Goal: Task Accomplishment & Management: Manage account settings

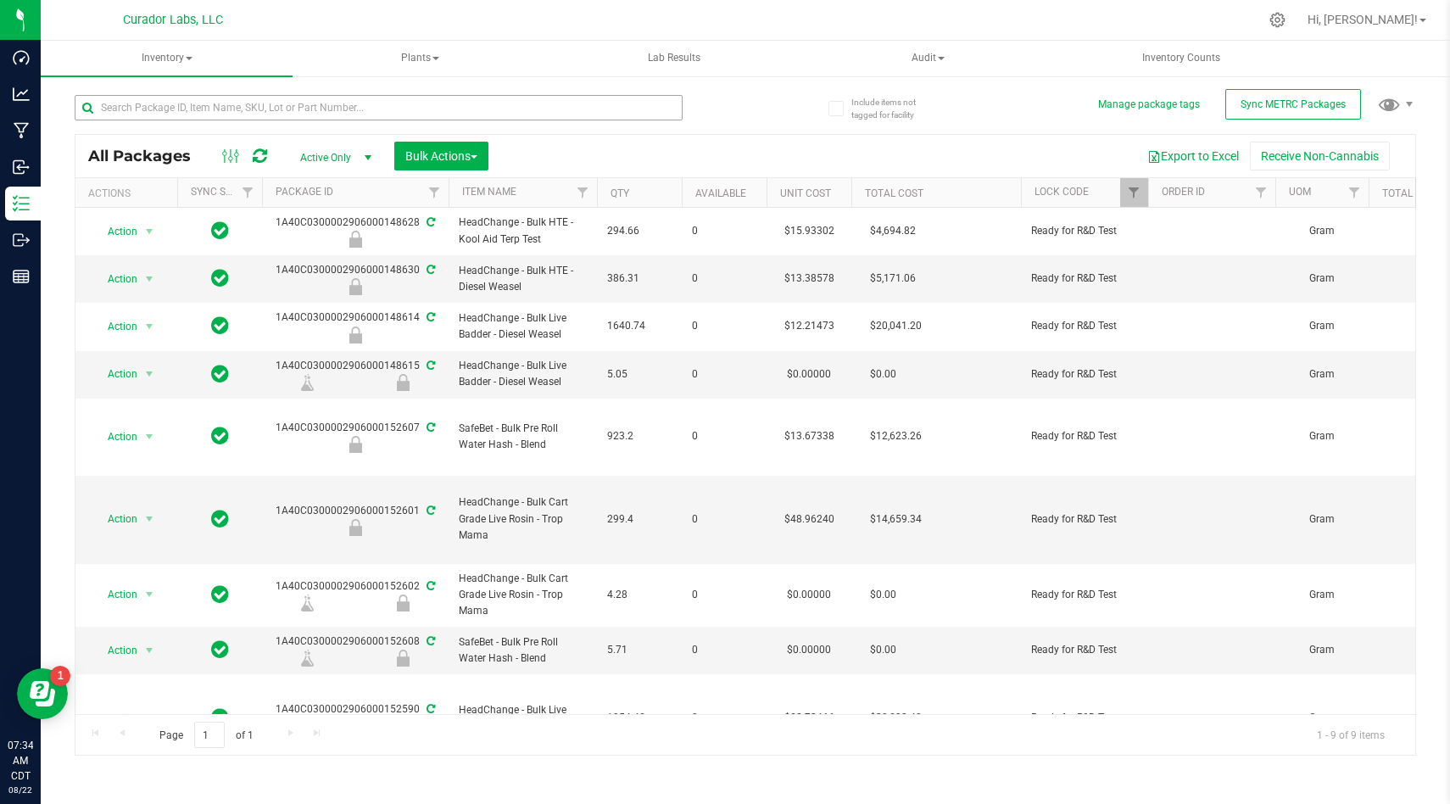
scroll to position [47, 0]
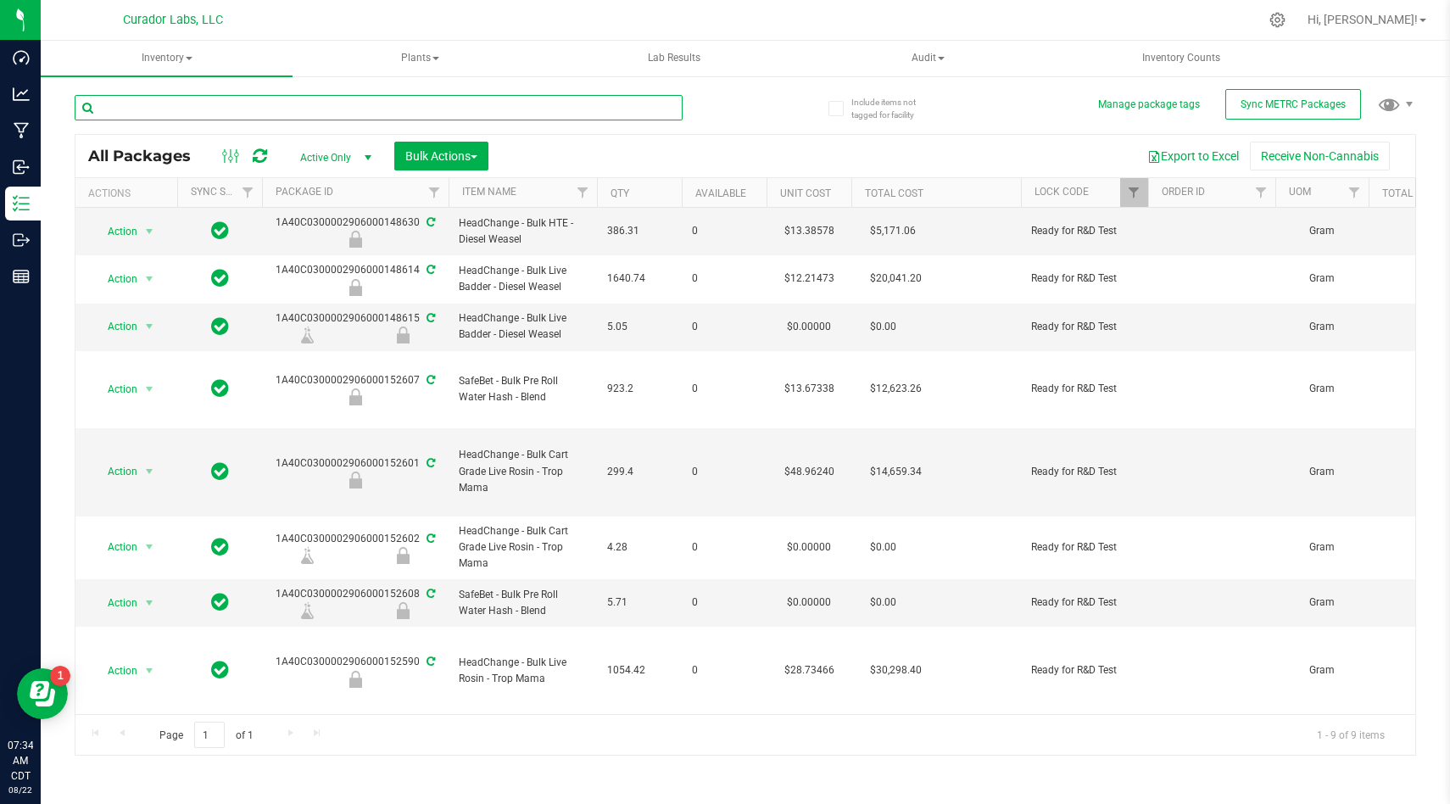
click at [620, 113] on input "text" at bounding box center [379, 107] width 608 height 25
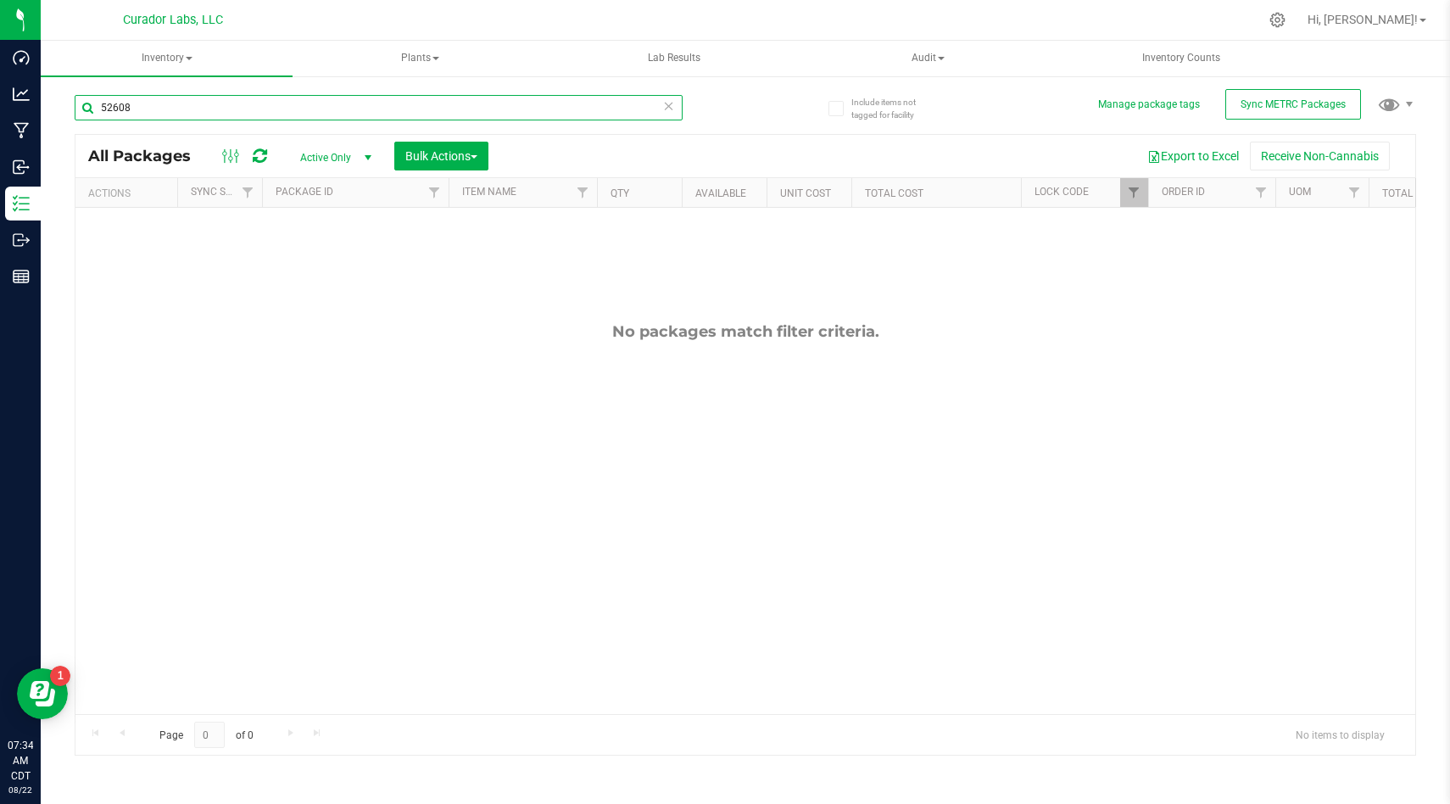
type input "52608"
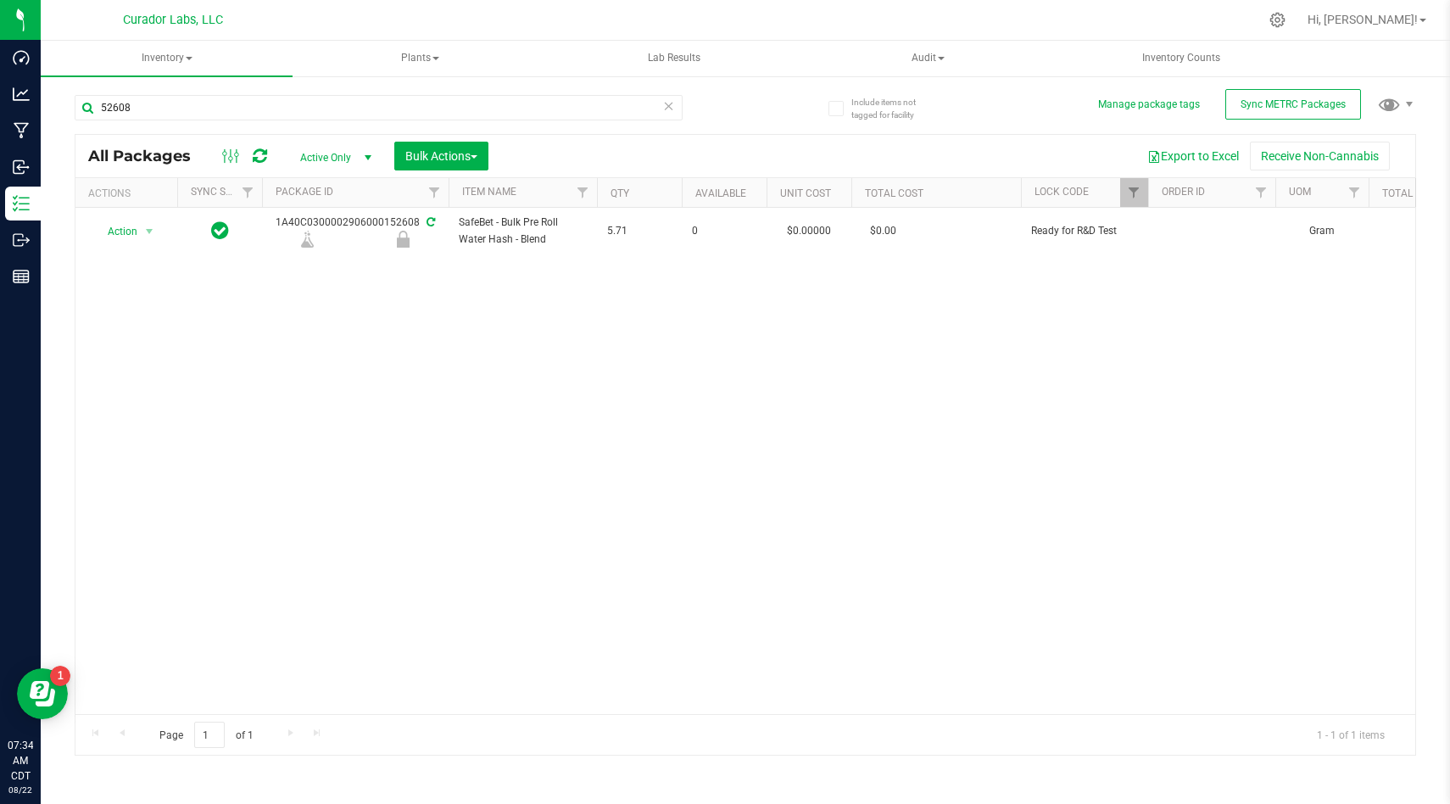
click at [742, 366] on div "Action Action Edit attributes Global inventory Locate package Package audit log…" at bounding box center [745, 461] width 1340 height 506
click at [755, 388] on div "Action Action Edit attributes Global inventory Locate package Package audit log…" at bounding box center [745, 461] width 1340 height 506
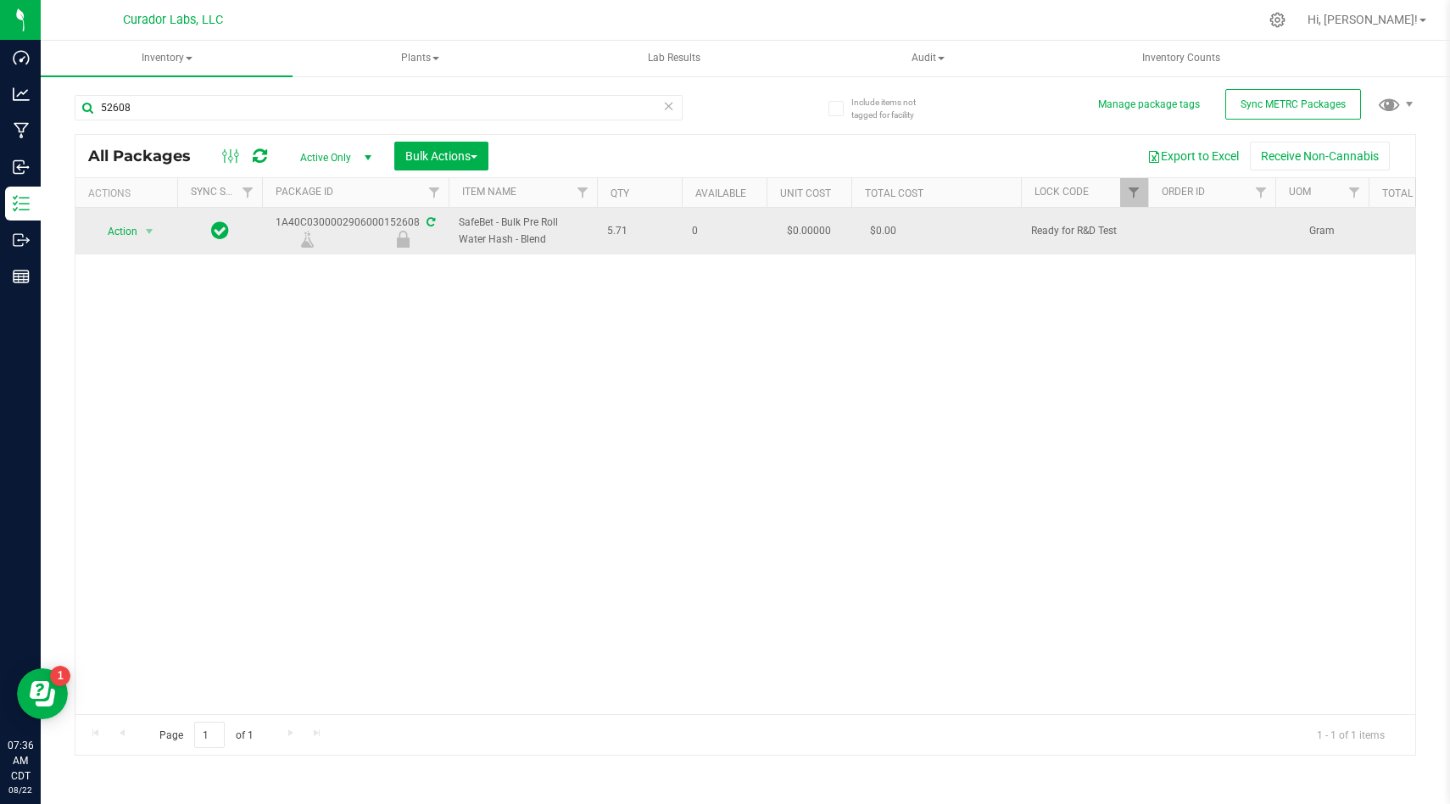
click at [383, 221] on div "1A40C0300002906000152608" at bounding box center [356, 231] width 192 height 33
copy div "1A40C0300002906000152608"
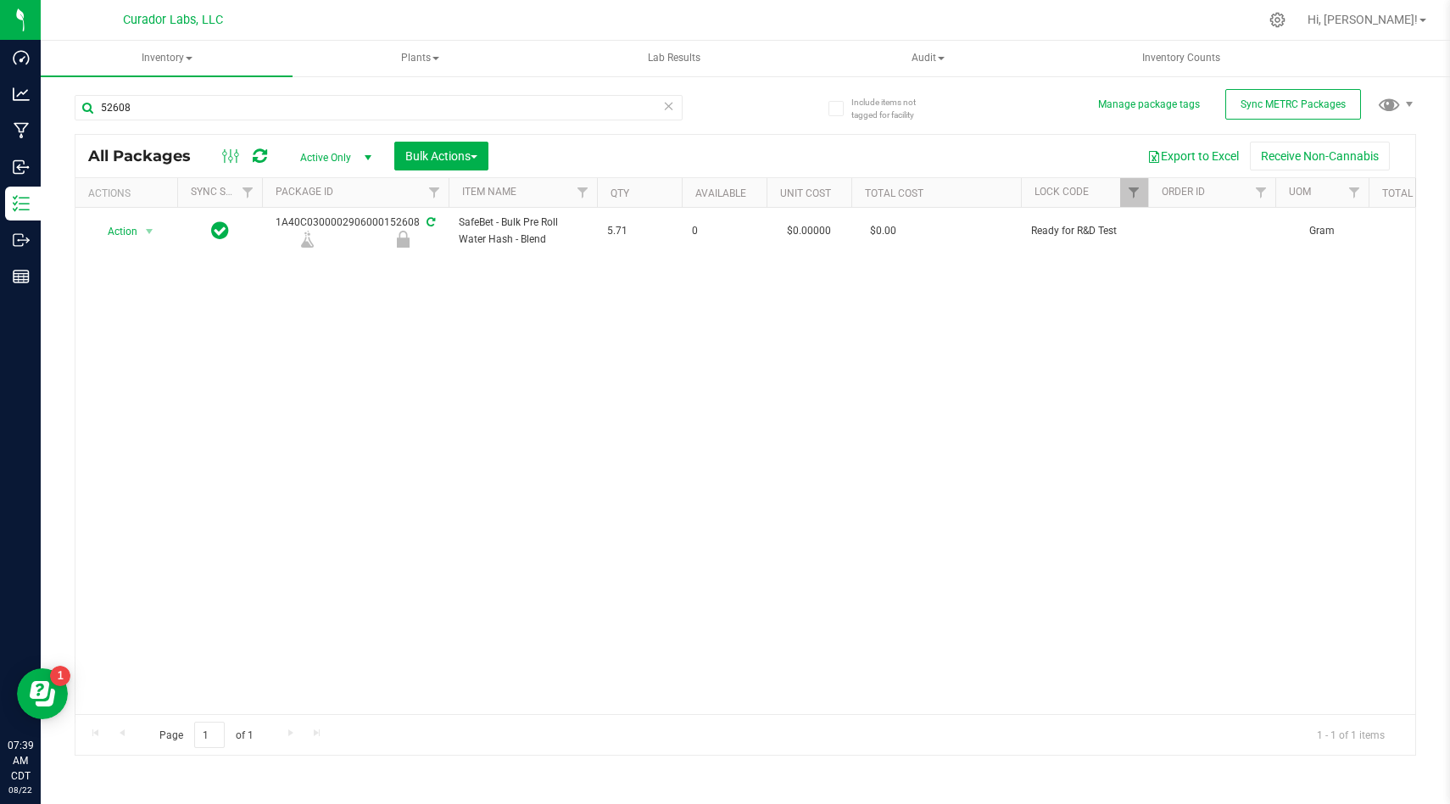
click at [352, 291] on div "Action Action Edit attributes Global inventory Locate package Package audit log…" at bounding box center [745, 461] width 1340 height 506
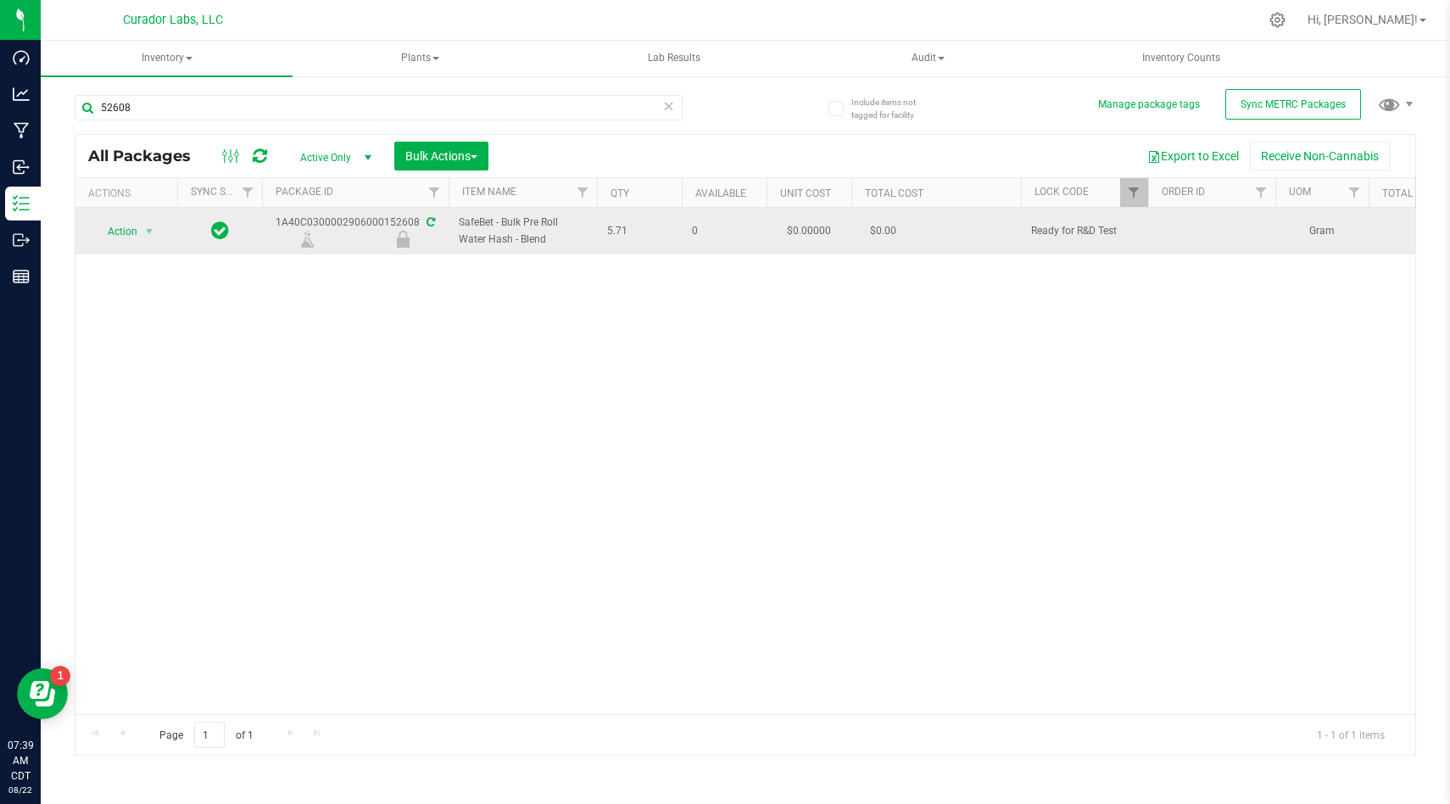
click at [383, 222] on div "1A40C0300002906000152608" at bounding box center [356, 231] width 192 height 33
copy div "1A40C0300002906000152608"
click at [527, 238] on span "SafeBet - Bulk Pre Roll Water Hash - Blend" at bounding box center [523, 231] width 128 height 32
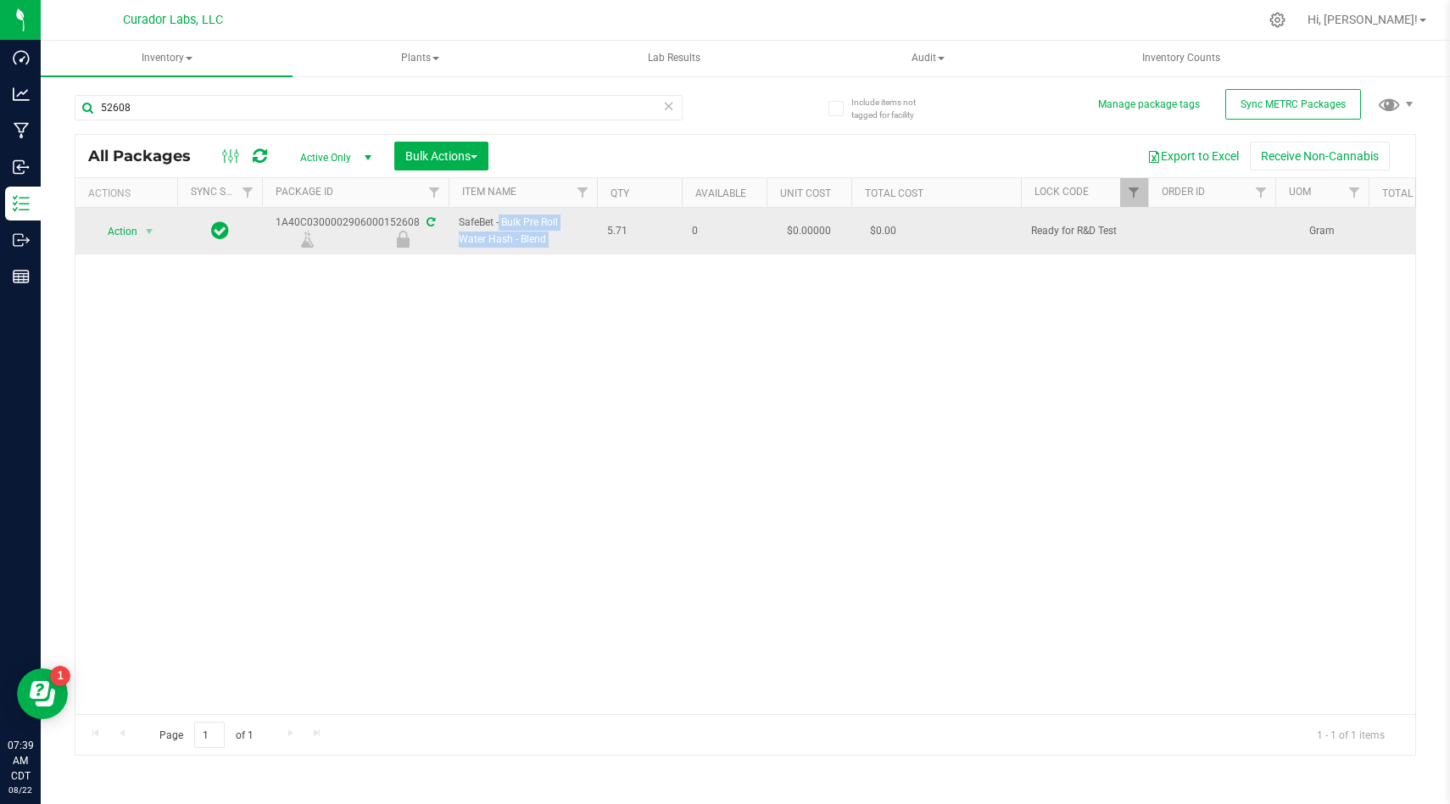
click at [527, 238] on span "SafeBet - Bulk Pre Roll Water Hash - Blend" at bounding box center [523, 231] width 128 height 32
copy tr "SafeBet - Bulk Pre Roll Water Hash - Blend"
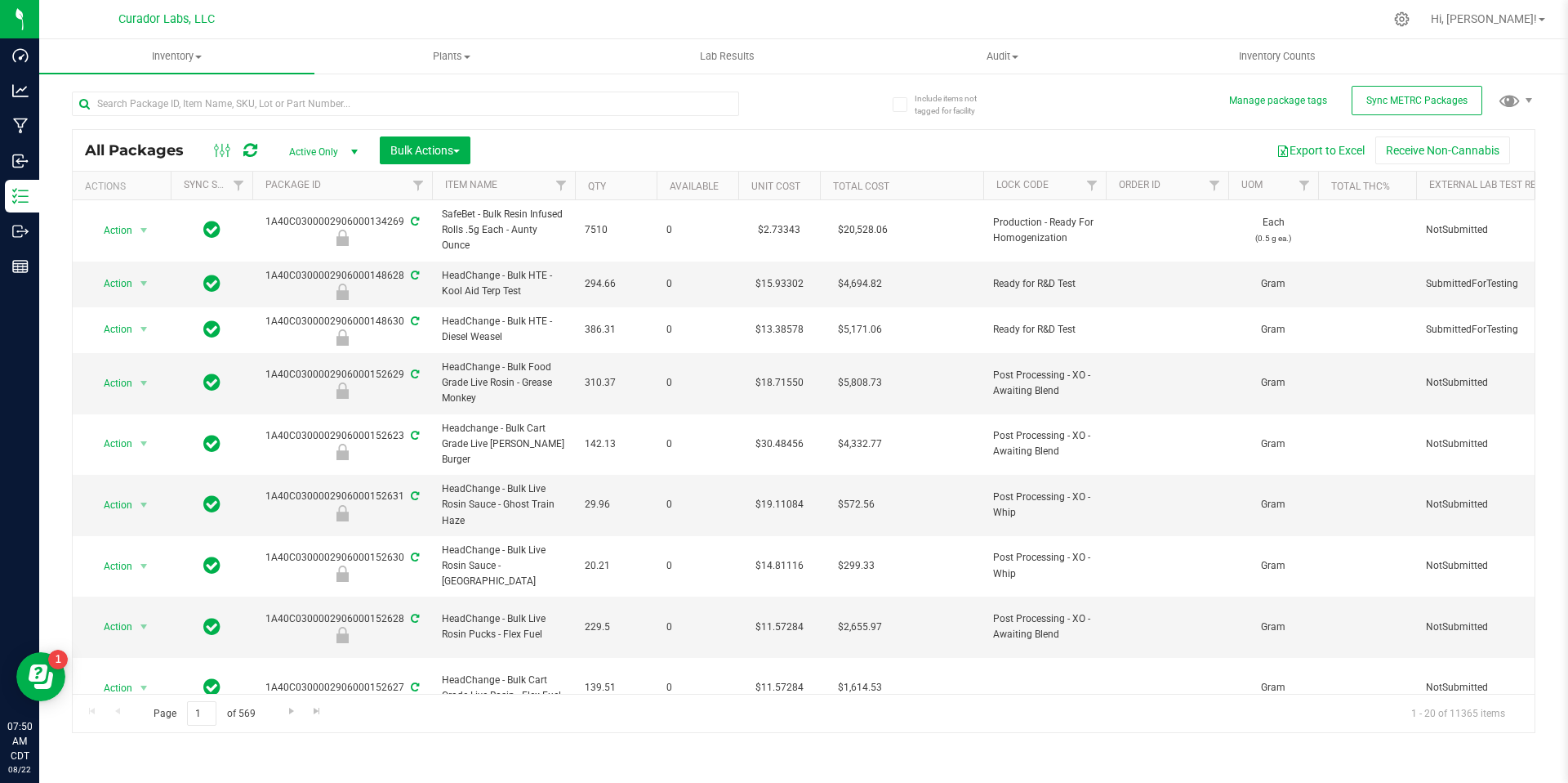
click at [730, 143] on div "Export to Excel Receive Non-Cannabis" at bounding box center [1002, 150] width 1040 height 28
click at [668, 137] on div "Export to Excel Receive Non-Cannabis" at bounding box center [1002, 150] width 1040 height 28
click at [615, 24] on div at bounding box center [837, 18] width 1091 height 32
click at [618, 138] on div "Export to Excel Receive Non-Cannabis" at bounding box center [1002, 150] width 1040 height 28
paste input "1A40C0300002906000148616"
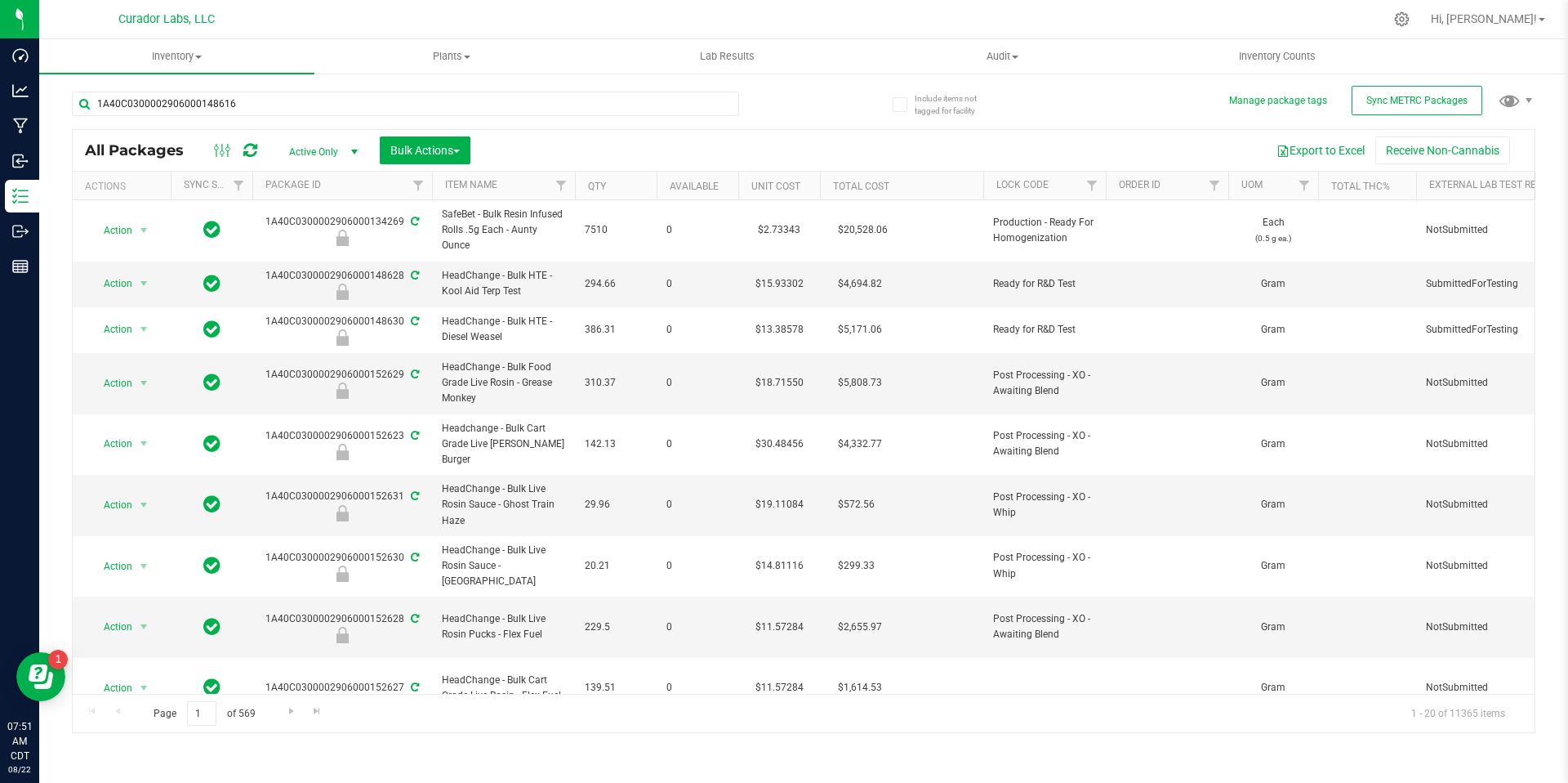
click at [691, 138] on div "Export to Excel Receive Non-Cannabis" at bounding box center [1002, 150] width 1040 height 28
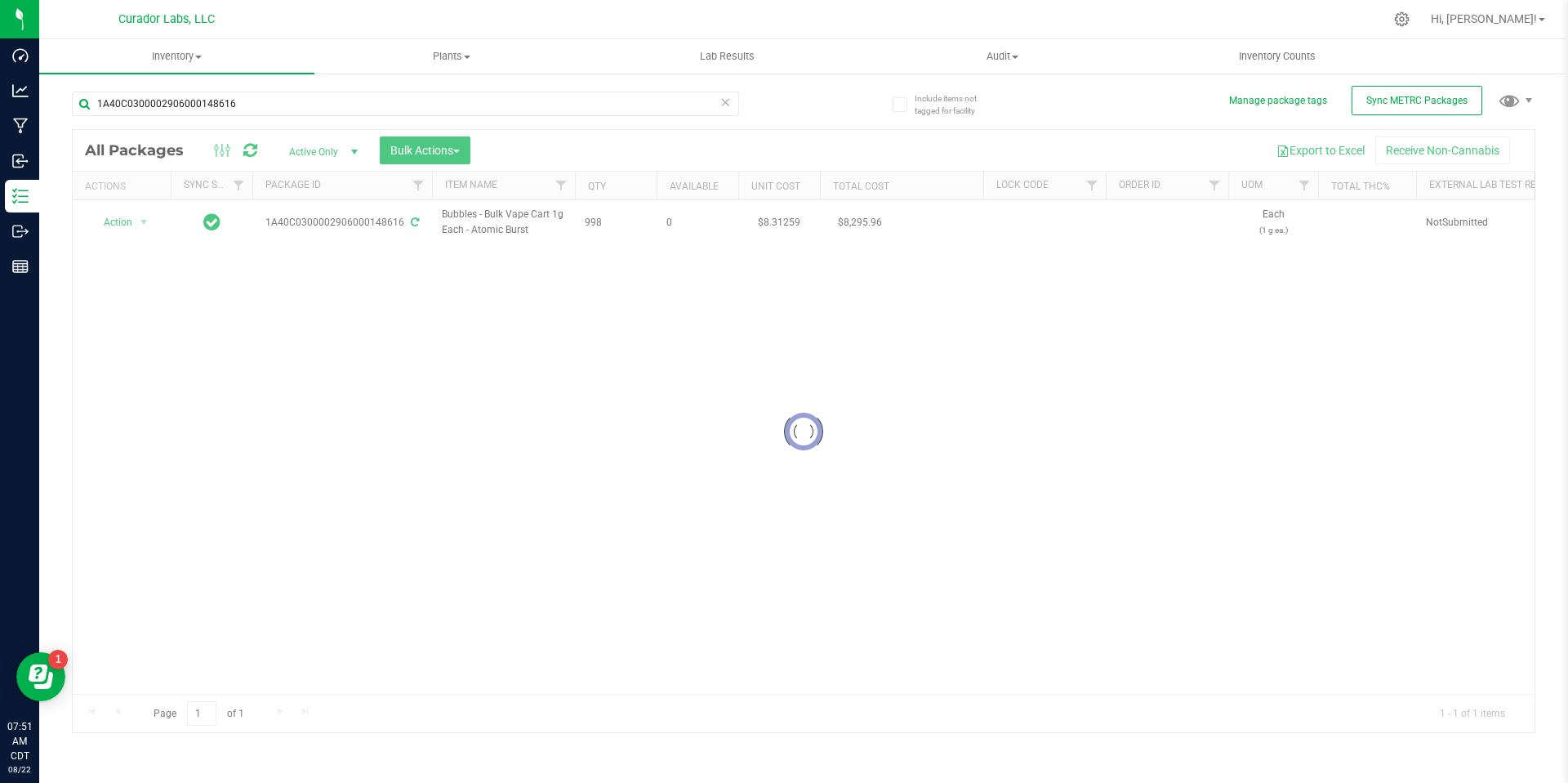
click at [603, 270] on div at bounding box center [803, 431] width 1461 height 603
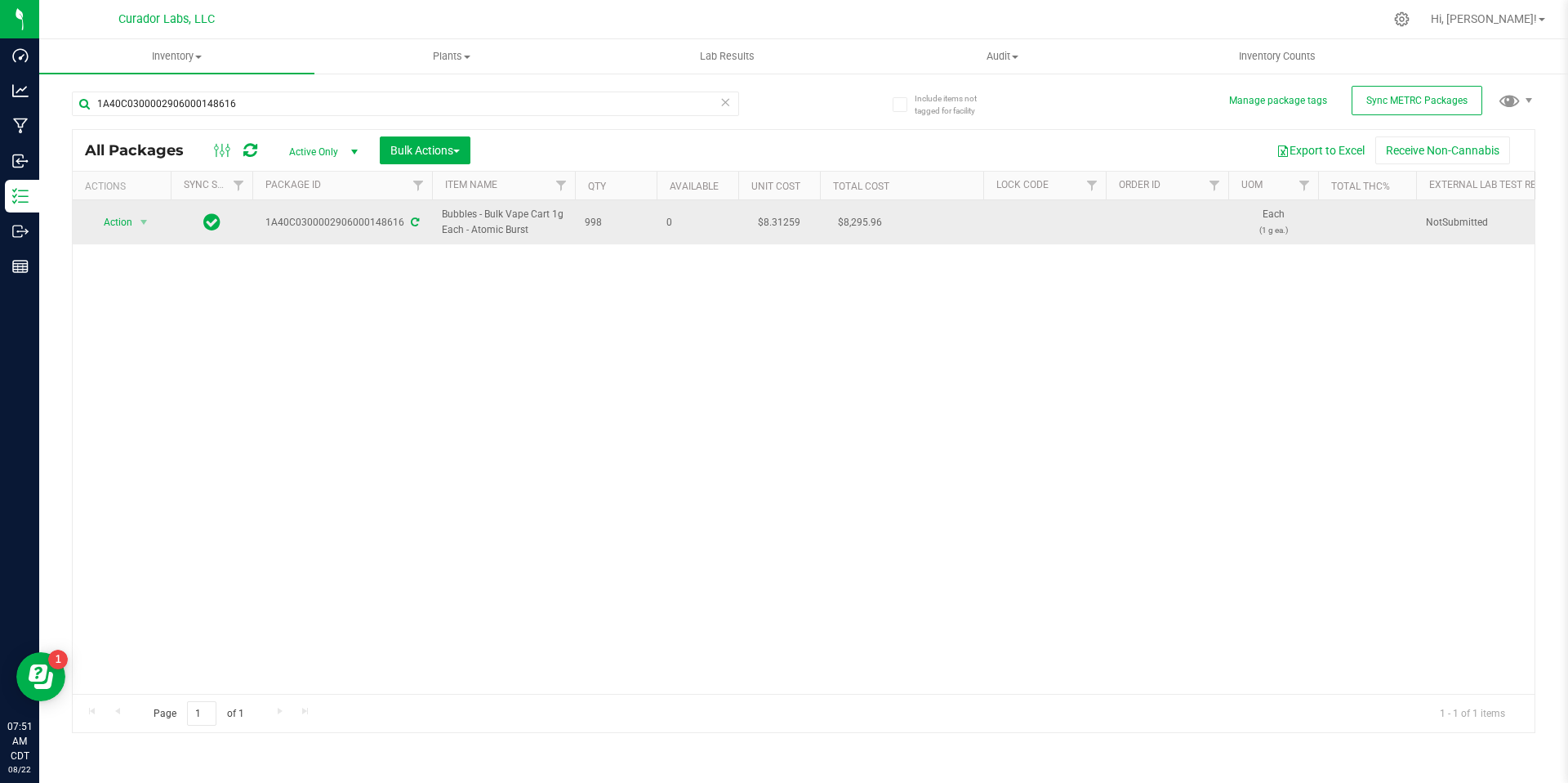
click at [518, 229] on span "Bubbles - Bulk Vape Cart 1g Each - Atomic Burst" at bounding box center [503, 222] width 123 height 31
copy tr "Bubbles - Bulk Vape Cart 1g Each - Atomic Burst"
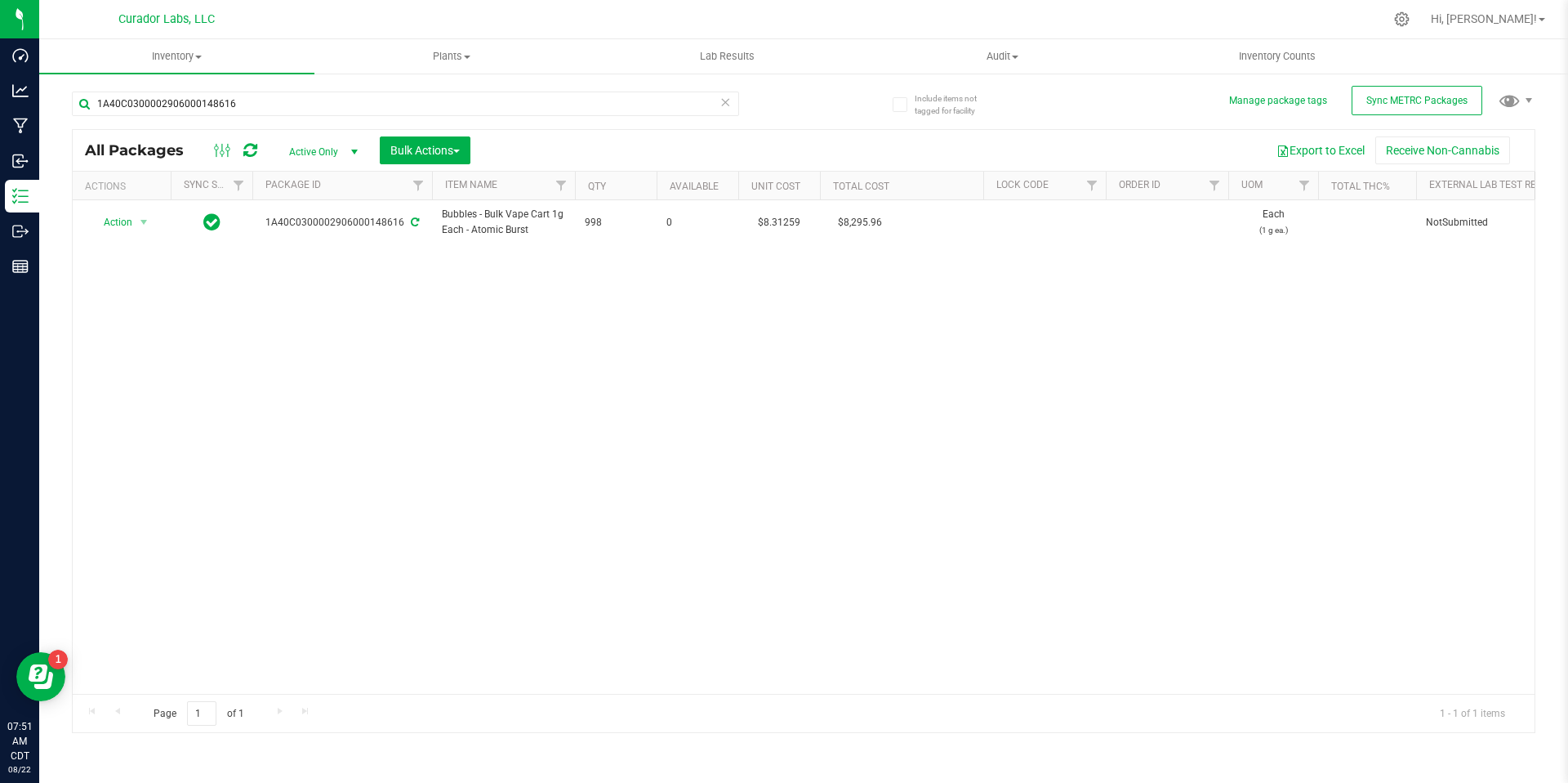
click at [610, 292] on div "Action Action Adjust qty Create package Edit attributes Global inventory Locate…" at bounding box center [803, 447] width 1461 height 493
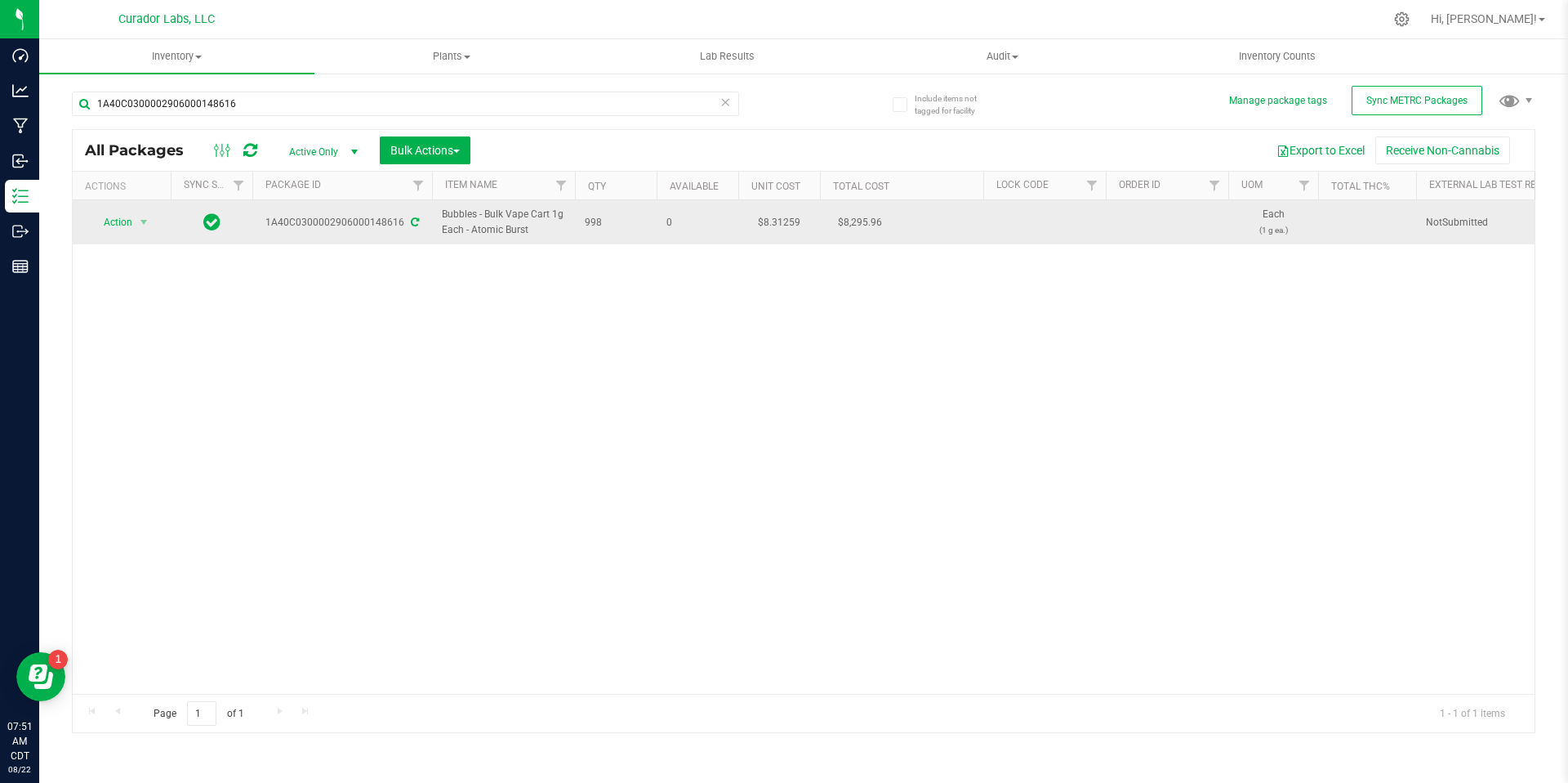
drag, startPoint x: 613, startPoint y: 225, endPoint x: 444, endPoint y: 216, distance: 169.2
copy tr "Bubbles - Bulk Vape Cart 1g Each - Atomic Burst 998"
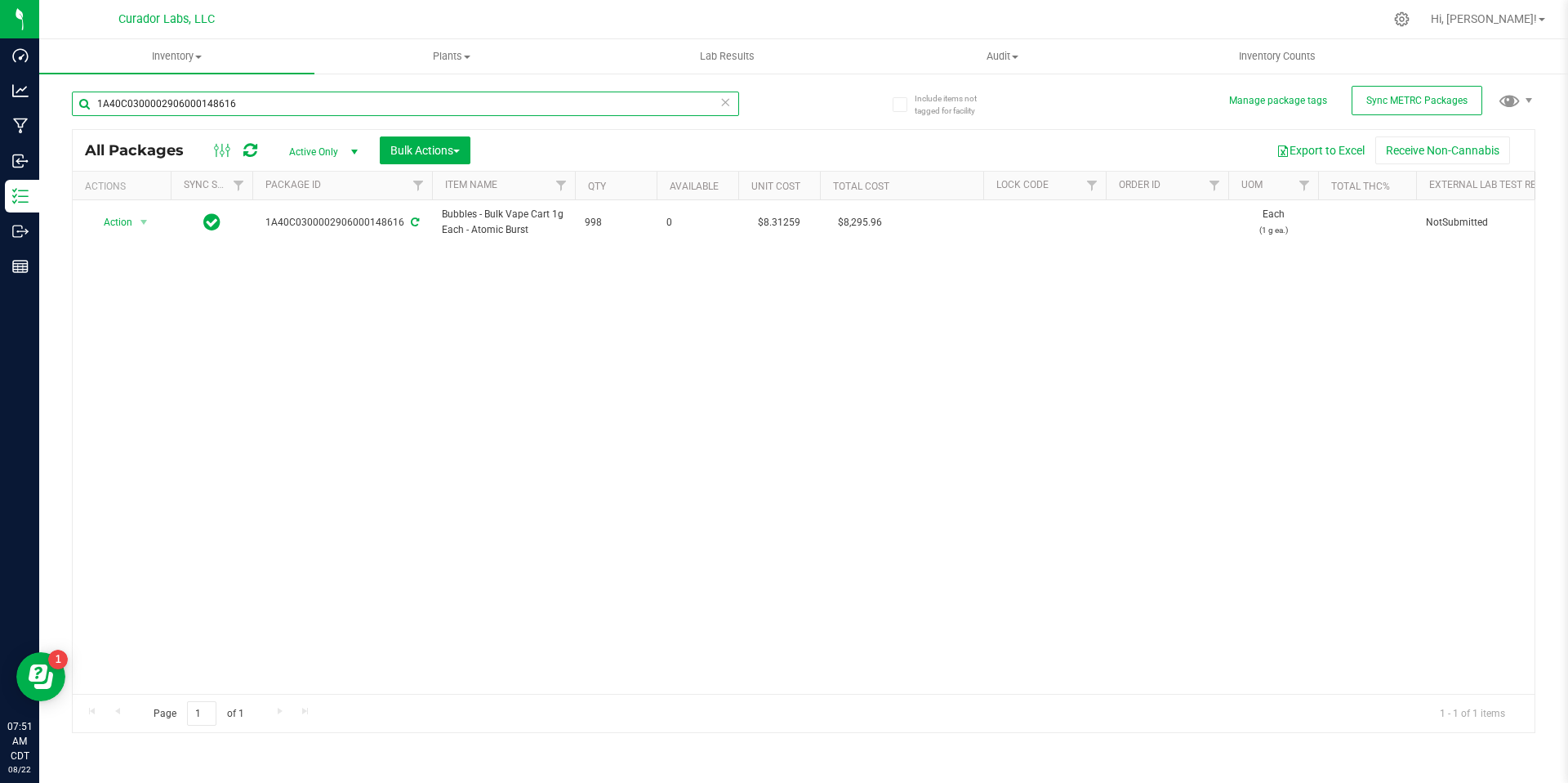
click at [379, 105] on input "1A40C0300002906000148616" at bounding box center [405, 103] width 667 height 24
paste input "9"
click at [668, 303] on div "Action Action Adjust qty Create package Edit attributes Global inventory Locate…" at bounding box center [803, 447] width 1461 height 493
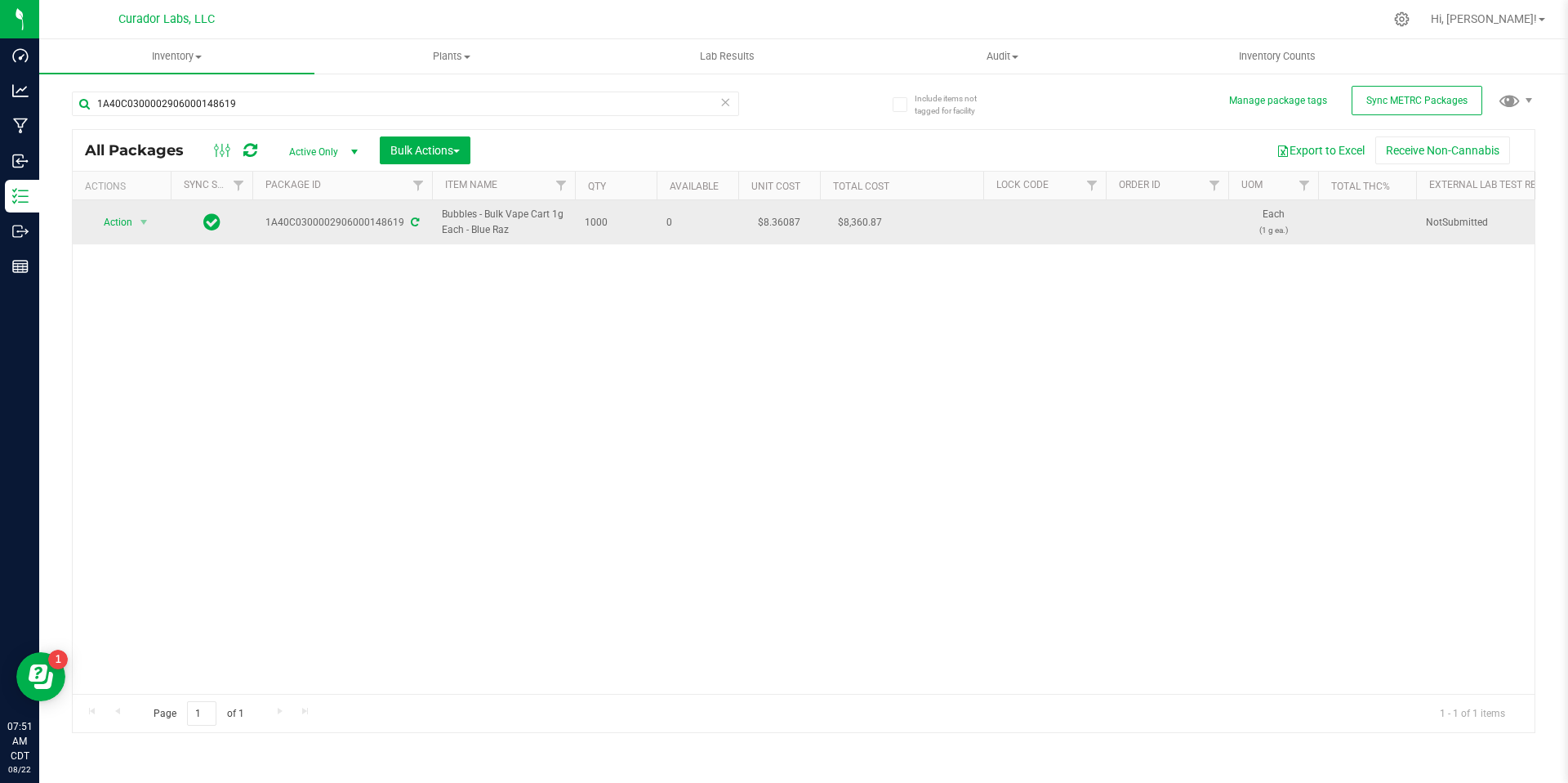
drag, startPoint x: 622, startPoint y: 222, endPoint x: 435, endPoint y: 216, distance: 187.1
copy tr "Bubbles - Bulk Vape Cart 1g Each - Blue Raz 1000"
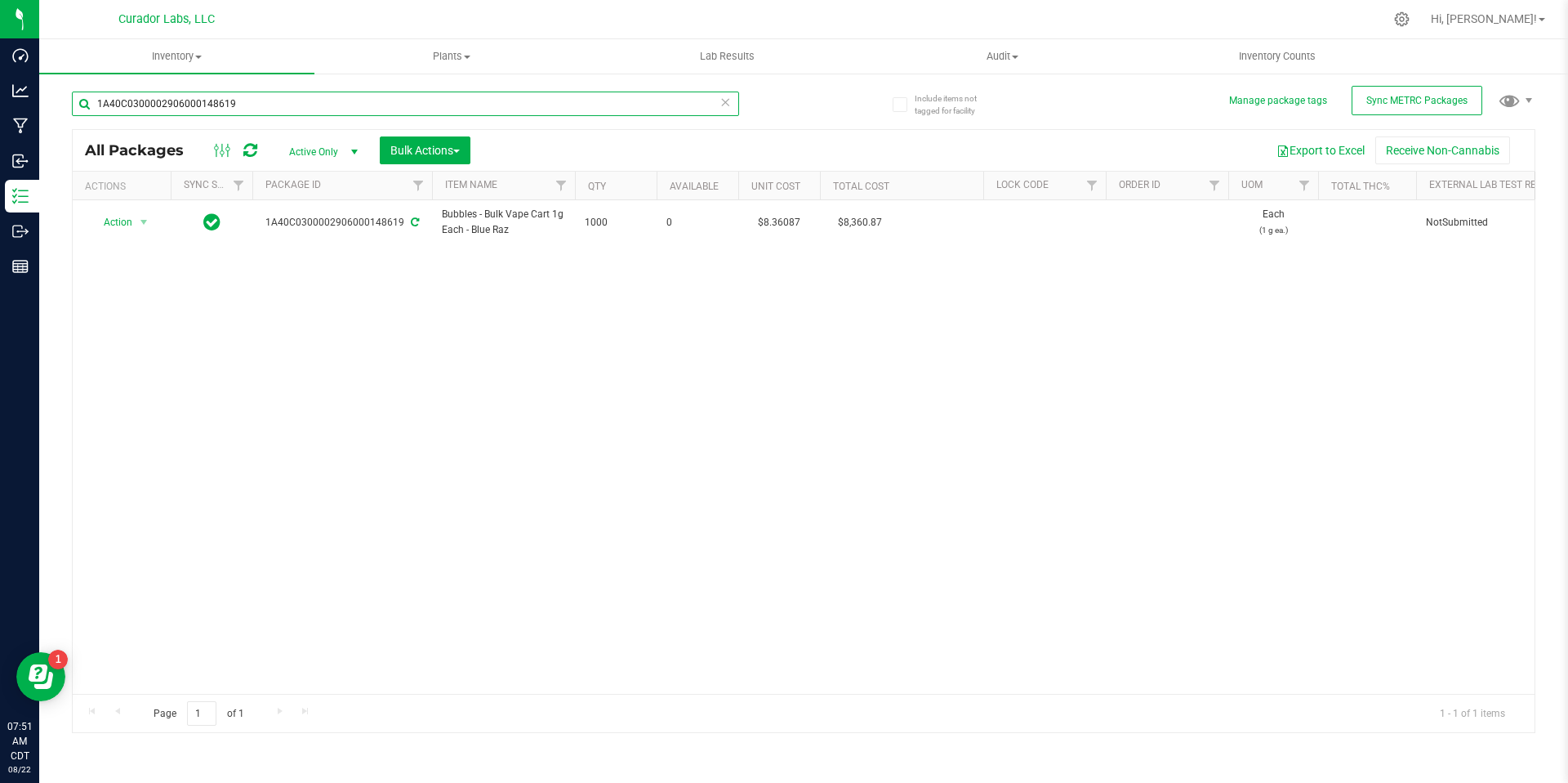
click at [485, 115] on input "1A40C0300002906000148619" at bounding box center [405, 103] width 667 height 24
click at [491, 111] on input "1A40C0300002906000148619" at bounding box center [405, 103] width 667 height 24
paste input "2"
click at [732, 318] on div "Action Action Adjust qty Create package Edit attributes Global inventory Locate…" at bounding box center [803, 447] width 1461 height 493
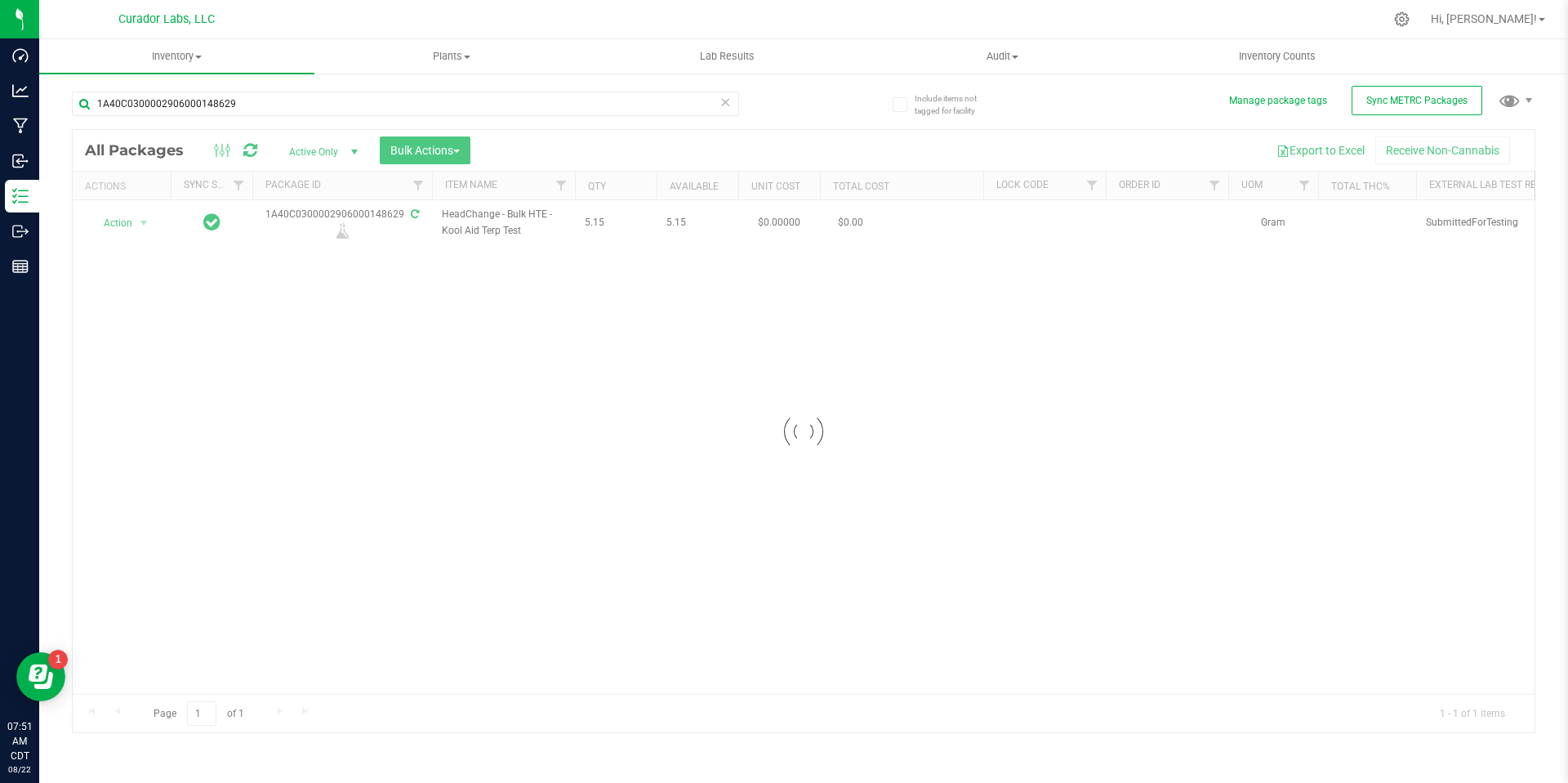
click at [566, 240] on div at bounding box center [803, 431] width 1461 height 603
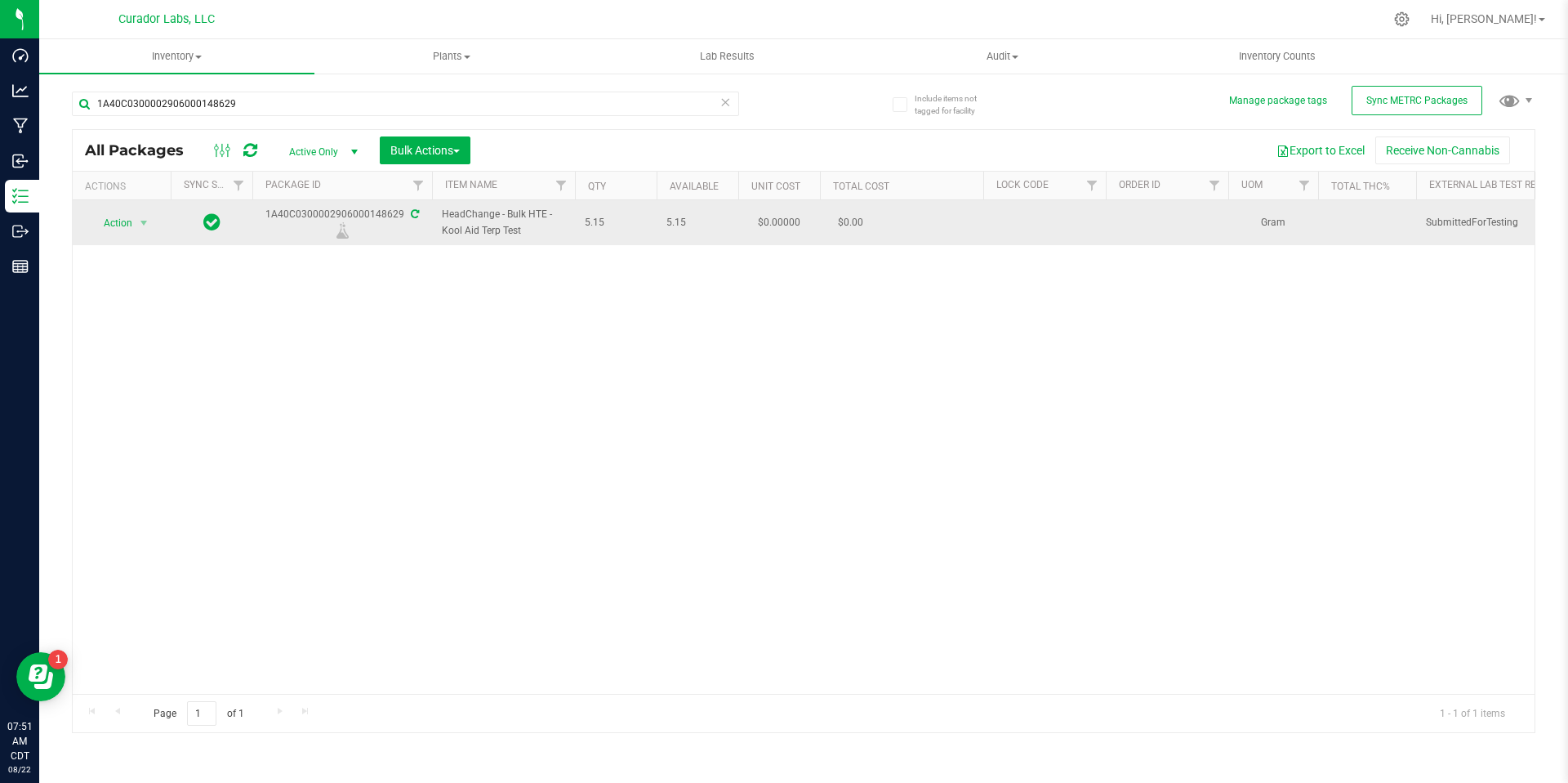
drag, startPoint x: 610, startPoint y: 223, endPoint x: 431, endPoint y: 218, distance: 179.1
copy tr "HeadChange - Bulk HTE - Kool Aid Terp Test 5.15"
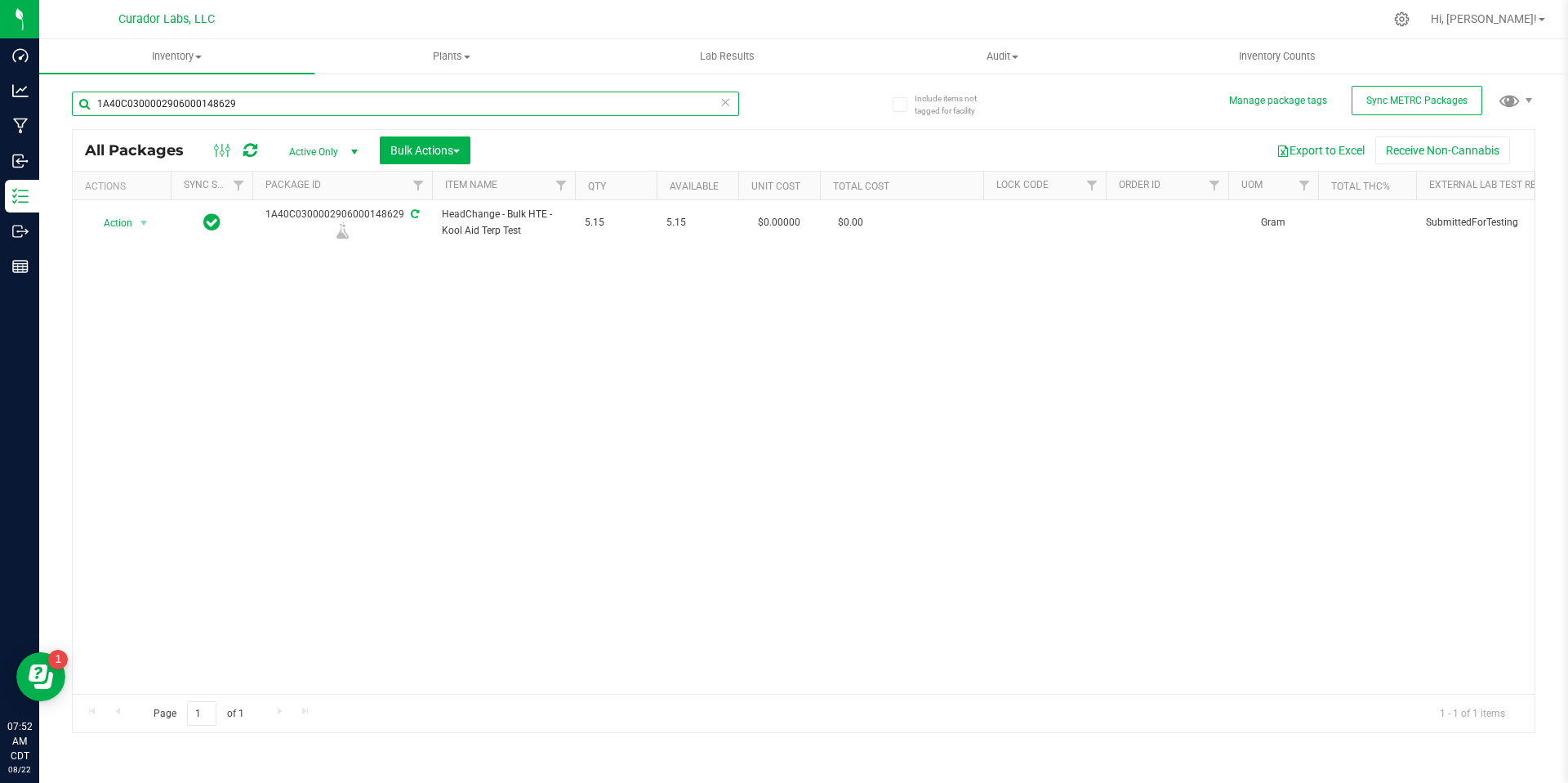
click at [291, 103] on input "1A40C0300002906000148629" at bounding box center [405, 103] width 667 height 24
paste input "31"
click at [581, 310] on div "Action Action Adjust qty Create package Edit attributes Global inventory Locate…" at bounding box center [803, 447] width 1461 height 493
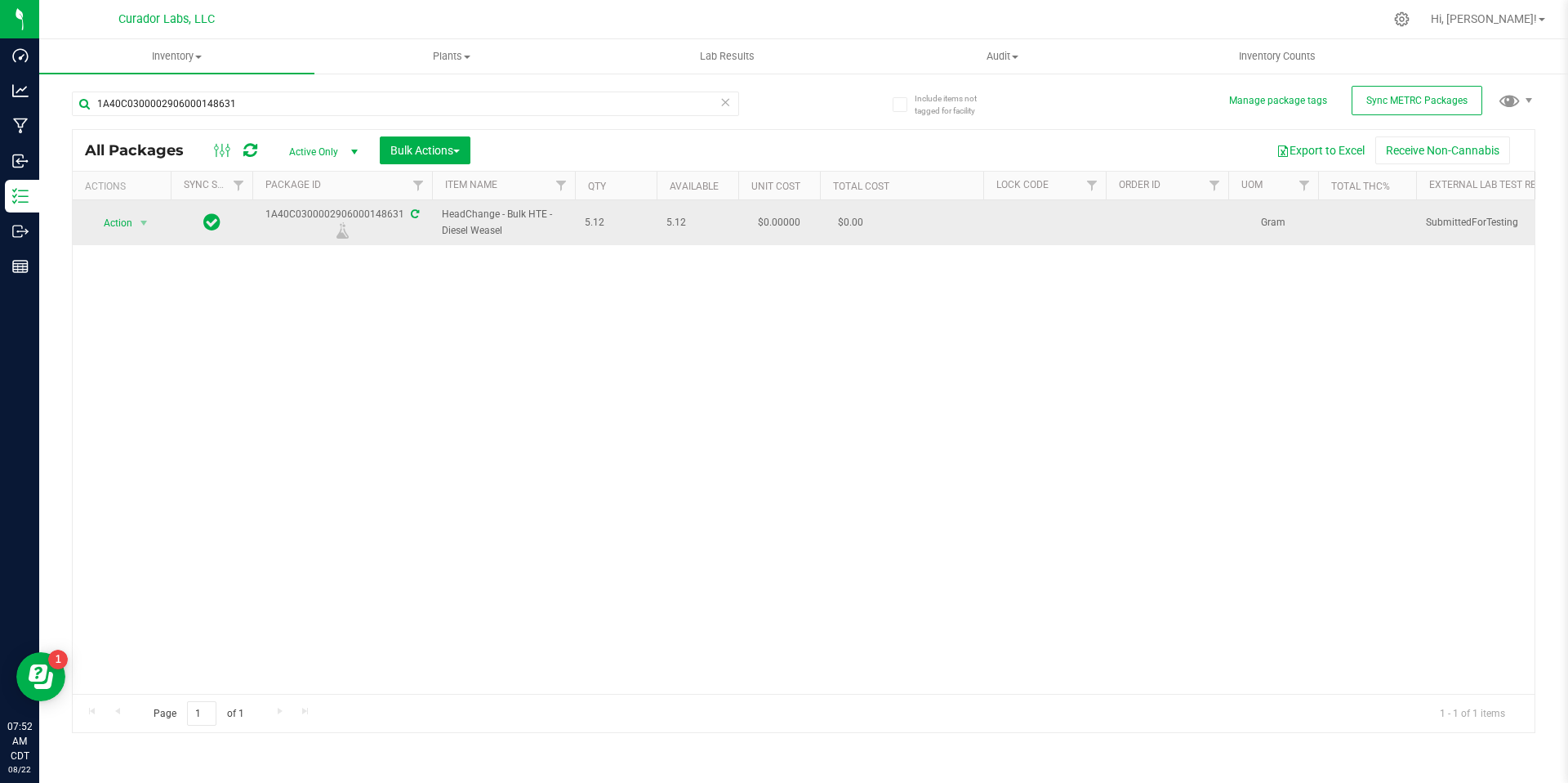
drag, startPoint x: 523, startPoint y: 233, endPoint x: 427, endPoint y: 218, distance: 97.2
copy tr "HeadChange - Bulk HTE - Diesel Weasel"
drag, startPoint x: 583, startPoint y: 228, endPoint x: 446, endPoint y: 215, distance: 137.6
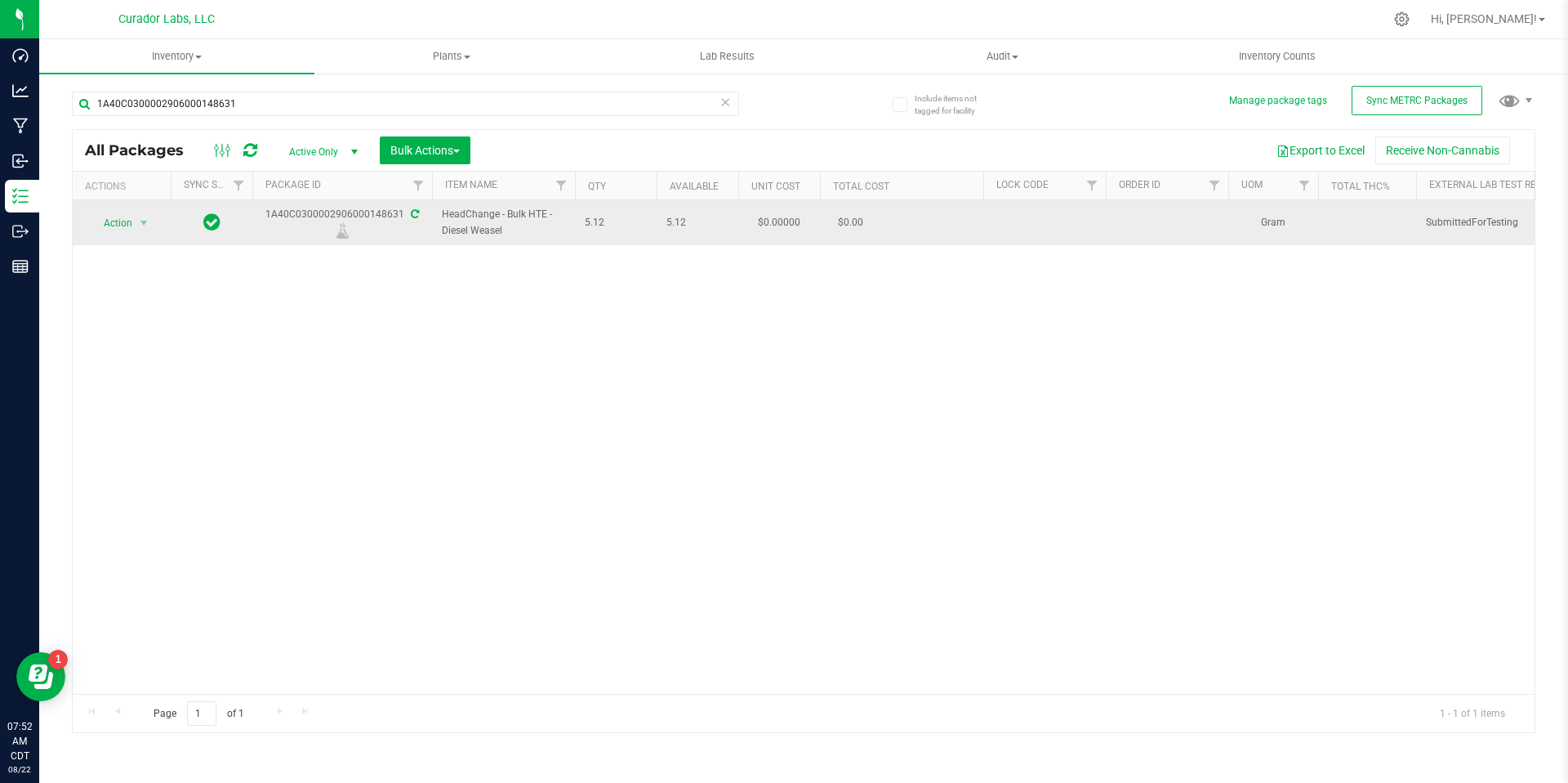
click at [608, 222] on span "5.12" at bounding box center [615, 222] width 62 height 15
drag, startPoint x: 609, startPoint y: 222, endPoint x: 432, endPoint y: 217, distance: 177.1
copy tr "HeadChange - Bulk HTE - Diesel Weasel 5.12"
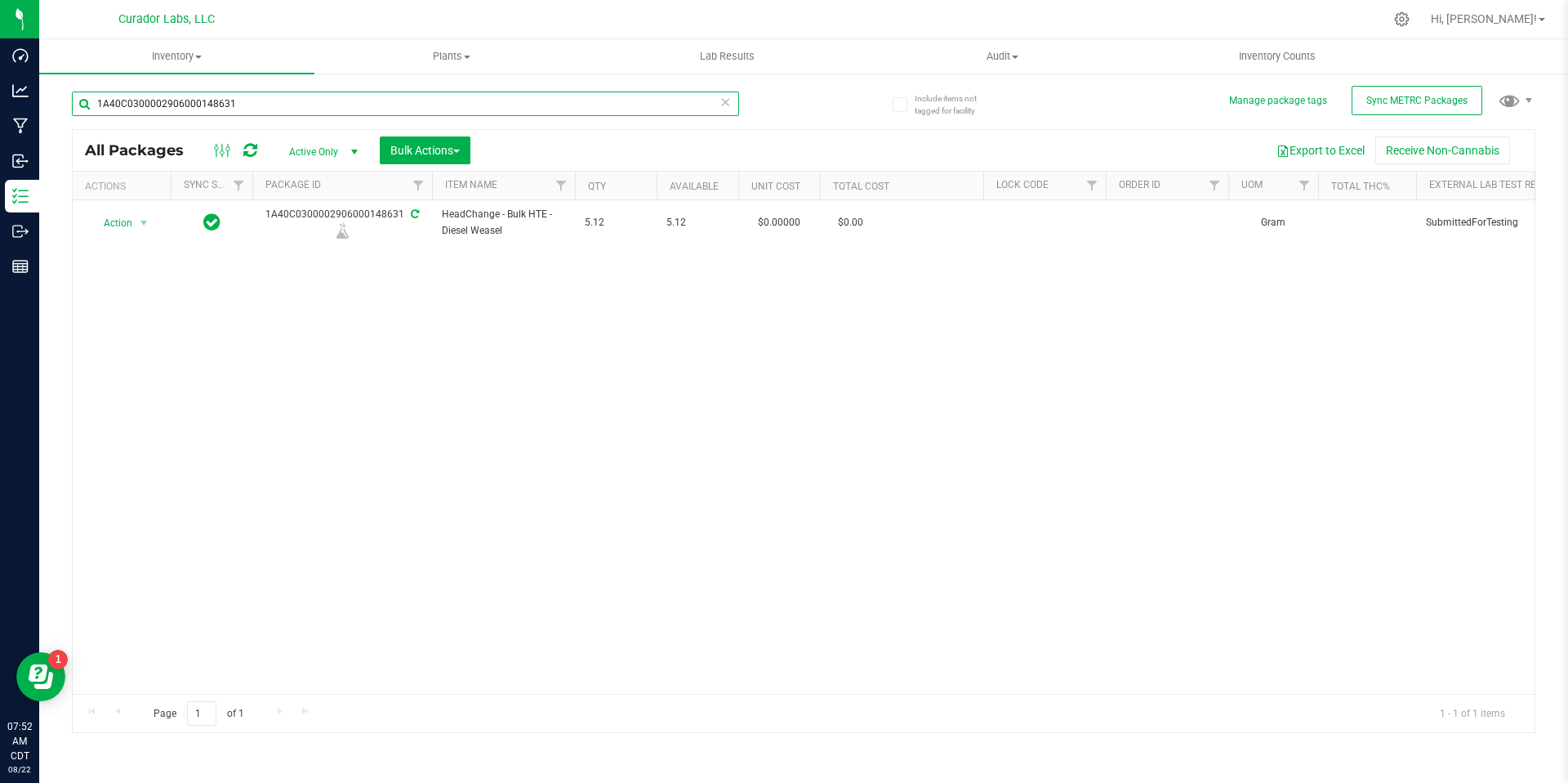
click at [509, 106] on input "1A40C0300002906000148631" at bounding box center [405, 103] width 667 height 24
paste input "52619"
click at [847, 326] on div "Action Action Adjust qty Create package Edit attributes Global inventory Locate…" at bounding box center [803, 447] width 1461 height 493
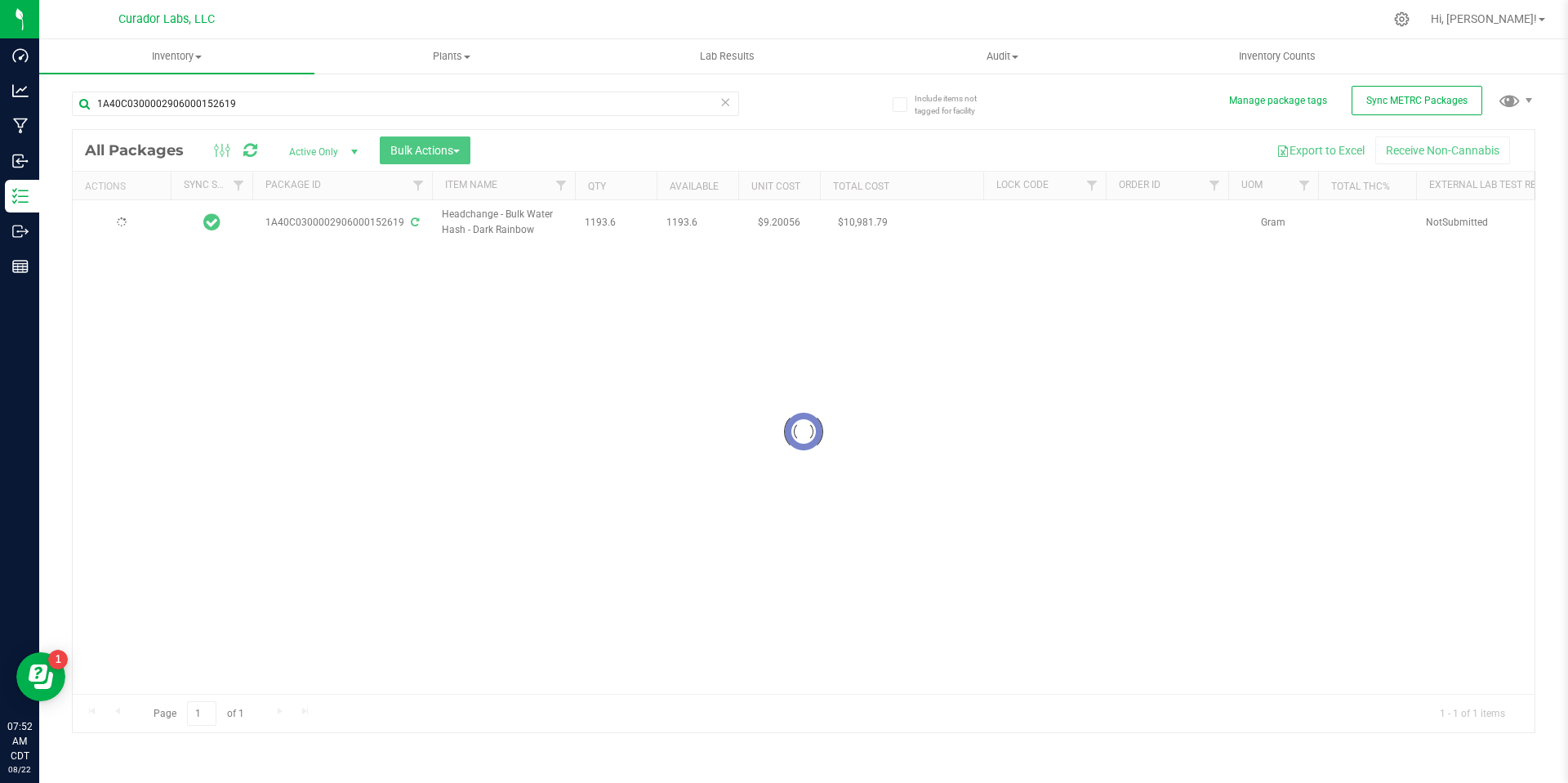
click at [573, 284] on div at bounding box center [803, 431] width 1461 height 603
click at [632, 222] on div at bounding box center [803, 431] width 1461 height 603
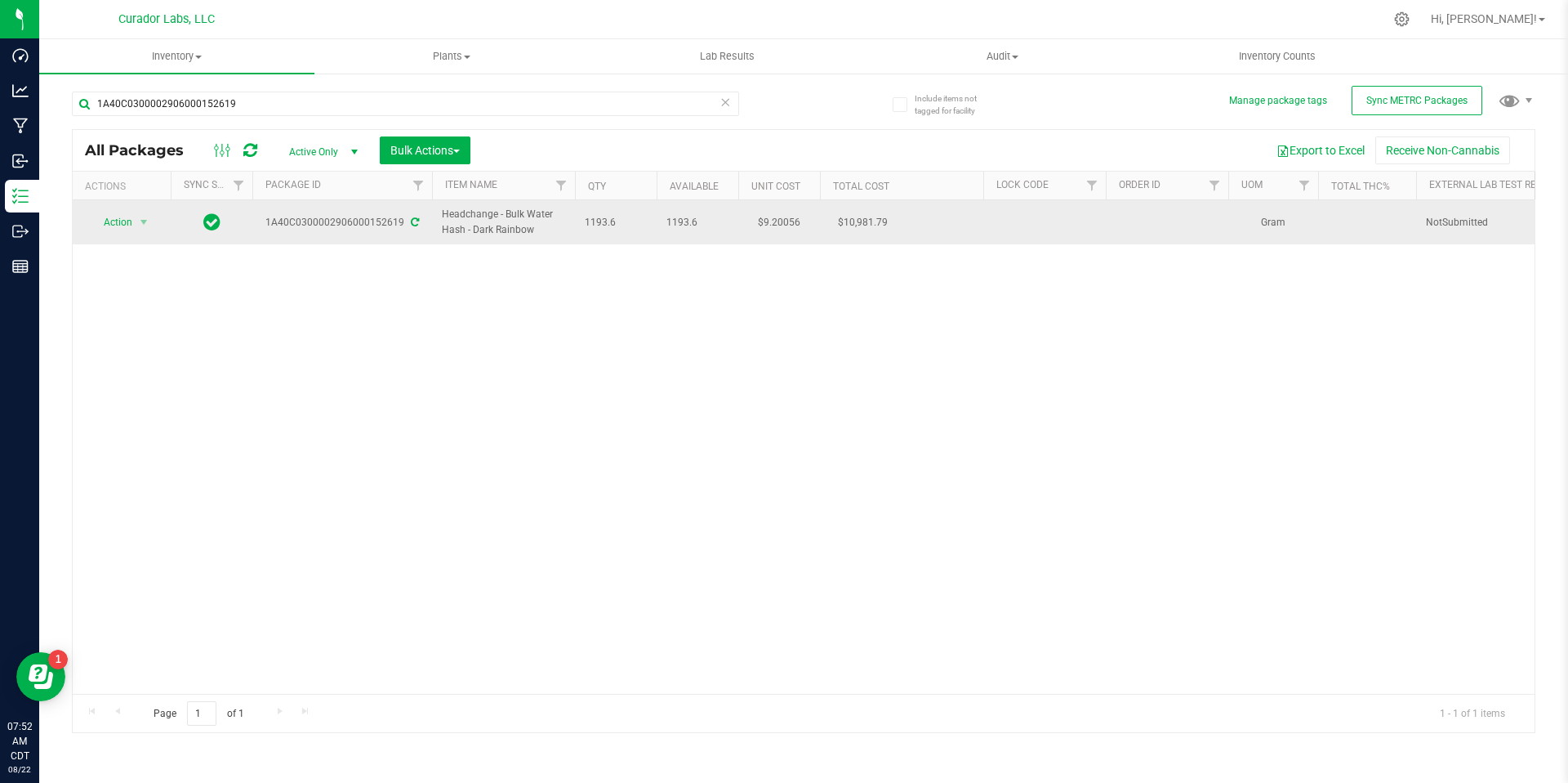
drag, startPoint x: 622, startPoint y: 224, endPoint x: 437, endPoint y: 220, distance: 185.0
copy tr "Headchange - Bulk Water Hash - Dark Rainbow 1193.6"
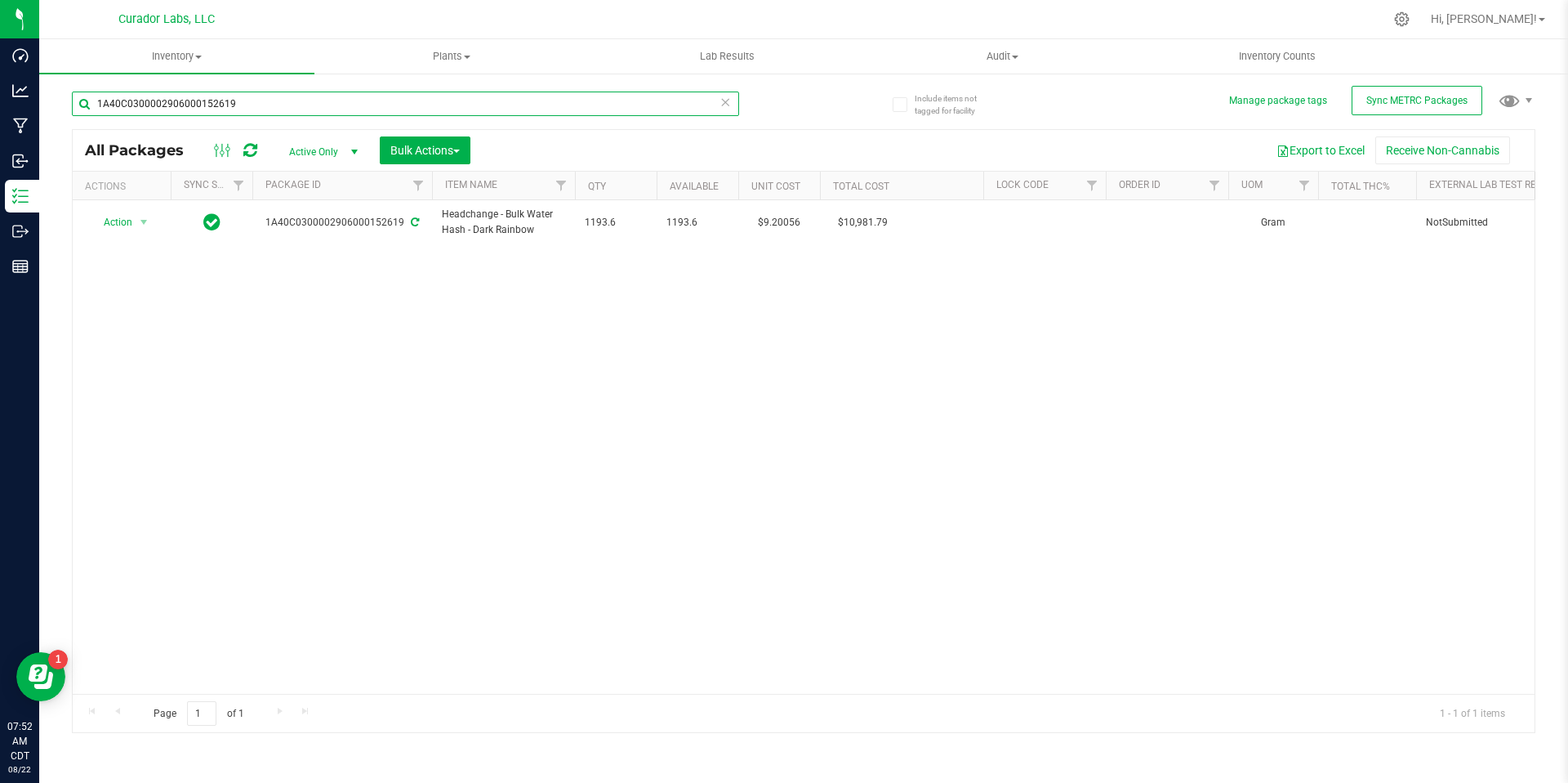
click at [398, 109] on input "1A40C0300002906000152619" at bounding box center [405, 103] width 667 height 24
click at [398, 107] on input "1A40C0300002906000152619" at bounding box center [405, 103] width 667 height 24
paste input "20"
click at [677, 320] on div "Action Action Adjust qty Create package Edit attributes Global inventory Locate…" at bounding box center [803, 447] width 1461 height 493
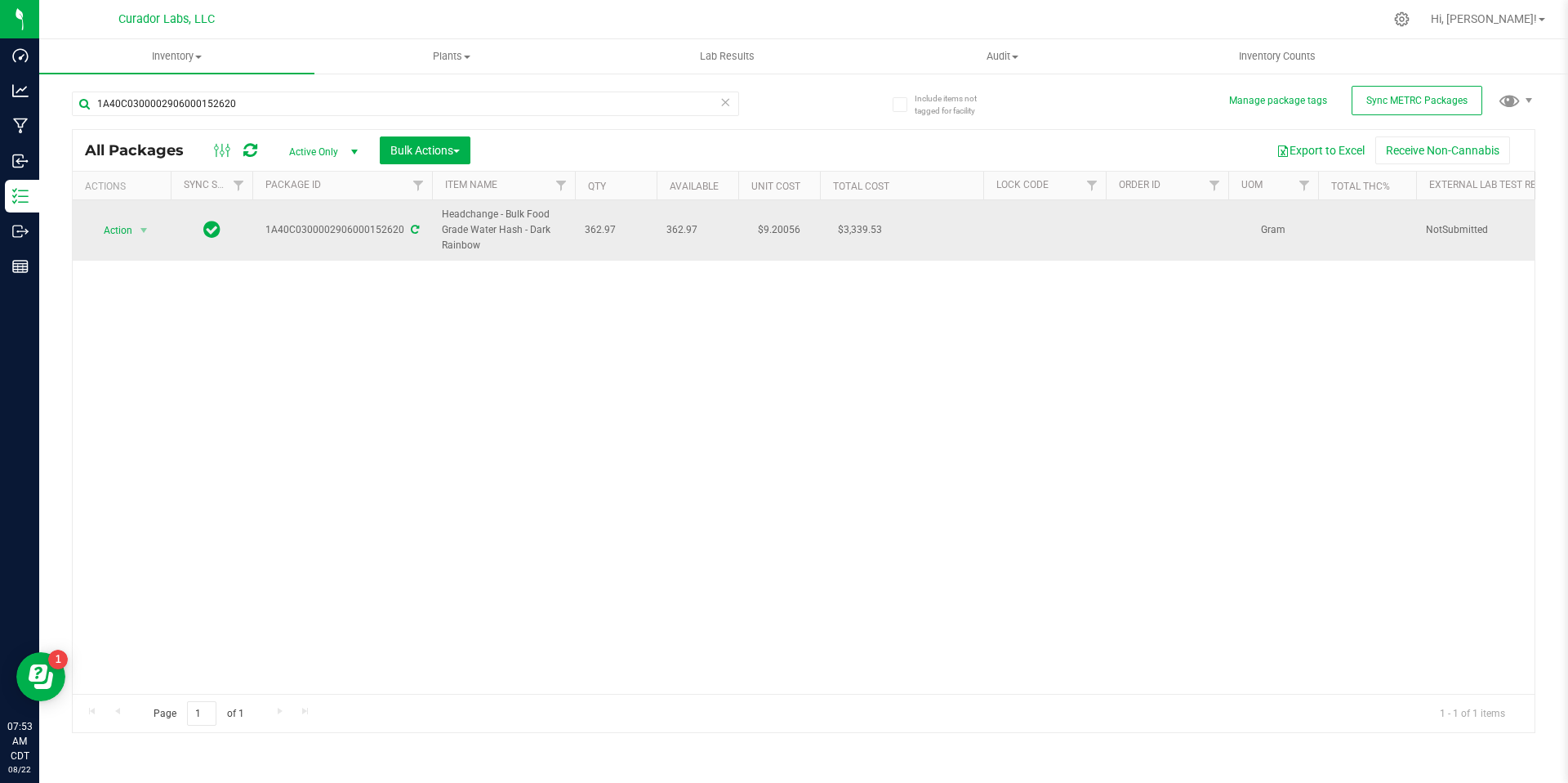
click at [560, 250] on span "Headchange - Bulk Food Grade Water Hash - Dark Rainbow" at bounding box center [503, 230] width 123 height 47
drag, startPoint x: 619, startPoint y: 229, endPoint x: 438, endPoint y: 221, distance: 181.2
copy tr "Headchange - Bulk Food Grade Water Hash - Dark Rainbow 362.97"
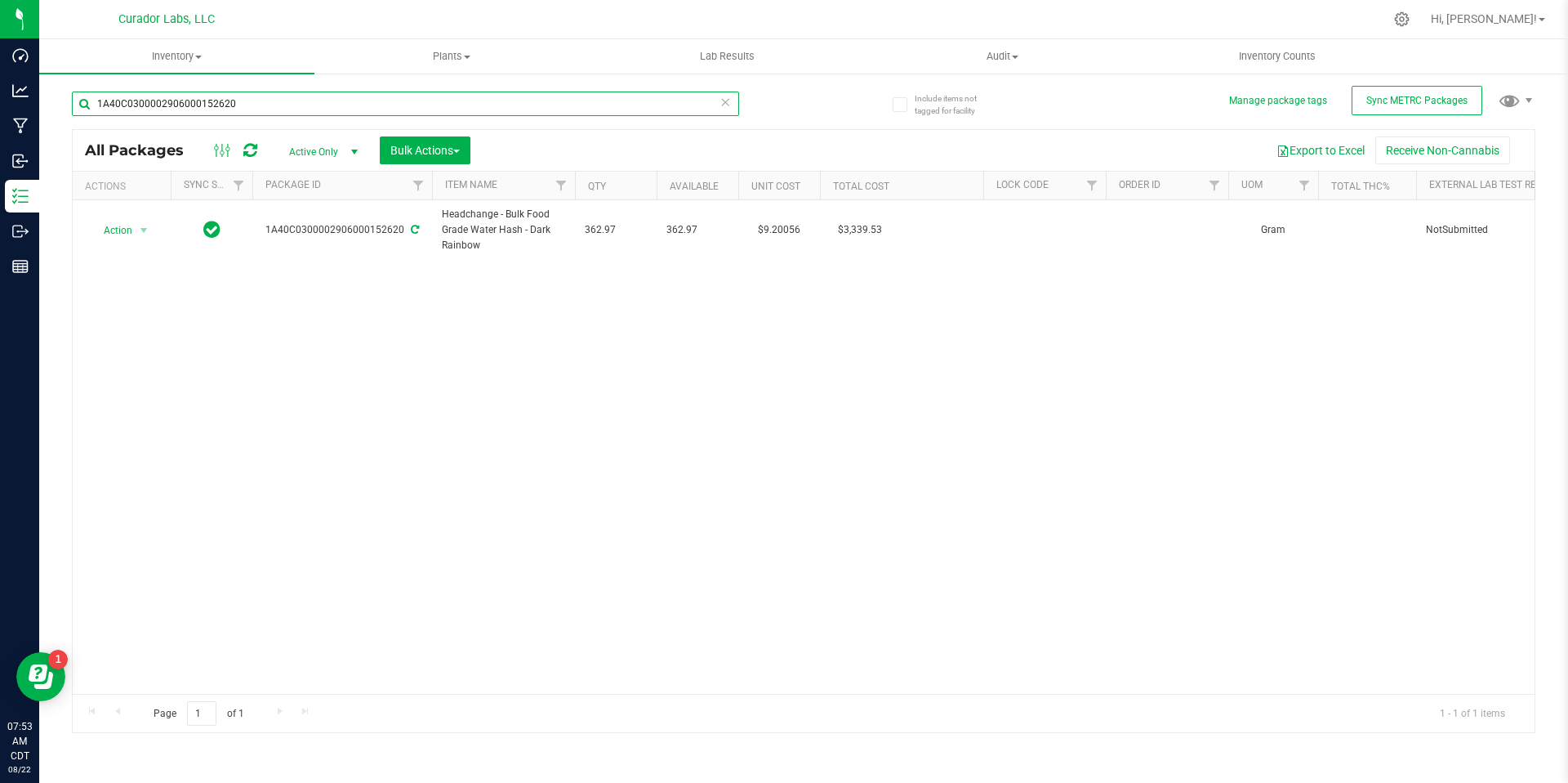
click at [249, 107] on input "1A40C0300002906000152620" at bounding box center [405, 103] width 667 height 24
paste input "2"
click at [938, 435] on div "Action Action Adjust qty Create package Edit attributes Global inventory Locate…" at bounding box center [803, 447] width 1461 height 493
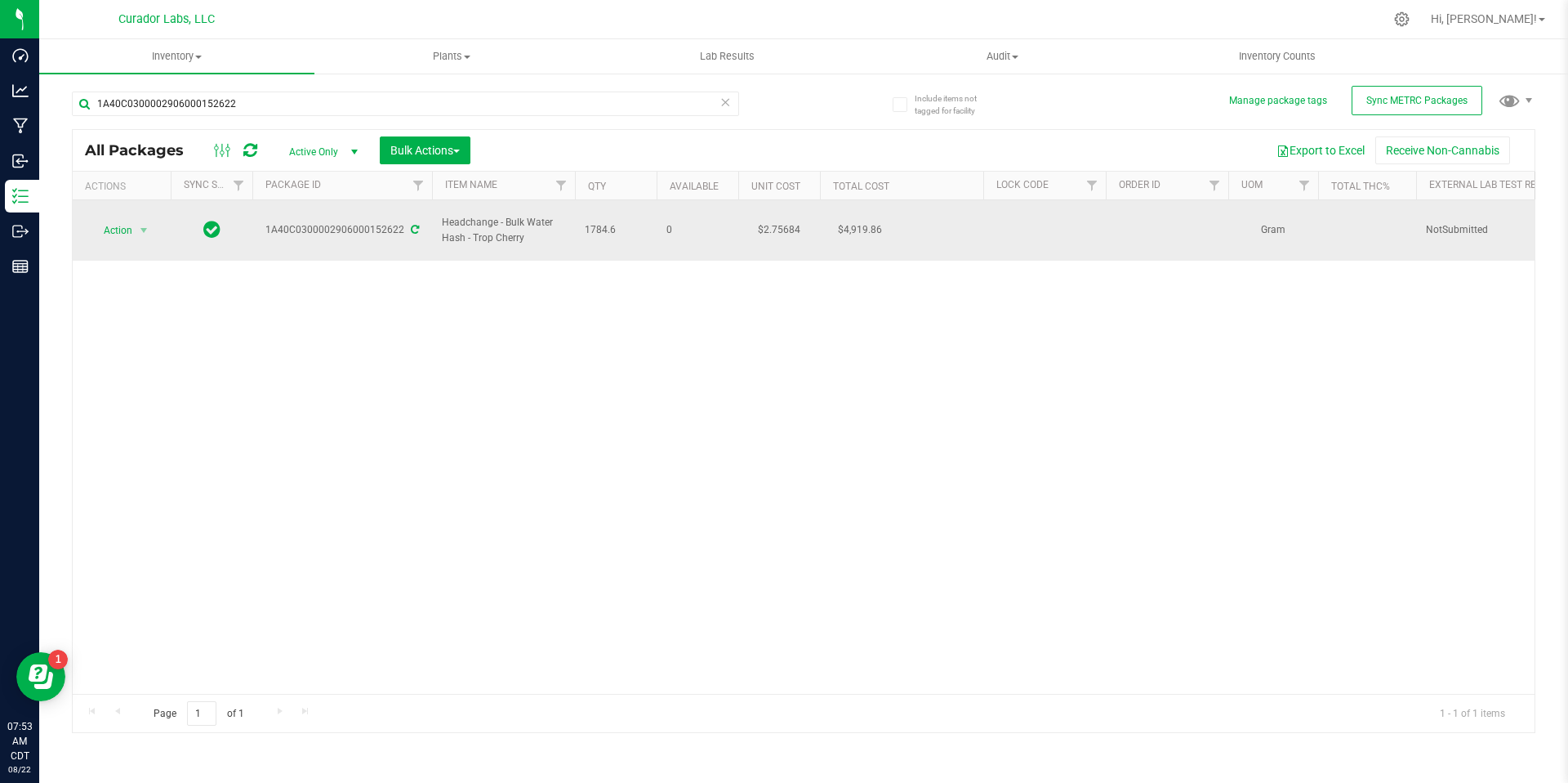
click at [653, 225] on td "1784.6" at bounding box center [615, 230] width 82 height 61
click at [598, 223] on span "1784.6" at bounding box center [615, 230] width 62 height 15
drag, startPoint x: 619, startPoint y: 218, endPoint x: 444, endPoint y: 213, distance: 175.1
copy tr "Headchange - Bulk Water Hash - Trop Cherry 1784.6"
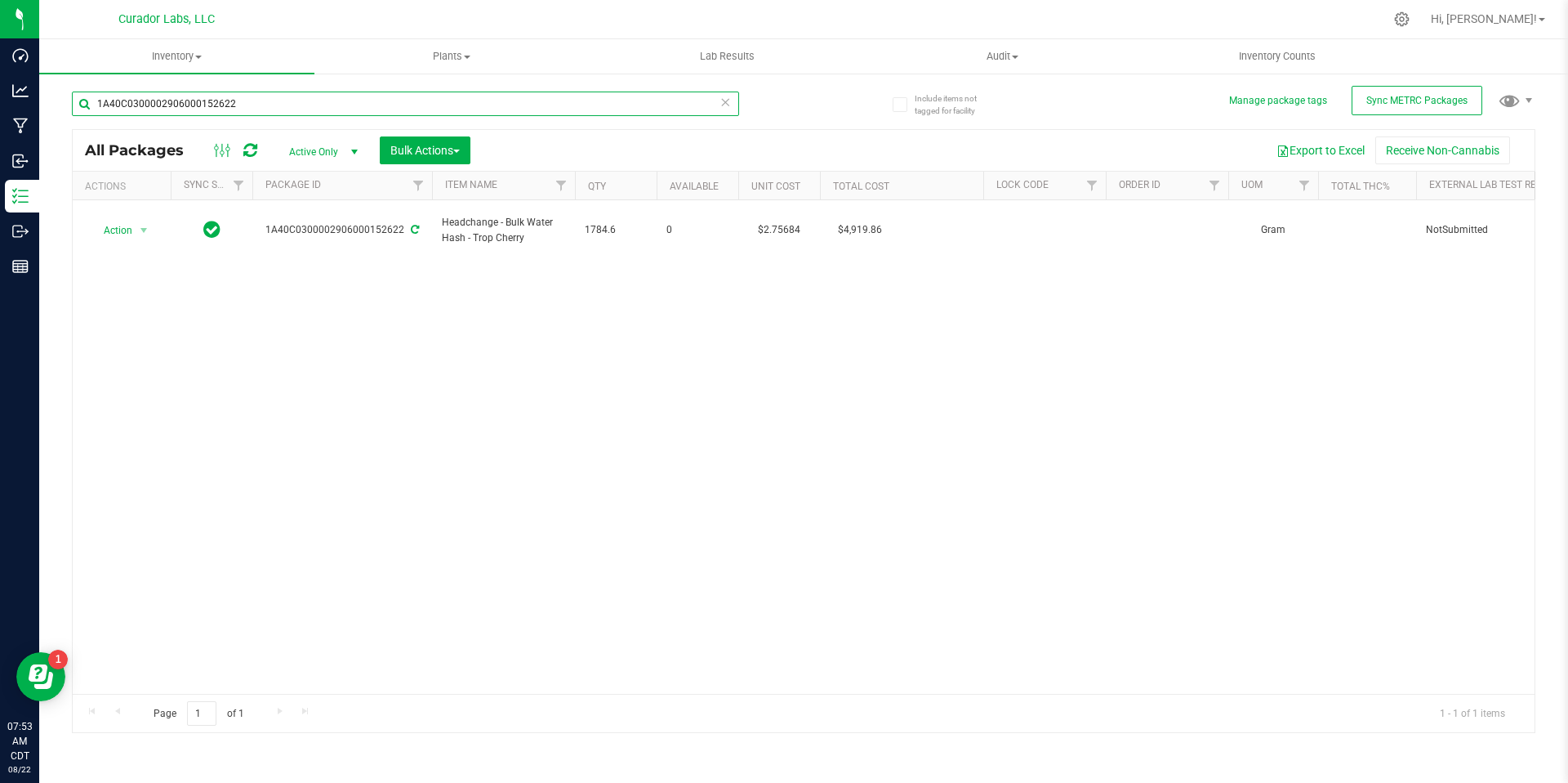
click at [250, 103] on input "1A40C0300002906000152622" at bounding box center [405, 103] width 667 height 24
paste input "5"
click at [294, 263] on div "Action Action Adjust qty Create package Edit attributes Global inventory Locate…" at bounding box center [803, 447] width 1461 height 493
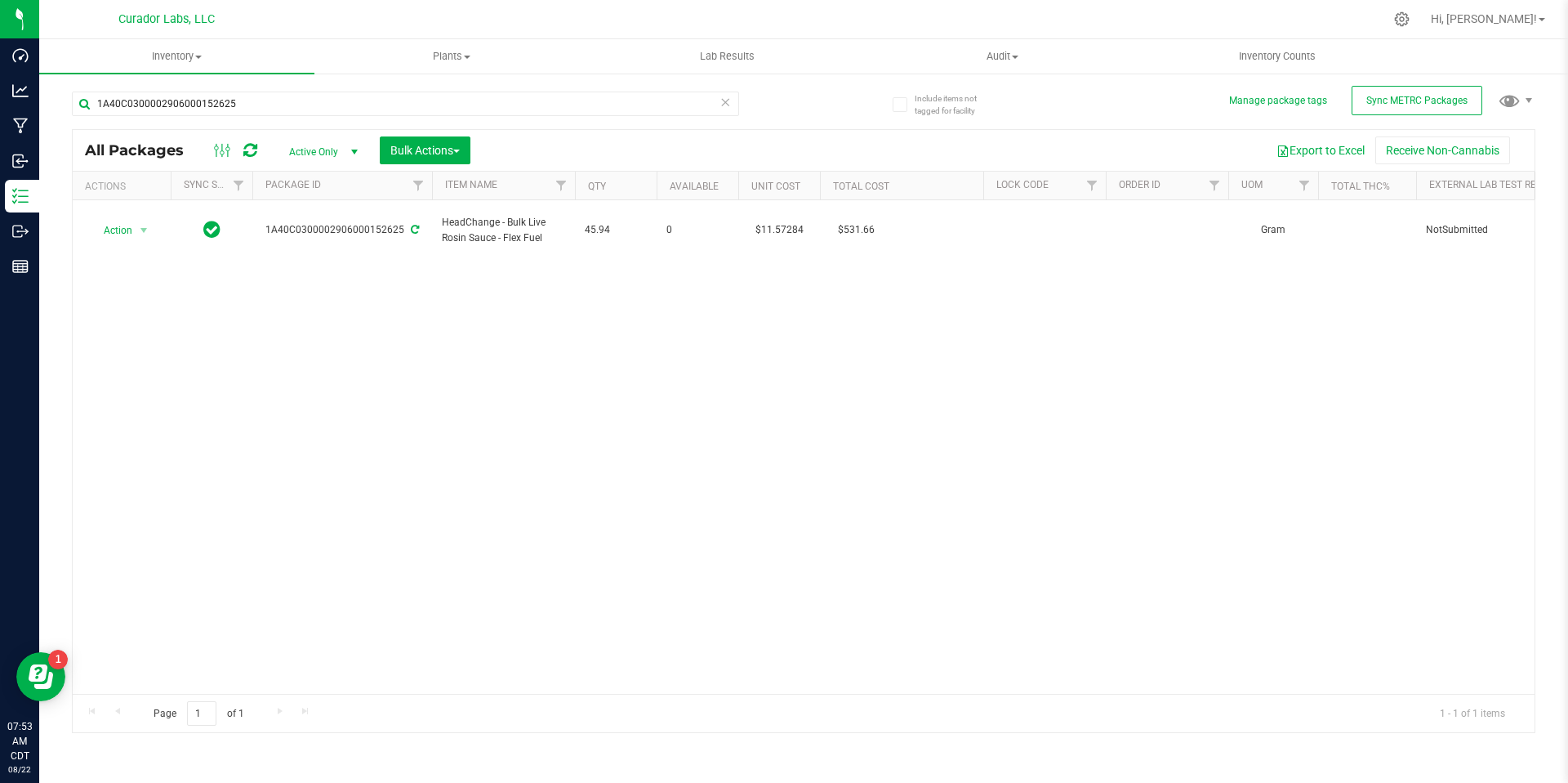
click at [610, 603] on div "Action Action Adjust qty Create package Edit attributes Global inventory Locate…" at bounding box center [803, 447] width 1461 height 493
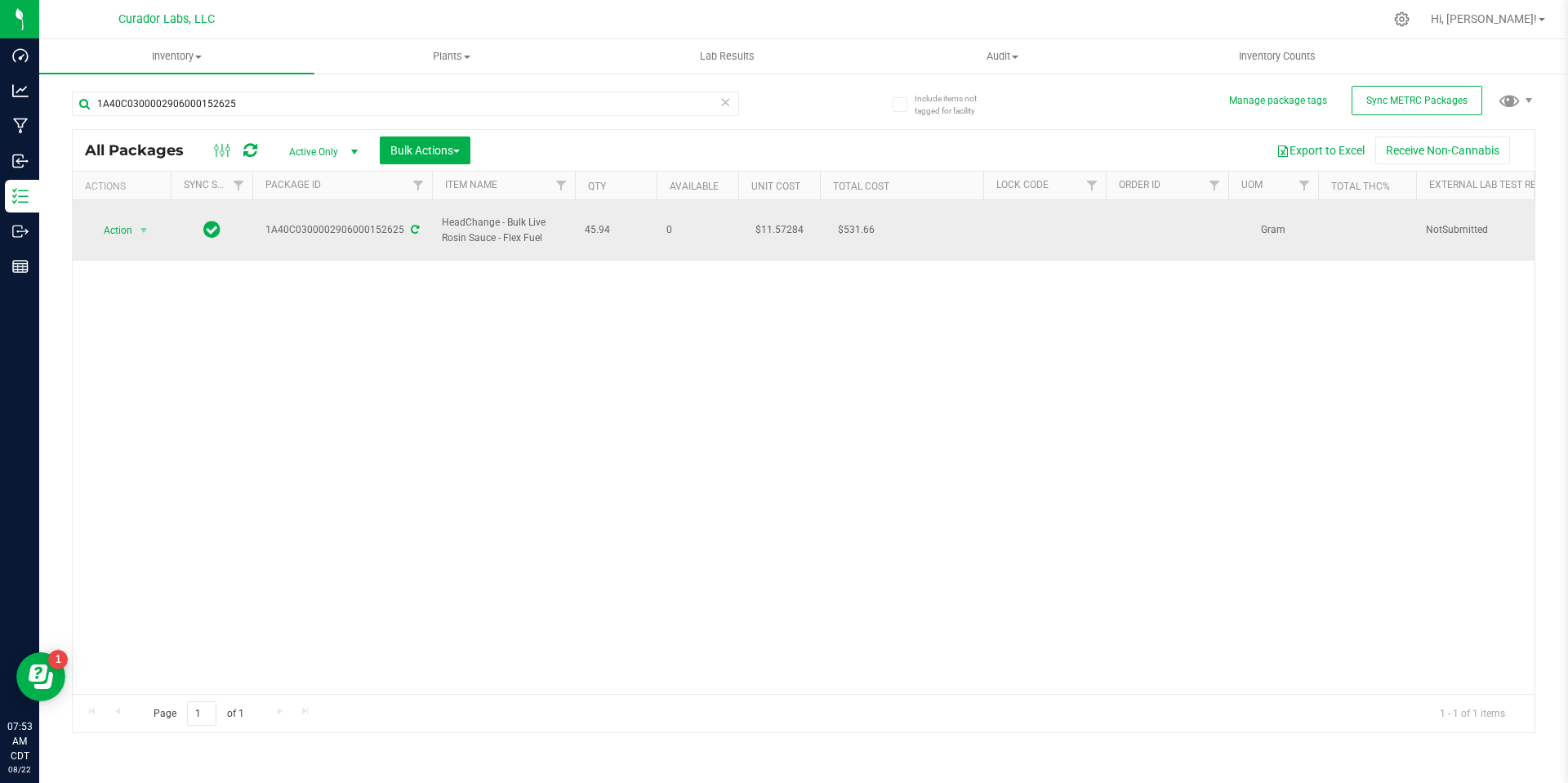
drag, startPoint x: 620, startPoint y: 218, endPoint x: 433, endPoint y: 217, distance: 187.0
copy tr "HeadChange - Bulk Live Rosin Sauce - Flex Fuel 45.94"
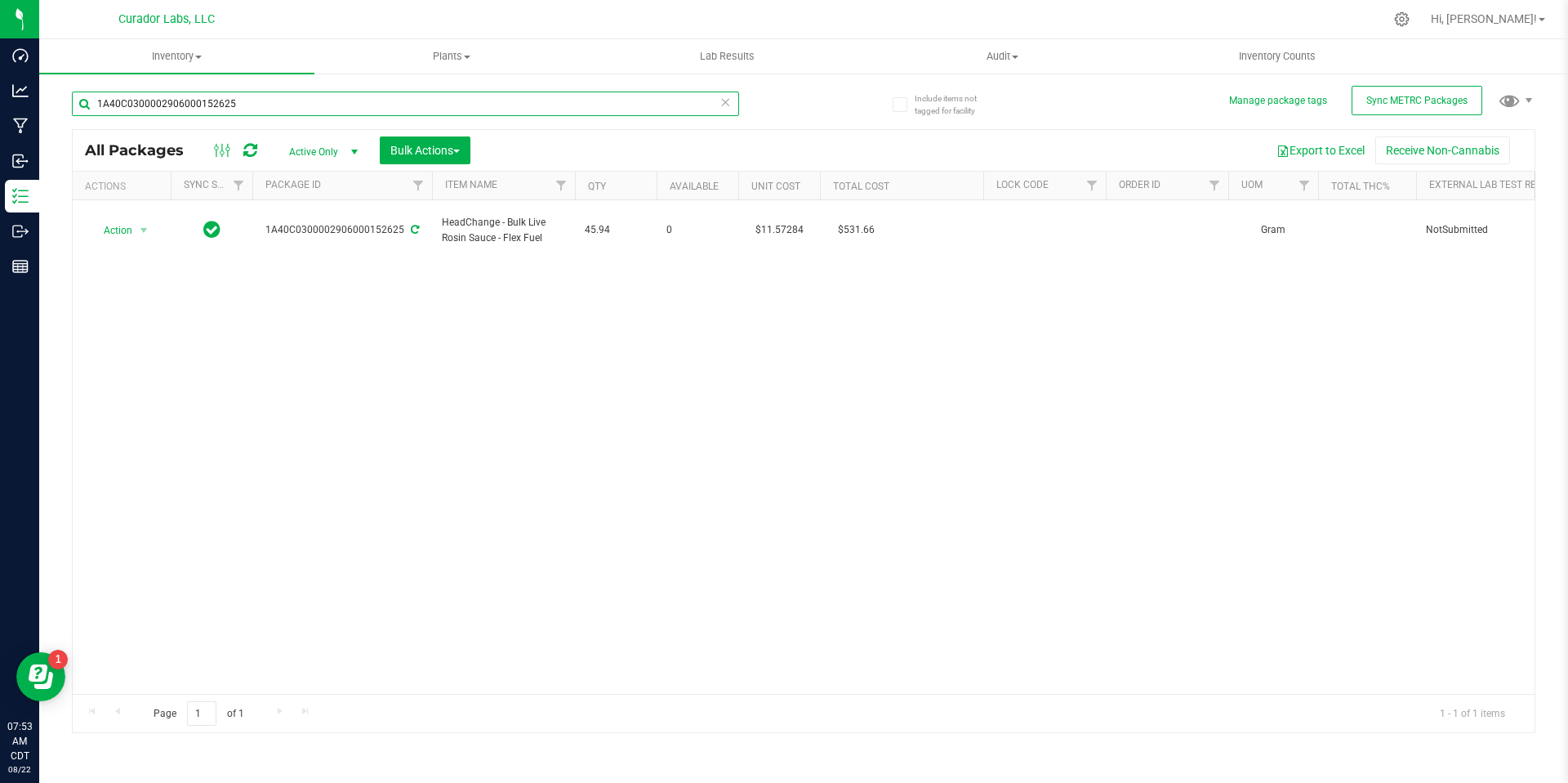
click at [287, 94] on input "1A40C0300002906000152625" at bounding box center [405, 103] width 667 height 24
paste input "6"
click at [605, 358] on div "Action Action Adjust qty Create package Edit attributes Global inventory Locate…" at bounding box center [803, 447] width 1461 height 493
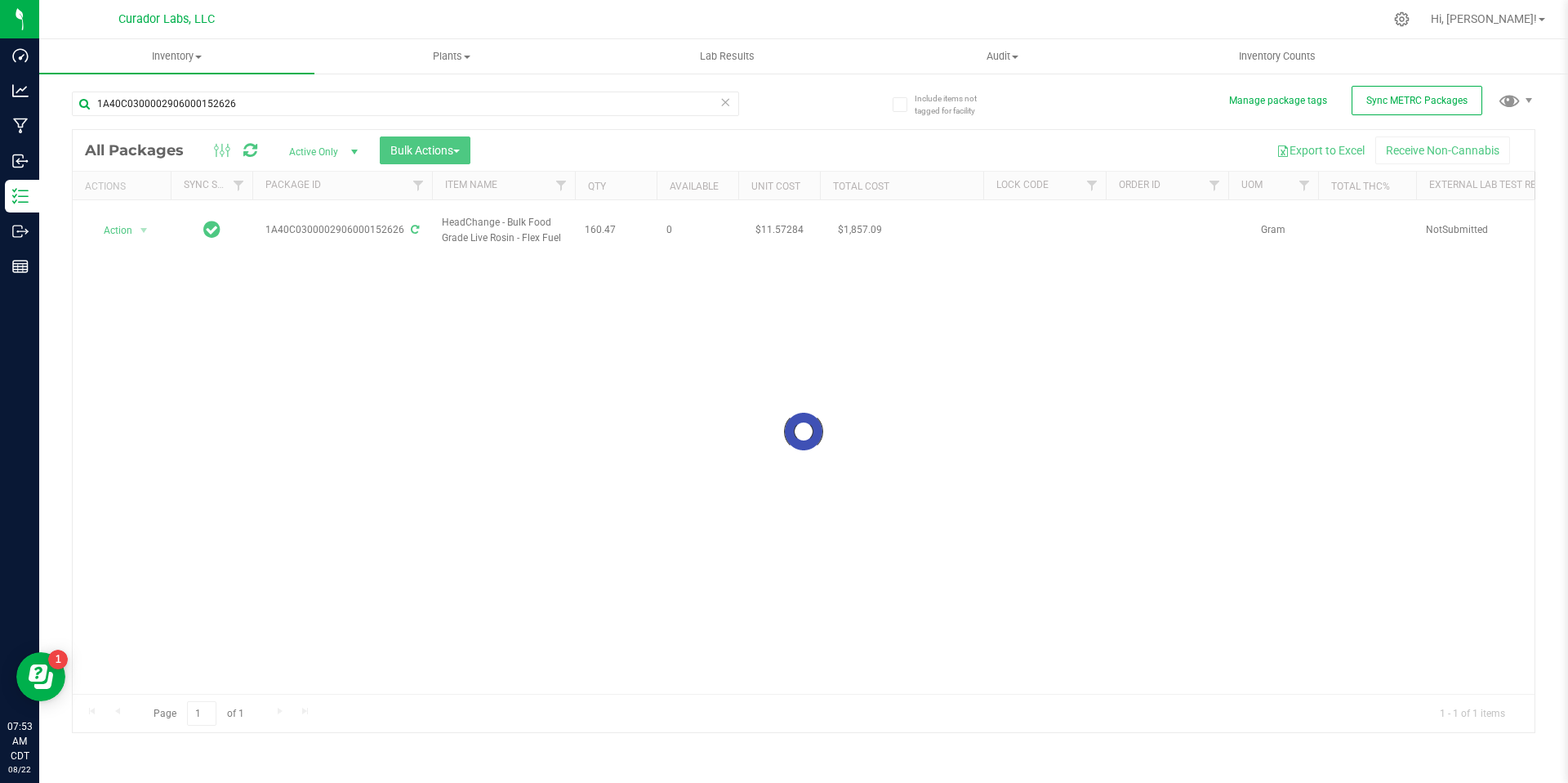
click at [616, 226] on div at bounding box center [803, 431] width 1461 height 603
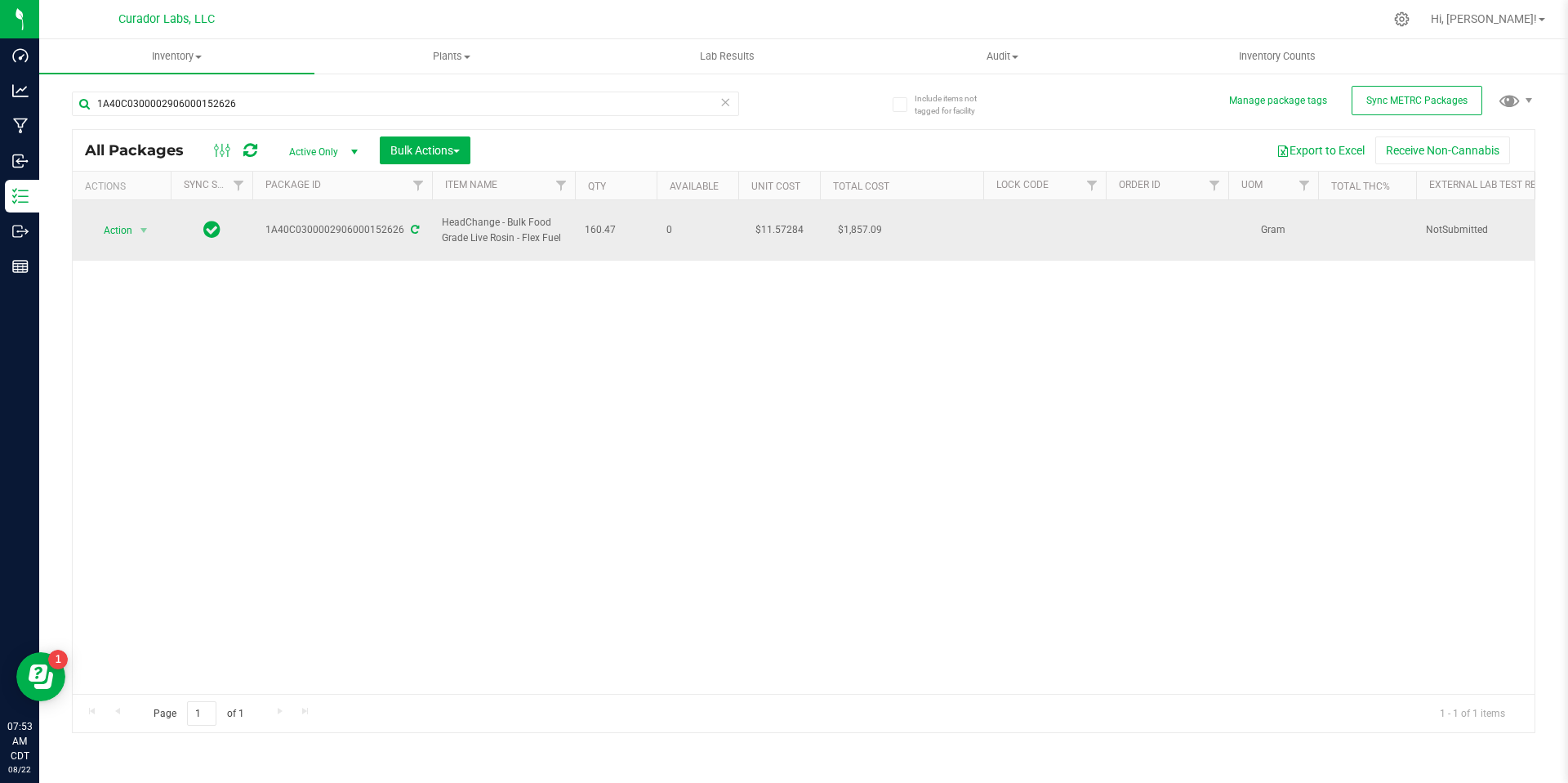
drag, startPoint x: 617, startPoint y: 223, endPoint x: 436, endPoint y: 217, distance: 181.1
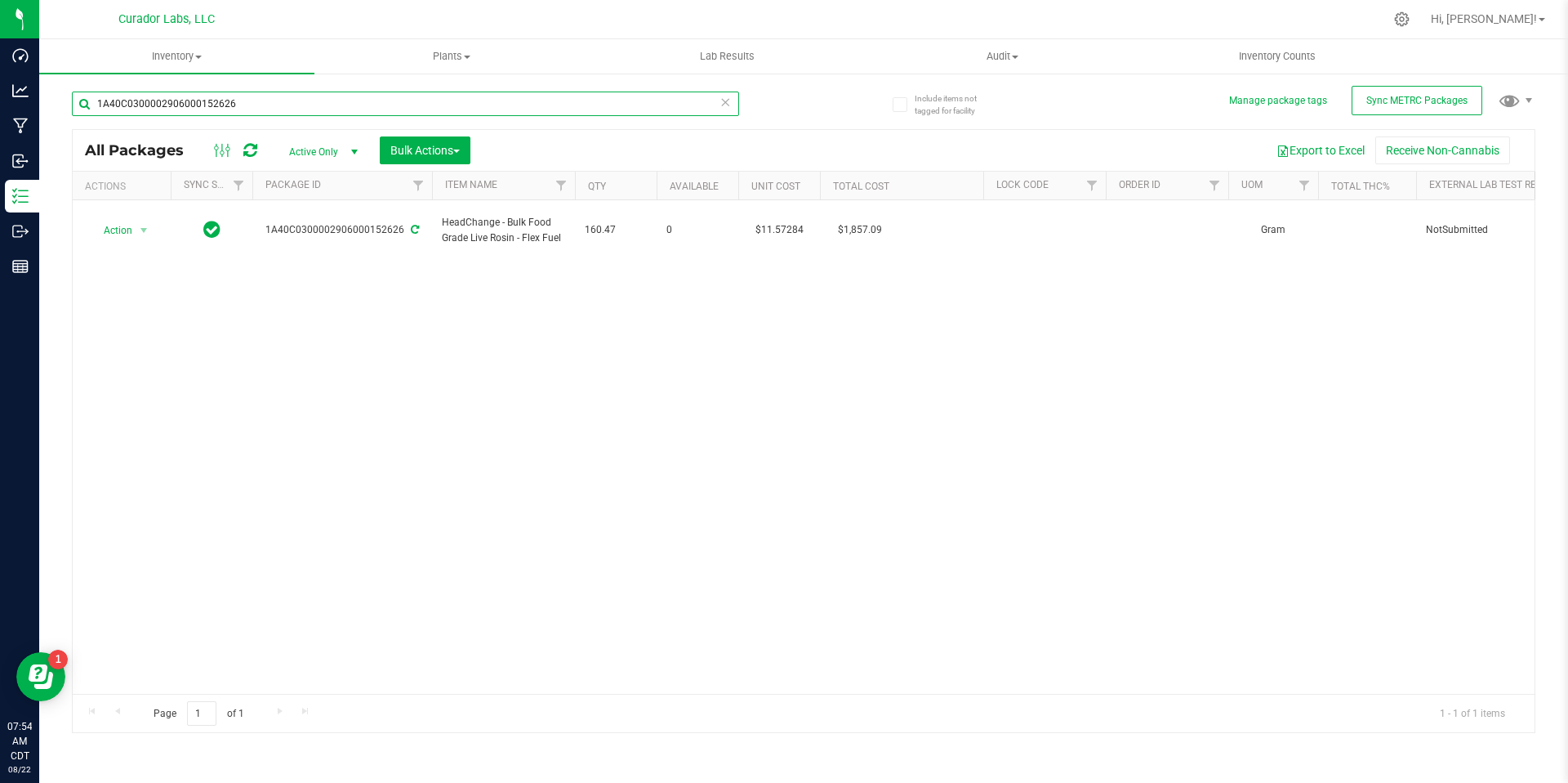
click at [366, 98] on input "1A40C0300002906000152626" at bounding box center [405, 103] width 667 height 24
click at [366, 99] on input "1A40C0300002906000152626" at bounding box center [405, 103] width 667 height 24
paste input "7"
click at [662, 285] on div "Action Action Adjust qty Create package Edit attributes Global inventory Locate…" at bounding box center [803, 447] width 1461 height 493
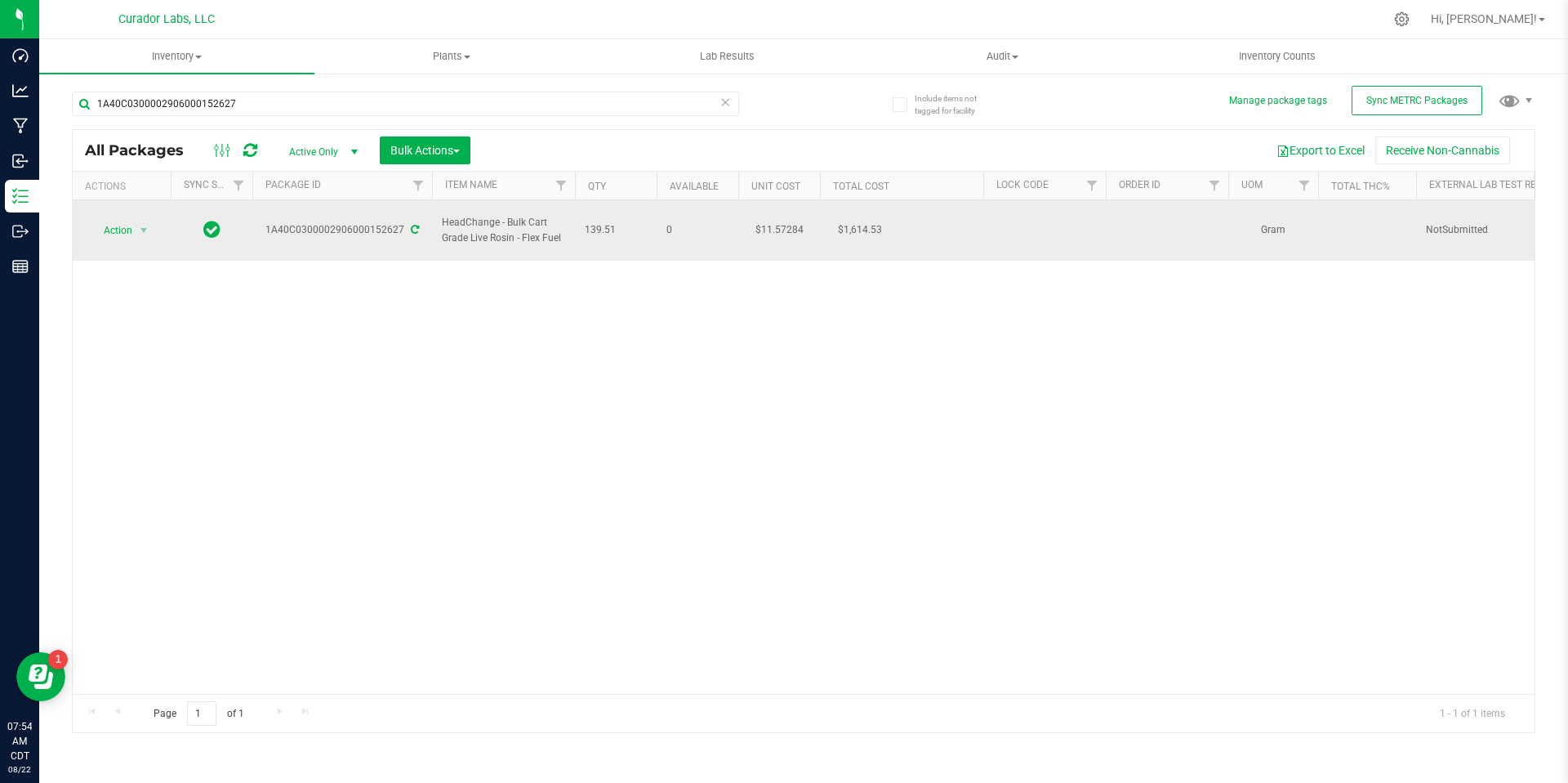
drag, startPoint x: 620, startPoint y: 224, endPoint x: 442, endPoint y: 218, distance: 178.1
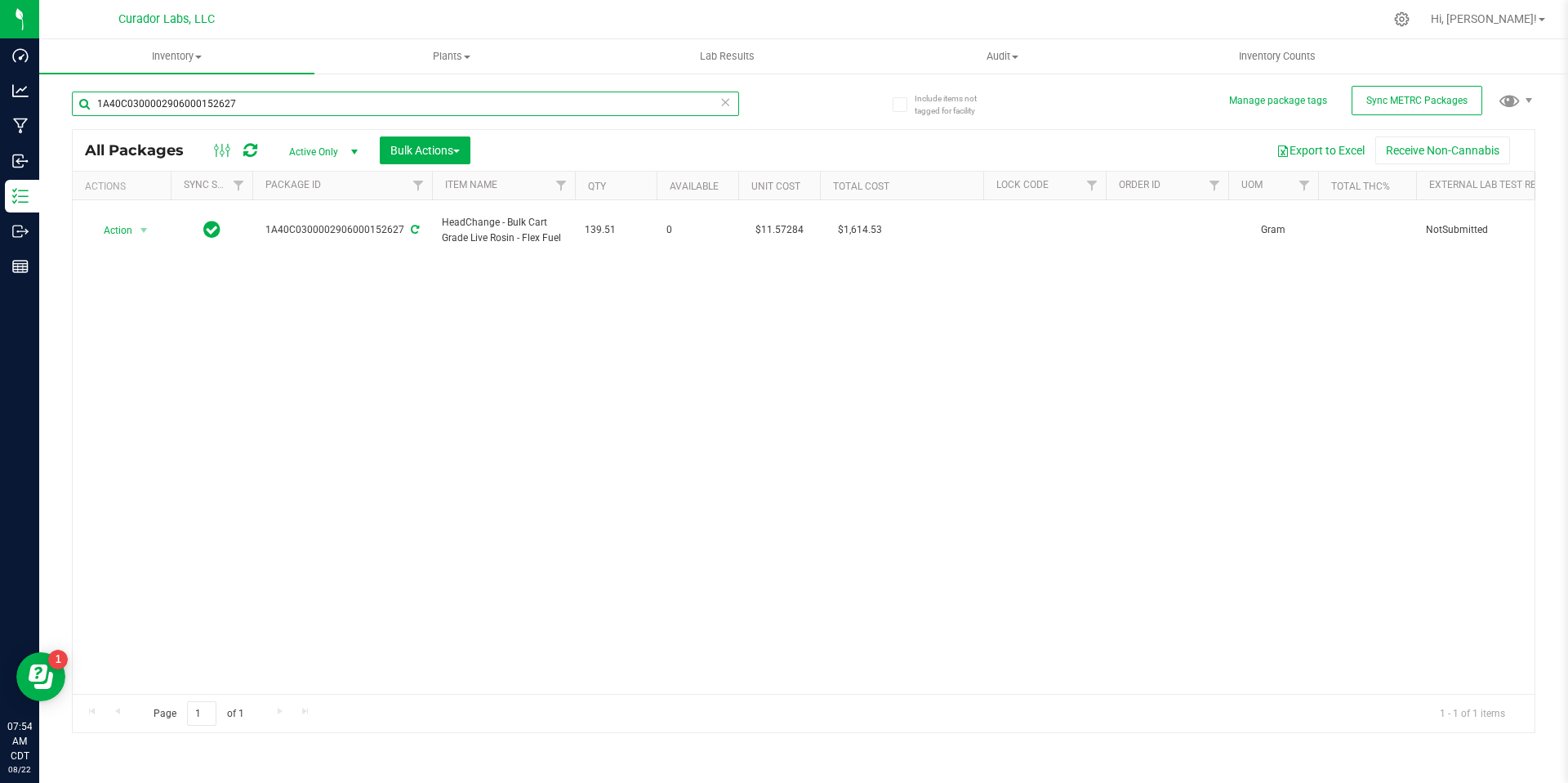
click at [270, 112] on input "1A40C0300002906000152627" at bounding box center [405, 103] width 667 height 24
paste input "9884"
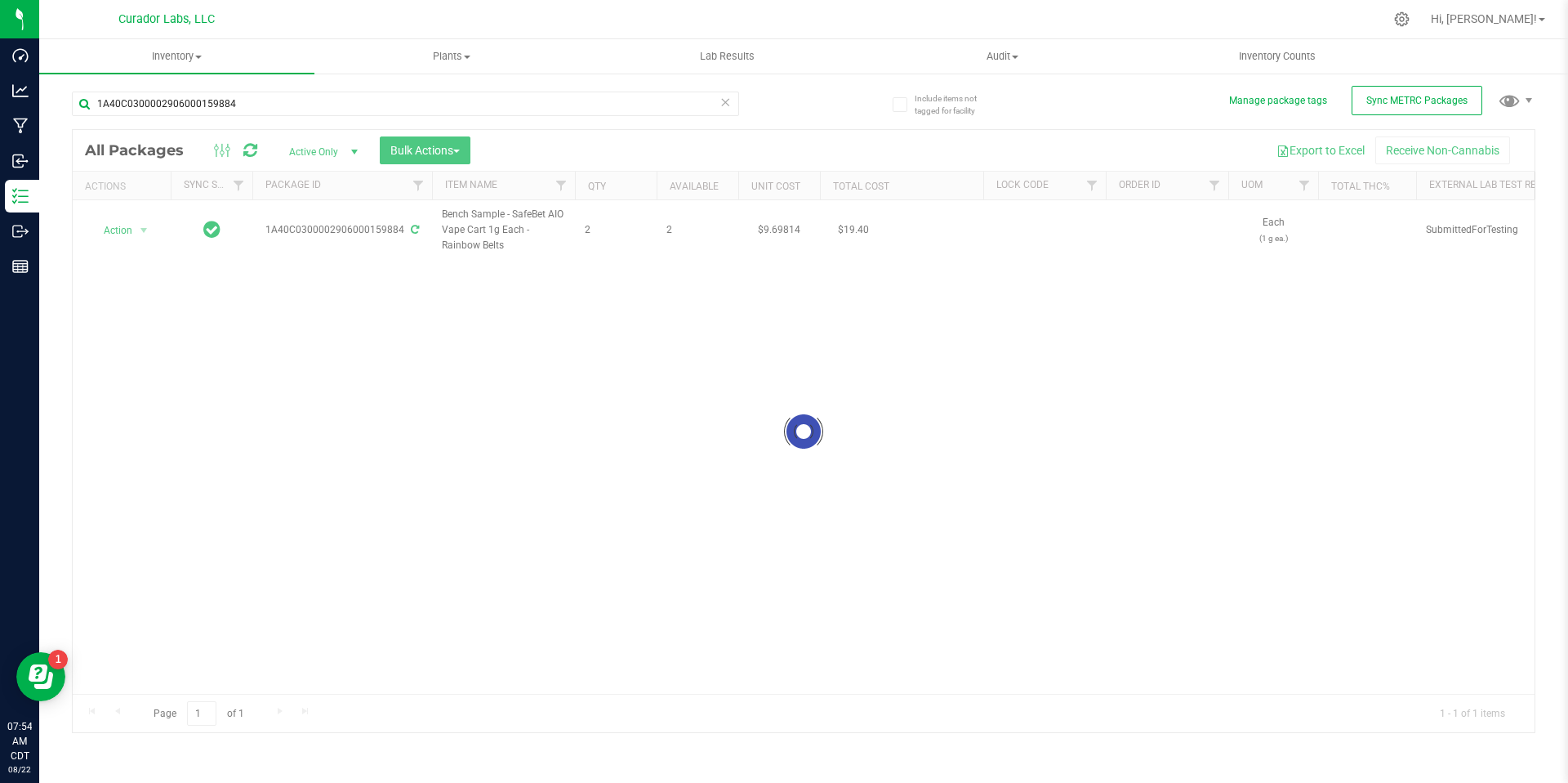
click at [610, 243] on div at bounding box center [803, 431] width 1461 height 603
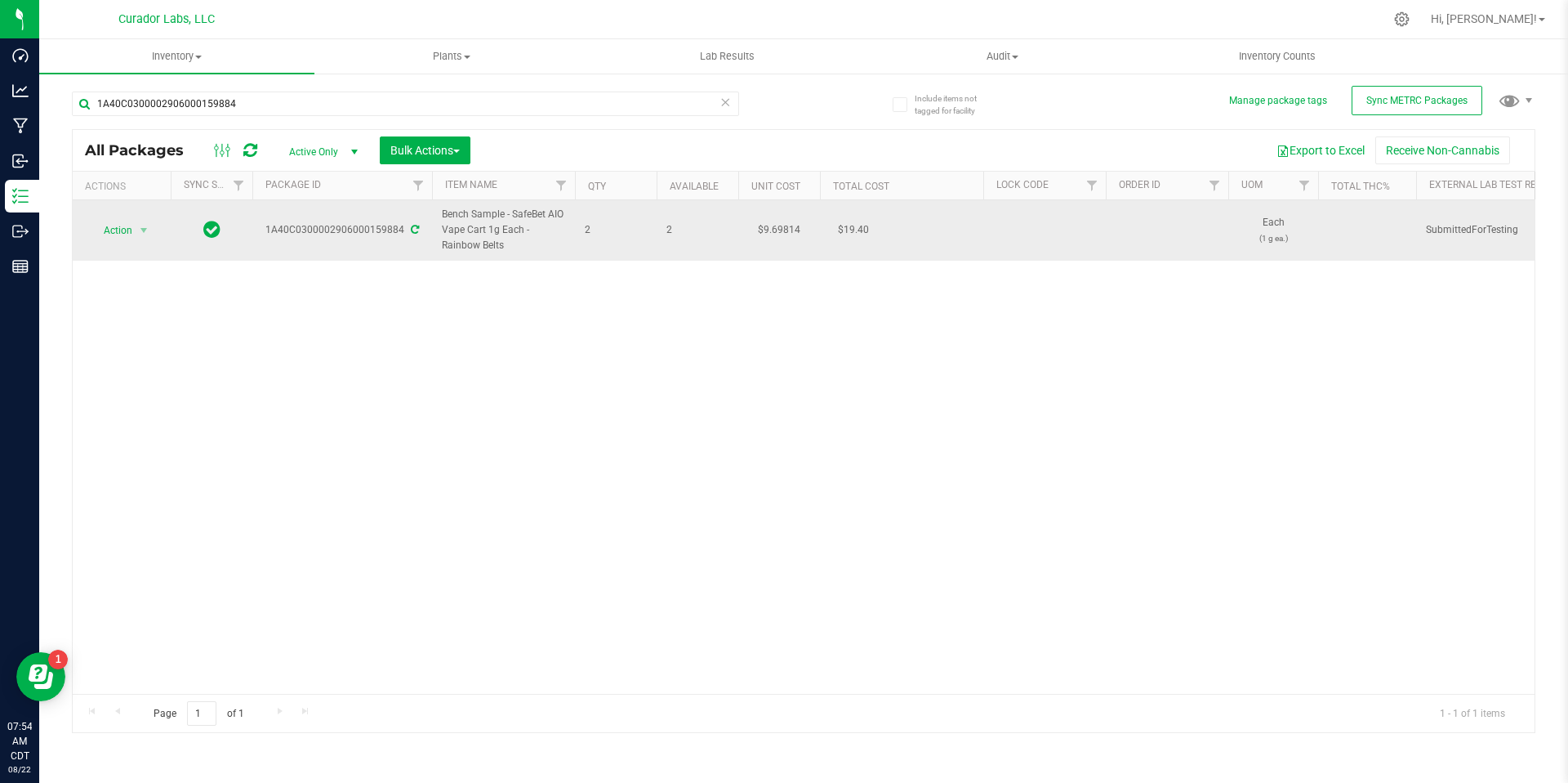
drag, startPoint x: 602, startPoint y: 230, endPoint x: 433, endPoint y: 221, distance: 169.2
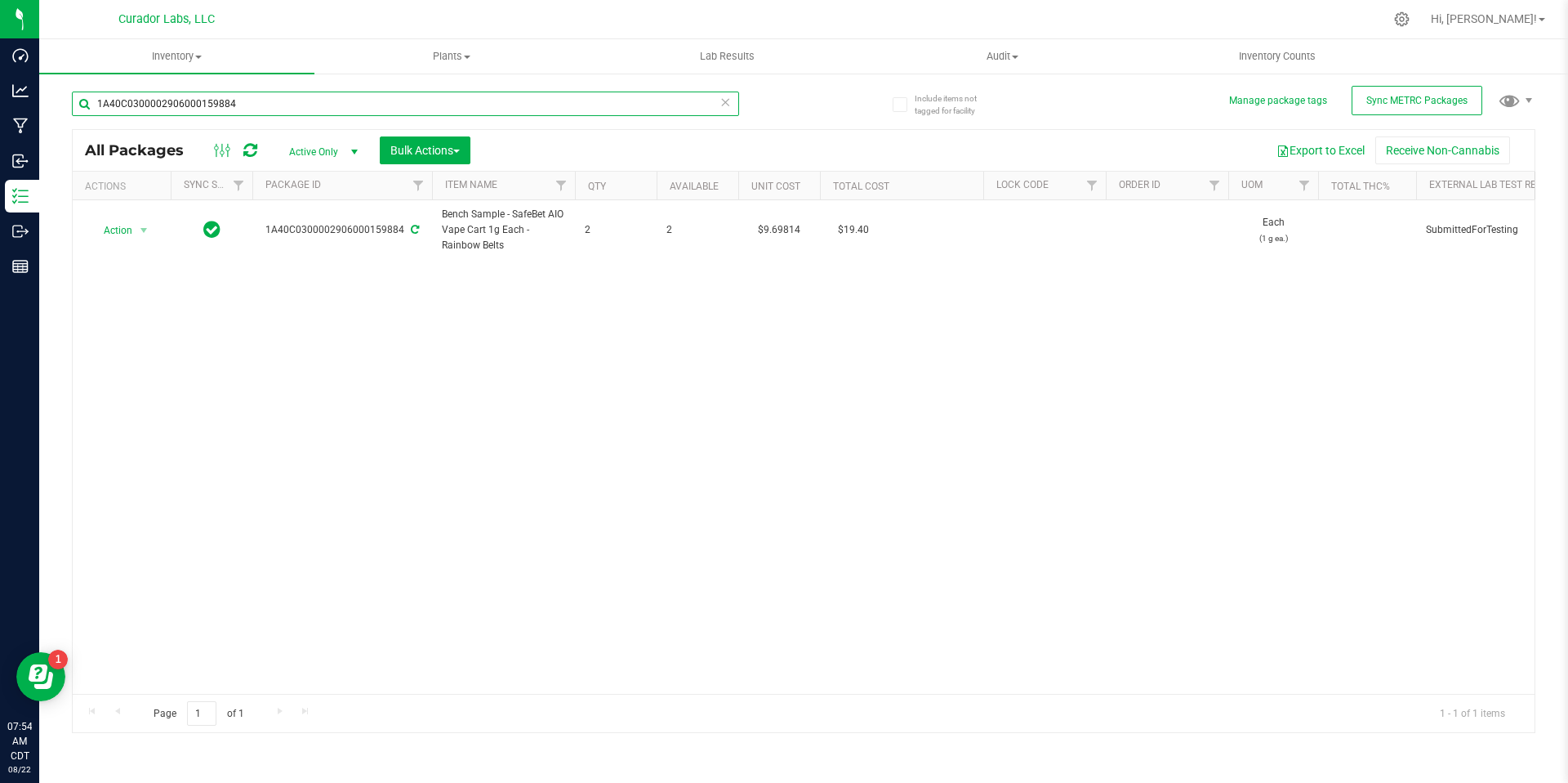
click at [320, 107] on input "1A40C0300002906000159884" at bounding box center [405, 103] width 667 height 24
paste input "5"
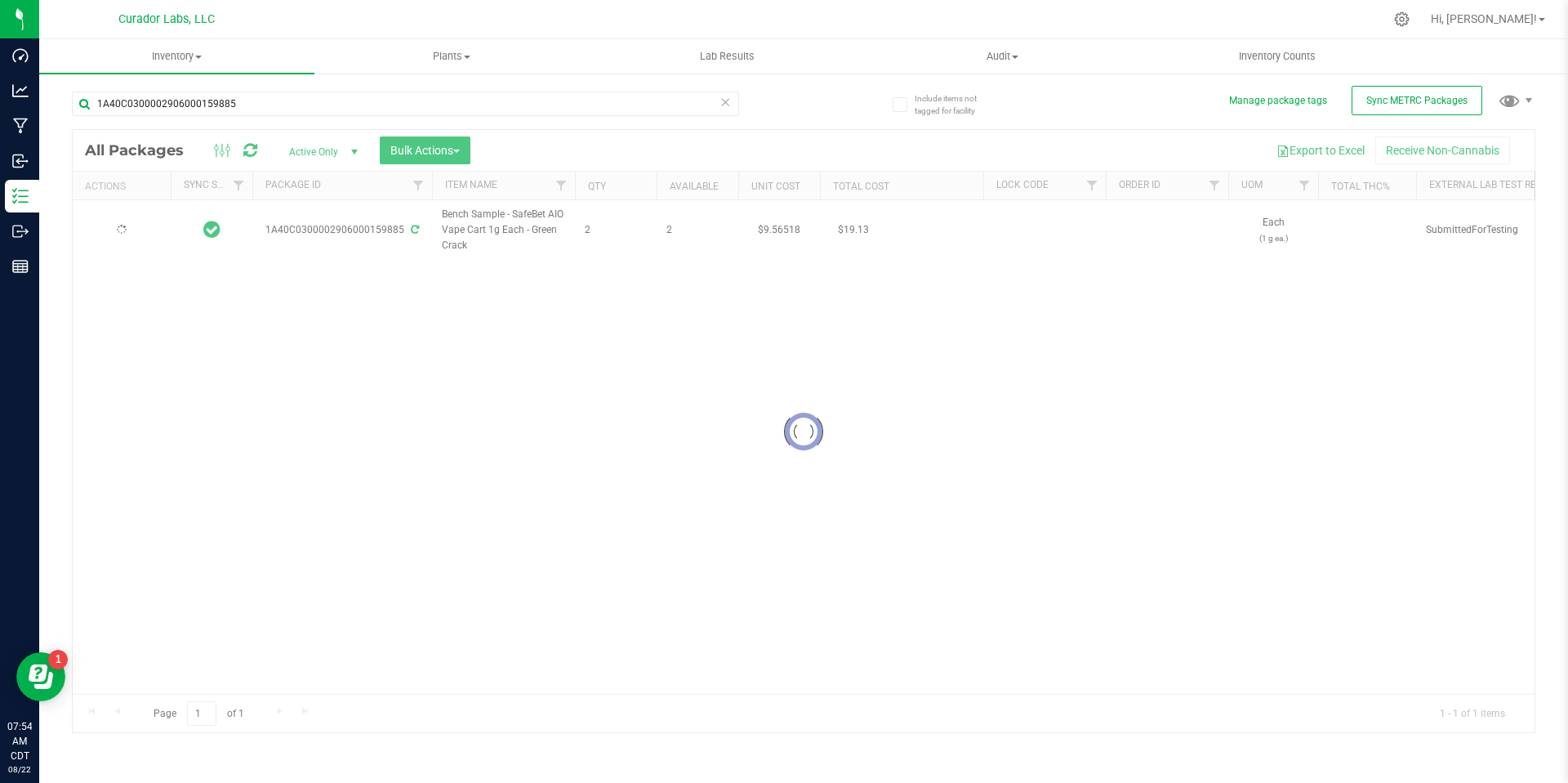
click at [345, 438] on div at bounding box center [803, 431] width 1461 height 603
click at [604, 223] on div at bounding box center [803, 431] width 1461 height 603
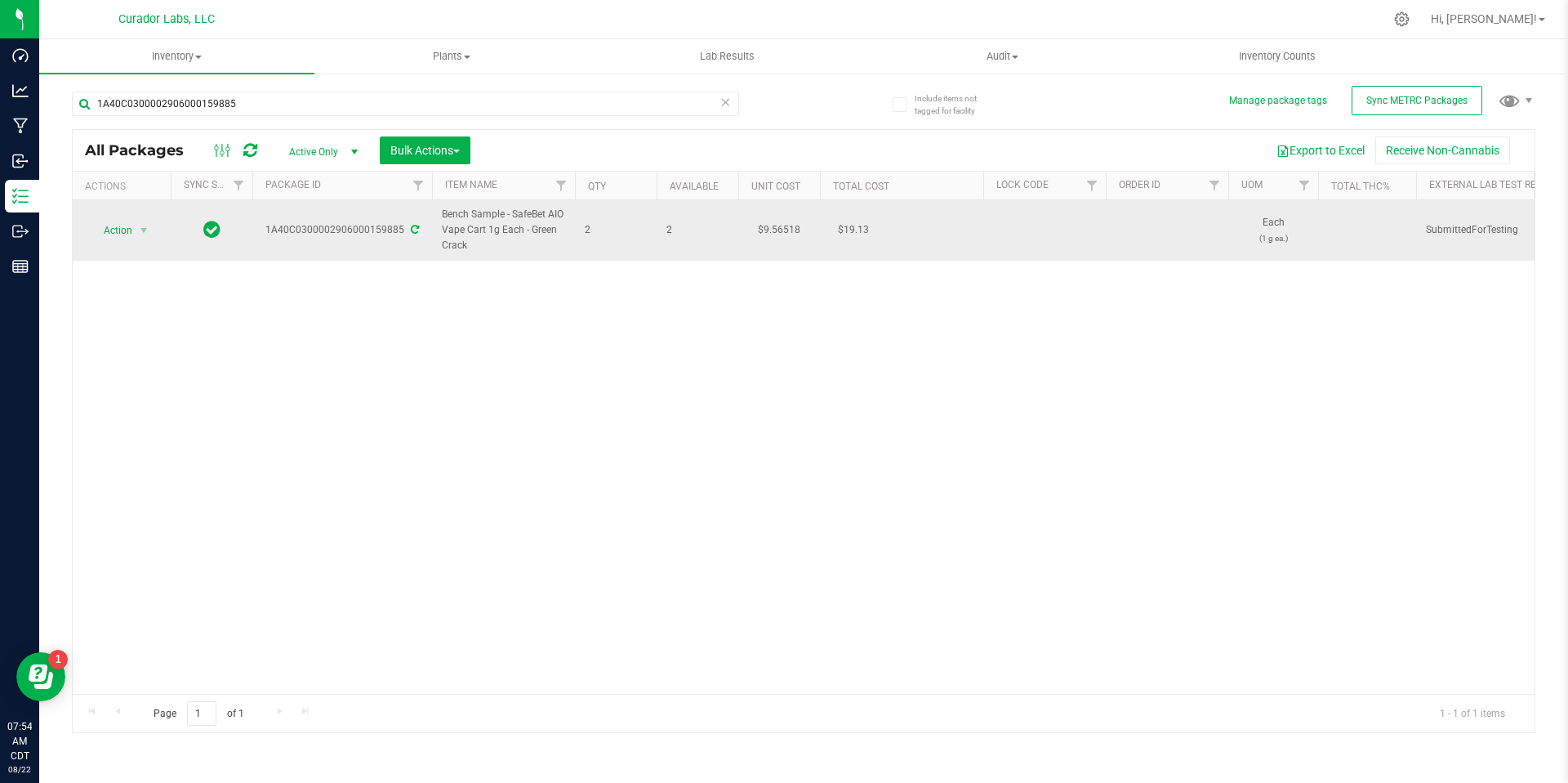
drag, startPoint x: 597, startPoint y: 230, endPoint x: 443, endPoint y: 218, distance: 154.5
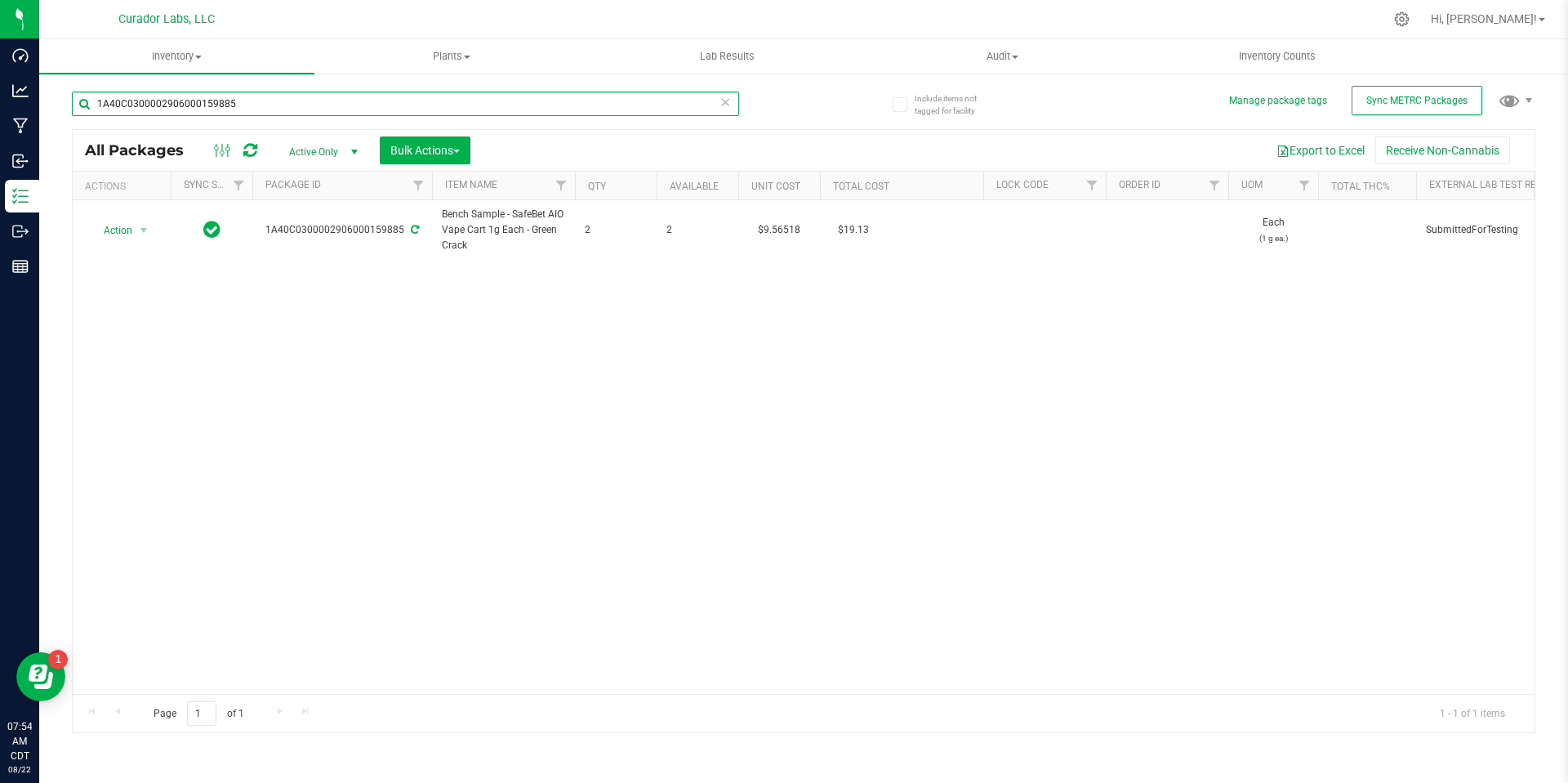
click at [255, 93] on input "1A40C0300002906000159885" at bounding box center [405, 103] width 667 height 24
paste input "6"
click at [353, 300] on div "Action Action Adjust qty Create package Edit attributes Global inventory Locate…" at bounding box center [803, 447] width 1461 height 493
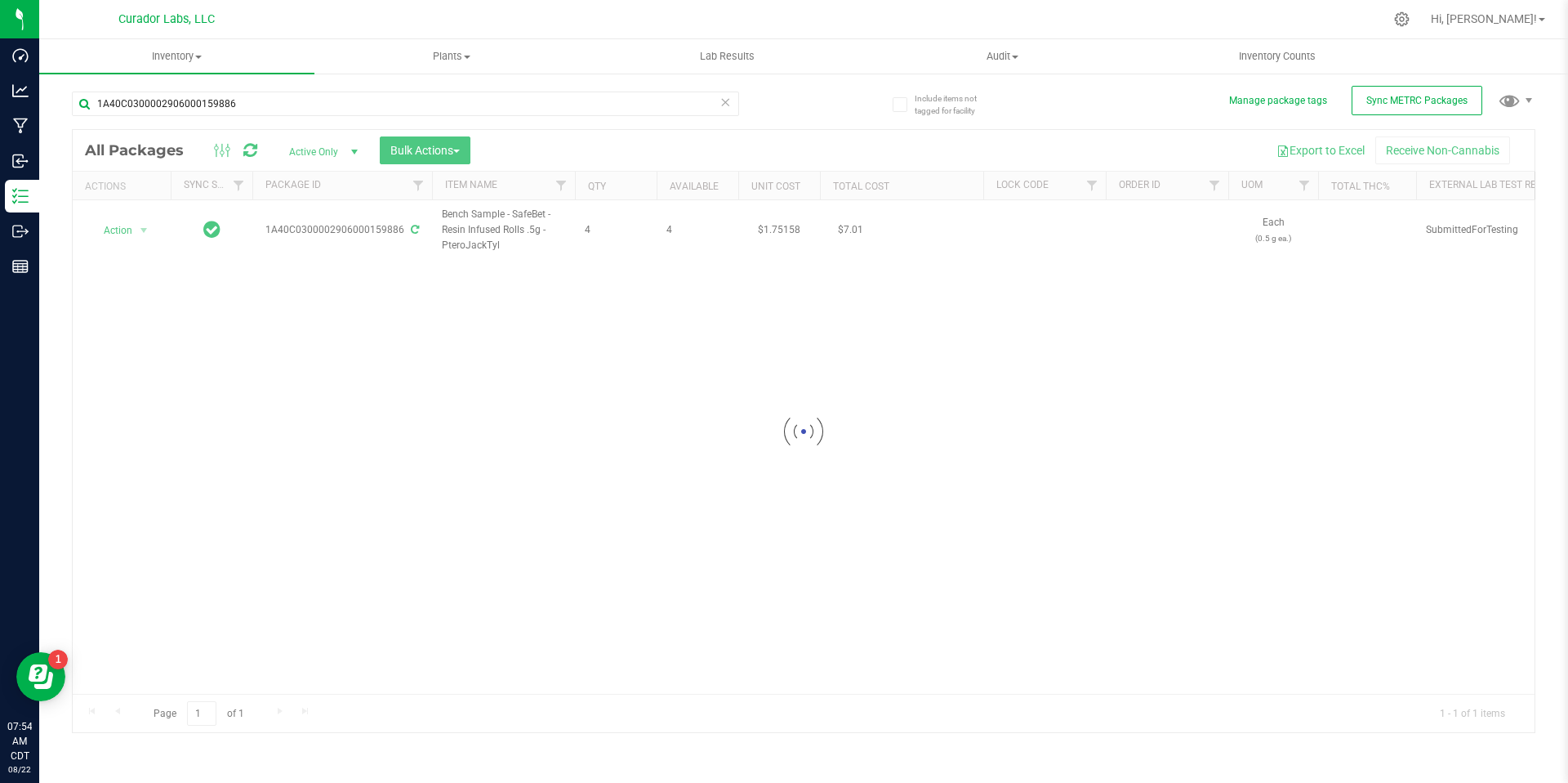
click at [802, 607] on div at bounding box center [803, 431] width 1461 height 603
click at [641, 396] on div at bounding box center [803, 431] width 1461 height 603
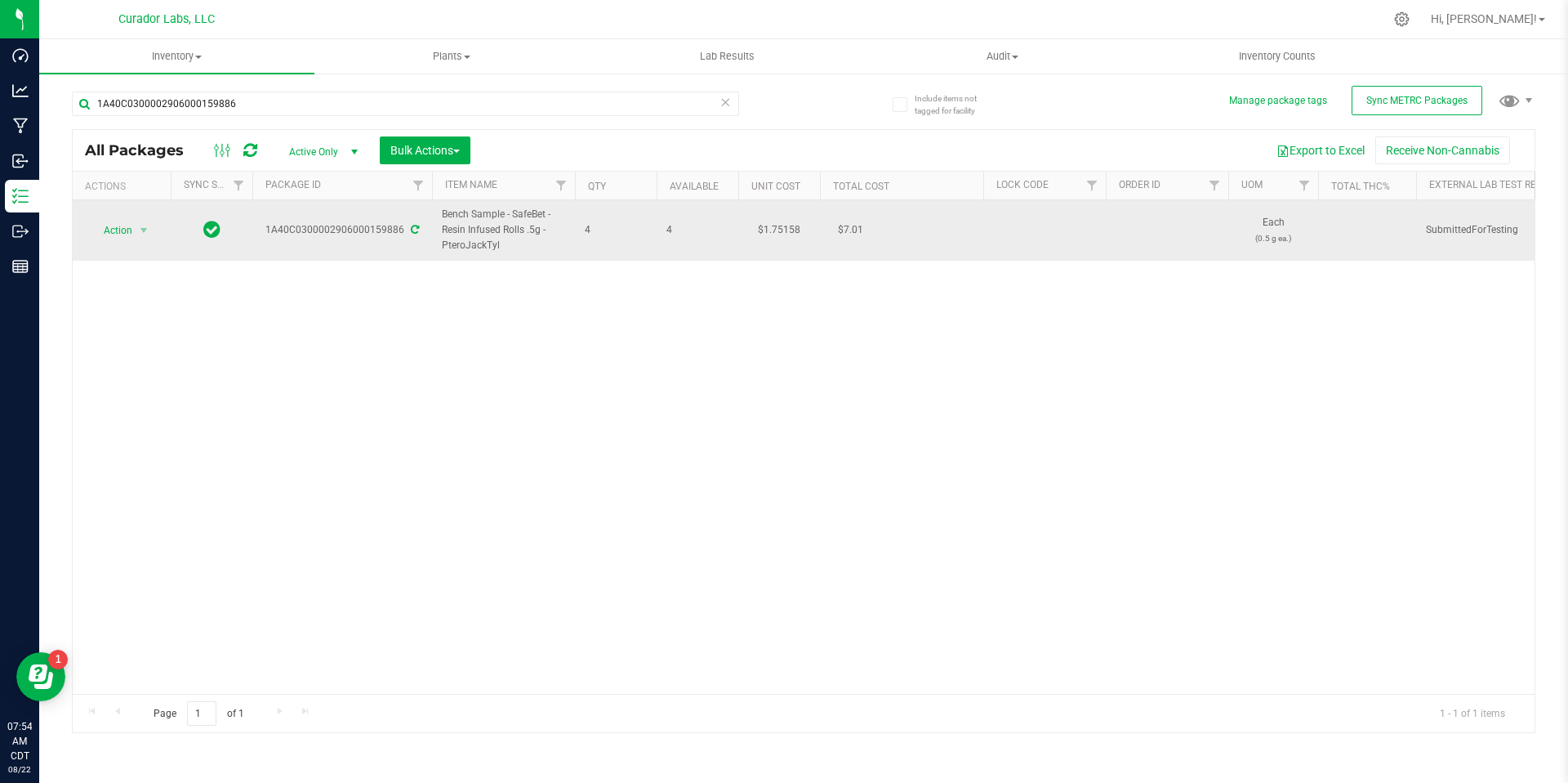
drag, startPoint x: 592, startPoint y: 228, endPoint x: 444, endPoint y: 218, distance: 148.3
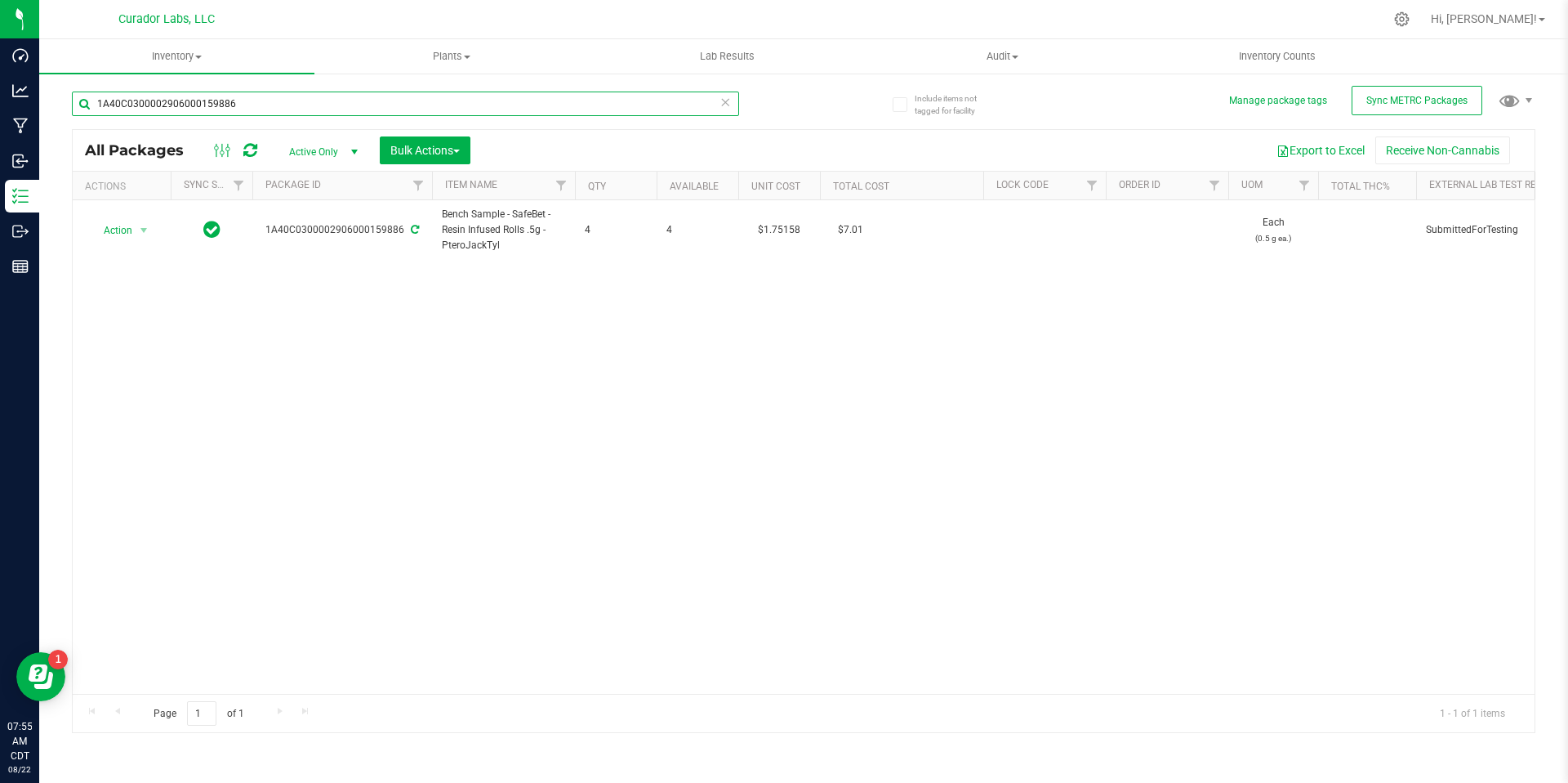
click at [247, 111] on input "1A40C0300002906000159886" at bounding box center [405, 103] width 667 height 24
paste input "2592"
click at [384, 325] on div "Action Action Adjust qty Create package Edit attributes Global inventory Locate…" at bounding box center [803, 447] width 1461 height 493
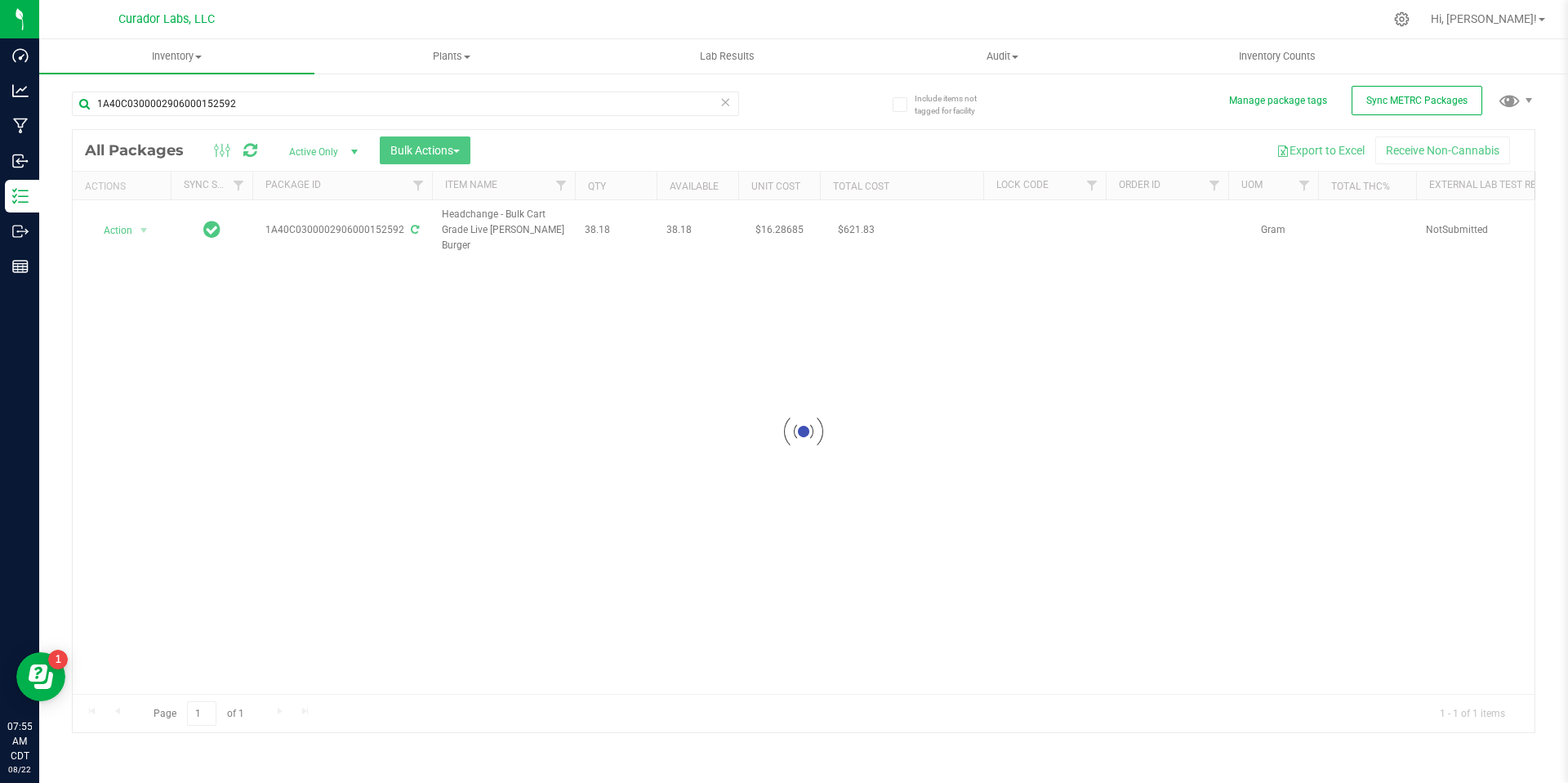
click at [505, 277] on div at bounding box center [803, 431] width 1461 height 603
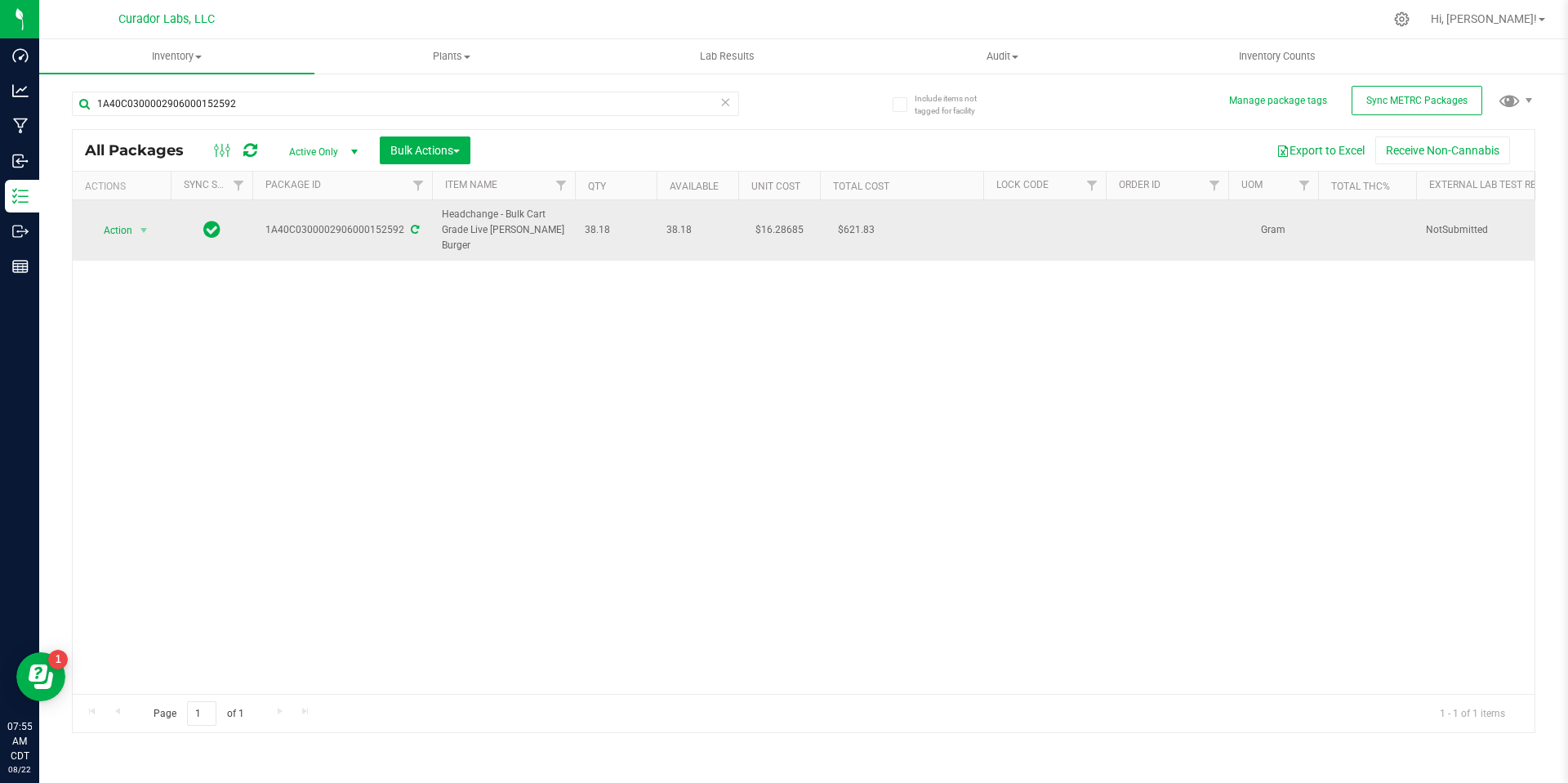
drag, startPoint x: 615, startPoint y: 230, endPoint x: 440, endPoint y: 218, distance: 175.4
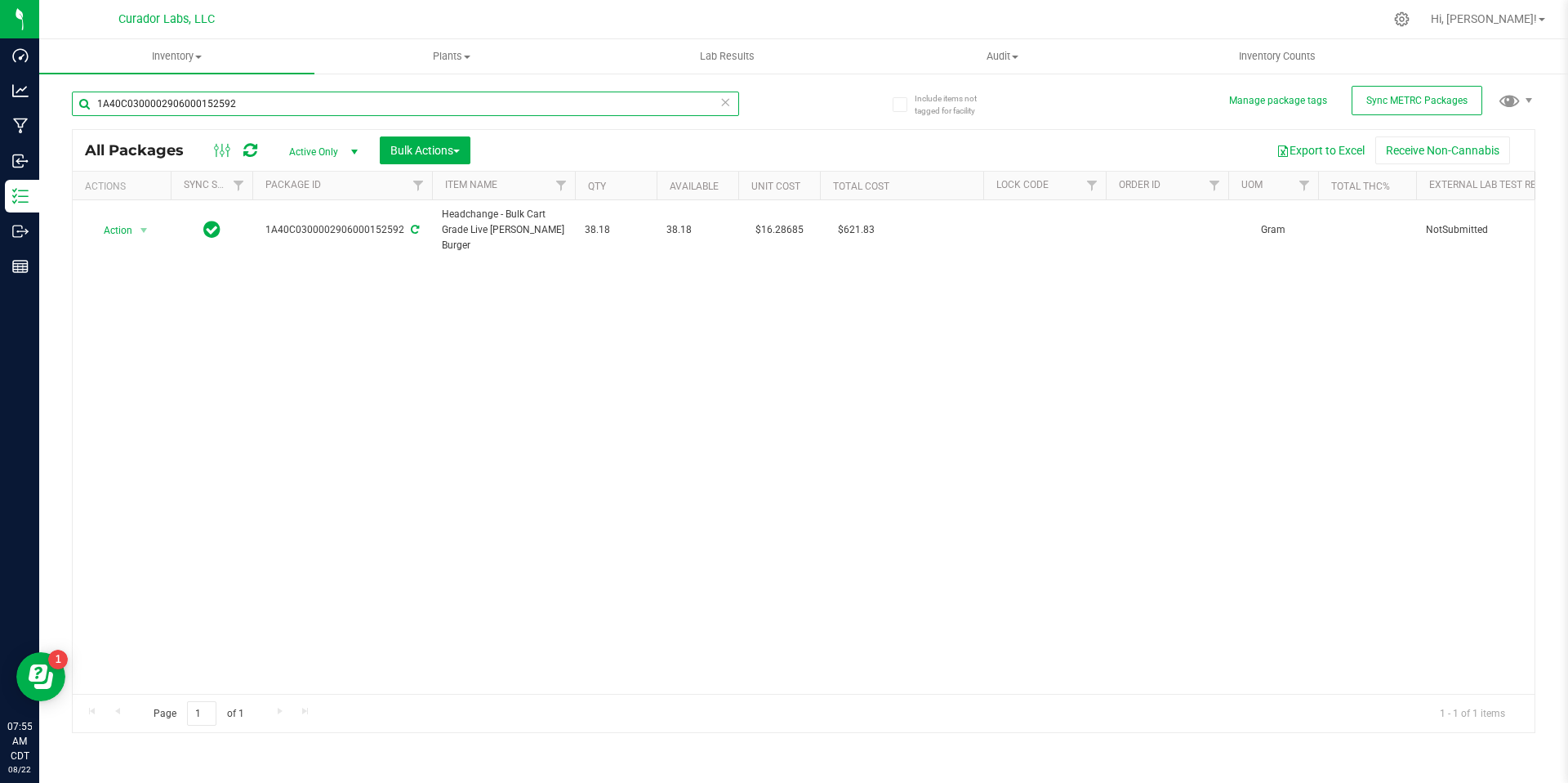
click at [244, 104] on input "1A40C0300002906000152592" at bounding box center [405, 103] width 667 height 24
paste input "8"
drag, startPoint x: 244, startPoint y: 104, endPoint x: 814, endPoint y: 401, distance: 642.7
click at [812, 401] on div "1A40C0300002906000152598 All Packages Active Only Active Only Lab Samples Locke…" at bounding box center [804, 405] width 1463 height 657
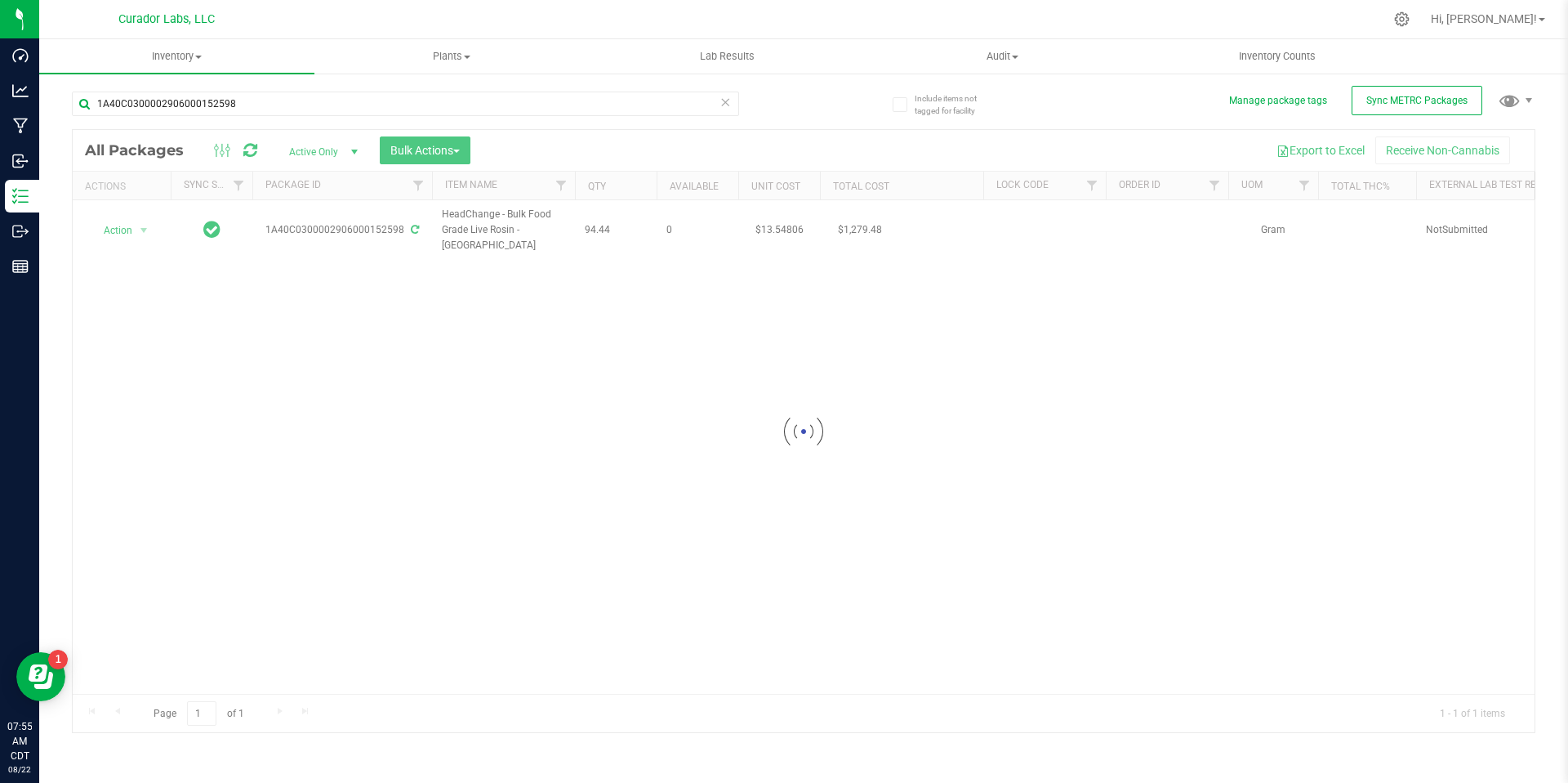
click at [722, 321] on div at bounding box center [803, 431] width 1461 height 603
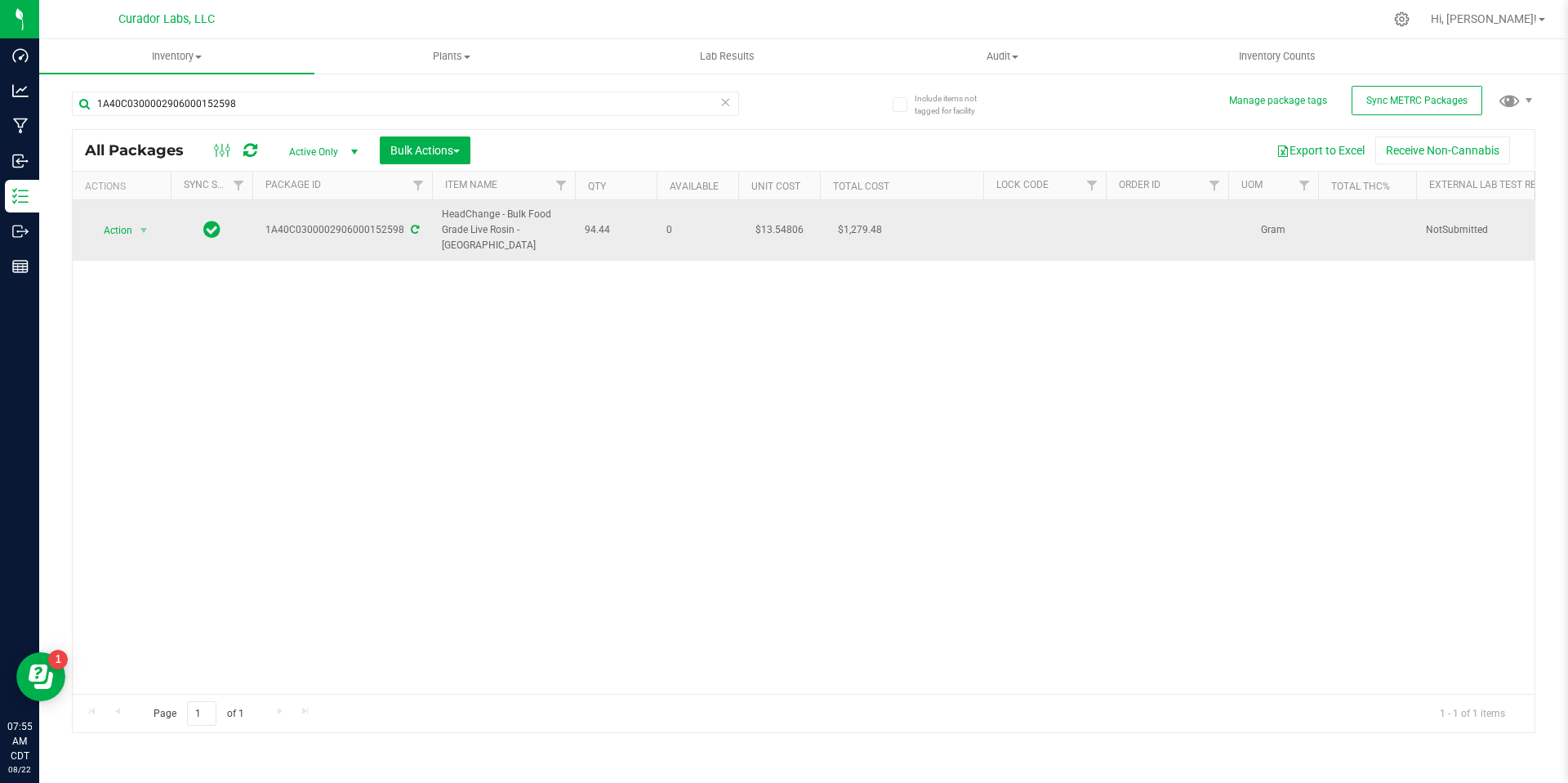
drag, startPoint x: 616, startPoint y: 223, endPoint x: 444, endPoint y: 218, distance: 172.1
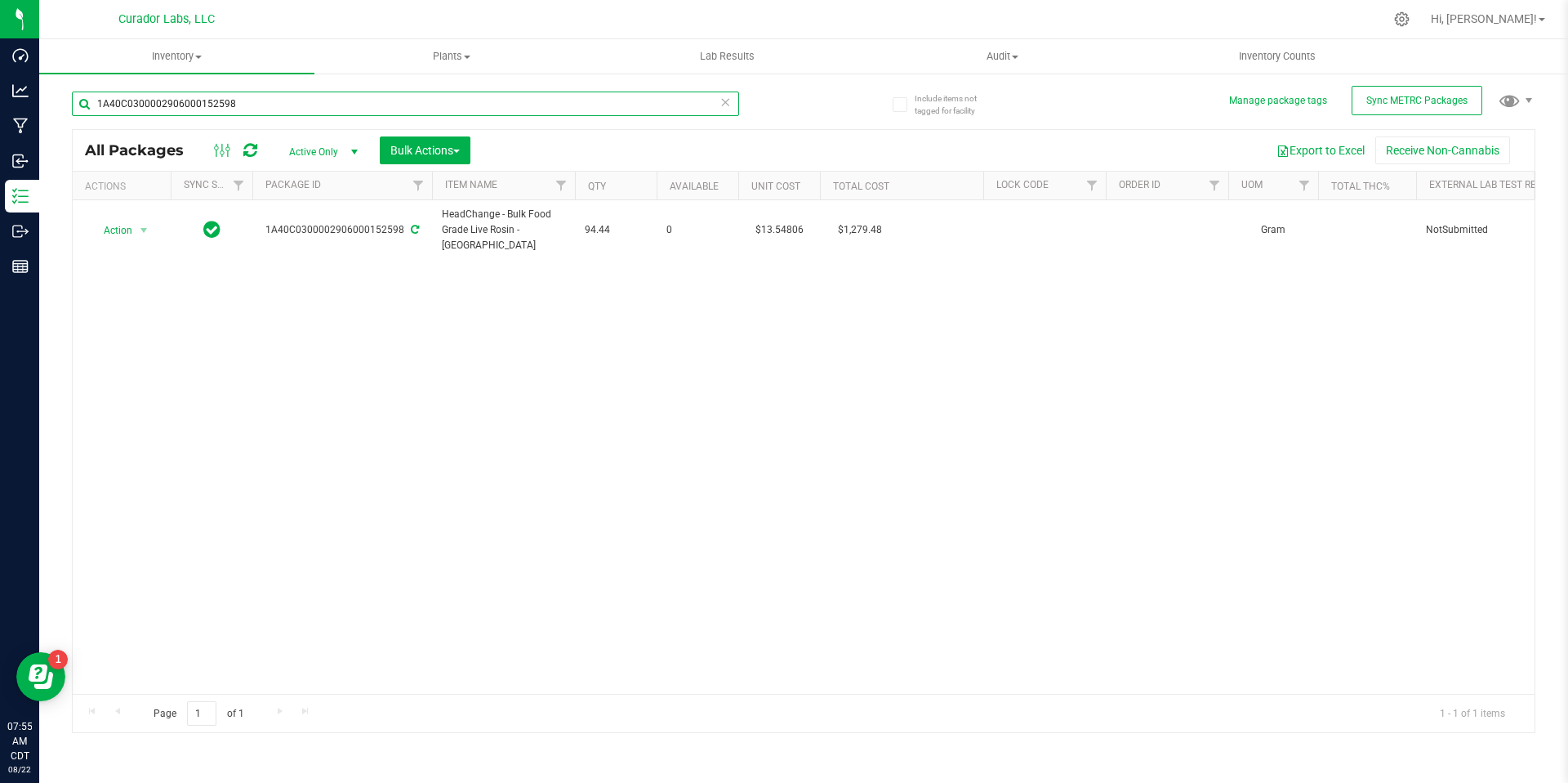
click at [265, 100] on input "1A40C0300002906000152598" at bounding box center [405, 103] width 667 height 24
paste input "9"
drag, startPoint x: 265, startPoint y: 100, endPoint x: 851, endPoint y: 435, distance: 675.0
click at [851, 435] on div "1A40C0300002906000152599 All Packages Active Only Active Only Lab Samples Locke…" at bounding box center [804, 405] width 1463 height 657
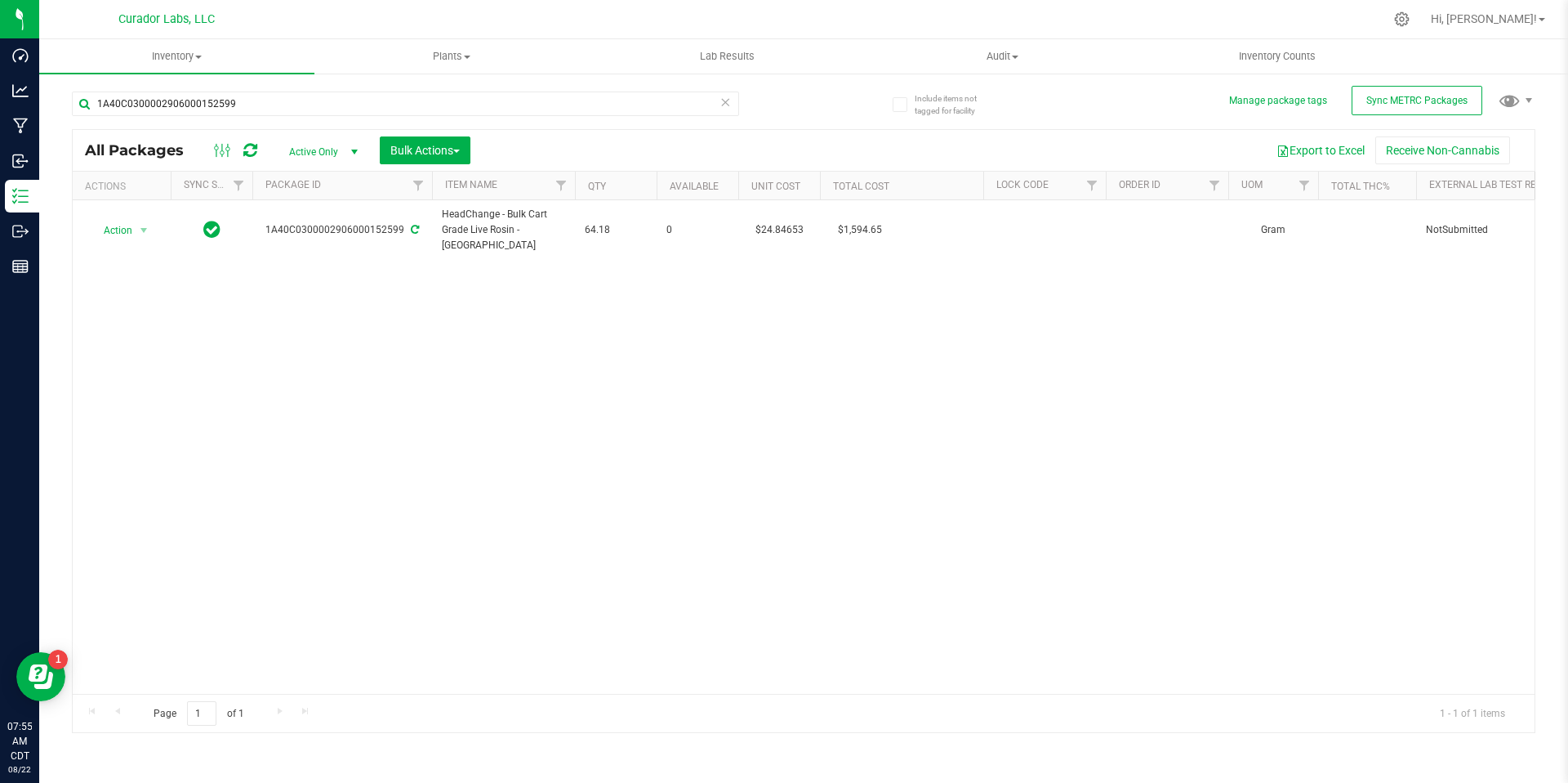
drag, startPoint x: 843, startPoint y: 396, endPoint x: 853, endPoint y: 424, distance: 29.7
click at [843, 396] on div "Action Action Adjust qty Create package Edit attributes Global inventory Locate…" at bounding box center [803, 447] width 1461 height 493
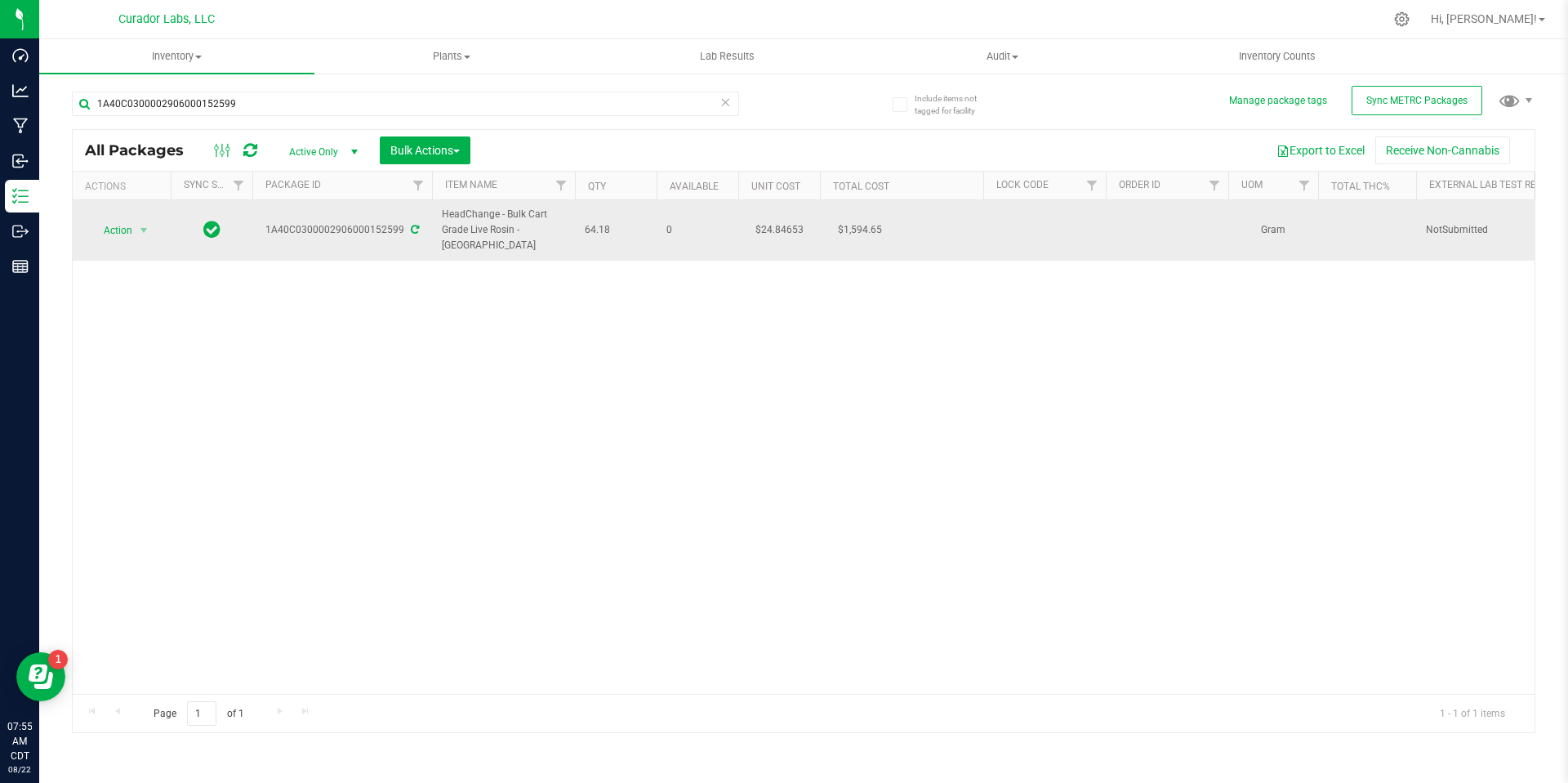
drag, startPoint x: 618, startPoint y: 223, endPoint x: 430, endPoint y: 219, distance: 188.0
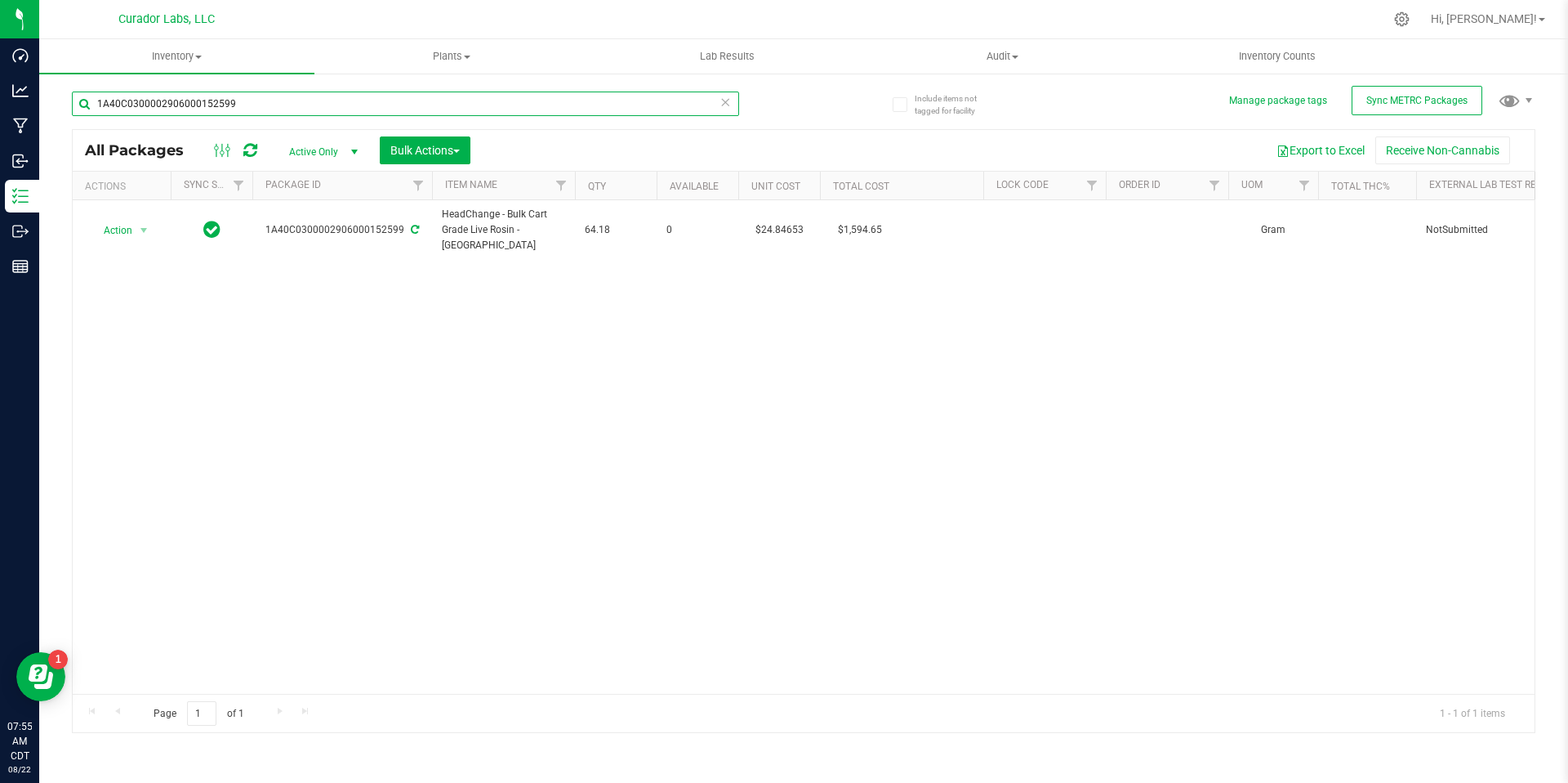
click at [252, 103] on input "1A40C0300002906000152599" at bounding box center [405, 103] width 667 height 24
paste input "60"
click at [618, 380] on div "Action Action Adjust qty Create package Edit attributes Global inventory Locate…" at bounding box center [803, 447] width 1461 height 493
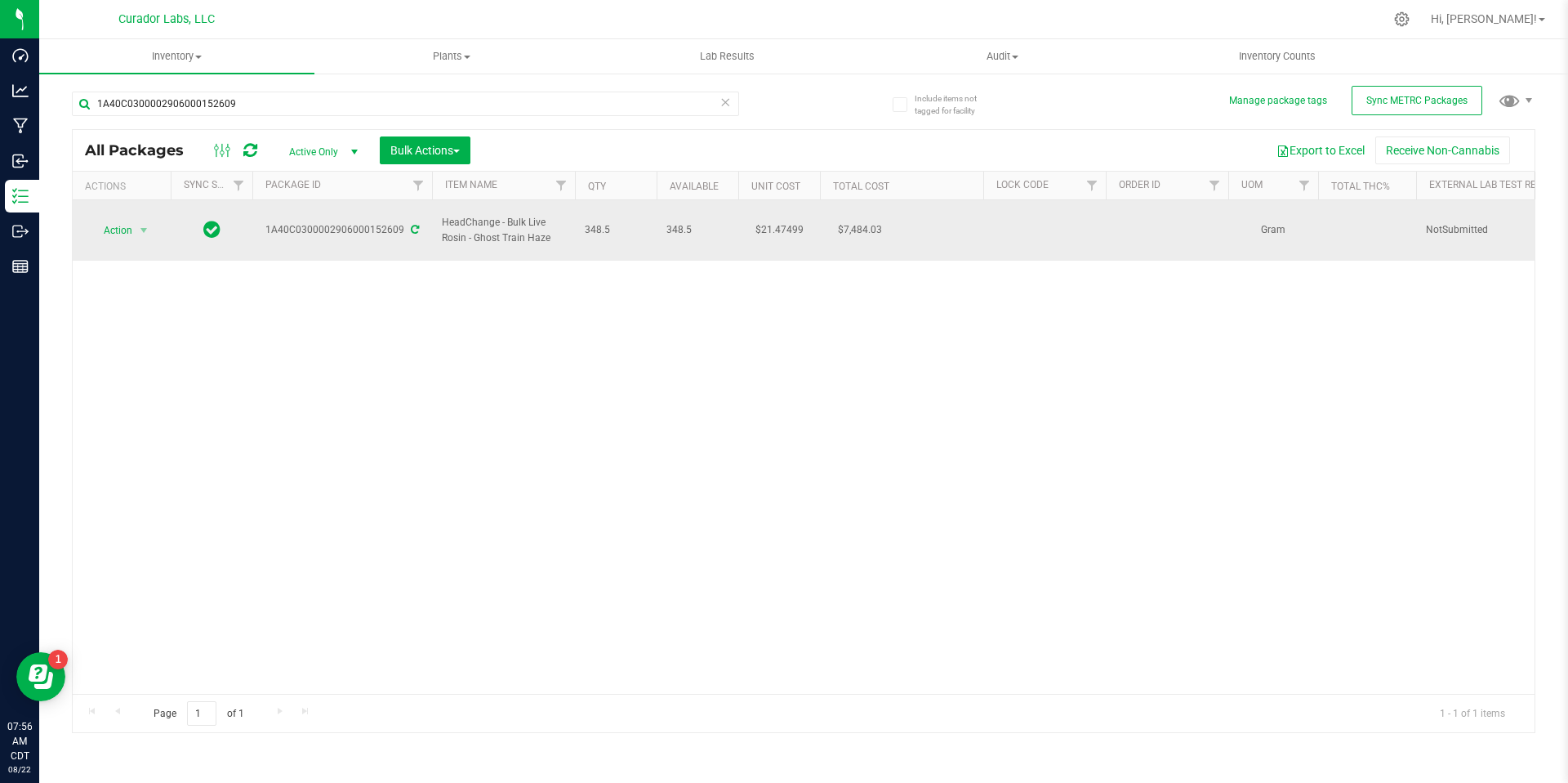
drag, startPoint x: 619, startPoint y: 223, endPoint x: 432, endPoint y: 231, distance: 187.2
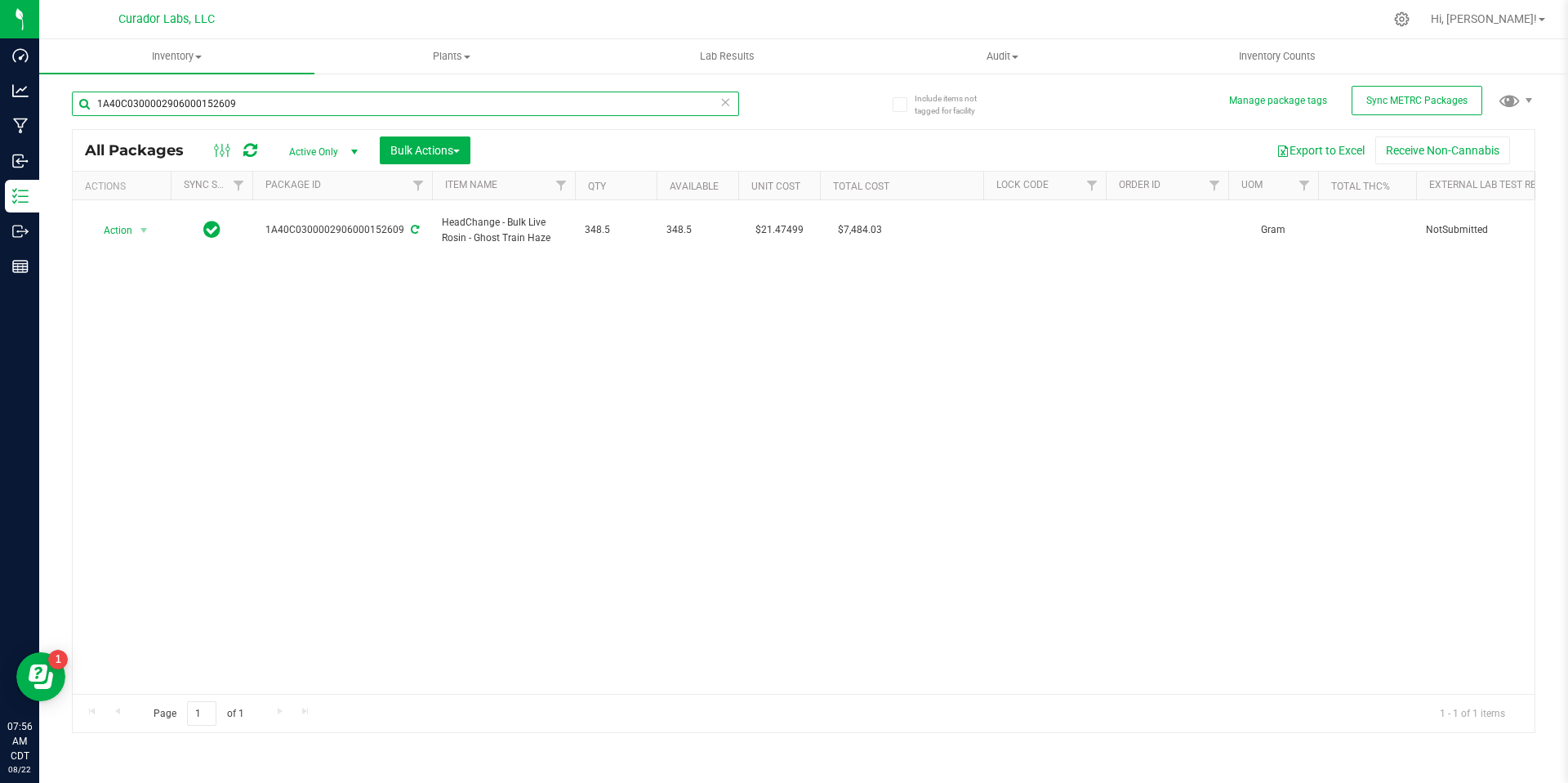
click at [294, 103] on input "1A40C0300002906000152609" at bounding box center [405, 103] width 667 height 24
paste input "11"
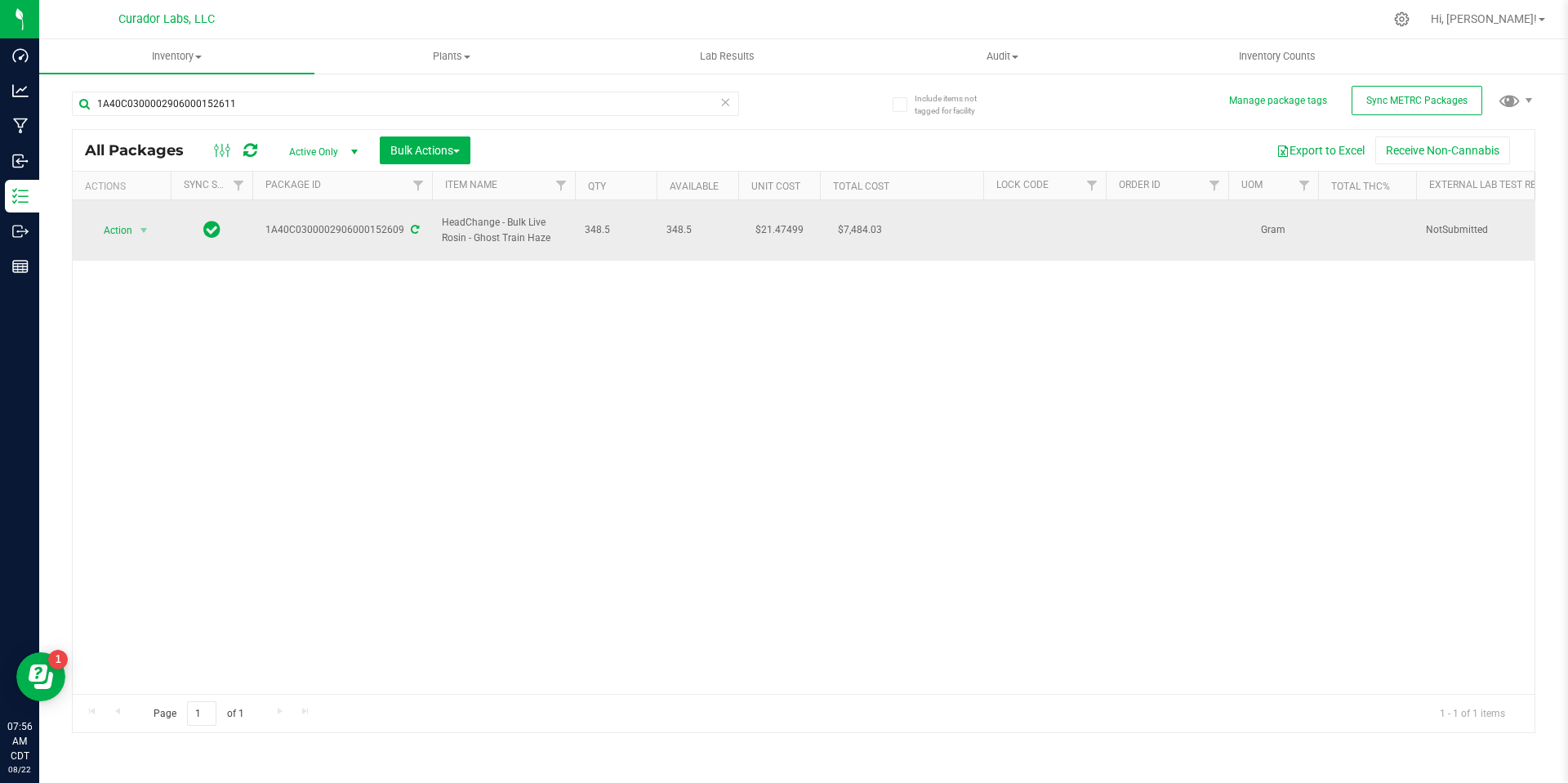
click at [500, 241] on td "HeadChange - Bulk Live Rosin - Ghost Train Haze" at bounding box center [503, 230] width 142 height 61
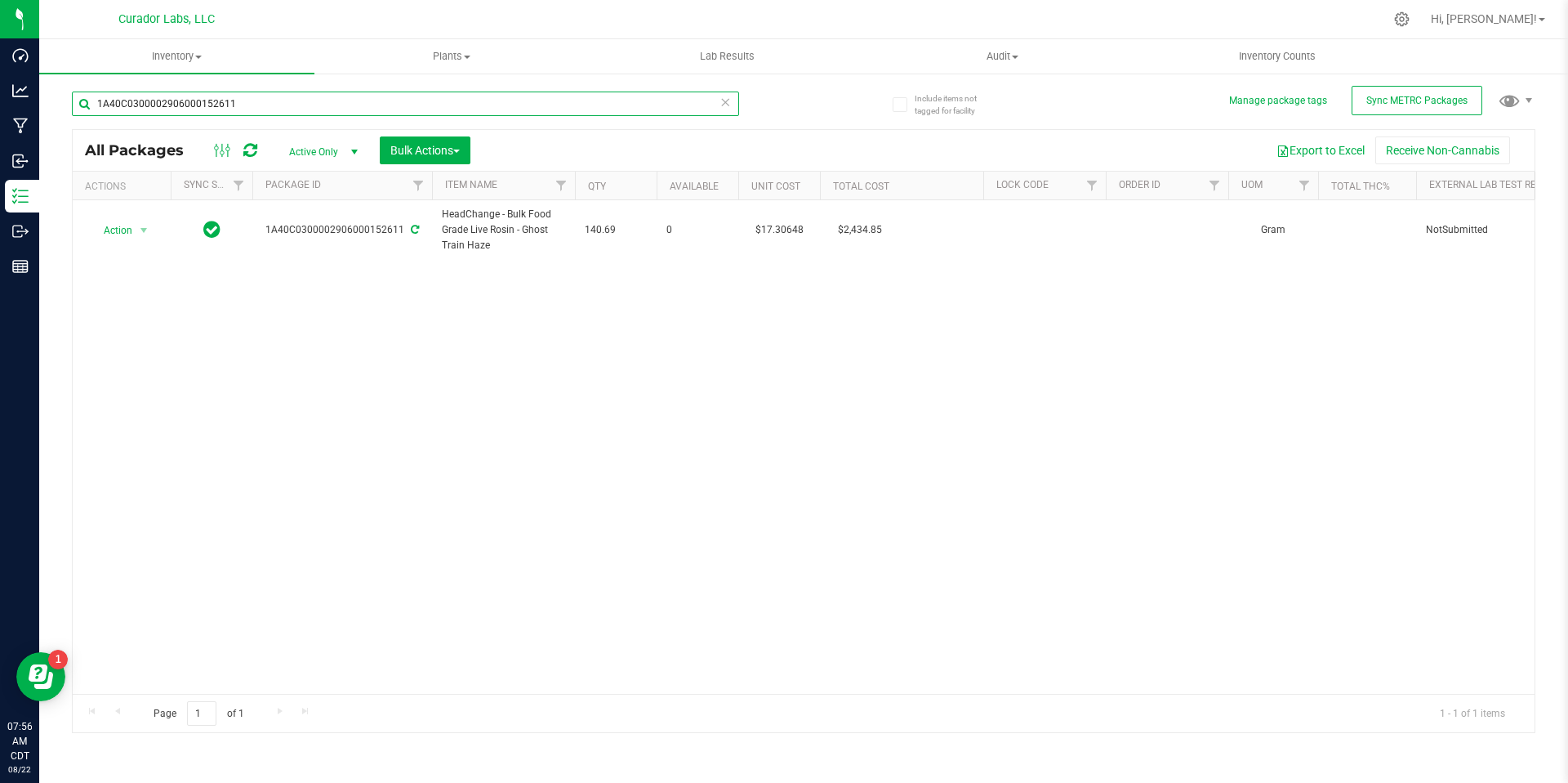
click at [261, 106] on input "1A40C0300002906000152611" at bounding box center [405, 103] width 667 height 24
drag, startPoint x: 261, startPoint y: 105, endPoint x: 603, endPoint y: 383, distance: 440.7
click at [603, 383] on div "1A40C0300002906000152611 All Packages Active Only Active Only Lab Samples Locke…" at bounding box center [804, 405] width 1463 height 657
click at [625, 507] on div "Action Action Adjust qty Create package Edit attributes Global inventory Locate…" at bounding box center [803, 447] width 1461 height 493
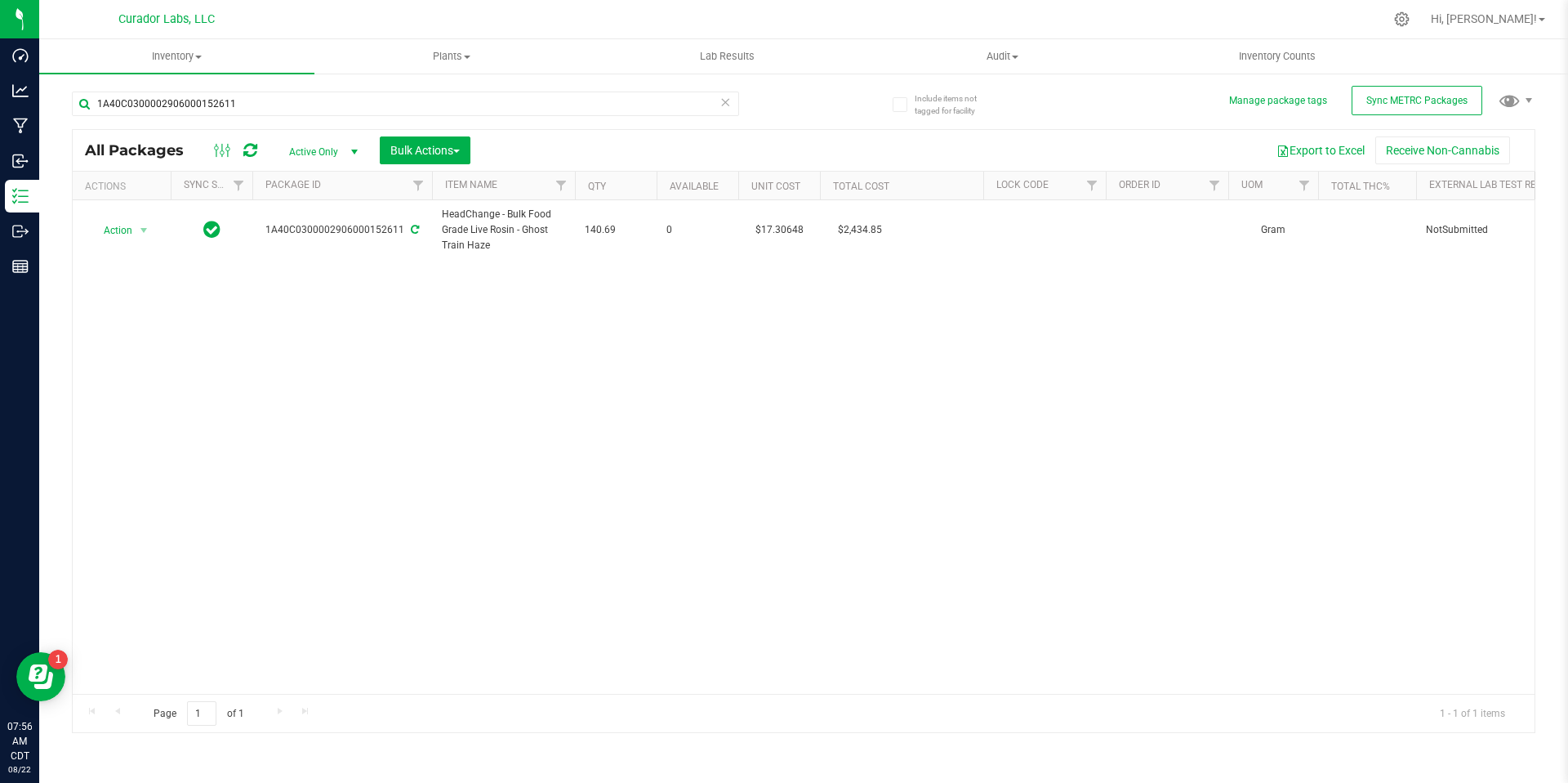
click at [531, 312] on div "Action Action Adjust qty Create package Edit attributes Global inventory Locate…" at bounding box center [803, 447] width 1461 height 493
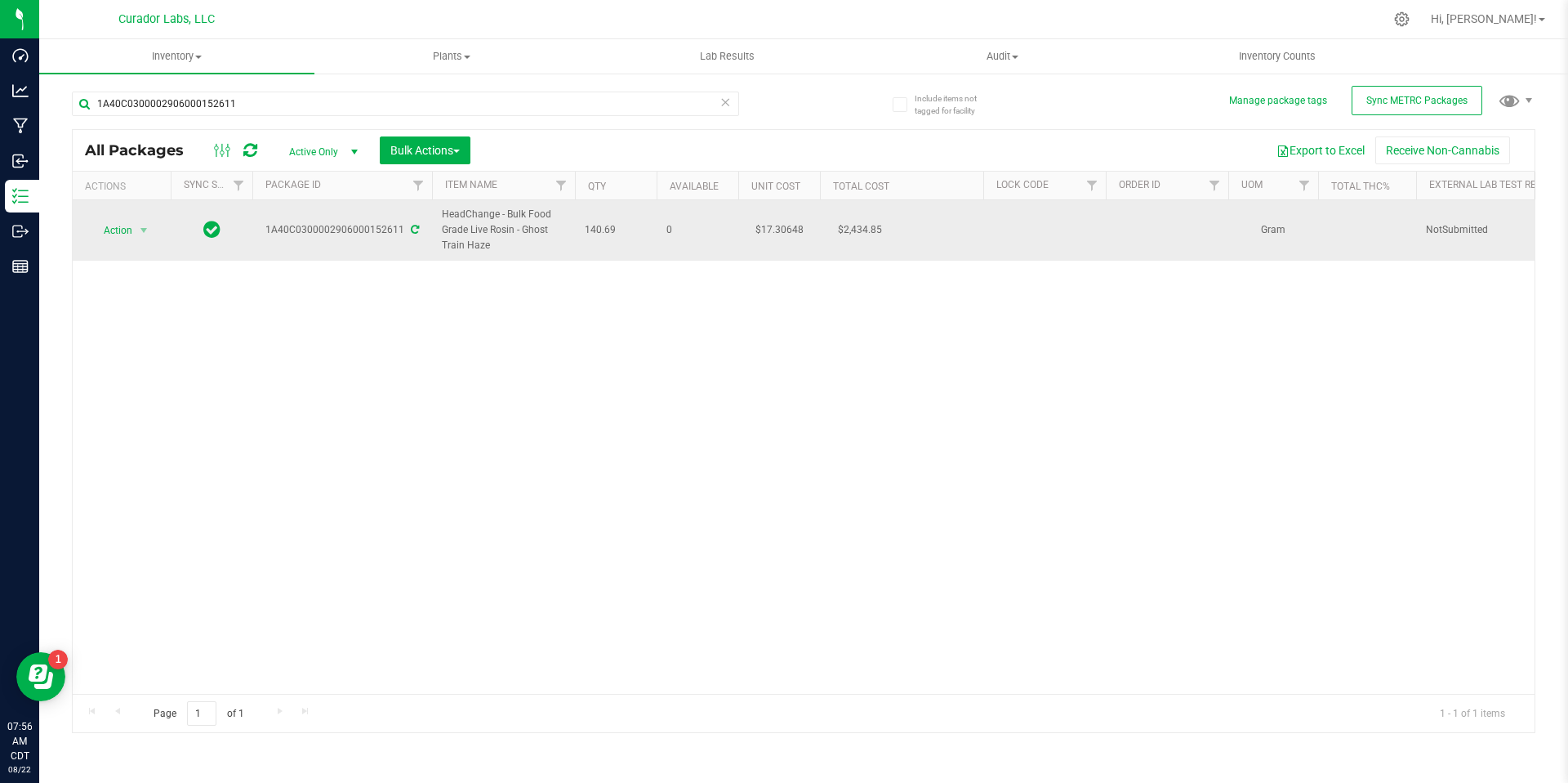
drag, startPoint x: 617, startPoint y: 232, endPoint x: 438, endPoint y: 223, distance: 179.2
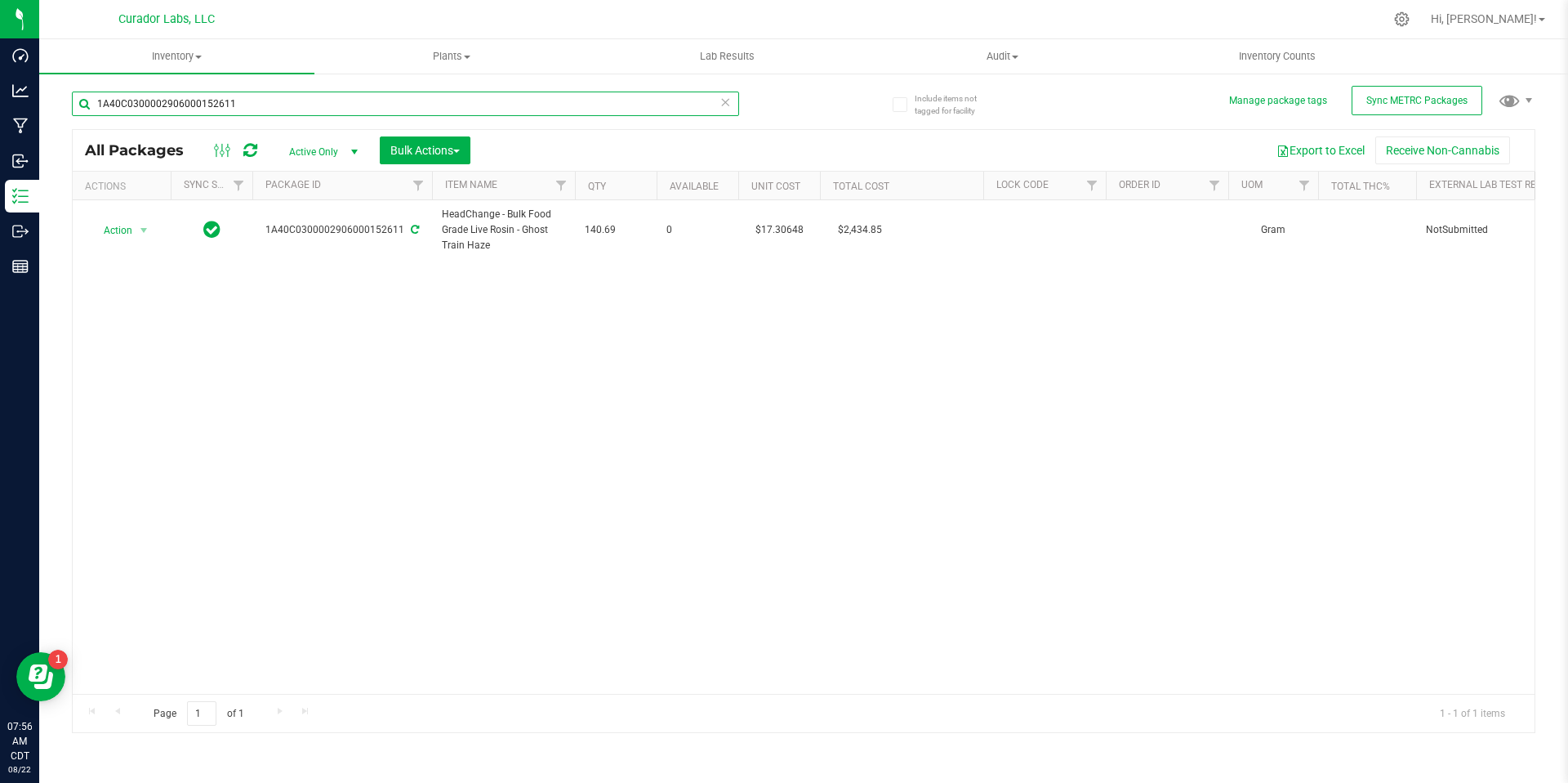
click at [317, 110] on input "1A40C0300002906000152611" at bounding box center [405, 103] width 667 height 24
click at [317, 107] on input "1A40C0300002906000152611" at bounding box center [405, 103] width 667 height 24
click at [317, 109] on input "1A40C0300002906000152611" at bounding box center [405, 103] width 667 height 24
click at [316, 111] on input "1A40C0300002906000152611" at bounding box center [405, 103] width 667 height 24
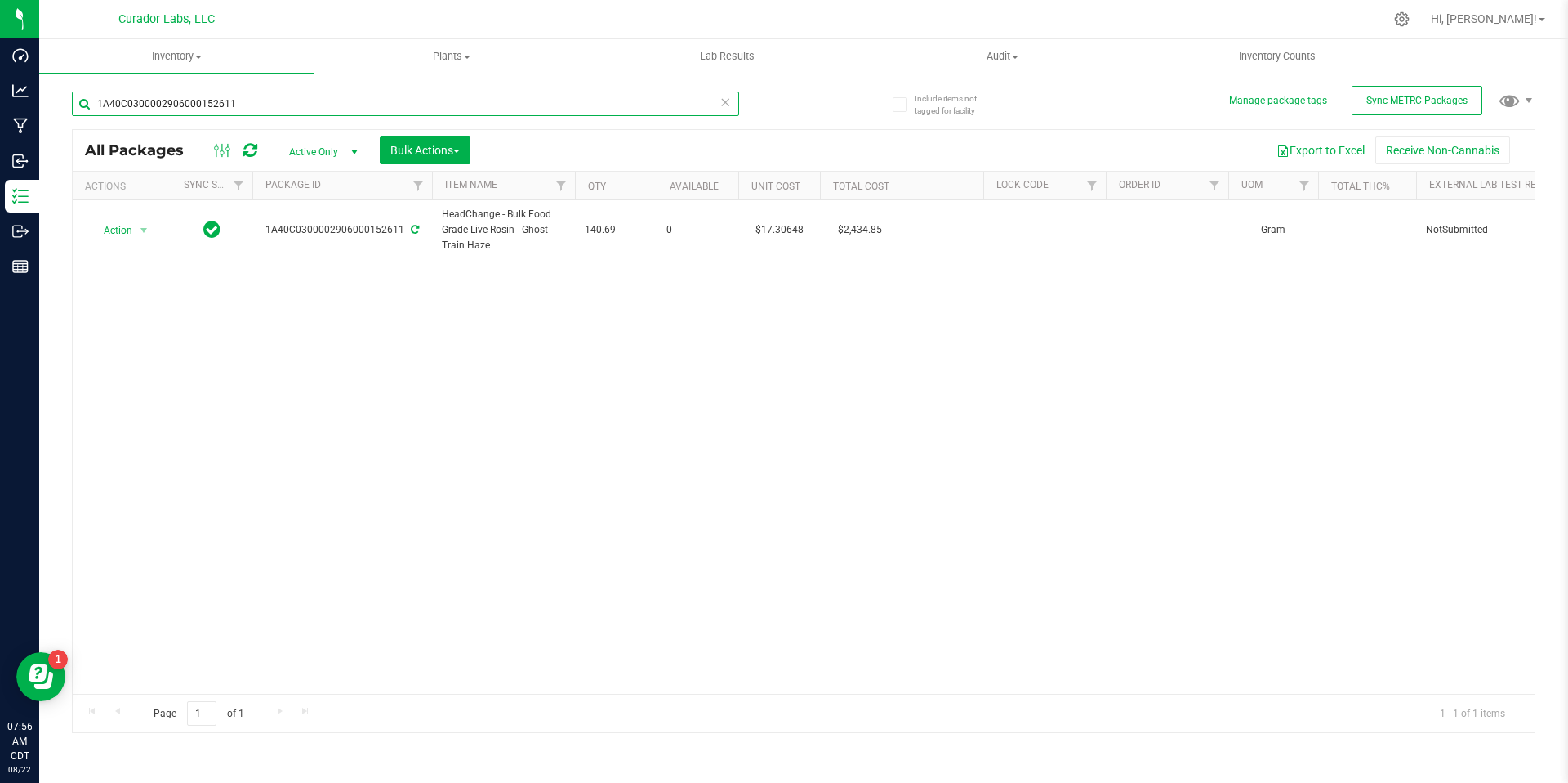
click at [316, 111] on input "1A40C0300002906000152611" at bounding box center [405, 103] width 667 height 24
paste input "2"
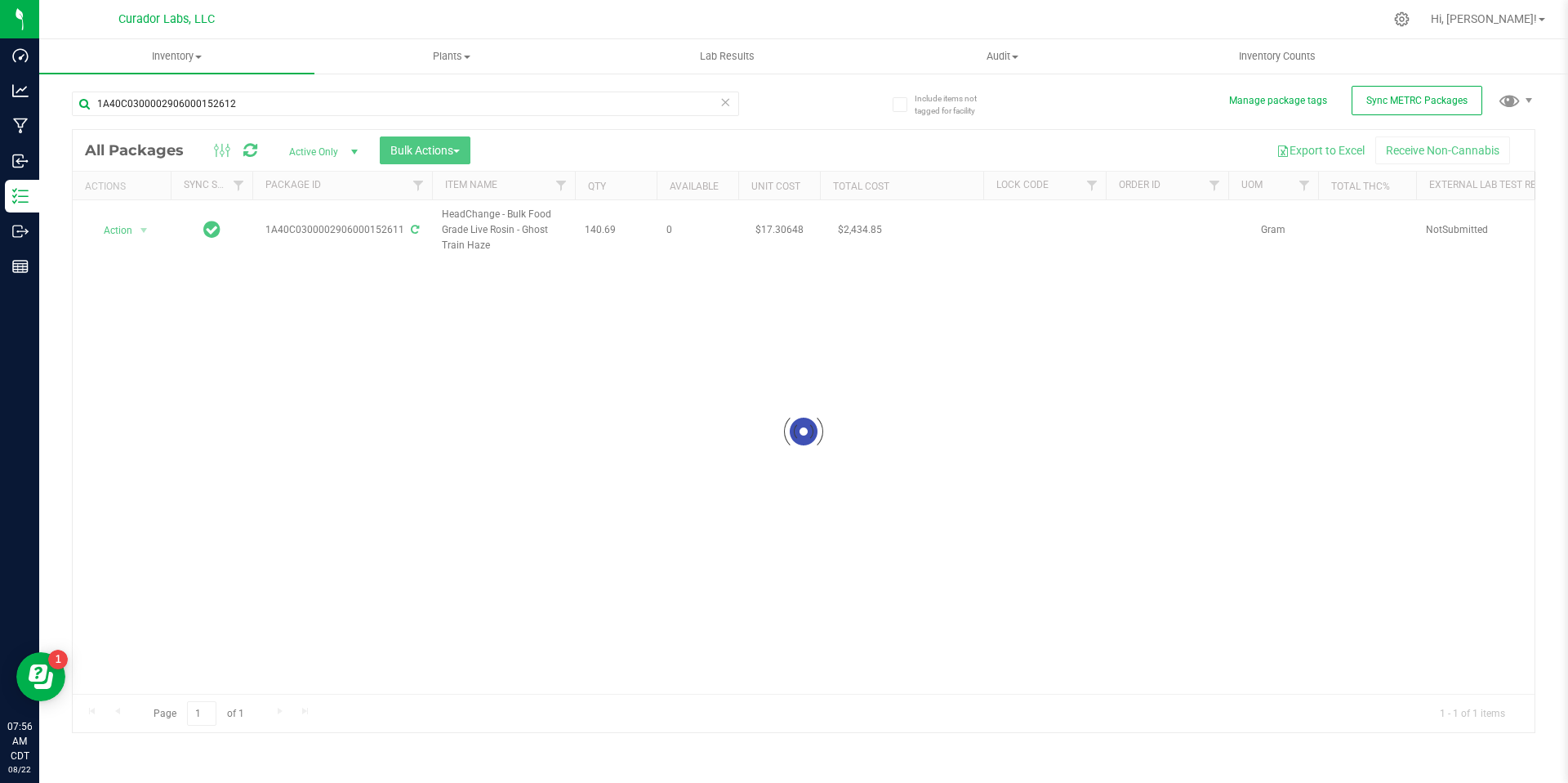
click at [513, 541] on div at bounding box center [803, 431] width 1461 height 603
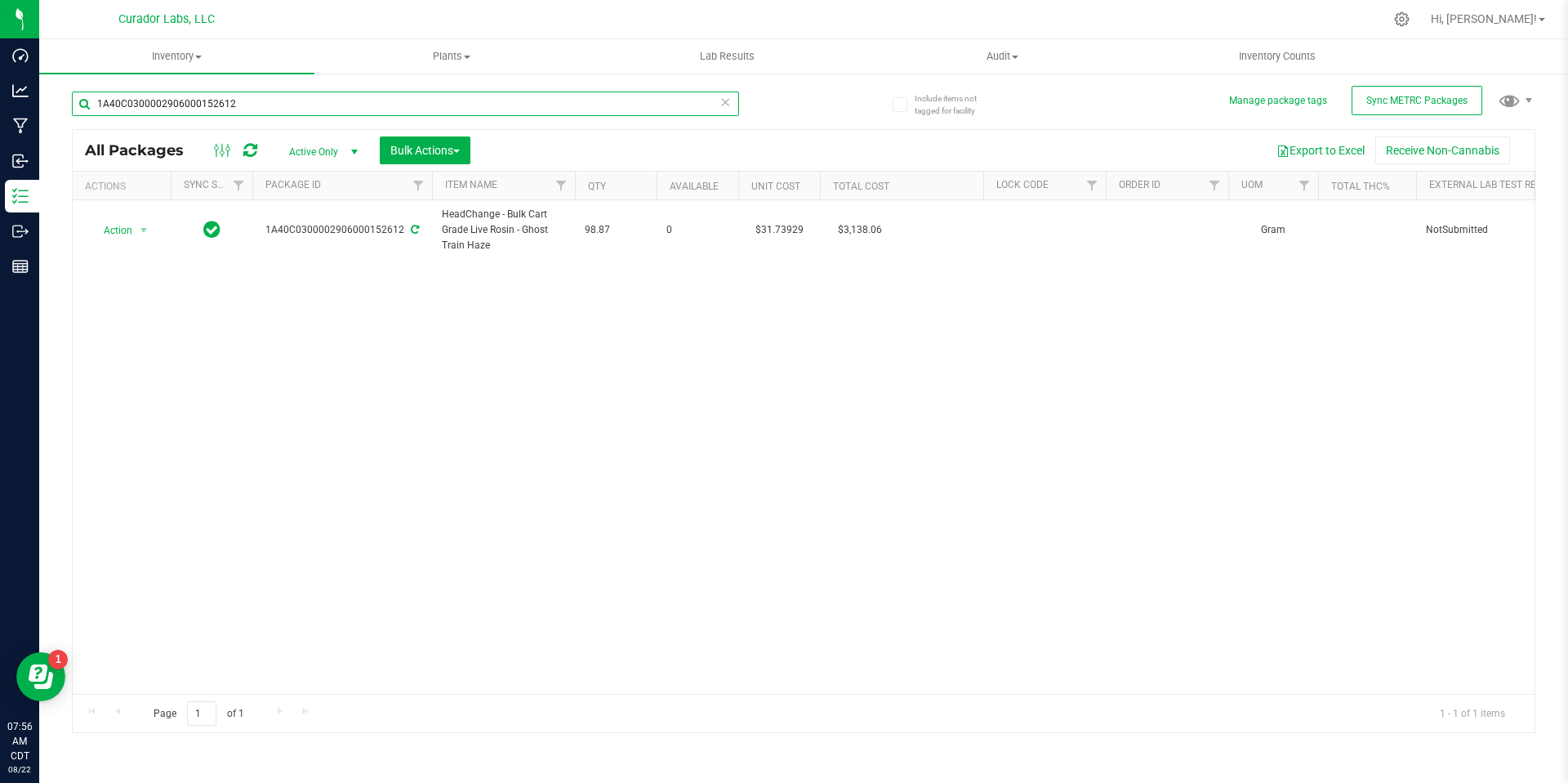
click at [267, 105] on input "1A40C0300002906000152612" at bounding box center [405, 103] width 667 height 24
paste input "4"
click at [424, 368] on div "Action Action Adjust qty Create package Edit attributes Global inventory Locate…" at bounding box center [803, 447] width 1461 height 493
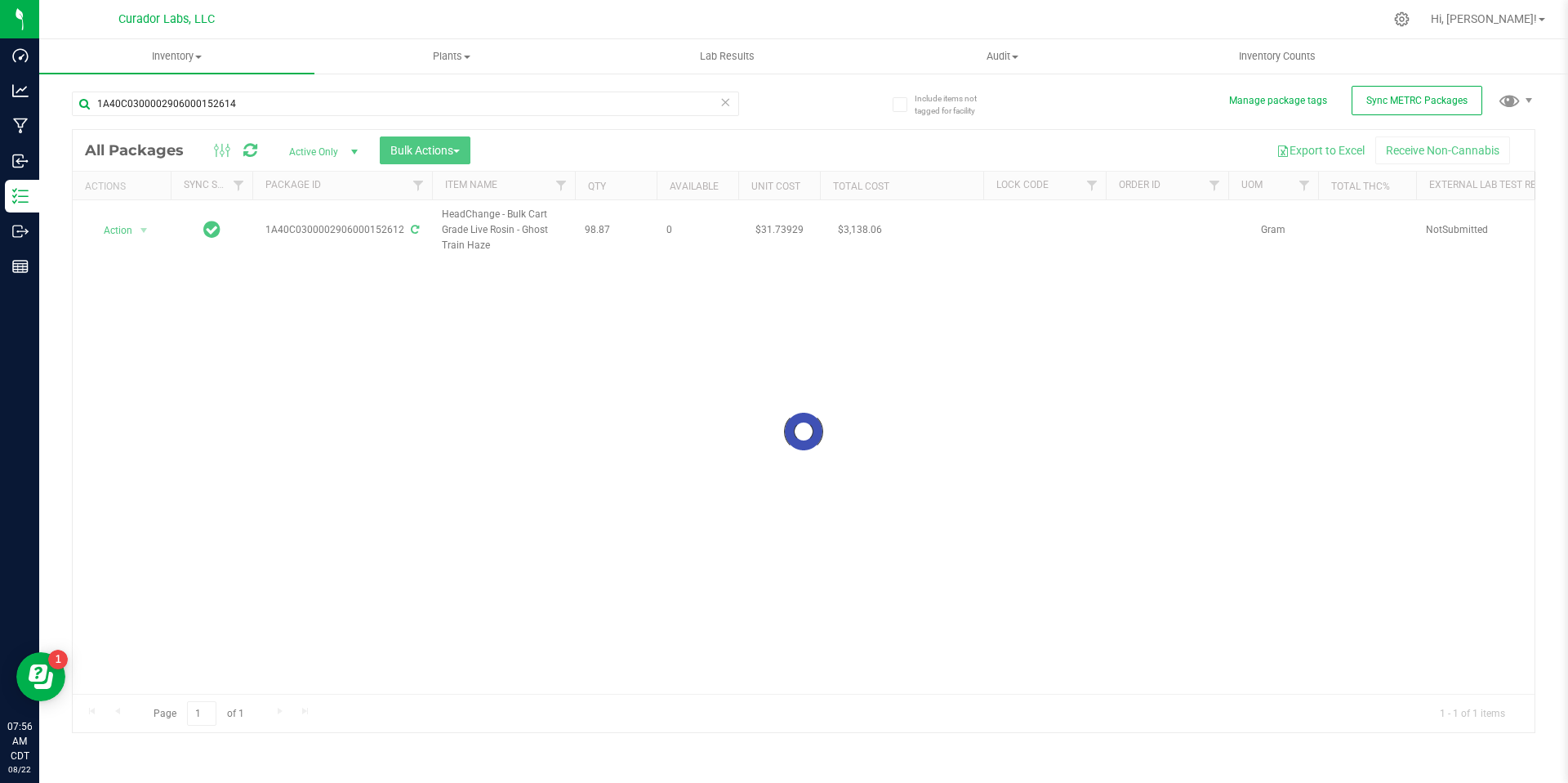
click at [588, 509] on div at bounding box center [803, 431] width 1461 height 603
click at [502, 385] on div at bounding box center [803, 431] width 1461 height 603
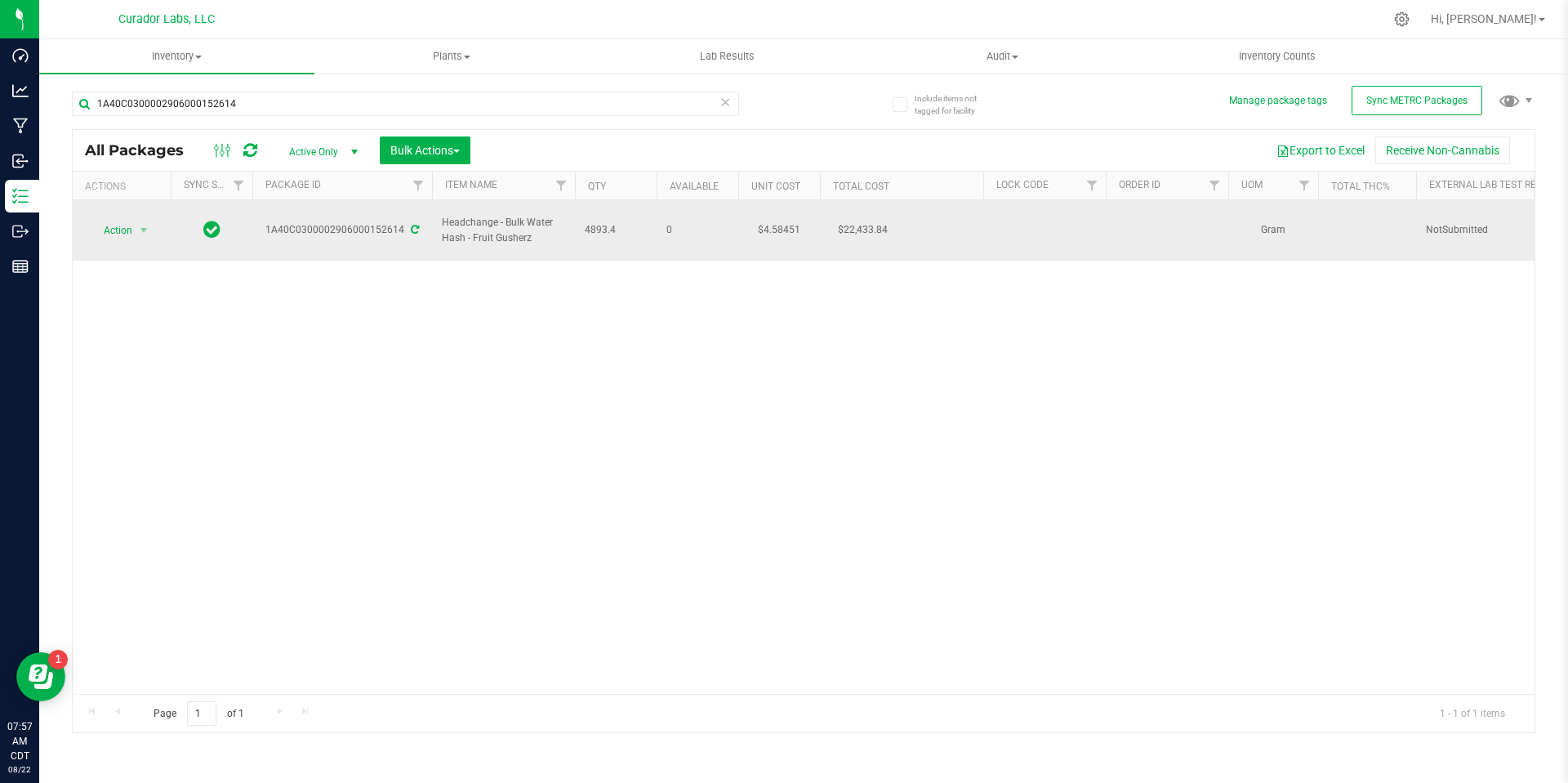
drag, startPoint x: 621, startPoint y: 223, endPoint x: 441, endPoint y: 219, distance: 180.0
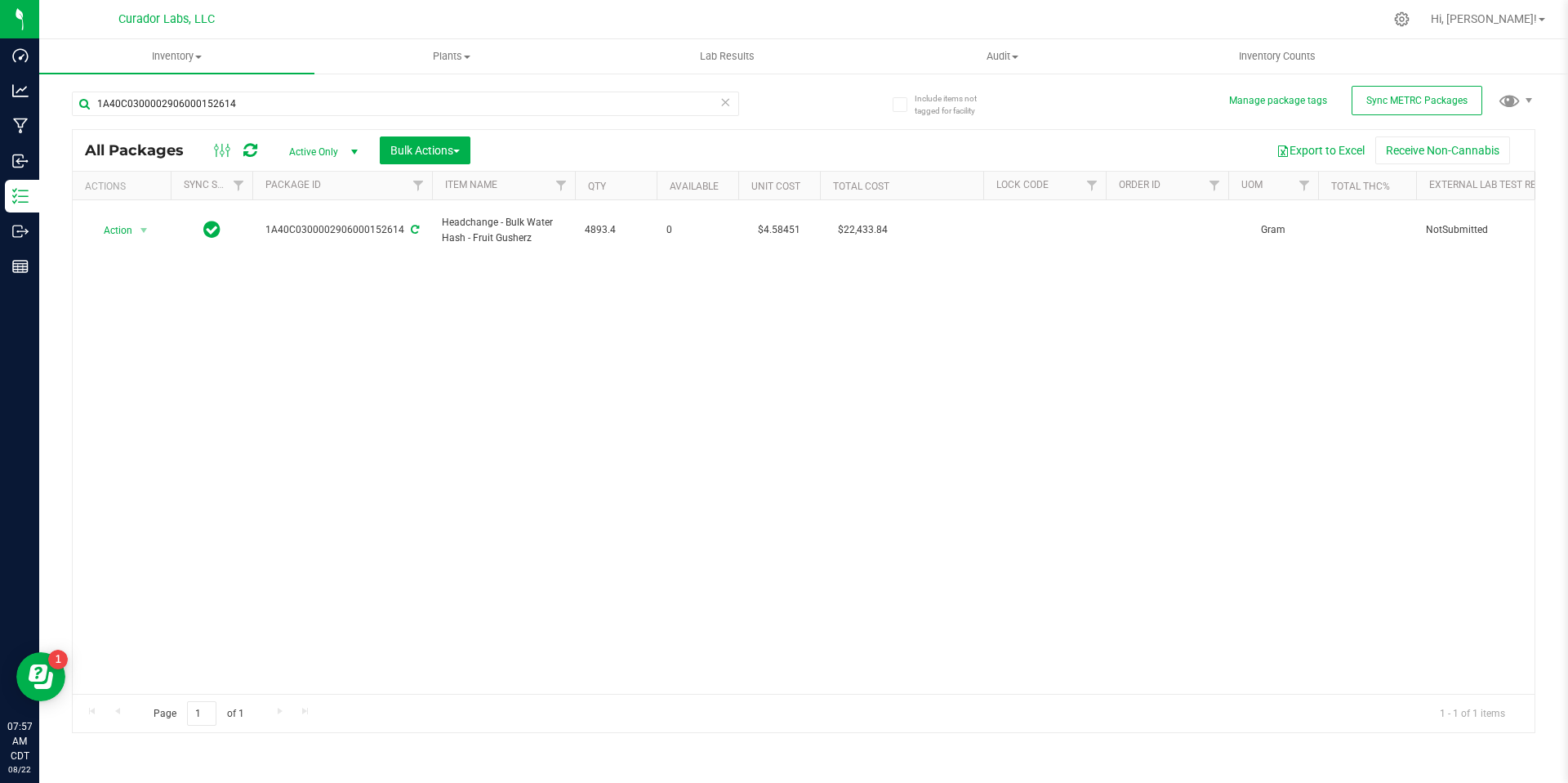
drag, startPoint x: 478, startPoint y: 222, endPoint x: 608, endPoint y: 470, distance: 280.0
click at [606, 468] on div "Action Action Adjust qty Create package Edit attributes Global inventory Locate…" at bounding box center [803, 447] width 1461 height 493
click at [248, 97] on input "1A40C0300002906000152614" at bounding box center [405, 103] width 667 height 24
click at [248, 98] on input "1A40C0300002906000152614" at bounding box center [405, 103] width 667 height 24
click at [248, 100] on input "1A40C0300002906000152614" at bounding box center [405, 103] width 667 height 24
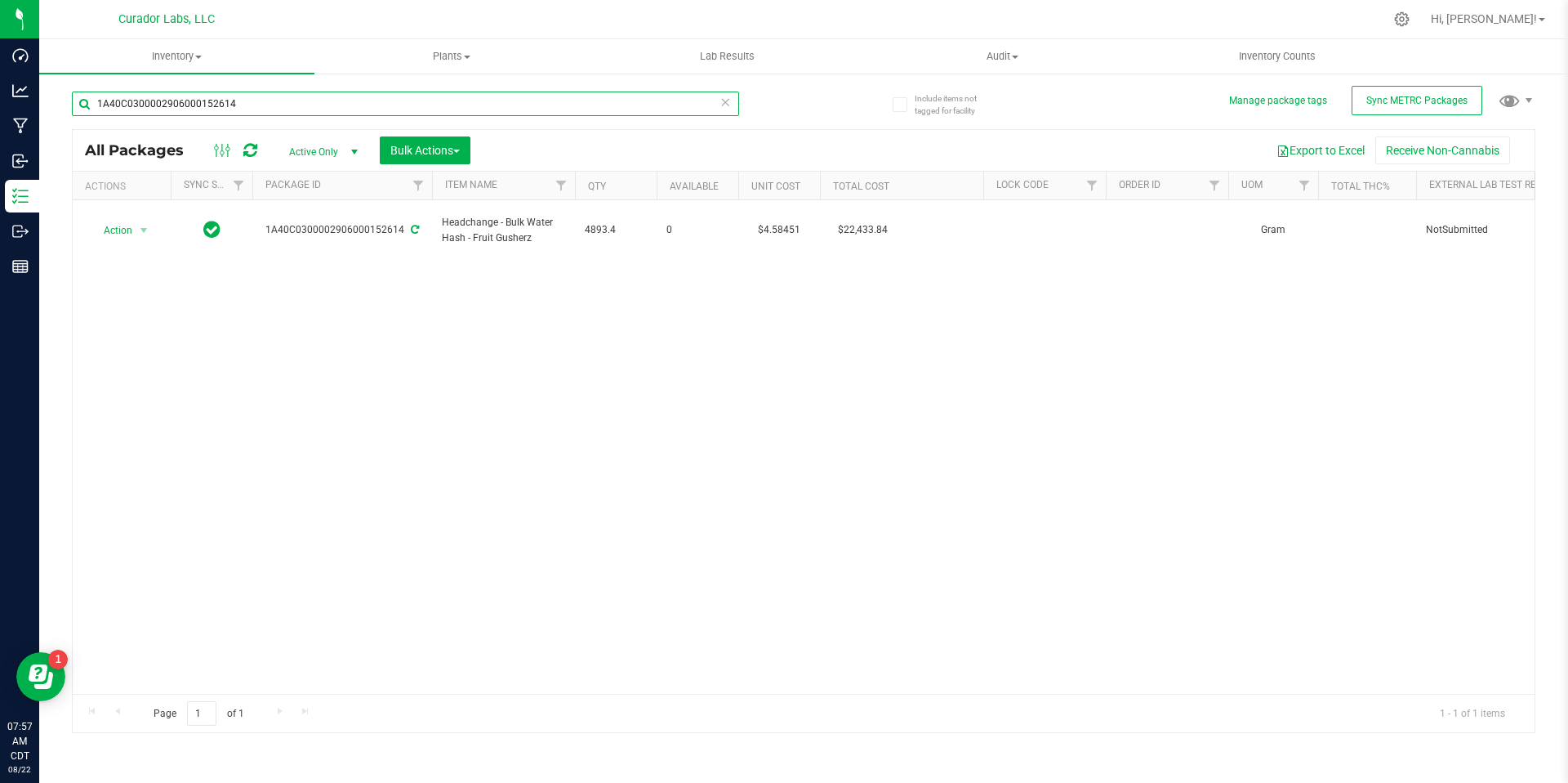
paste input "9859"
click at [496, 357] on div "Action Action Adjust qty Create package Edit attributes Global inventory Locate…" at bounding box center [803, 447] width 1461 height 493
click at [555, 379] on div "Action Action Adjust qty Create package Edit attributes Global inventory Locate…" at bounding box center [803, 447] width 1461 height 493
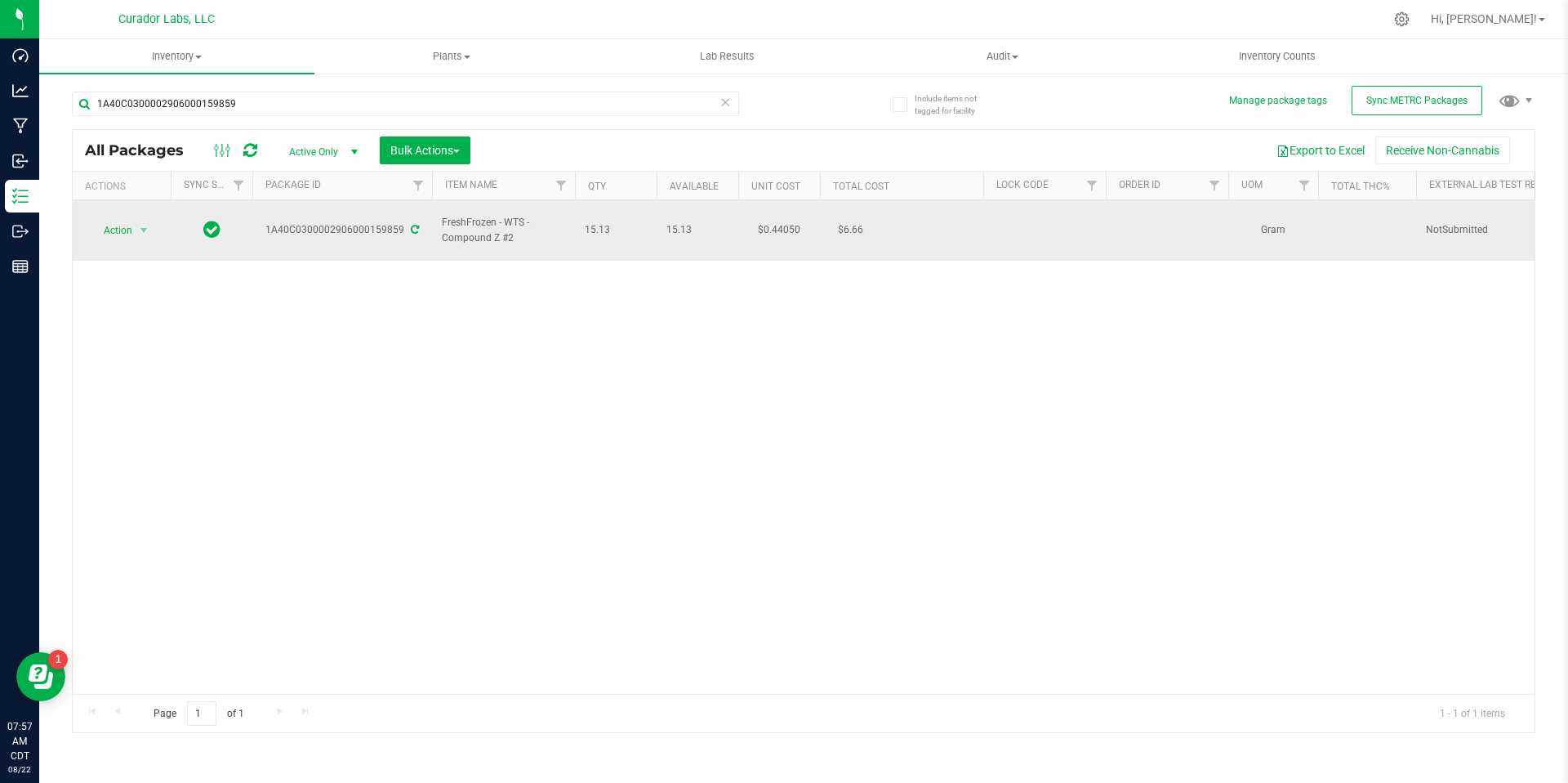
click at [578, 234] on td "15.13" at bounding box center [615, 230] width 82 height 61
drag, startPoint x: 597, startPoint y: 224, endPoint x: 439, endPoint y: 211, distance: 158.5
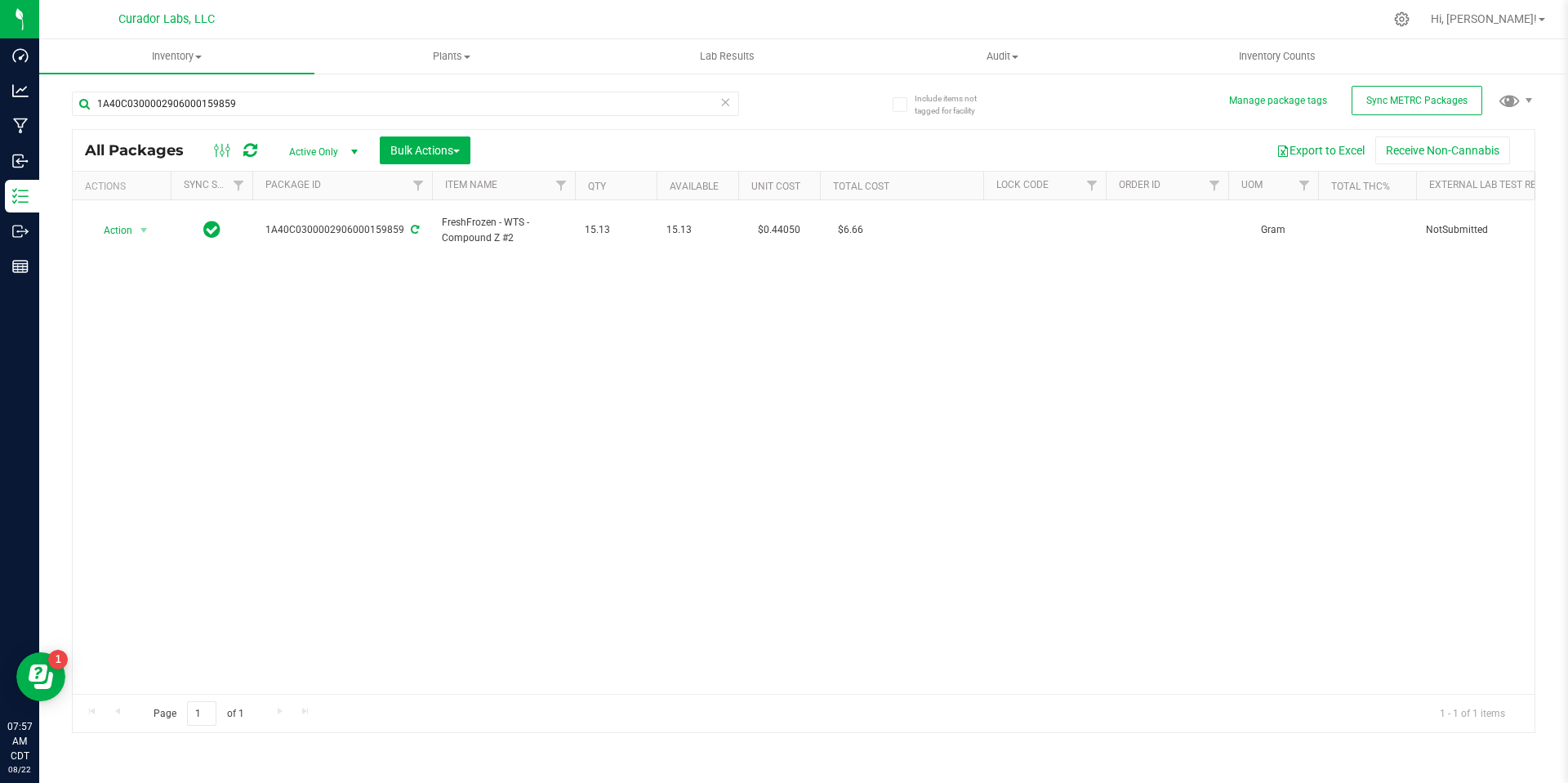
click at [648, 401] on div "Action Action Adjust qty Create package Edit attributes Global inventory Locate…" at bounding box center [803, 447] width 1461 height 493
click at [280, 106] on input "1A40C0300002906000159859" at bounding box center [405, 103] width 667 height 24
paste input "68"
click at [336, 284] on div "Action Action Adjust qty Create package Edit attributes Global inventory Locate…" at bounding box center [803, 447] width 1461 height 493
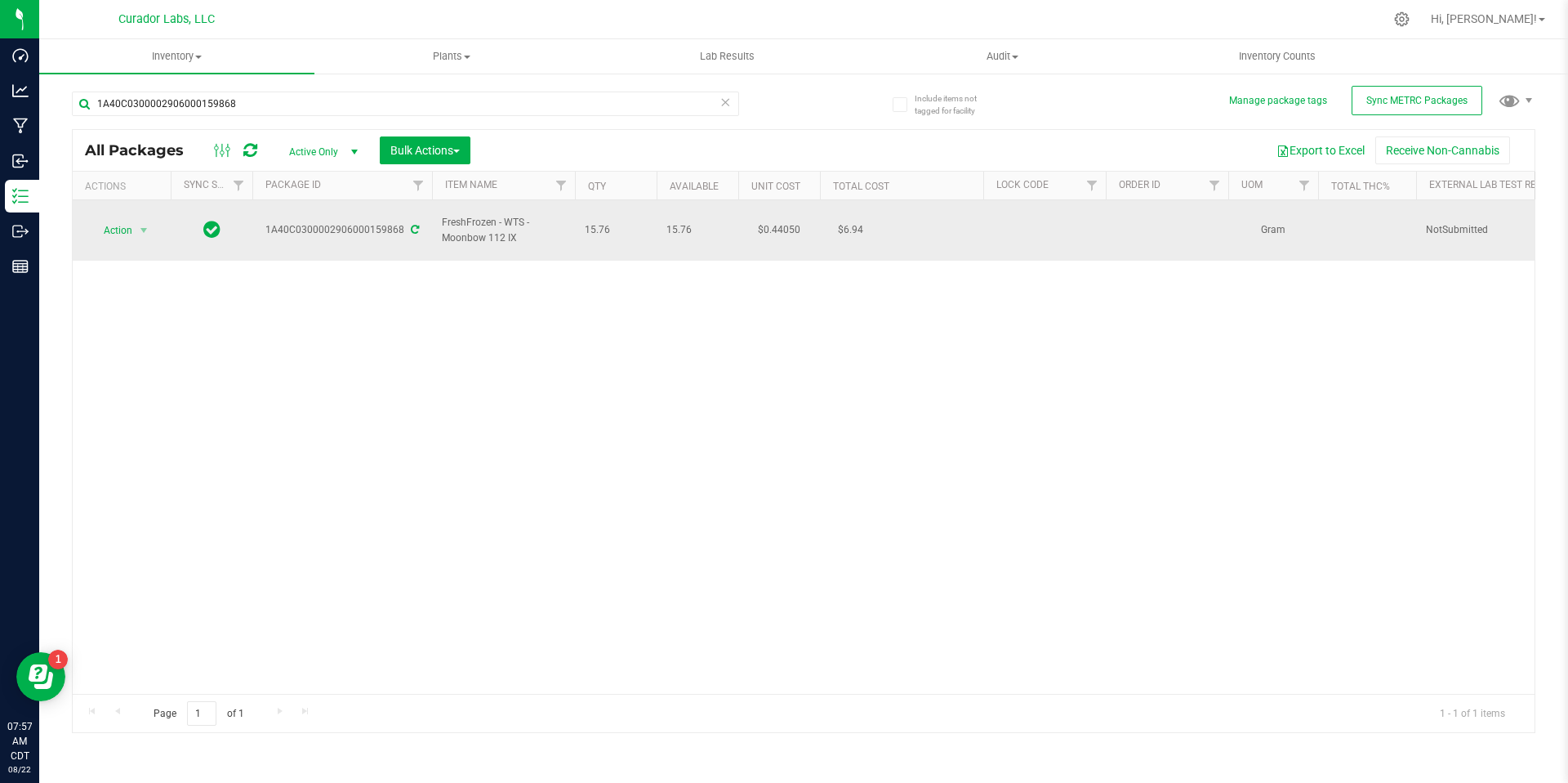
click at [599, 207] on td "15.76" at bounding box center [615, 230] width 82 height 61
drag, startPoint x: 609, startPoint y: 220, endPoint x: 442, endPoint y: 214, distance: 167.1
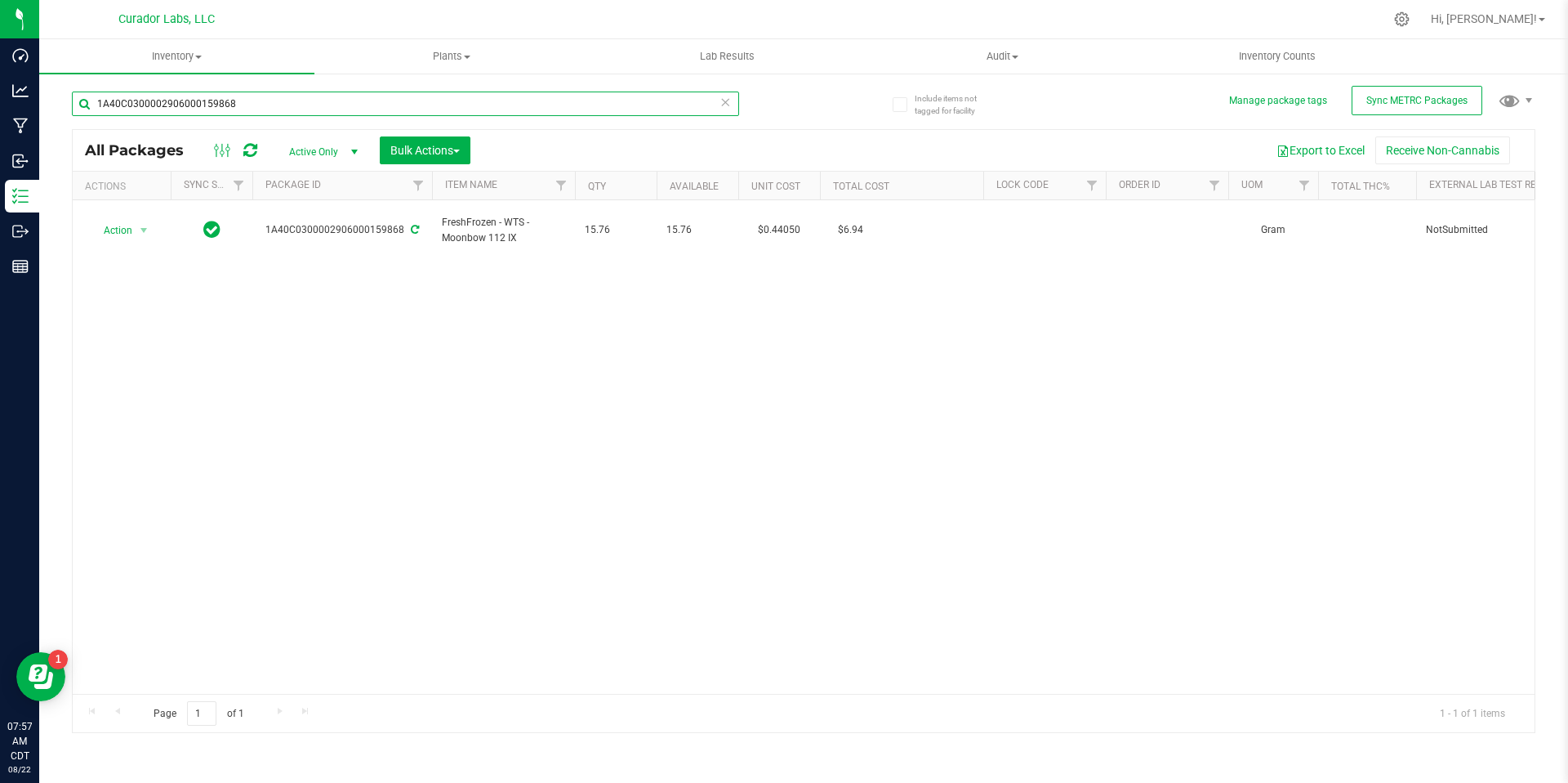
click at [283, 97] on input "1A40C0300002906000159868" at bounding box center [405, 103] width 667 height 24
paste input "2587"
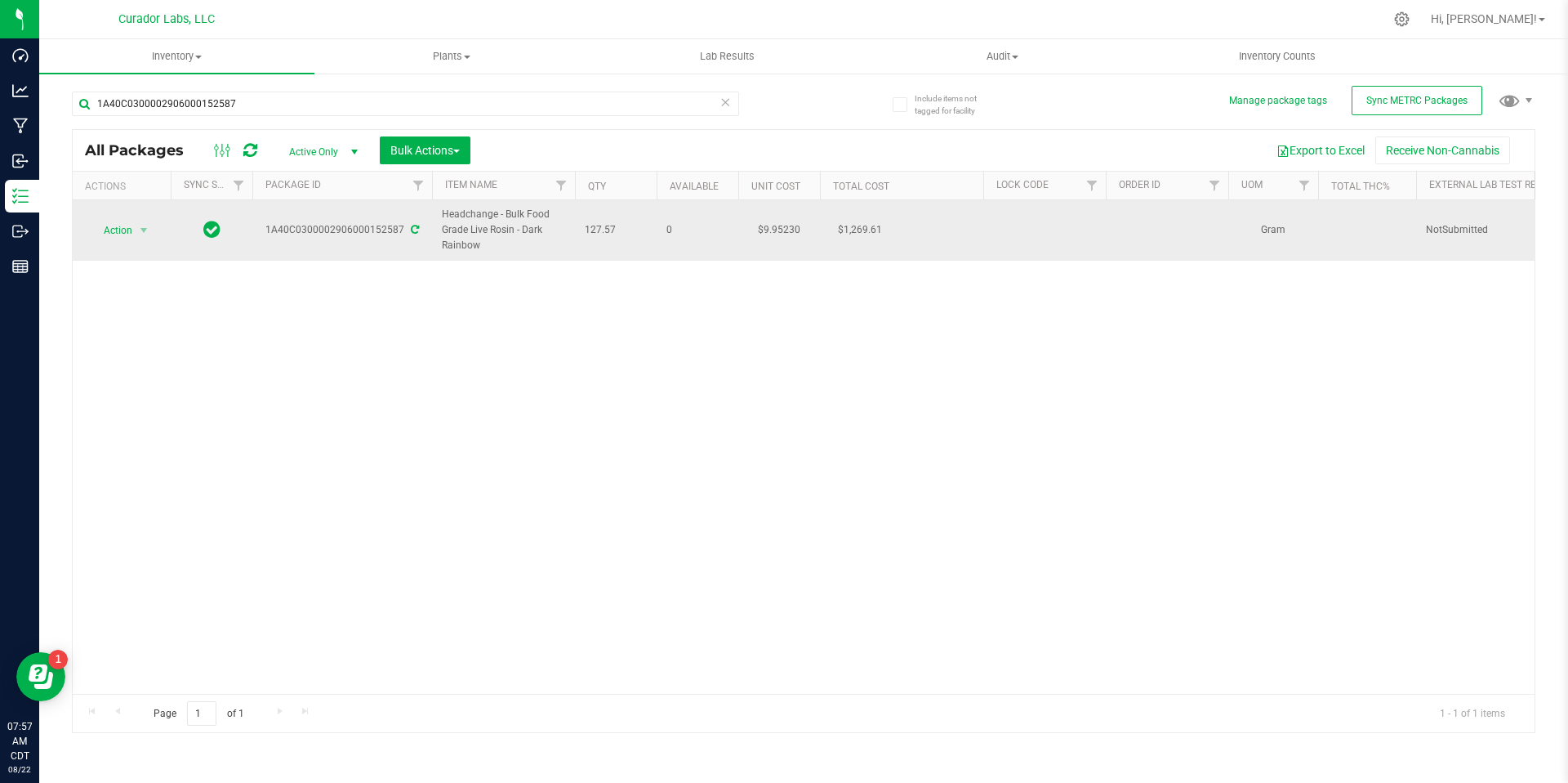
click at [553, 253] on span "Headchange - Bulk Food Grade Live Rosin - Dark Rainbow" at bounding box center [503, 230] width 123 height 47
click at [593, 237] on span "127.57" at bounding box center [615, 230] width 62 height 15
drag, startPoint x: 624, startPoint y: 234, endPoint x: 443, endPoint y: 215, distance: 182.0
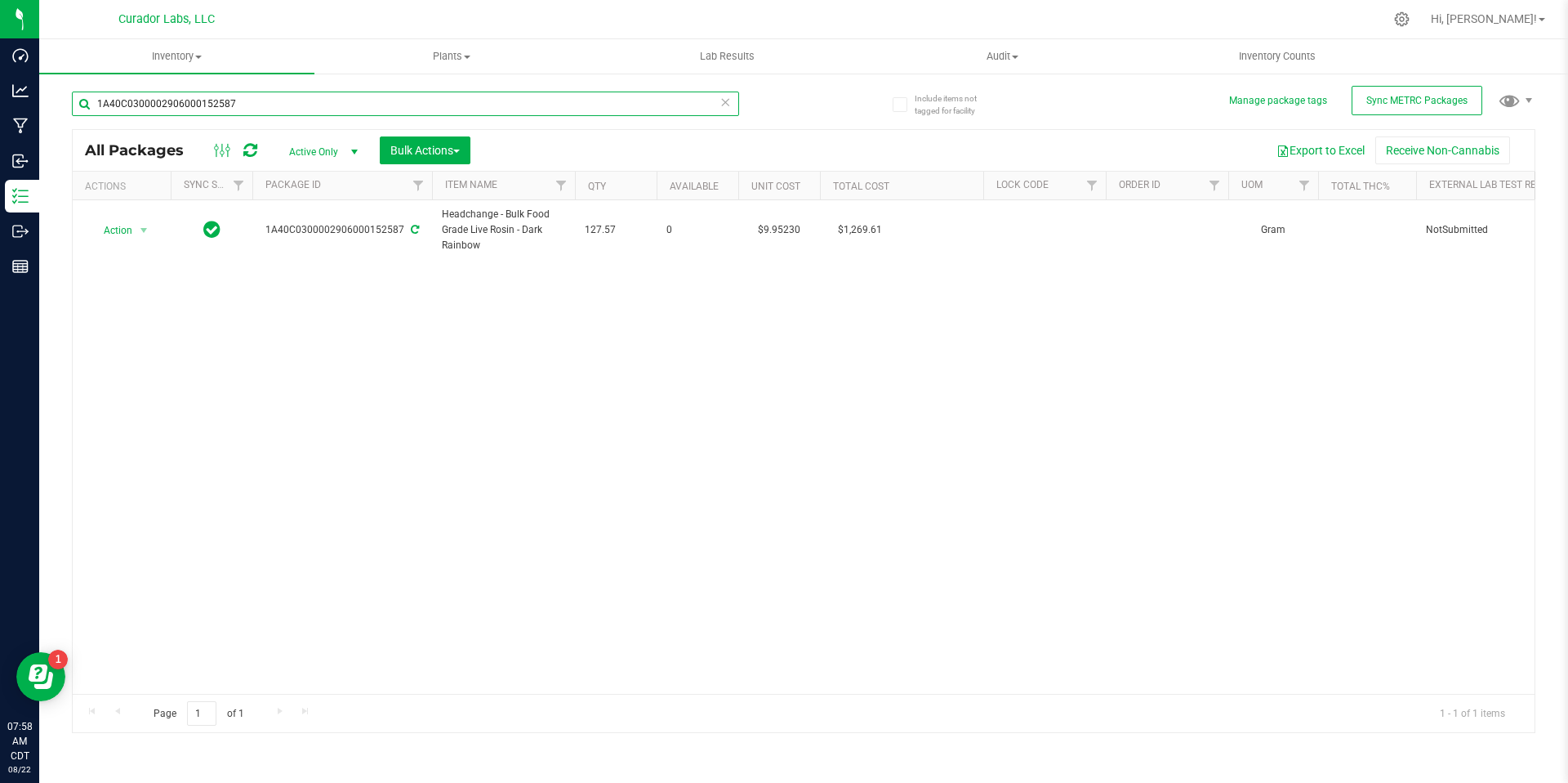
click at [249, 96] on input "1A40C0300002906000152587" at bounding box center [405, 103] width 667 height 24
paste input "8"
click at [457, 324] on div "Action Action Adjust qty Create package Edit attributes Global inventory Locate…" at bounding box center [803, 447] width 1461 height 493
click at [620, 436] on div "Action Action Adjust qty Create package Edit attributes Global inventory Locate…" at bounding box center [803, 447] width 1461 height 493
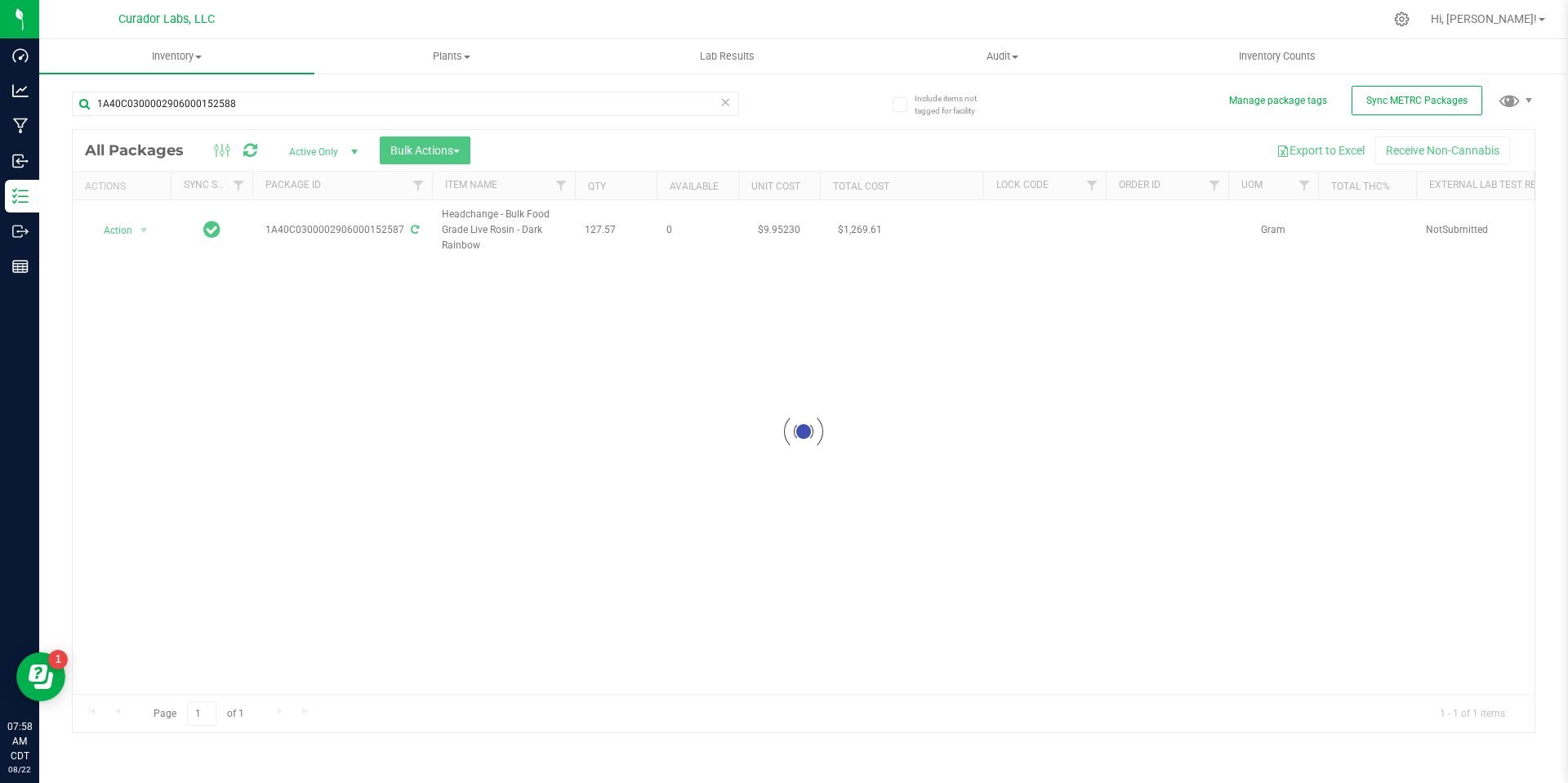
click at [507, 402] on div at bounding box center [803, 431] width 1461 height 603
click at [657, 301] on div at bounding box center [803, 431] width 1461 height 603
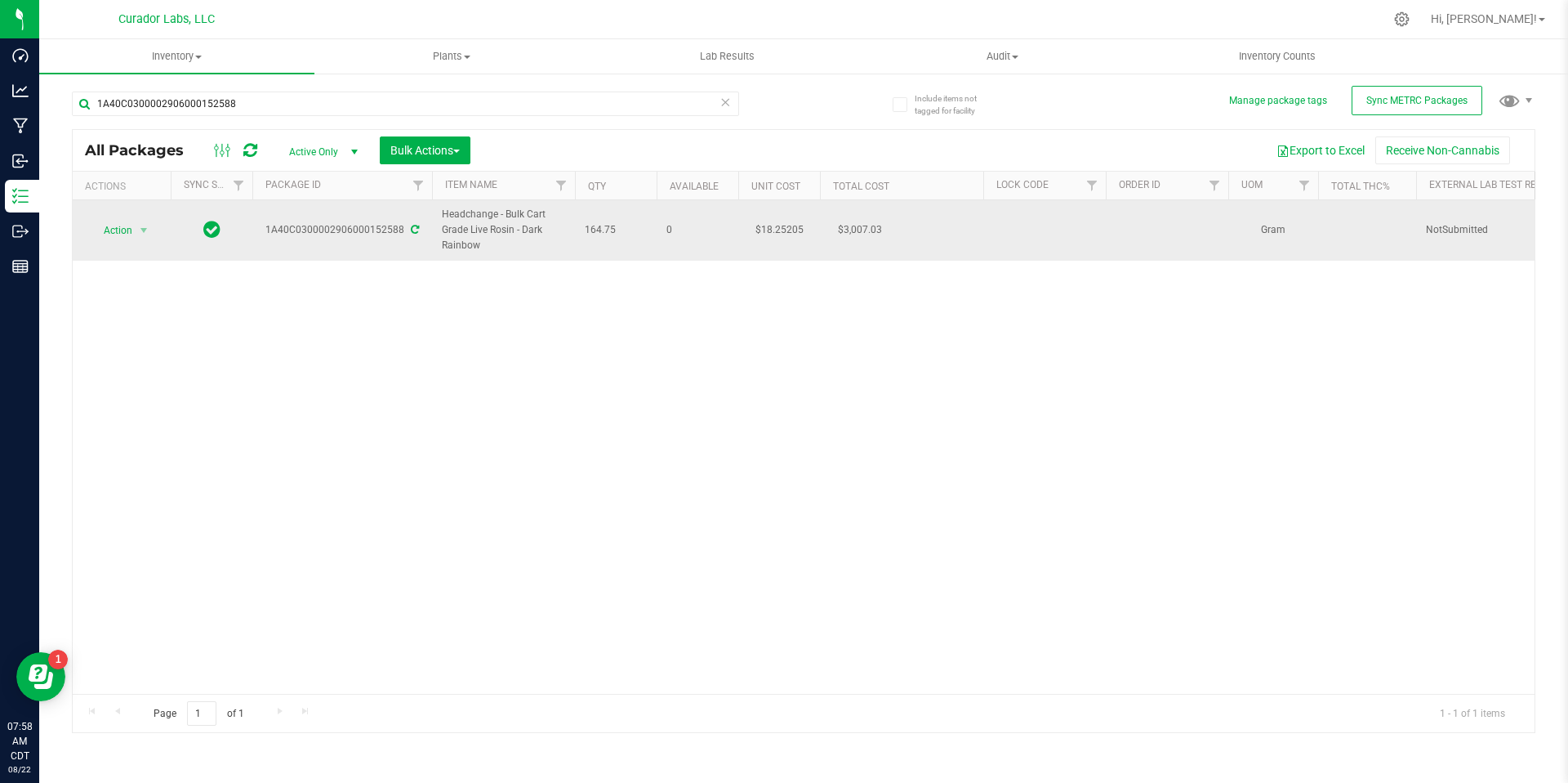
click at [628, 223] on span "164.75" at bounding box center [615, 230] width 62 height 15
drag, startPoint x: 622, startPoint y: 226, endPoint x: 435, endPoint y: 209, distance: 187.8
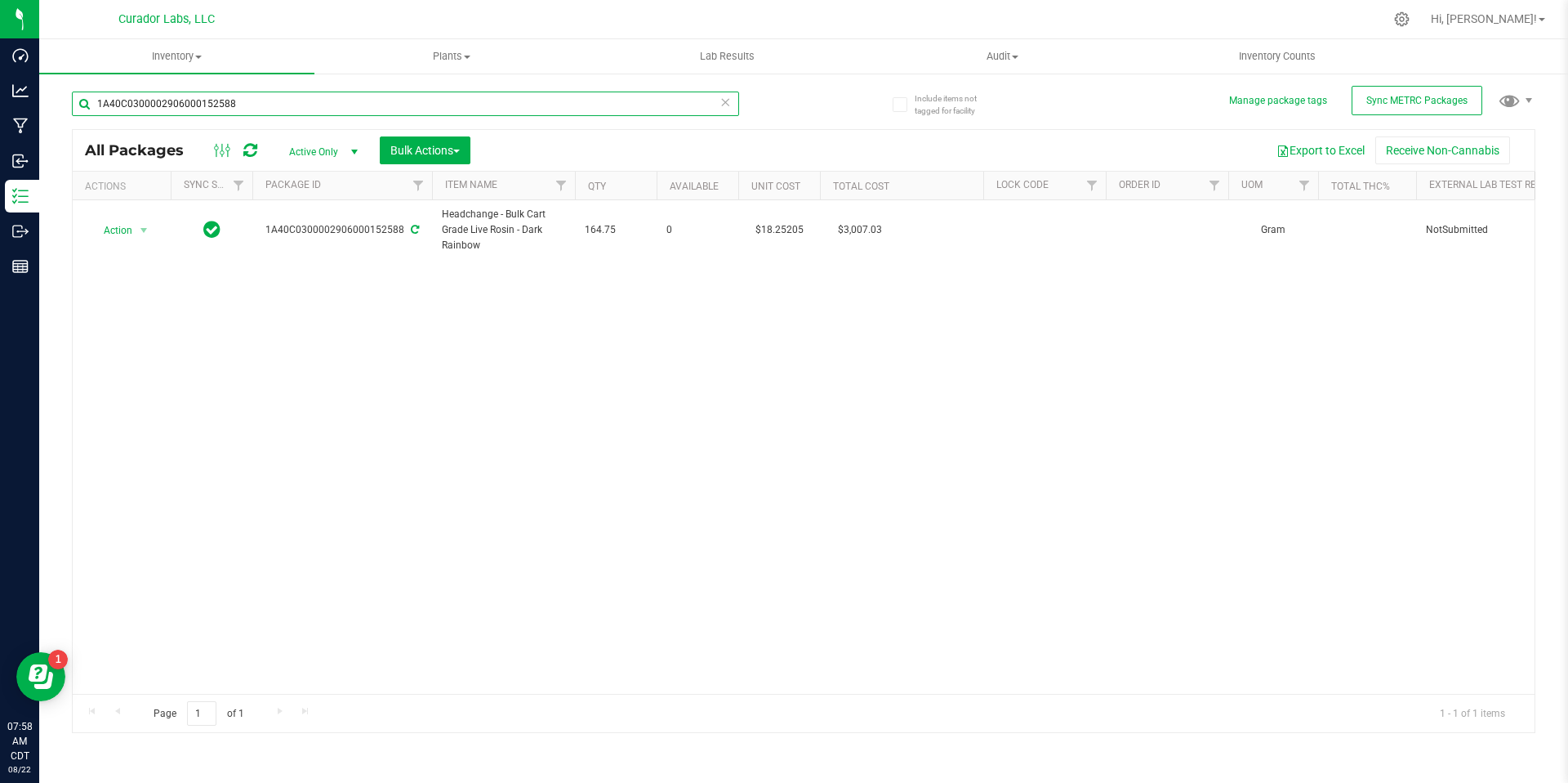
click at [259, 106] on input "1A40C0300002906000152588" at bounding box center [405, 103] width 667 height 24
paste input "75"
click at [454, 342] on div "Action Action Adjust qty Create package Edit attributes Global inventory Locate…" at bounding box center [803, 447] width 1461 height 493
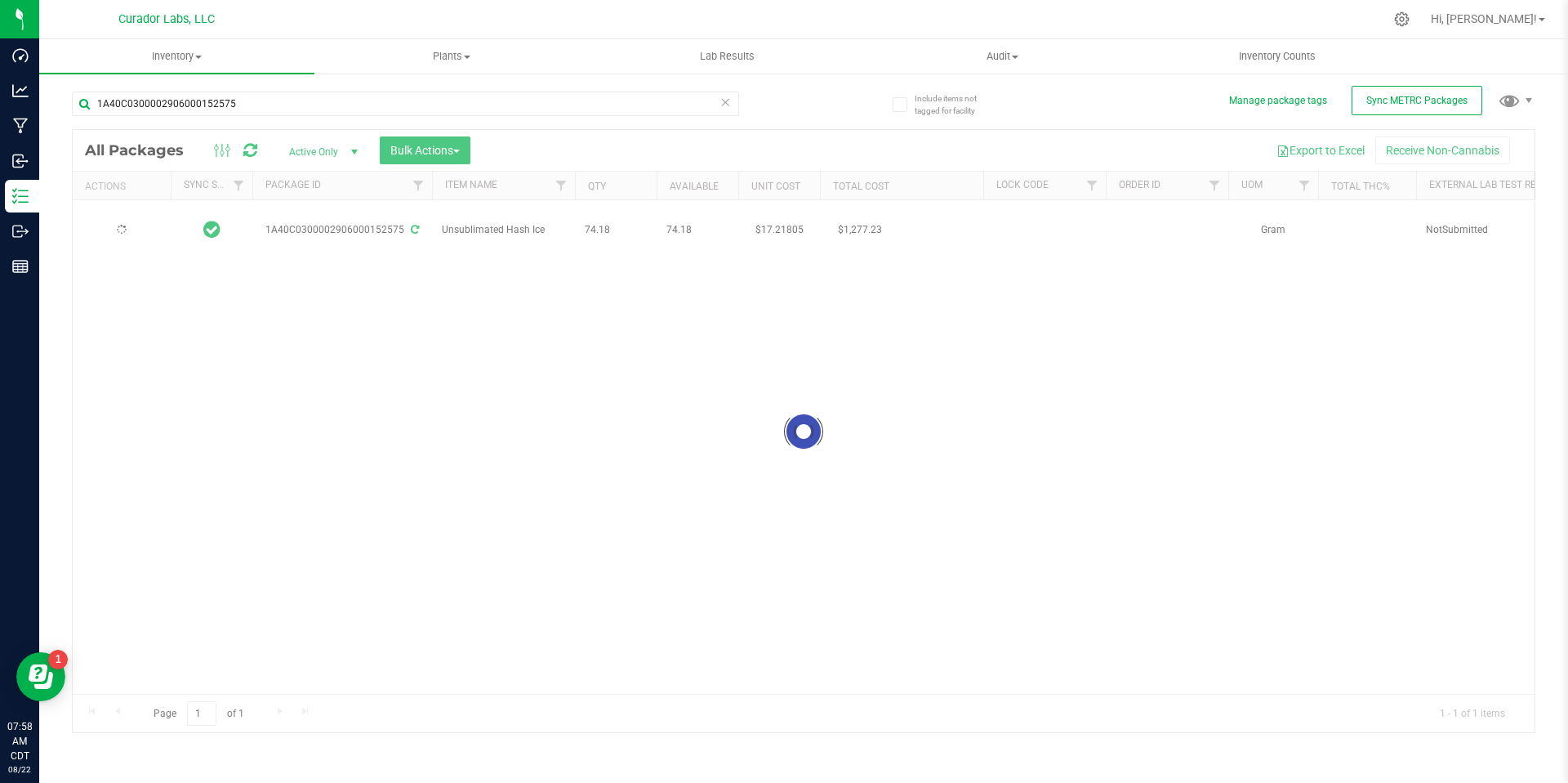
click at [494, 447] on div at bounding box center [803, 431] width 1461 height 603
click at [648, 324] on div "Action Action Adjust qty Create package Edit attributes Global inventory Locate…" at bounding box center [803, 447] width 1461 height 493
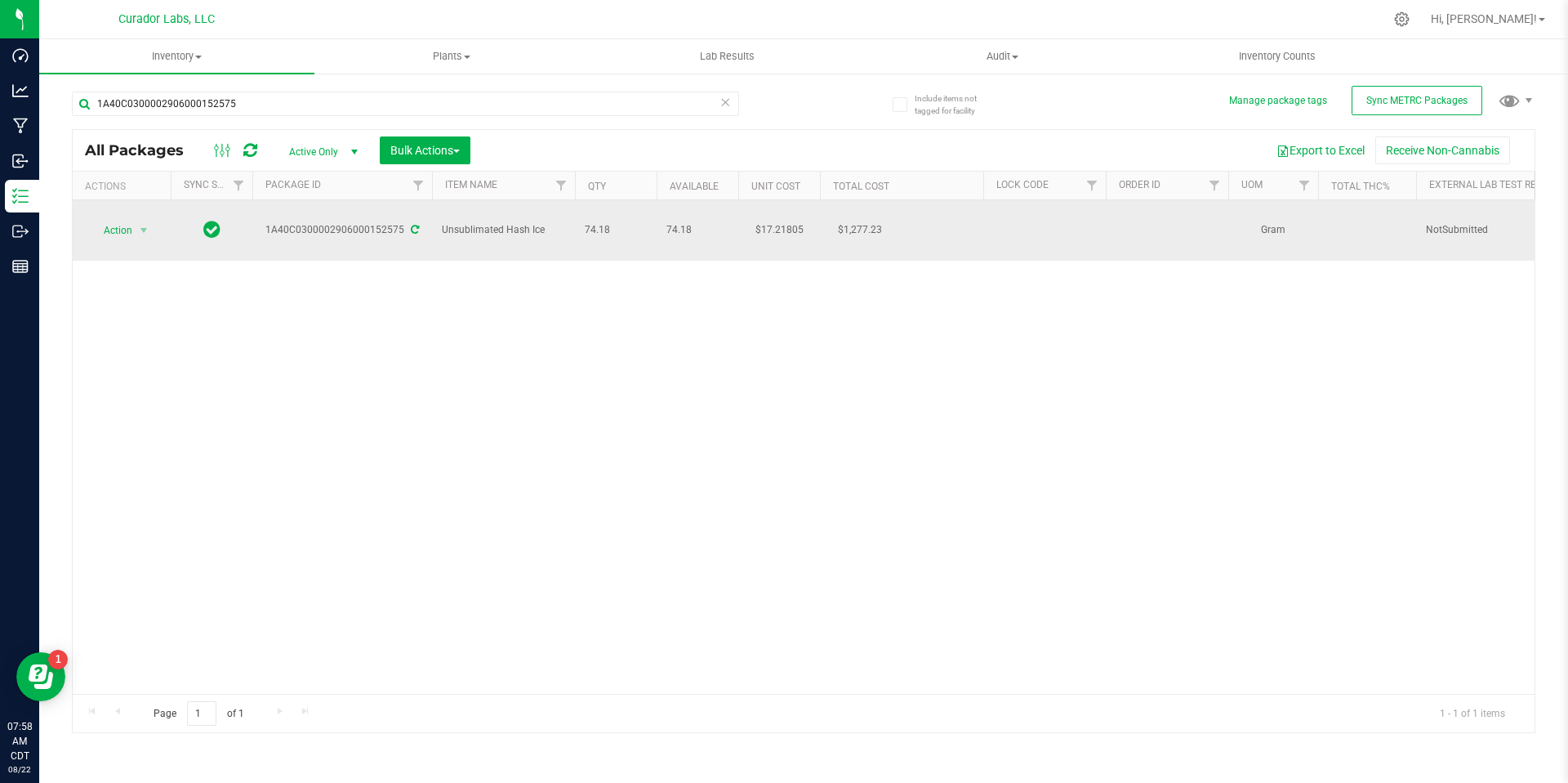
drag, startPoint x: 610, startPoint y: 225, endPoint x: 468, endPoint y: 228, distance: 142.0
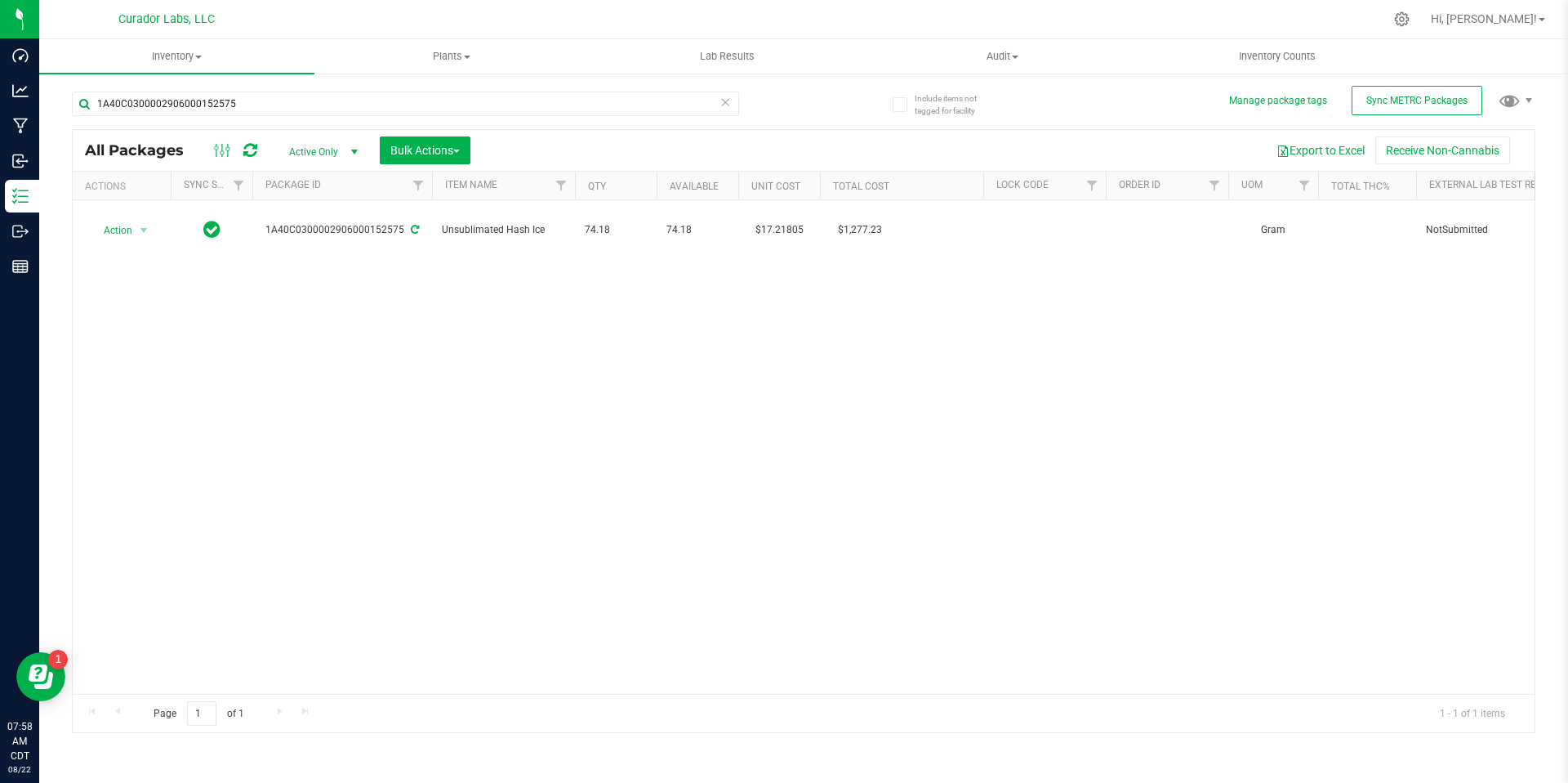
drag, startPoint x: 481, startPoint y: 228, endPoint x: 440, endPoint y: 280, distance: 66.2
click at [440, 280] on div "Action Action Adjust qty Create package Edit attributes Global inventory Locate…" at bounding box center [803, 447] width 1461 height 493
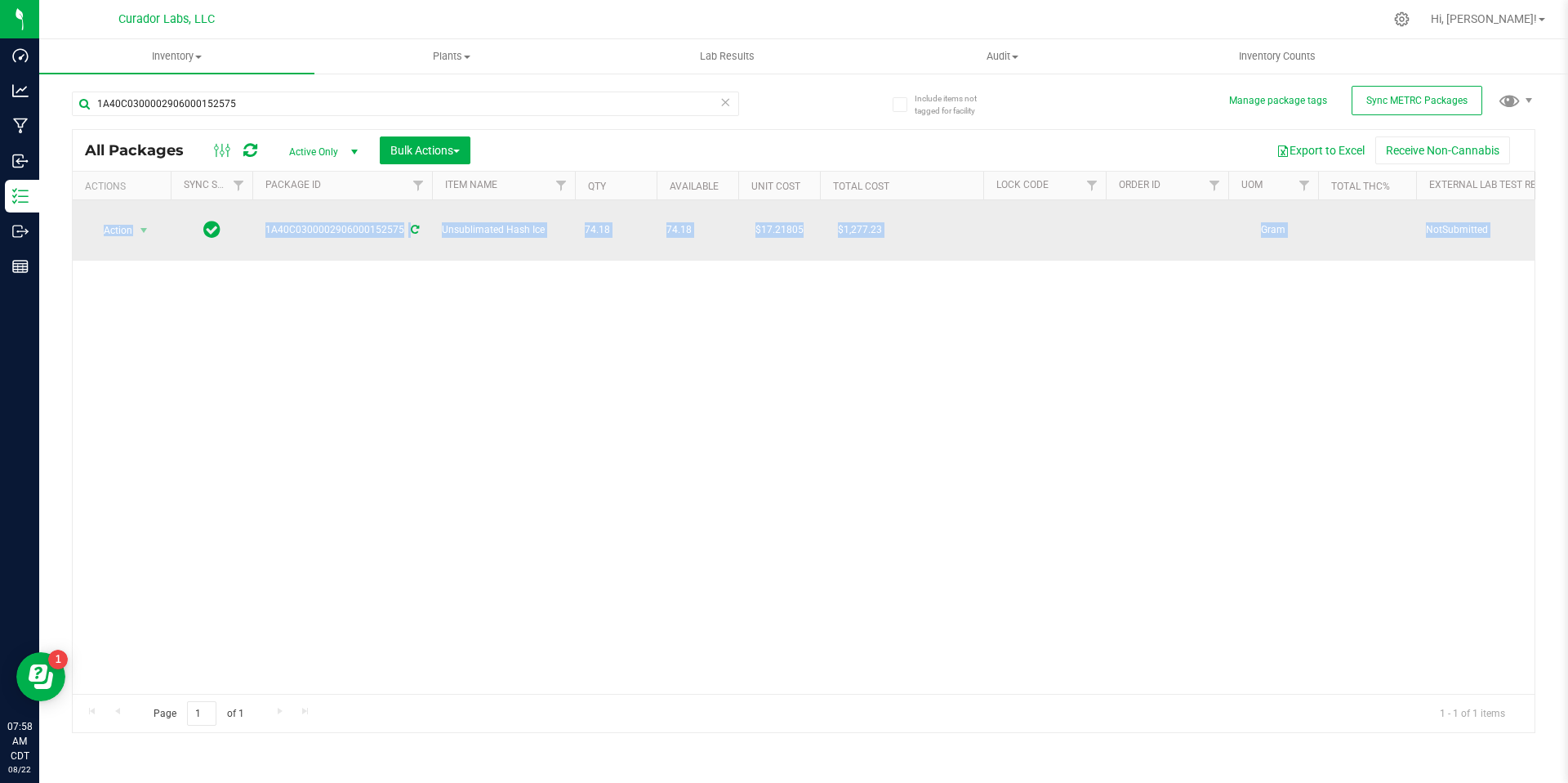
click at [580, 220] on td "74.18" at bounding box center [615, 230] width 82 height 61
drag, startPoint x: 614, startPoint y: 224, endPoint x: 436, endPoint y: 219, distance: 178.1
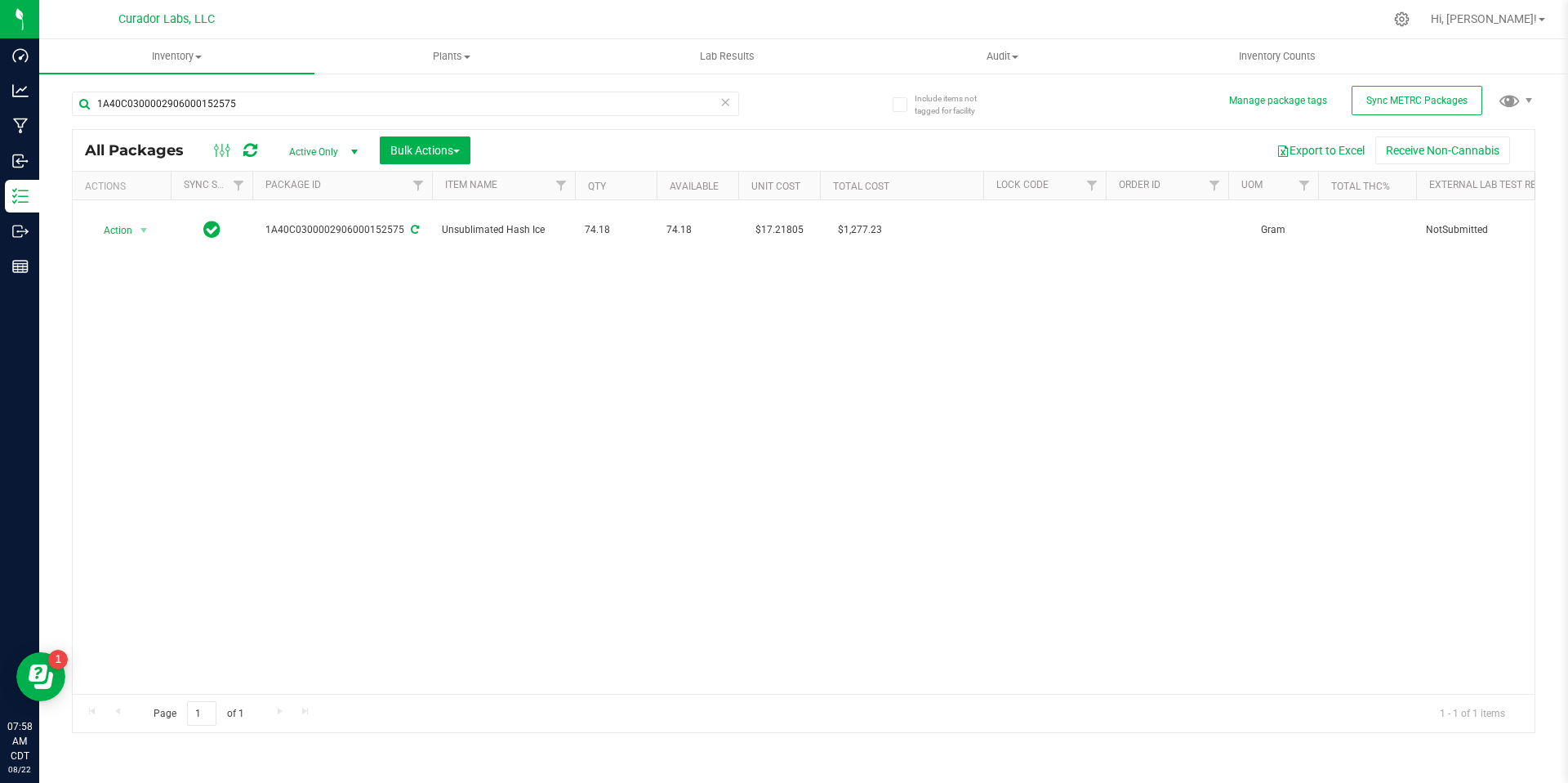
click at [502, 267] on div "Action Action Adjust qty Create package Edit attributes Global inventory Locate…" at bounding box center [803, 447] width 1461 height 493
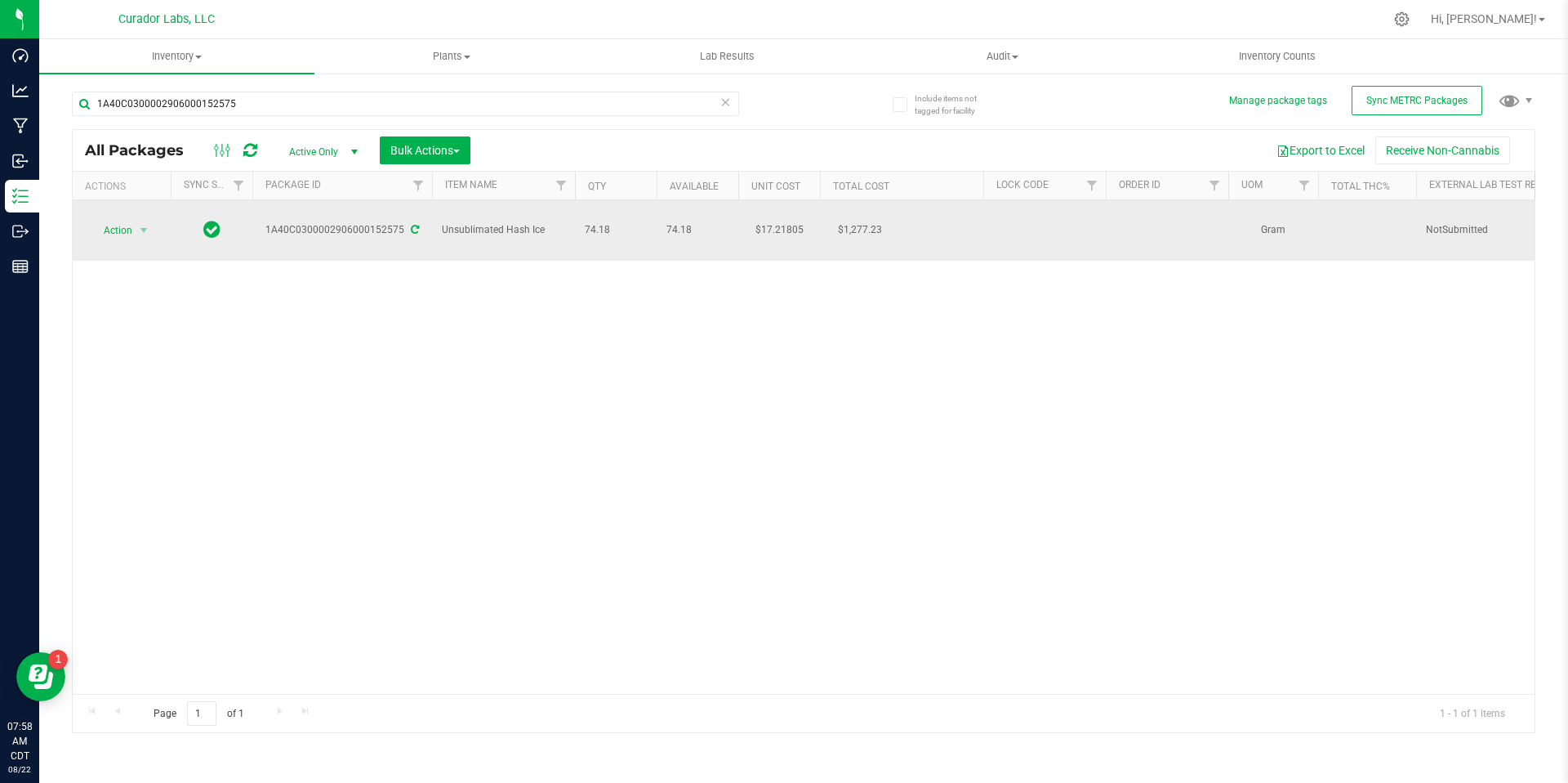
drag, startPoint x: 610, startPoint y: 216, endPoint x: 461, endPoint y: 211, distance: 149.1
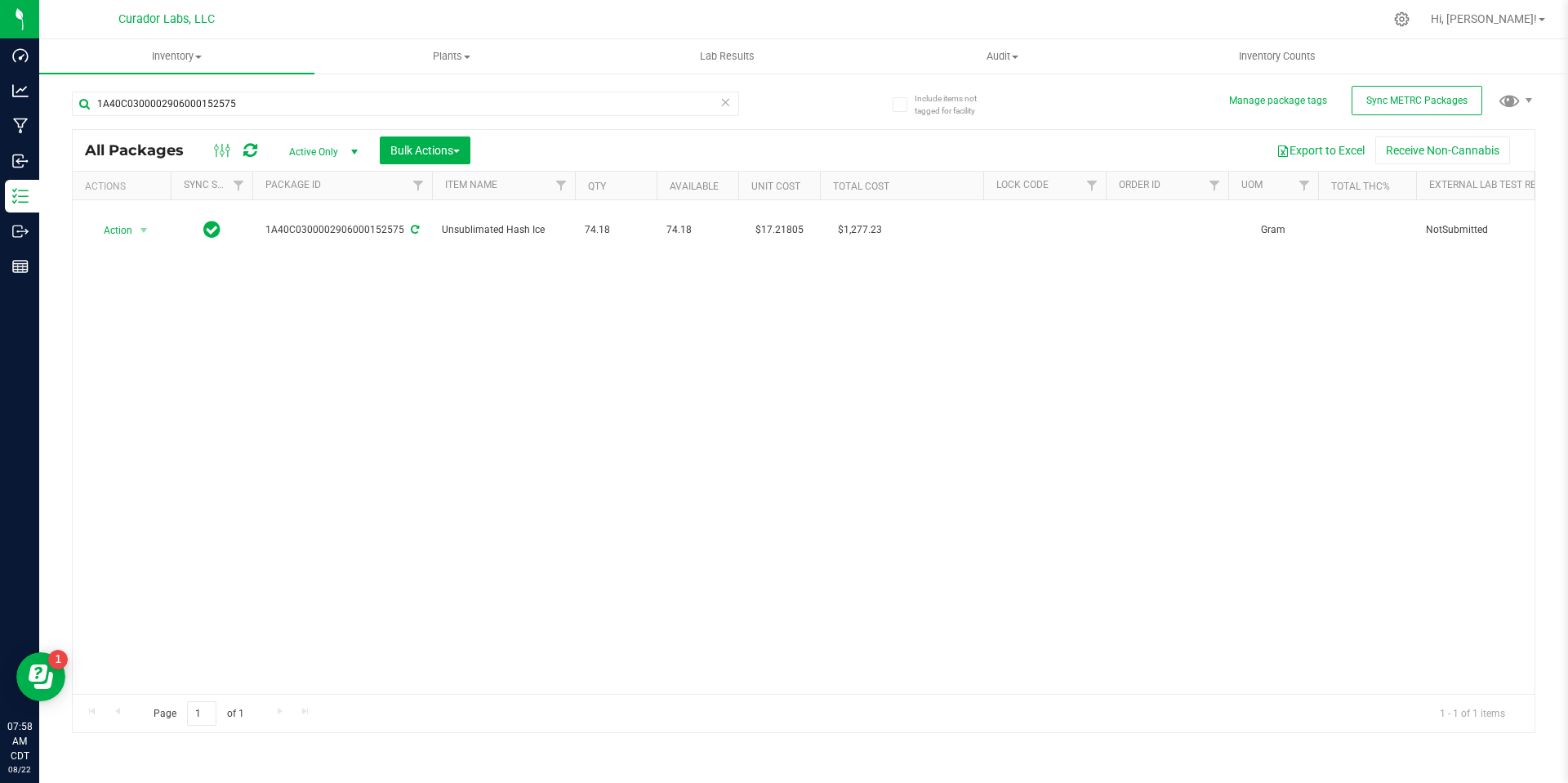
click at [770, 250] on div "Action Action Adjust qty Create package Edit attributes Global inventory Locate…" at bounding box center [803, 447] width 1461 height 493
click at [304, 98] on input "1A40C0300002906000152575" at bounding box center [405, 103] width 667 height 24
paste input "8"
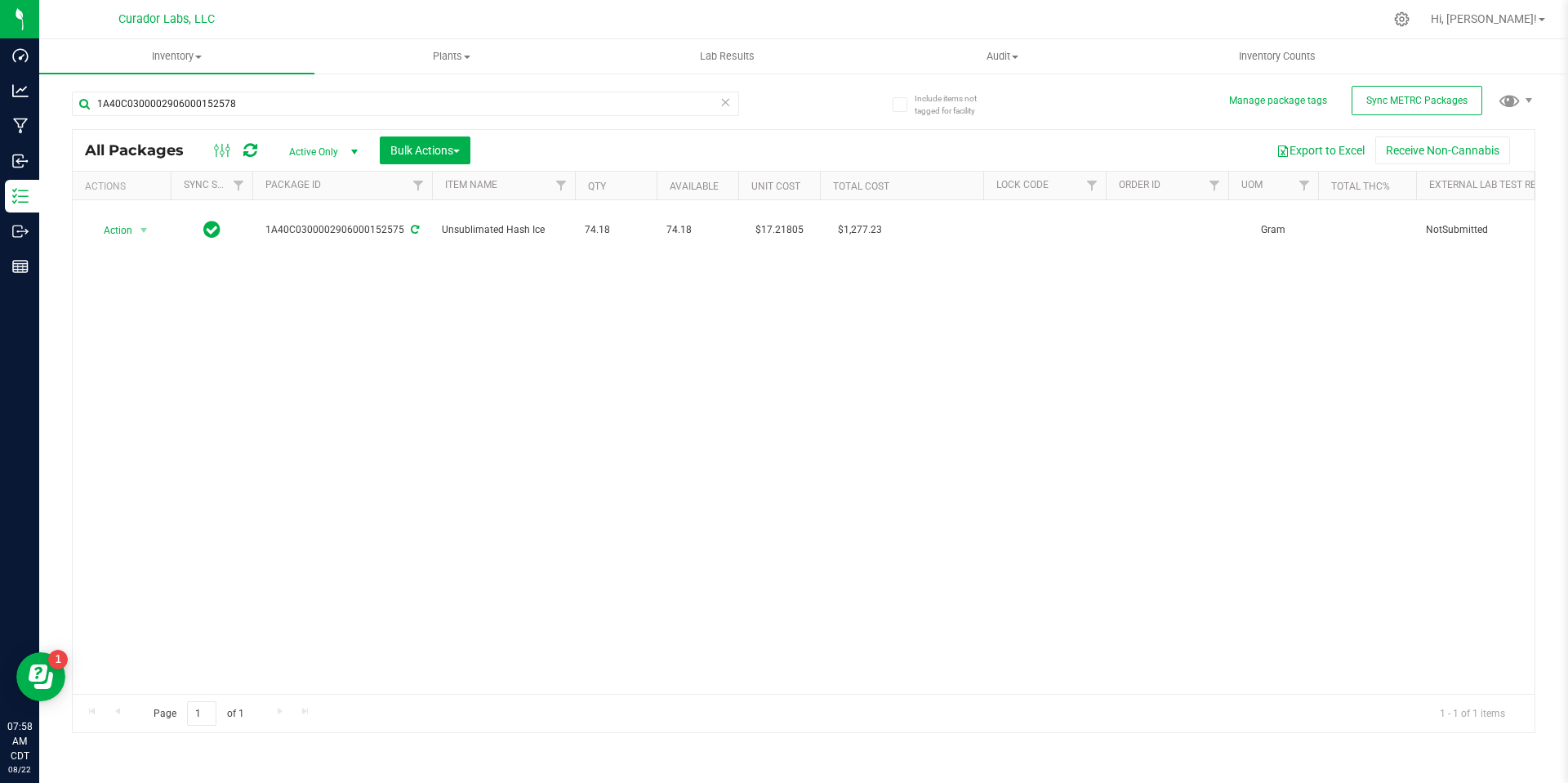
click at [870, 386] on div "Action Action Adjust qty Create package Edit attributes Global inventory Locate…" at bounding box center [803, 447] width 1461 height 493
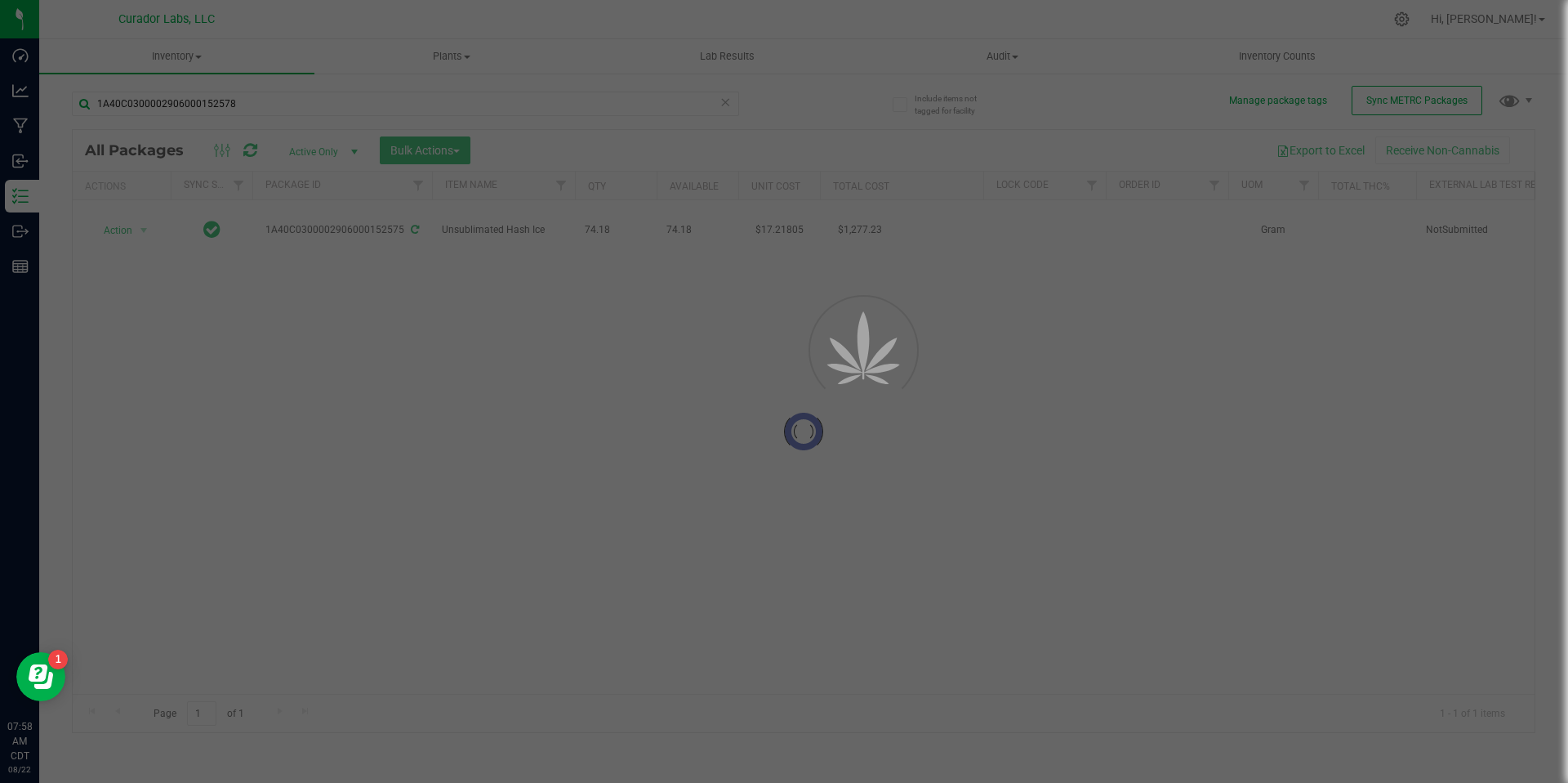
click at [849, 443] on div at bounding box center [784, 391] width 1568 height 783
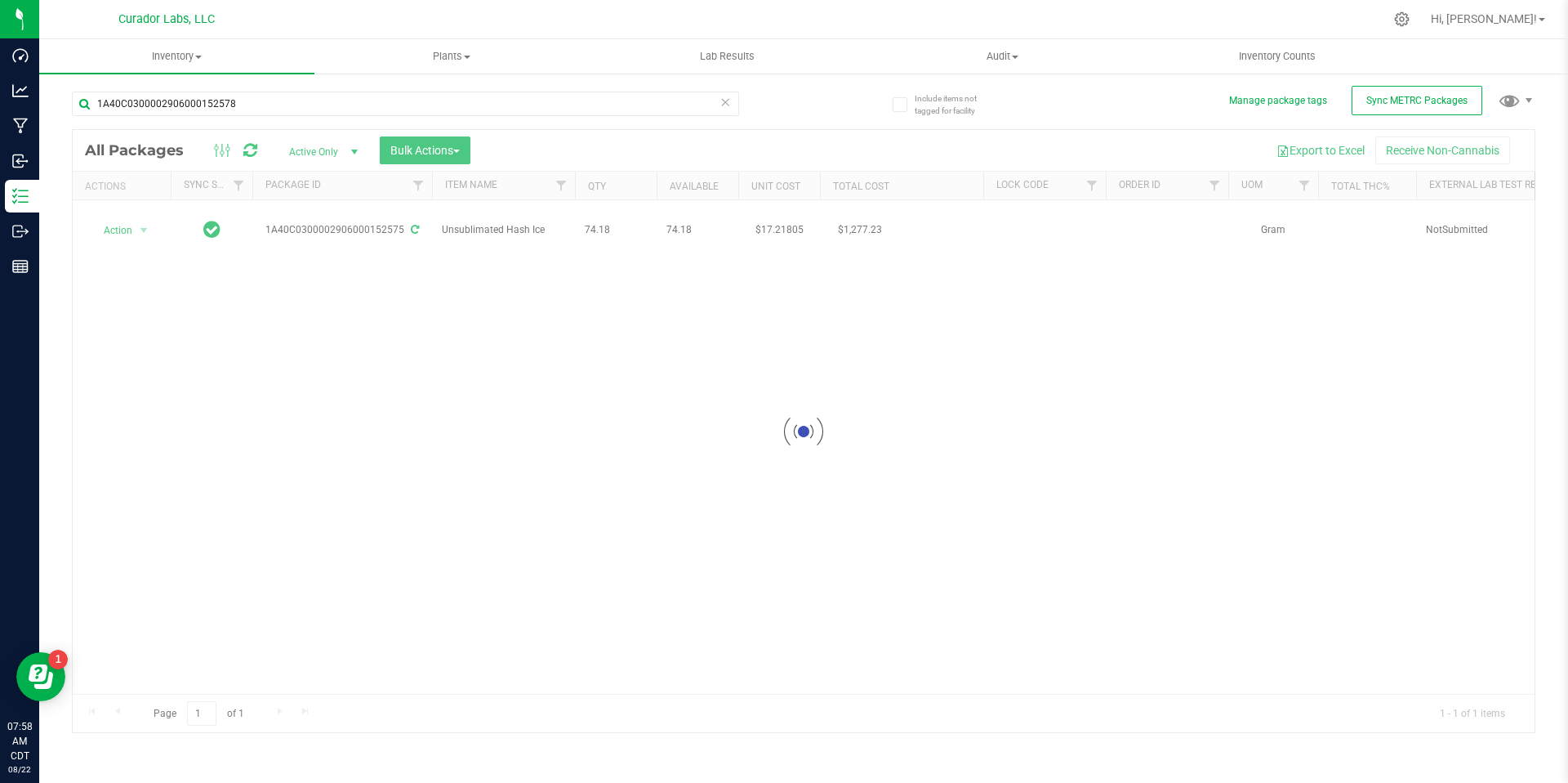
click at [722, 295] on div at bounding box center [803, 431] width 1461 height 603
click at [656, 234] on div at bounding box center [803, 431] width 1461 height 603
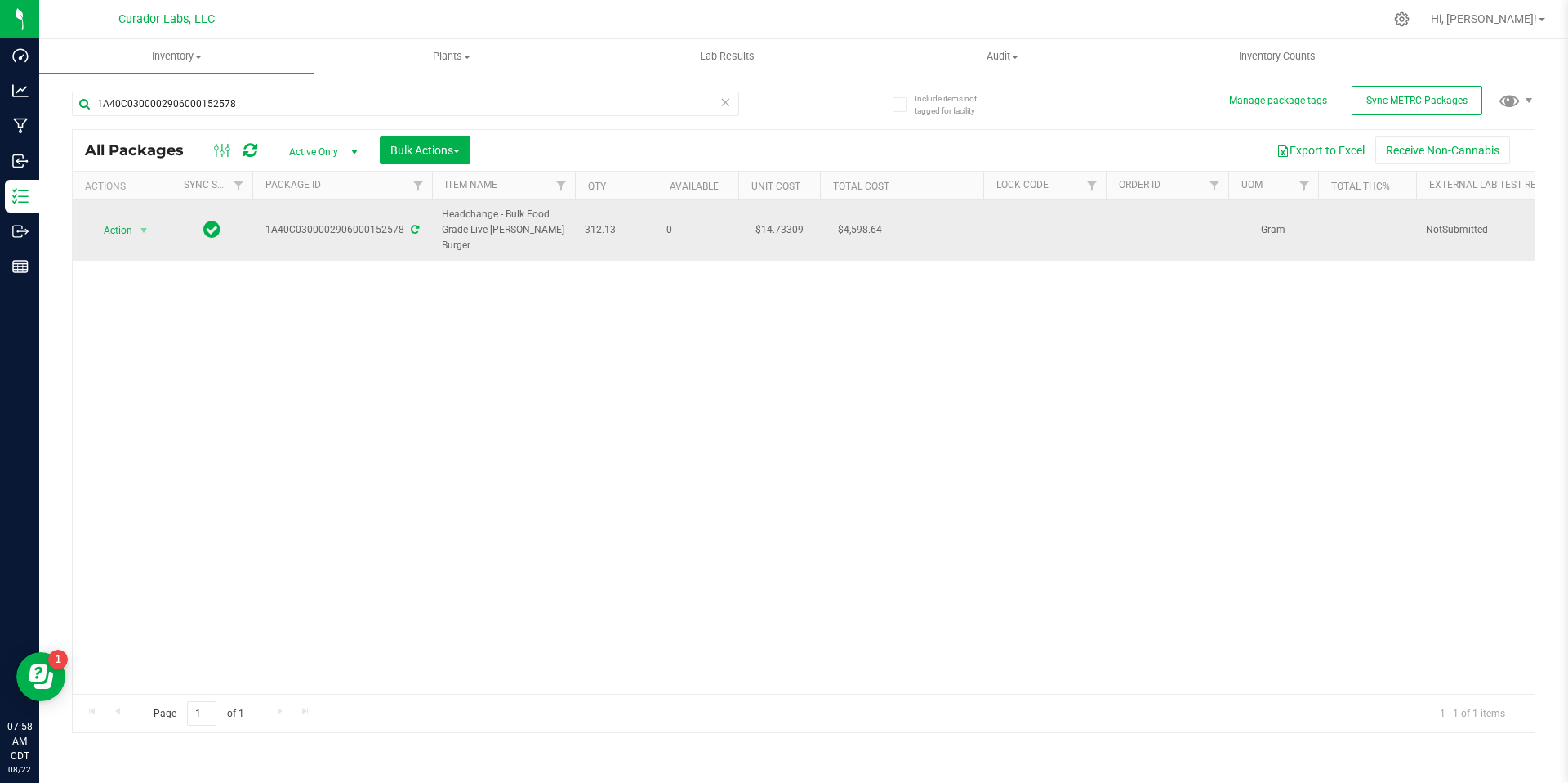
drag, startPoint x: 620, startPoint y: 232, endPoint x: 441, endPoint y: 215, distance: 179.8
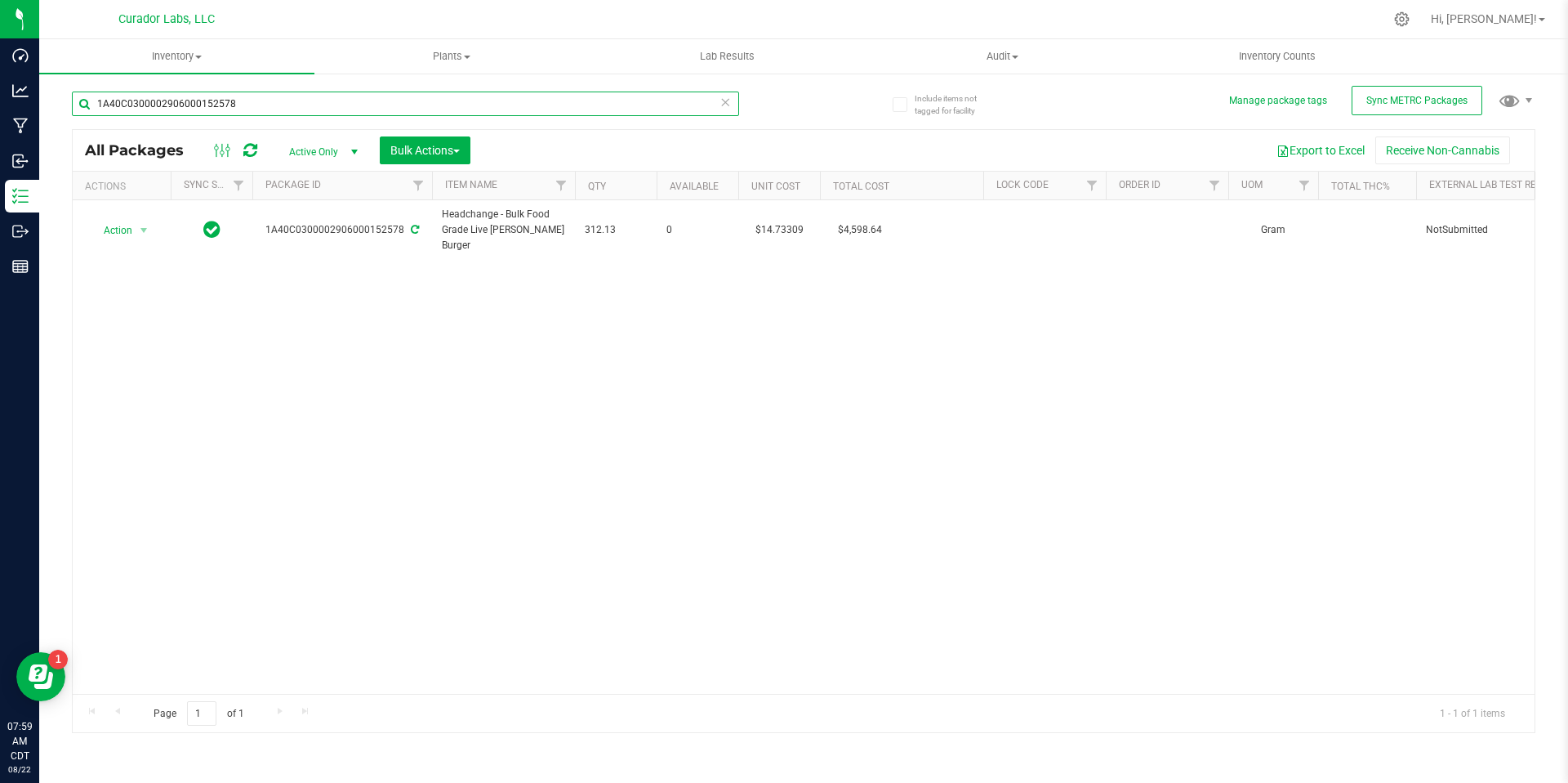
click at [271, 105] on input "1A40C0300002906000152578" at bounding box center [405, 103] width 667 height 24
paste input "9"
click at [784, 408] on div "Action Action Adjust qty Create package Edit attributes Global inventory Locate…" at bounding box center [803, 447] width 1461 height 493
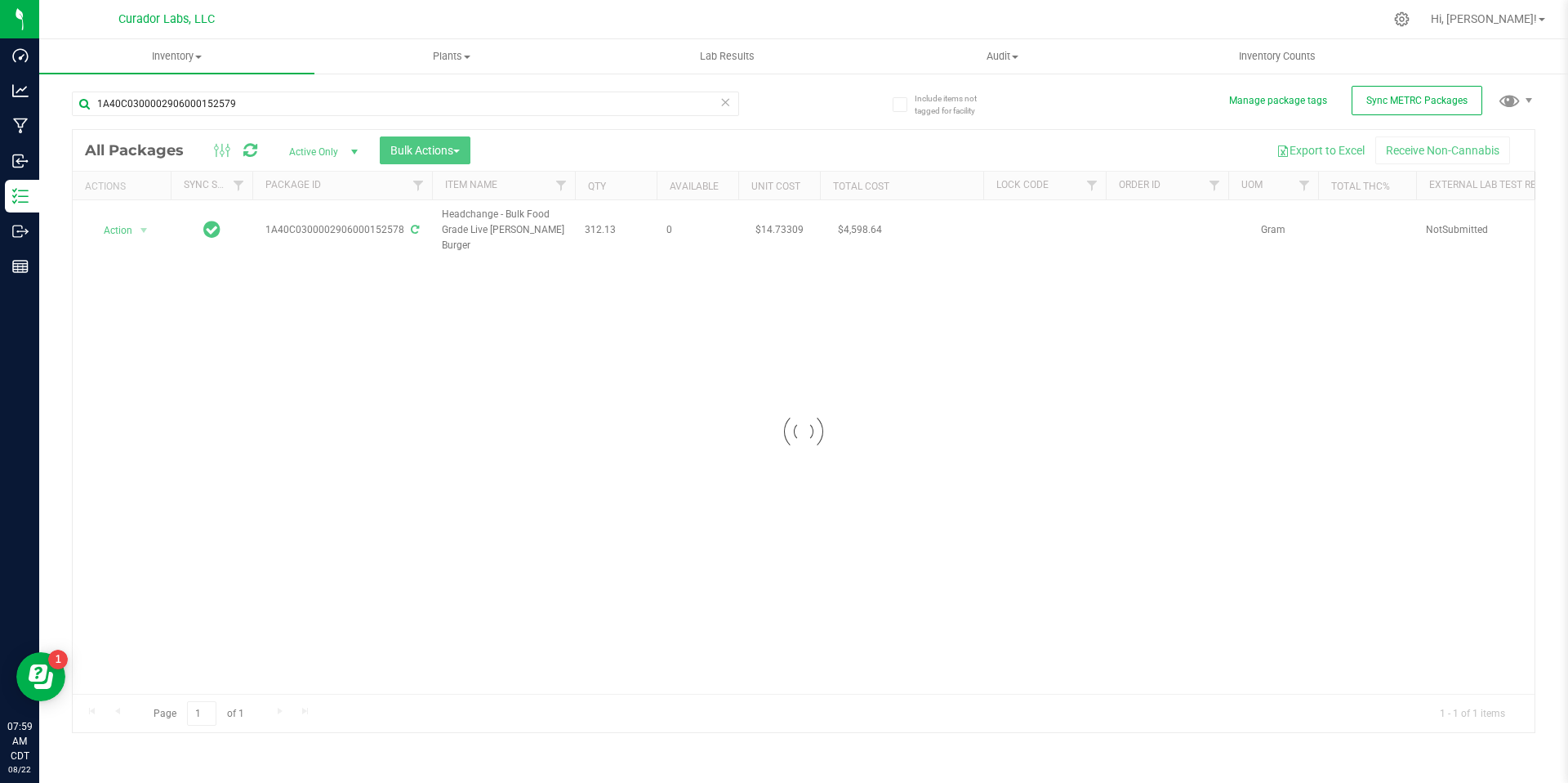
click at [680, 350] on div at bounding box center [803, 431] width 1461 height 603
click at [903, 412] on div at bounding box center [803, 431] width 1461 height 603
click at [602, 254] on div at bounding box center [803, 431] width 1461 height 603
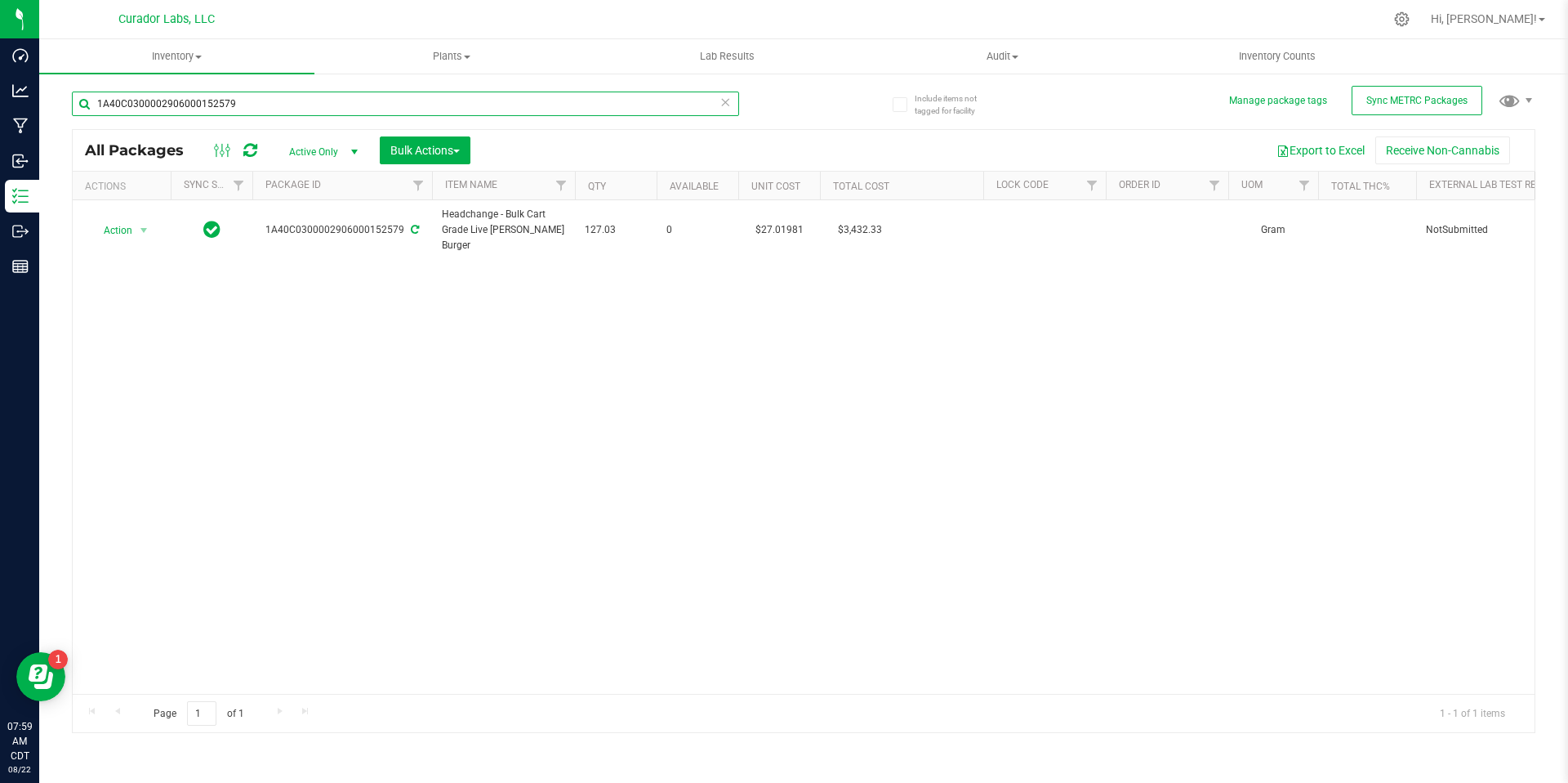
click at [363, 108] on input "1A40C0300002906000152579" at bounding box center [405, 103] width 667 height 24
paste input "66300"
click at [442, 359] on div "Action Action Adjust qty Create package Edit attributes Global inventory Locate…" at bounding box center [803, 447] width 1461 height 493
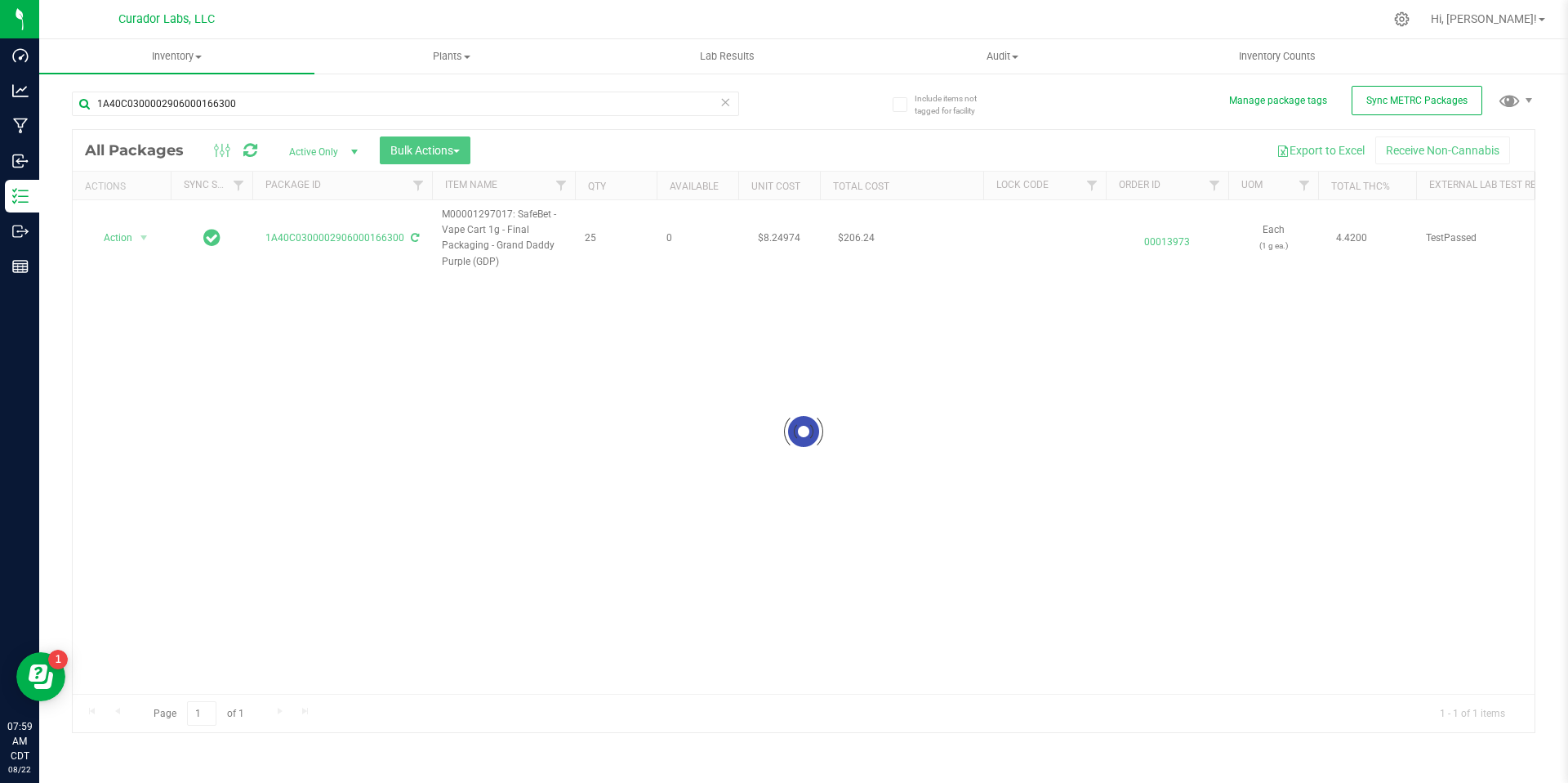
click at [433, 456] on div at bounding box center [803, 431] width 1461 height 603
click at [577, 412] on div "Action Action Edit attributes Global inventory Locate package Package audit log…" at bounding box center [803, 447] width 1461 height 493
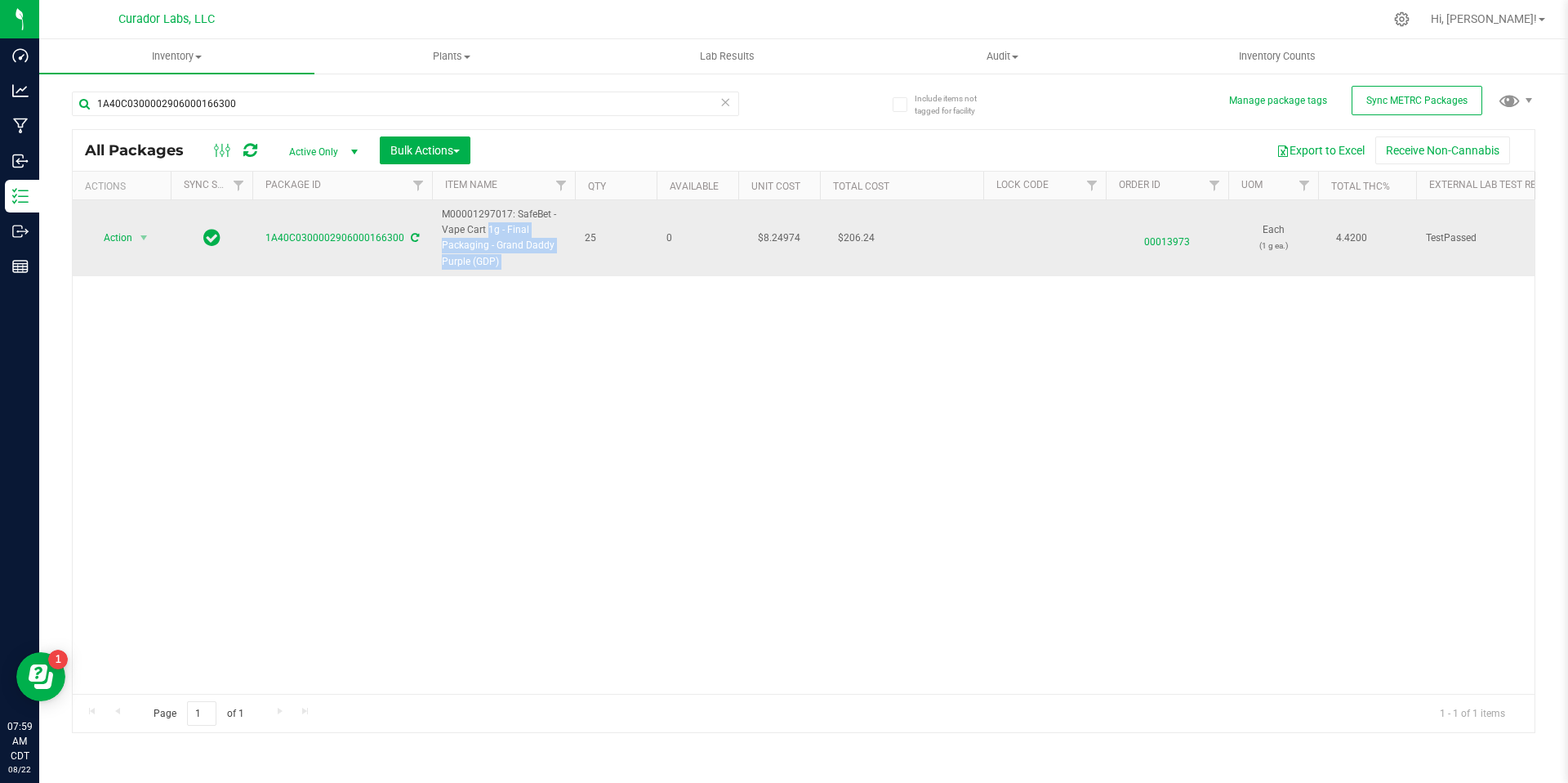
drag, startPoint x: 616, startPoint y: 227, endPoint x: 448, endPoint y: 225, distance: 168.0
click at [599, 245] on td "25" at bounding box center [615, 238] width 82 height 76
drag, startPoint x: 597, startPoint y: 240, endPoint x: 444, endPoint y: 208, distance: 156.3
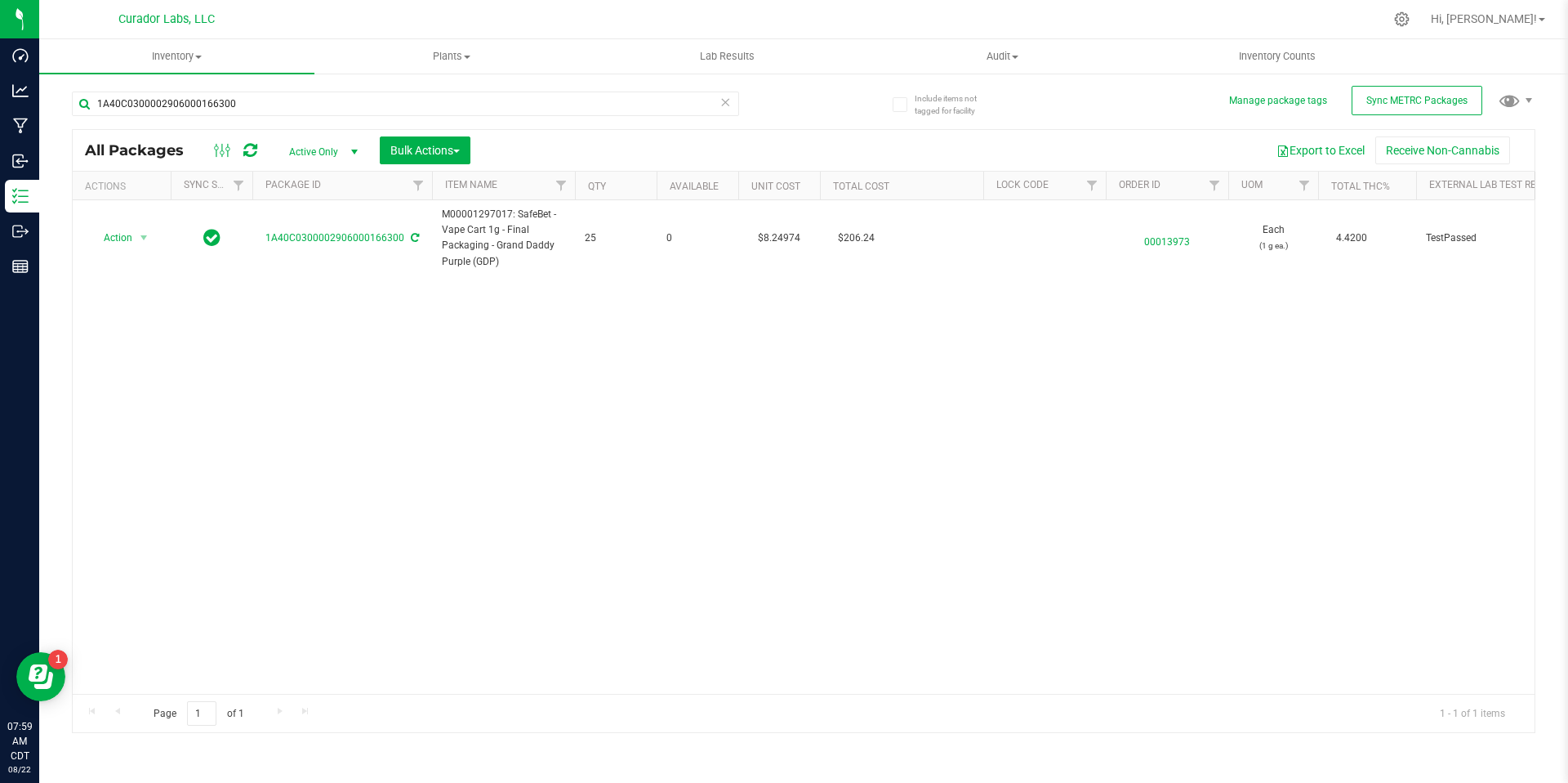
click at [763, 500] on div "Action Action Edit attributes Global inventory Locate package Package audit log…" at bounding box center [803, 447] width 1461 height 493
click at [255, 102] on input "1A40C0300002906000166300" at bounding box center [405, 103] width 667 height 24
paste input "1"
click at [342, 347] on div "Action Action Edit attributes Global inventory Locate package Package audit log…" at bounding box center [803, 447] width 1461 height 493
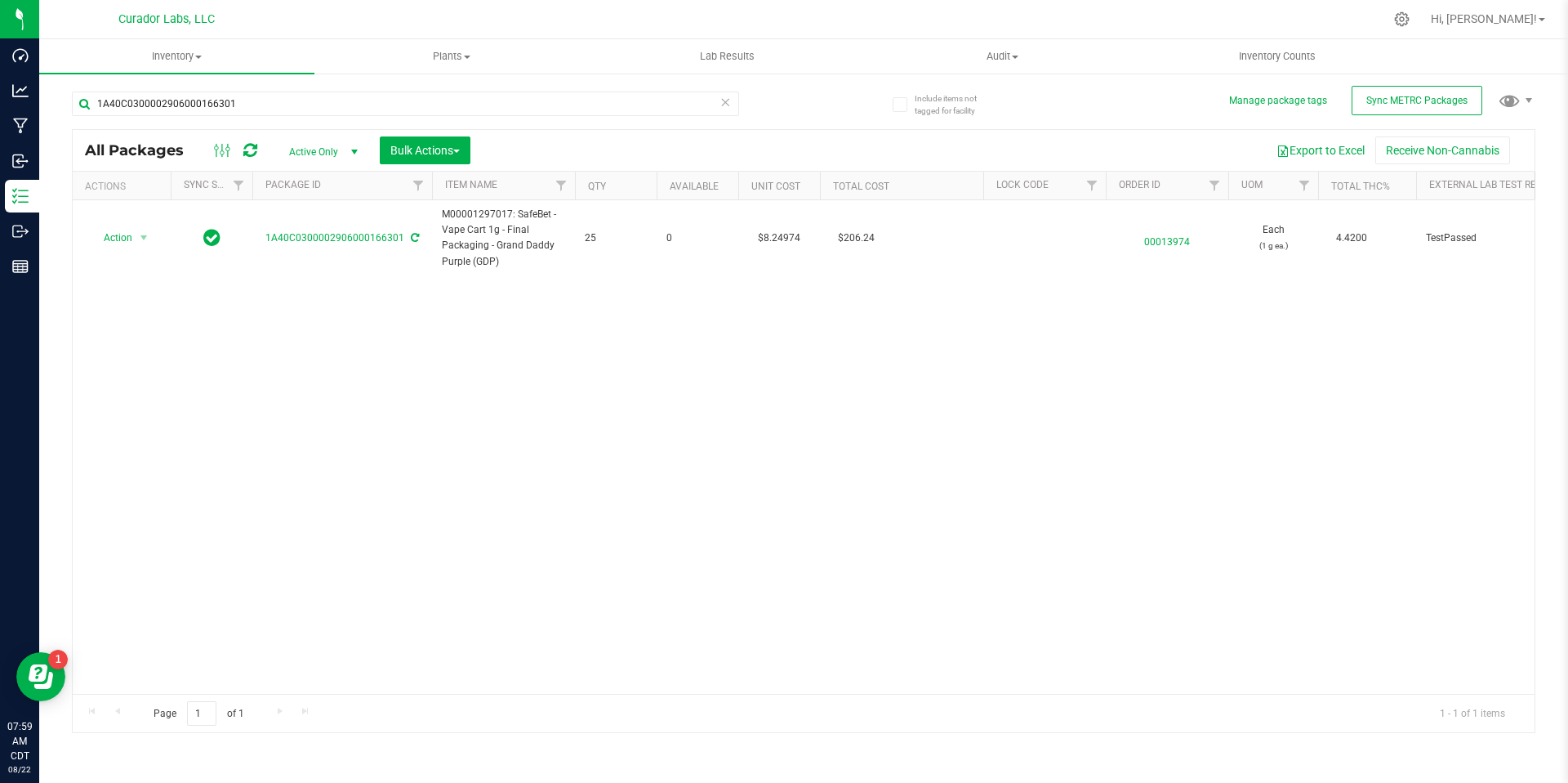
click at [416, 326] on div "Action Action Edit attributes Global inventory Locate package Package audit log…" at bounding box center [803, 447] width 1461 height 493
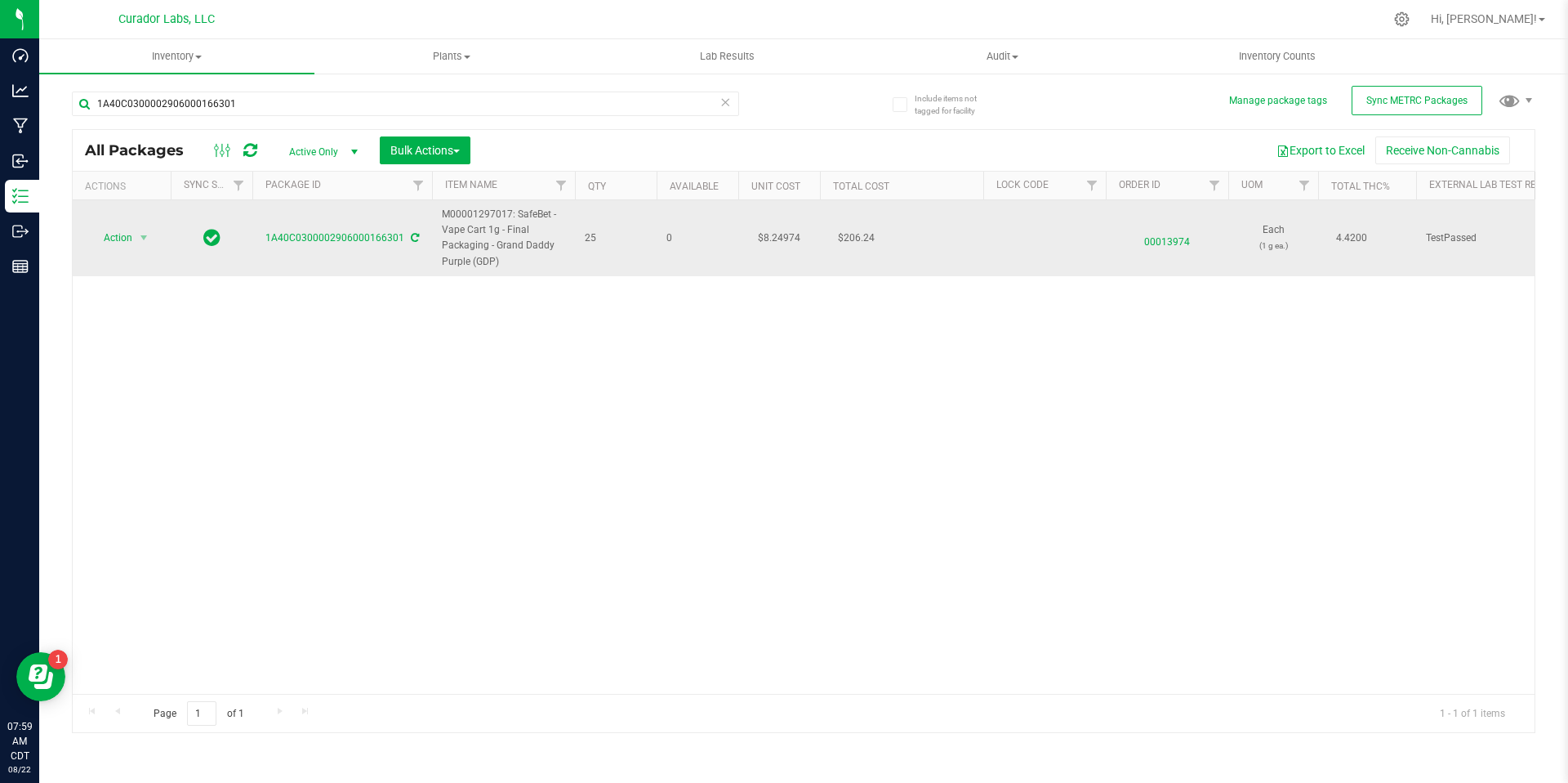
click at [616, 230] on span "25" at bounding box center [615, 238] width 62 height 15
drag, startPoint x: 613, startPoint y: 232, endPoint x: 439, endPoint y: 222, distance: 174.3
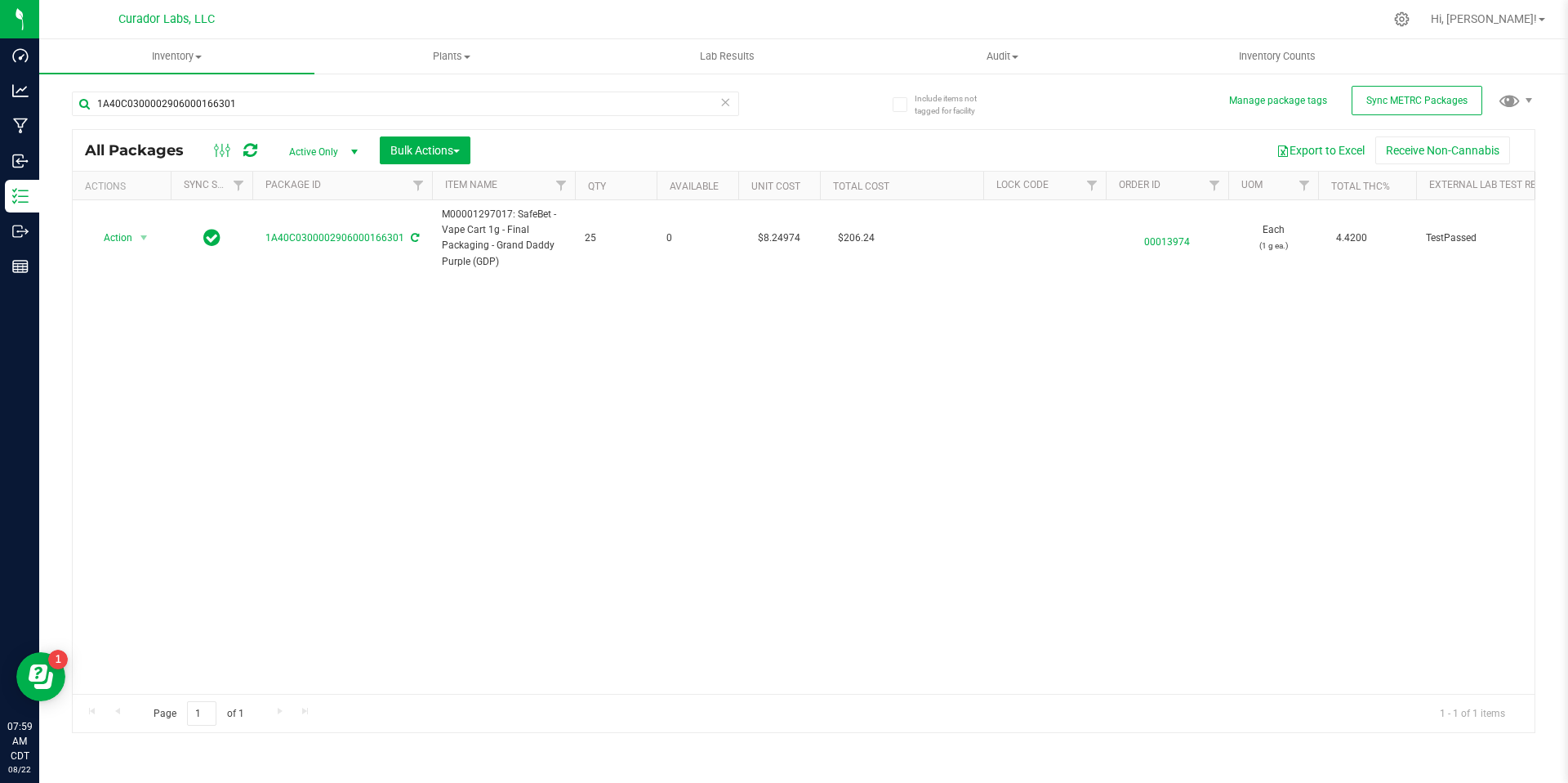
click at [609, 409] on div "Action Action Edit attributes Global inventory Locate package Package audit log…" at bounding box center [803, 447] width 1461 height 493
click at [244, 97] on input "1A40C0300002906000166301" at bounding box center [405, 103] width 667 height 24
paste input "3"
click at [388, 338] on div "Action Action Edit attributes Global inventory Locate package Package audit log…" at bounding box center [803, 447] width 1461 height 493
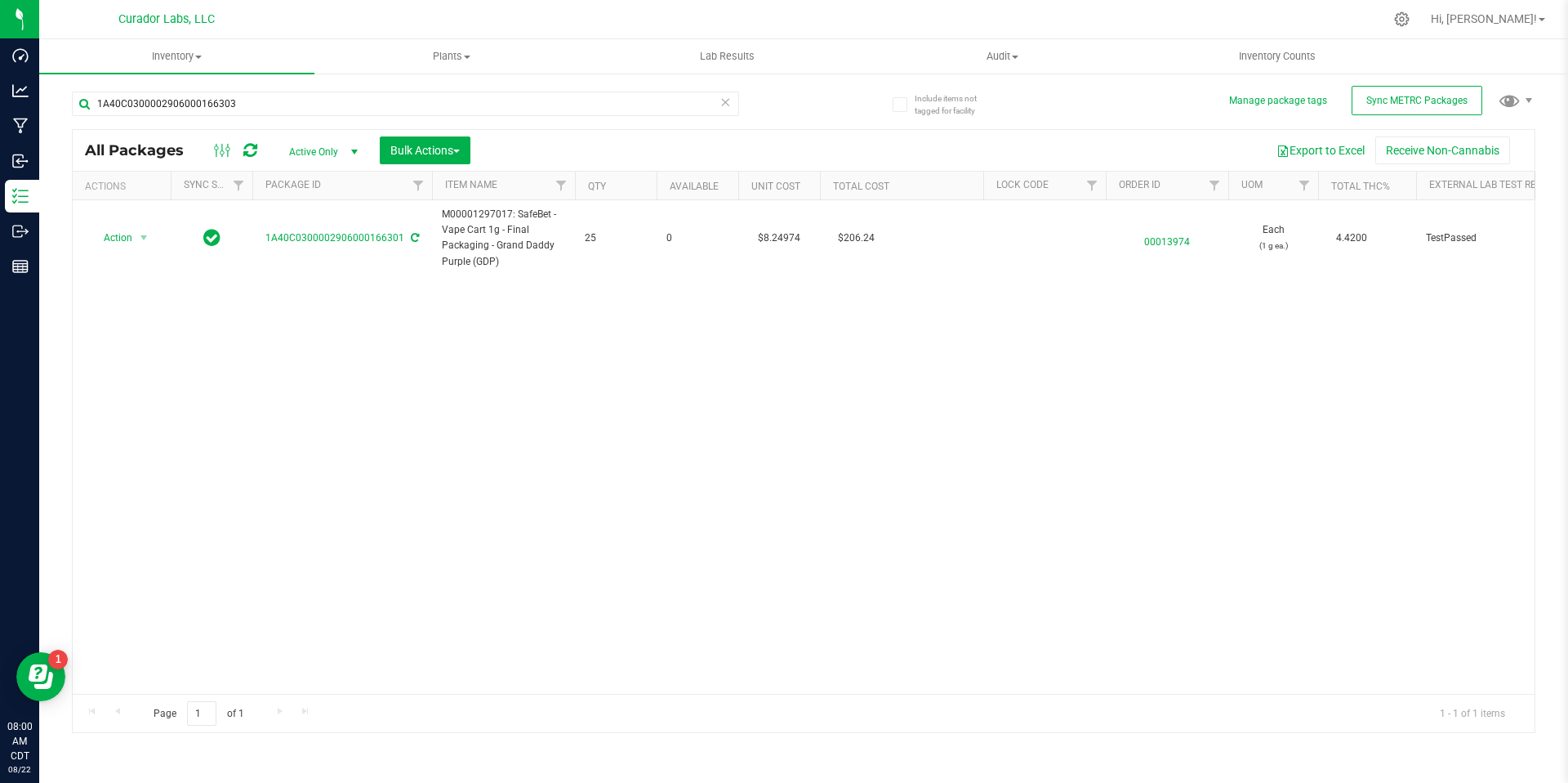
click at [389, 339] on div "Action Action Edit attributes Global inventory Locate package Package audit log…" at bounding box center [803, 447] width 1461 height 493
click at [519, 312] on div at bounding box center [803, 431] width 1461 height 603
click at [597, 237] on div at bounding box center [803, 431] width 1461 height 603
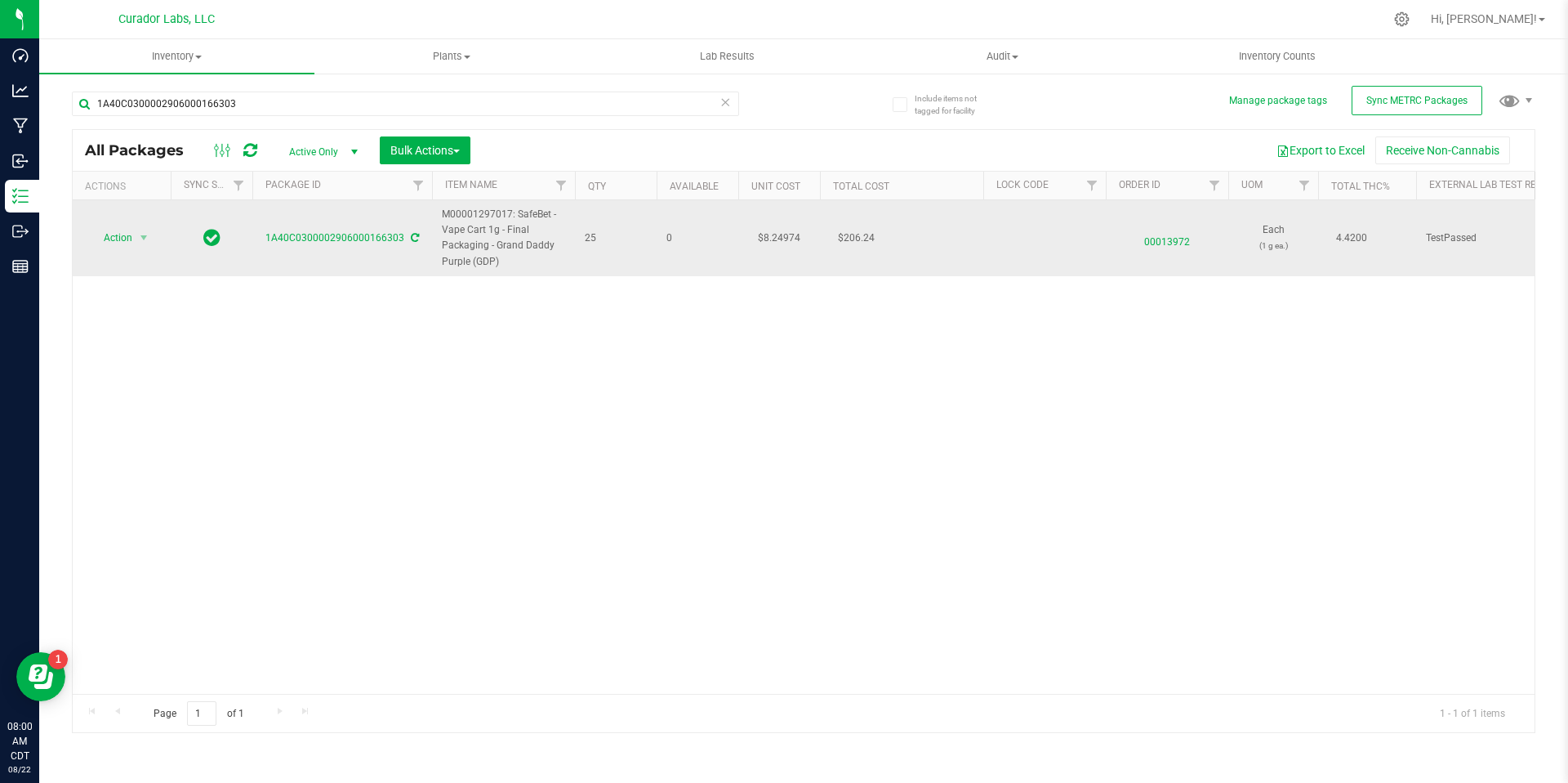
click at [600, 244] on span "25" at bounding box center [615, 238] width 62 height 15
drag, startPoint x: 600, startPoint y: 244, endPoint x: 436, endPoint y: 220, distance: 165.7
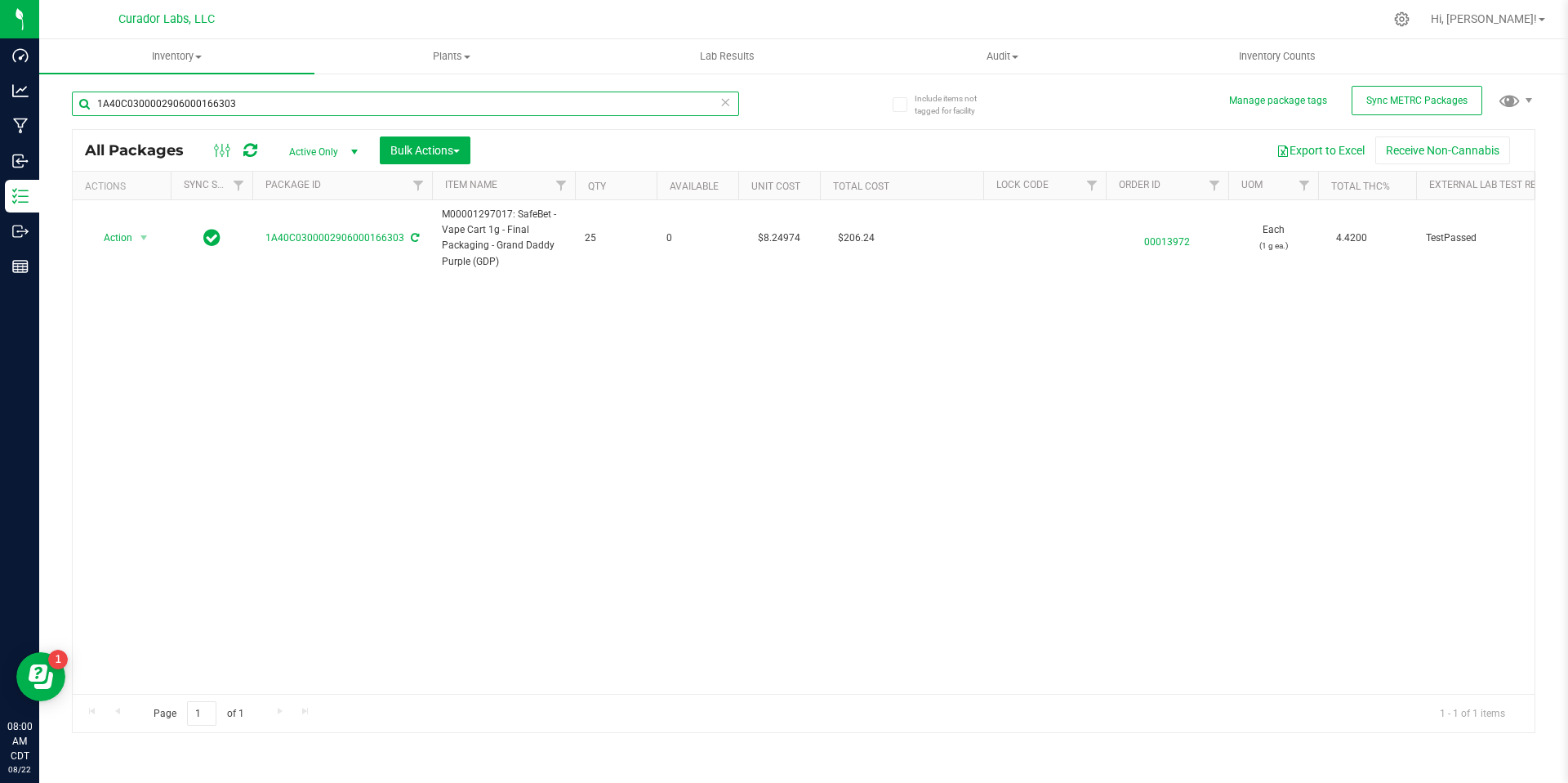
click at [276, 111] on input "1A40C0300002906000166303" at bounding box center [405, 103] width 667 height 24
paste input "7"
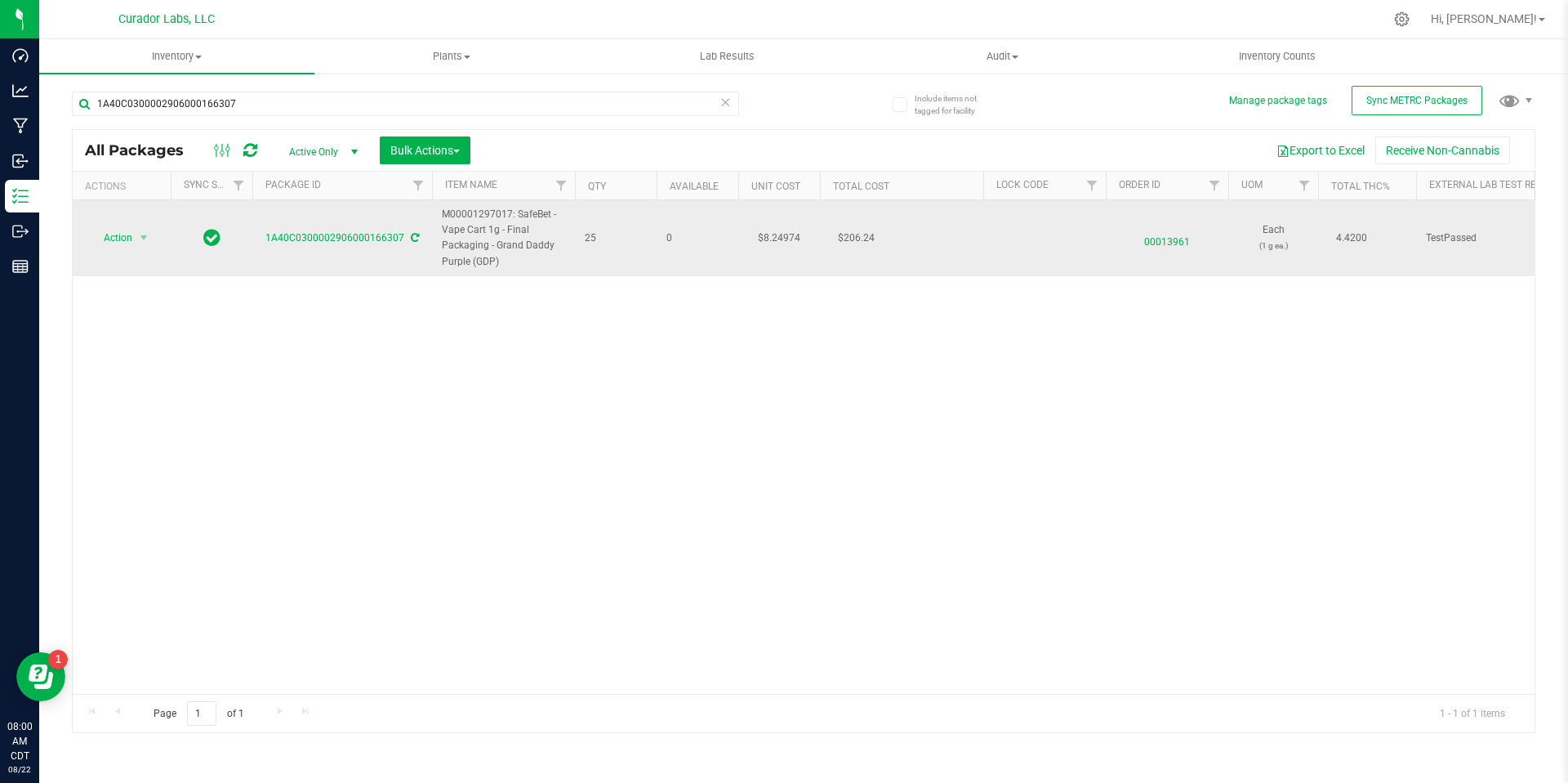
drag, startPoint x: 616, startPoint y: 239, endPoint x: 443, endPoint y: 216, distance: 174.5
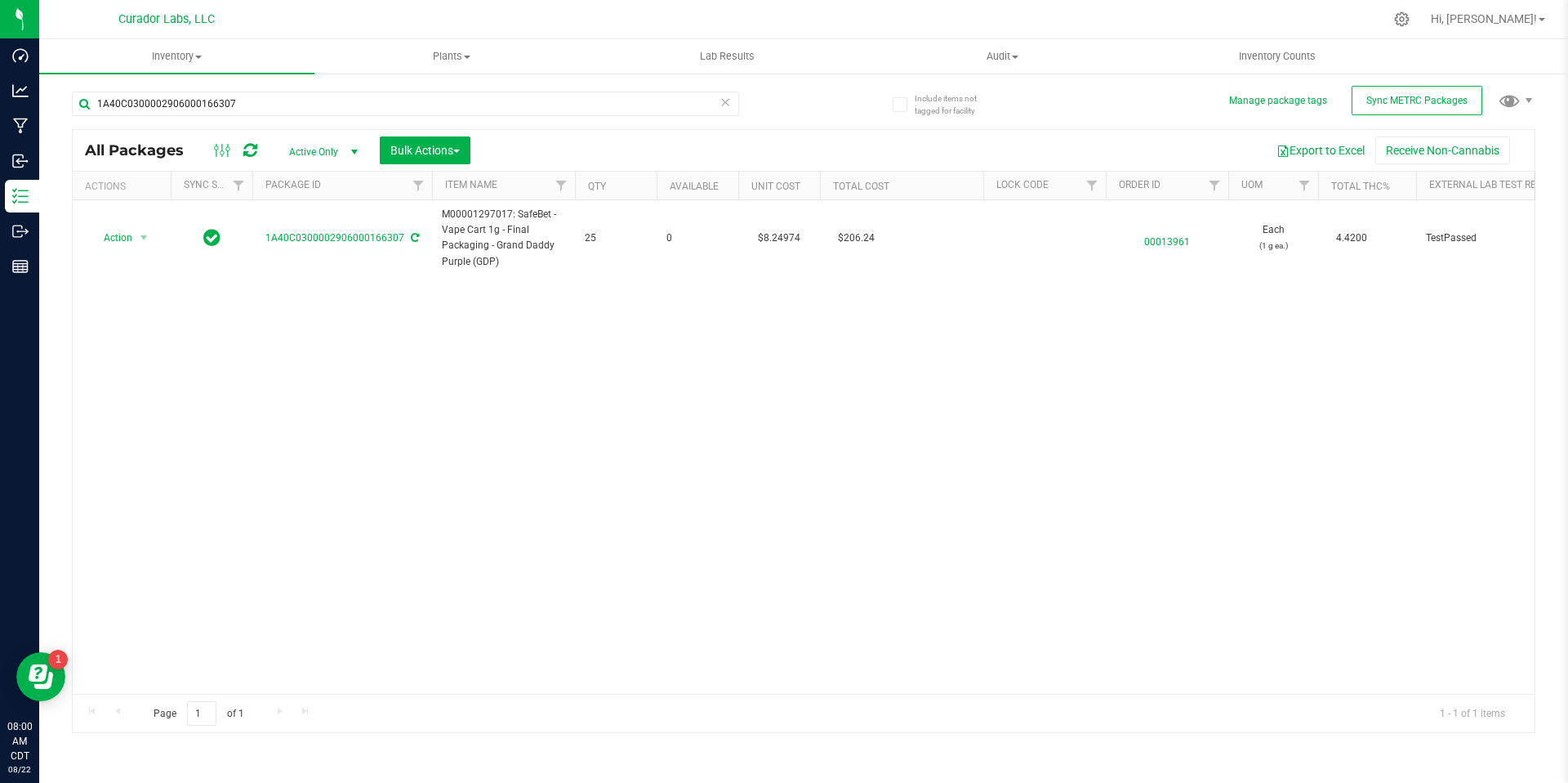
click at [601, 459] on div "Action Action Edit attributes Global inventory Locate package Package audit log…" at bounding box center [803, 447] width 1461 height 493
click at [232, 103] on input "1A40C0300002906000166307" at bounding box center [405, 103] width 667 height 24
paste input "15"
drag, startPoint x: 232, startPoint y: 103, endPoint x: 614, endPoint y: 394, distance: 480.2
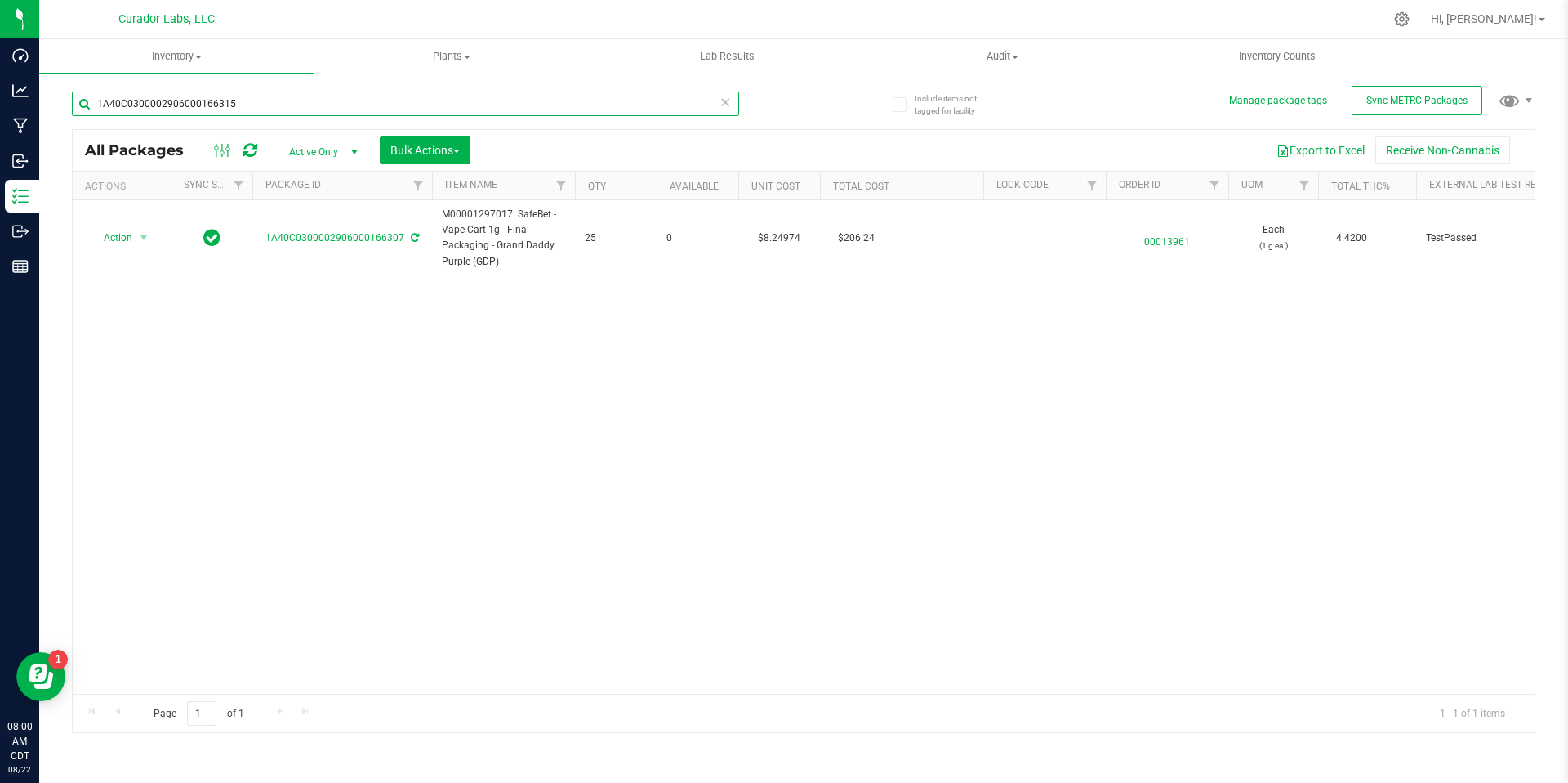
click at [612, 395] on div "1A40C0300002906000166315 All Packages Active Only Active Only Lab Samples Locke…" at bounding box center [804, 405] width 1463 height 657
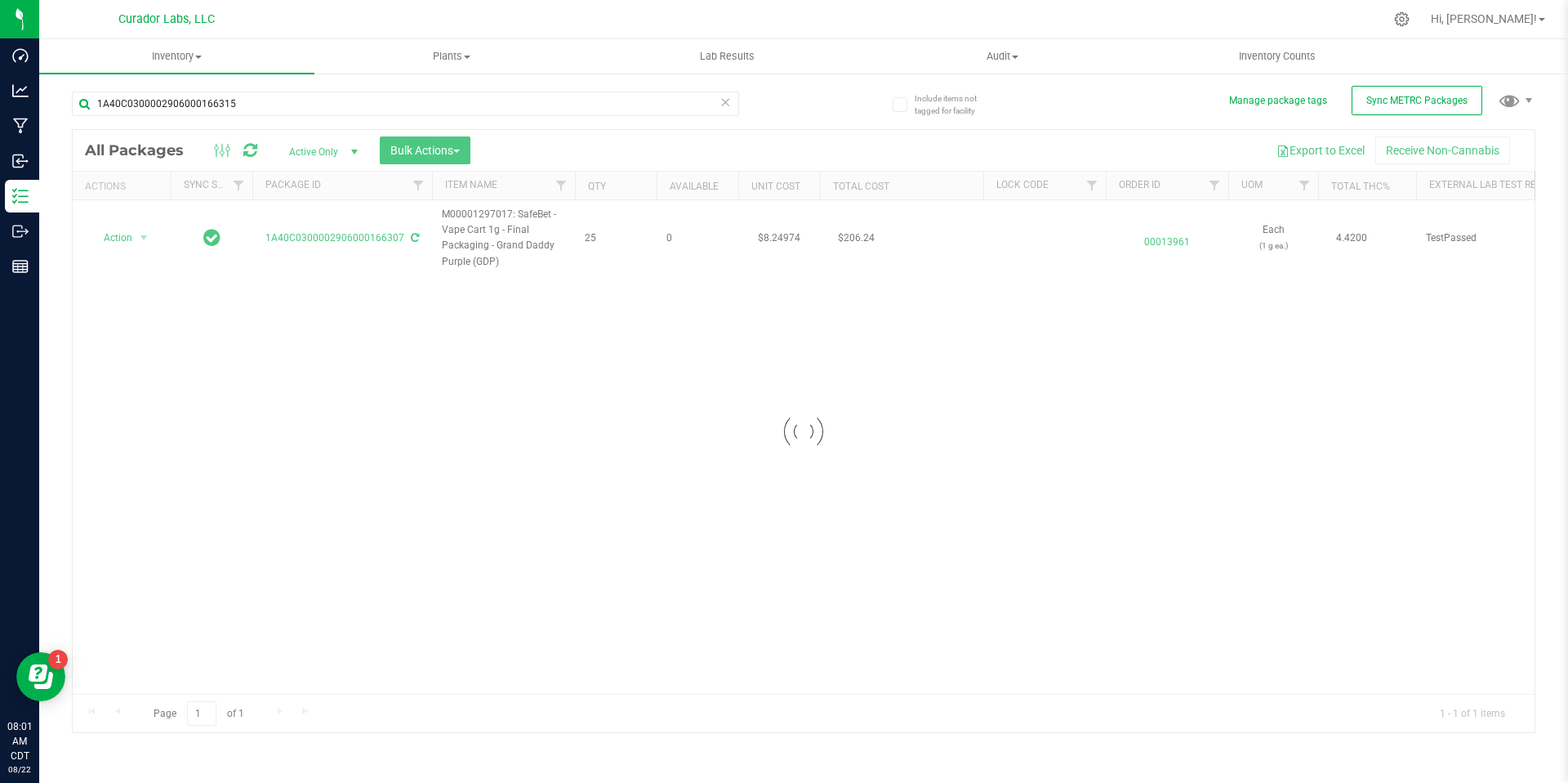
click at [489, 234] on div at bounding box center [803, 431] width 1461 height 603
click at [615, 236] on div at bounding box center [803, 431] width 1461 height 603
drag, startPoint x: 607, startPoint y: 240, endPoint x: 528, endPoint y: 233, distance: 79.3
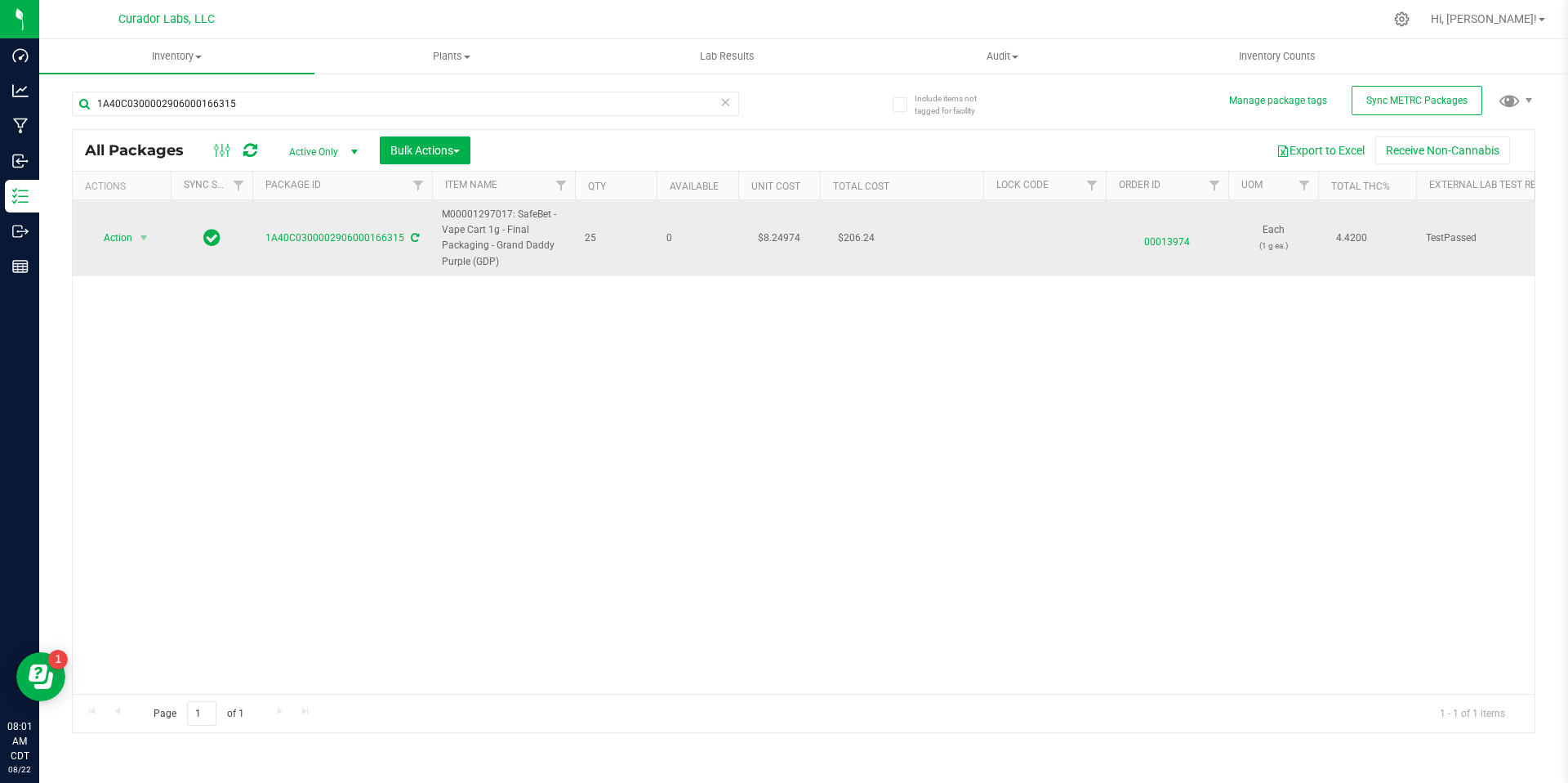
drag, startPoint x: 598, startPoint y: 246, endPoint x: 439, endPoint y: 219, distance: 161.3
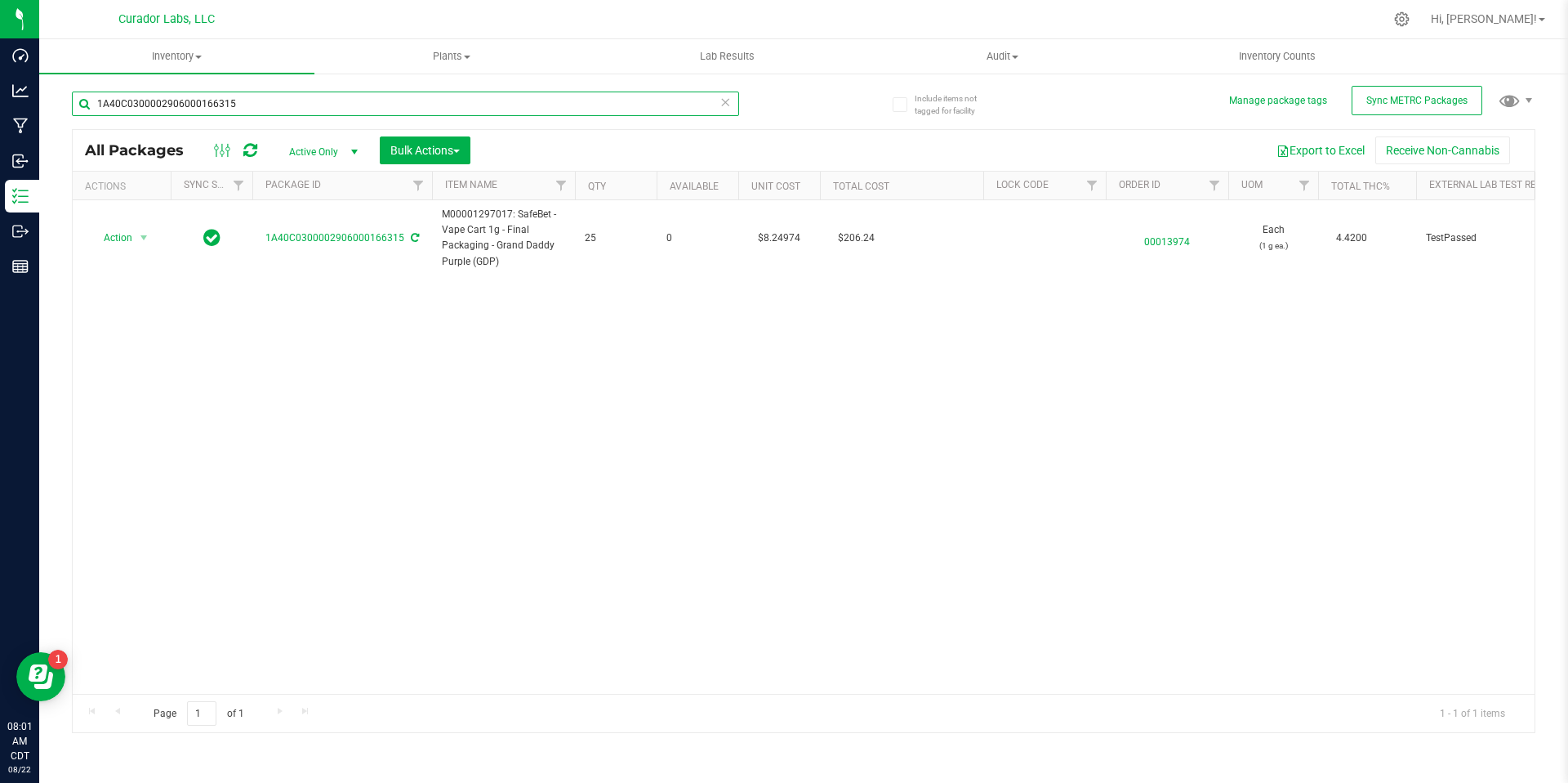
click at [288, 104] on input "1A40C0300002906000166315" at bounding box center [405, 103] width 667 height 24
paste input "21"
click at [616, 398] on div "Action Action Edit attributes Global inventory Locate package Package audit log…" at bounding box center [803, 447] width 1461 height 493
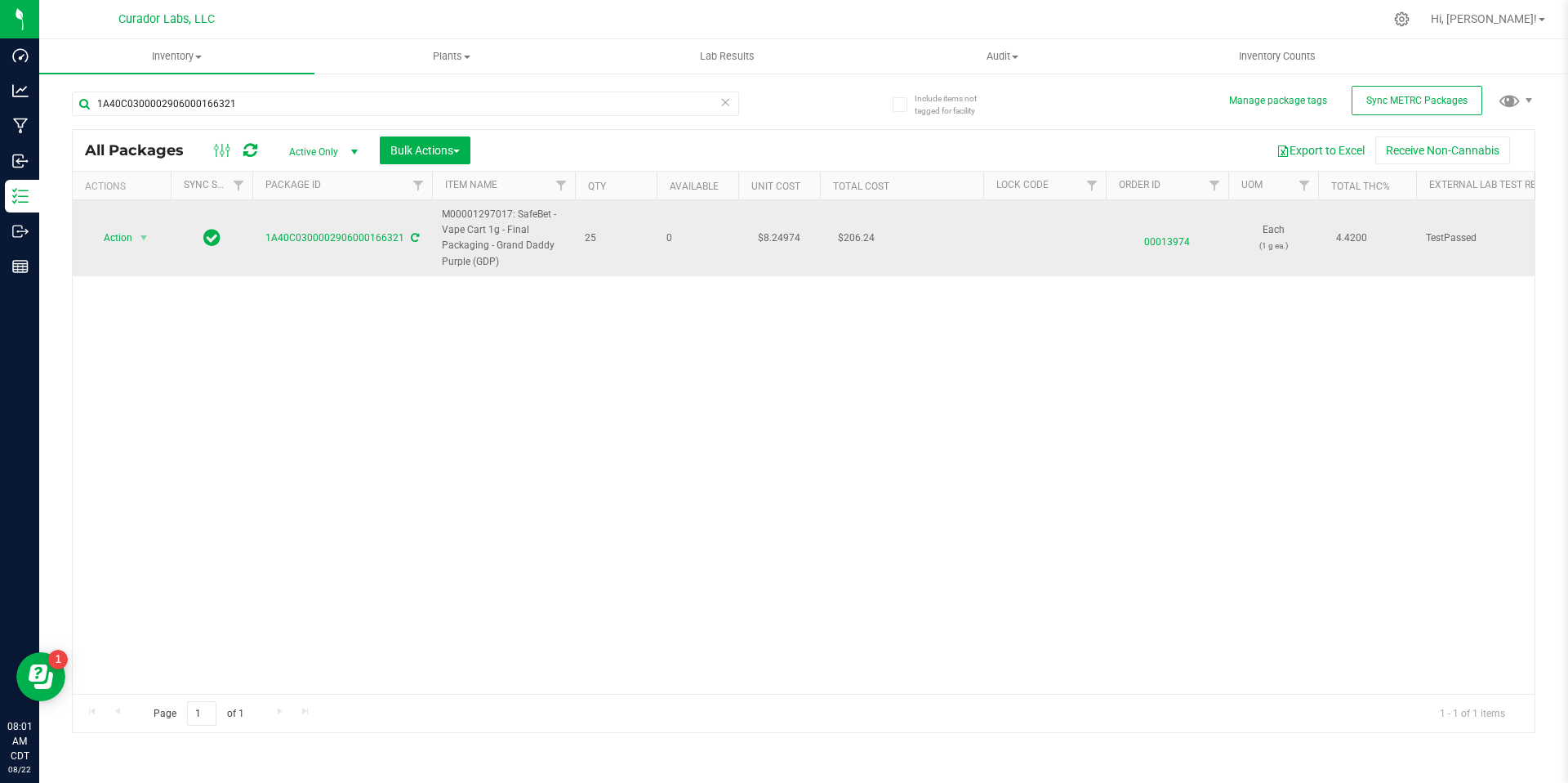
drag, startPoint x: 596, startPoint y: 240, endPoint x: 437, endPoint y: 223, distance: 159.9
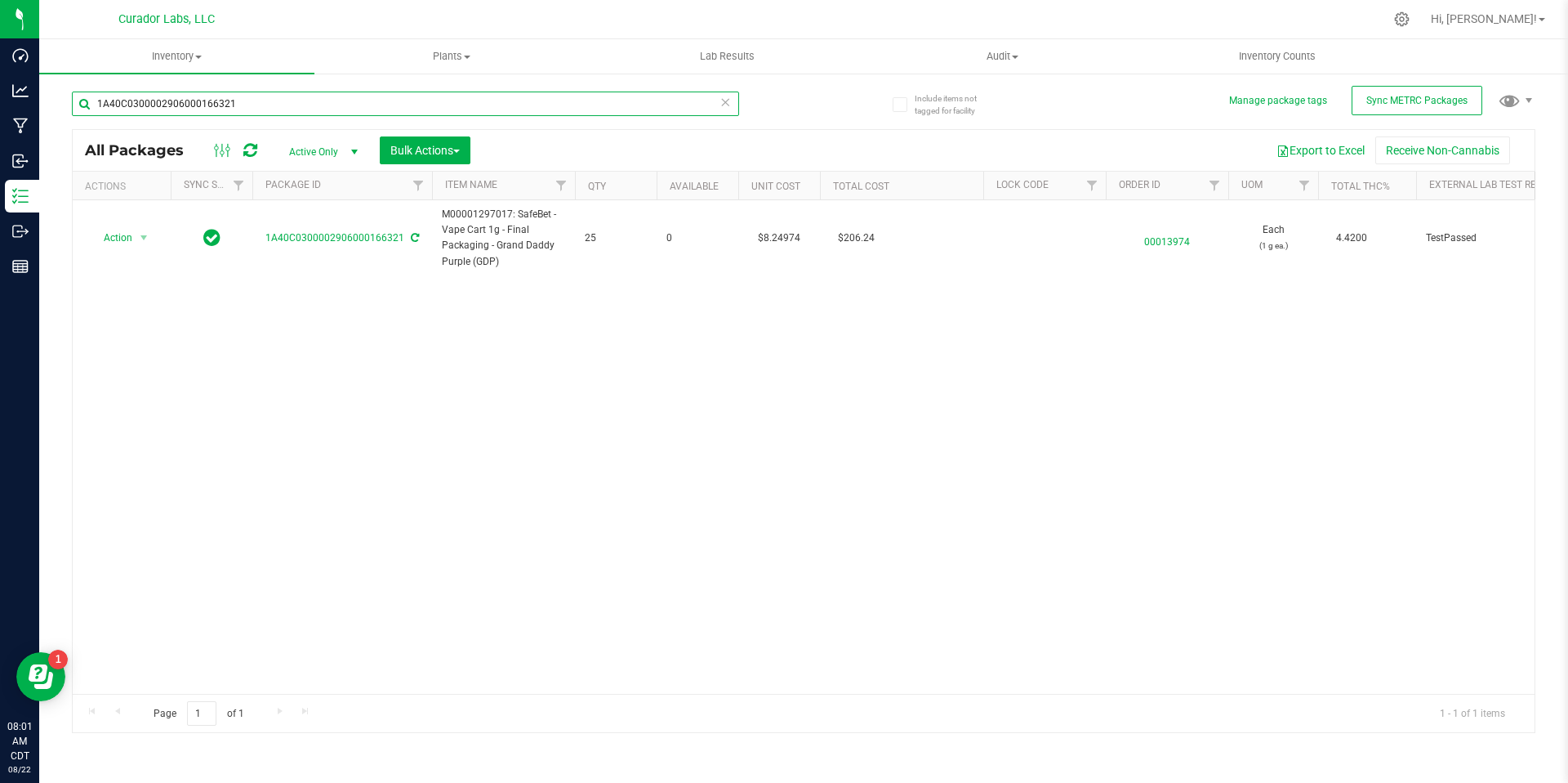
click at [552, 105] on input "1A40C0300002906000166321" at bounding box center [405, 103] width 667 height 24
paste input "40"
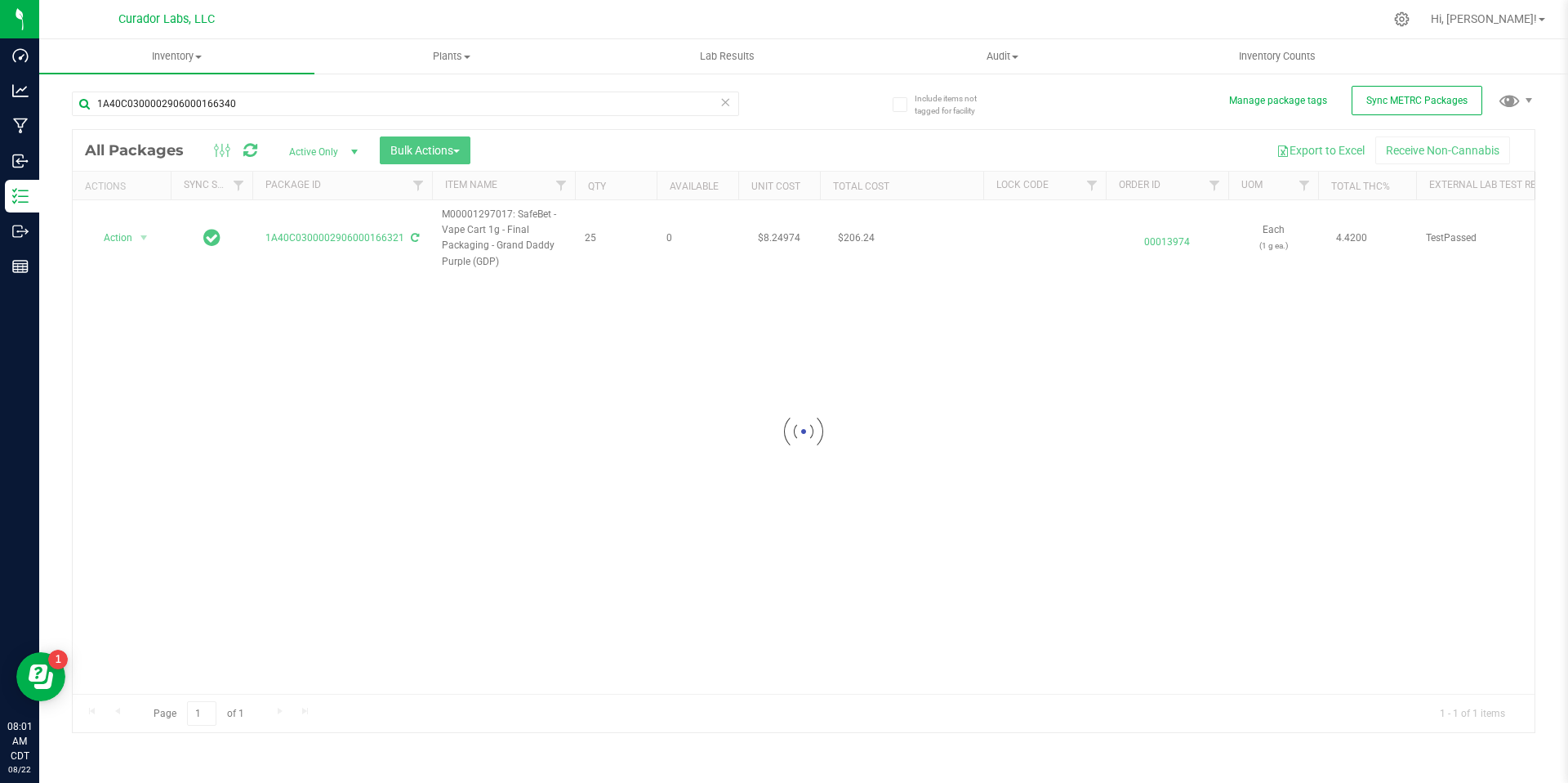
click at [722, 346] on div at bounding box center [803, 431] width 1461 height 603
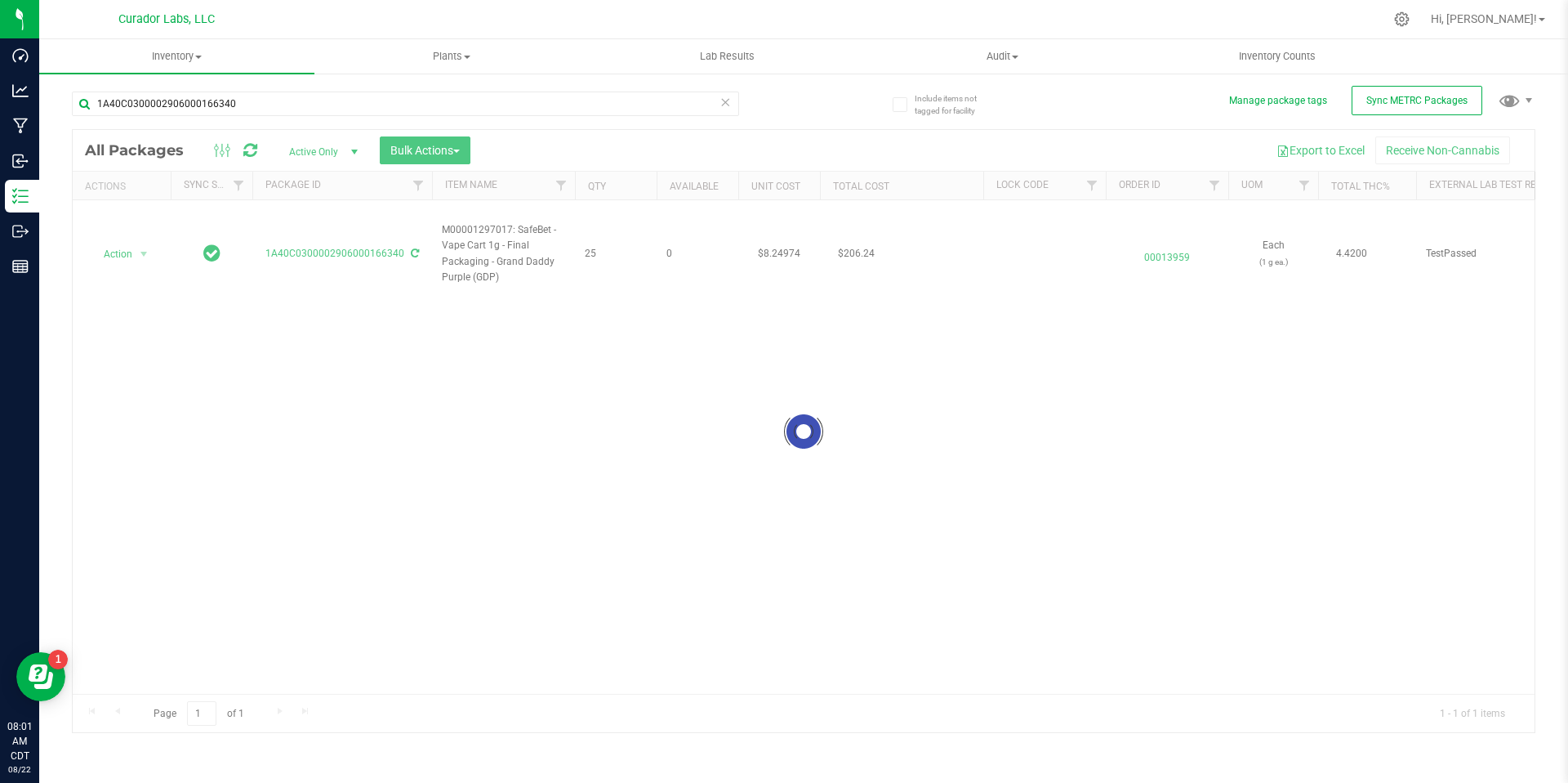
click at [605, 242] on div at bounding box center [803, 431] width 1461 height 603
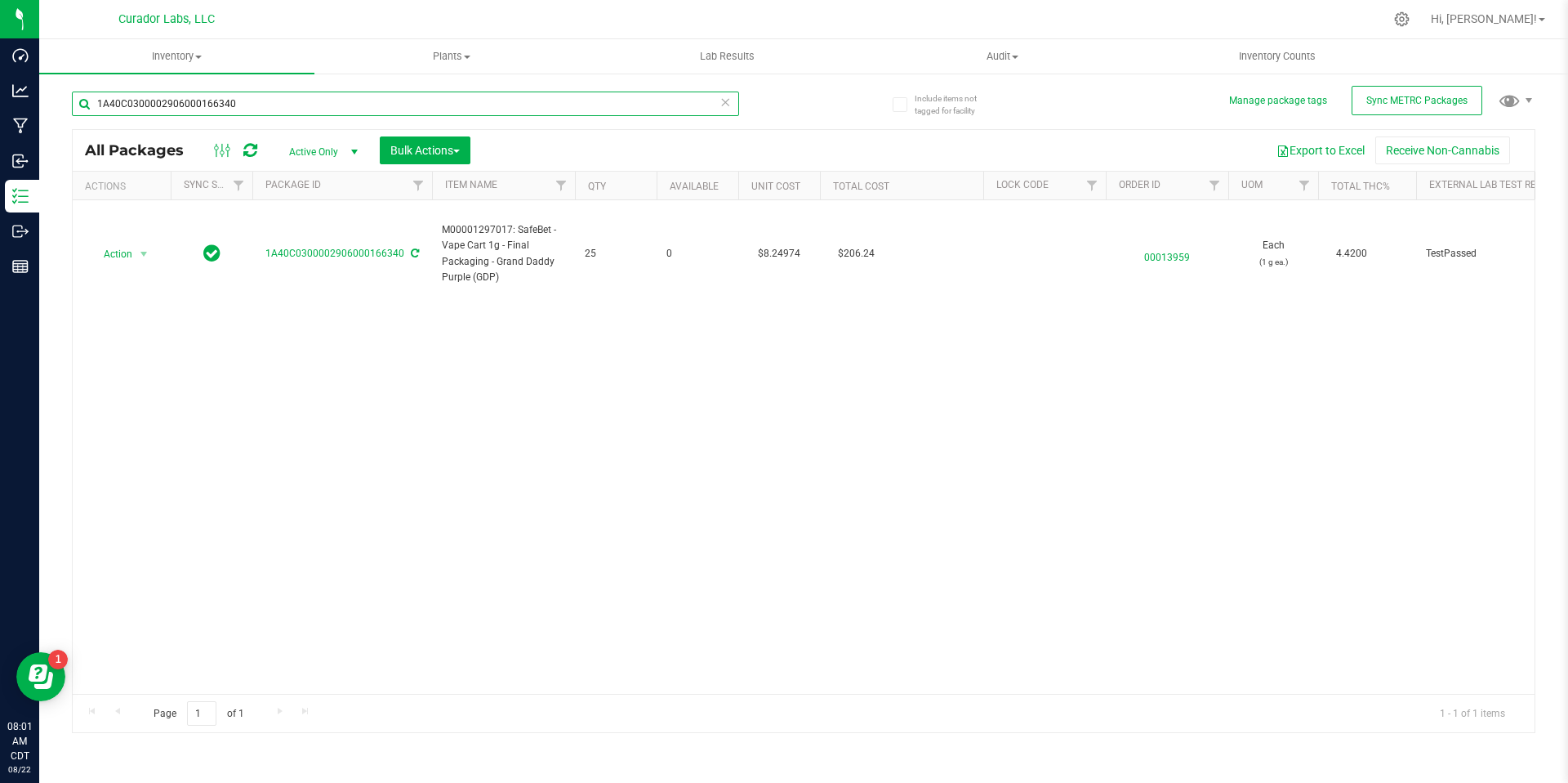
click at [289, 104] on input "1A40C0300002906000166340" at bounding box center [405, 103] width 667 height 24
paste input "7"
click at [589, 392] on div "Action Action Edit attributes Global inventory Locate package Package audit log…" at bounding box center [803, 447] width 1461 height 493
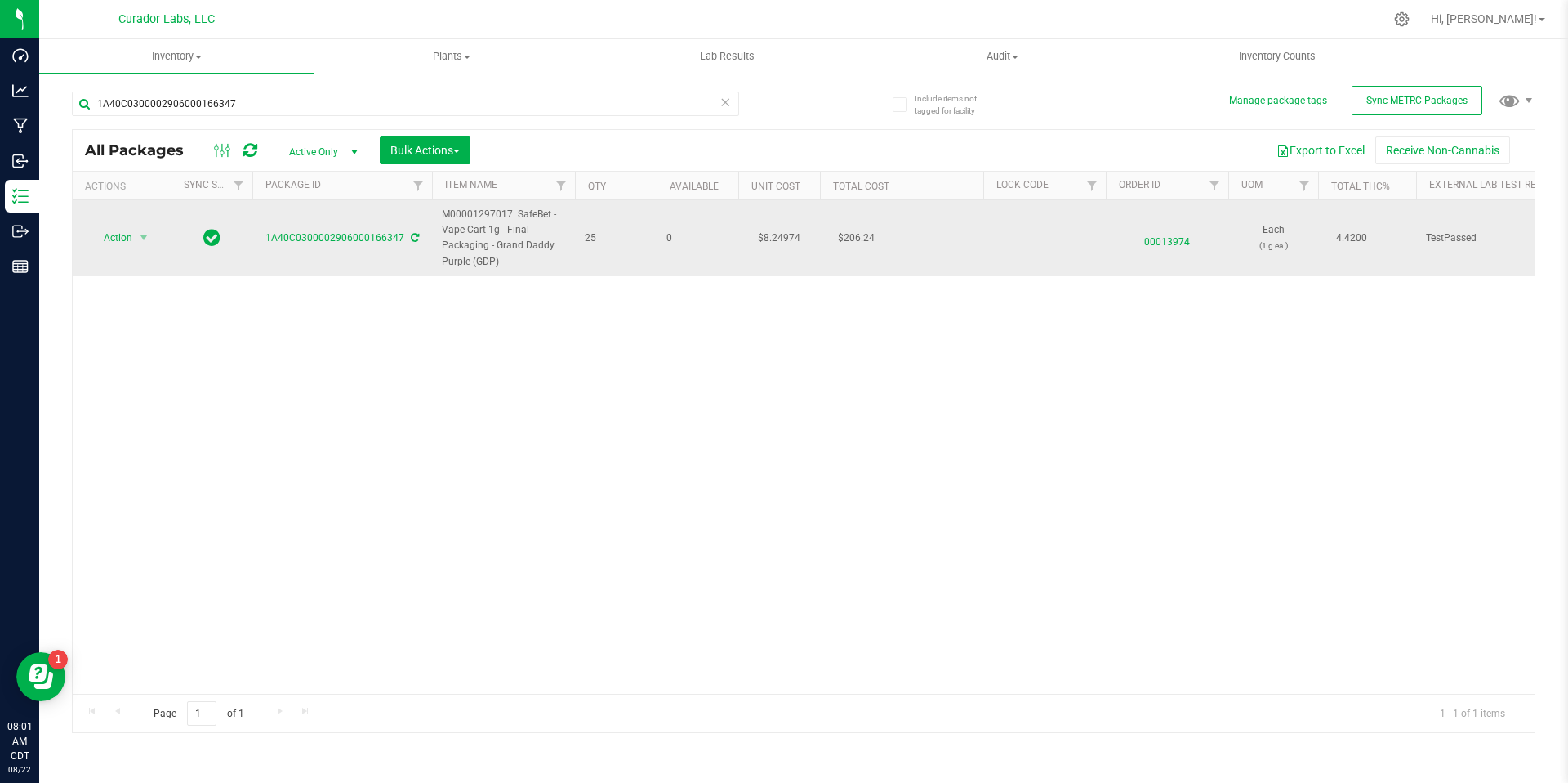
drag, startPoint x: 601, startPoint y: 238, endPoint x: 438, endPoint y: 214, distance: 164.8
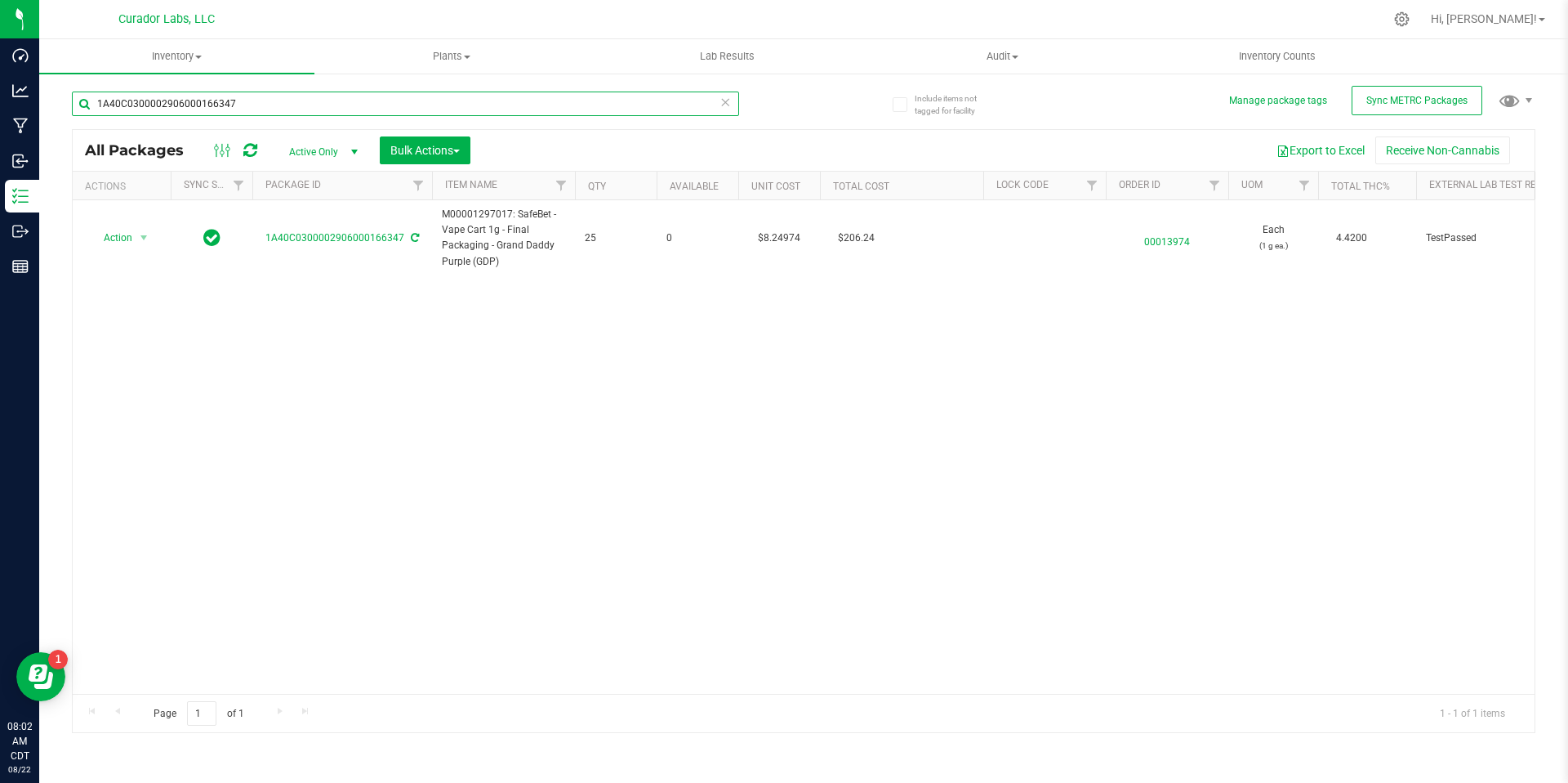
click at [241, 105] on input "1A40C0300002906000166347" at bounding box center [405, 103] width 667 height 24
paste input "52565"
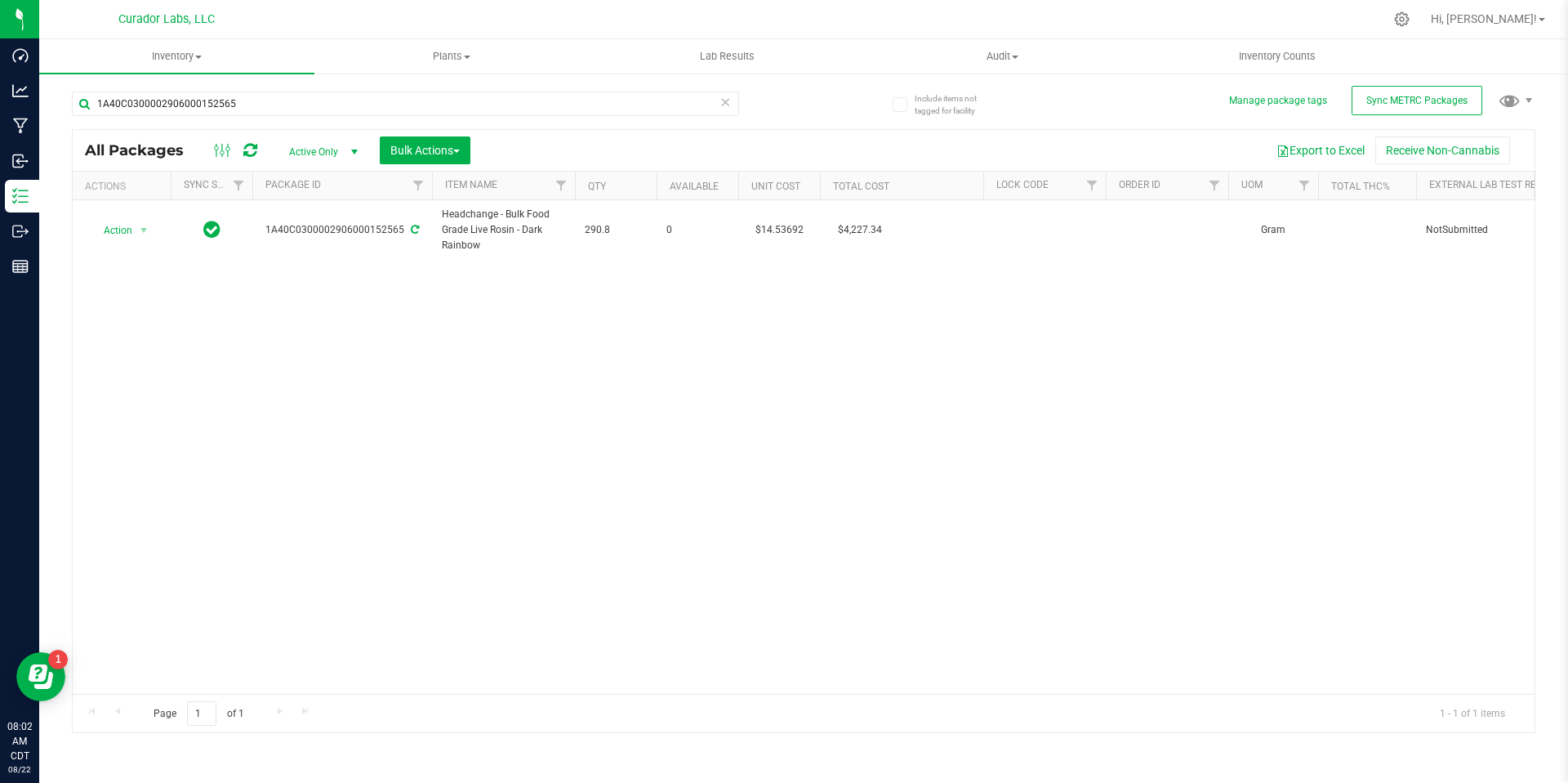
click at [403, 352] on div "Action Action Adjust qty Create package Edit attributes Global inventory Locate…" at bounding box center [803, 447] width 1461 height 493
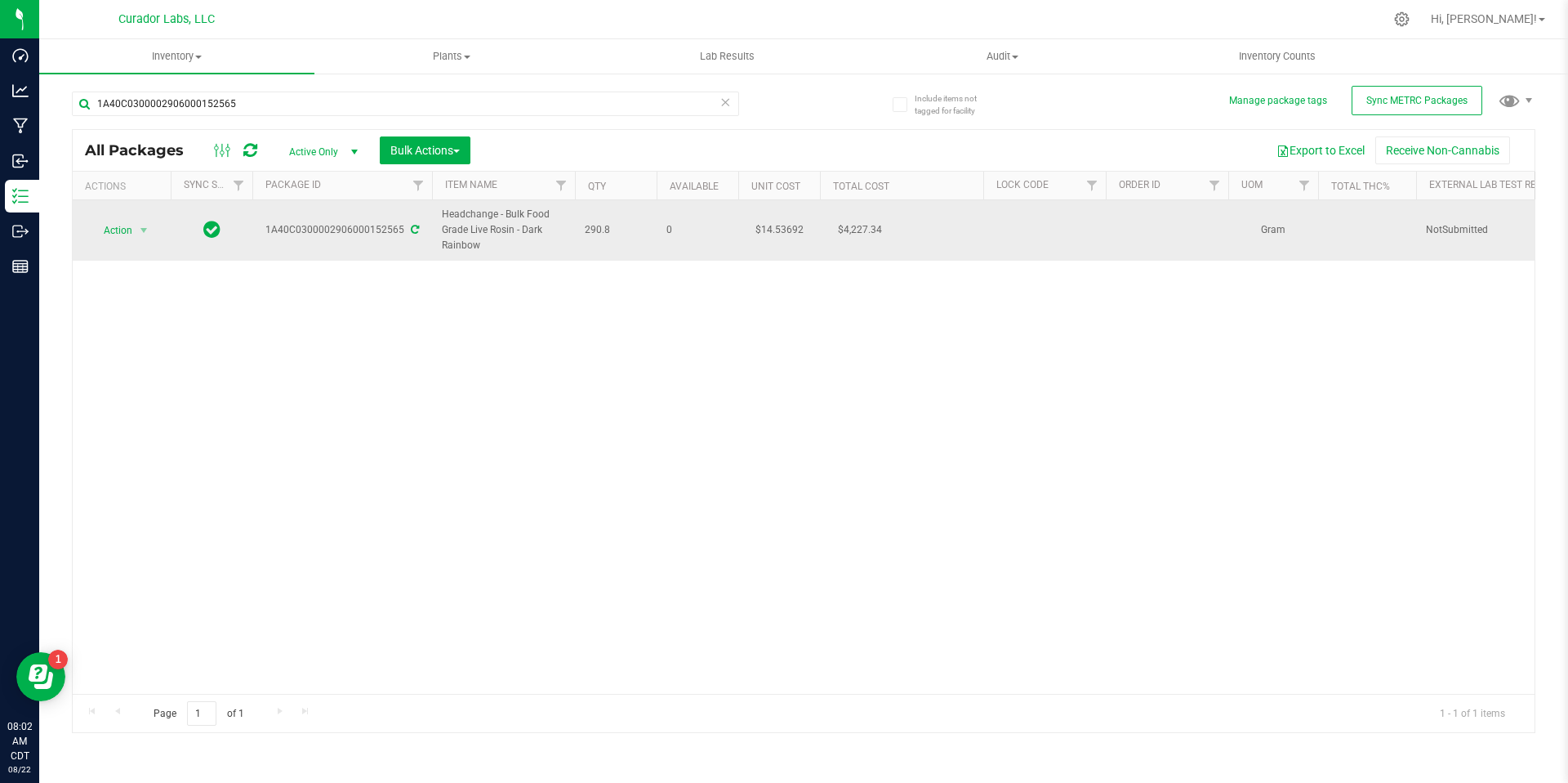
drag, startPoint x: 621, startPoint y: 227, endPoint x: 442, endPoint y: 213, distance: 179.5
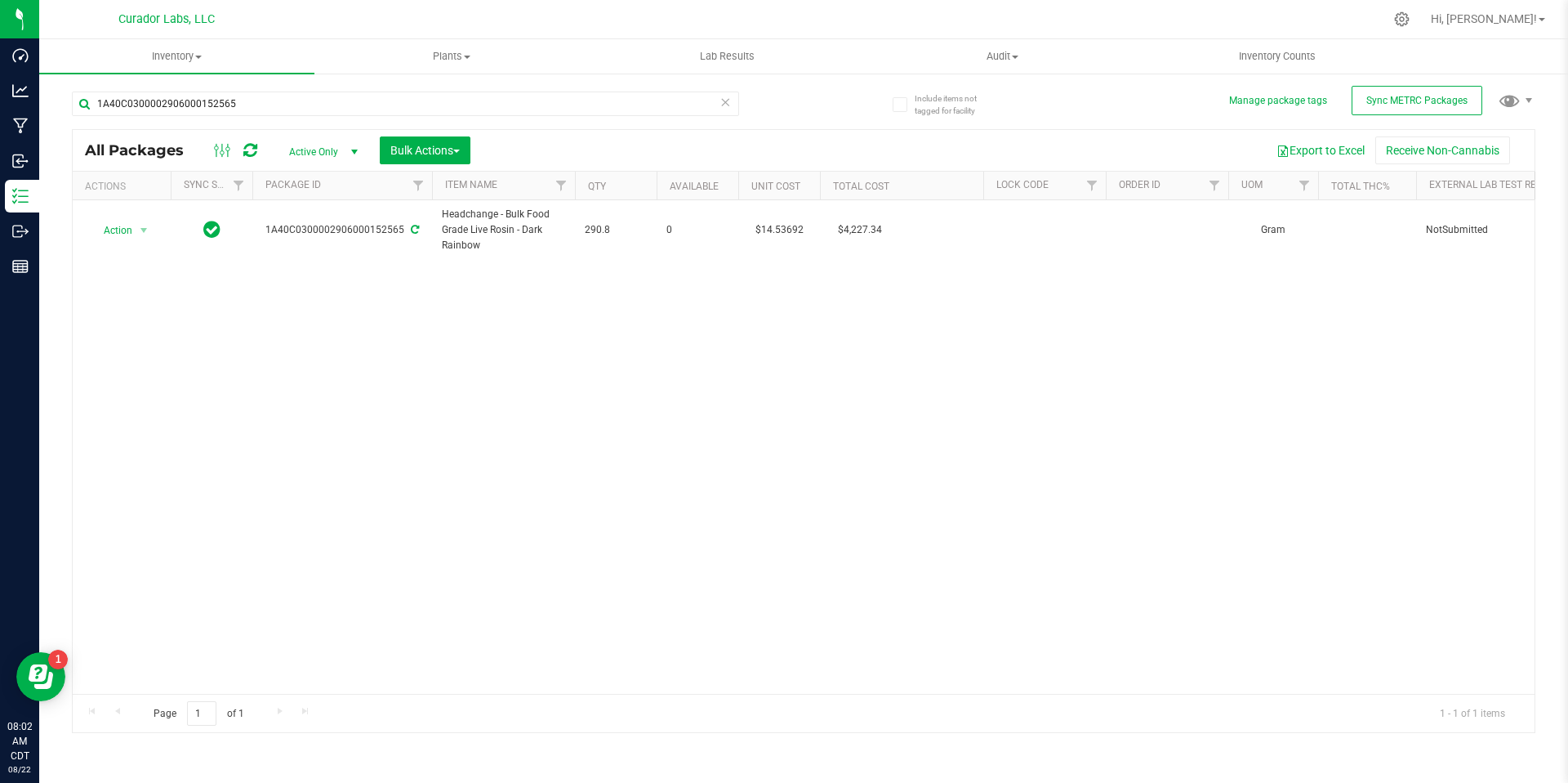
click at [497, 369] on div "Action Action Adjust qty Create package Edit attributes Global inventory Locate…" at bounding box center [803, 447] width 1461 height 493
drag, startPoint x: 501, startPoint y: 300, endPoint x: 521, endPoint y: 287, distance: 23.9
click at [502, 300] on div "Action Action Adjust qty Create package Edit attributes Global inventory Locate…" at bounding box center [803, 447] width 1461 height 493
click at [253, 106] on input "1A40C0300002906000152565" at bounding box center [405, 103] width 667 height 24
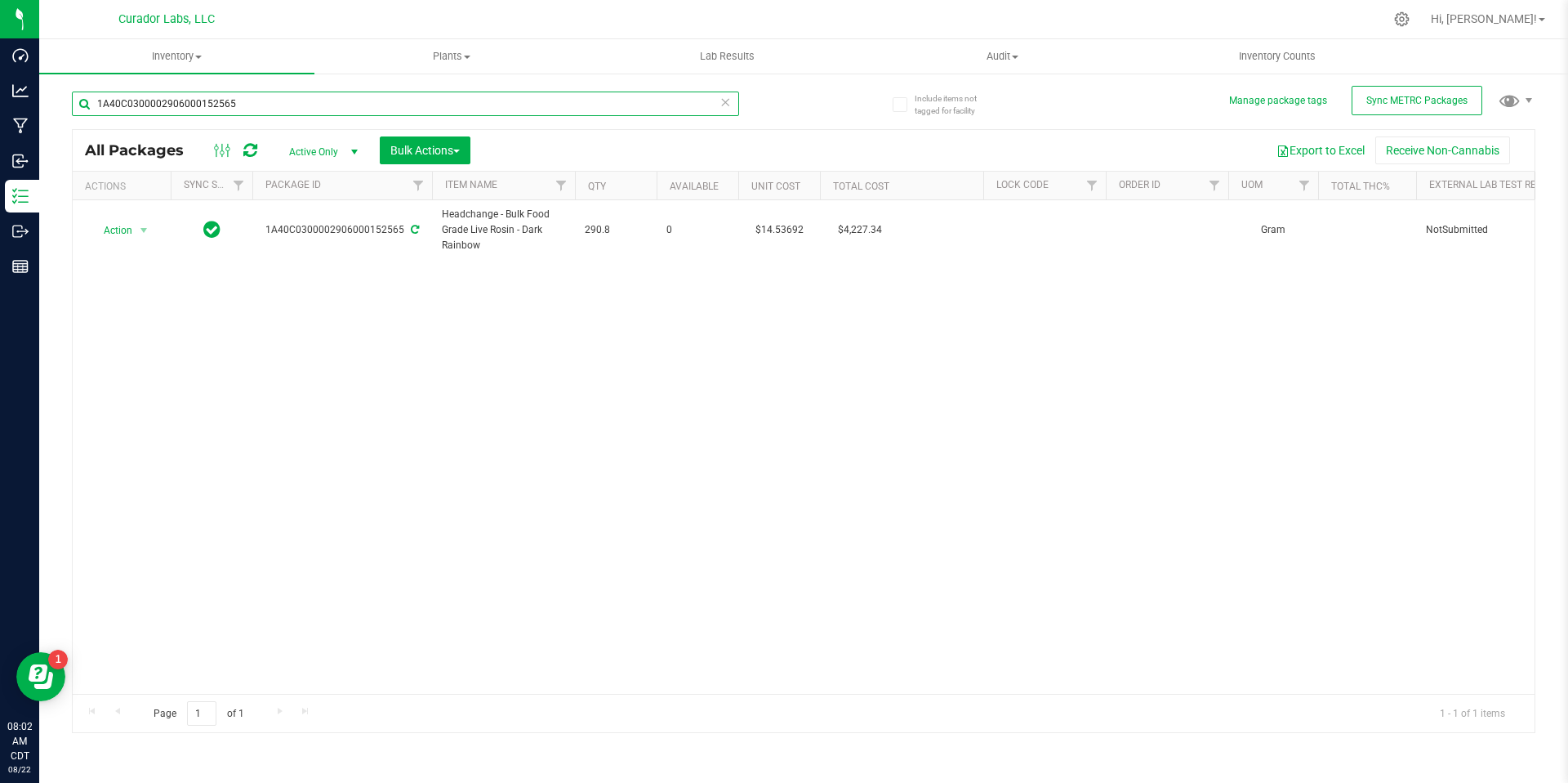
paste input "6"
click at [428, 353] on div "Action Action Adjust qty Create package Edit attributes Global inventory Locate…" at bounding box center [803, 447] width 1461 height 493
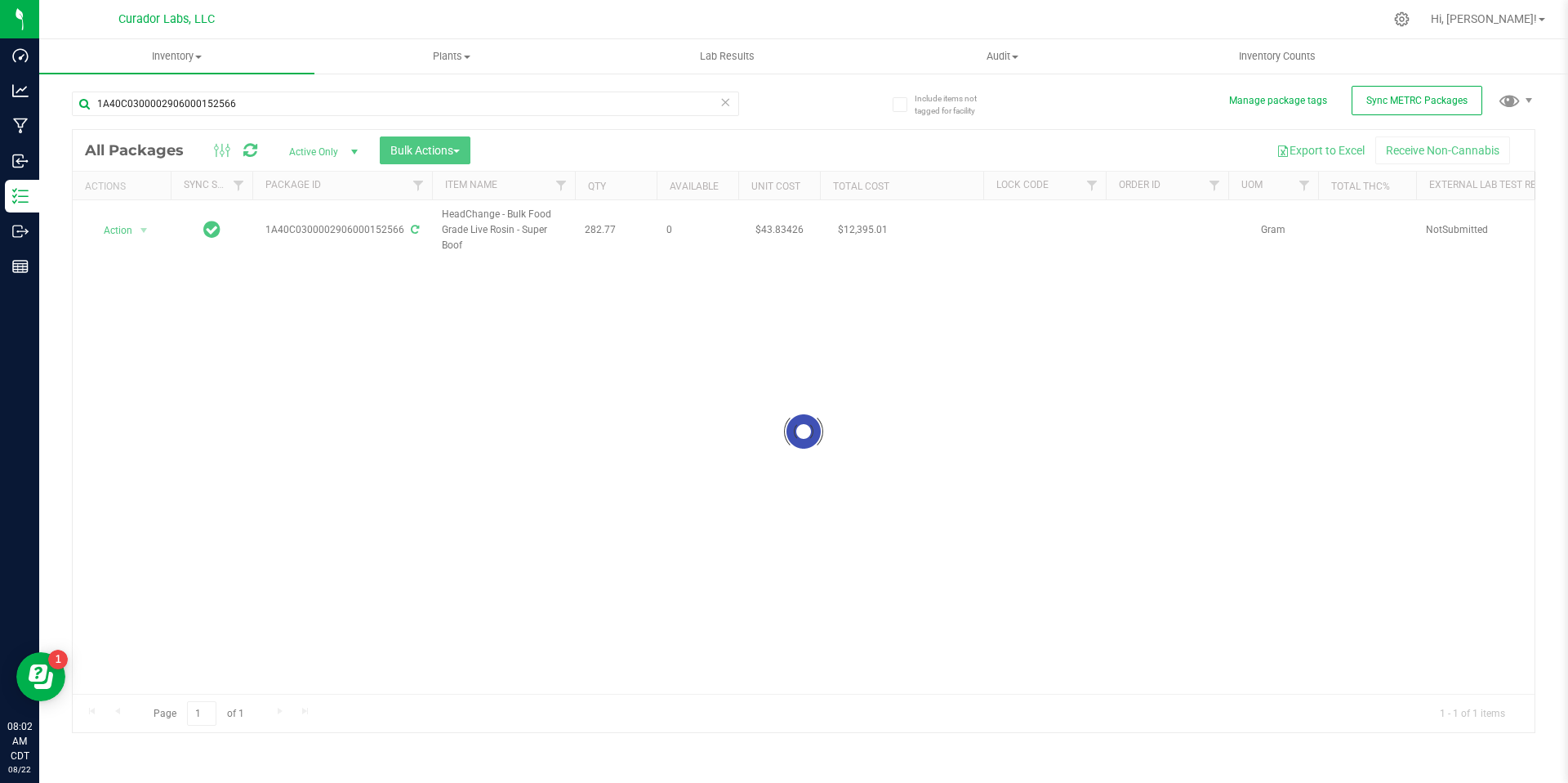
click at [654, 270] on div at bounding box center [803, 431] width 1461 height 603
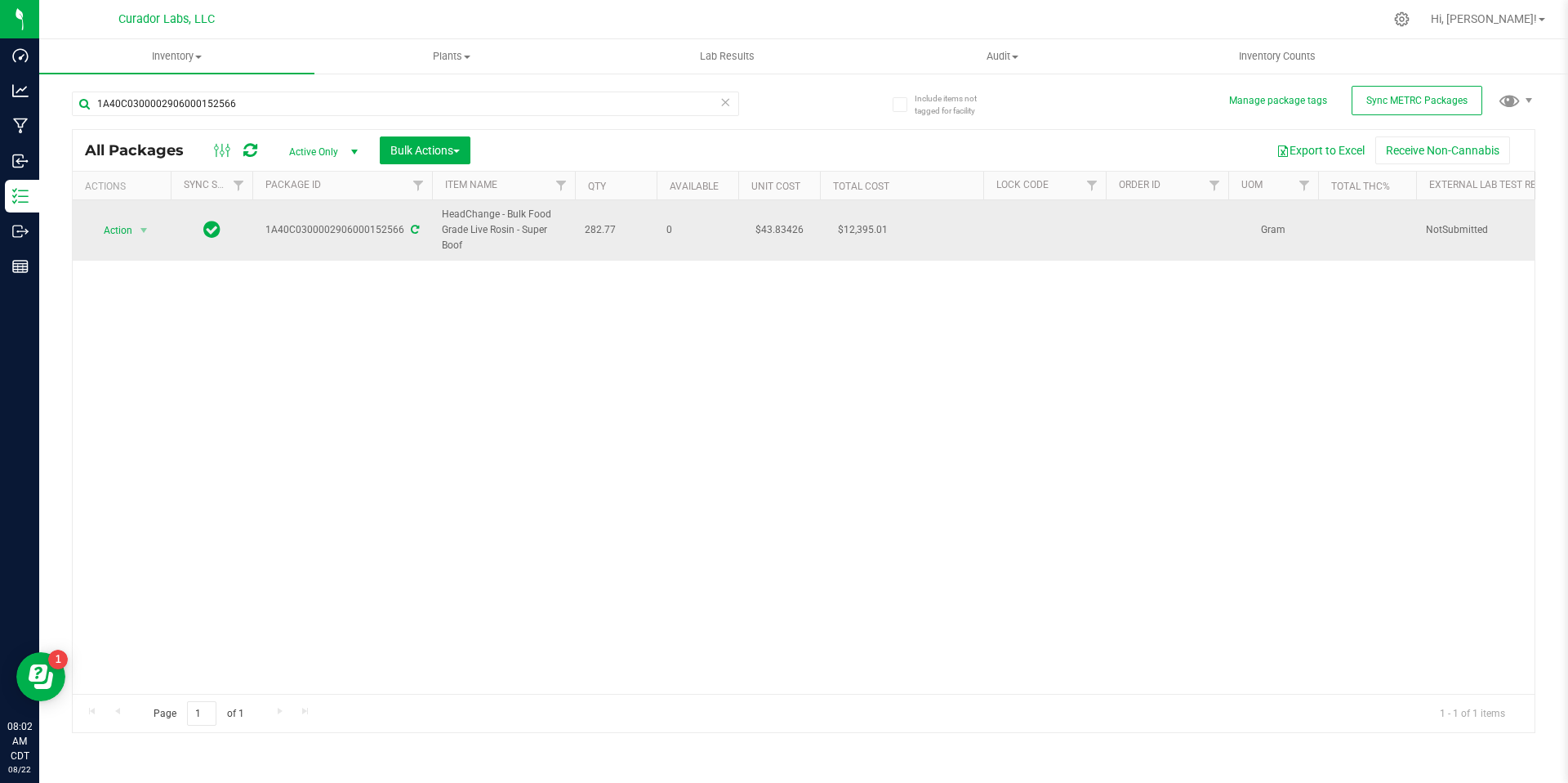
drag, startPoint x: 620, startPoint y: 228, endPoint x: 442, endPoint y: 205, distance: 179.5
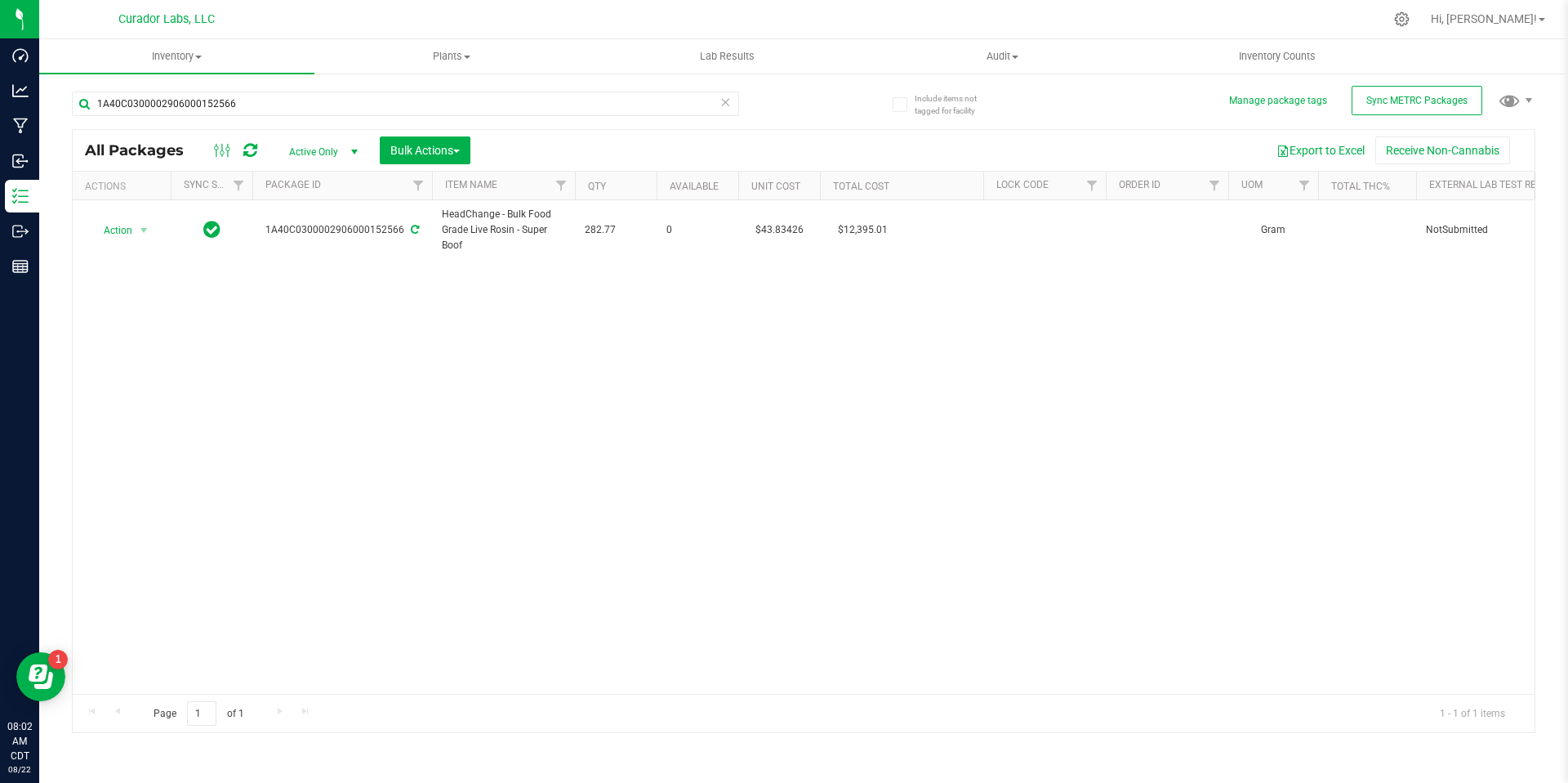
click at [608, 490] on div "Action Action Adjust qty Create package Edit attributes Global inventory Locate…" at bounding box center [803, 447] width 1461 height 493
click at [252, 107] on input "1A40C0300002906000152566" at bounding box center [405, 103] width 667 height 24
click at [251, 109] on input "1A40C0300002906000152566" at bounding box center [405, 103] width 667 height 24
paste input "1A40C0300002906000159771"
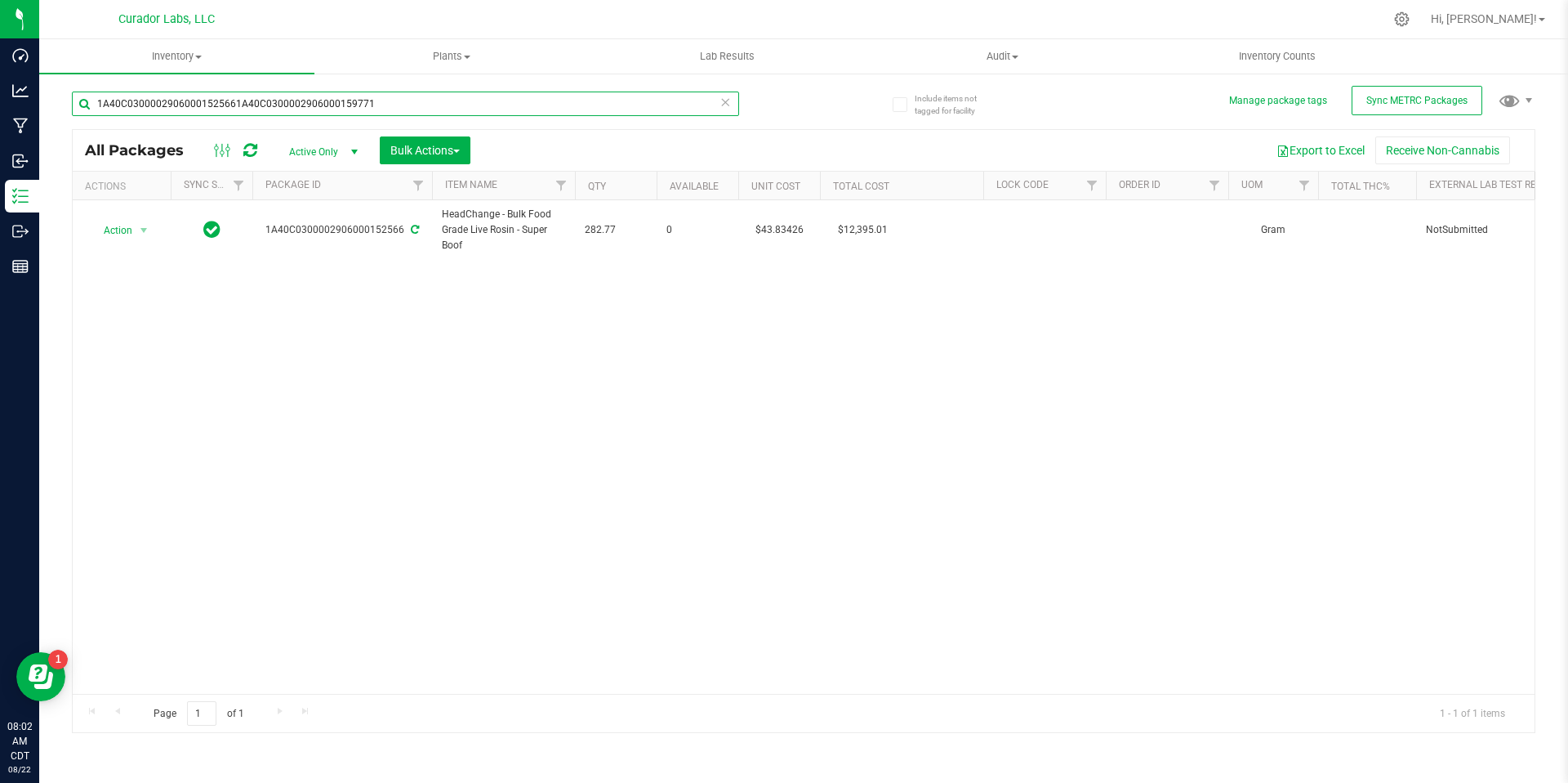
click at [395, 98] on input "1A40C03000029060001525661A40C0300002906000159771" at bounding box center [405, 103] width 667 height 24
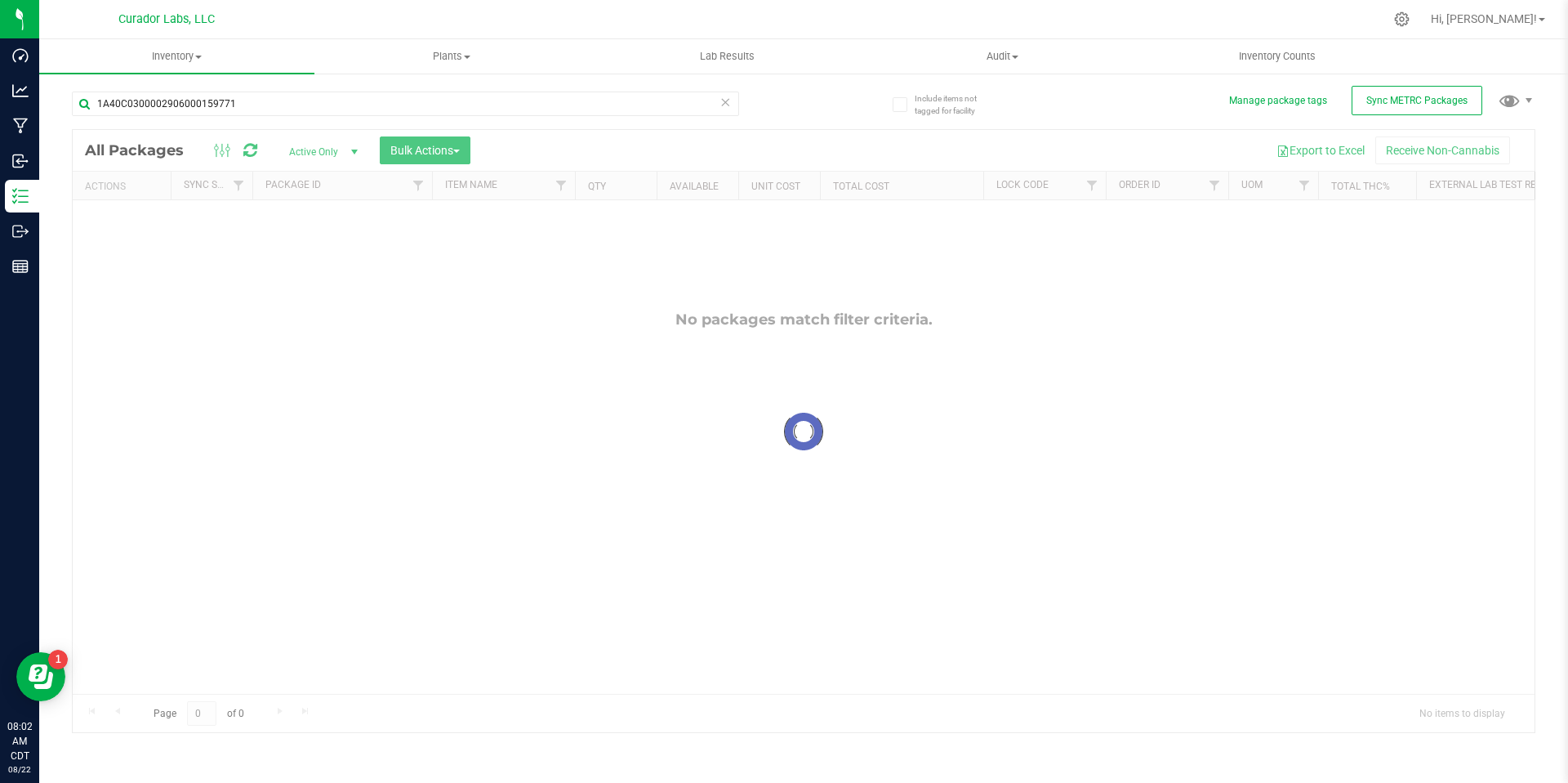
click at [515, 425] on div at bounding box center [803, 431] width 1461 height 603
click at [556, 393] on div "Loading... Action Action Adjust qty Create package Edit attributes Global inven…" at bounding box center [803, 447] width 1461 height 493
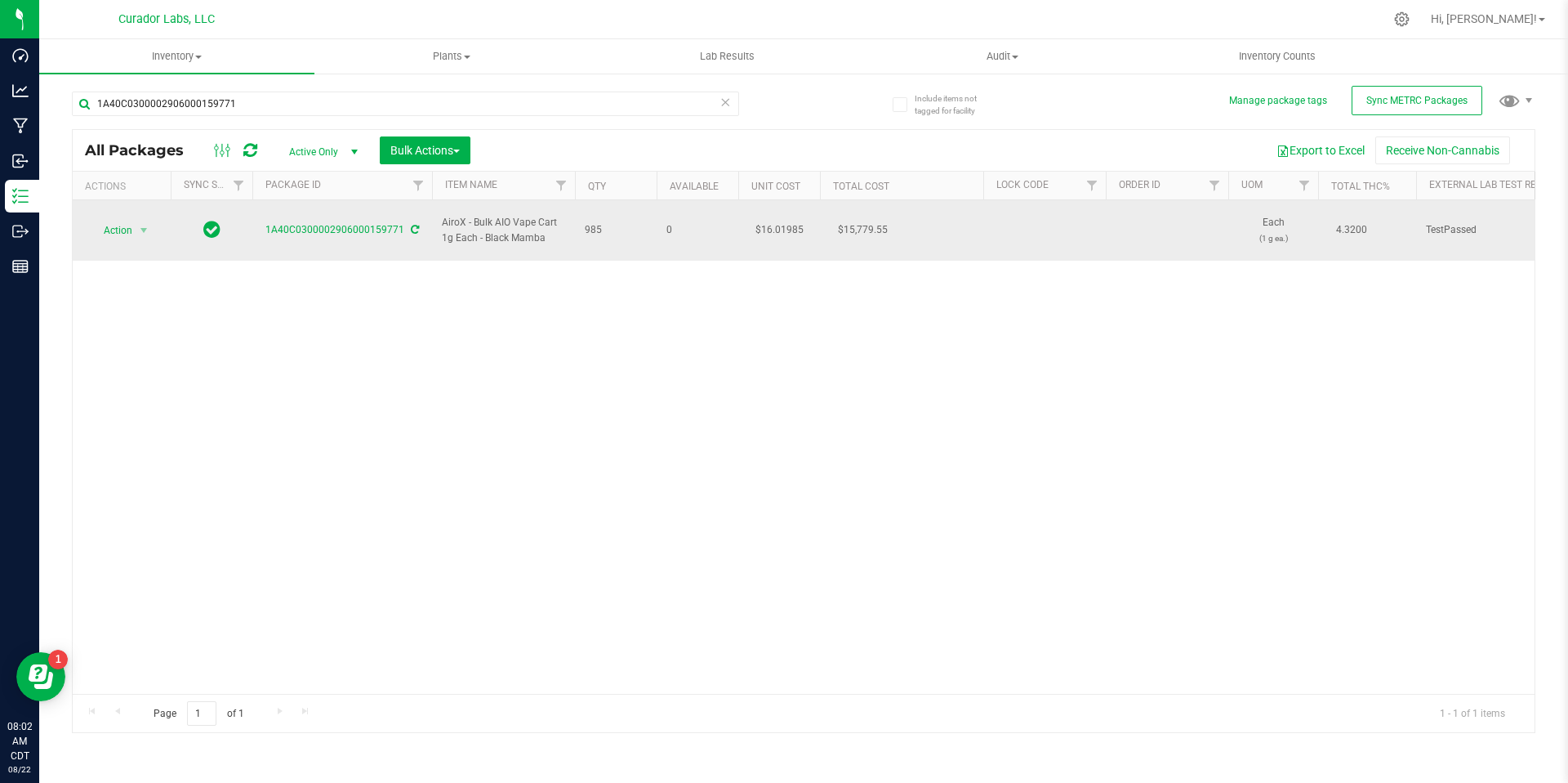
drag, startPoint x: 614, startPoint y: 226, endPoint x: 448, endPoint y: 216, distance: 166.3
drag, startPoint x: 628, startPoint y: 240, endPoint x: 621, endPoint y: 234, distance: 9.2
click at [628, 241] on td "985" at bounding box center [615, 230] width 82 height 61
drag, startPoint x: 604, startPoint y: 217, endPoint x: 436, endPoint y: 207, distance: 168.3
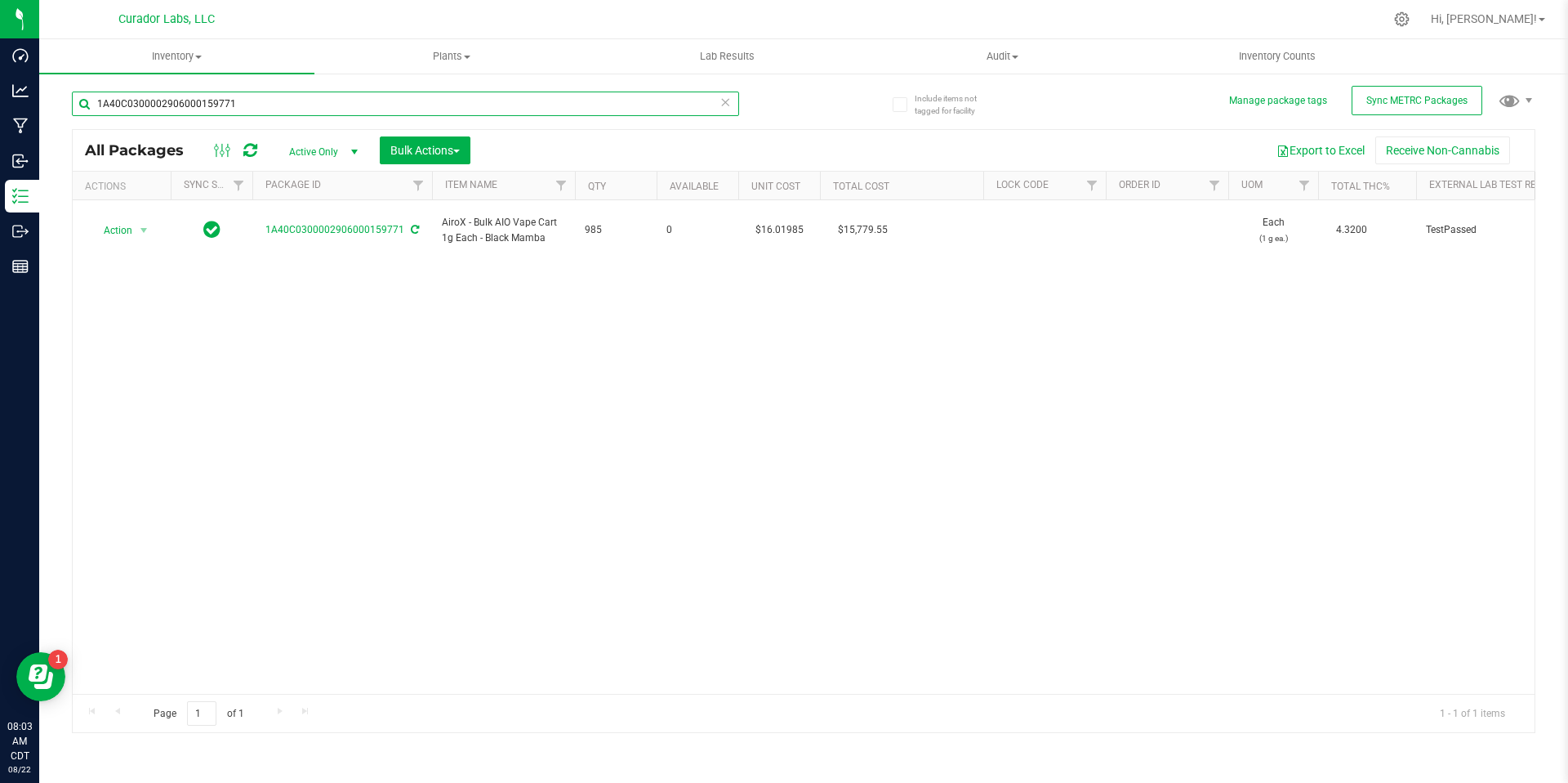
click at [267, 99] on input "1A40C0300002906000159771" at bounding box center [405, 103] width 667 height 24
paste input "2553"
click at [438, 455] on div "Action Action Adjust qty Create package Edit attributes Global inventory Locate…" at bounding box center [803, 447] width 1461 height 493
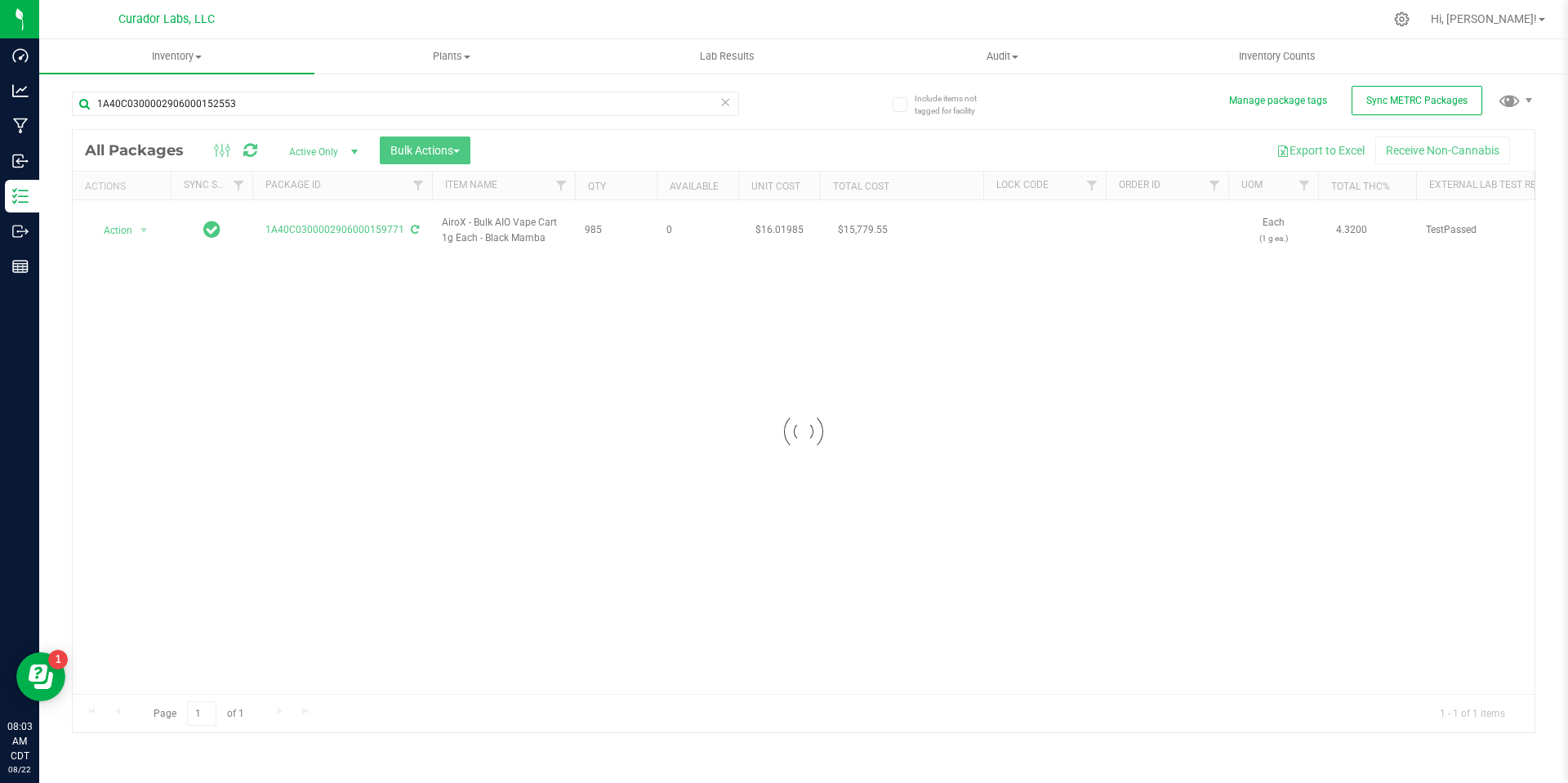
click at [543, 347] on div at bounding box center [803, 431] width 1461 height 603
click at [621, 230] on div at bounding box center [803, 431] width 1461 height 603
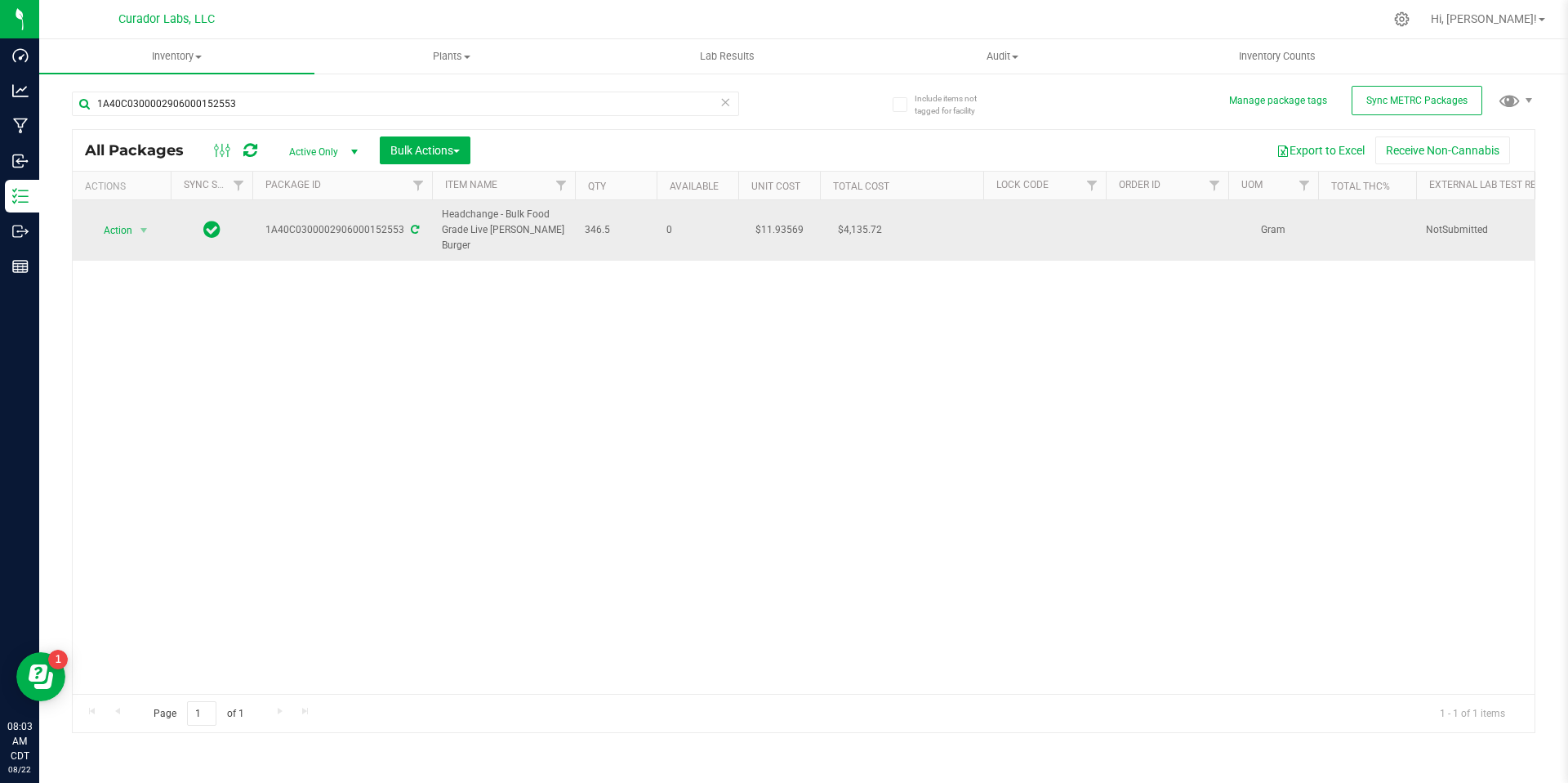
drag, startPoint x: 619, startPoint y: 233, endPoint x: 436, endPoint y: 215, distance: 183.9
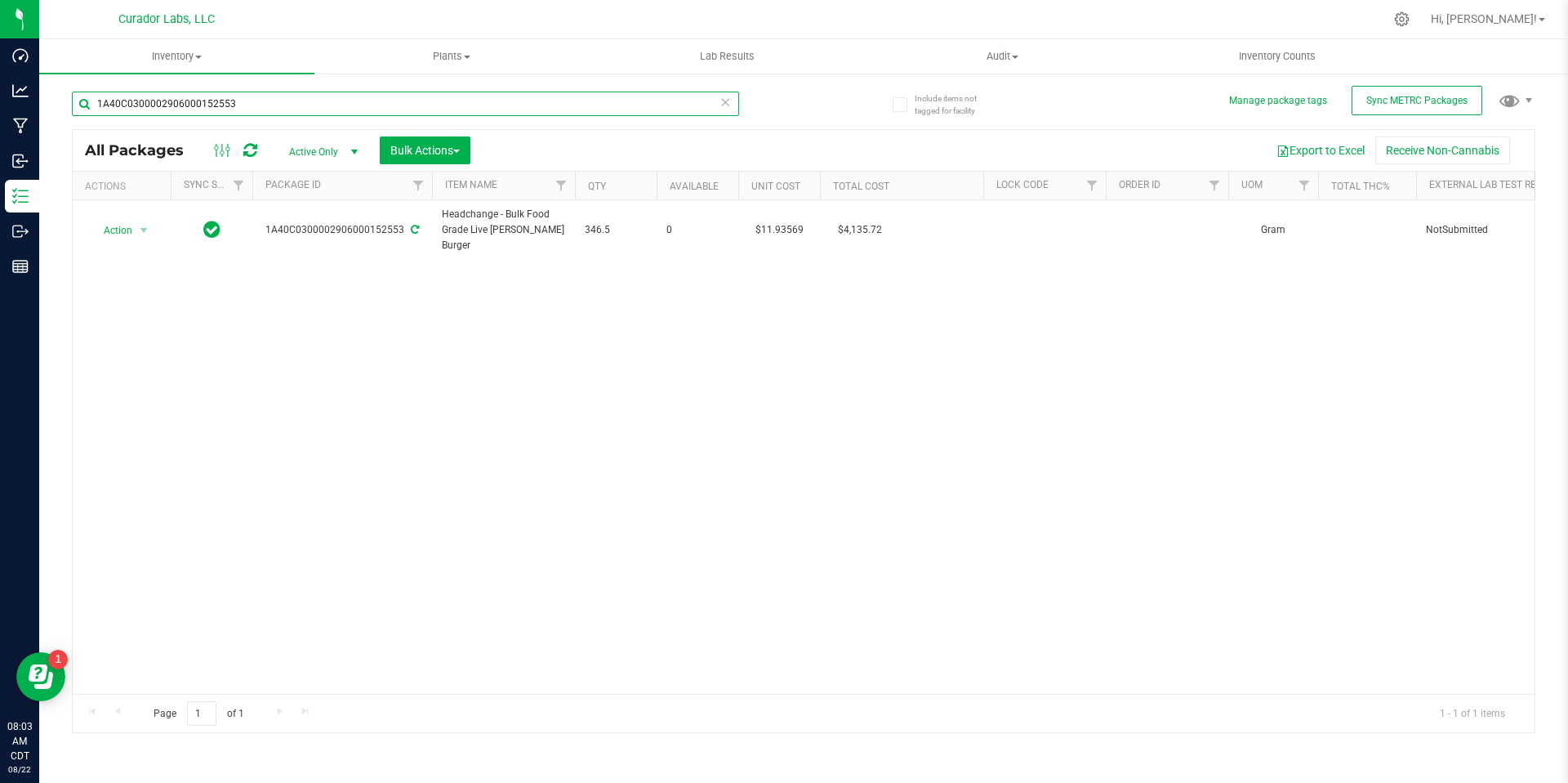
click at [270, 103] on input "1A40C0300002906000152553" at bounding box center [405, 103] width 667 height 24
paste input "974"
click at [442, 476] on div "Action Action Adjust qty Create package Edit attributes Global inventory Locate…" at bounding box center [803, 447] width 1461 height 493
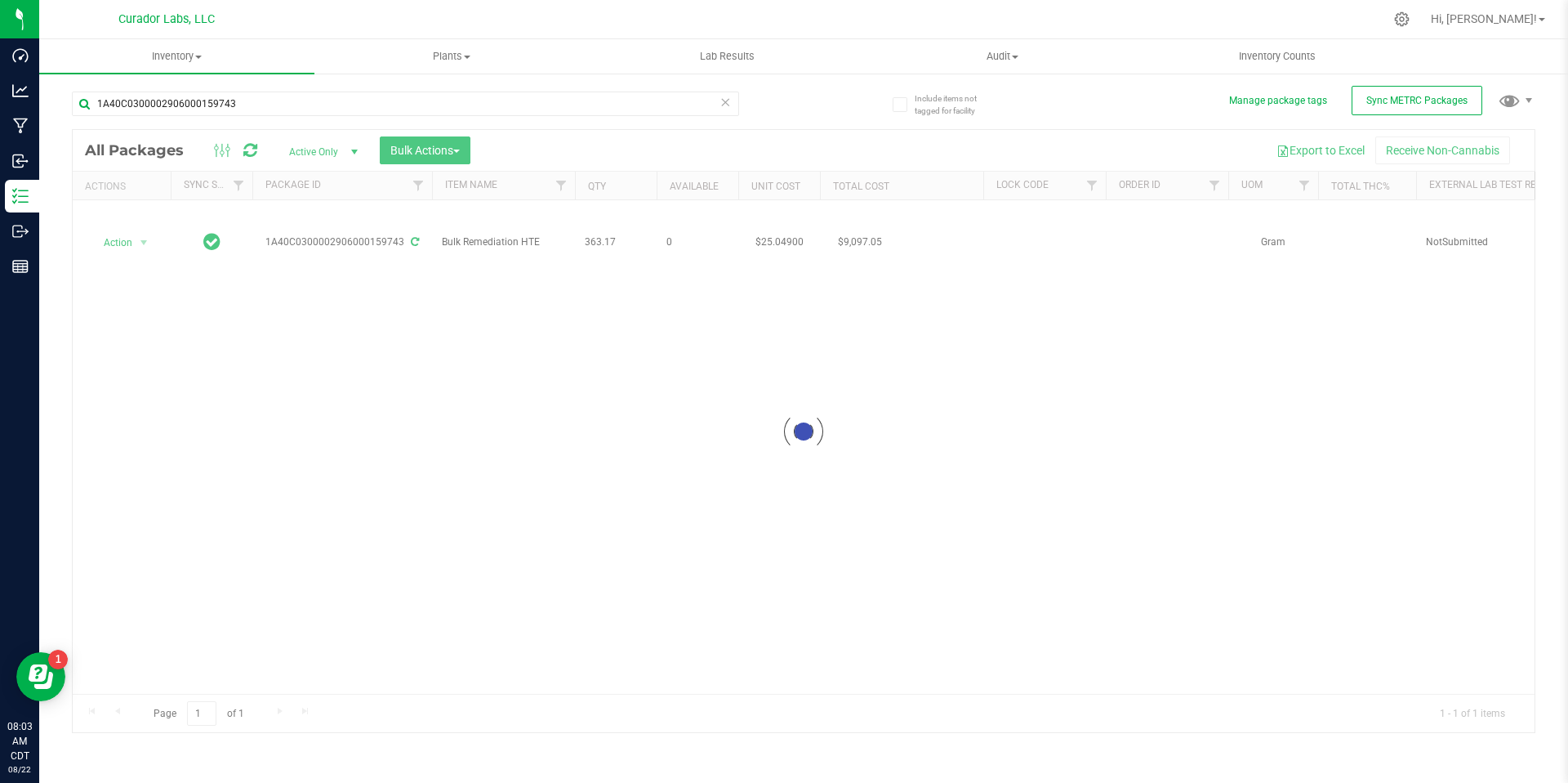
click at [589, 633] on div at bounding box center [803, 431] width 1461 height 603
click at [641, 278] on div at bounding box center [803, 431] width 1461 height 603
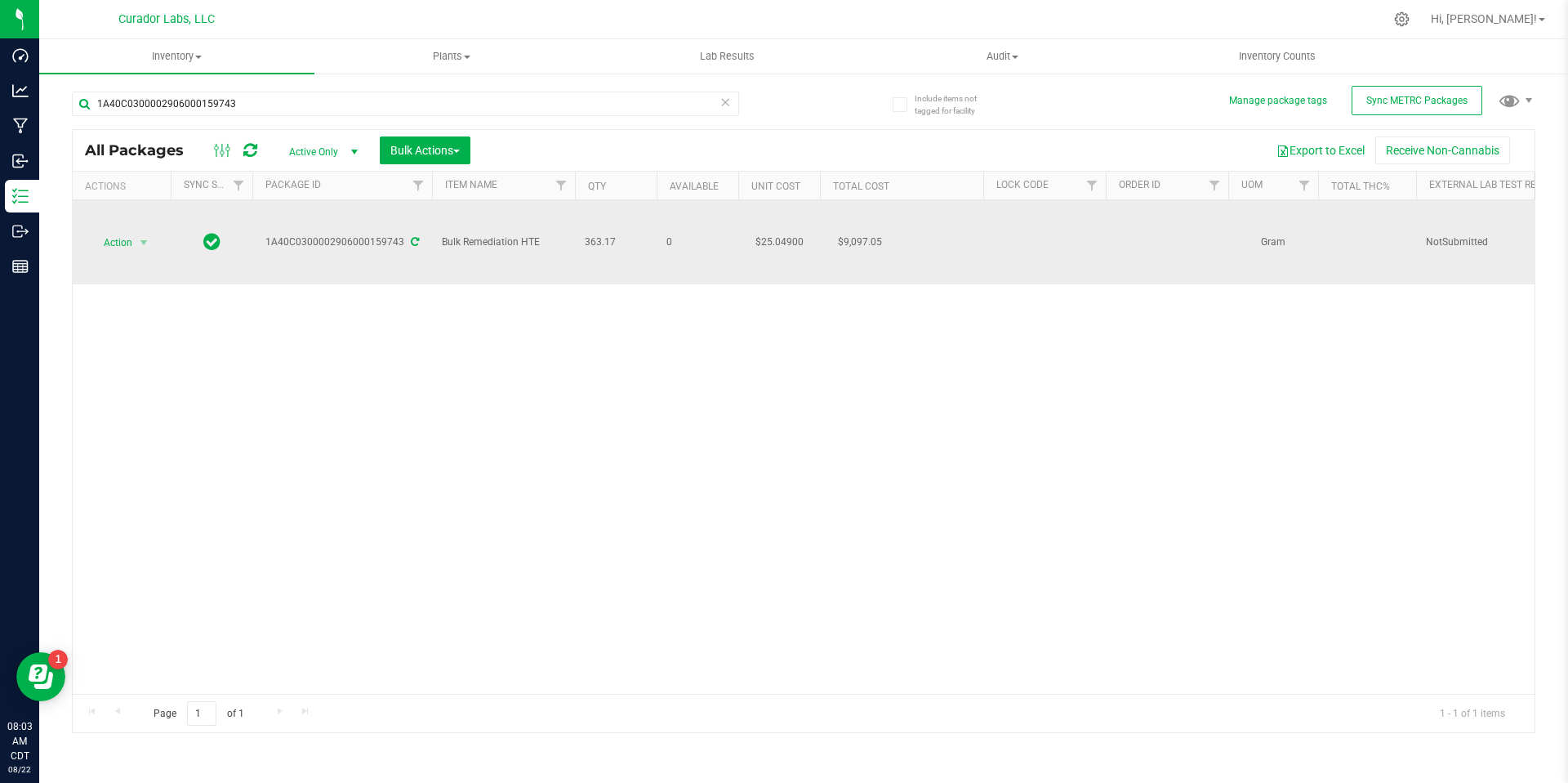
drag, startPoint x: 632, startPoint y: 245, endPoint x: 443, endPoint y: 243, distance: 189.0
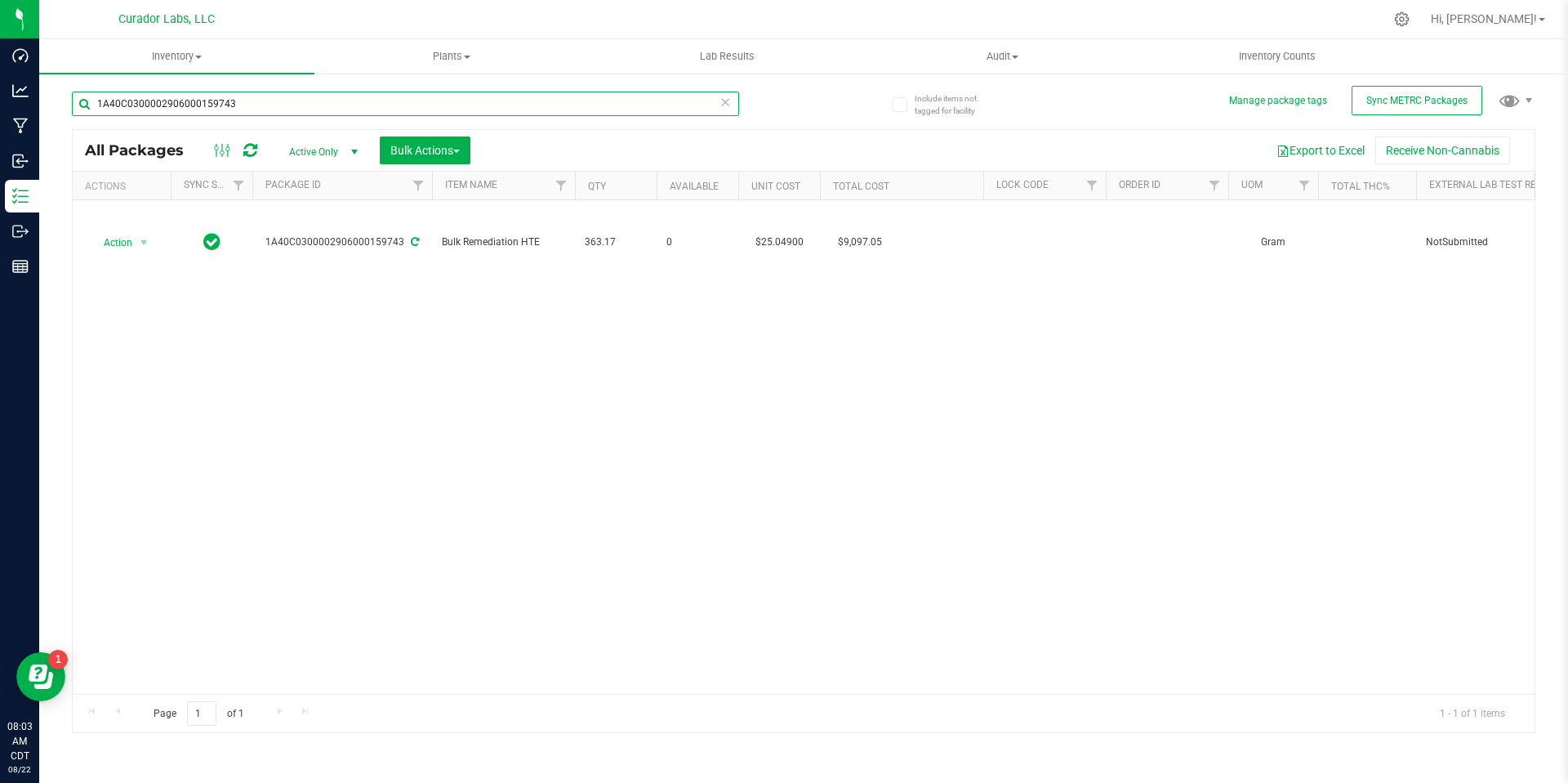
click at [427, 101] on input "1A40C0300002906000159743" at bounding box center [405, 103] width 667 height 24
paste input "18"
click at [925, 431] on div "Action Action Adjust qty Create package Edit attributes Global inventory Locate…" at bounding box center [803, 447] width 1461 height 493
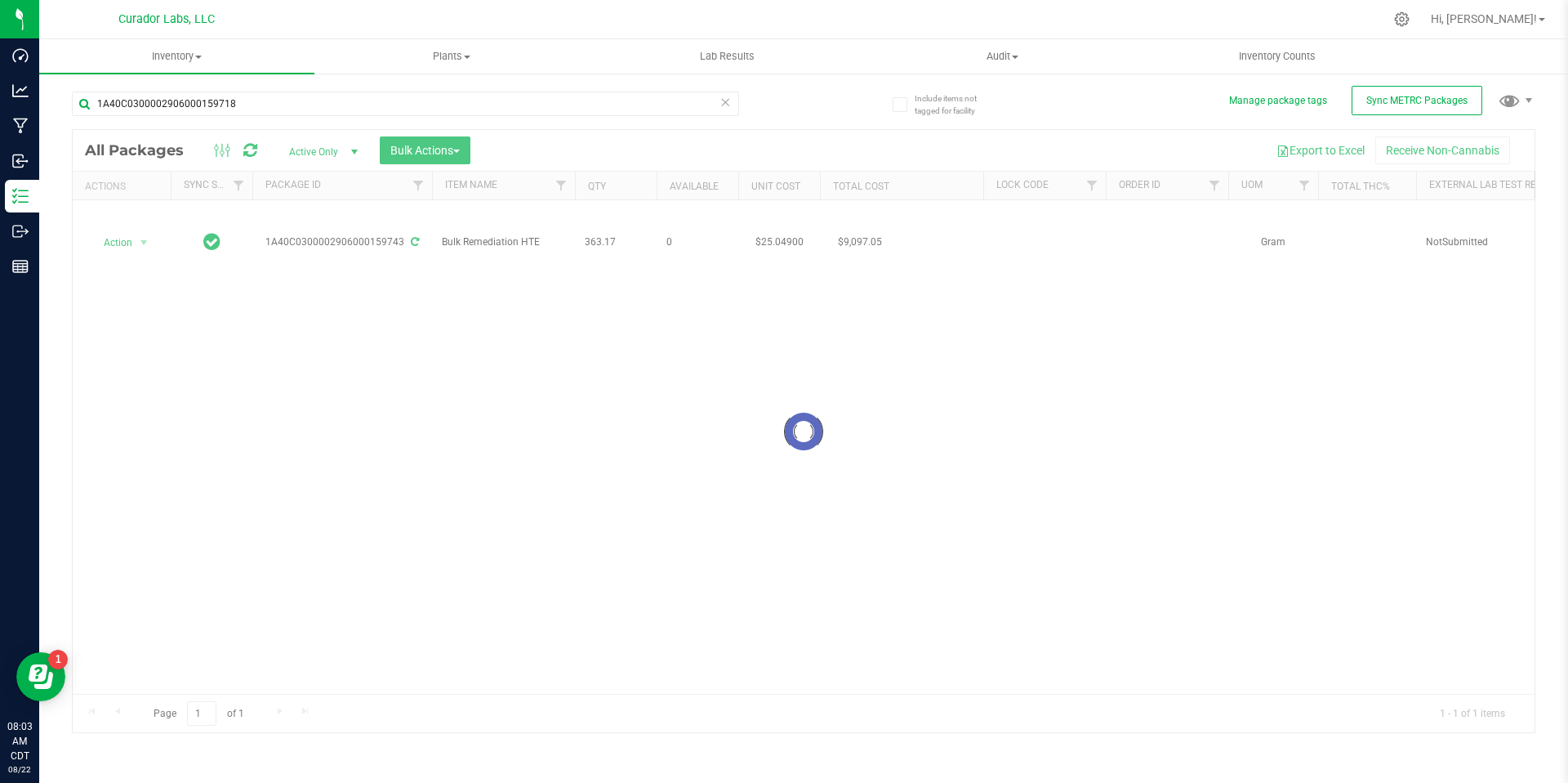
click at [756, 338] on div at bounding box center [803, 431] width 1461 height 603
click at [638, 277] on div at bounding box center [803, 431] width 1461 height 603
click at [615, 231] on div at bounding box center [803, 431] width 1461 height 603
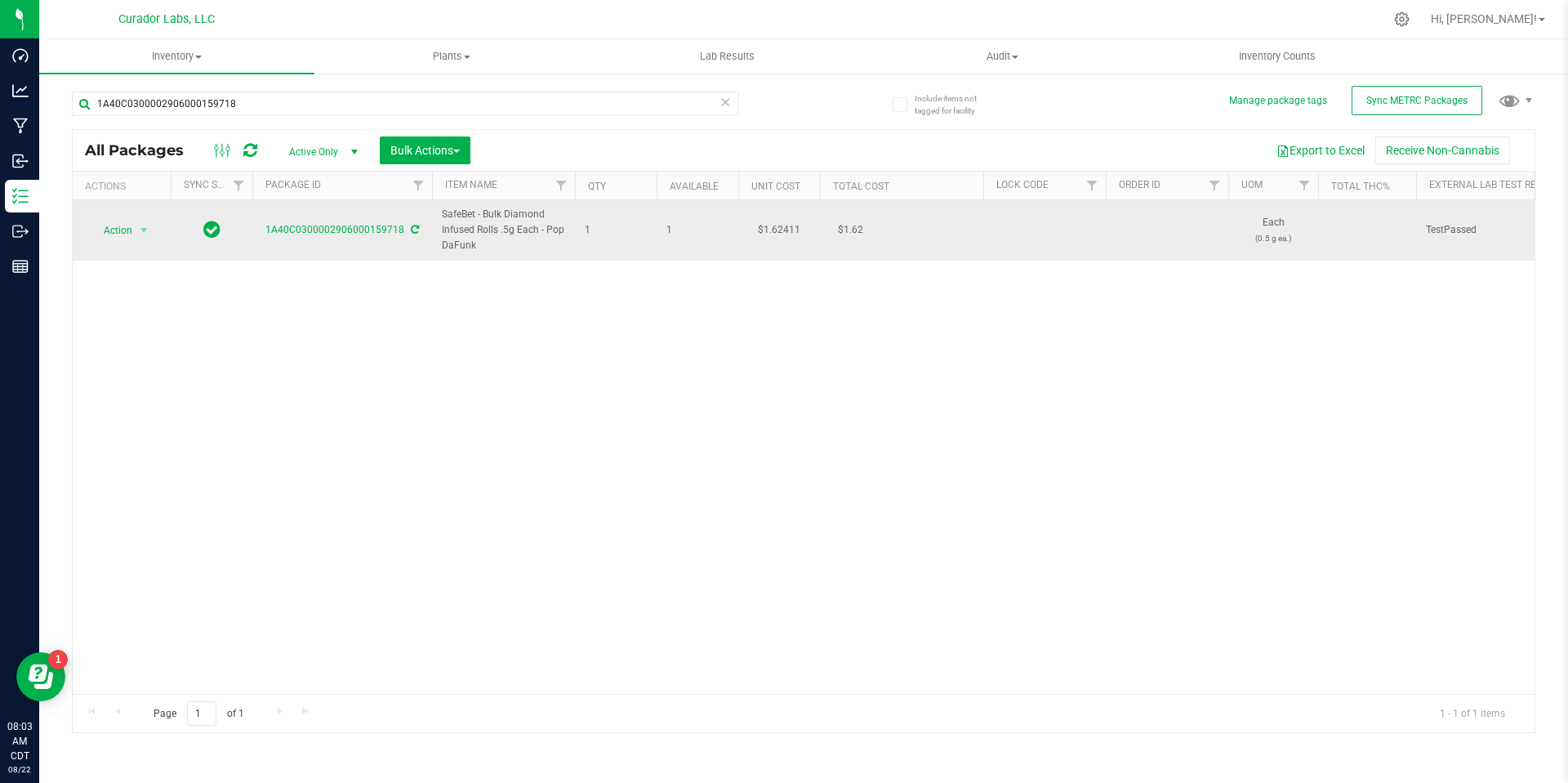
drag, startPoint x: 602, startPoint y: 231, endPoint x: 442, endPoint y: 219, distance: 160.4
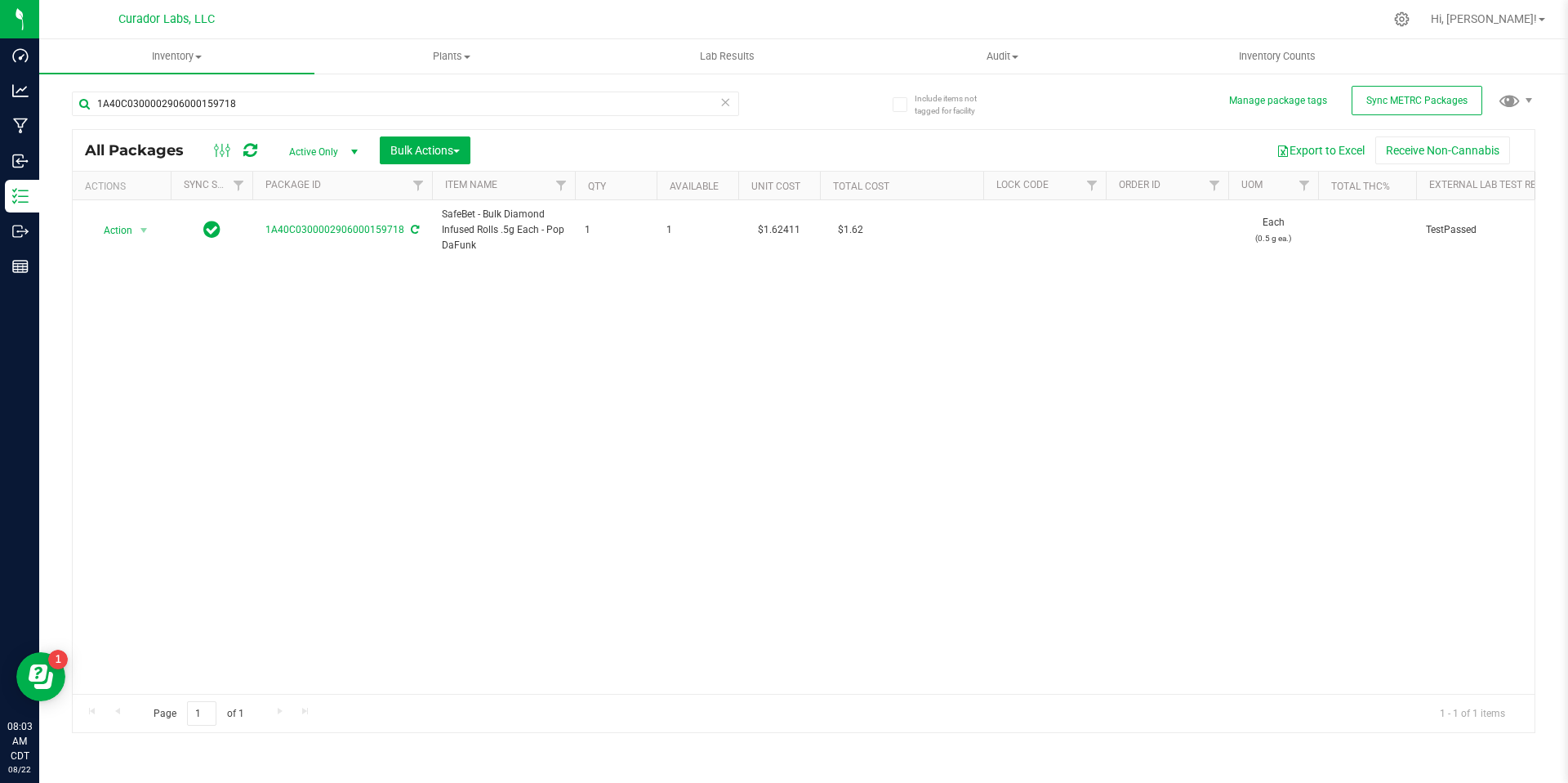
drag, startPoint x: 471, startPoint y: 223, endPoint x: 772, endPoint y: 488, distance: 401.0
click at [770, 489] on div "Action Action Adjust qty Create package Edit attributes Global inventory Locate…" at bounding box center [803, 447] width 1461 height 493
click at [327, 108] on input "1A40C0300002906000159718" at bounding box center [405, 103] width 667 height 24
click at [329, 106] on input "1A40C0300002906000159718" at bounding box center [405, 103] width 667 height 24
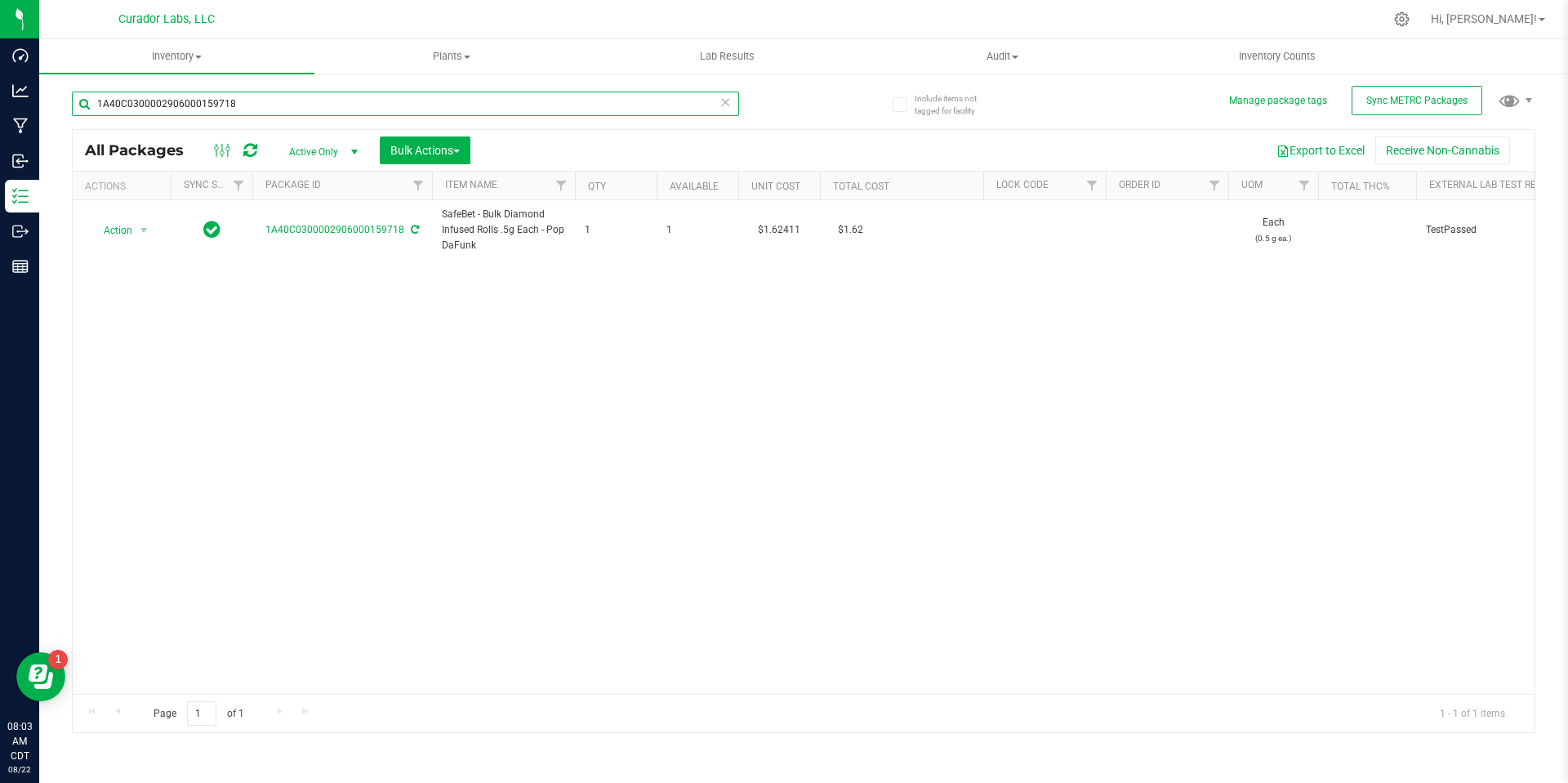
click at [326, 107] on input "1A40C0300002906000159718" at bounding box center [405, 103] width 667 height 24
paste input "2455"
click at [653, 548] on div "Action Action Adjust qty Create package Edit attributes Global inventory Locate…" at bounding box center [803, 447] width 1461 height 493
click at [655, 509] on div "Action Action Adjust qty Create package Edit attributes Global inventory Locate…" at bounding box center [803, 447] width 1461 height 493
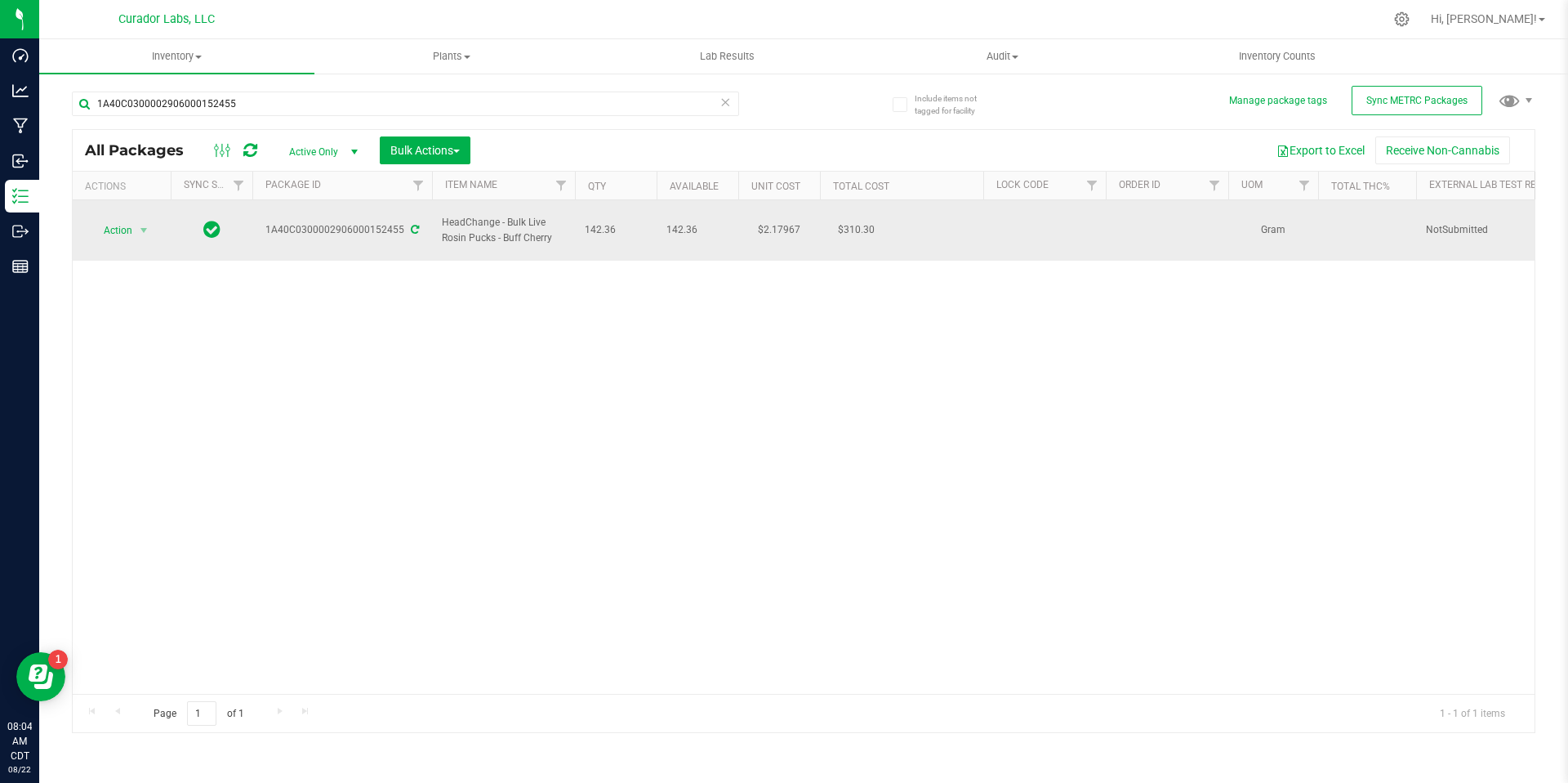
click at [617, 212] on td "142.36" at bounding box center [615, 230] width 82 height 61
drag, startPoint x: 621, startPoint y: 224, endPoint x: 428, endPoint y: 218, distance: 193.1
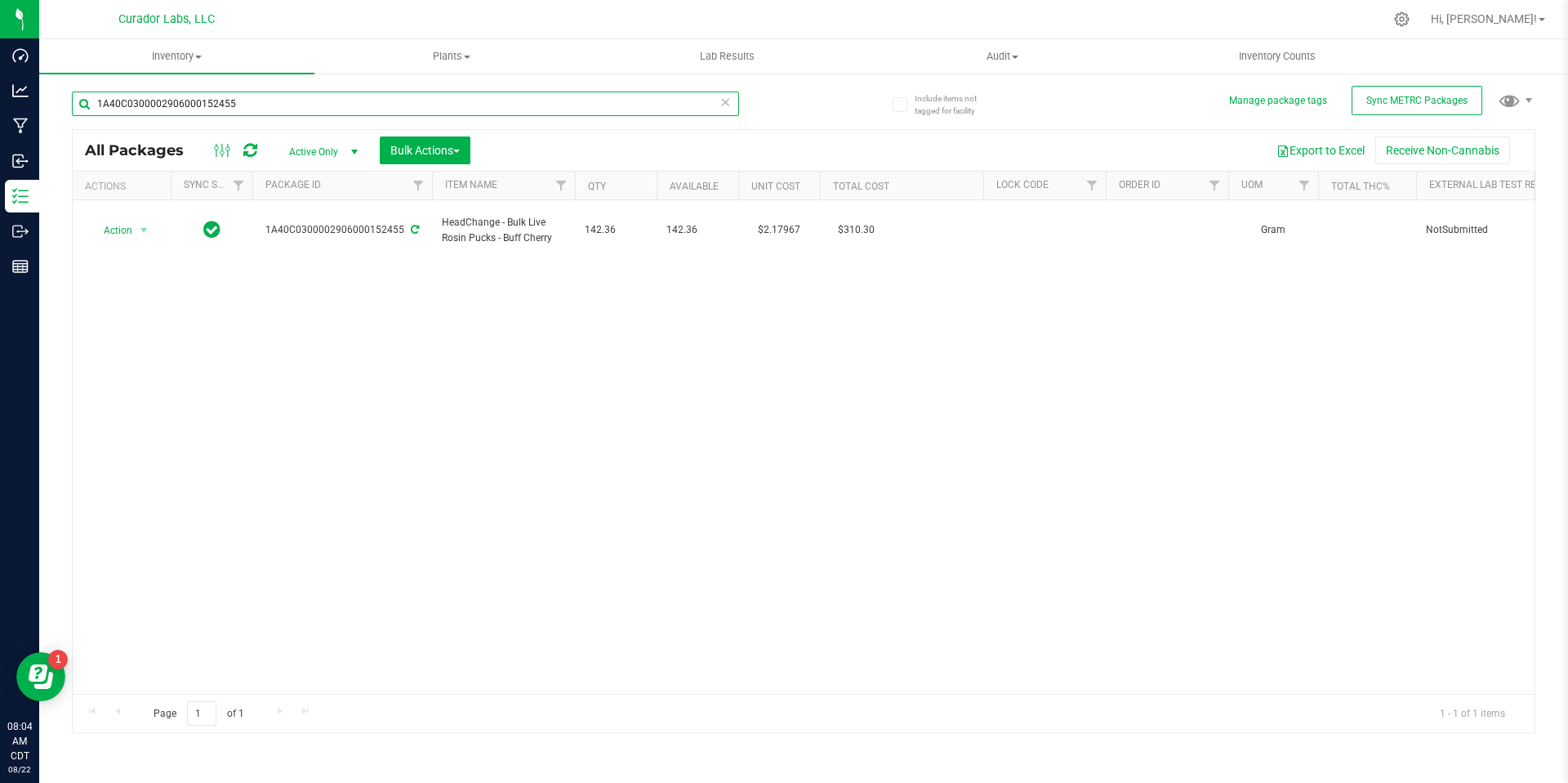
click at [277, 108] on input "1A40C0300002906000152455" at bounding box center [405, 103] width 667 height 24
paste input "2"
click at [836, 429] on div "Action Action Adjust qty Create package Edit attributes Global inventory Locate…" at bounding box center [803, 447] width 1461 height 493
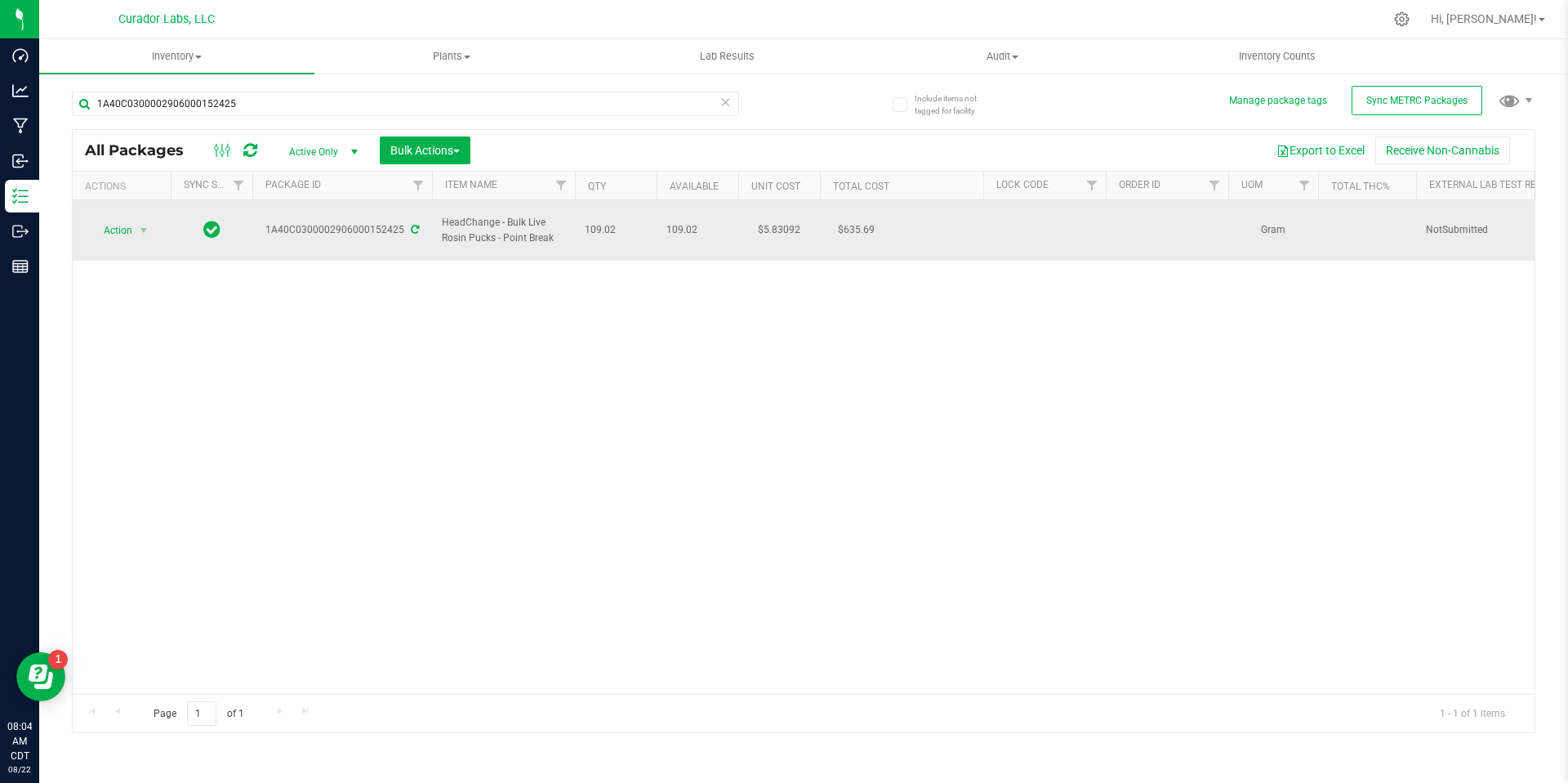
drag, startPoint x: 620, startPoint y: 222, endPoint x: 456, endPoint y: 220, distance: 164.0
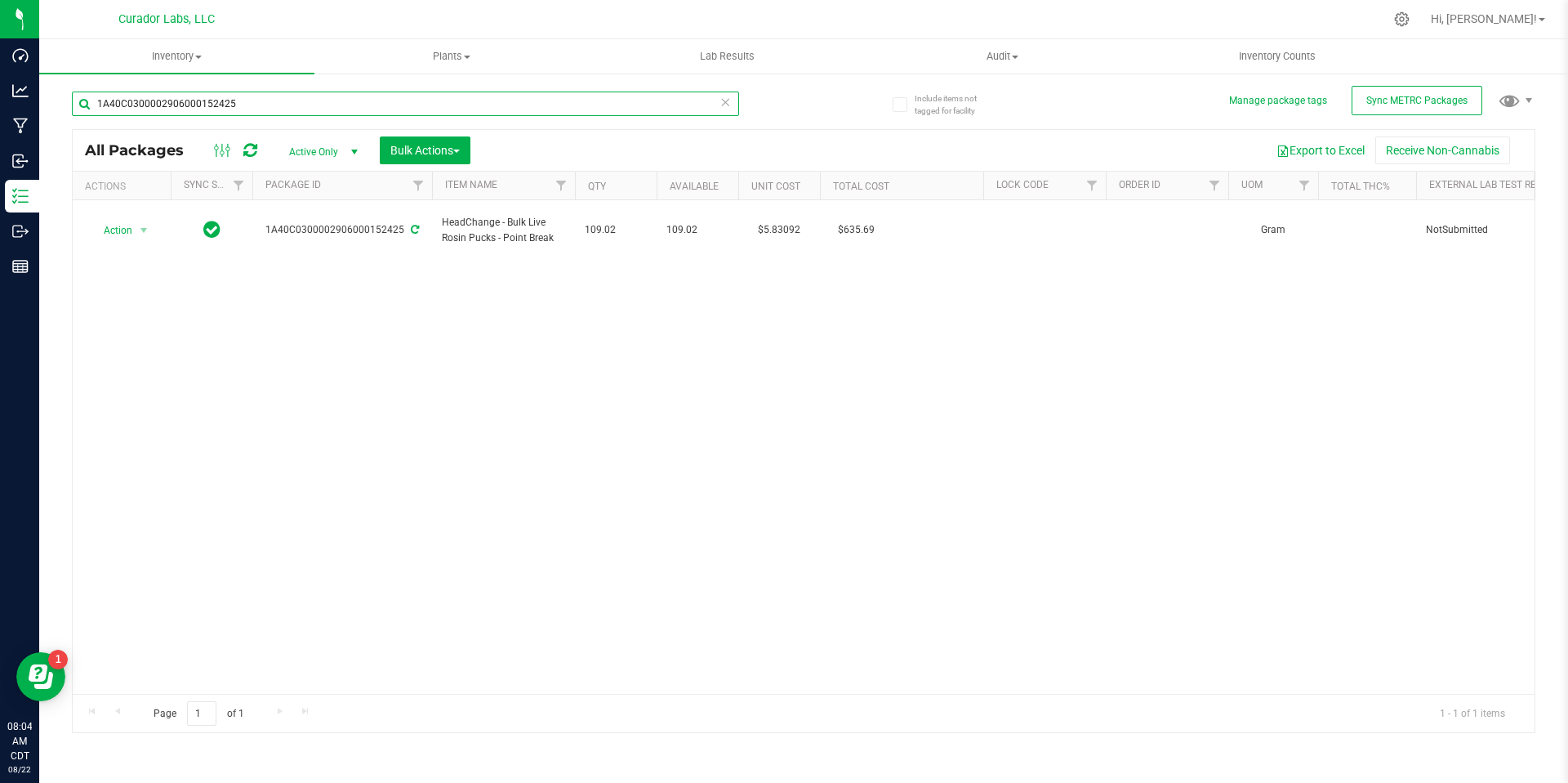
click at [274, 99] on input "1A40C0300002906000152425" at bounding box center [405, 103] width 667 height 24
paste input "9499"
click at [493, 376] on div "Action Action Adjust qty Create package Edit attributes Global inventory Locate…" at bounding box center [803, 447] width 1461 height 493
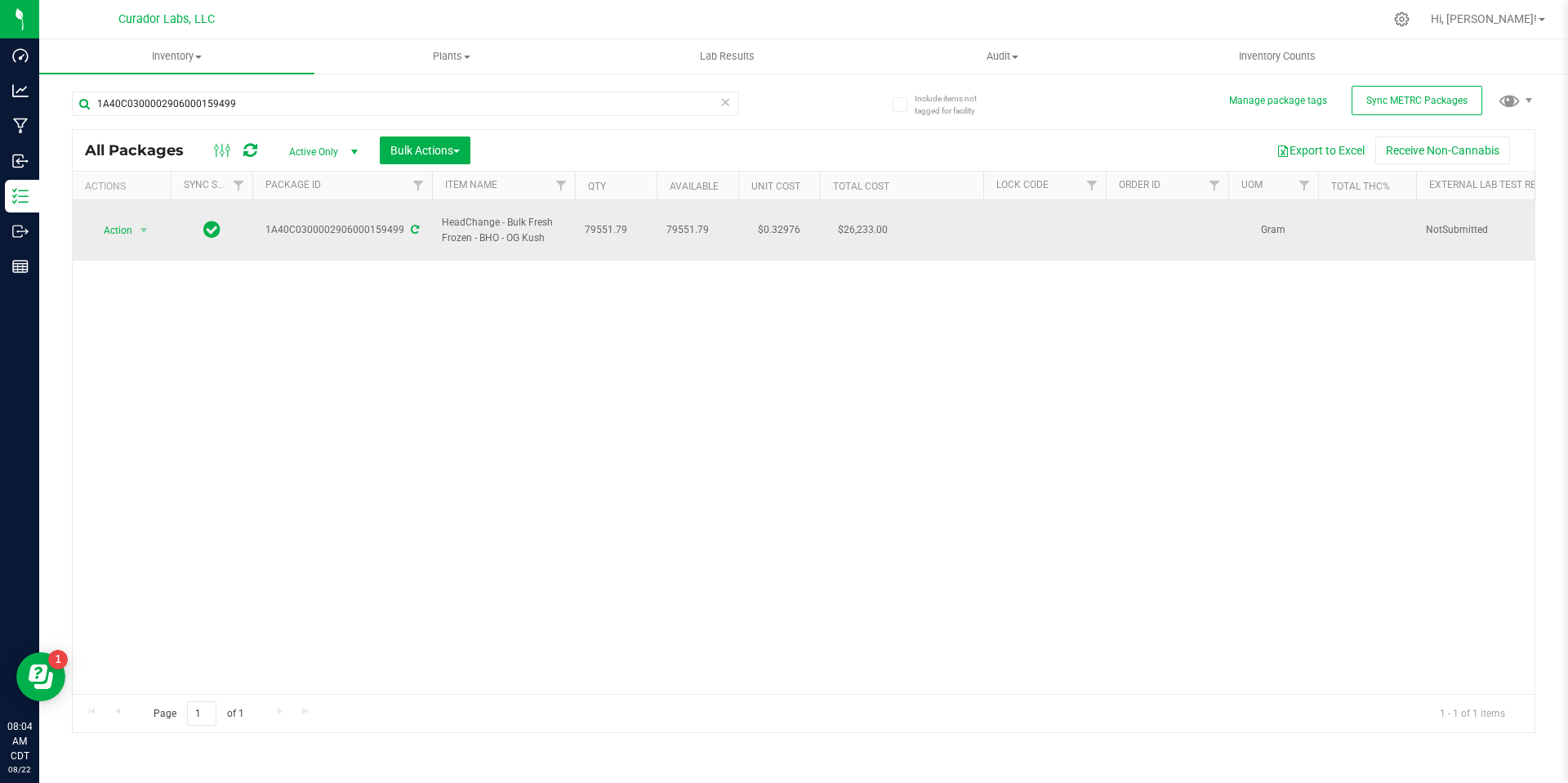
drag, startPoint x: 627, startPoint y: 224, endPoint x: 443, endPoint y: 221, distance: 184.0
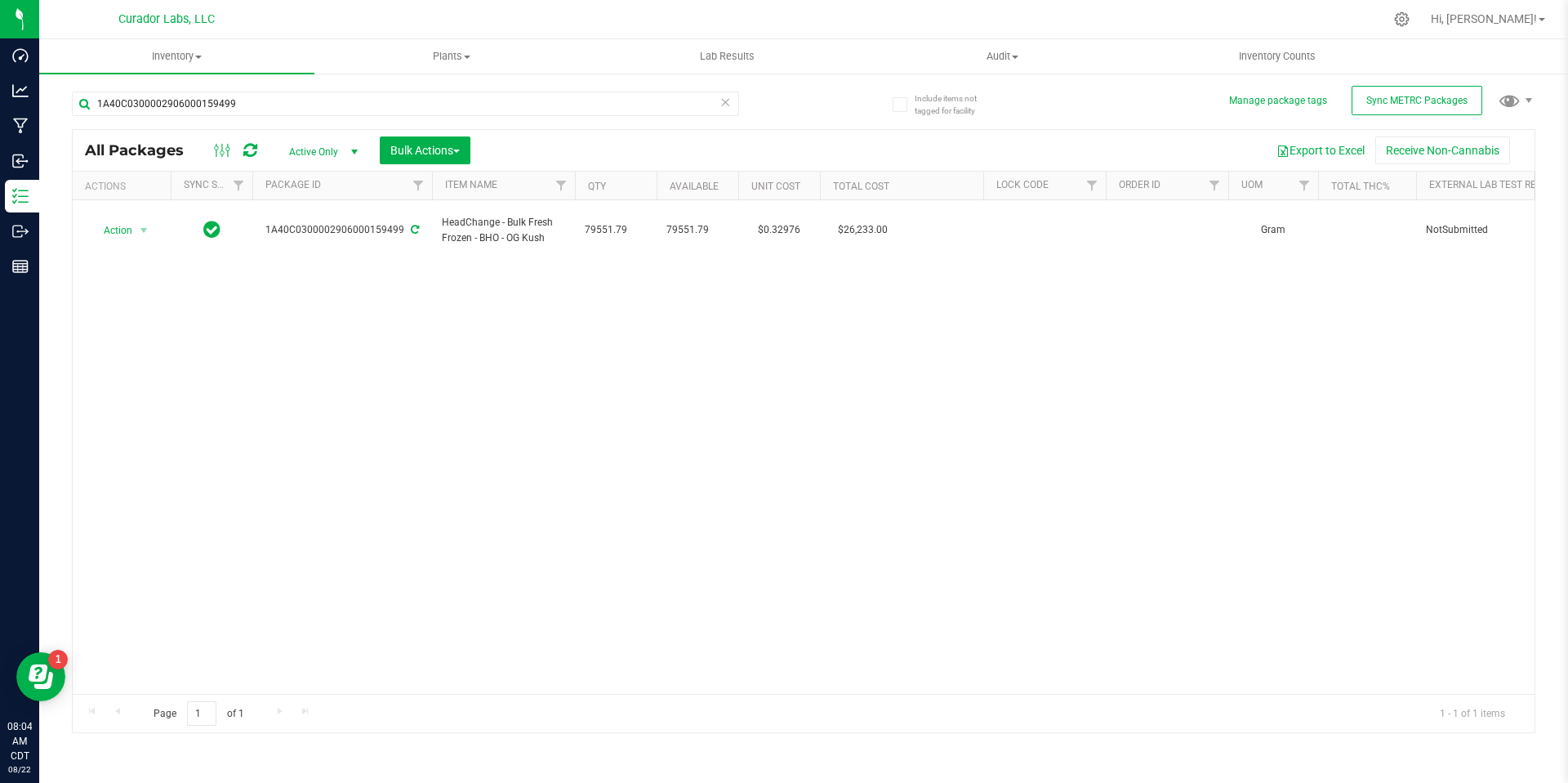
click at [809, 539] on div "Action Action Adjust qty Create package Edit attributes Global inventory Locate…" at bounding box center [803, 447] width 1461 height 493
click at [251, 105] on input "1A40C0300002906000159499" at bounding box center [405, 103] width 667 height 24
paste input "502"
click at [686, 394] on div "Action Action Adjust qty Create package Edit attributes Global inventory Locate…" at bounding box center [803, 447] width 1461 height 493
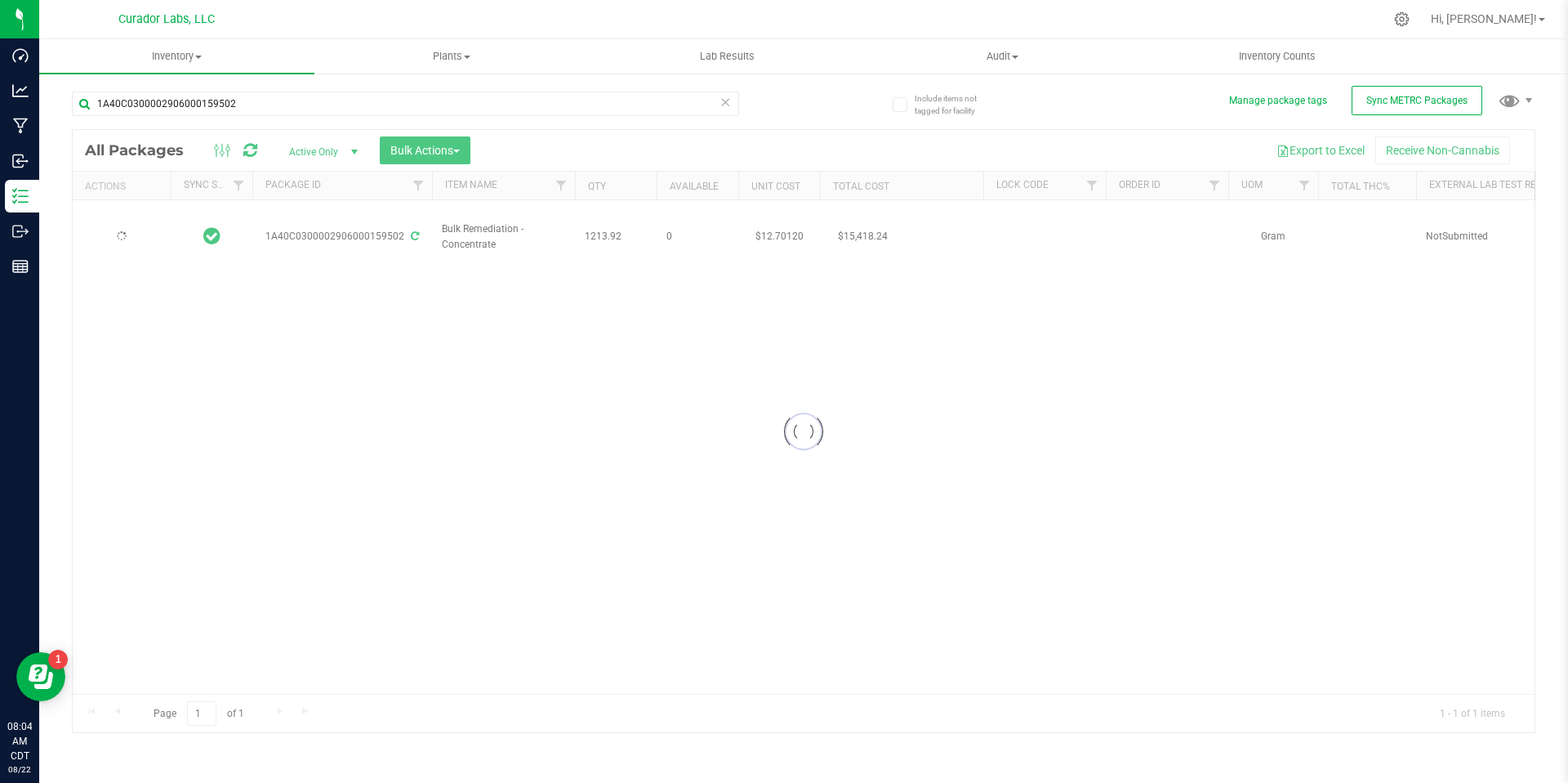
click at [707, 252] on div at bounding box center [803, 431] width 1461 height 603
click at [600, 248] on div at bounding box center [803, 431] width 1461 height 603
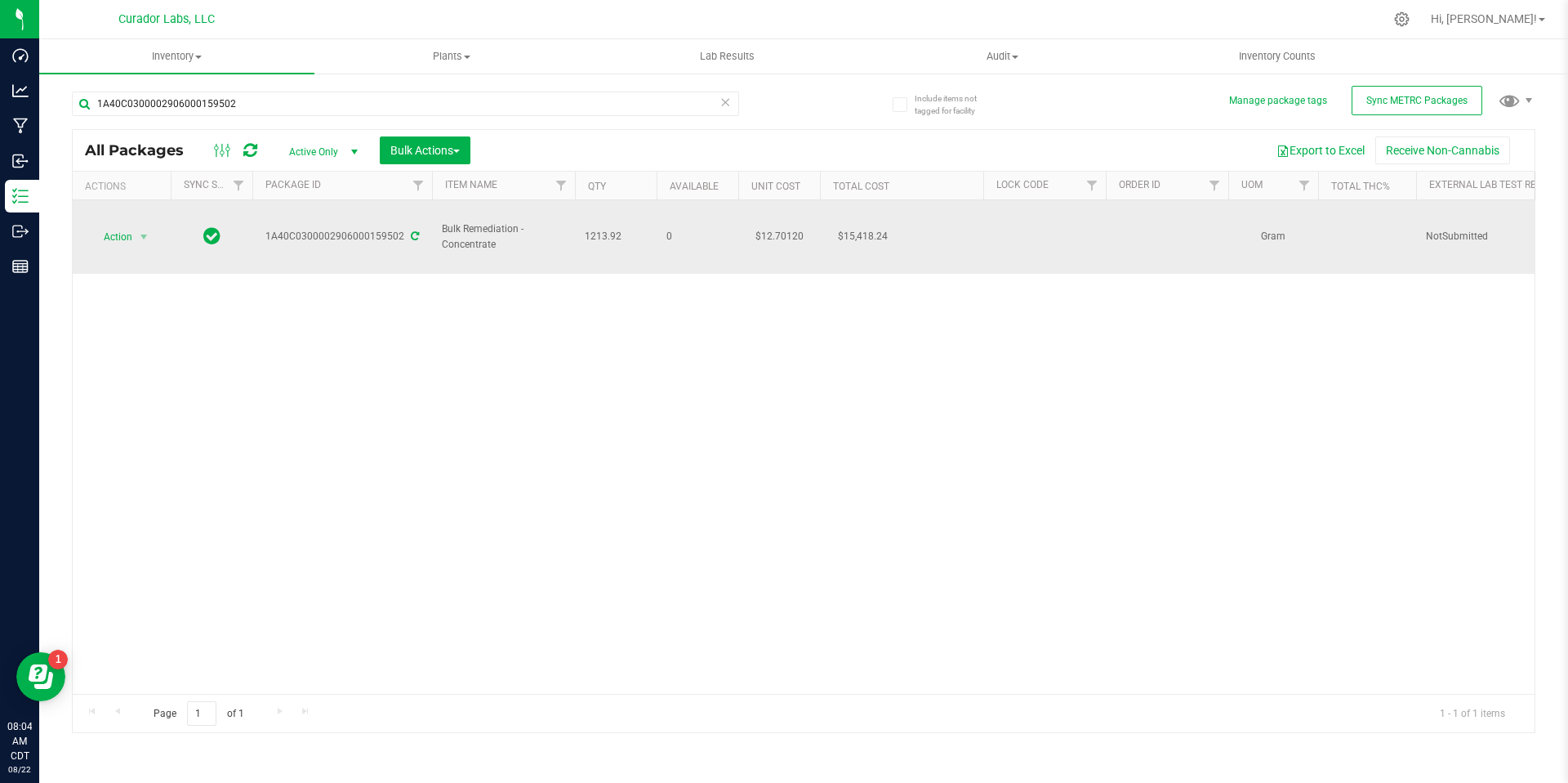
drag, startPoint x: 627, startPoint y: 238, endPoint x: 431, endPoint y: 227, distance: 196.3
click at [541, 244] on span "Bulk Remediation - Concentrate" at bounding box center [503, 237] width 123 height 31
drag, startPoint x: 632, startPoint y: 236, endPoint x: 433, endPoint y: 228, distance: 199.2
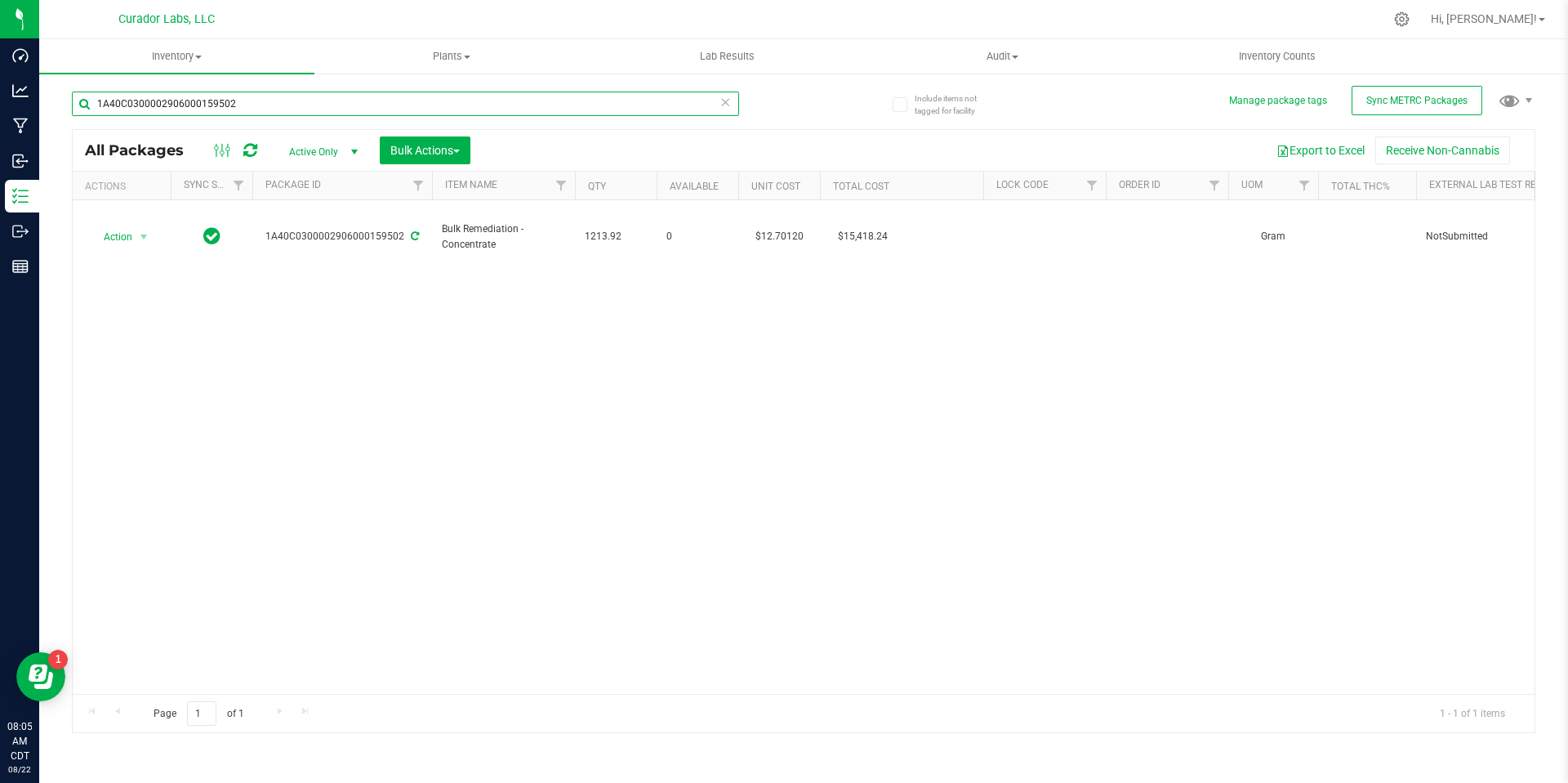
click at [277, 103] on input "1A40C0300002906000159502" at bounding box center [405, 103] width 667 height 24
paste input "0914"
click at [834, 382] on div "Action Action Adjust qty Create package Edit attributes Global inventory Locate…" at bounding box center [803, 447] width 1461 height 493
click at [590, 422] on div "Action Action Adjust qty Create package Edit attributes Global inventory Locate…" at bounding box center [803, 447] width 1461 height 493
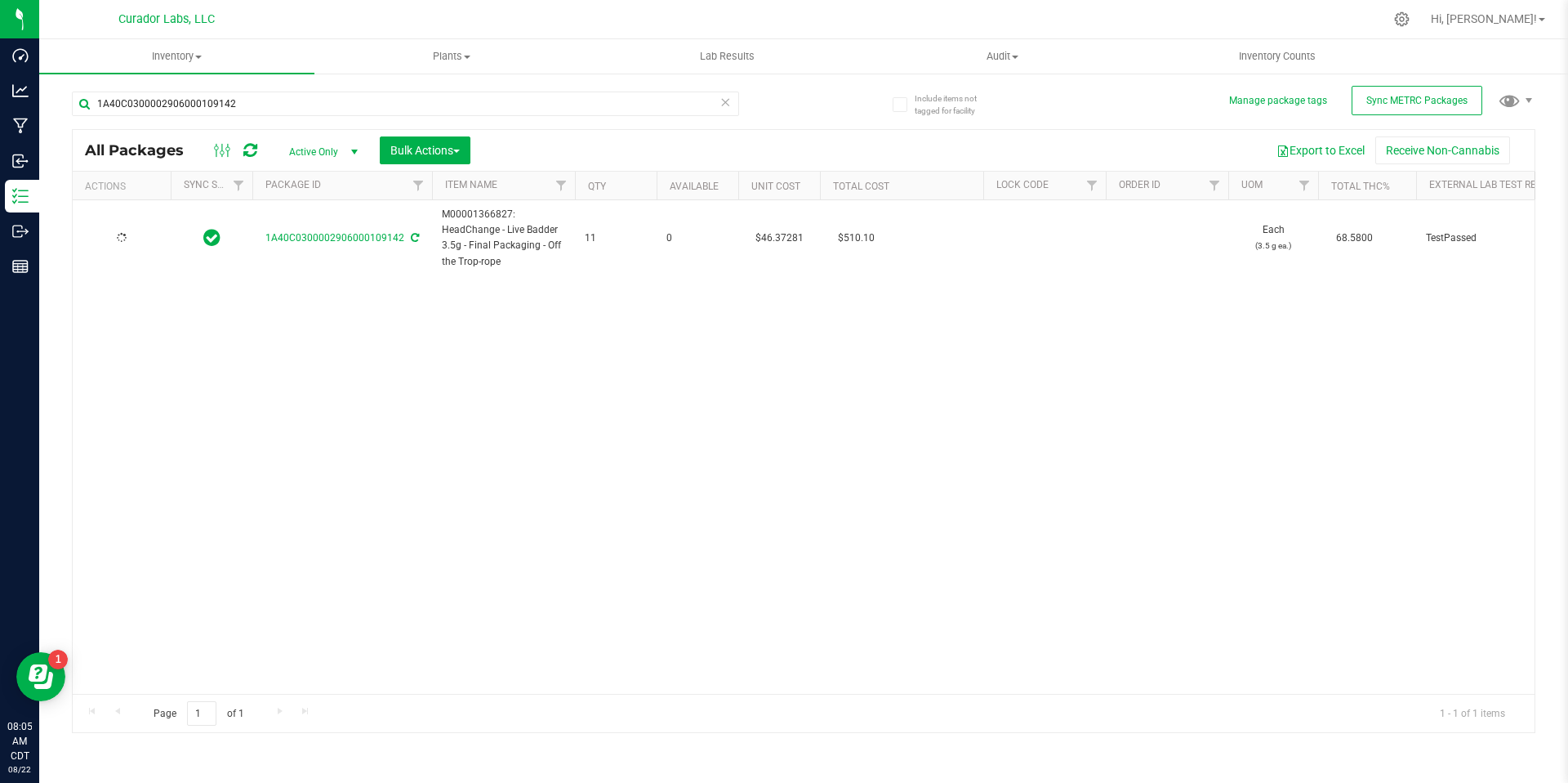
click at [608, 241] on span "11" at bounding box center [615, 238] width 62 height 15
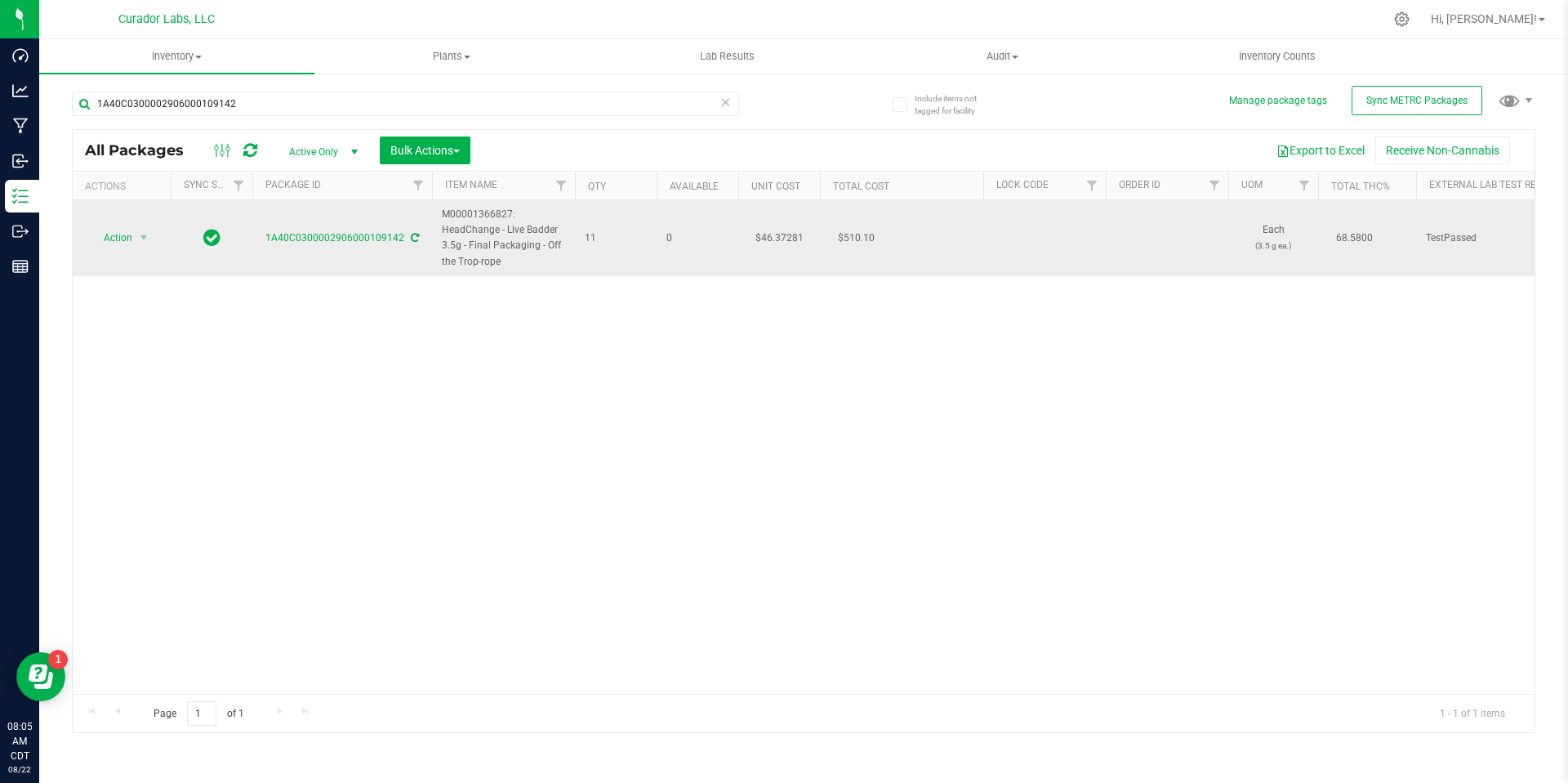
drag, startPoint x: 604, startPoint y: 240, endPoint x: 438, endPoint y: 213, distance: 168.2
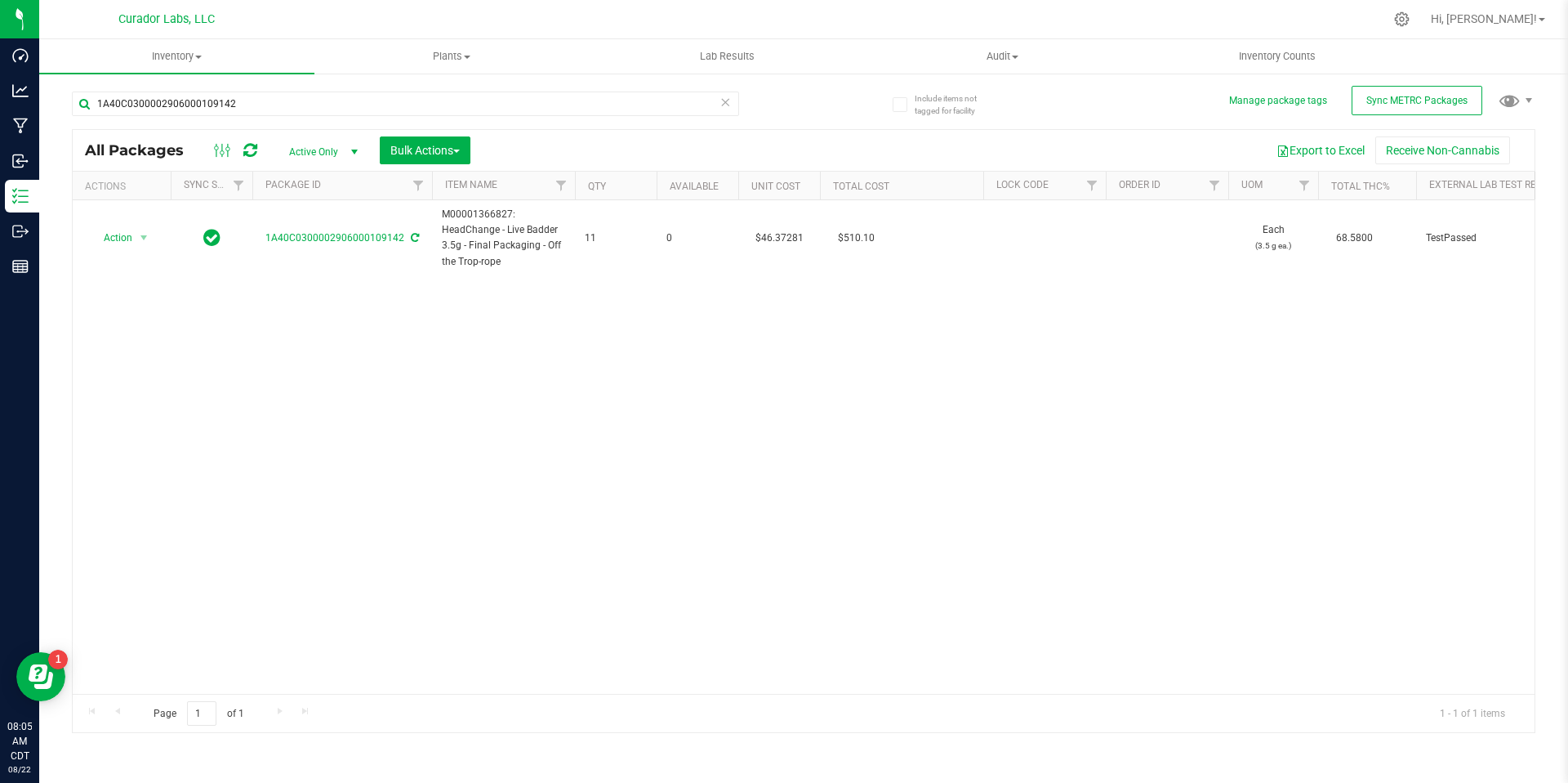
click at [658, 544] on div "Action Action Adjust qty Create package Edit attributes Global inventory Locate…" at bounding box center [803, 447] width 1461 height 493
click at [564, 97] on input "1A40C0300002906000109142" at bounding box center [405, 103] width 667 height 24
paste input "8068"
click at [703, 358] on div "Action Action Adjust qty Create package Edit attributes Global inventory Locate…" at bounding box center [803, 447] width 1461 height 493
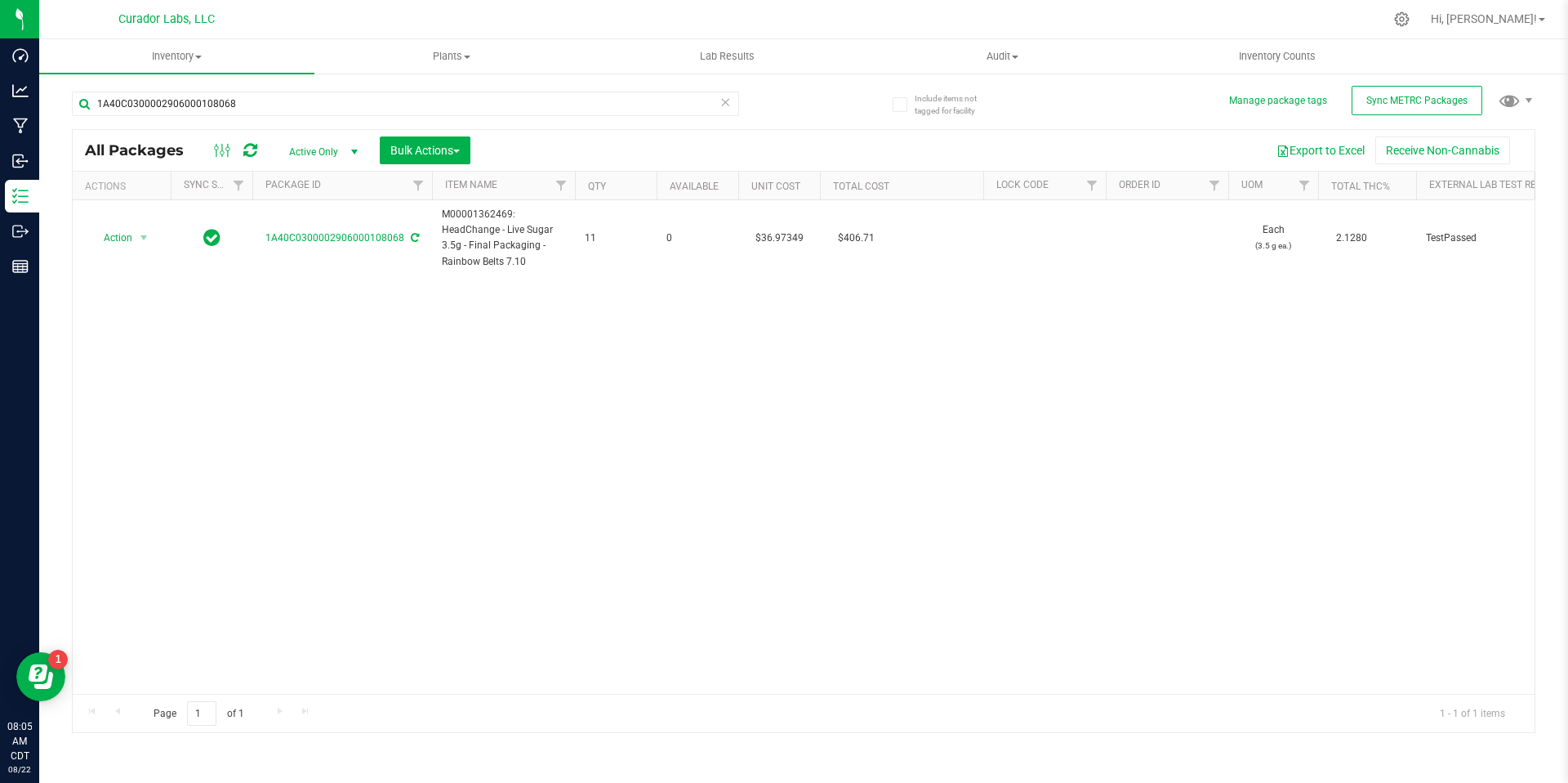
click at [683, 337] on div "Action Action Adjust qty Create package Edit attributes Global inventory Locate…" at bounding box center [803, 447] width 1461 height 493
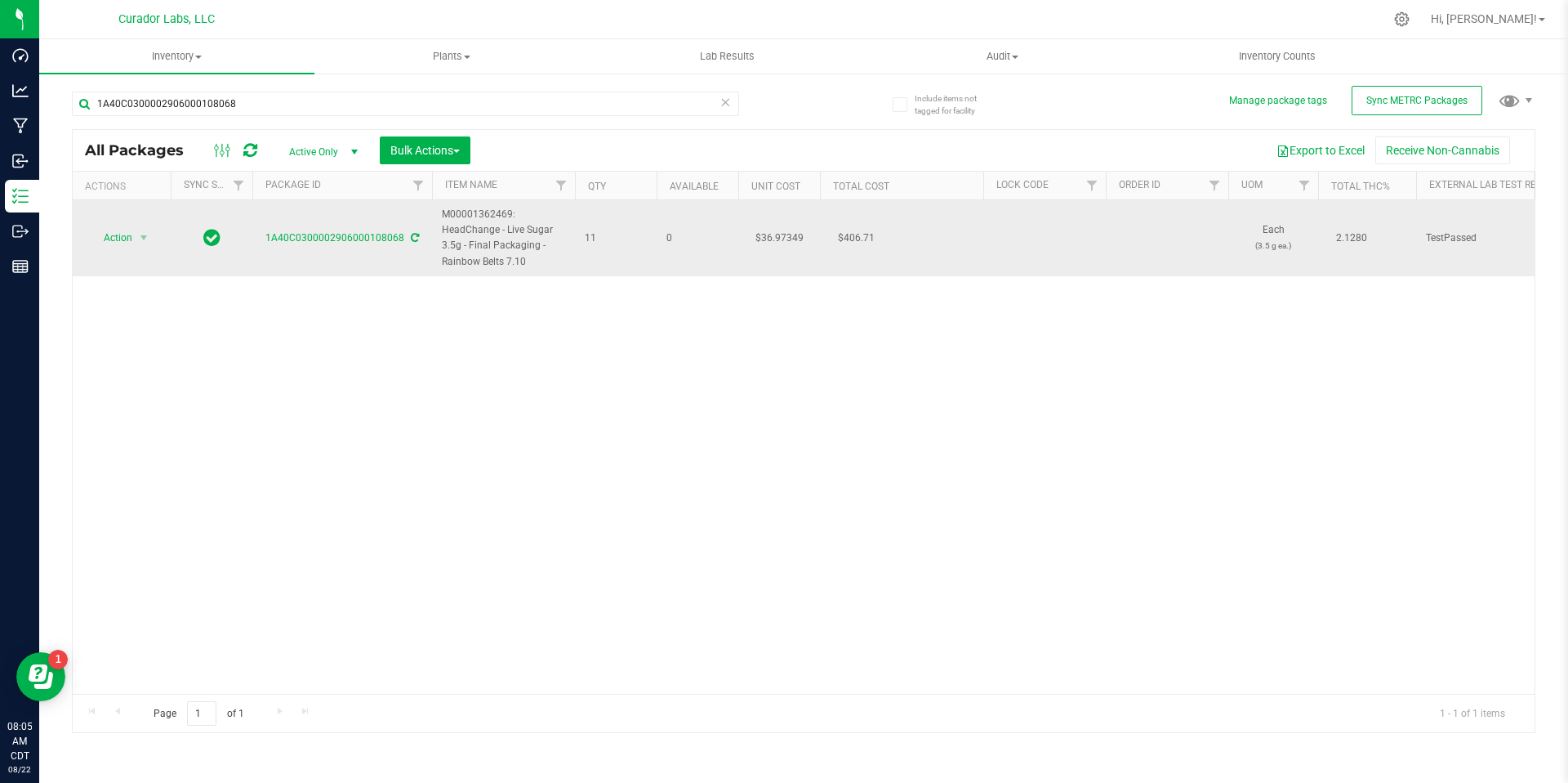
drag, startPoint x: 597, startPoint y: 240, endPoint x: 438, endPoint y: 231, distance: 159.3
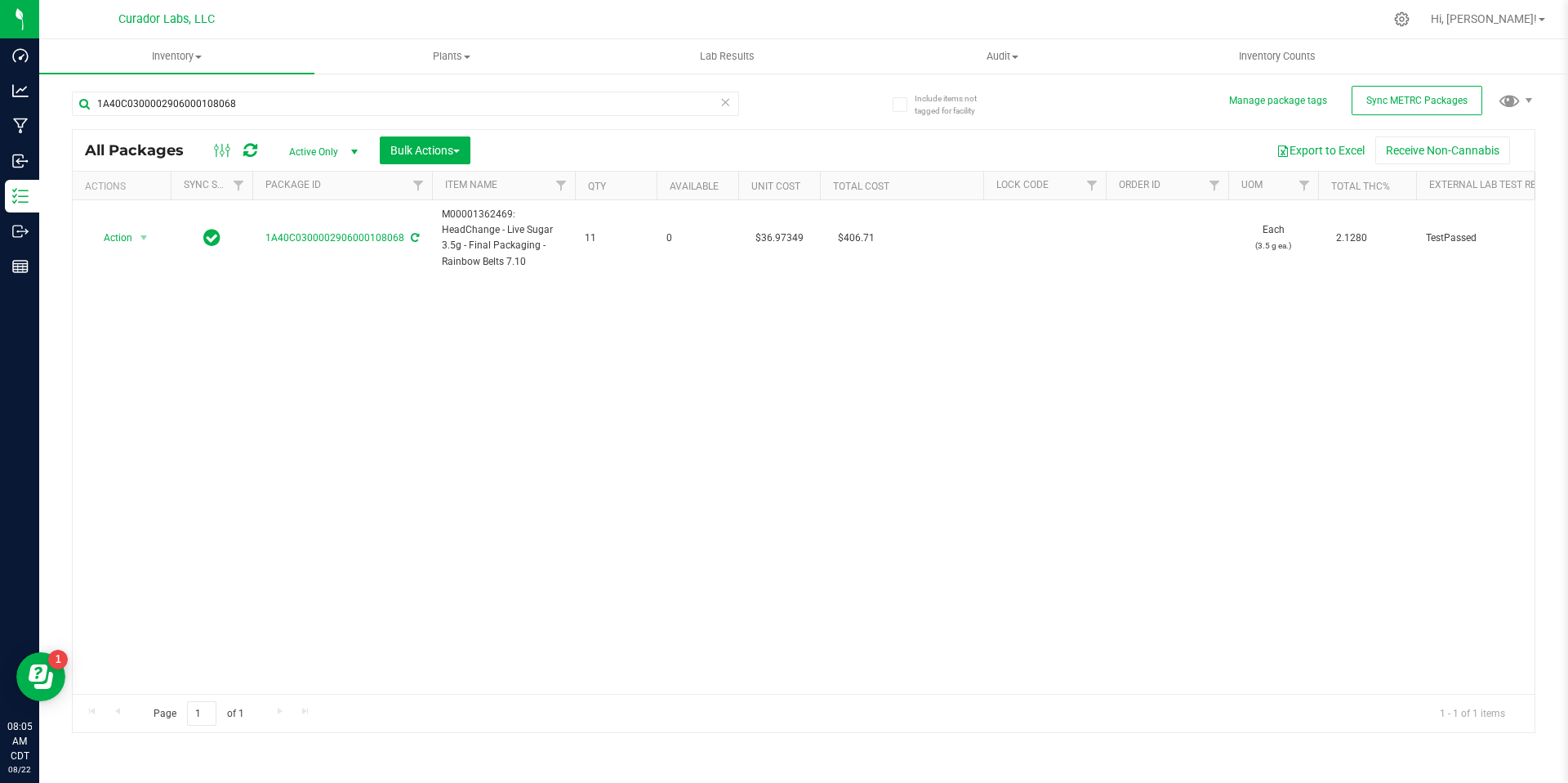
click at [434, 568] on div "Action Action Adjust qty Create package Edit attributes Global inventory Locate…" at bounding box center [803, 447] width 1461 height 493
click at [267, 98] on input "1A40C0300002906000108068" at bounding box center [405, 103] width 667 height 24
paste input "095225"
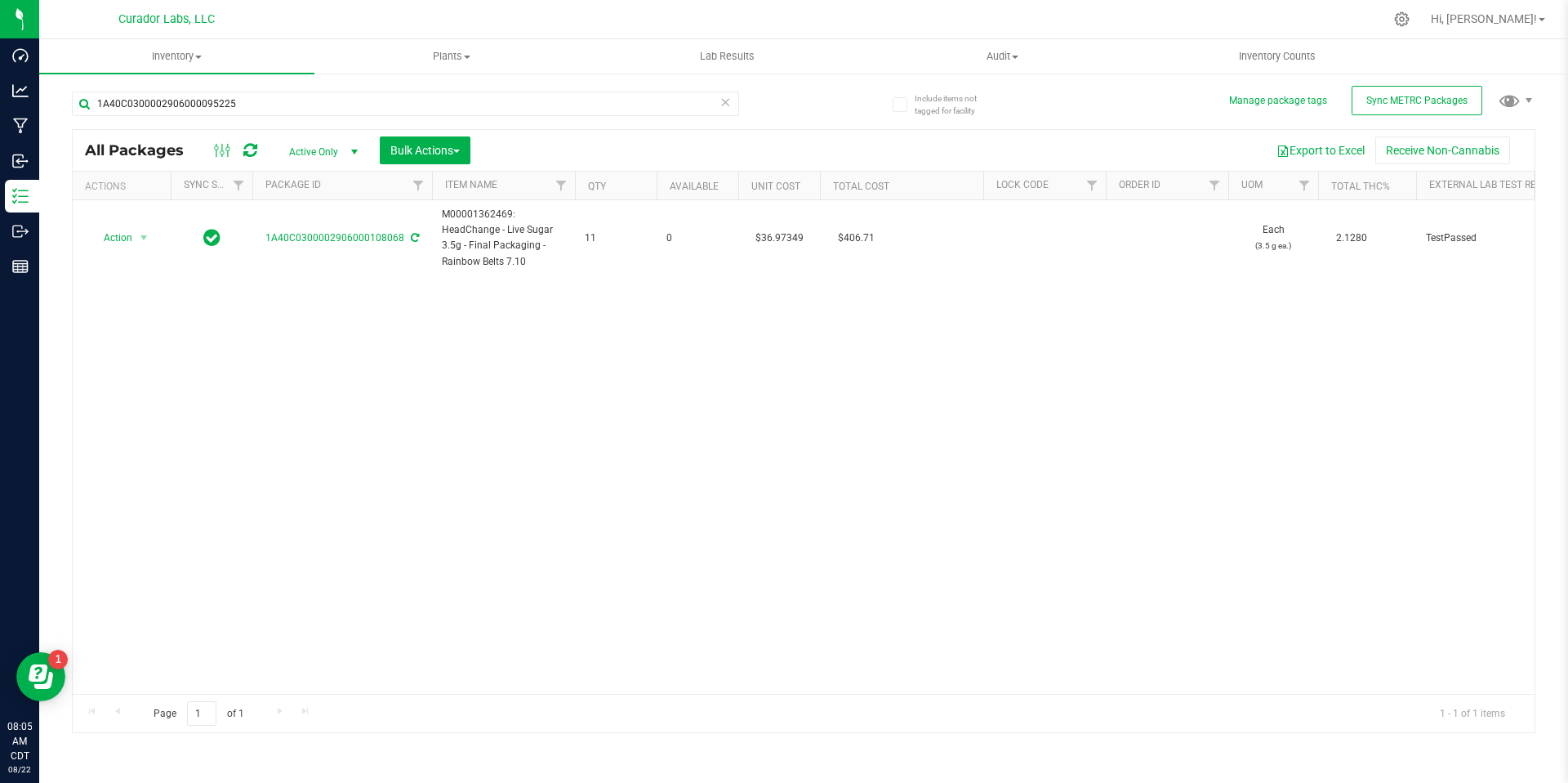
click at [477, 421] on div "Action Action Adjust qty Create package Edit attributes Global inventory Locate…" at bounding box center [803, 447] width 1461 height 493
click at [616, 336] on div at bounding box center [803, 431] width 1461 height 603
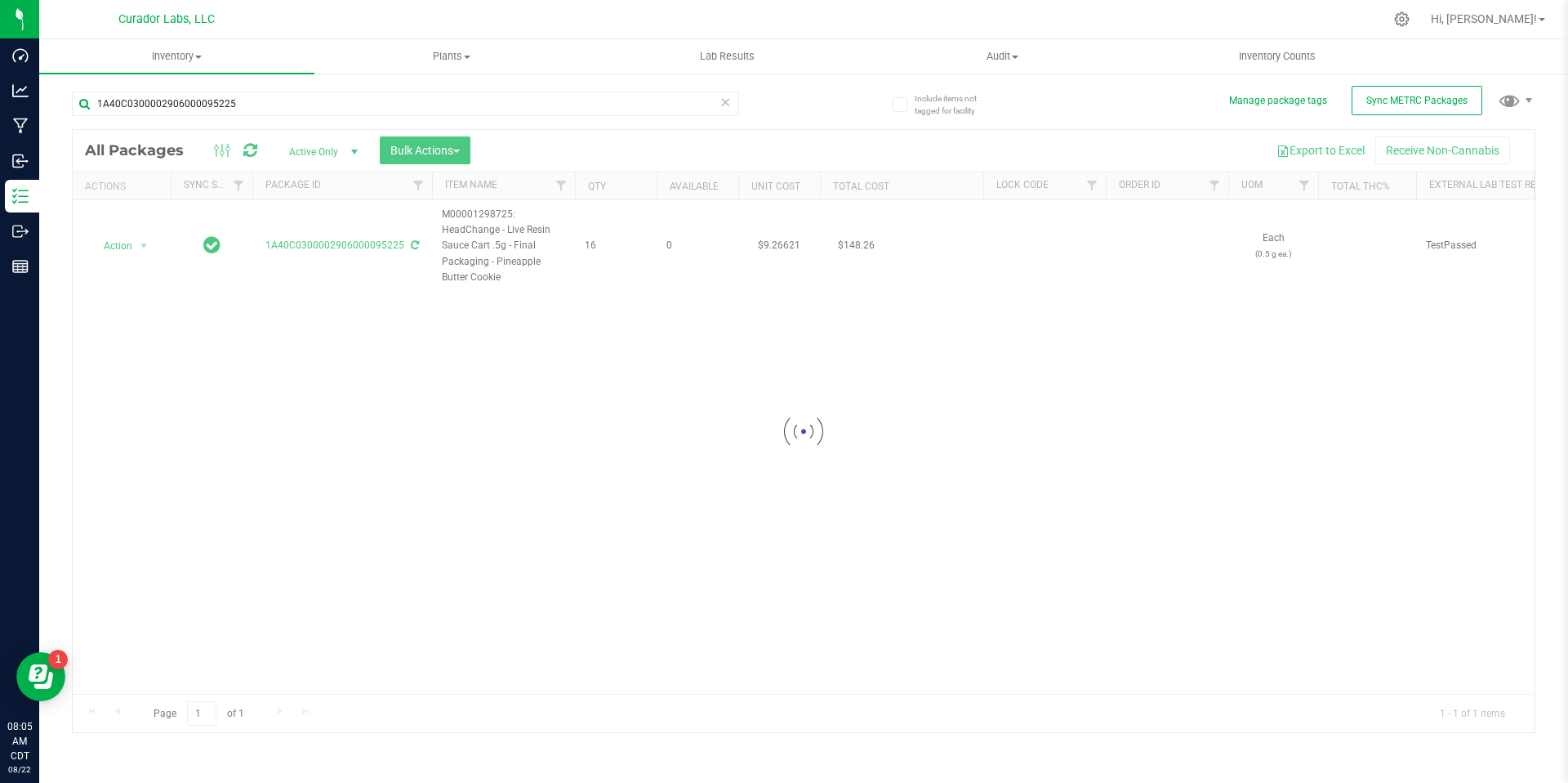
drag, startPoint x: 618, startPoint y: 251, endPoint x: 465, endPoint y: 241, distance: 153.3
click at [465, 241] on div at bounding box center [803, 431] width 1461 height 603
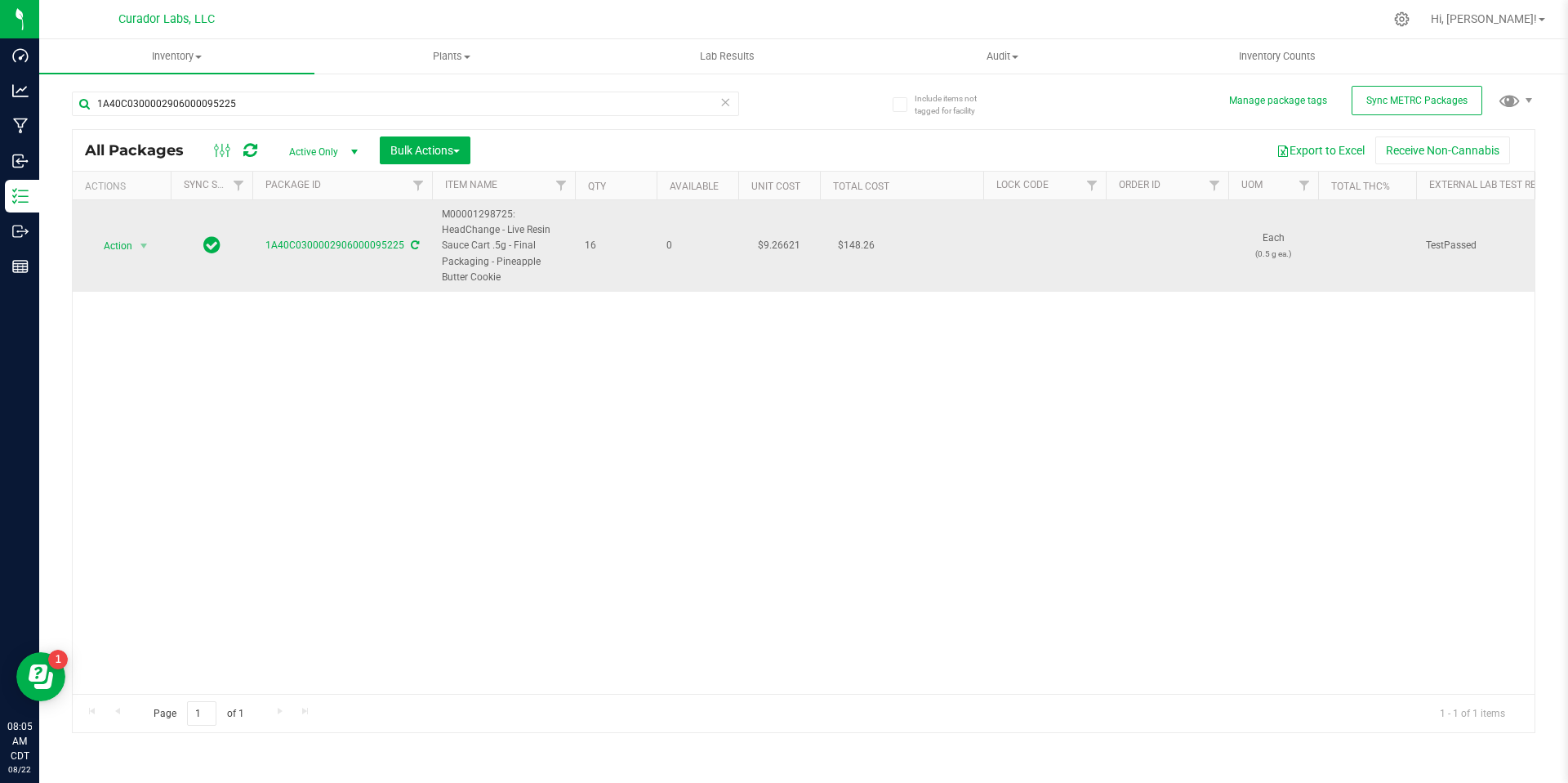
click at [607, 246] on span "16" at bounding box center [615, 246] width 62 height 15
drag, startPoint x: 578, startPoint y: 245, endPoint x: 440, endPoint y: 211, distance: 142.1
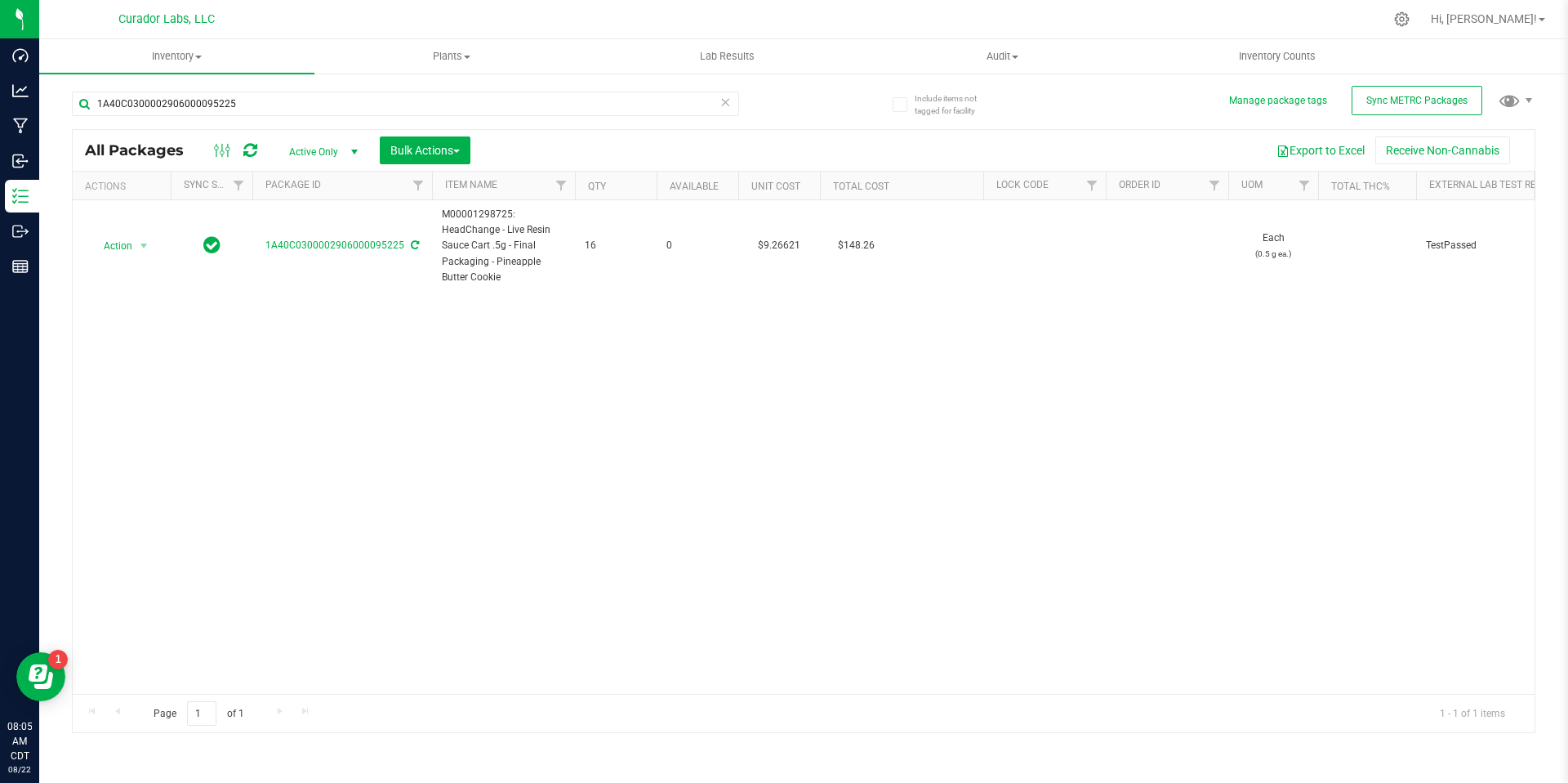
click at [874, 633] on div "Action Action Adjust qty Create package Edit attributes Global inventory Locate…" at bounding box center [803, 447] width 1461 height 493
click at [276, 99] on input "1A40C0300002906000095225" at bounding box center [405, 103] width 667 height 24
paste input "6"
click at [390, 398] on div at bounding box center [803, 431] width 1461 height 603
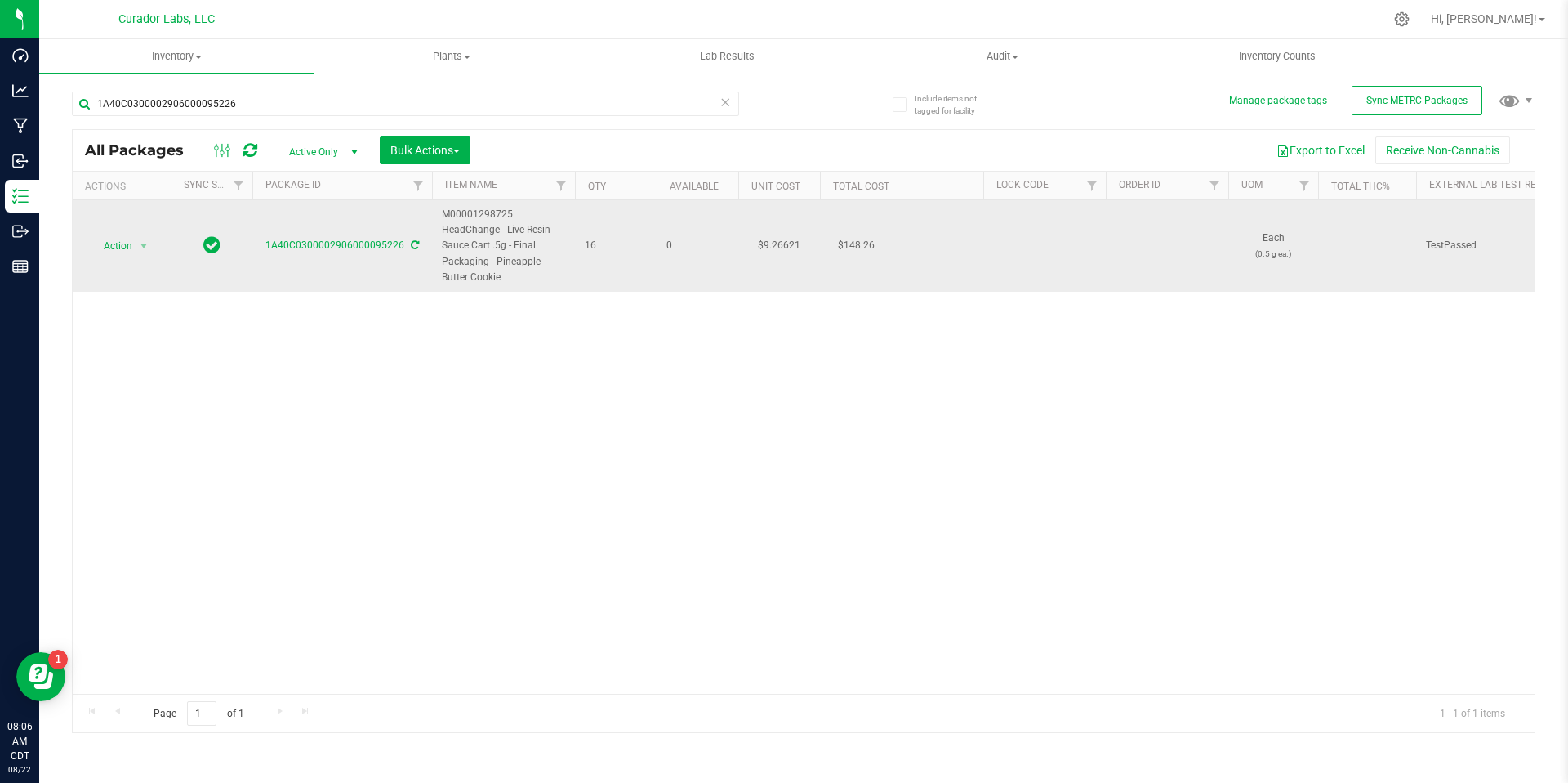
click at [573, 273] on td "M00001298725: HeadChange - Live Resin Sauce Cart .5g - Final Packaging - Pineap…" at bounding box center [503, 246] width 142 height 91
drag, startPoint x: 609, startPoint y: 246, endPoint x: 442, endPoint y: 215, distance: 169.9
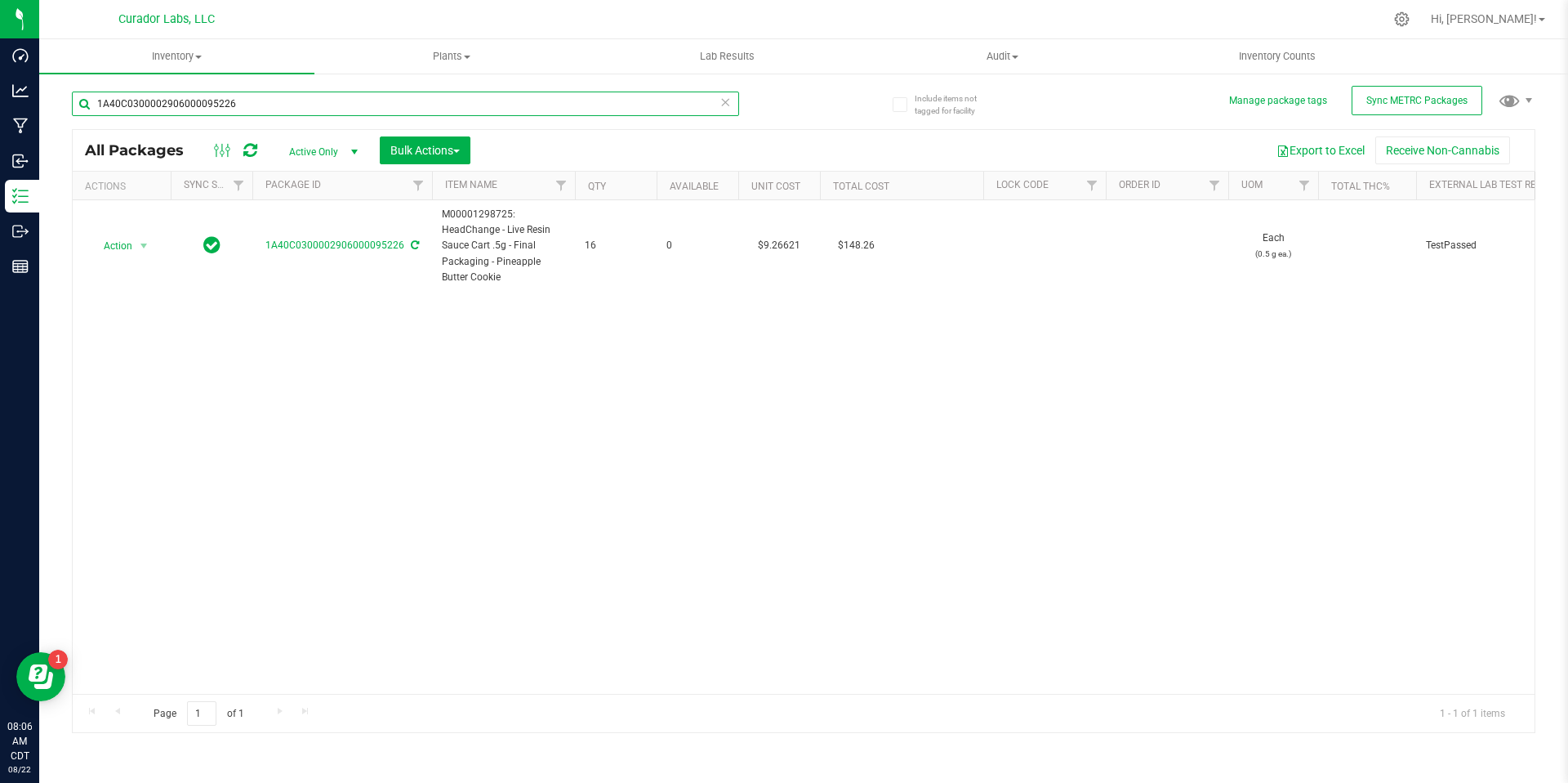
click at [293, 98] on input "1A40C0300002906000095226" at bounding box center [405, 103] width 667 height 24
paste input "32"
click at [401, 398] on div "Action Action Adjust qty Create package Edit attributes Global inventory Locate…" at bounding box center [803, 447] width 1461 height 493
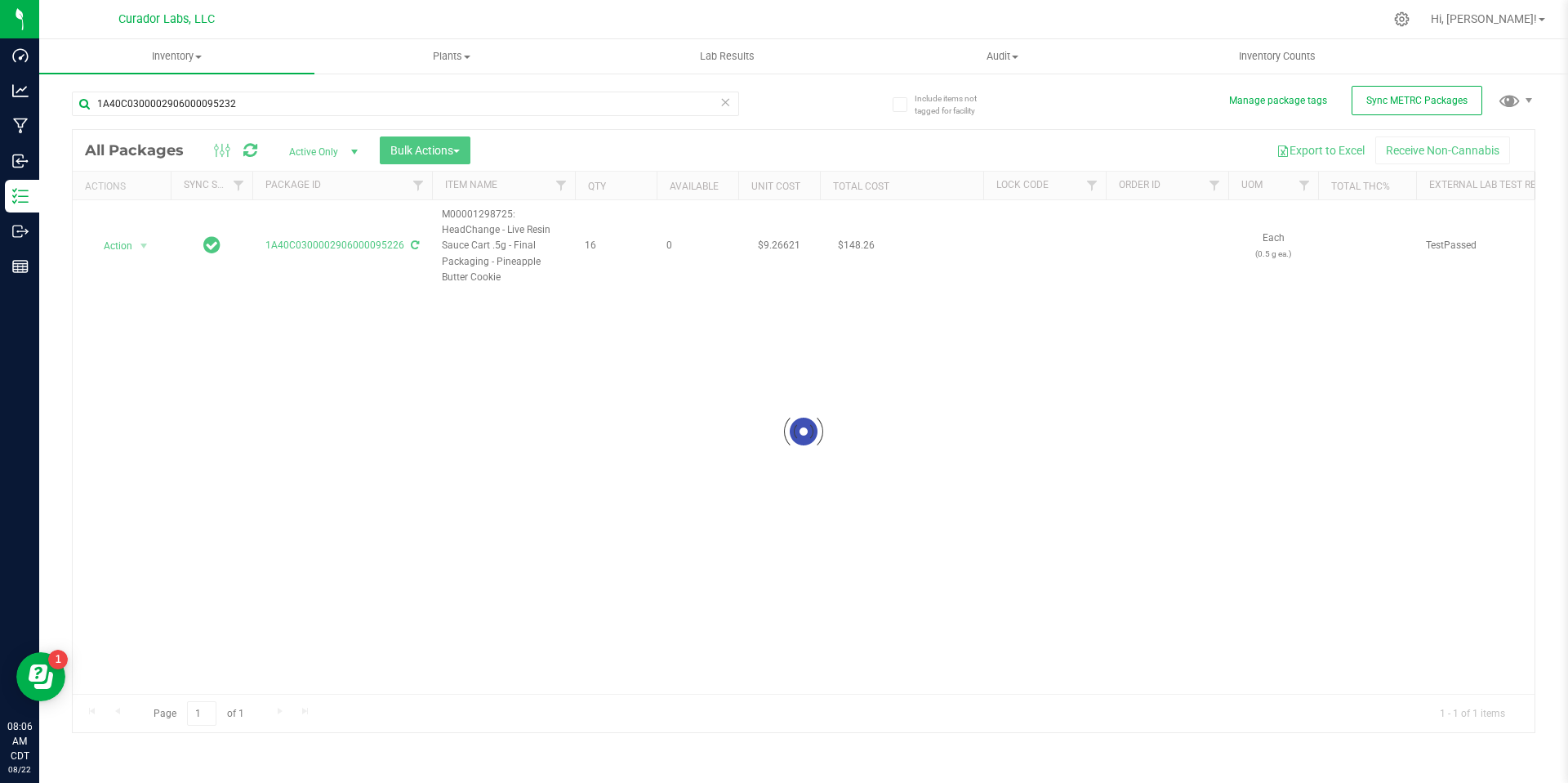
click at [614, 287] on div at bounding box center [803, 431] width 1461 height 603
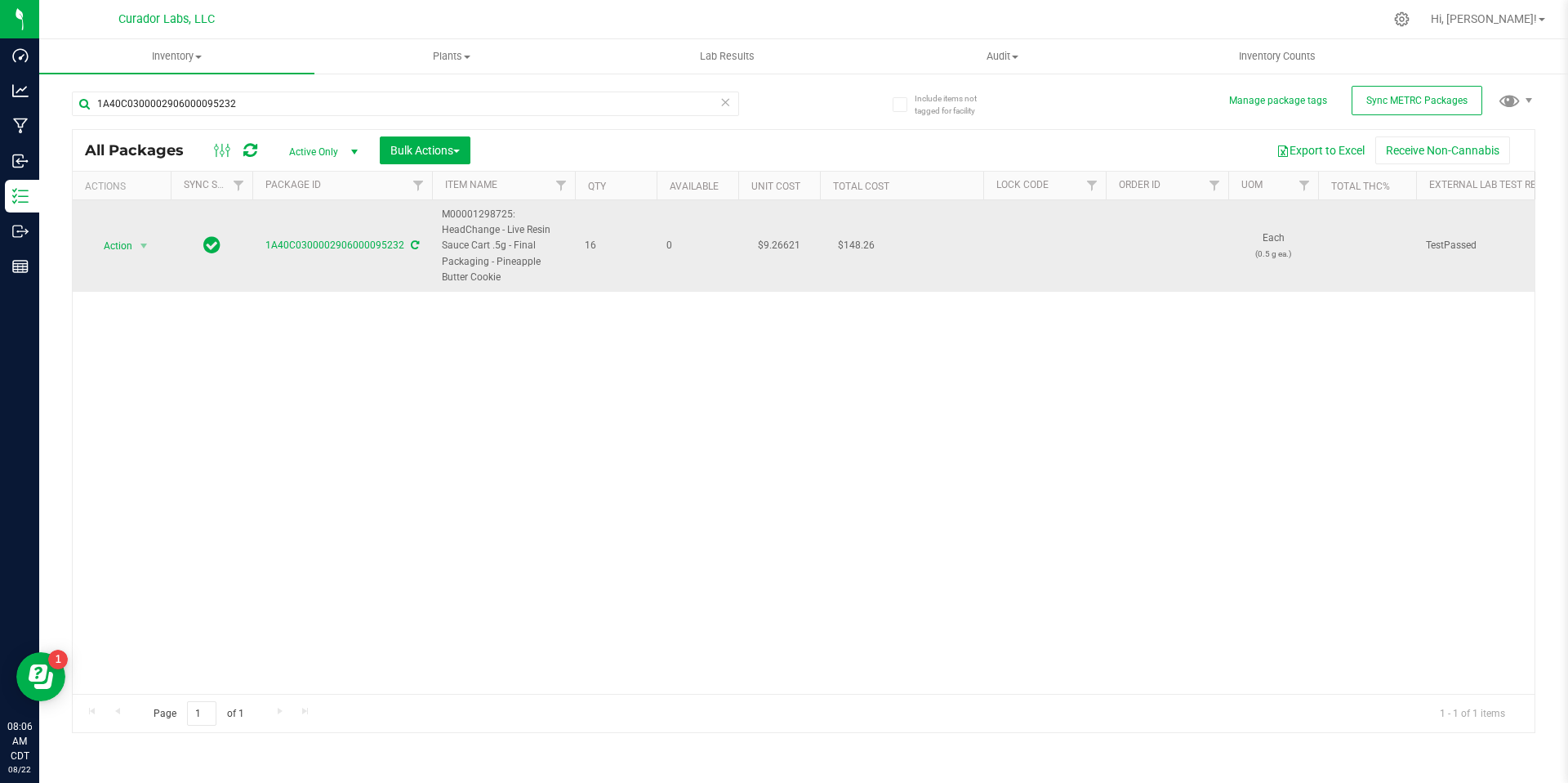
click at [695, 277] on td "0" at bounding box center [697, 246] width 82 height 91
drag, startPoint x: 603, startPoint y: 251, endPoint x: 435, endPoint y: 215, distance: 171.8
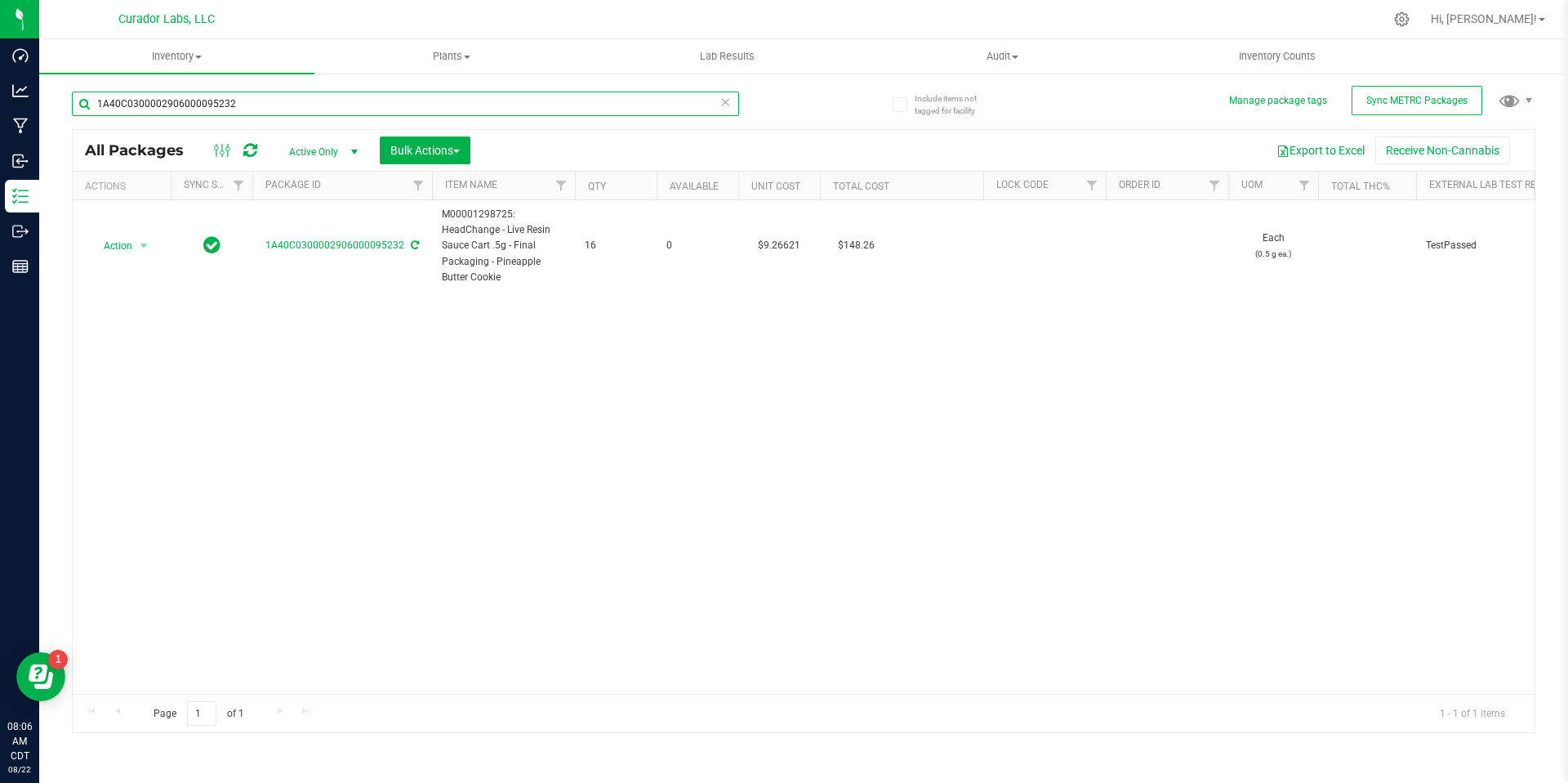
click at [245, 94] on input "1A40C0300002906000095232" at bounding box center [405, 103] width 667 height 24
paste input "88005"
type input "1A40C0300002906000088005"
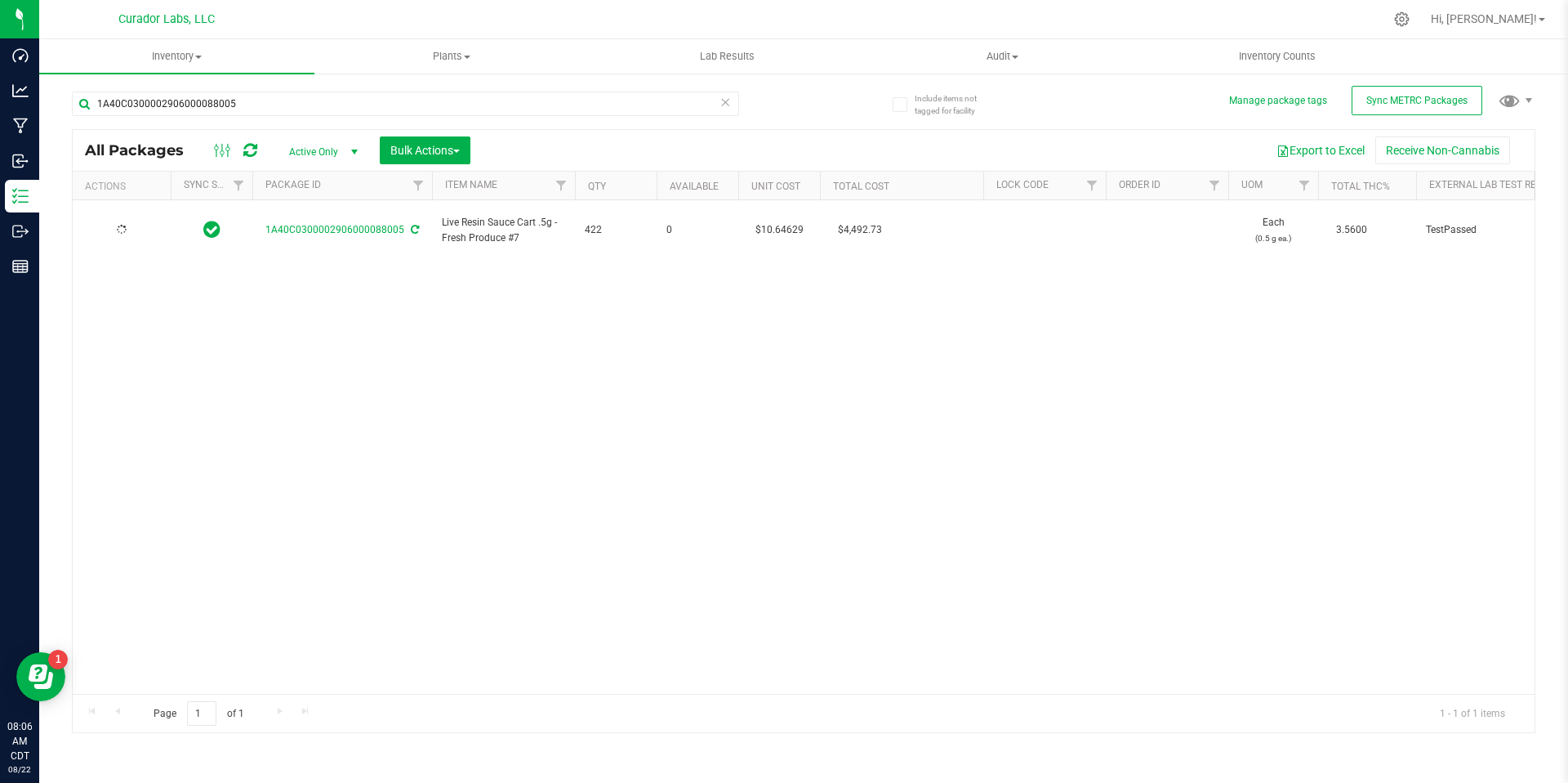
click at [635, 315] on div "1A40C0300002906000088005 Live Resin Sauce Cart .5g - Fresh Produce #7 422 0 $10…" at bounding box center [803, 447] width 1461 height 493
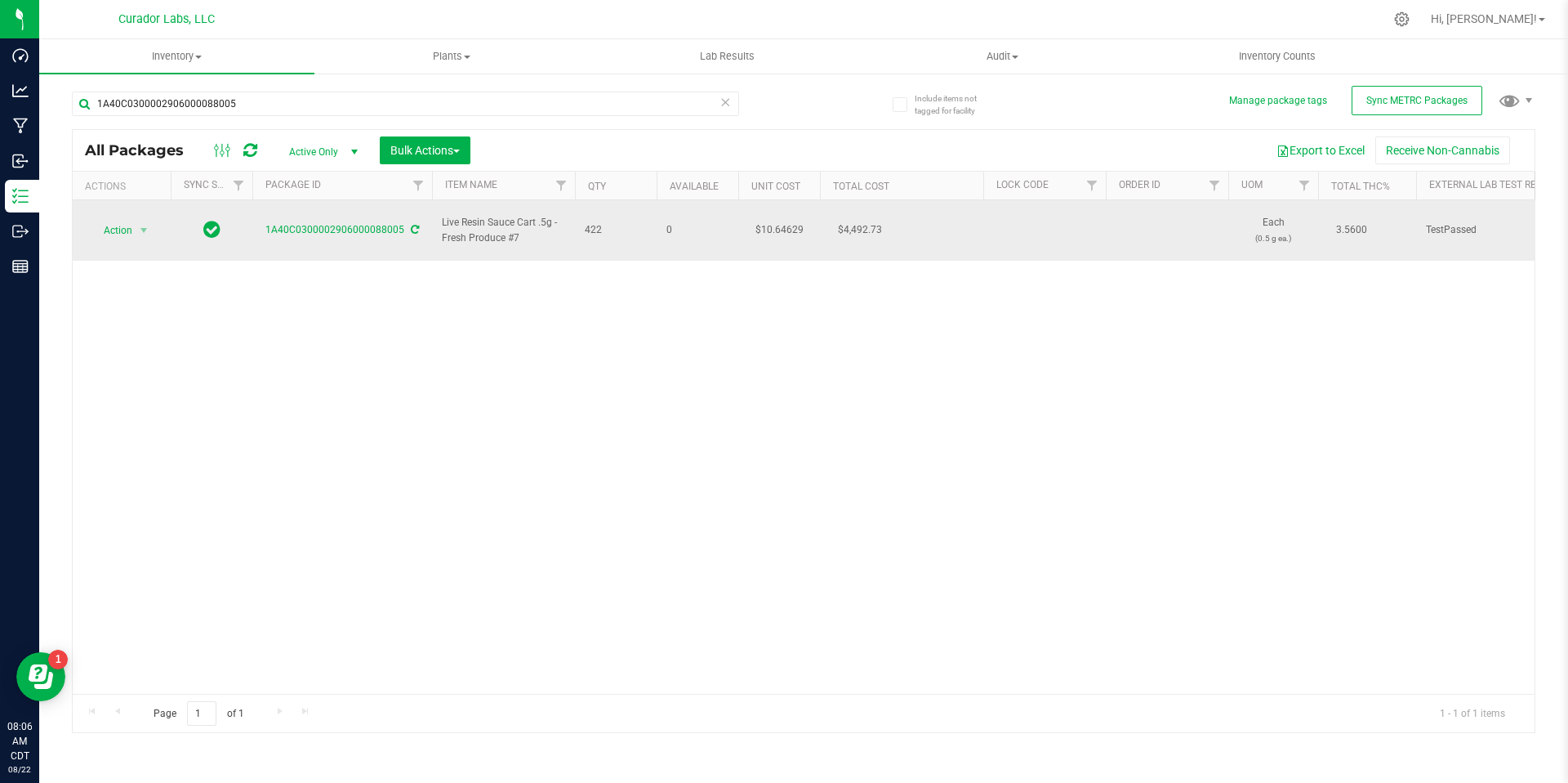
drag, startPoint x: 588, startPoint y: 221, endPoint x: 438, endPoint y: 209, distance: 150.5
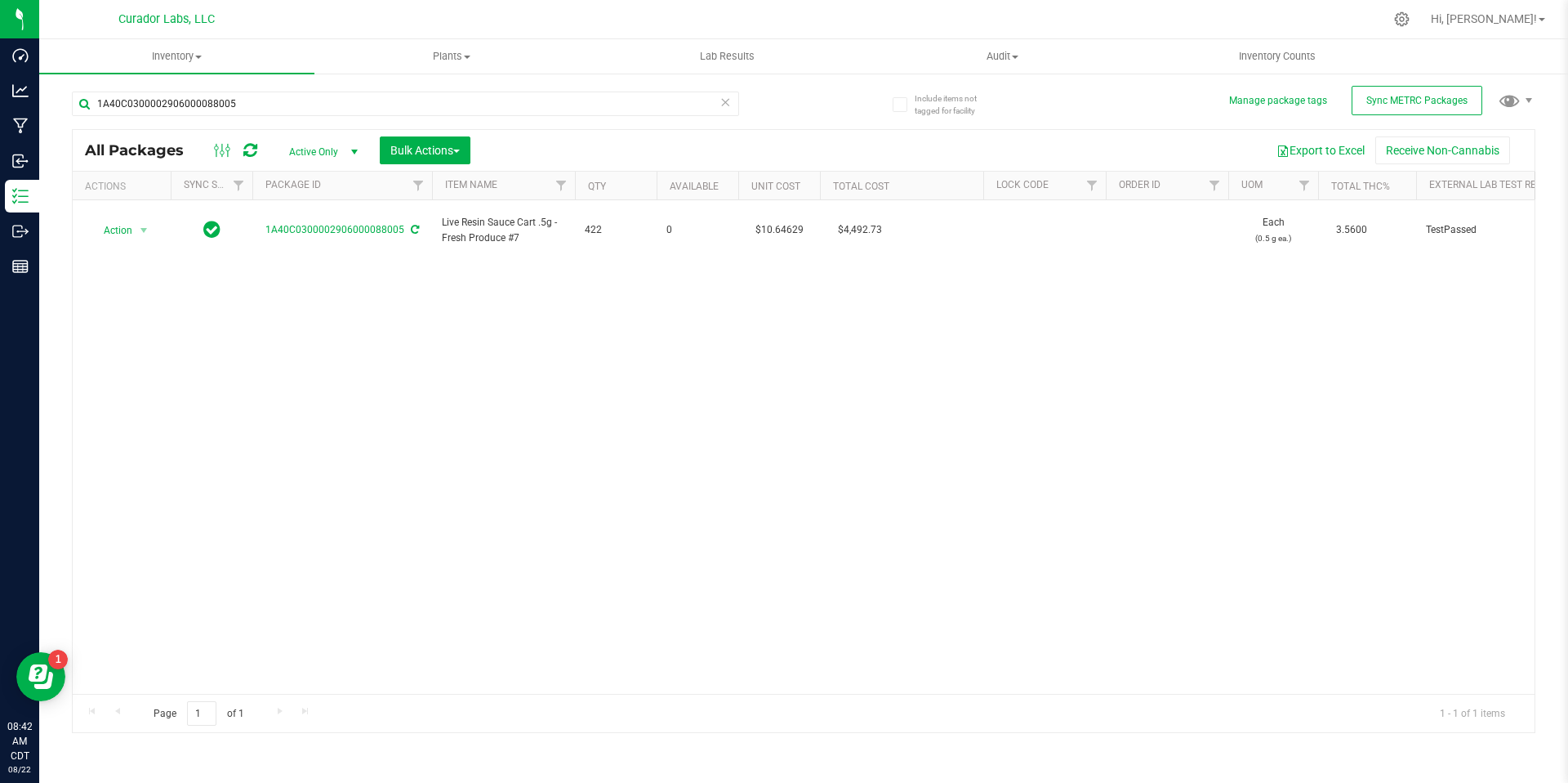
click at [645, 402] on div "Action Action Adjust qty Create package Edit attributes Global inventory Locate…" at bounding box center [803, 447] width 1461 height 493
click at [647, 403] on div "Action Action Adjust qty Create package Edit attributes Global inventory Locate…" at bounding box center [803, 447] width 1461 height 493
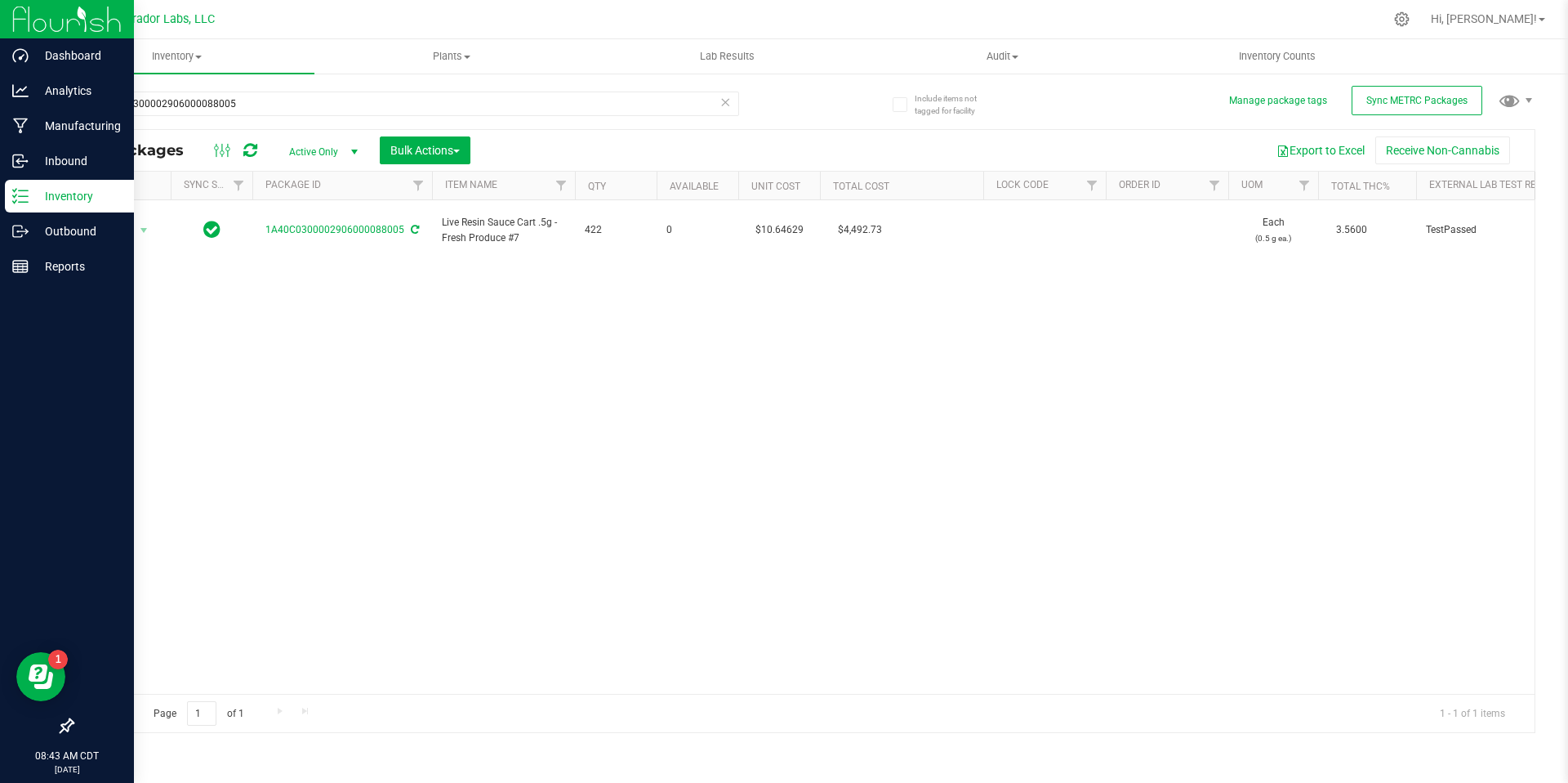
click at [50, 205] on p "Inventory" at bounding box center [78, 196] width 98 height 19
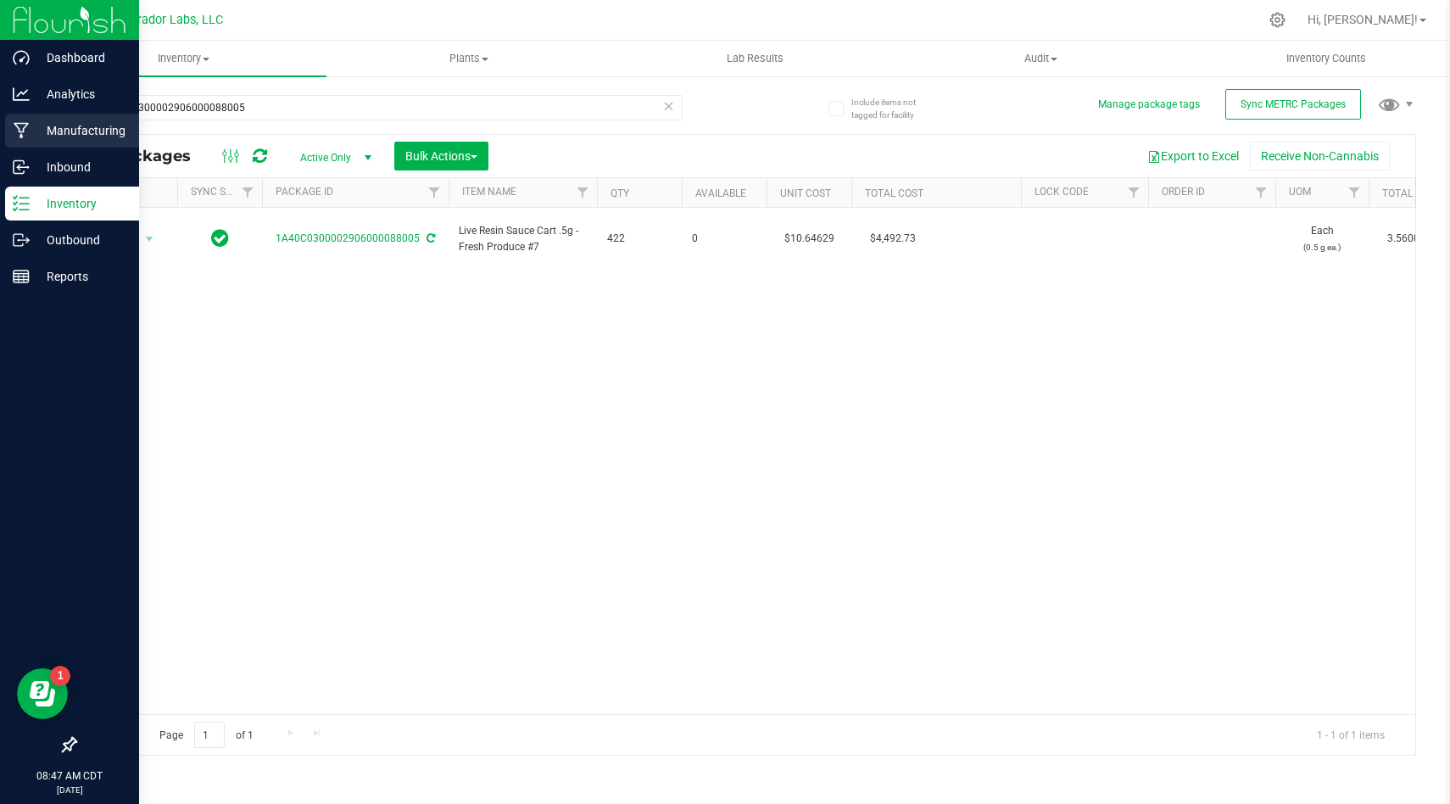
click at [28, 138] on icon at bounding box center [22, 130] width 16 height 17
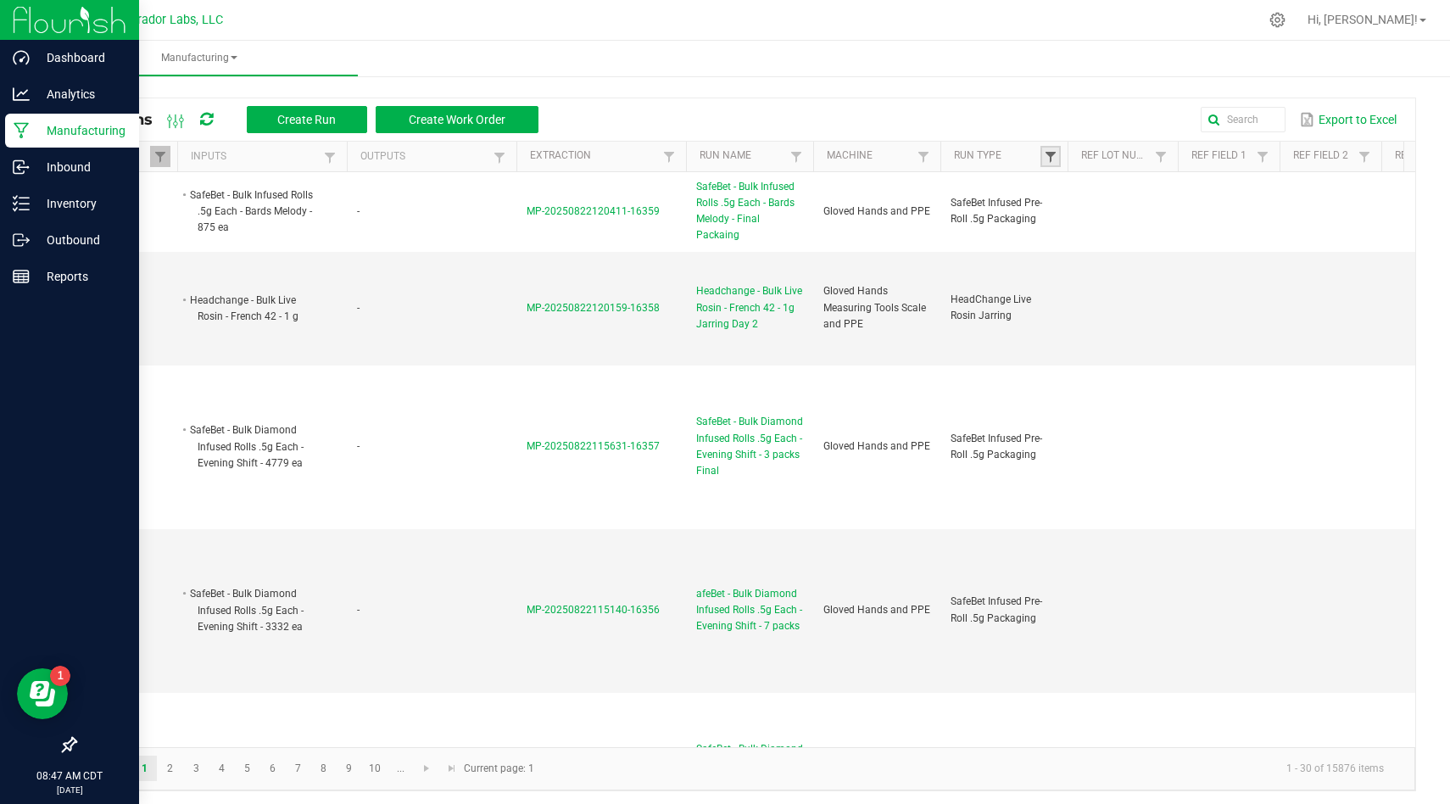
click at [1049, 154] on span at bounding box center [1051, 157] width 14 height 14
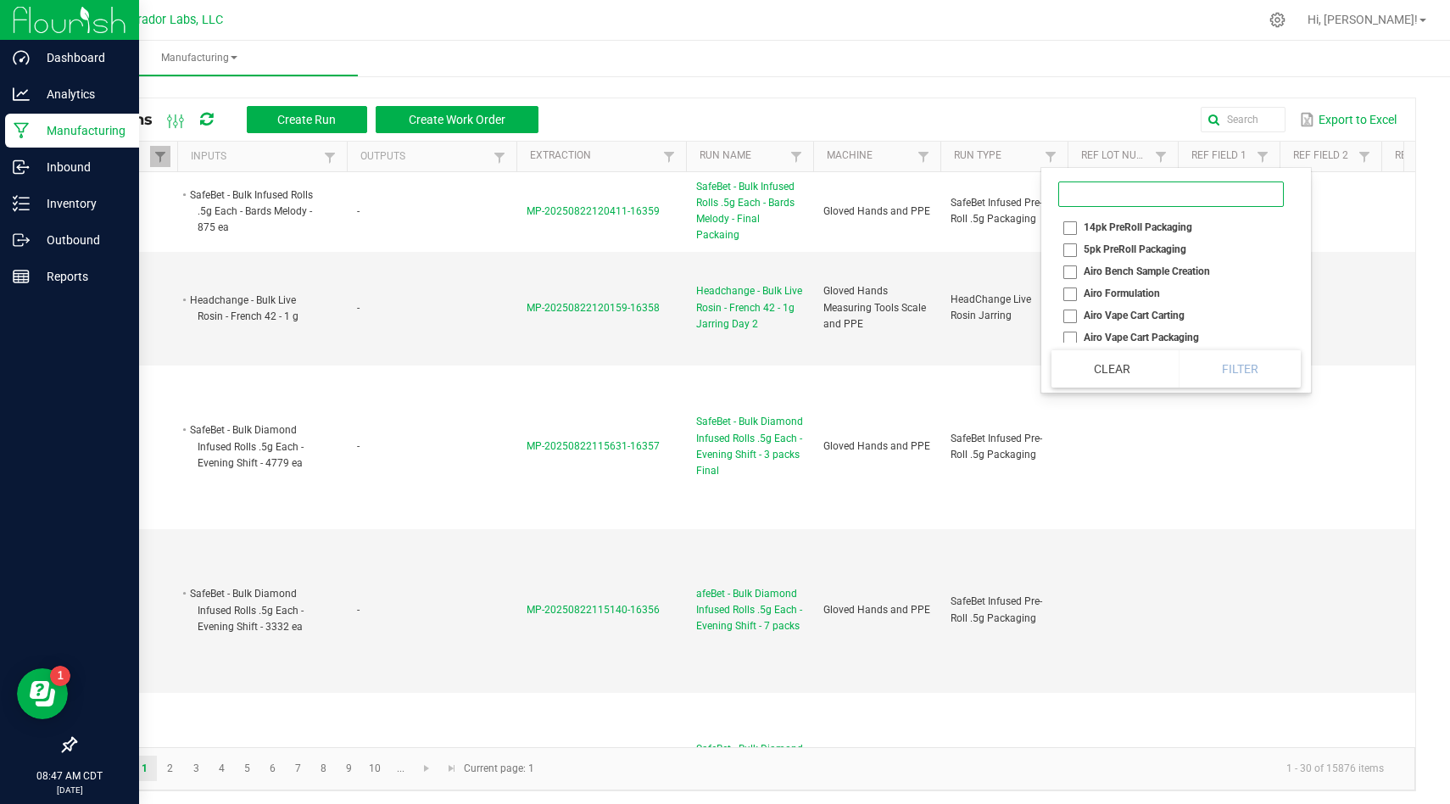
click at [1076, 197] on input at bounding box center [1172, 194] width 226 height 25
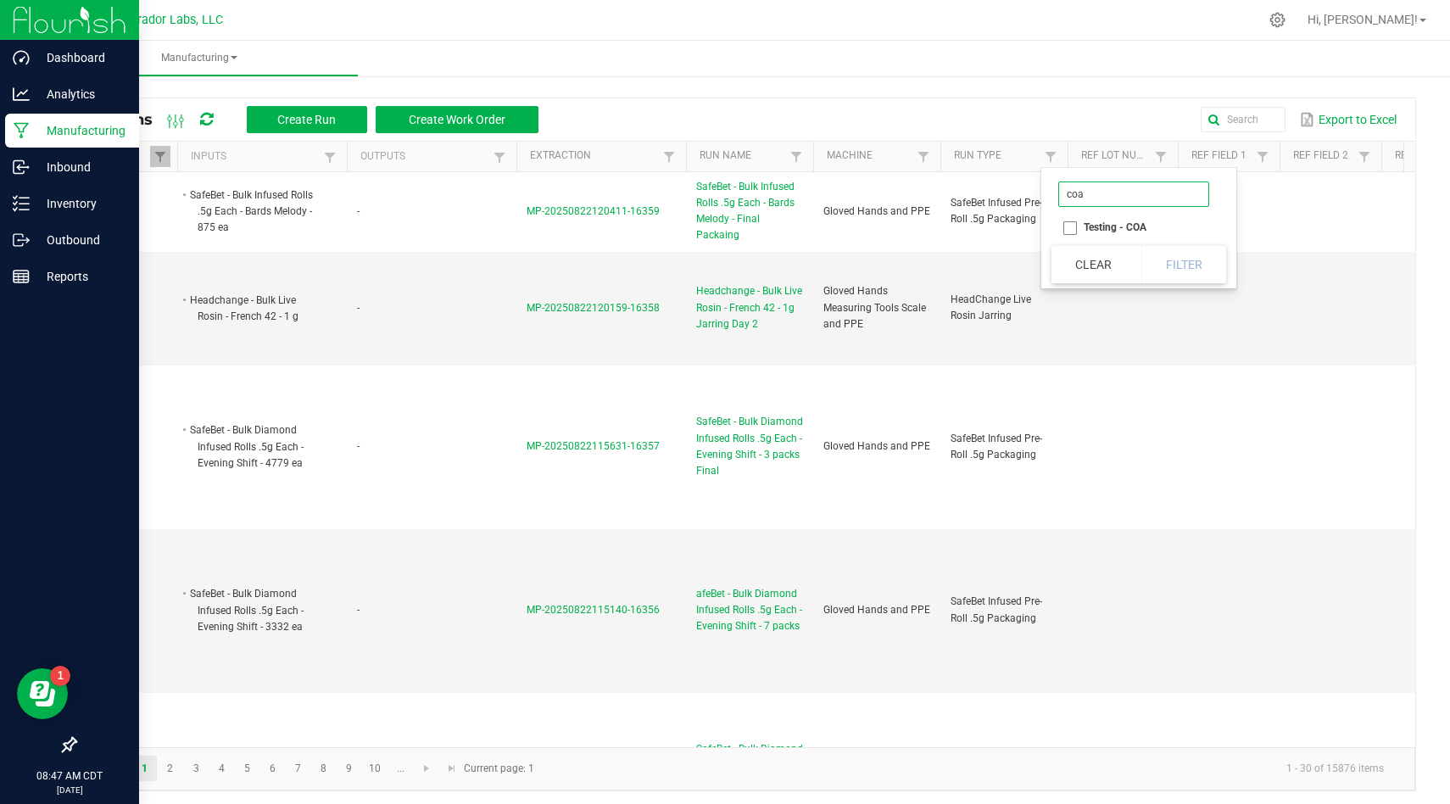
type input "coa"
click at [1070, 226] on li "Testing - COA" at bounding box center [1134, 227] width 165 height 22
checkbox COA "true"
click at [1151, 260] on button "Filter" at bounding box center [1184, 264] width 85 height 37
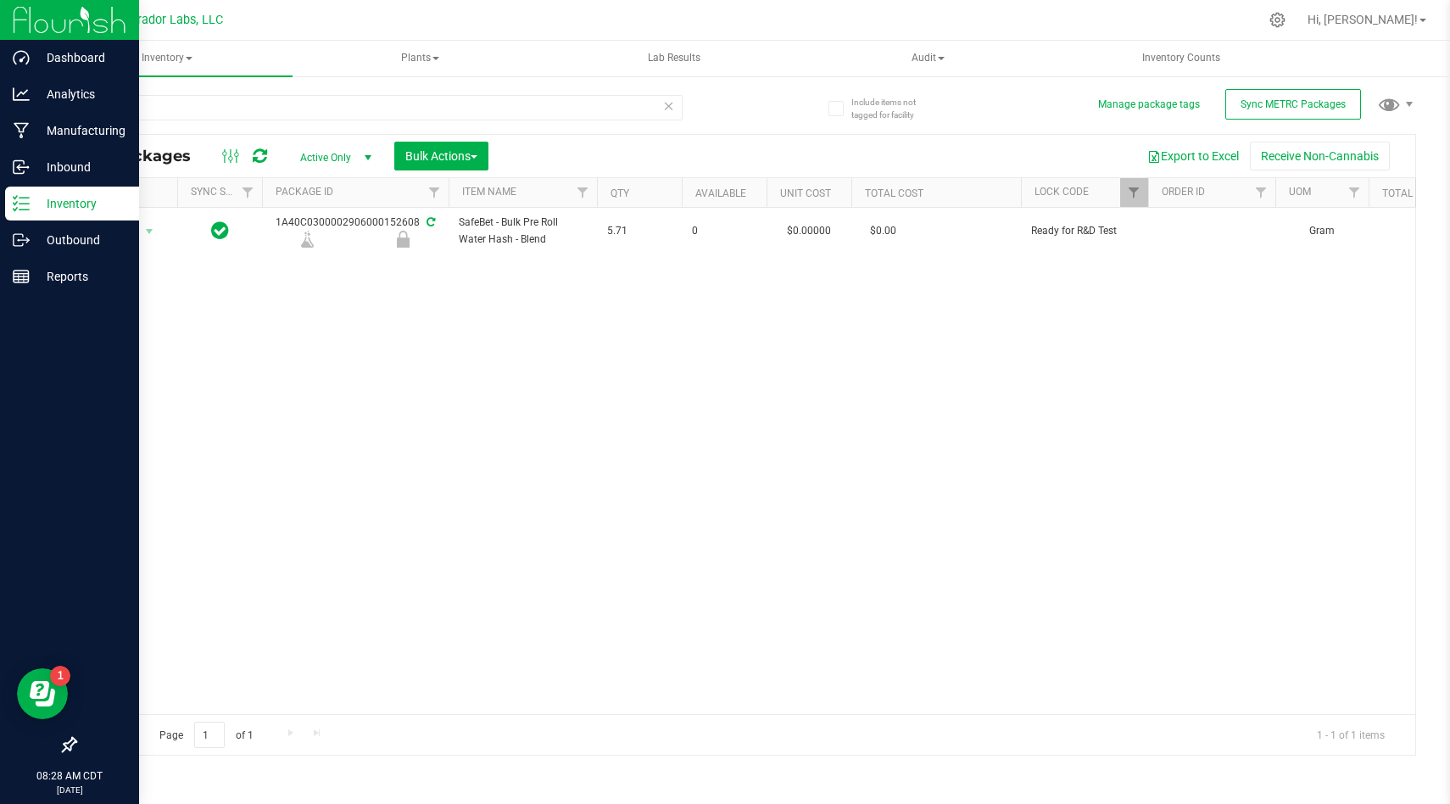
click at [33, 23] on img at bounding box center [70, 20] width 114 height 40
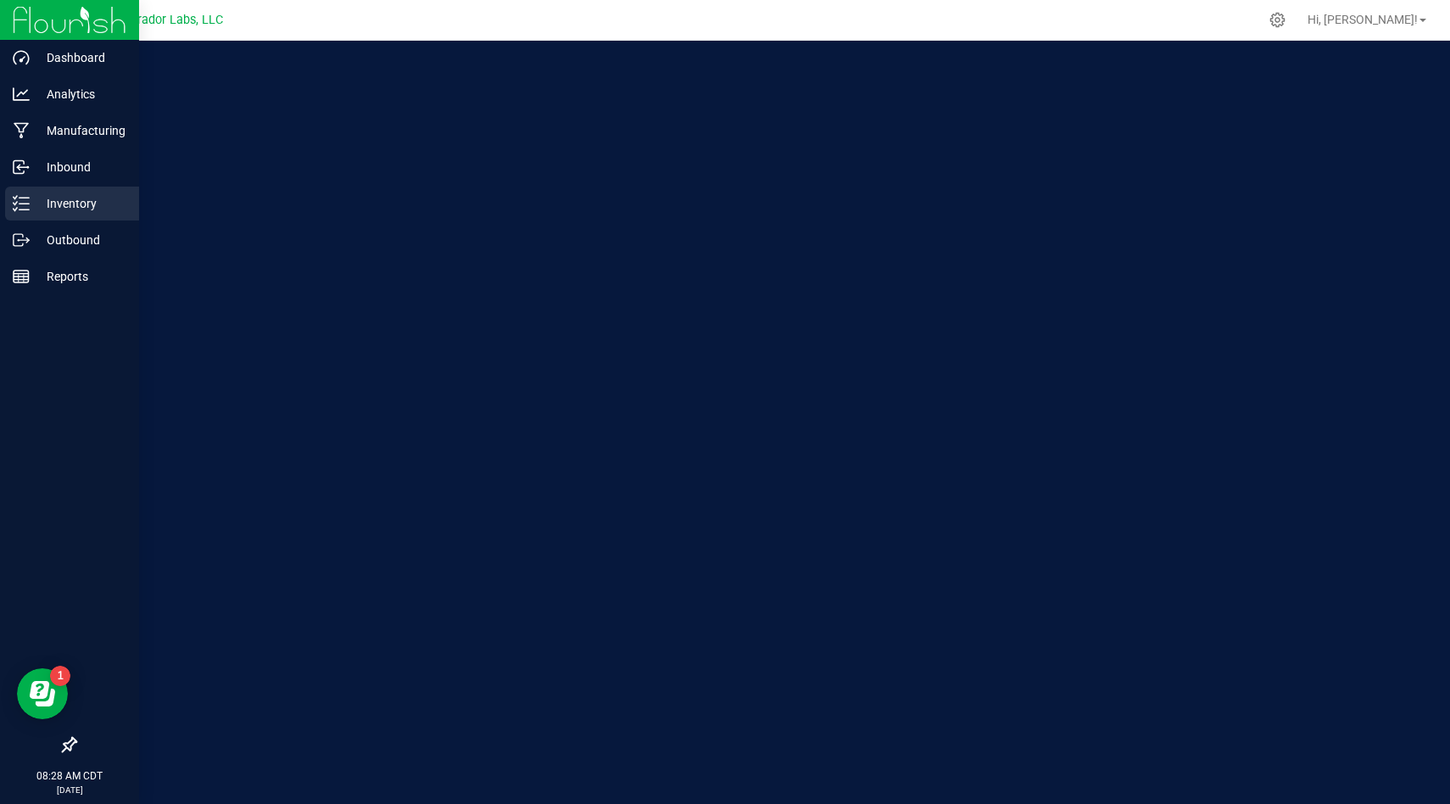
click at [53, 200] on p "Inventory" at bounding box center [81, 203] width 102 height 20
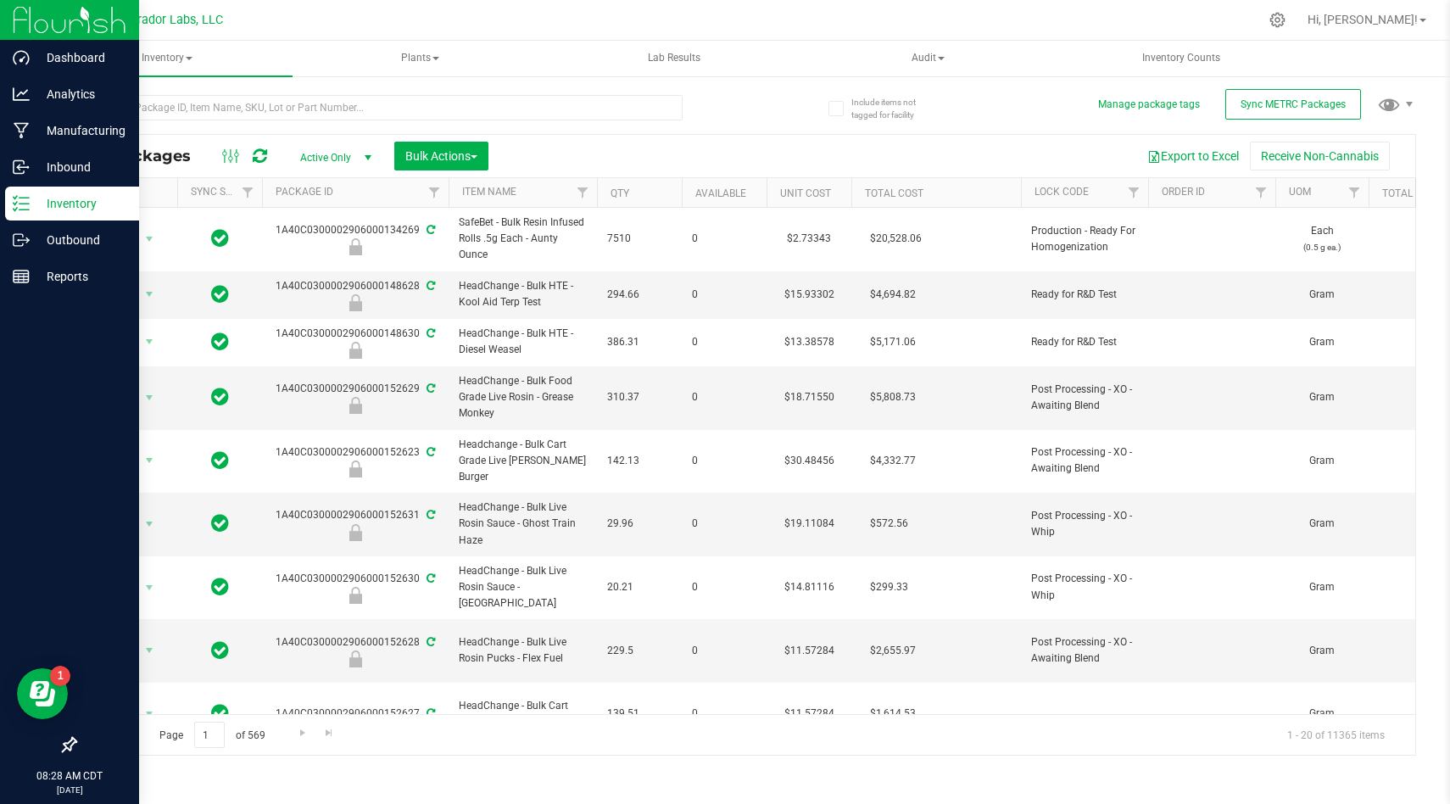
click at [1152, 204] on th "Order Id" at bounding box center [1211, 193] width 127 height 30
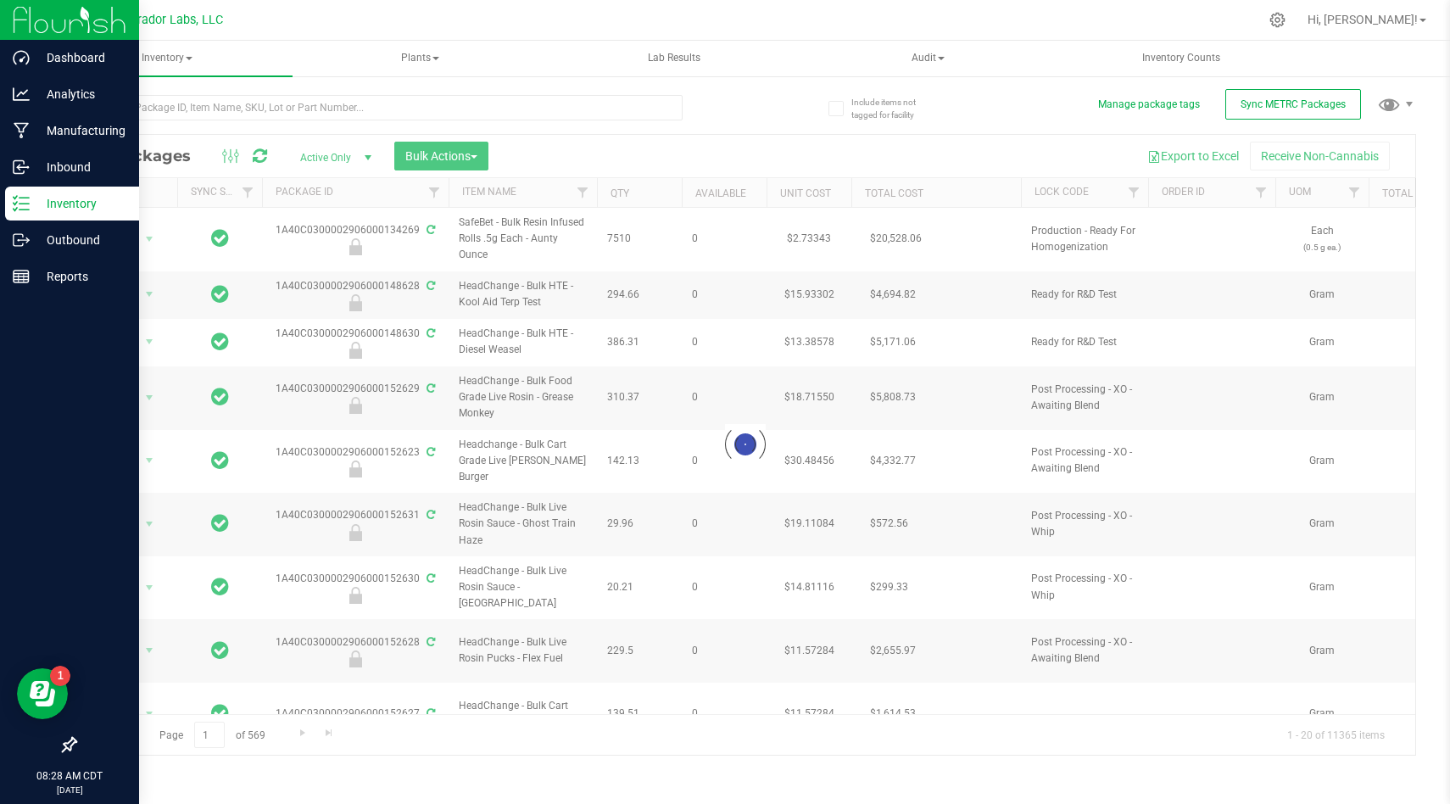
click at [1132, 193] on div at bounding box center [745, 445] width 1340 height 620
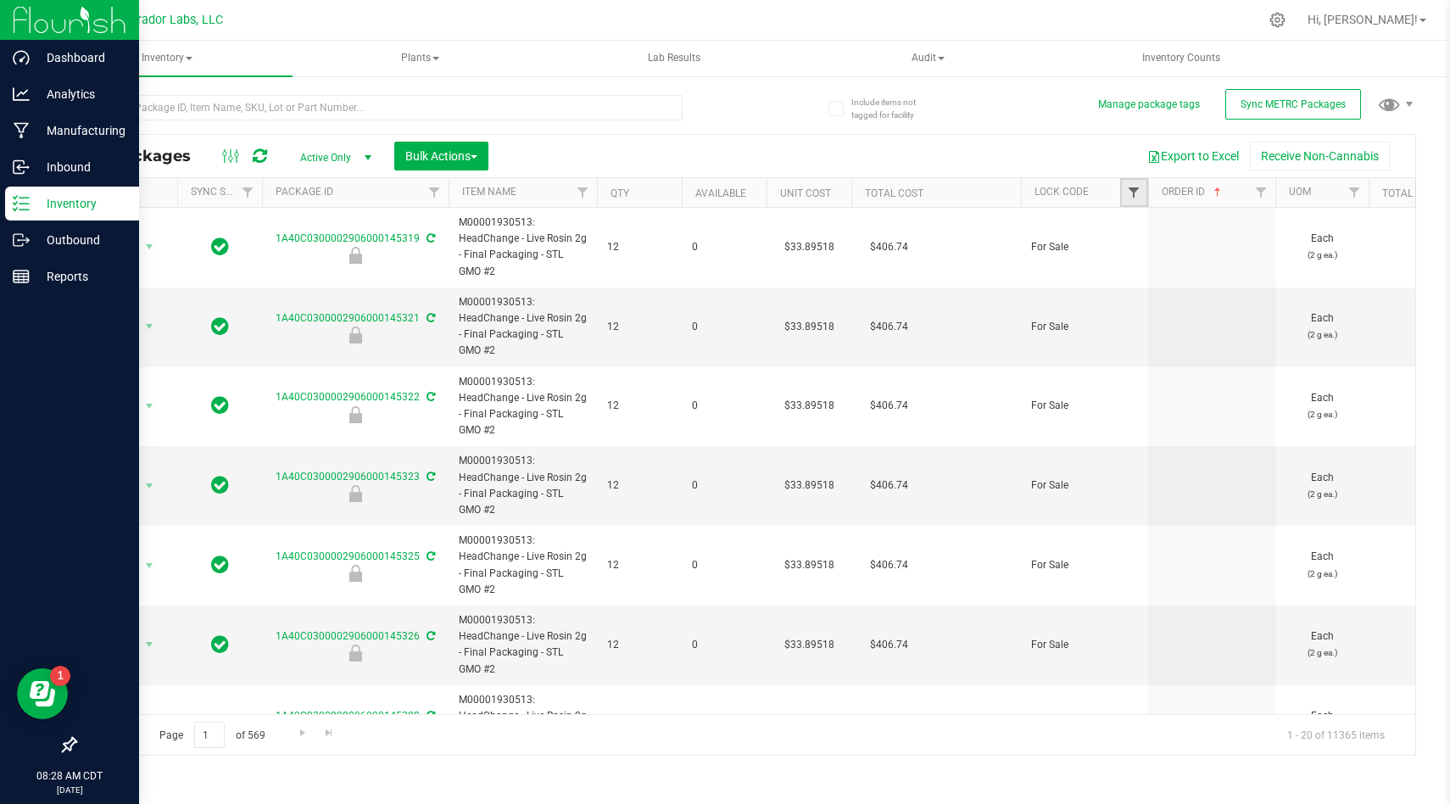
click at [1131, 193] on span "Filter" at bounding box center [1134, 193] width 14 height 14
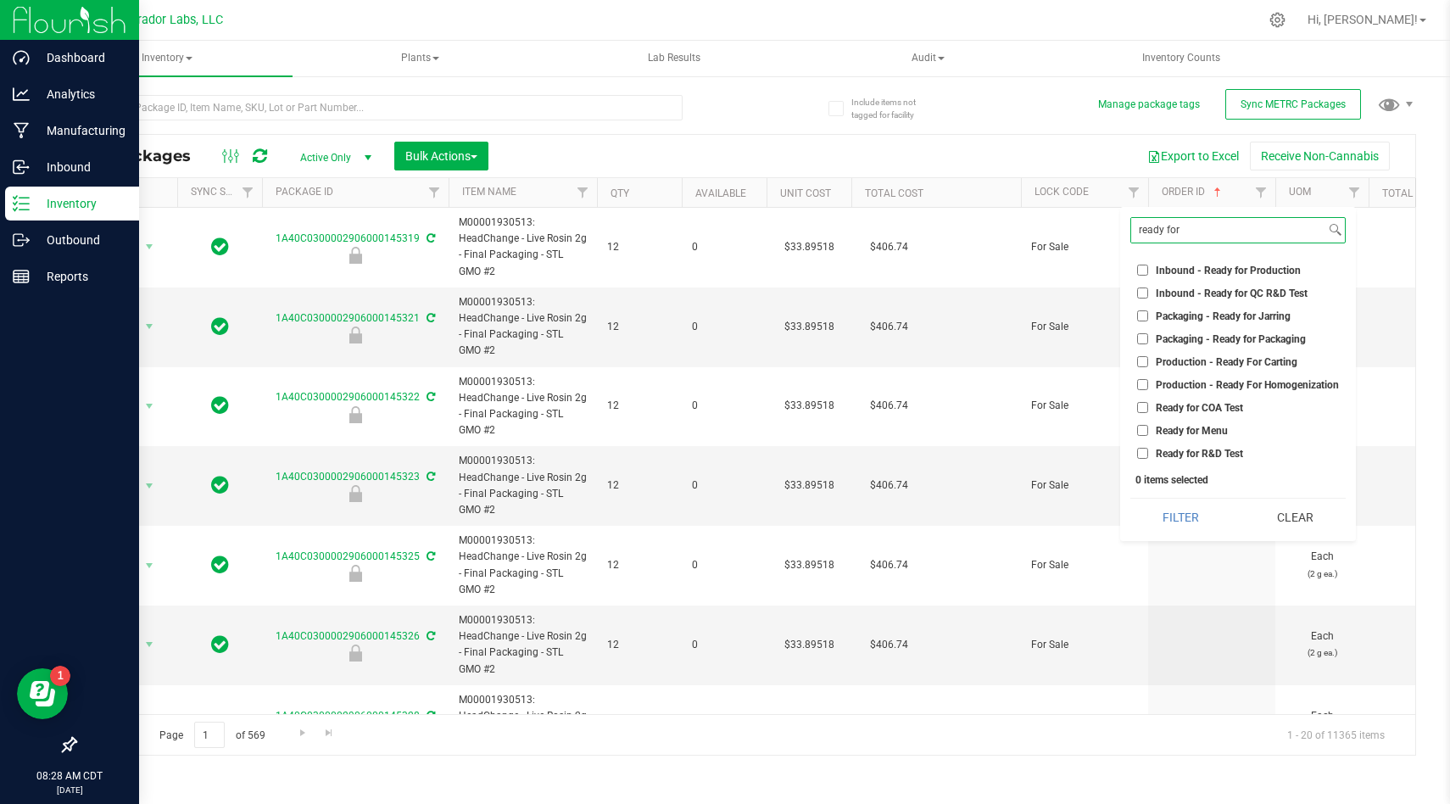
type input "ready for"
click at [1140, 405] on input "Ready for COA Test" at bounding box center [1142, 407] width 11 height 11
click at [1138, 405] on input "Ready for COA Test" at bounding box center [1142, 407] width 11 height 11
checkbox input "false"
click at [1147, 458] on input "Ready for R&D Test" at bounding box center [1142, 453] width 11 height 11
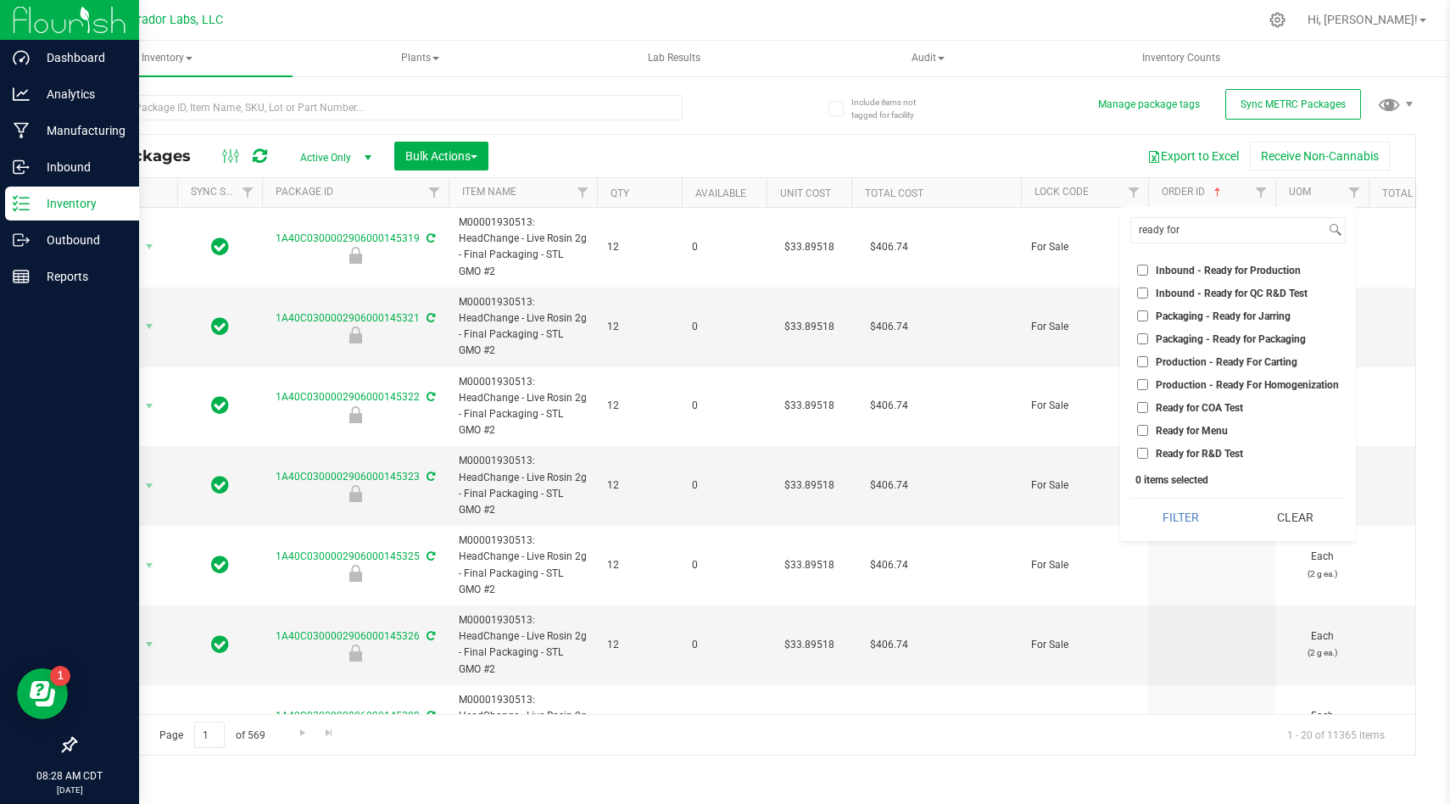
checkbox input "true"
click at [1171, 506] on button "Filter" at bounding box center [1182, 517] width 102 height 37
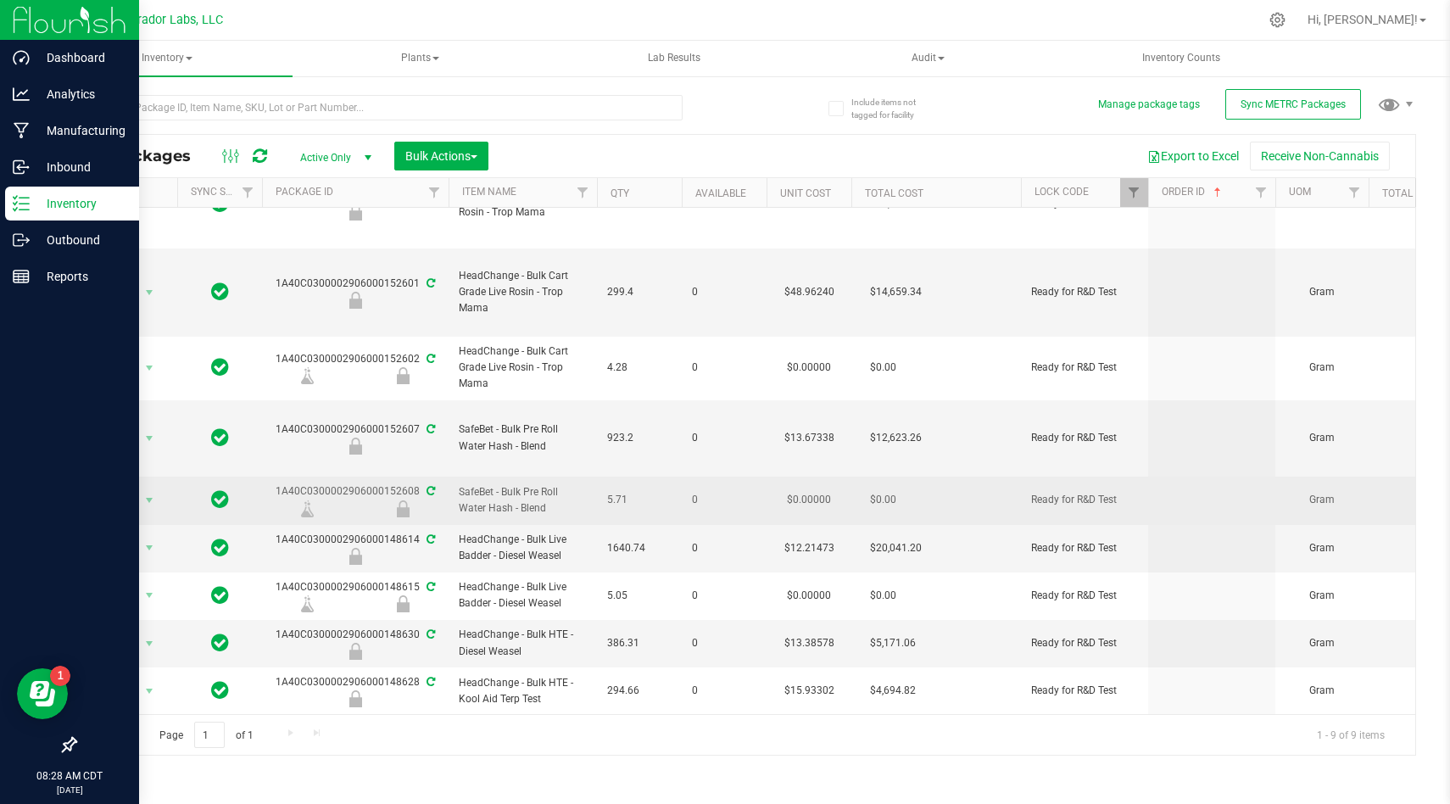
scroll to position [60, 0]
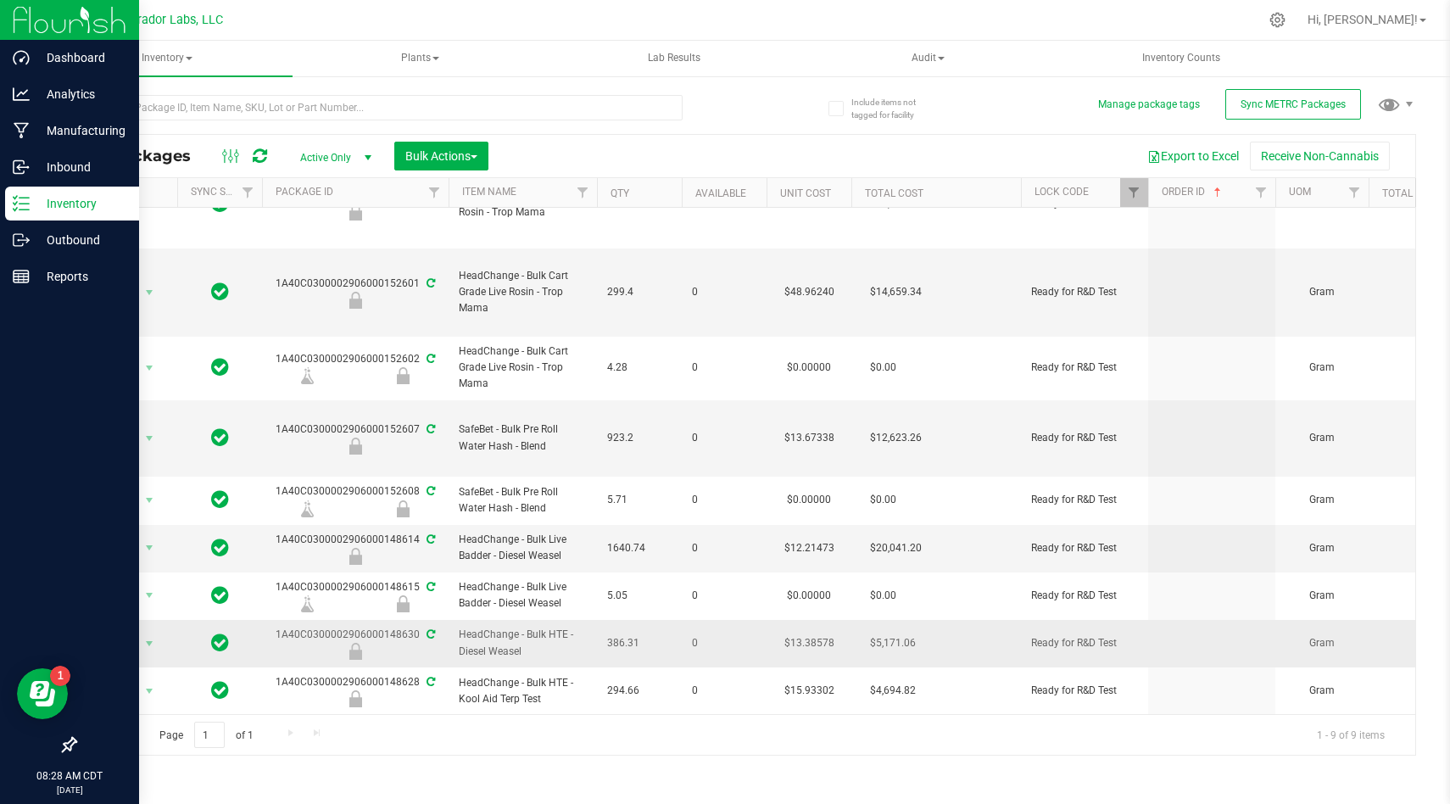
click at [528, 627] on span "HeadChange - Bulk HTE - Diesel Weasel" at bounding box center [523, 643] width 128 height 32
copy tr "HeadChange - Bulk HTE - Diesel Weasel"
click at [400, 627] on div "1A40C0300002906000148630" at bounding box center [356, 643] width 192 height 33
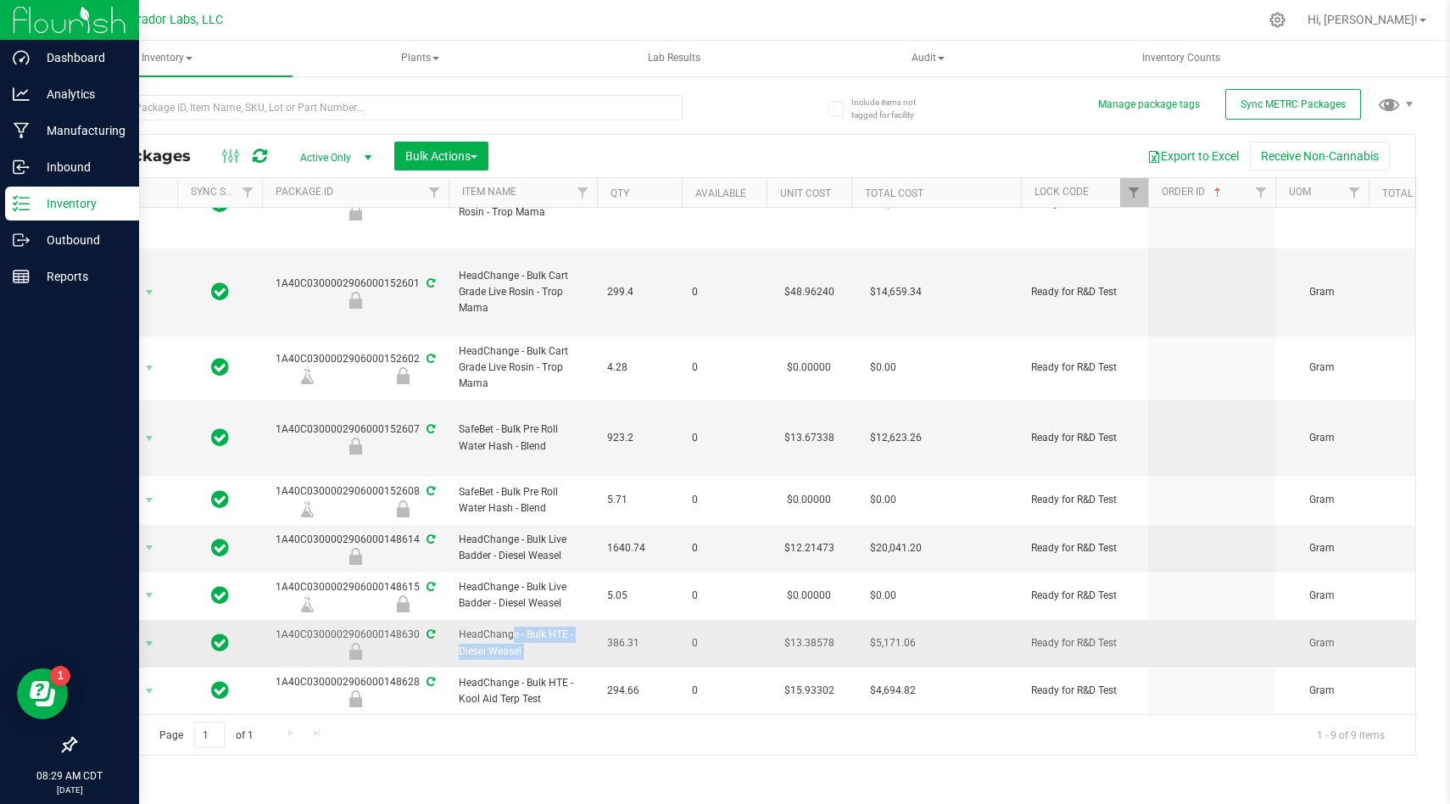
click at [400, 627] on div "1A40C0300002906000148630" at bounding box center [356, 643] width 192 height 33
copy div "1A40C0300002906000148630"
click at [660, 550] on td "1640.74" at bounding box center [639, 548] width 85 height 47
click at [600, 282] on td "299.4" at bounding box center [639, 293] width 85 height 88
click at [607, 439] on td "923.2" at bounding box center [639, 438] width 85 height 77
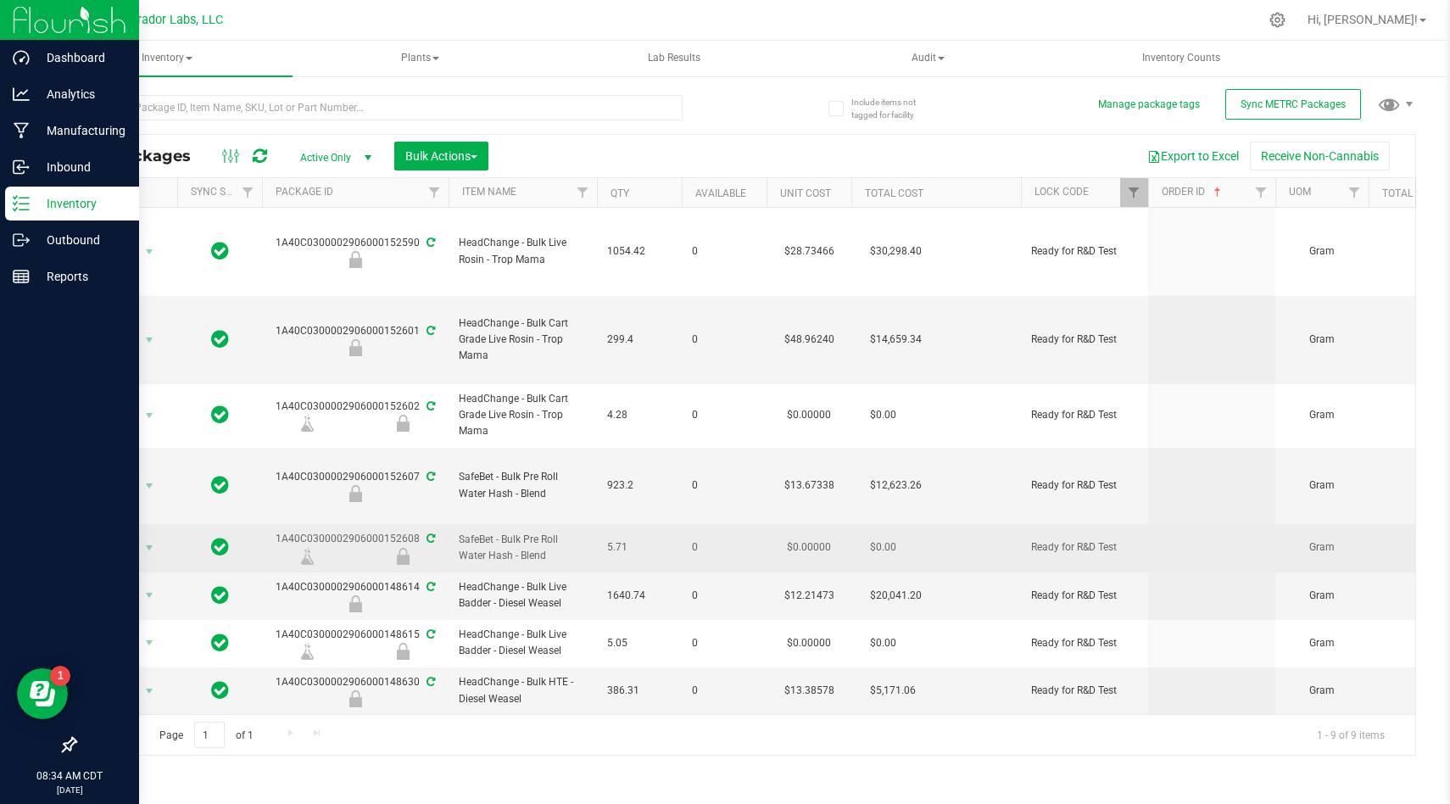
scroll to position [0, 0]
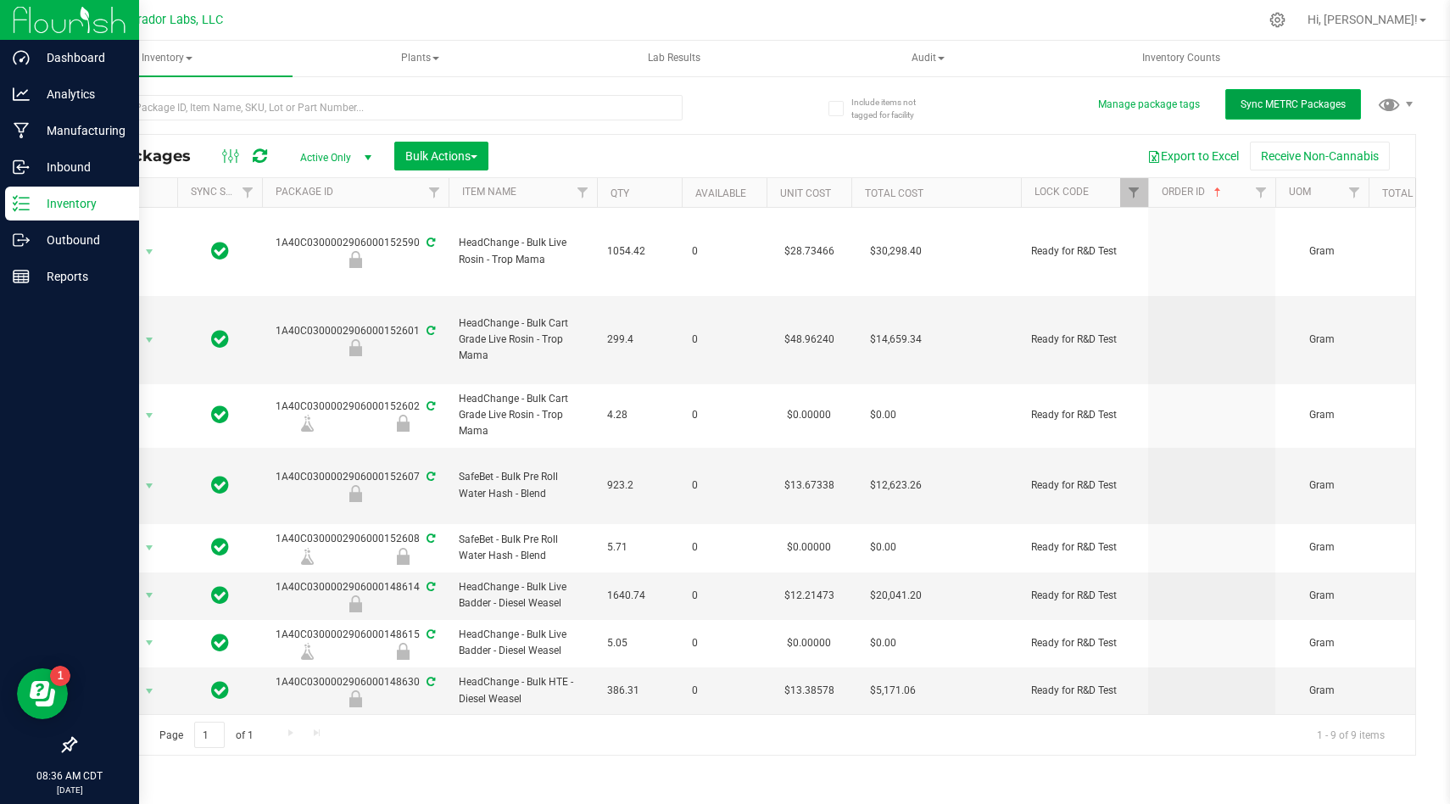
click at [1279, 102] on span "Sync METRC Packages" at bounding box center [1293, 104] width 105 height 12
click at [1025, 146] on div "Export to Excel Receive Non-Cannabis" at bounding box center [952, 156] width 902 height 29
click at [1024, 147] on div "Export to Excel Receive Non-Cannabis" at bounding box center [952, 156] width 902 height 29
click at [1023, 147] on div "Export to Excel Receive Non-Cannabis" at bounding box center [952, 156] width 902 height 29
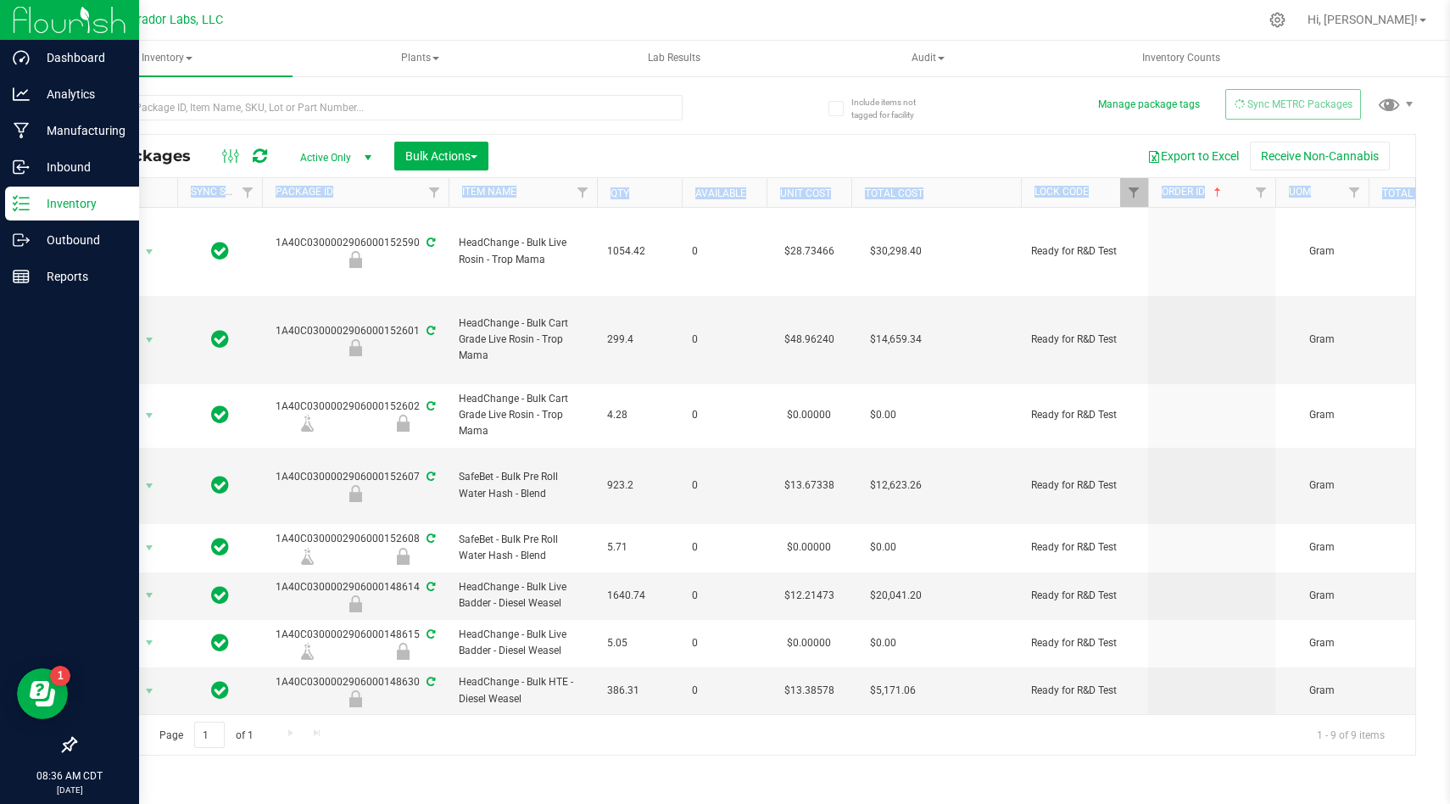
click at [1023, 147] on div "Export to Excel Receive Non-Cannabis" at bounding box center [952, 156] width 902 height 29
click at [1021, 147] on div "Export to Excel Receive Non-Cannabis" at bounding box center [952, 156] width 902 height 29
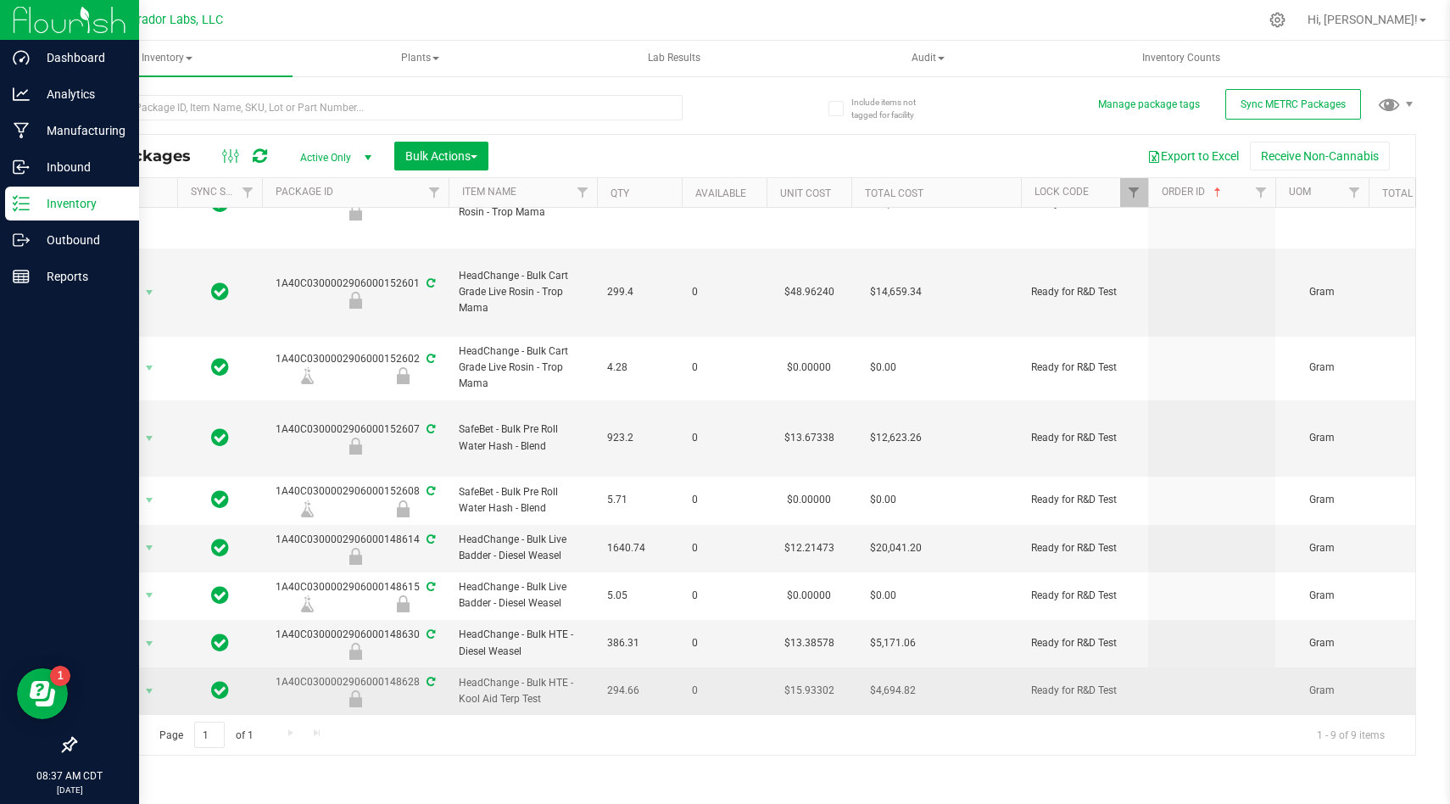
click at [398, 674] on div "1A40C0300002906000148628" at bounding box center [356, 690] width 192 height 33
click at [476, 675] on span "HeadChange - Bulk HTE - Kool Aid Terp Test" at bounding box center [523, 691] width 128 height 32
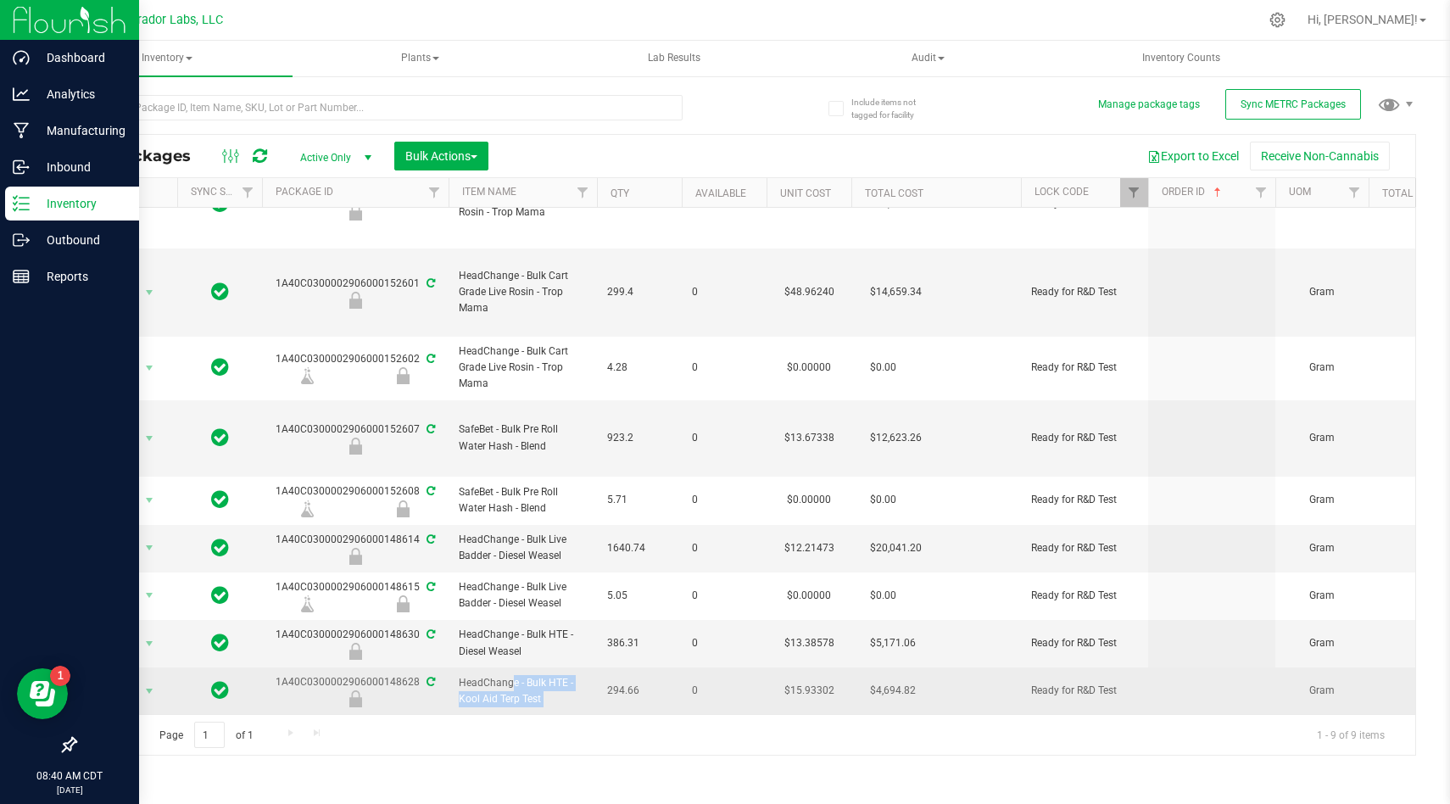
copy tr "HeadChange - Bulk HTE - Kool Aid Terp Test"
click at [385, 674] on div "1A40C0300002906000148628" at bounding box center [356, 690] width 192 height 33
copy div "1A40C0300002906000148628"
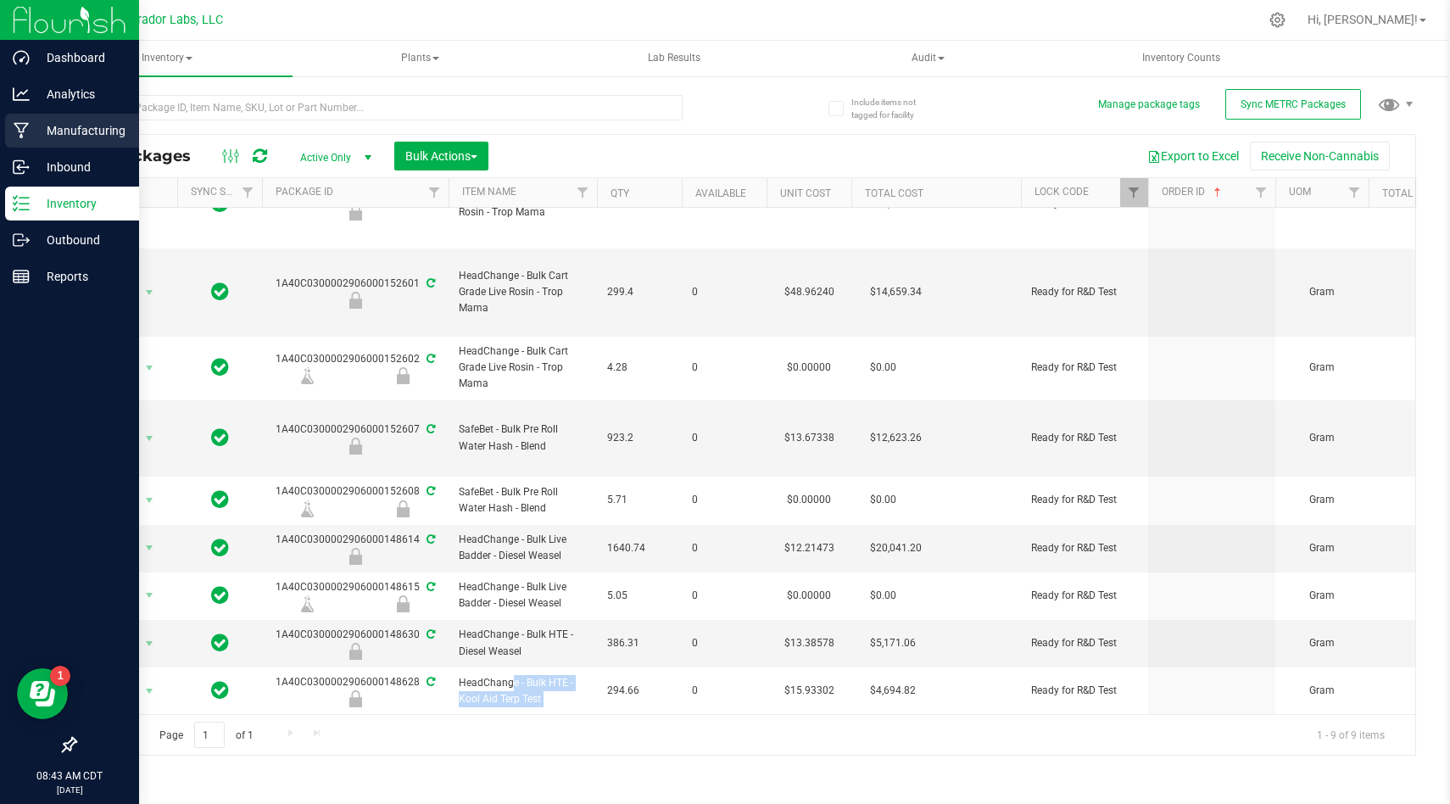
click at [11, 125] on div "Manufacturing" at bounding box center [72, 131] width 134 height 34
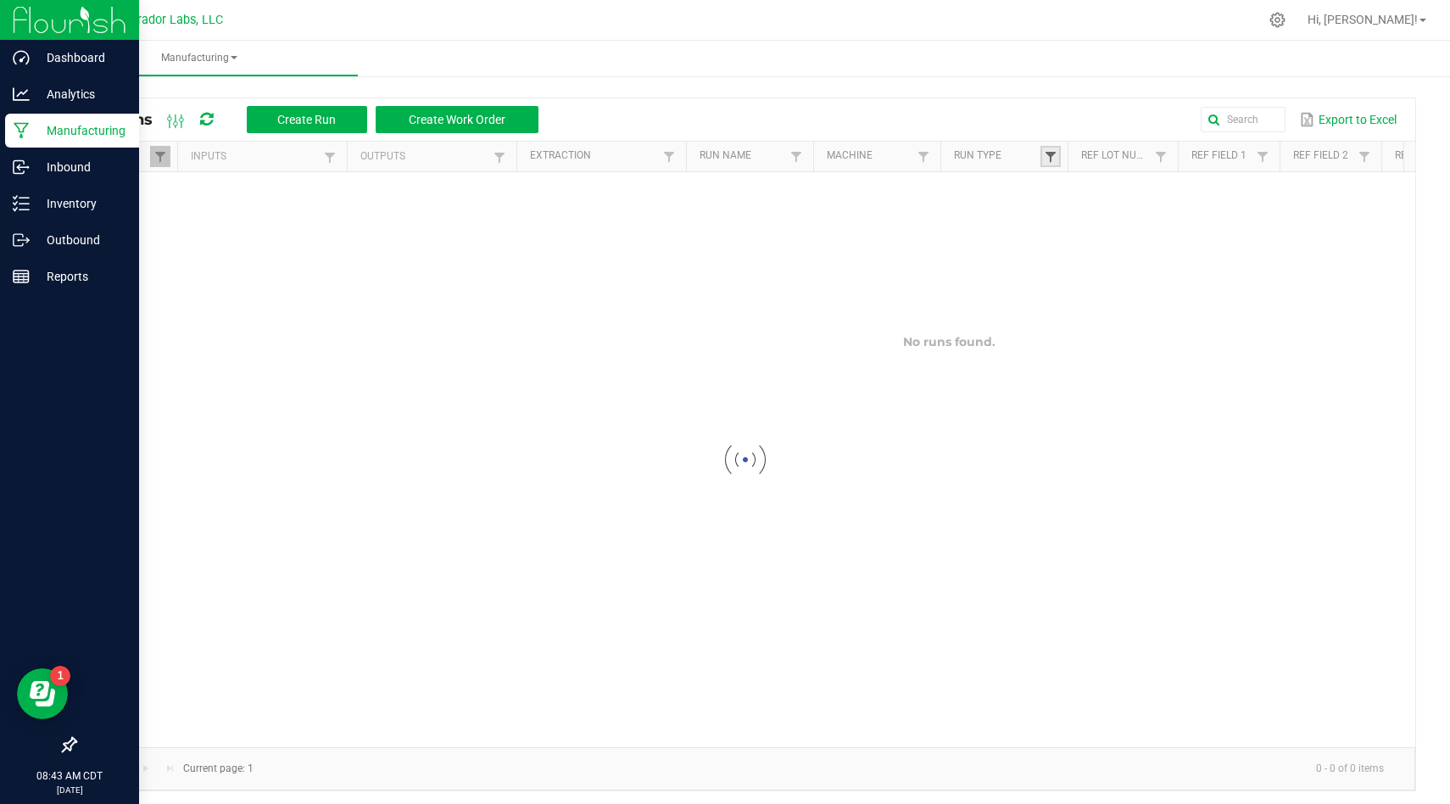
click at [1050, 158] on span at bounding box center [1051, 157] width 14 height 14
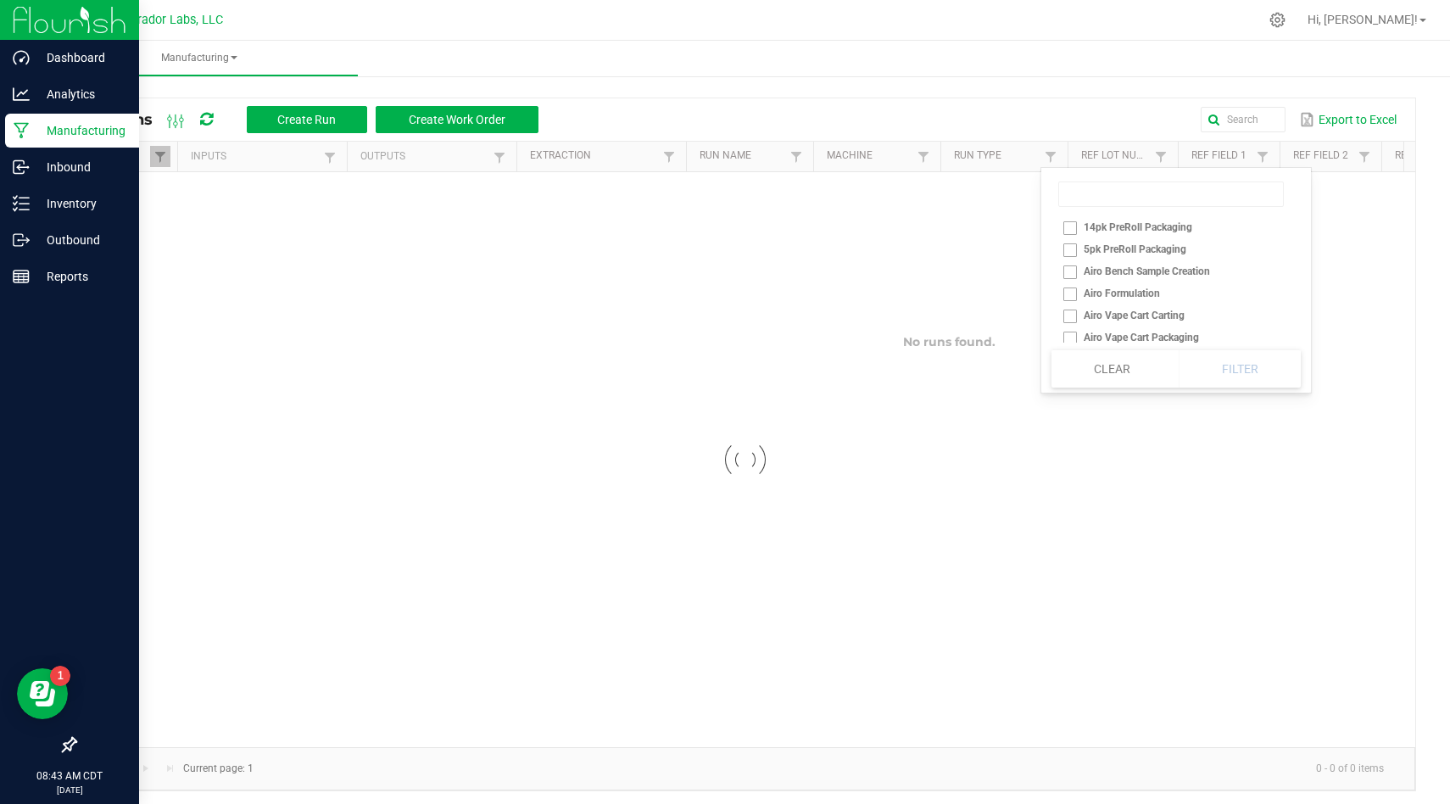
click at [1086, 193] on div at bounding box center [745, 459] width 1340 height 575
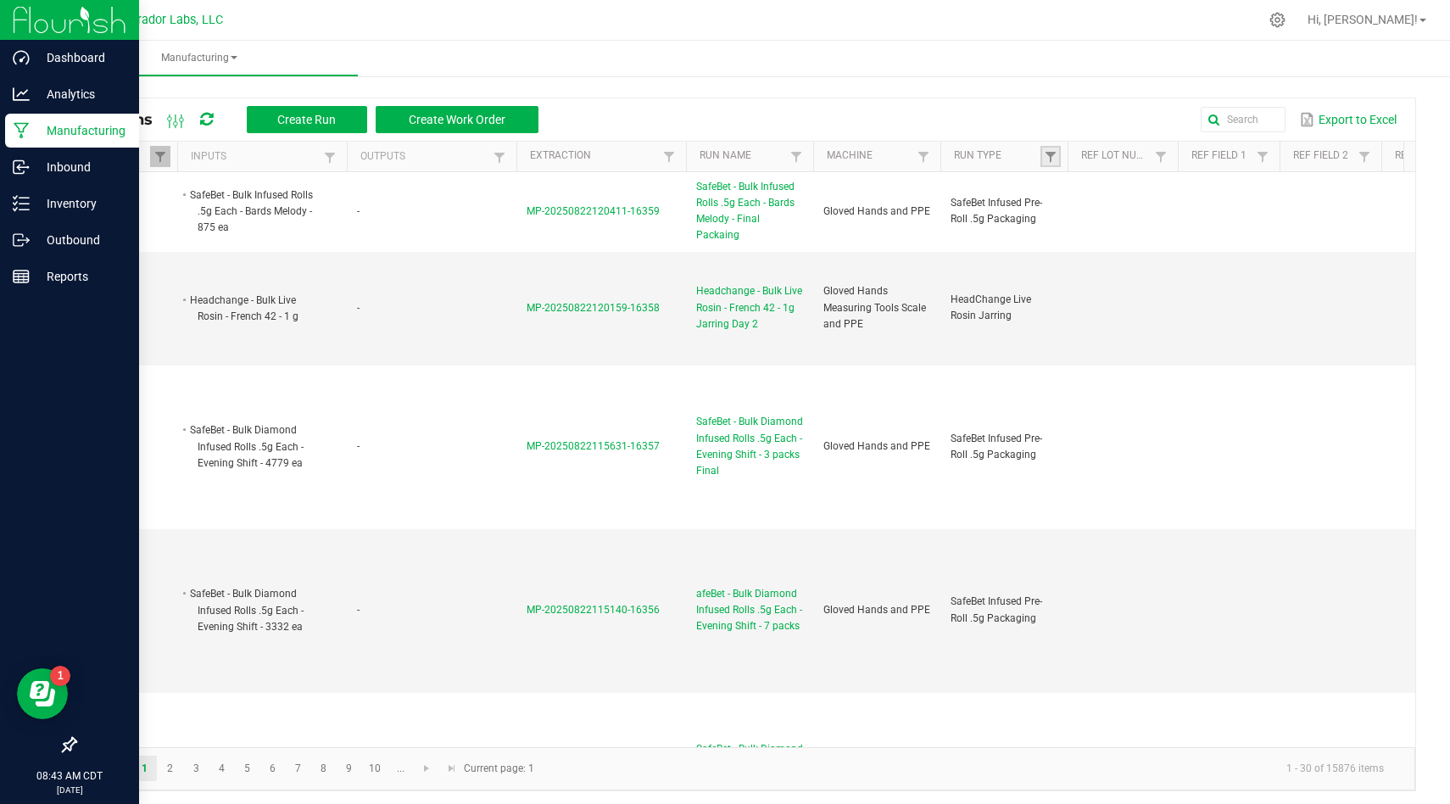
click at [1058, 155] on link at bounding box center [1051, 156] width 20 height 21
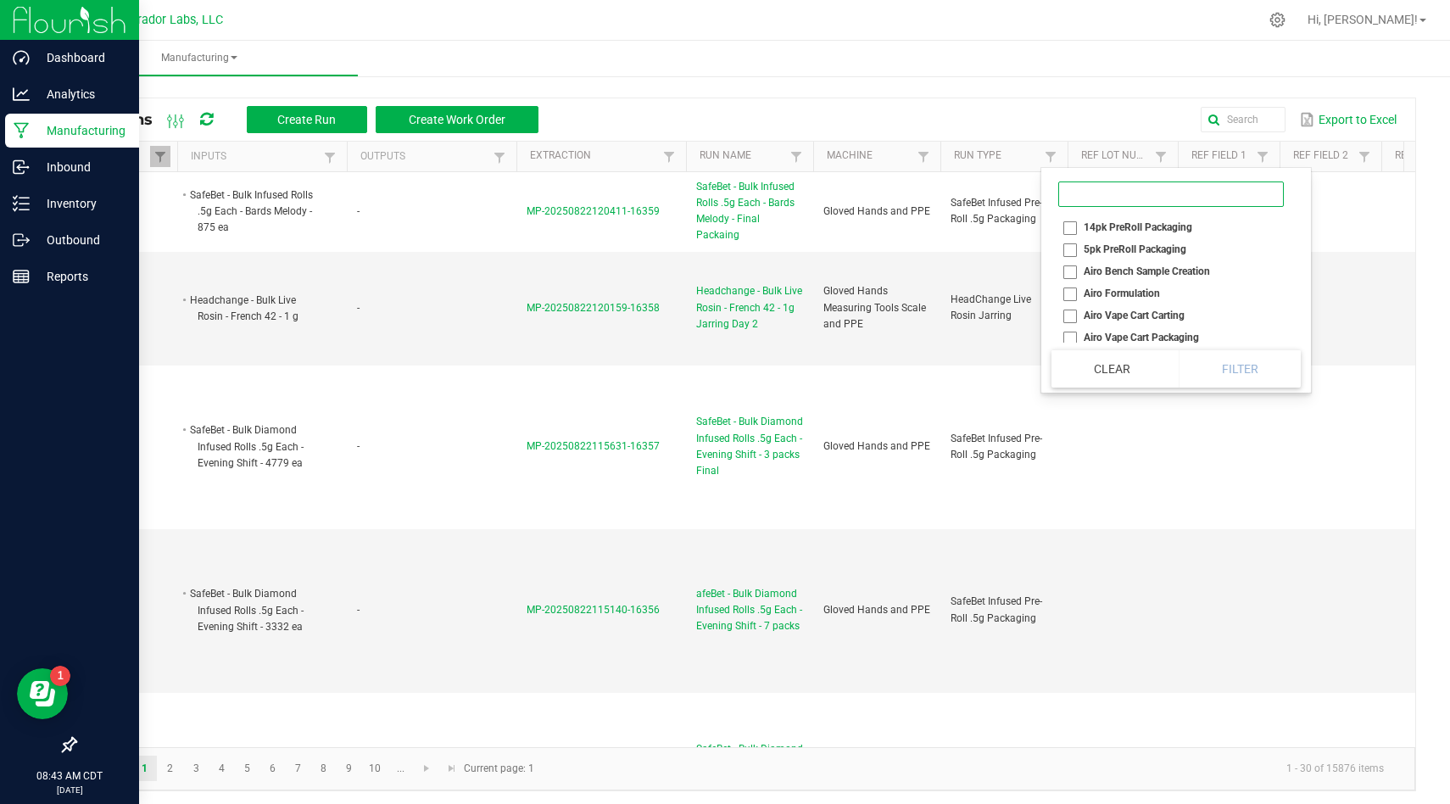
click at [1064, 195] on input at bounding box center [1172, 194] width 226 height 25
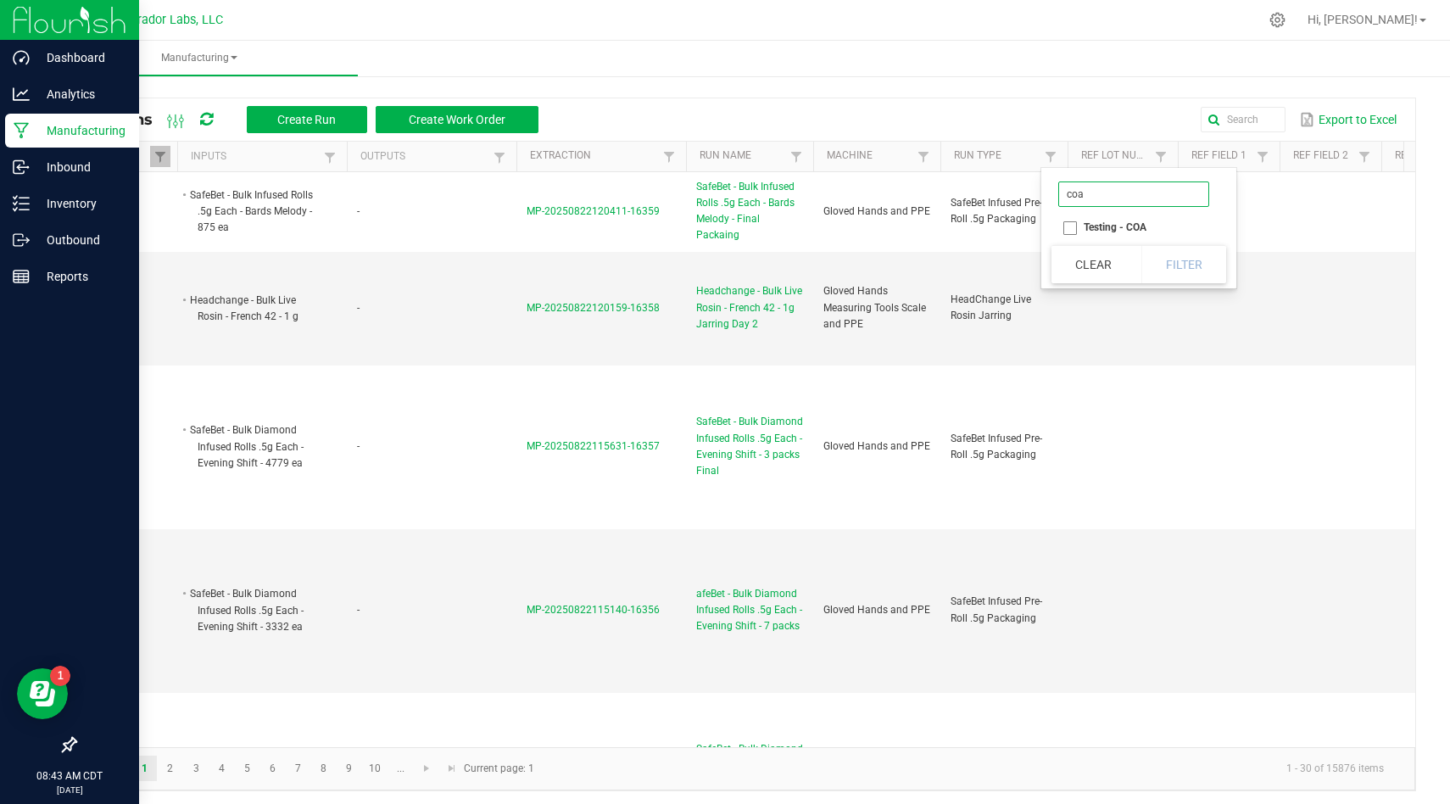
type input "coa"
click at [1065, 226] on li "Testing - COA" at bounding box center [1134, 227] width 165 height 22
checkbox COA "true"
click at [1167, 261] on button "Filter" at bounding box center [1184, 264] width 85 height 37
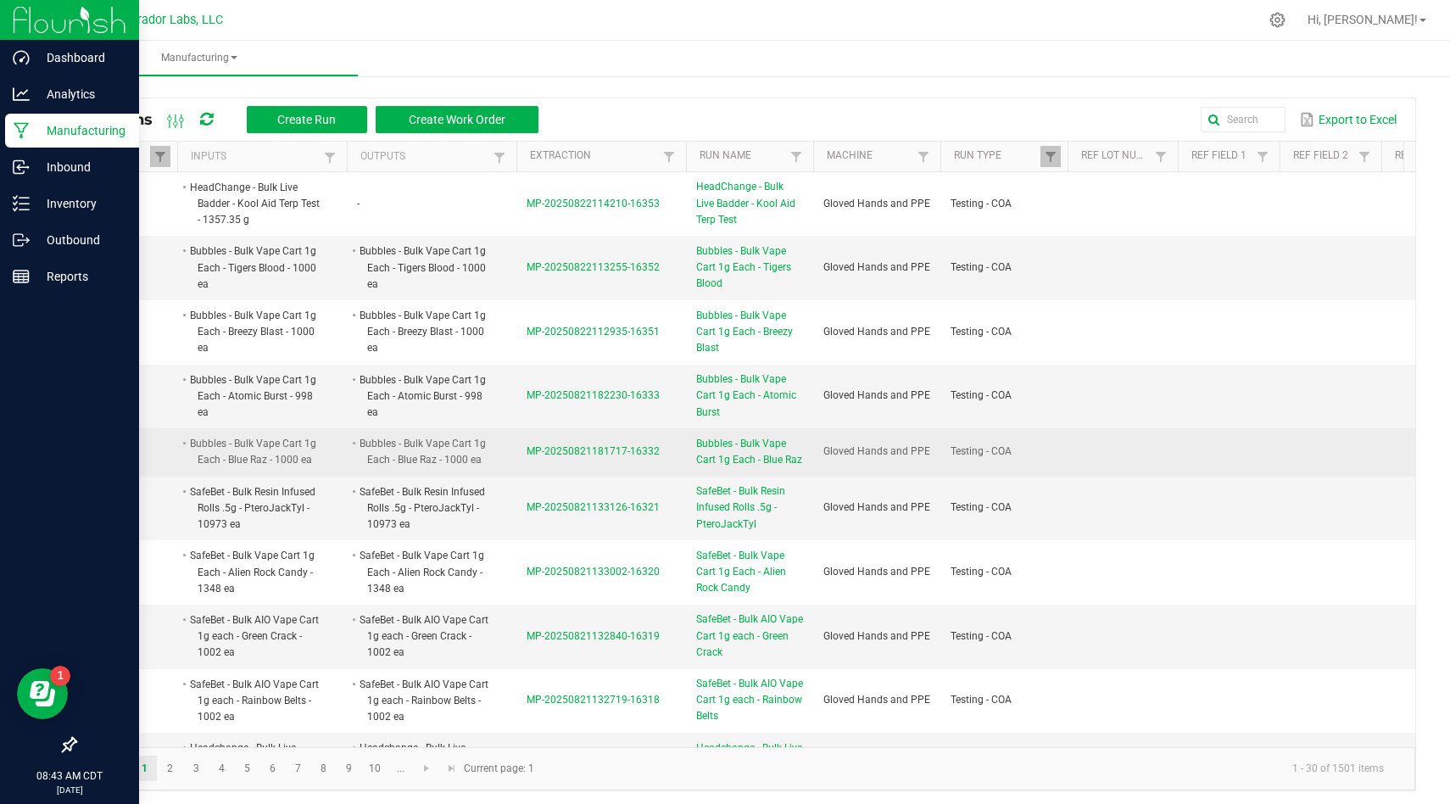
click at [590, 448] on span "MP-20250821181717-16332" at bounding box center [593, 451] width 133 height 12
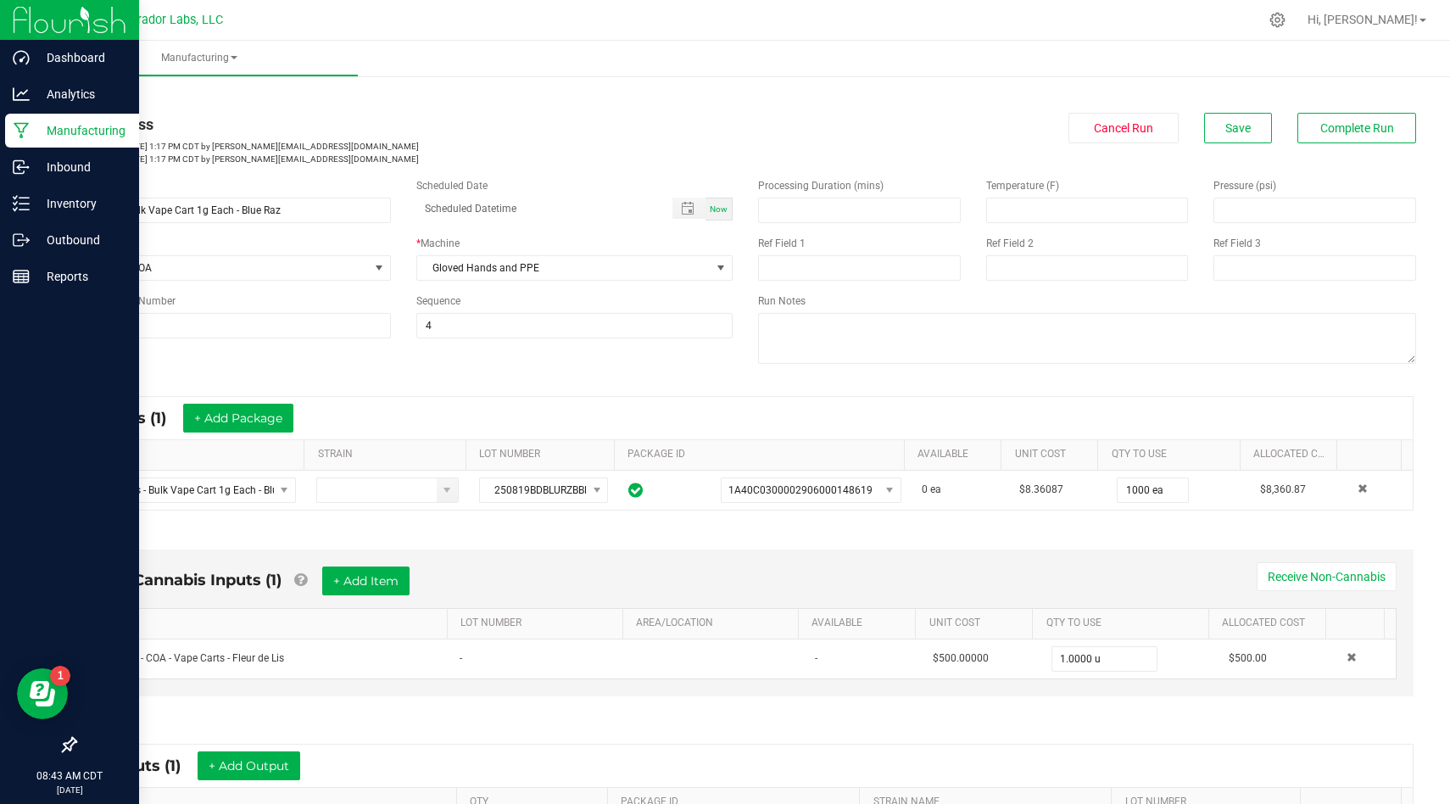
scroll to position [252, 0]
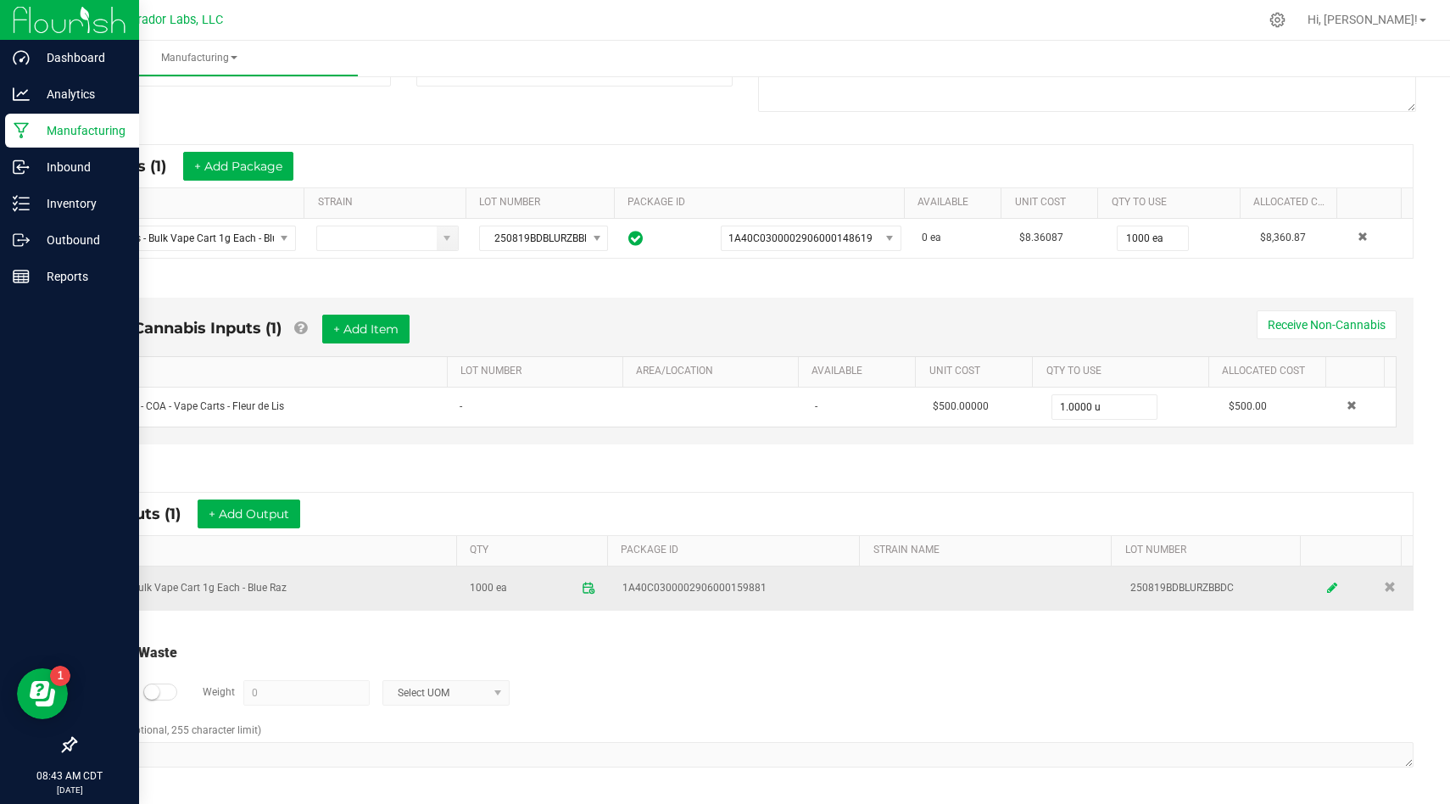
click at [1327, 584] on icon at bounding box center [1332, 588] width 10 height 12
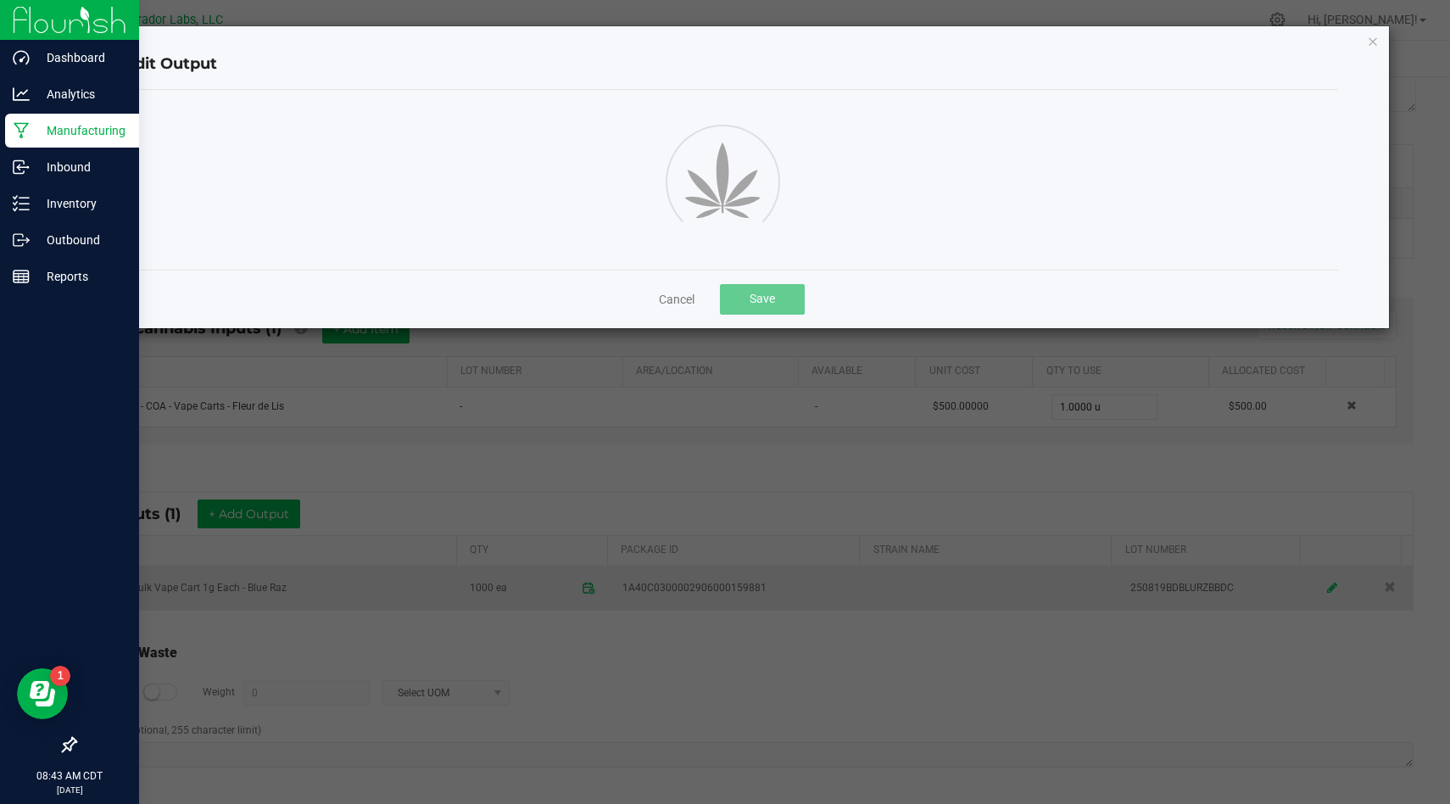
scroll to position [0, 0]
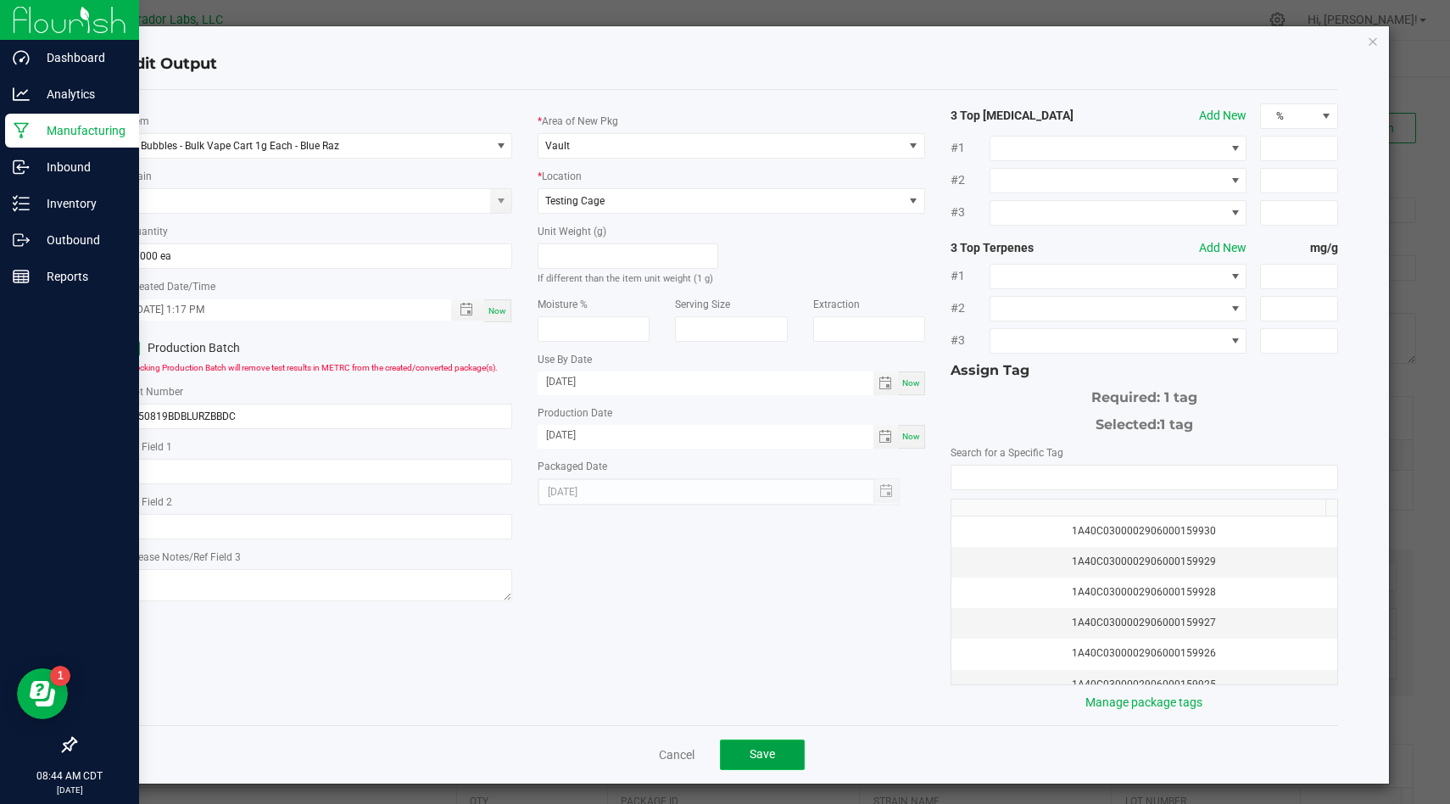
click at [763, 749] on span "Save" at bounding box center [762, 754] width 25 height 14
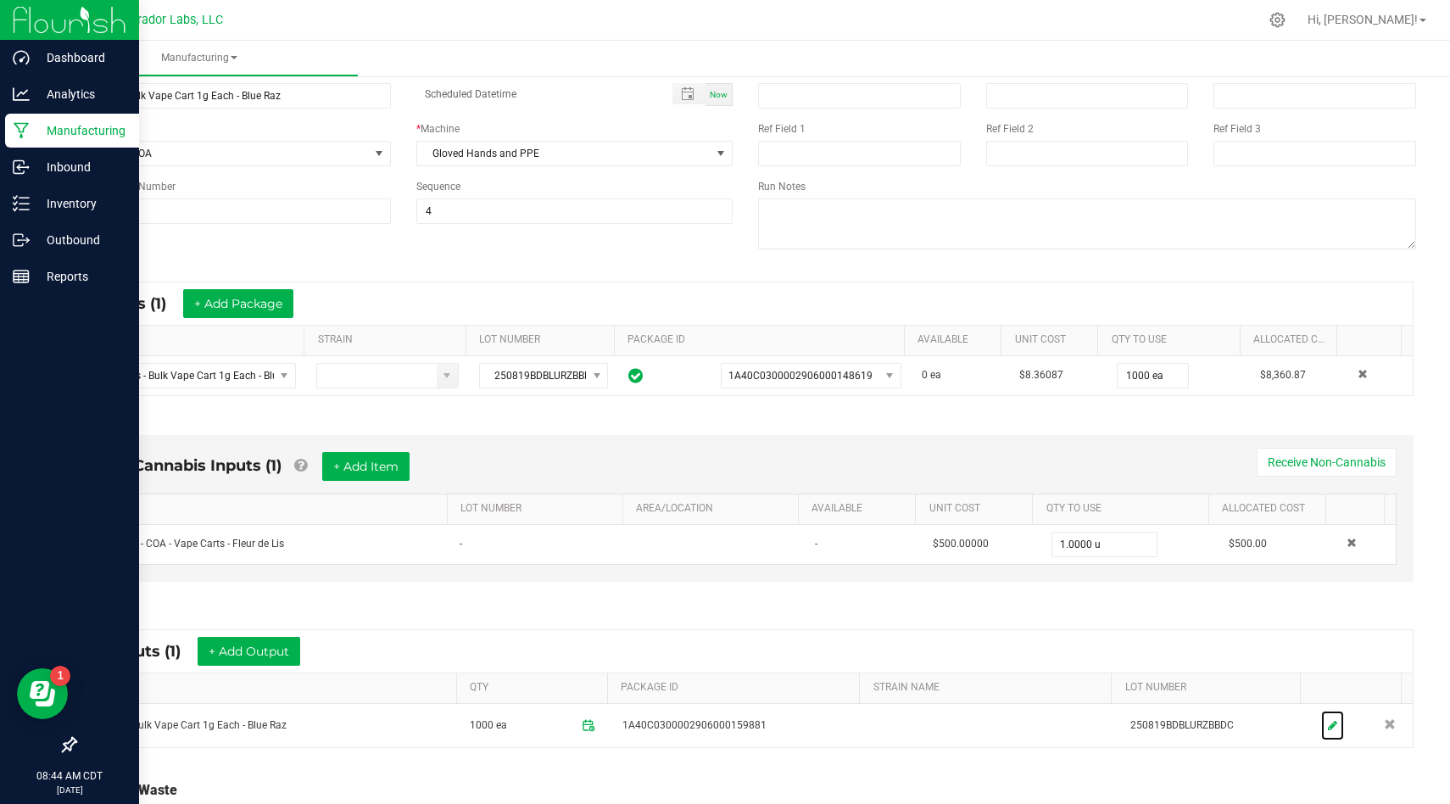
scroll to position [252, 0]
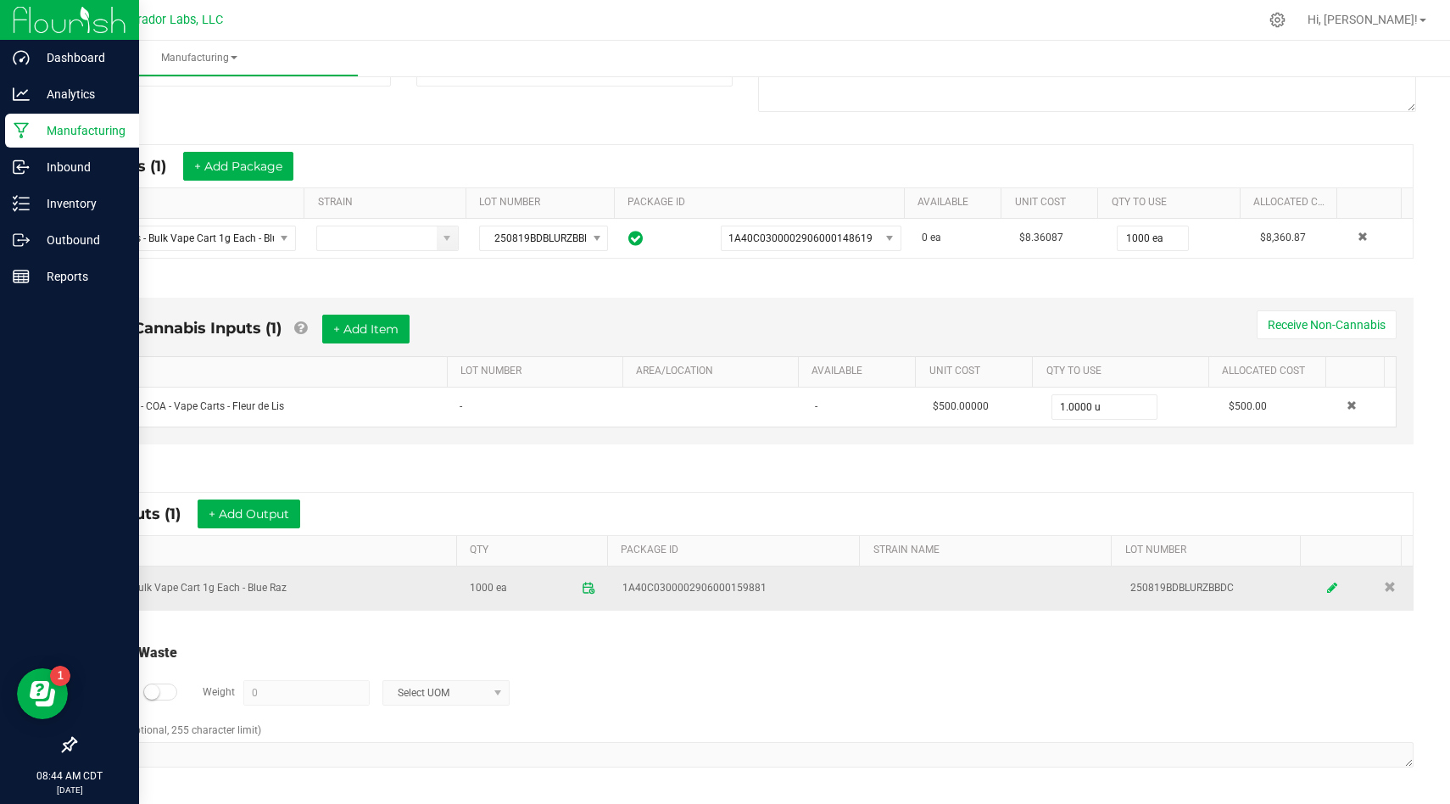
click at [1321, 594] on link at bounding box center [1333, 588] width 25 height 33
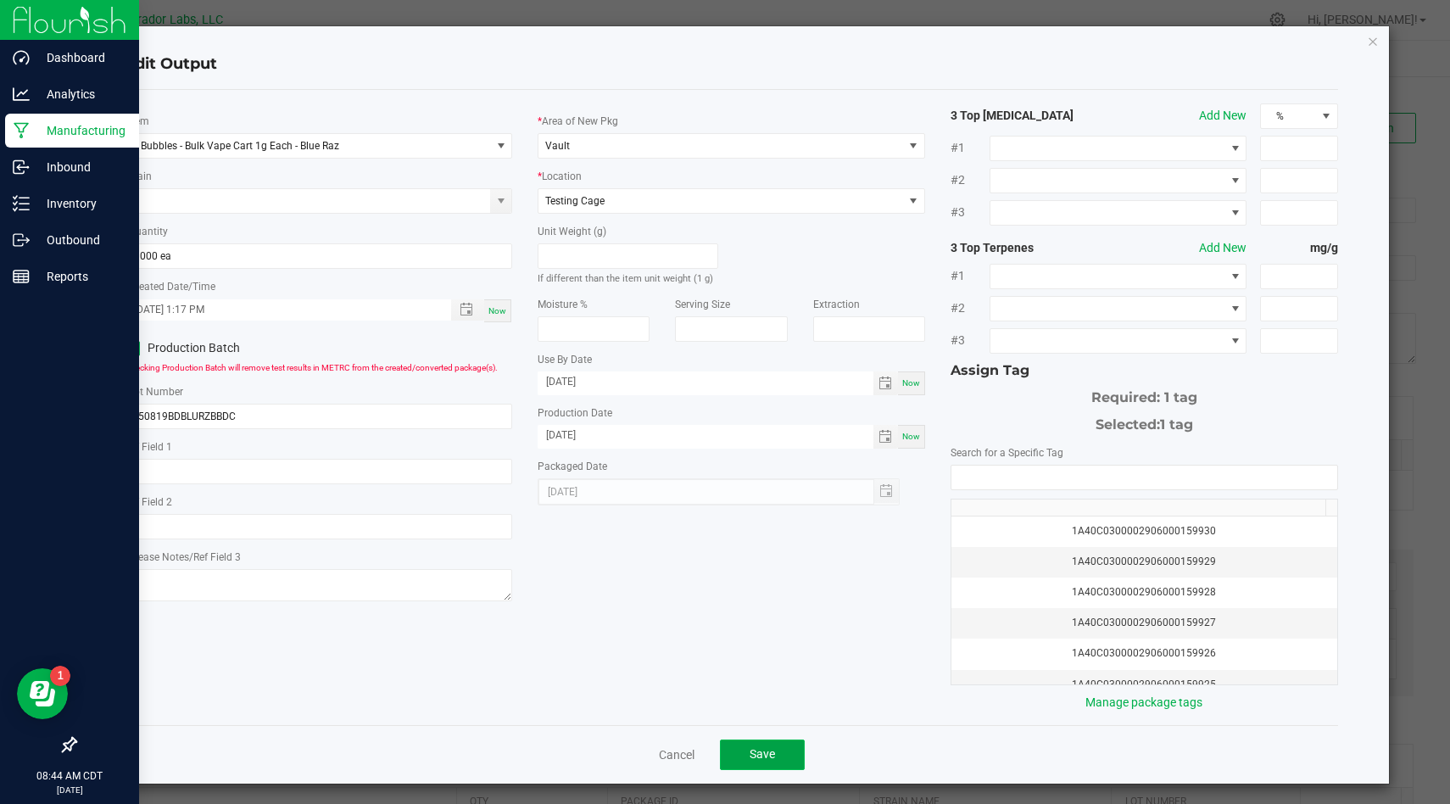
click at [776, 747] on button "Save" at bounding box center [762, 755] width 85 height 31
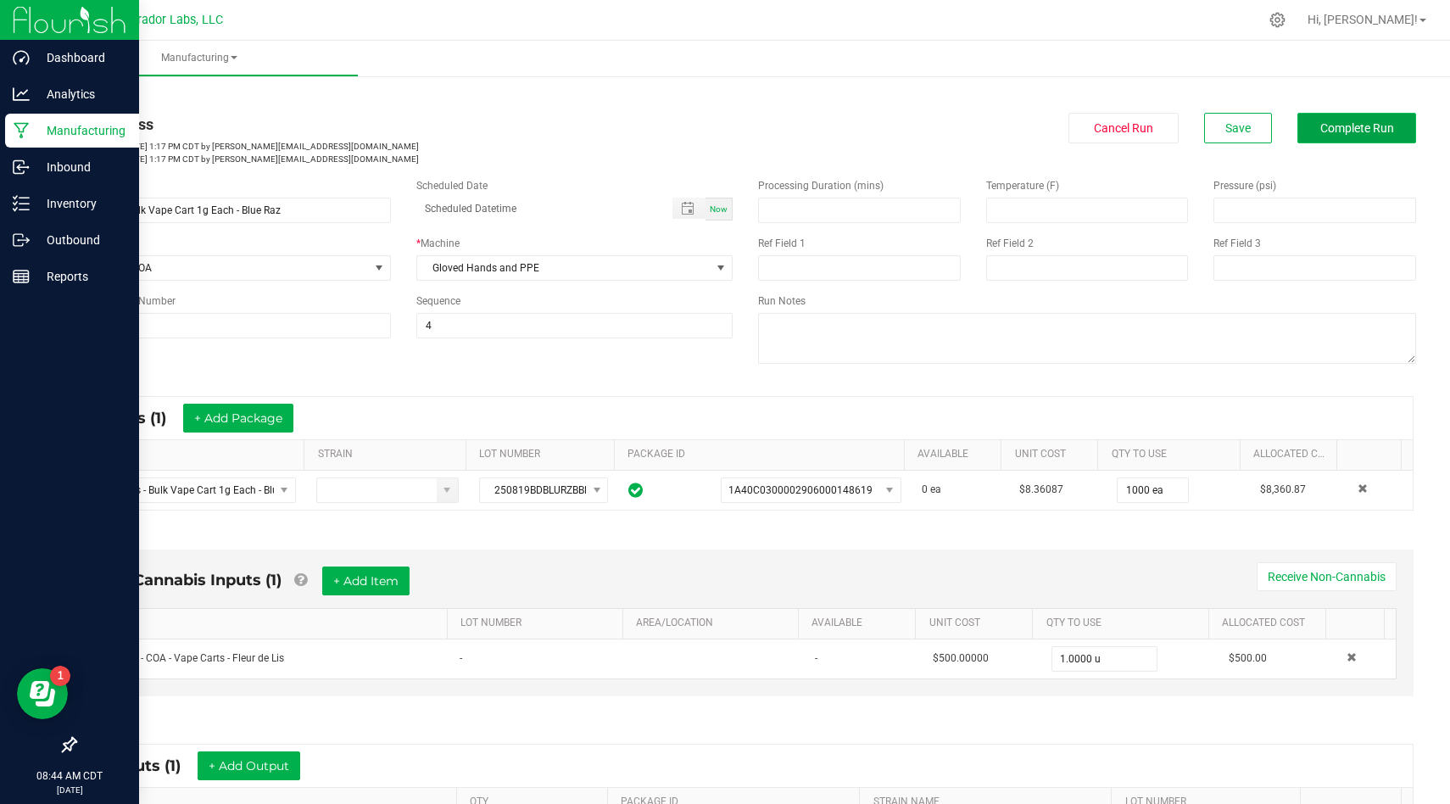
click at [1355, 139] on button "Complete Run" at bounding box center [1357, 128] width 119 height 31
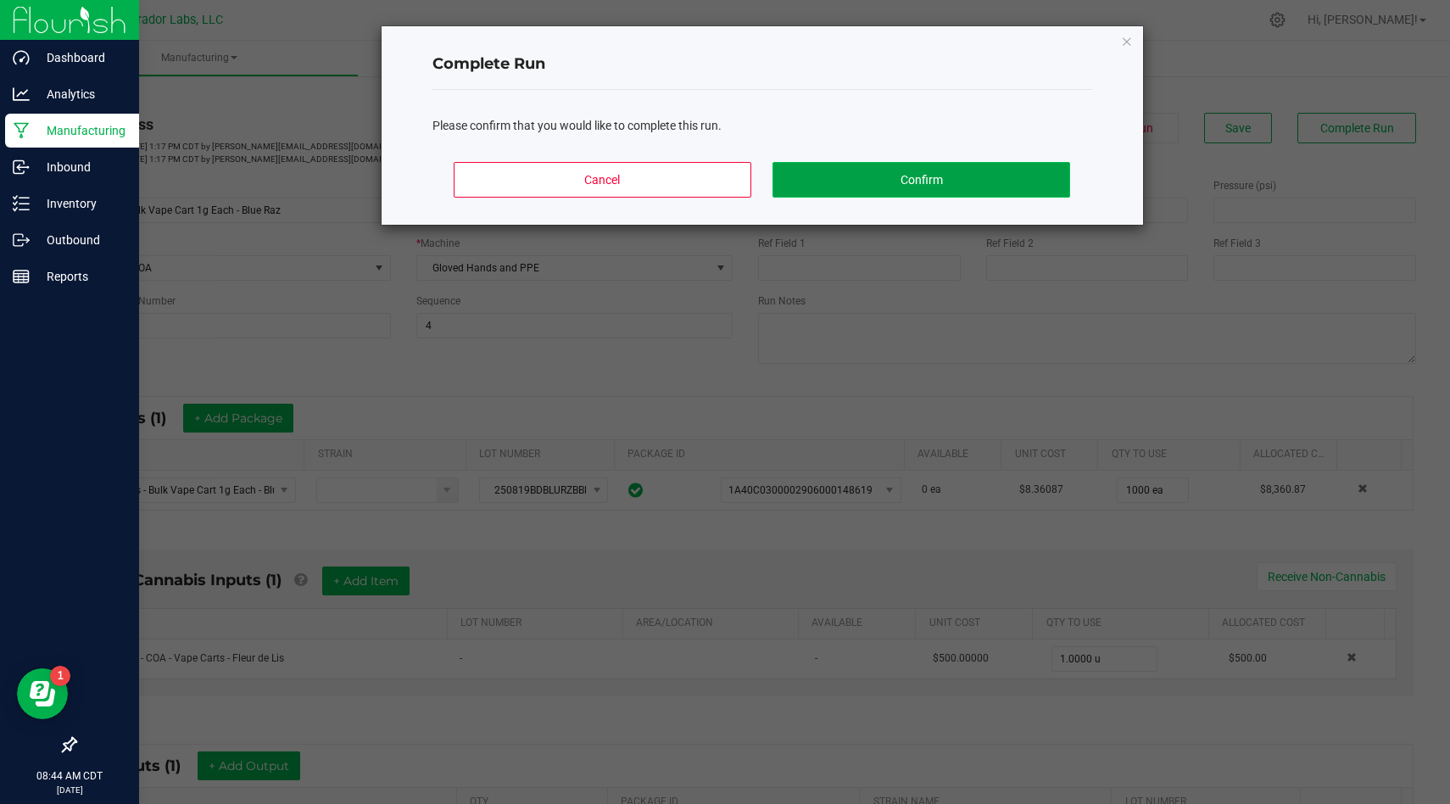
click at [956, 167] on button "Confirm" at bounding box center [921, 180] width 297 height 36
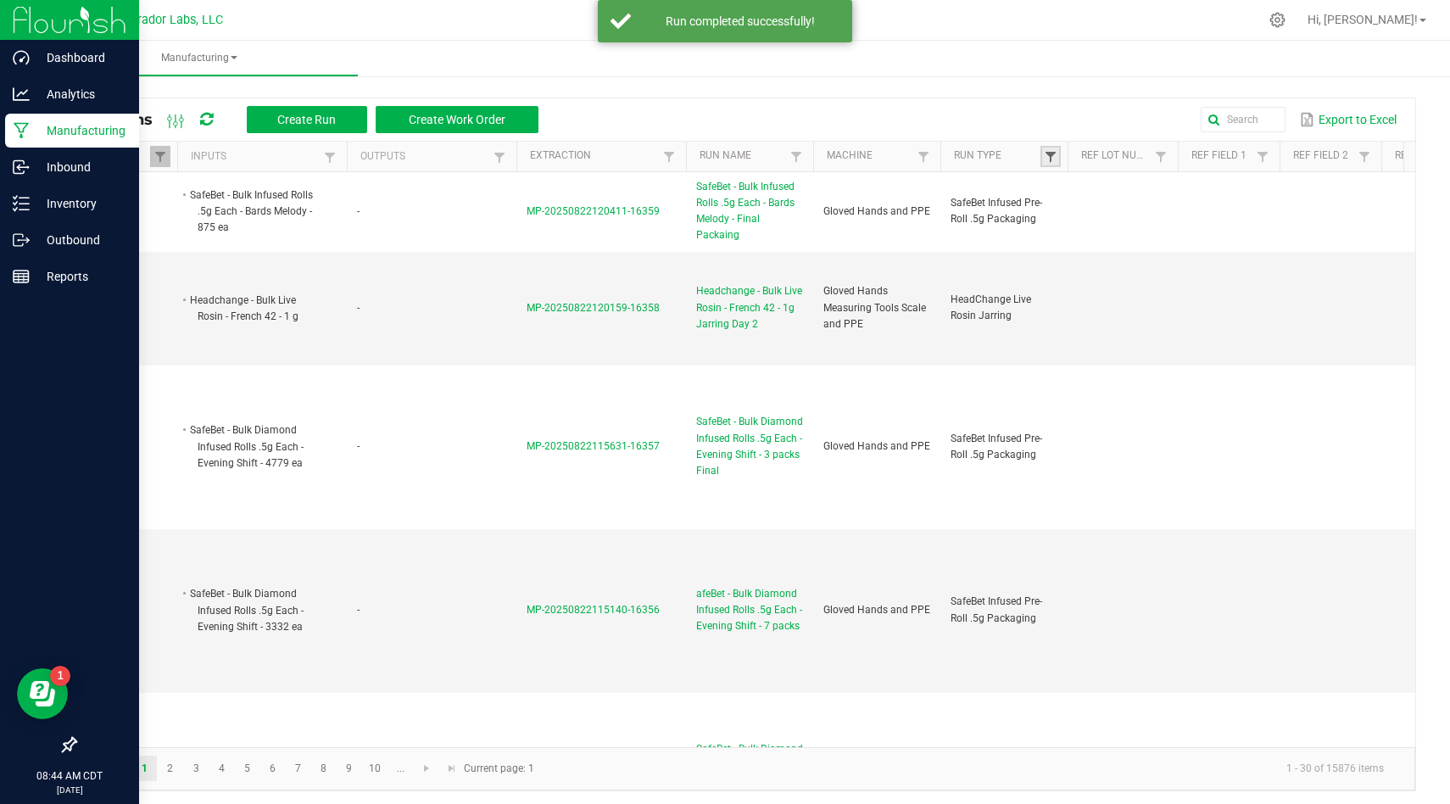
click at [1050, 158] on span at bounding box center [1051, 157] width 14 height 14
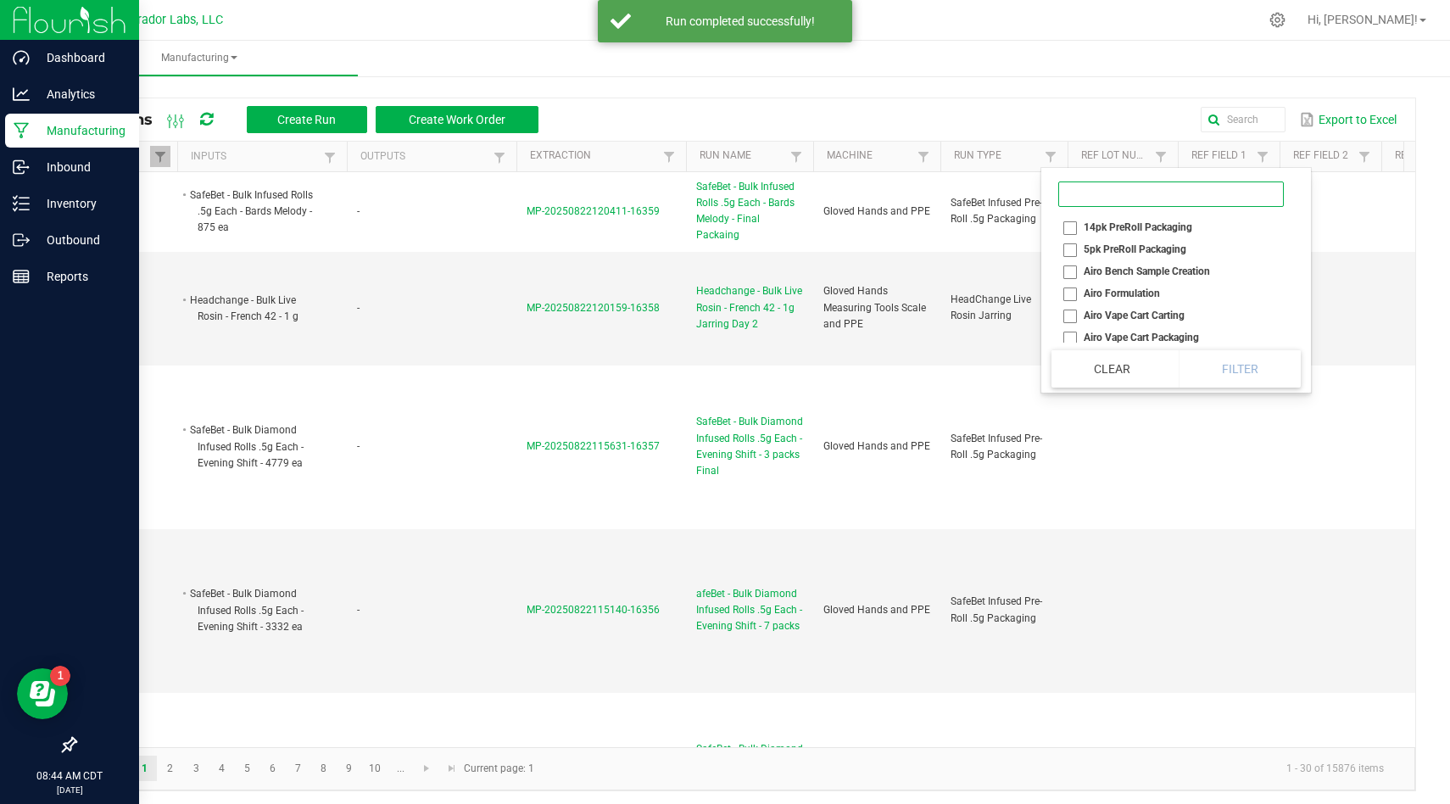
click at [1084, 201] on input at bounding box center [1172, 194] width 226 height 25
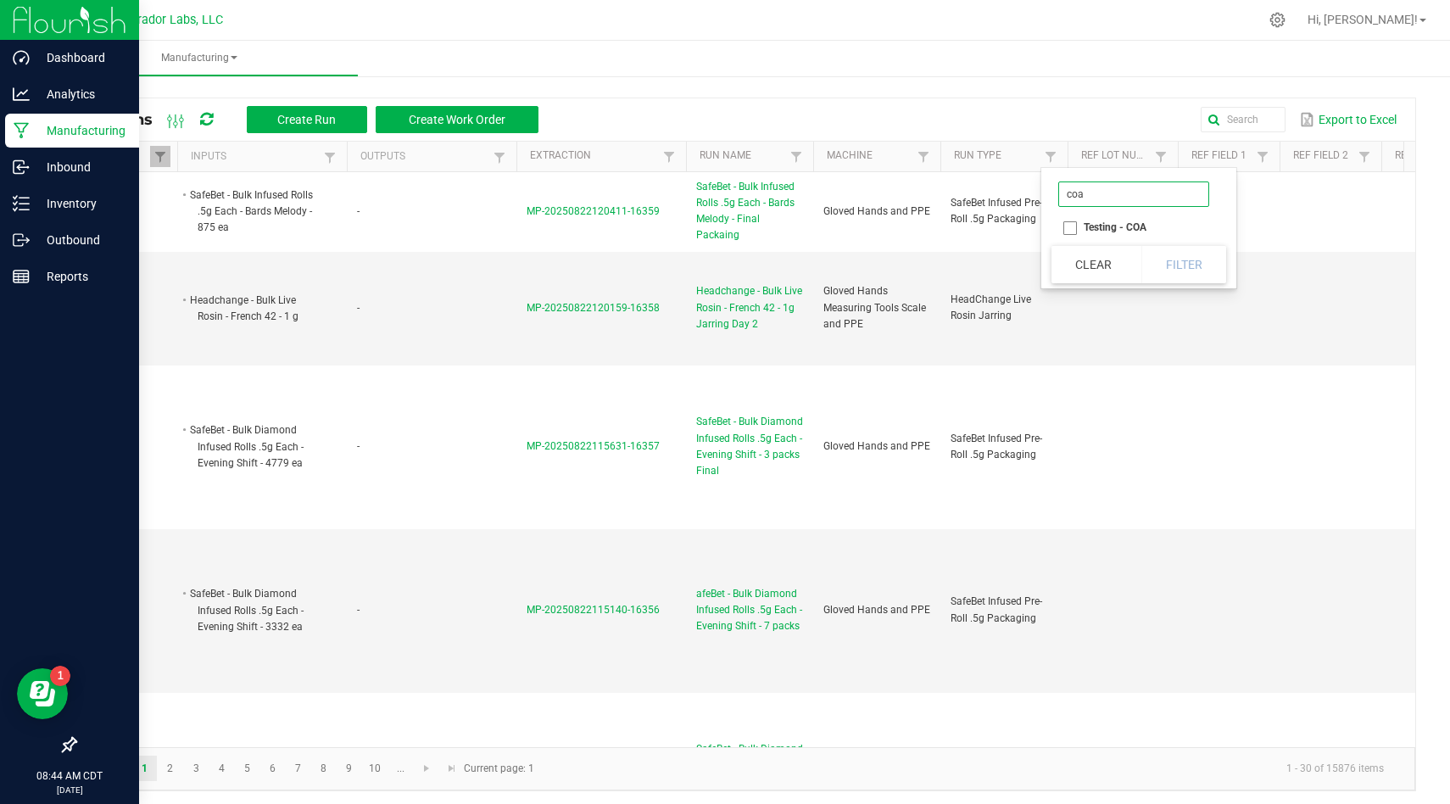
type input "coa"
click at [1072, 227] on li "Testing - COA" at bounding box center [1134, 227] width 165 height 22
checkbox COA "true"
click at [1168, 261] on button "Filter" at bounding box center [1184, 264] width 85 height 37
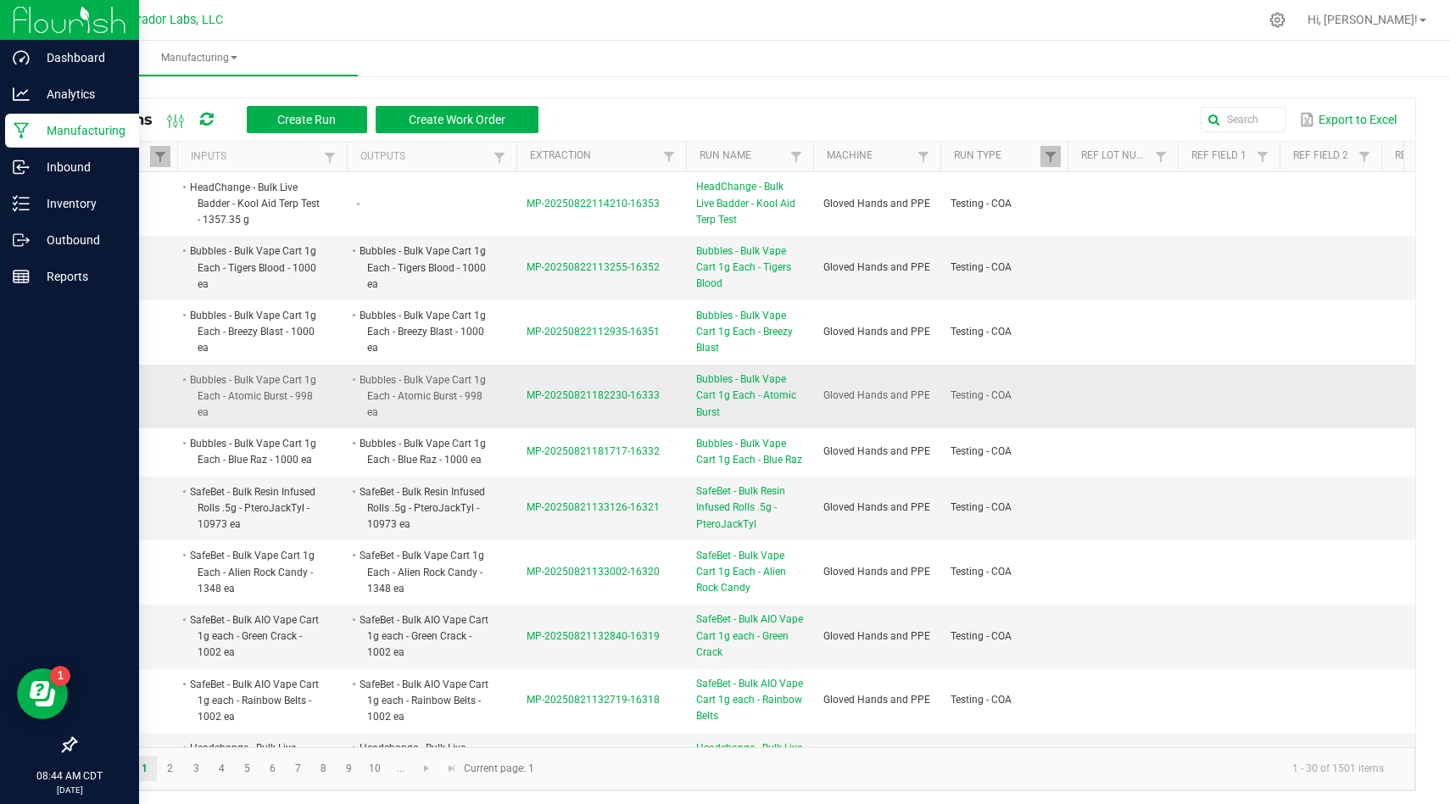
click at [537, 400] on span "MP-20250821182230-16333" at bounding box center [593, 395] width 133 height 12
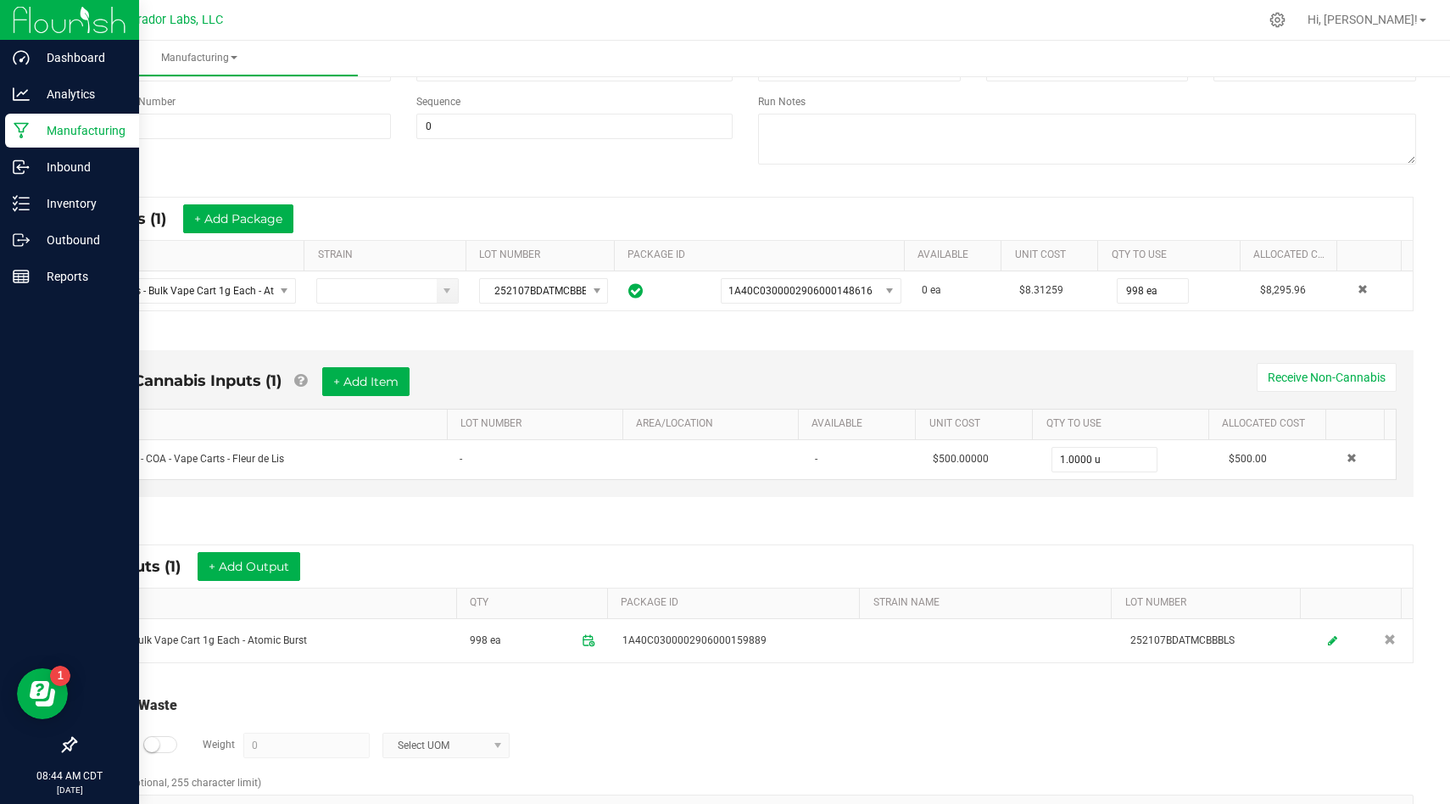
scroll to position [252, 0]
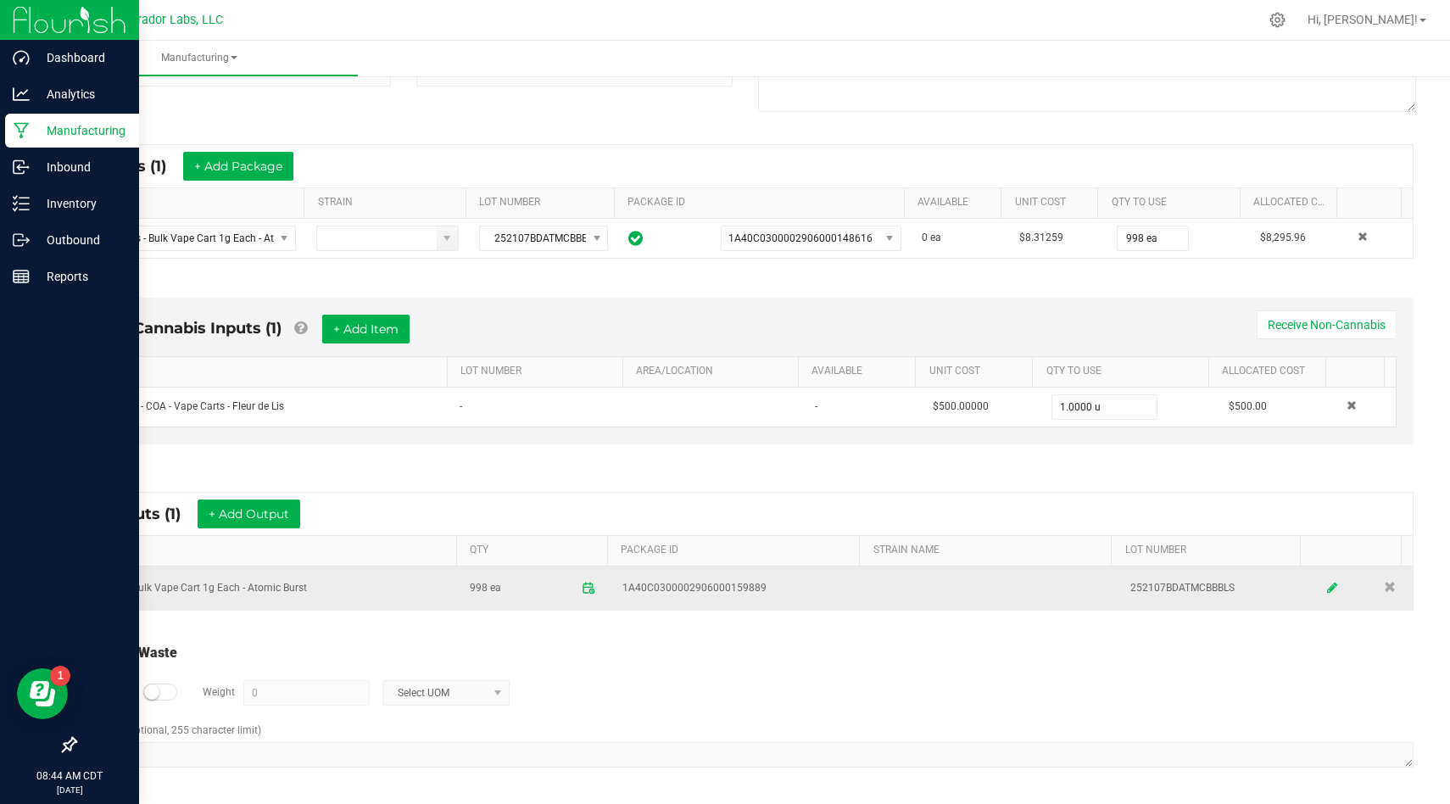
click at [1321, 582] on link at bounding box center [1333, 588] width 25 height 33
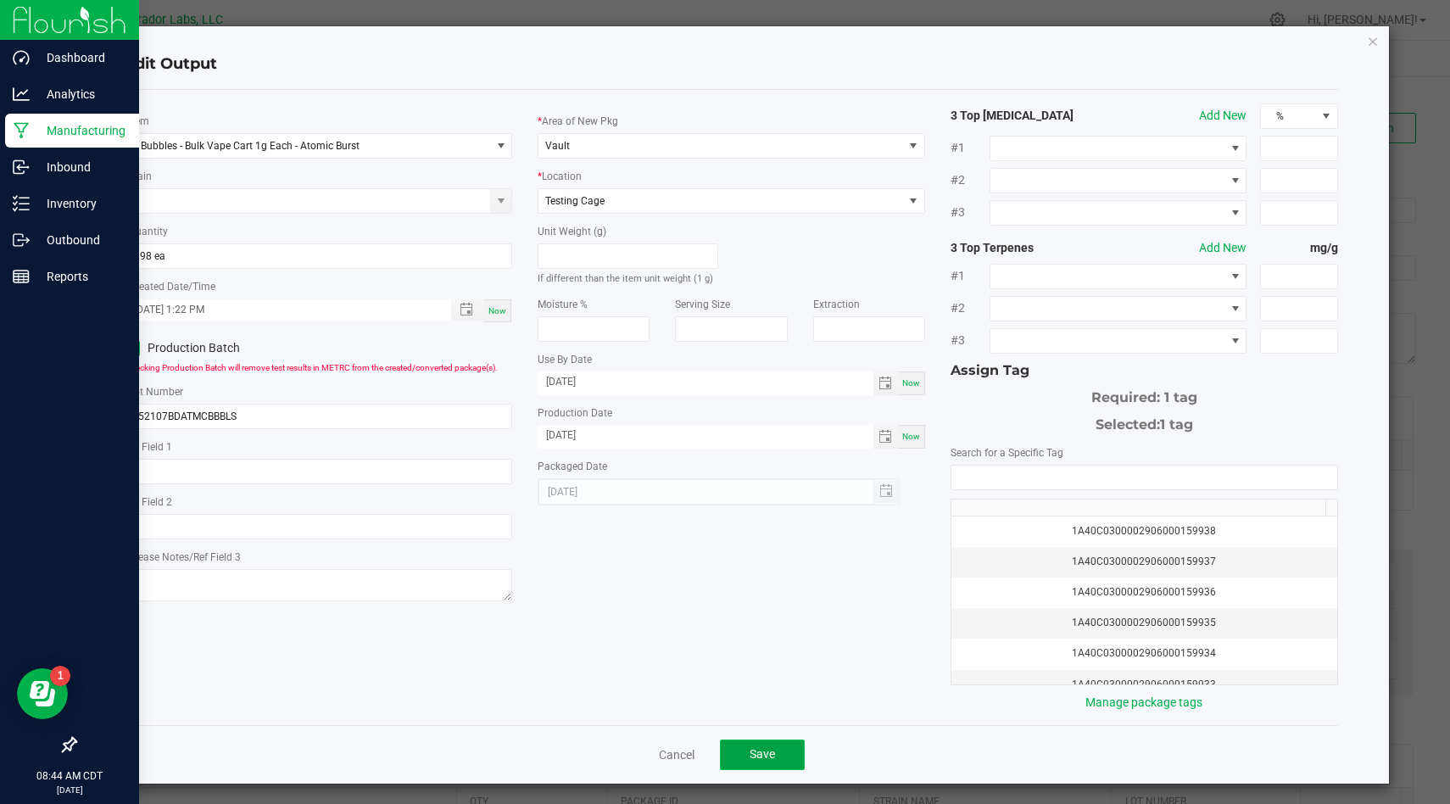
click at [774, 748] on button "Save" at bounding box center [762, 755] width 85 height 31
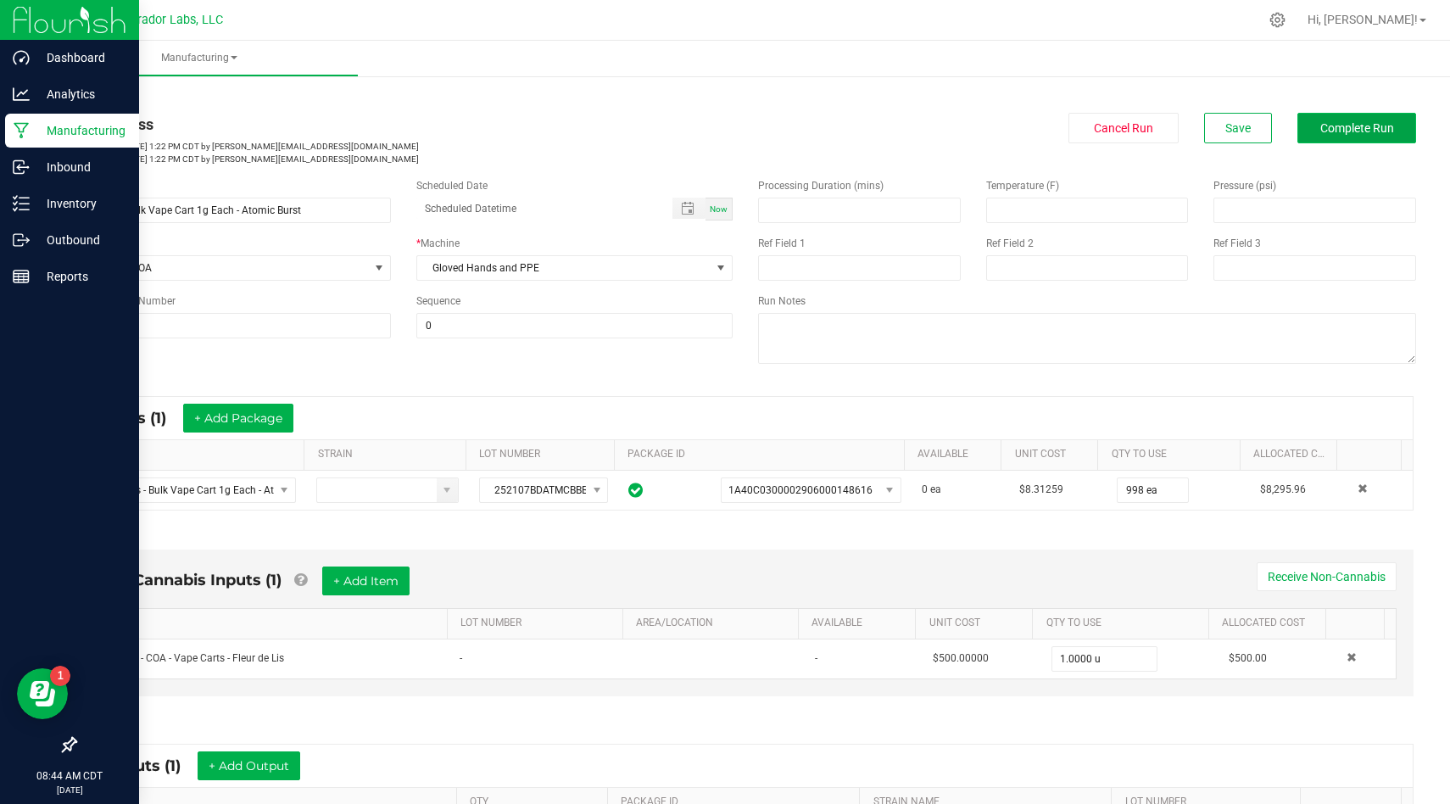
click at [1327, 140] on button "Complete Run" at bounding box center [1357, 128] width 119 height 31
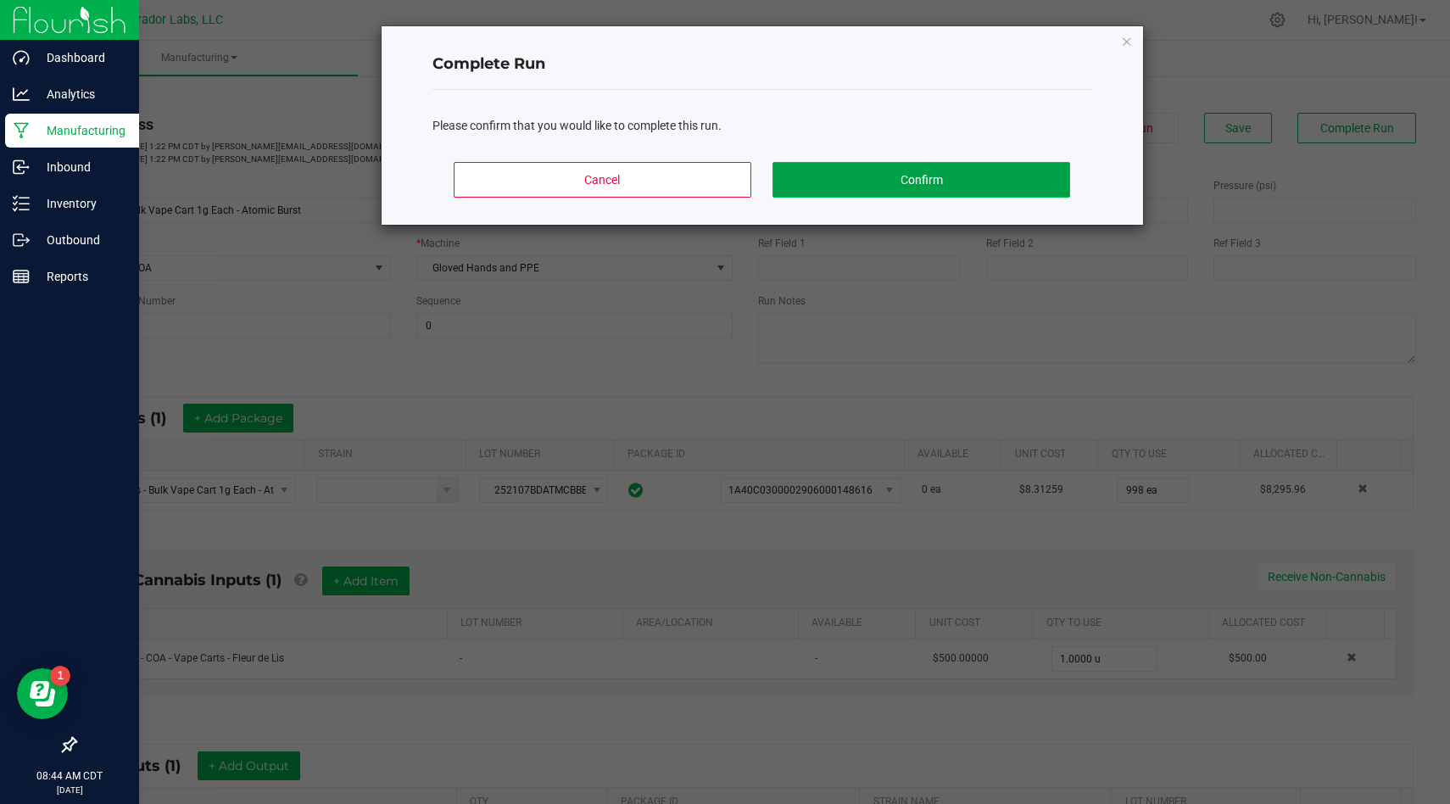
click at [979, 177] on button "Confirm" at bounding box center [921, 180] width 297 height 36
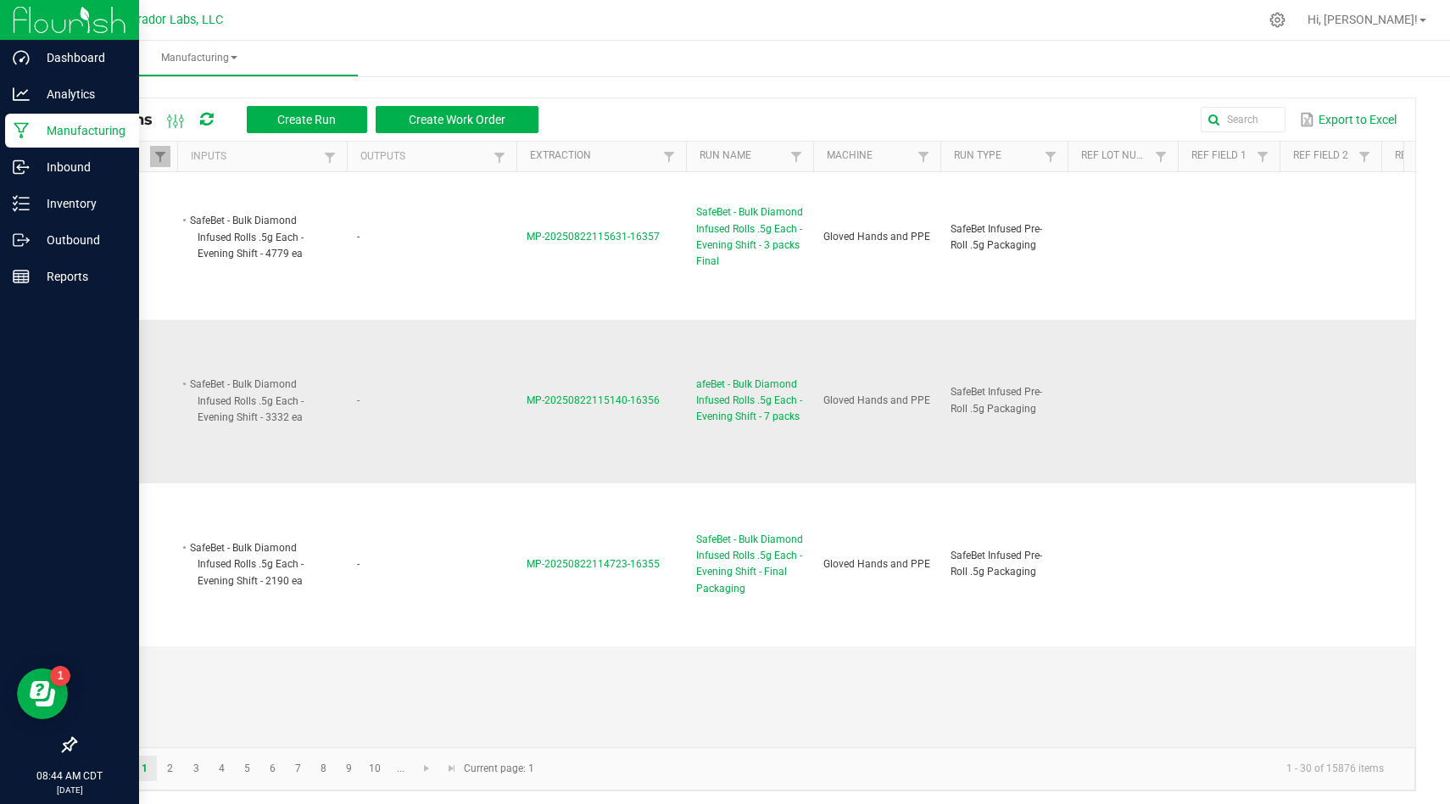
scroll to position [422, 0]
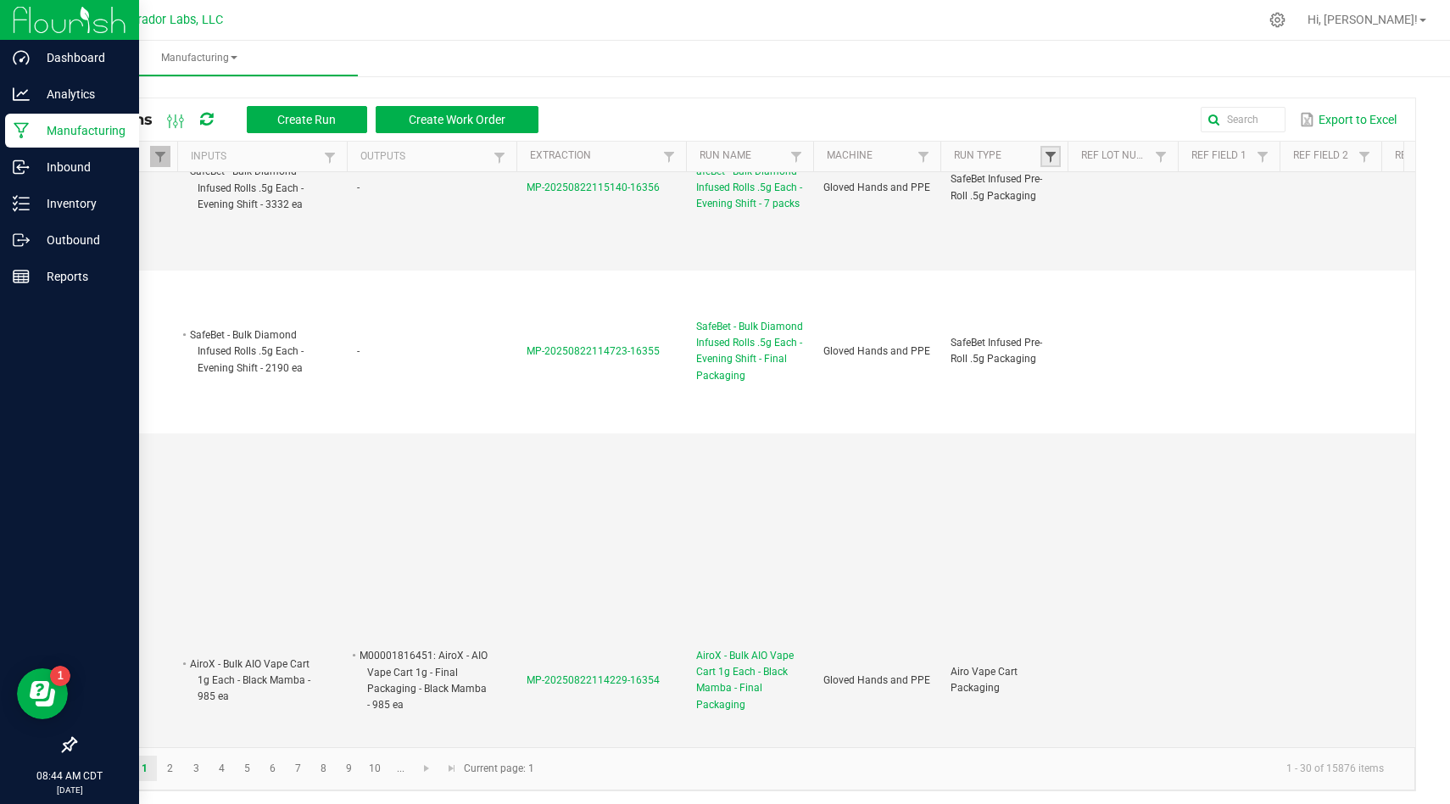
click at [1056, 159] on span at bounding box center [1051, 157] width 14 height 14
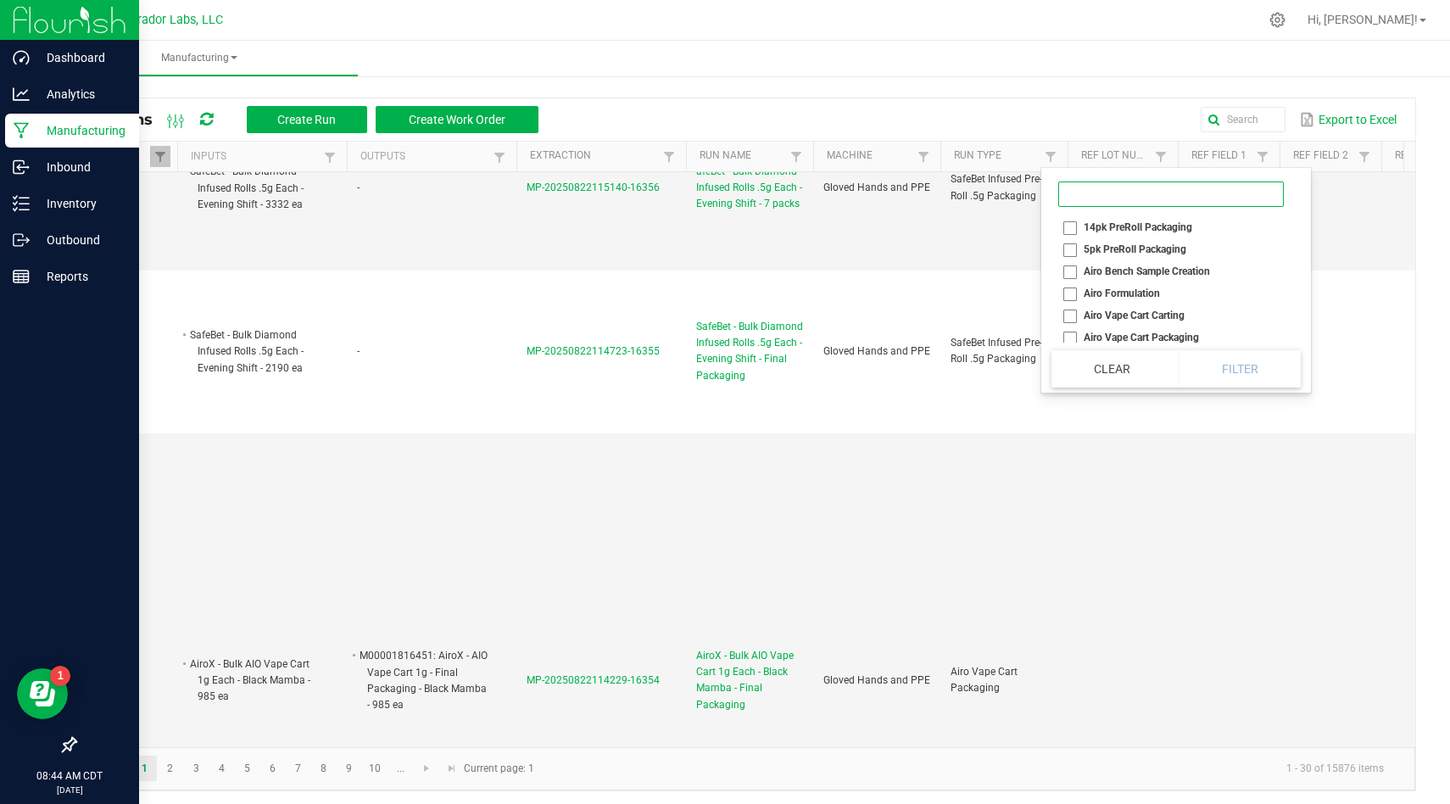
click at [1059, 196] on input at bounding box center [1172, 194] width 226 height 25
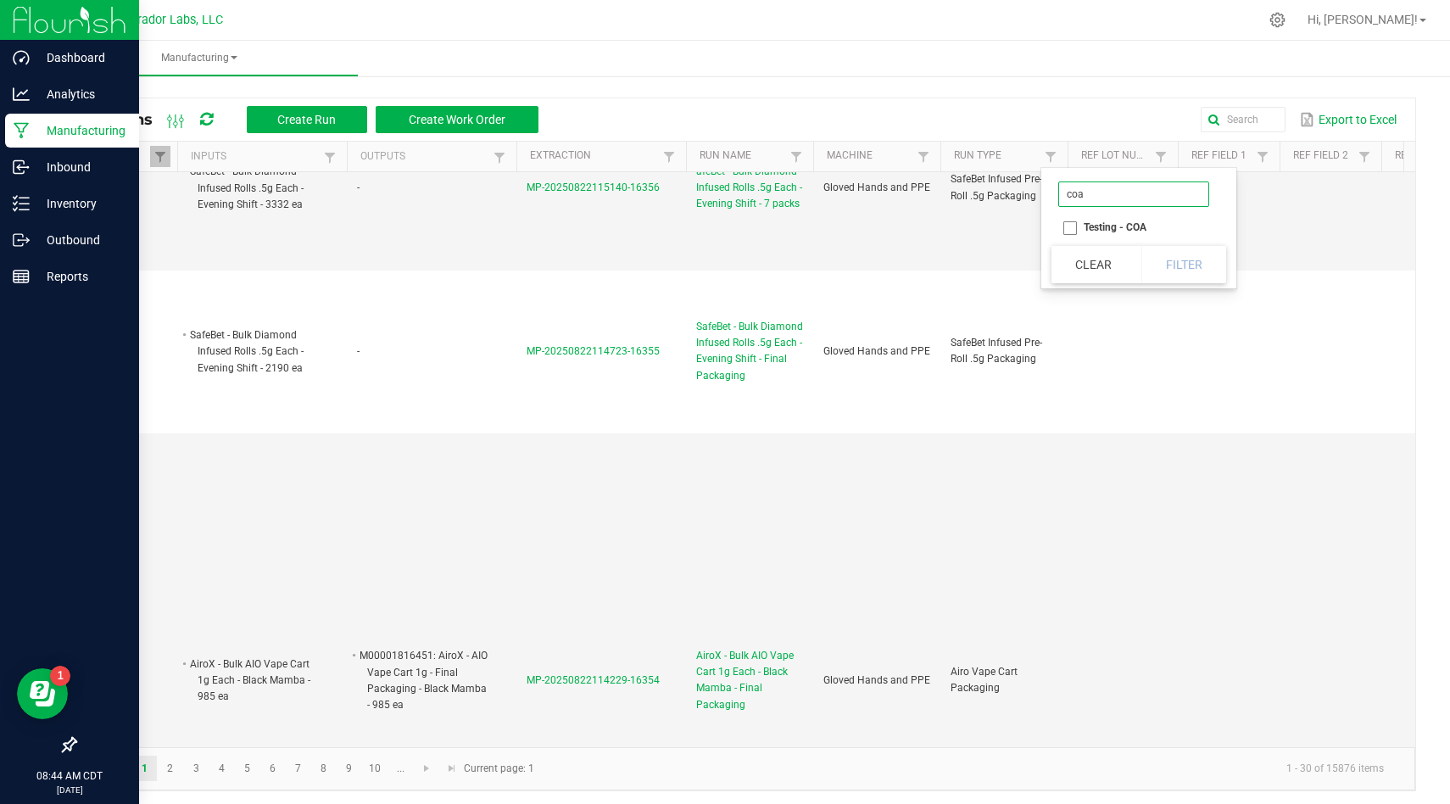
type input "coa"
click at [1071, 229] on li "Testing - COA" at bounding box center [1134, 227] width 165 height 22
checkbox COA "true"
click at [1124, 248] on button "Clear" at bounding box center [1094, 264] width 84 height 37
click at [1056, 151] on span at bounding box center [1051, 157] width 14 height 14
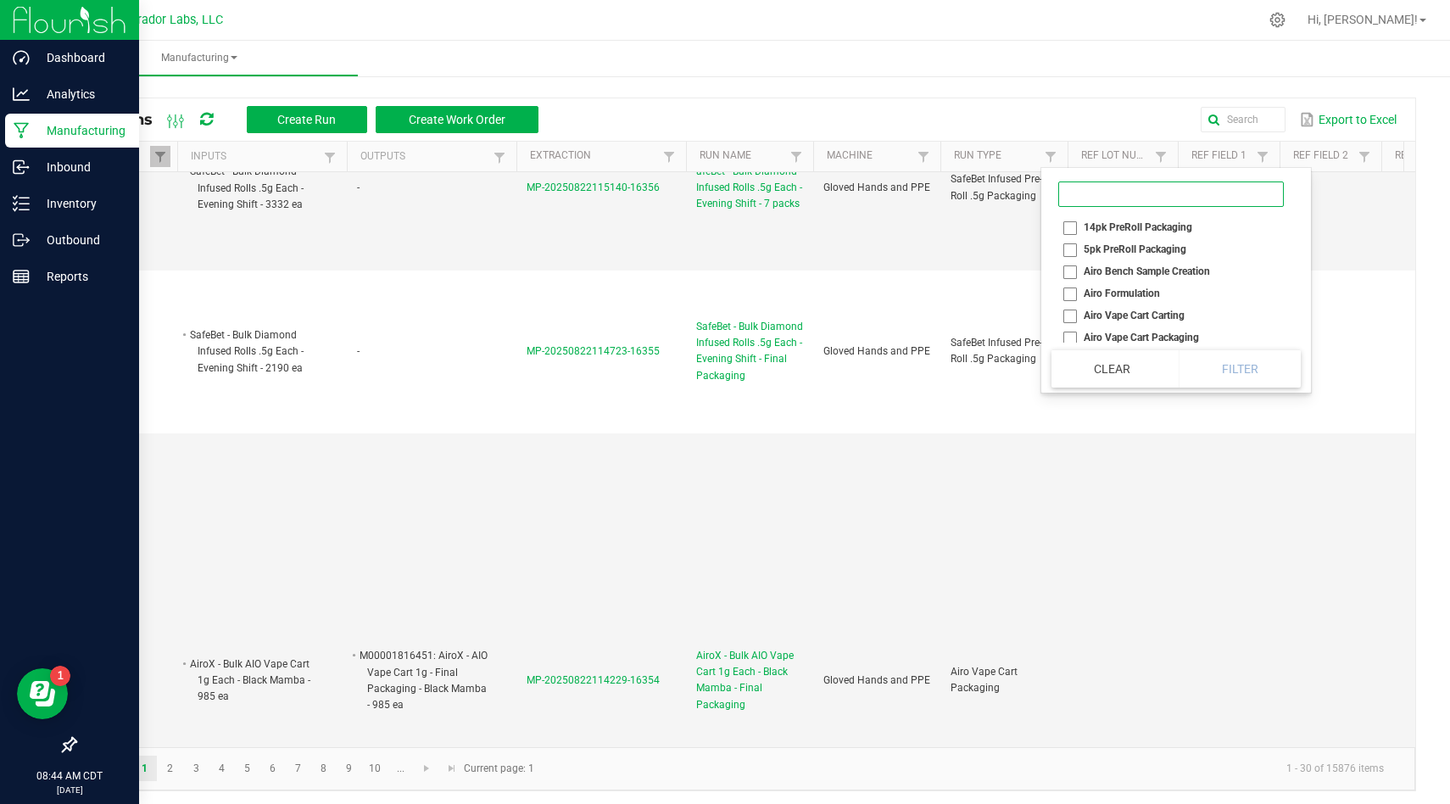
click at [1093, 193] on input at bounding box center [1172, 194] width 226 height 25
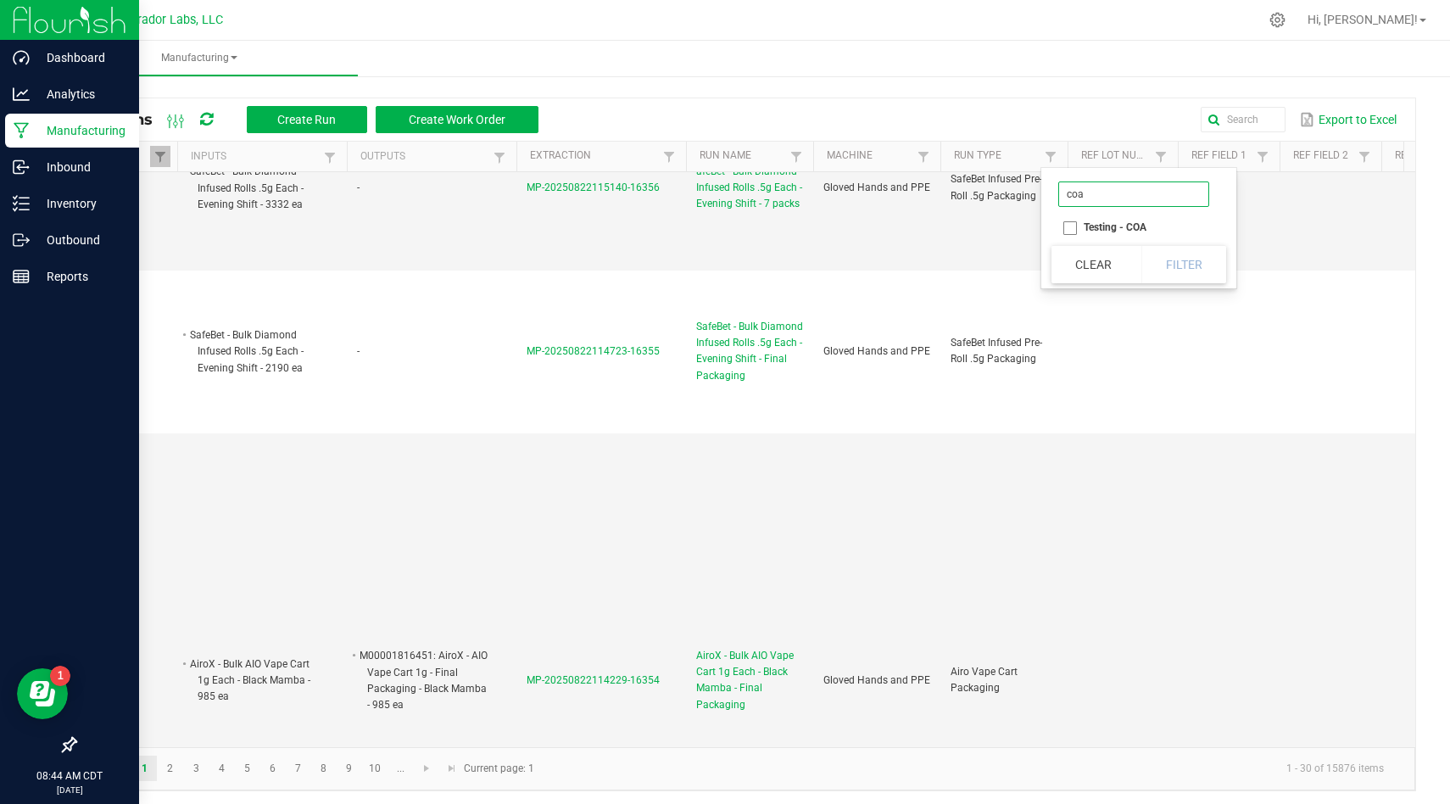
type input "coa"
click at [1071, 229] on li "Testing - COA" at bounding box center [1134, 227] width 165 height 22
click at [1170, 235] on li "Testing - COA" at bounding box center [1134, 227] width 165 height 22
click at [1170, 259] on div "Clear Filter" at bounding box center [1139, 264] width 175 height 38
click at [1112, 236] on li "Testing - COA" at bounding box center [1134, 227] width 165 height 22
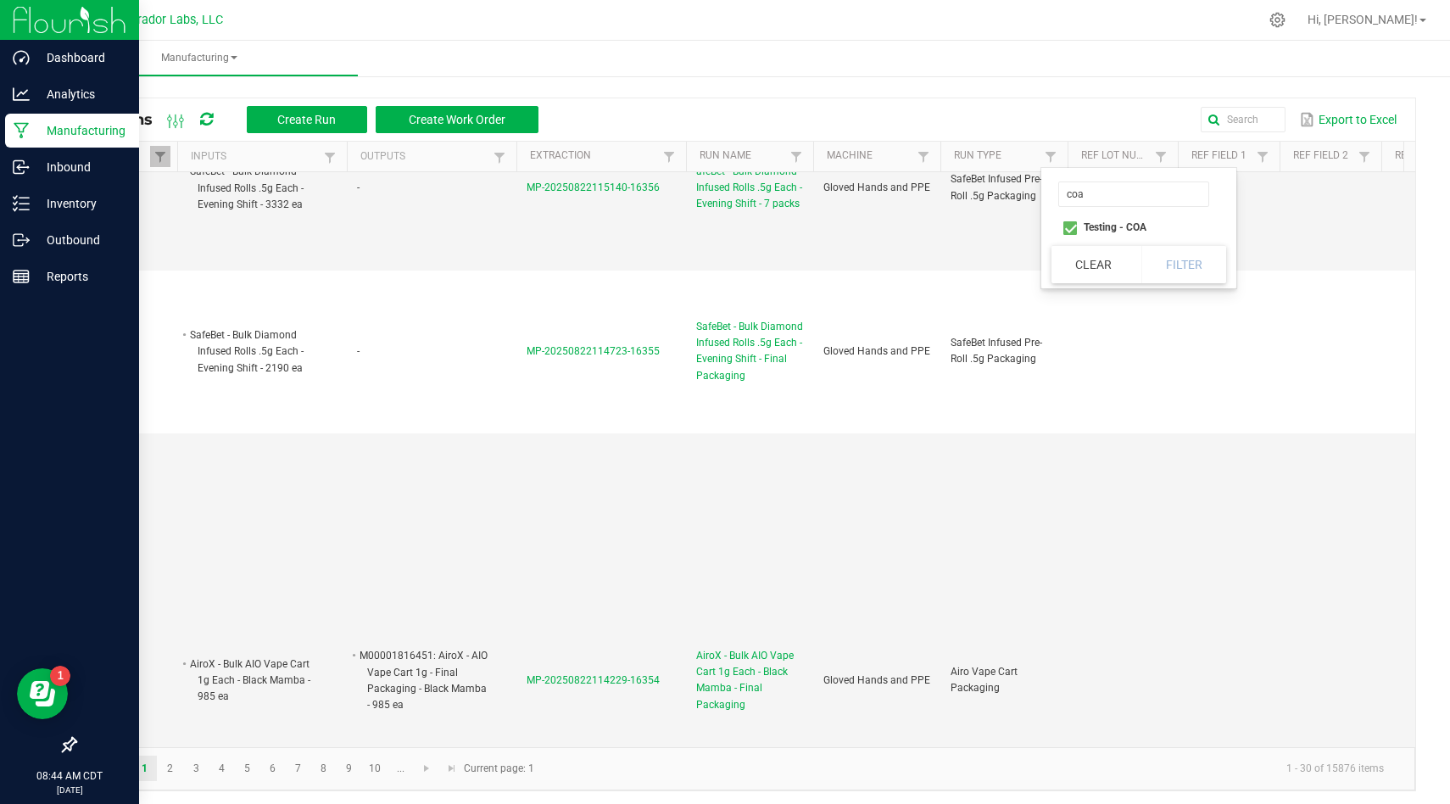
checkbox COA "true"
click at [1182, 262] on button "Filter" at bounding box center [1184, 264] width 85 height 37
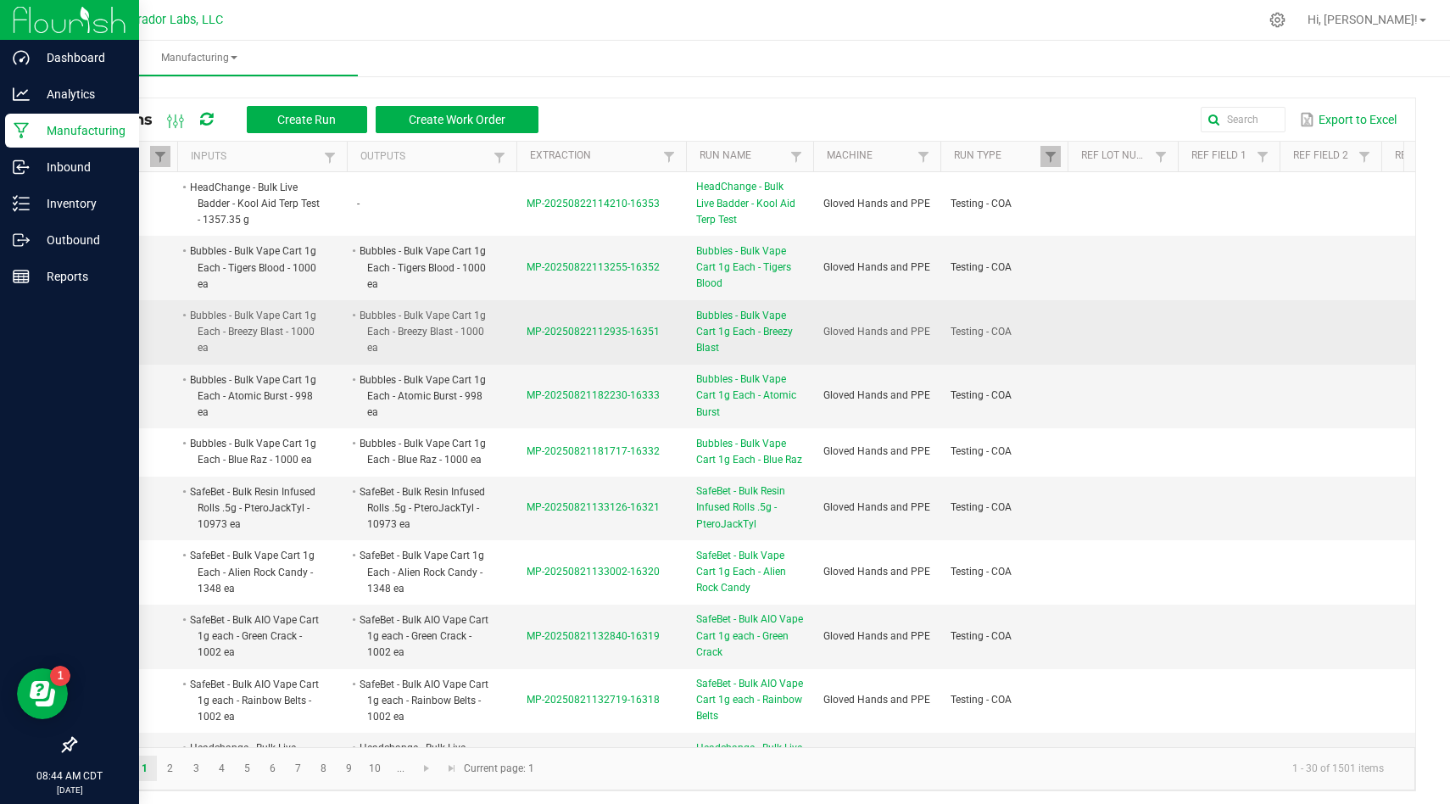
click at [592, 328] on span "MP-20250822112935-16351" at bounding box center [593, 332] width 133 height 12
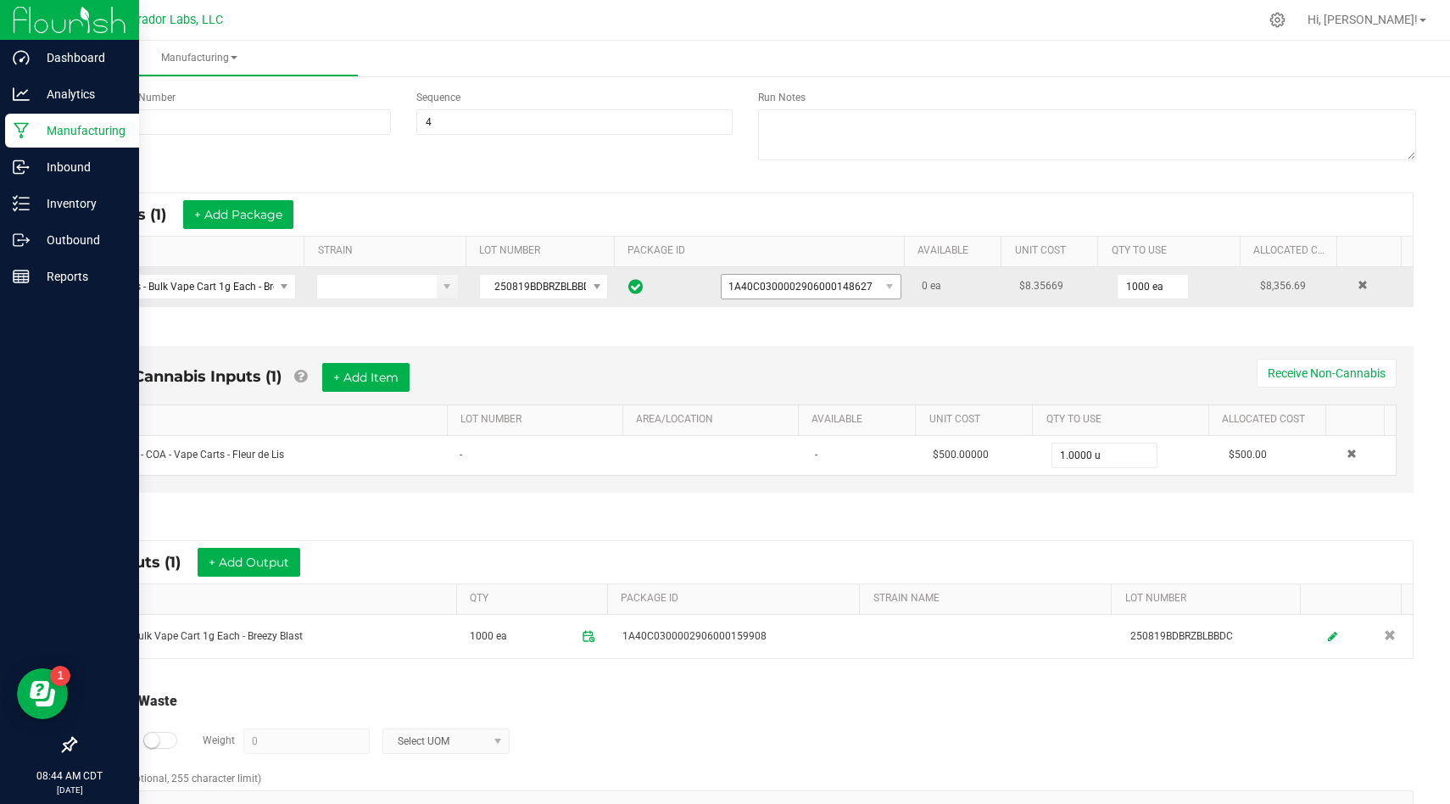
scroll to position [252, 0]
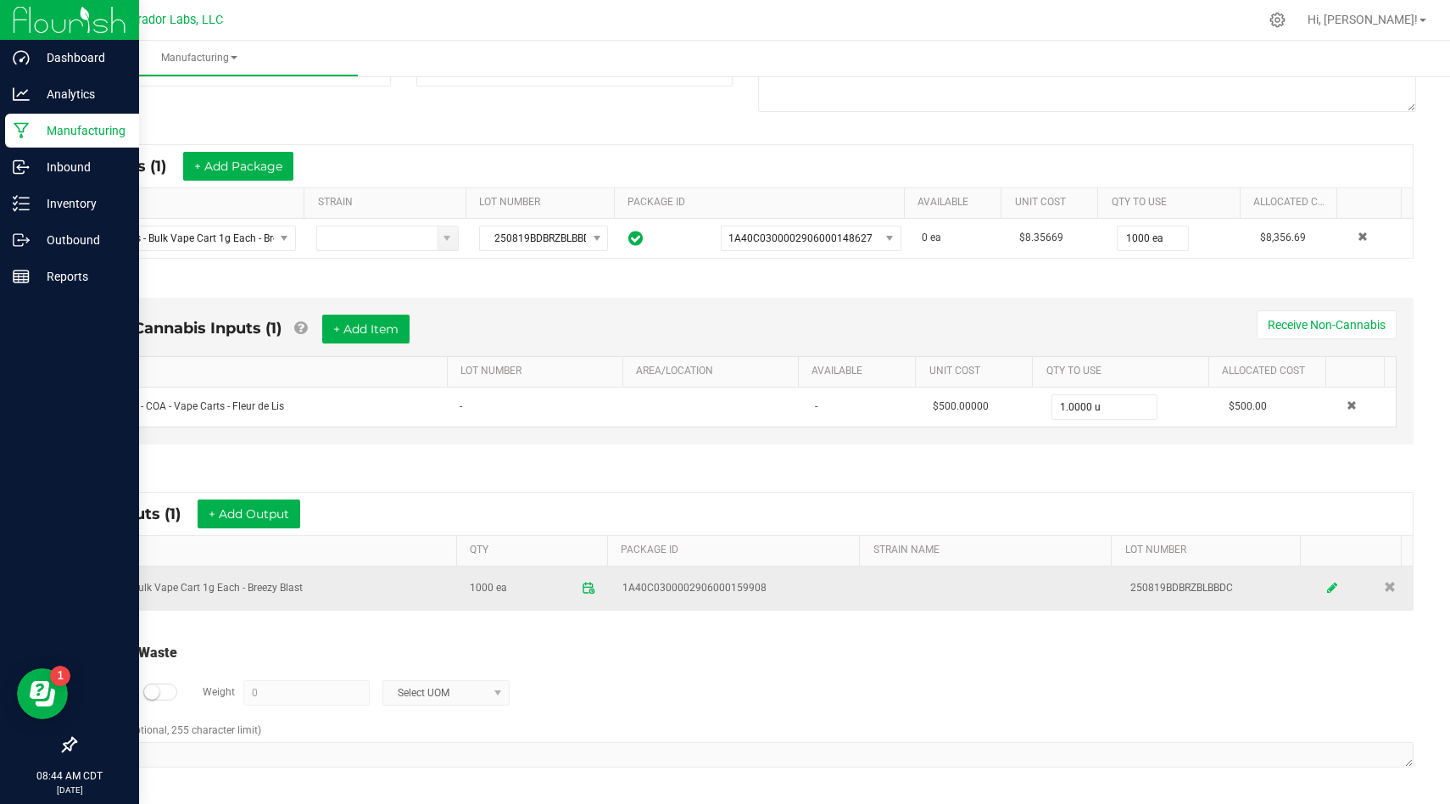
click at [1327, 589] on icon at bounding box center [1332, 588] width 10 height 12
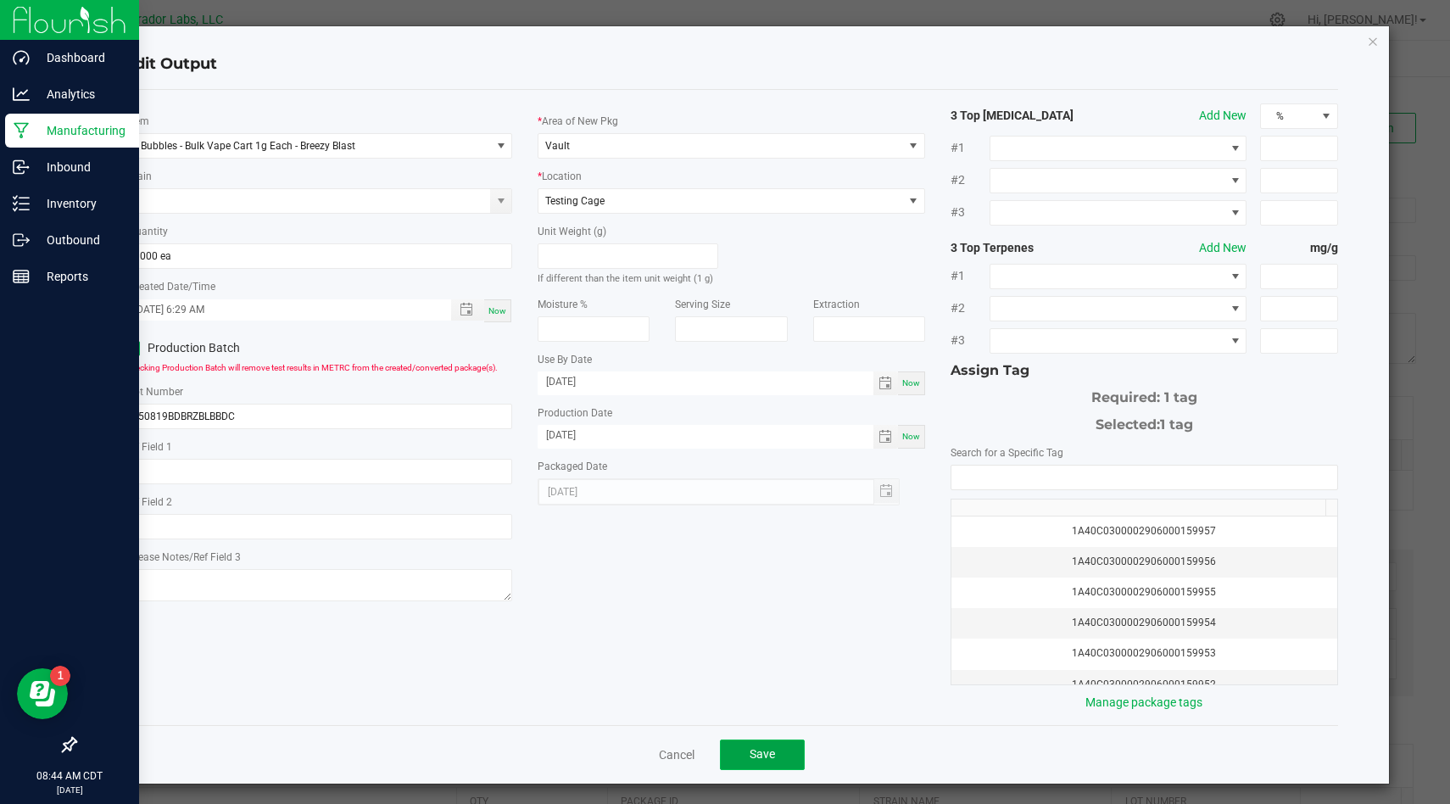
click at [770, 747] on button "Save" at bounding box center [762, 755] width 85 height 31
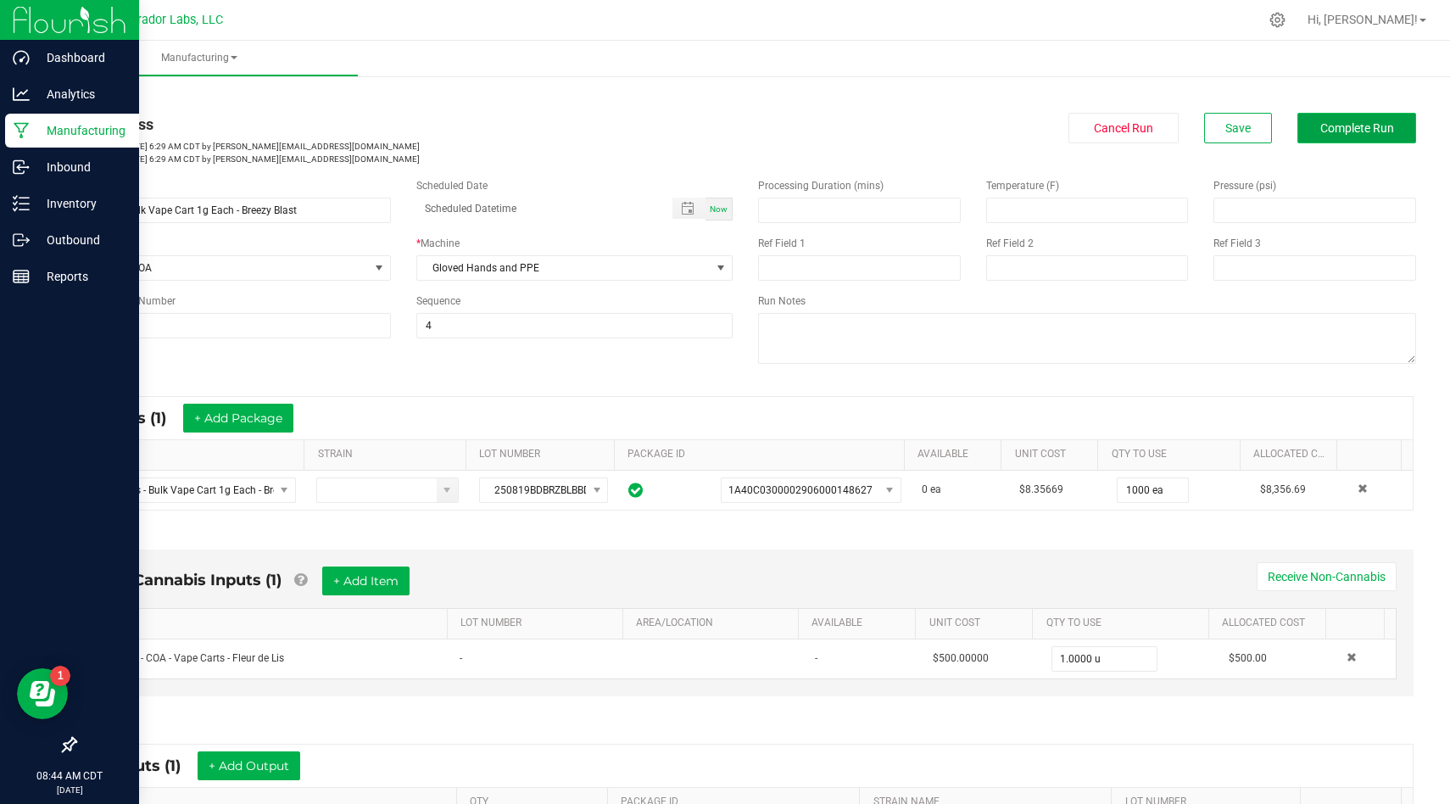
click at [1333, 134] on span "Complete Run" at bounding box center [1358, 128] width 74 height 14
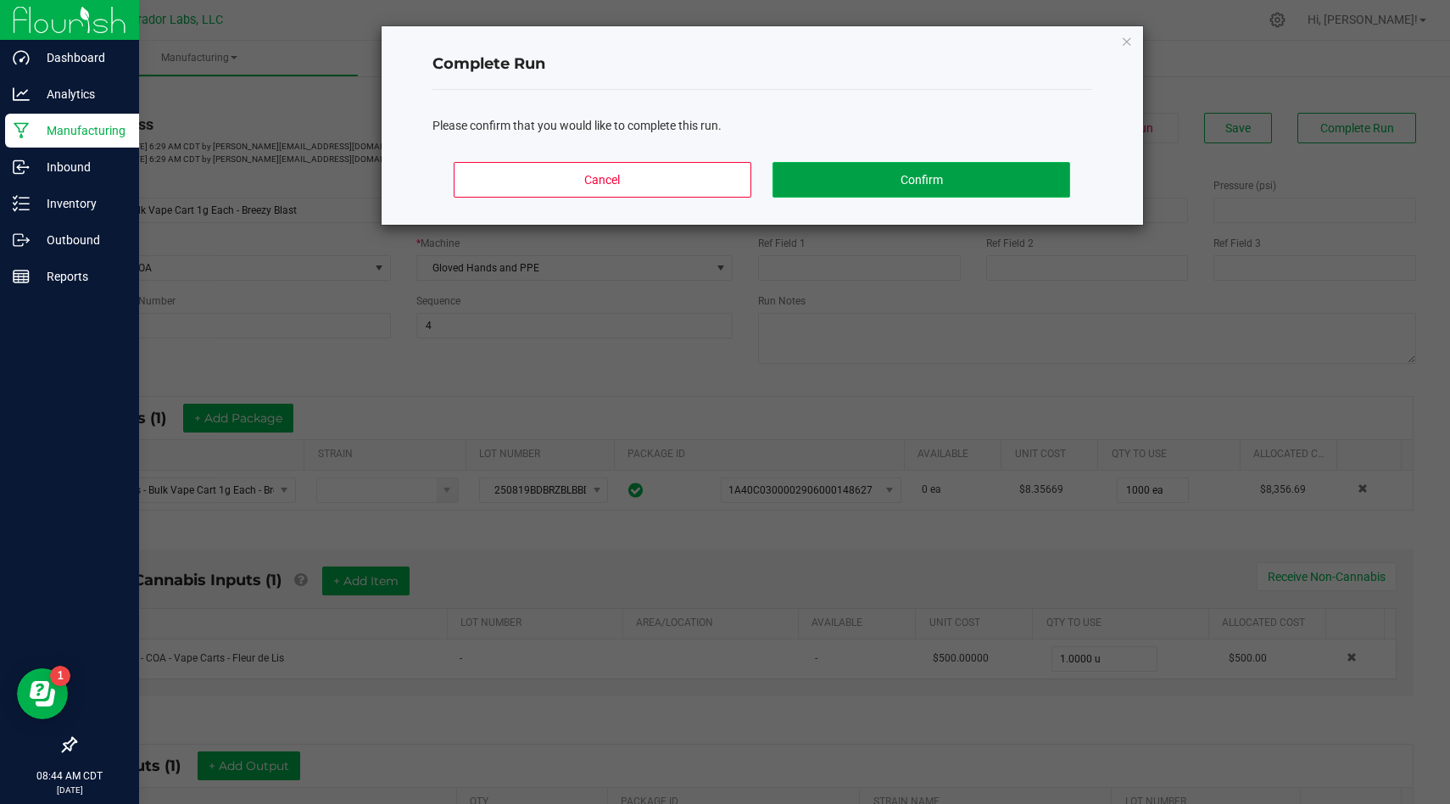
click at [965, 186] on button "Confirm" at bounding box center [921, 180] width 297 height 36
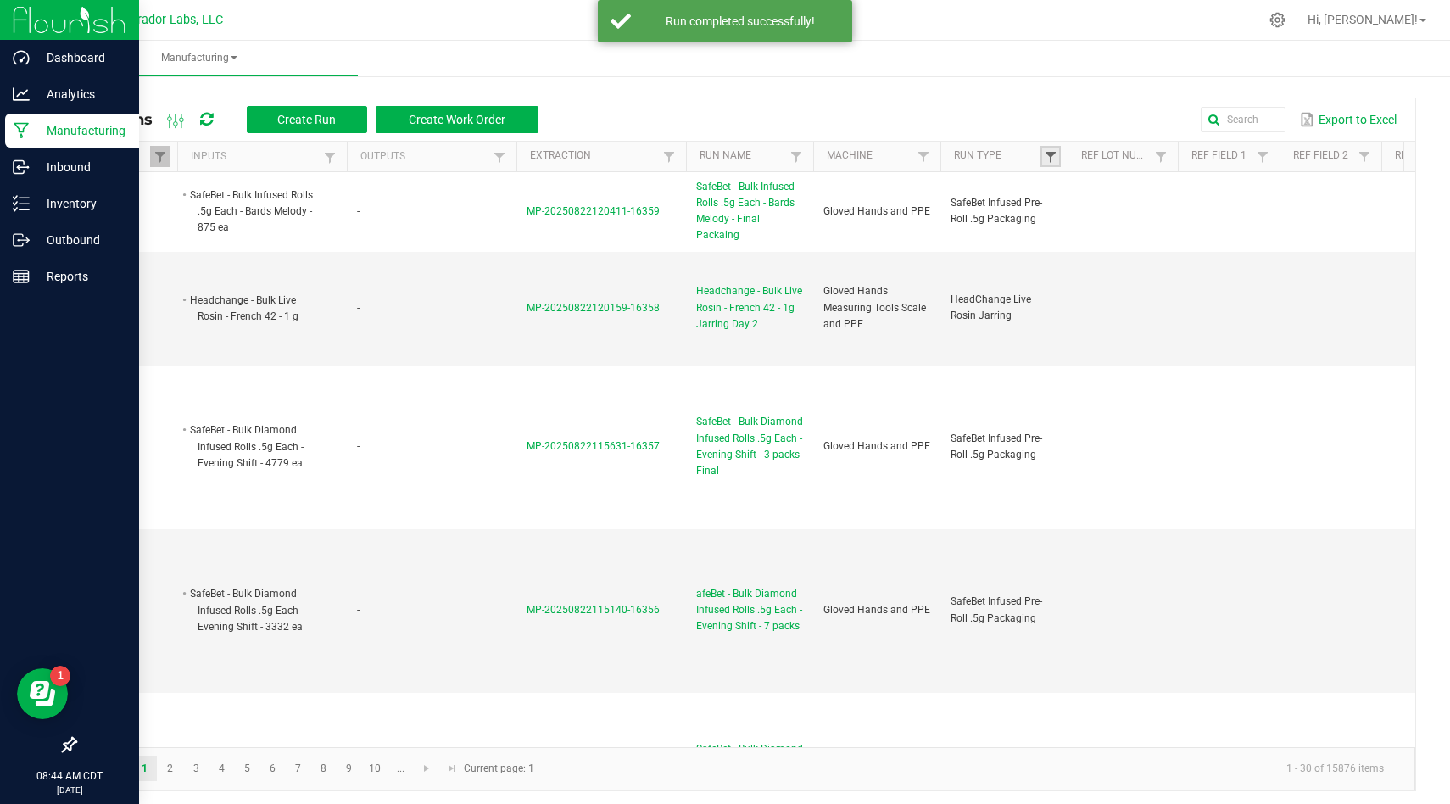
click at [1055, 151] on span at bounding box center [1051, 157] width 14 height 14
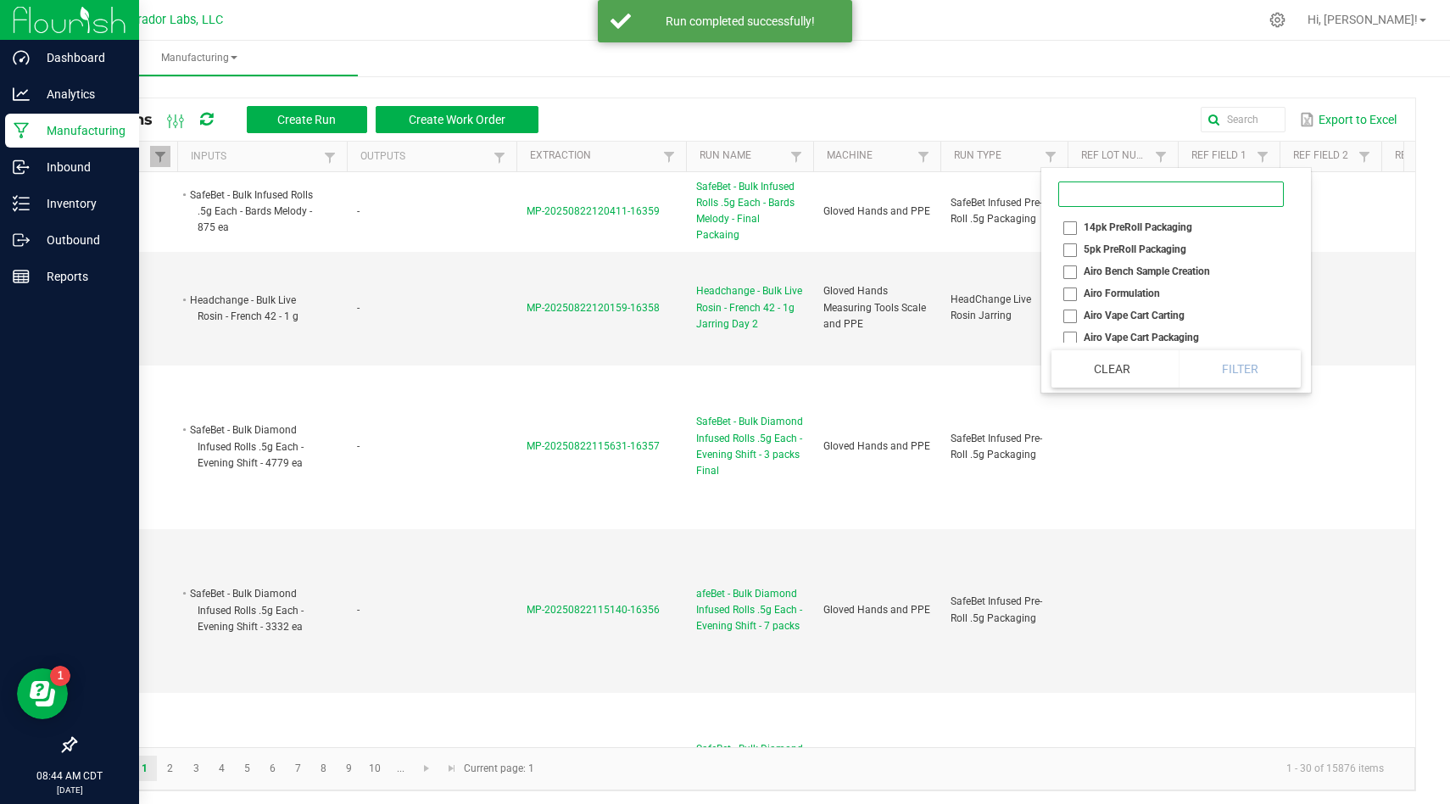
click at [1075, 183] on input at bounding box center [1172, 194] width 226 height 25
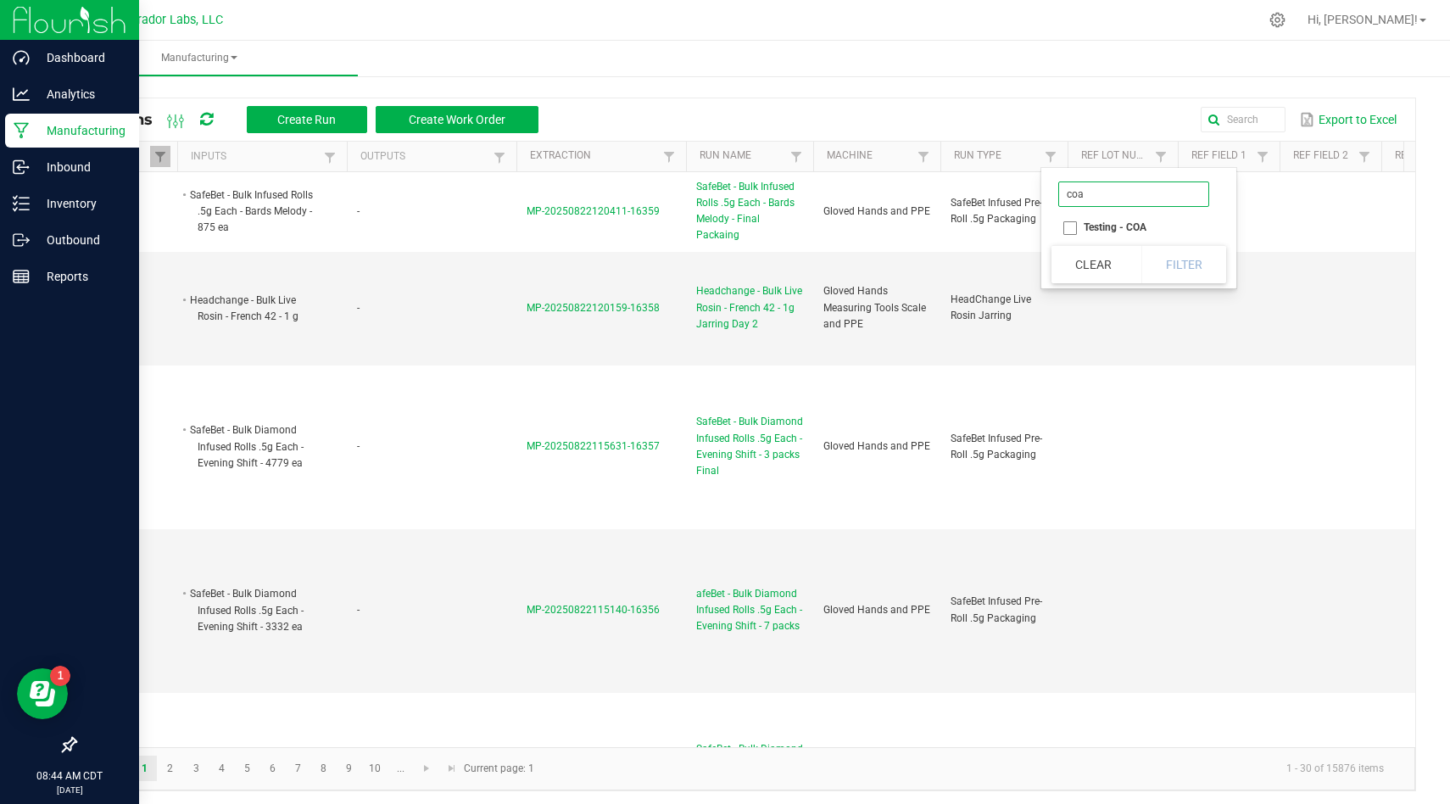
type input "coa"
click at [1068, 226] on li "Testing - COA" at bounding box center [1134, 227] width 165 height 22
checkbox COA "true"
click at [1187, 280] on button "Filter" at bounding box center [1184, 264] width 85 height 37
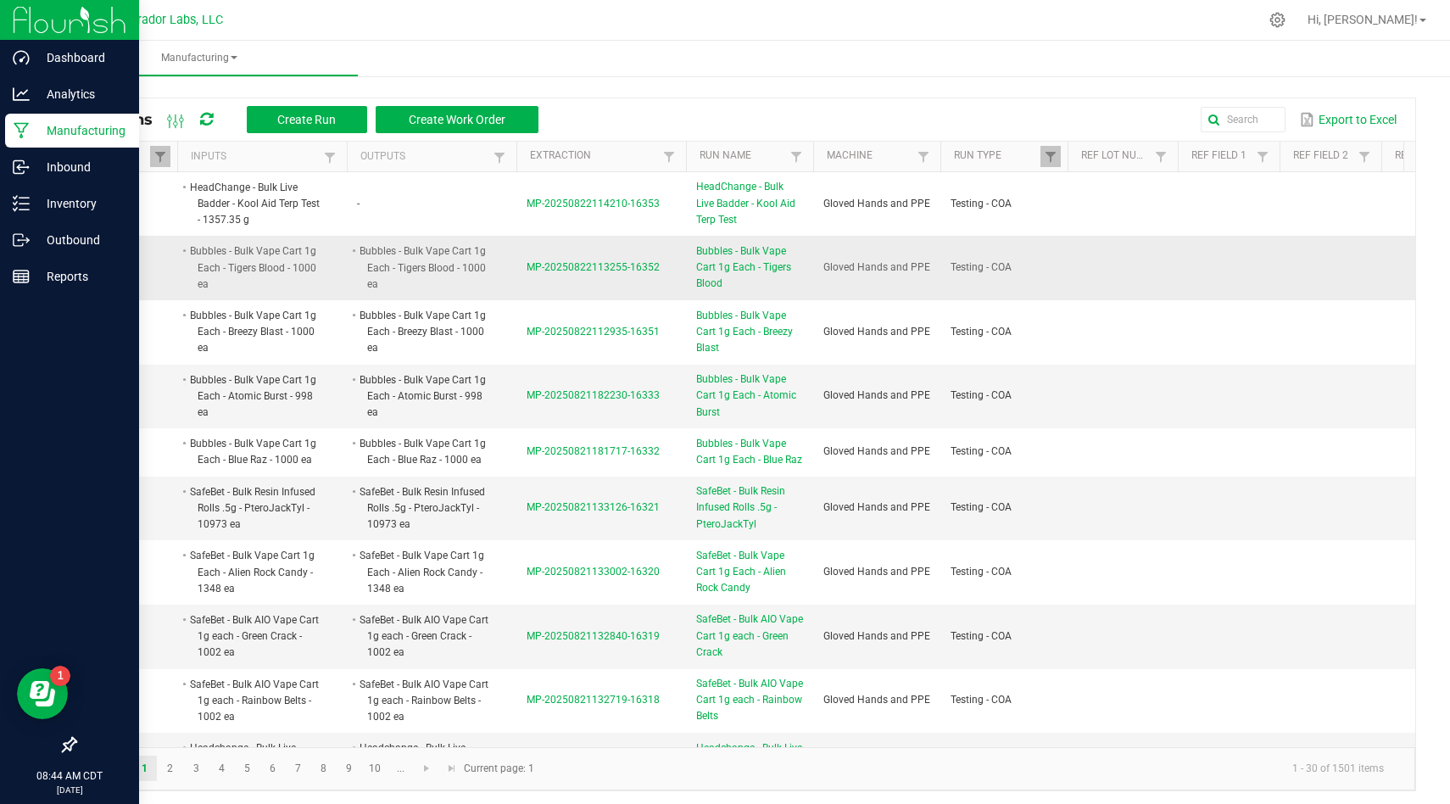
click at [577, 264] on span "MP-20250822113255-16352" at bounding box center [593, 267] width 133 height 12
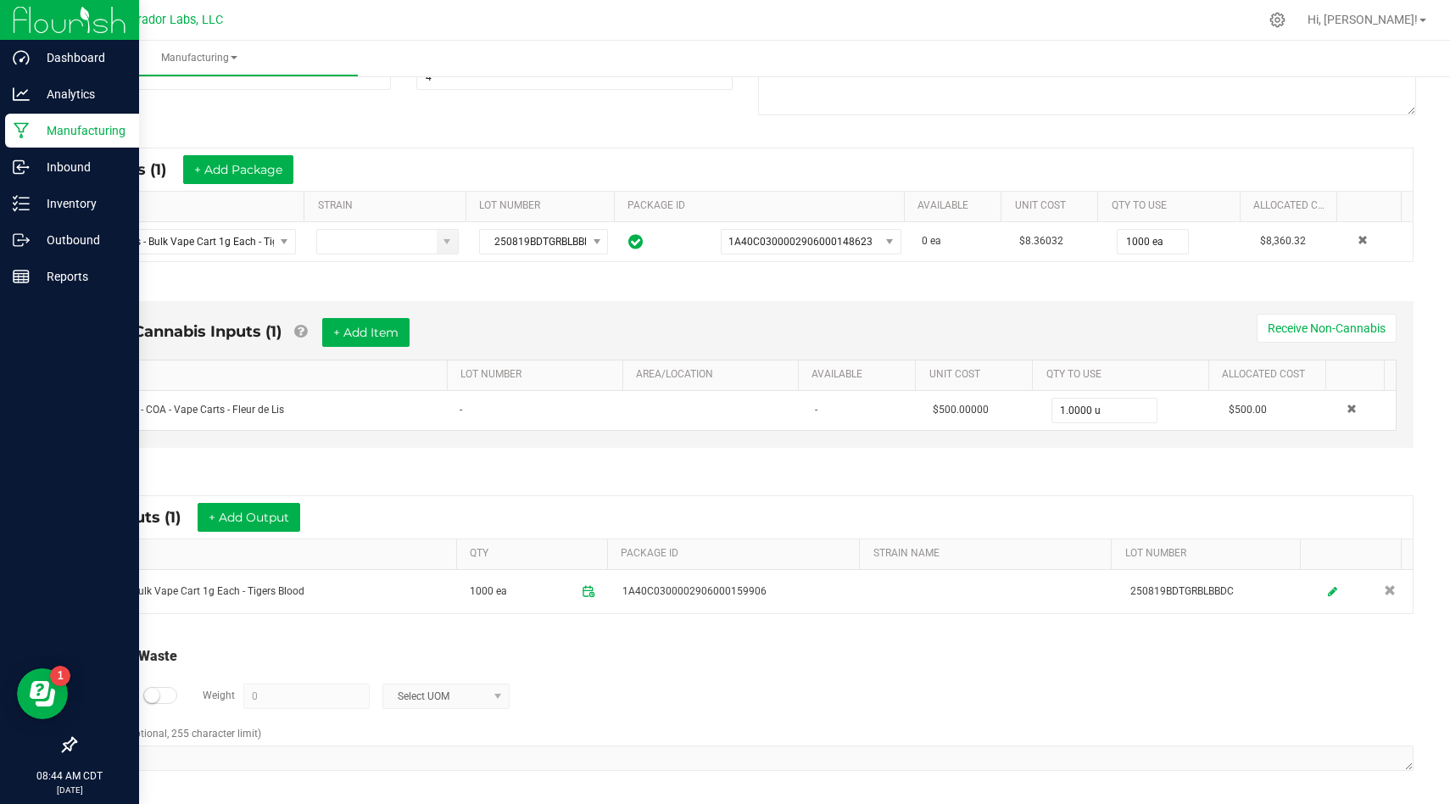
scroll to position [252, 0]
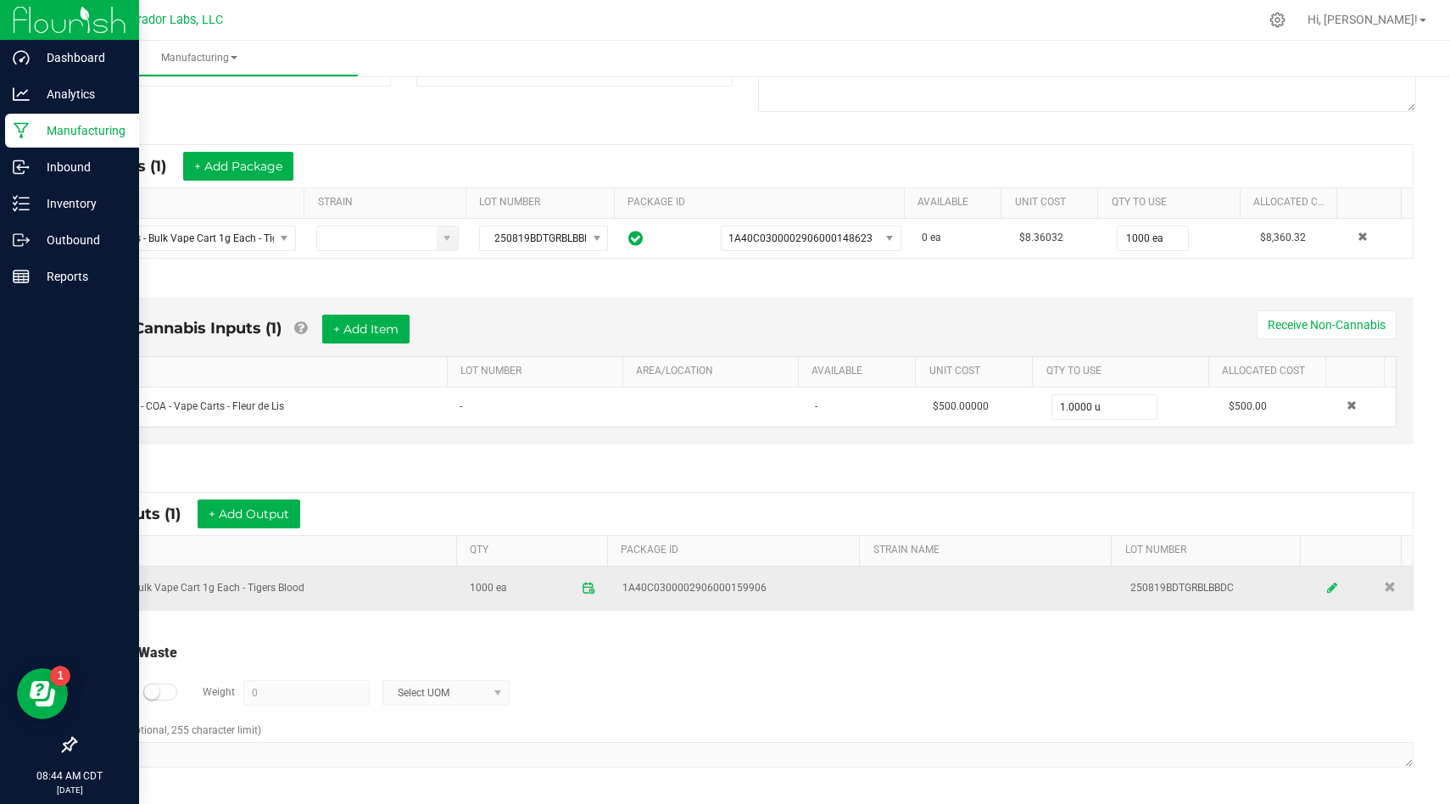
click at [1327, 590] on icon at bounding box center [1332, 588] width 10 height 12
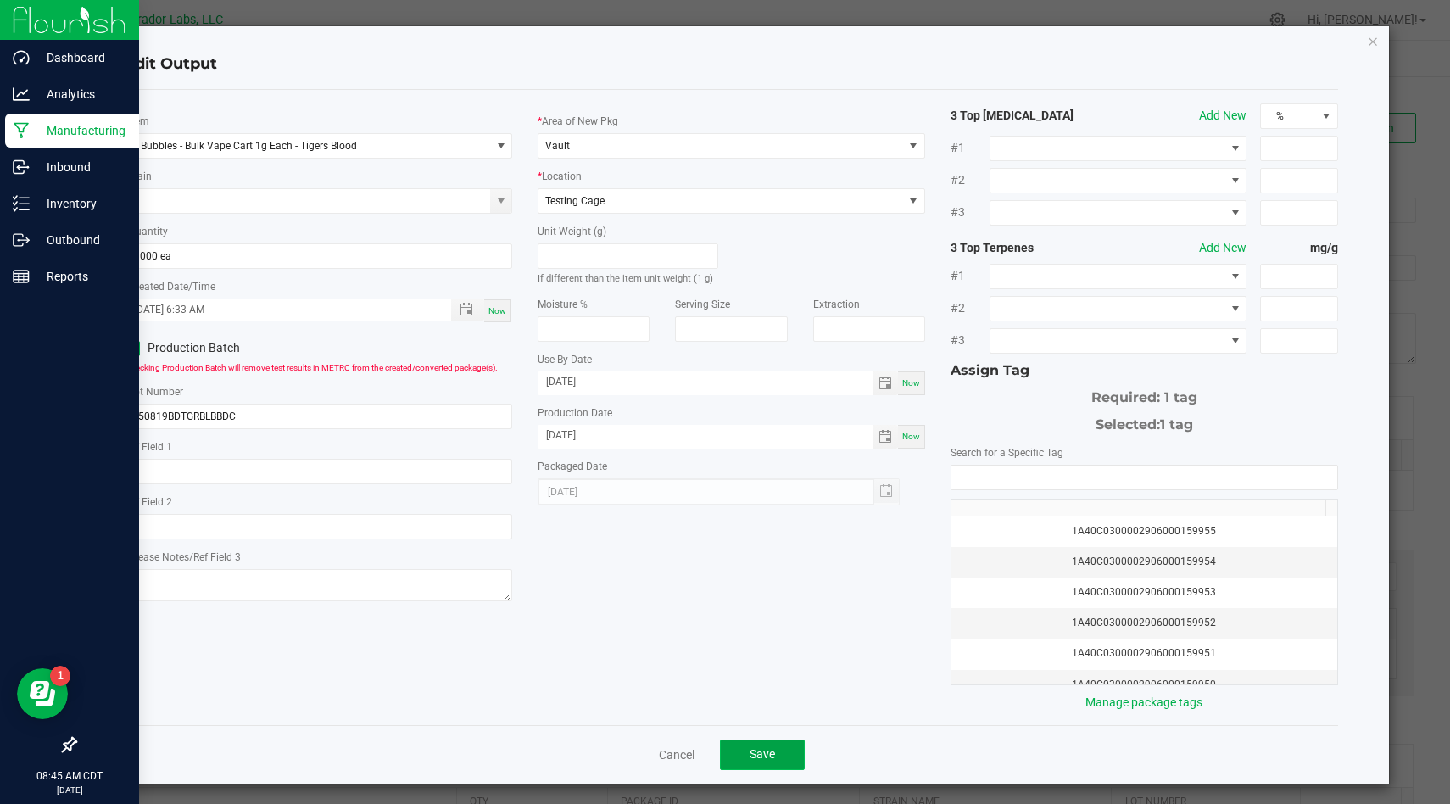
click at [772, 762] on button "Save" at bounding box center [762, 755] width 85 height 31
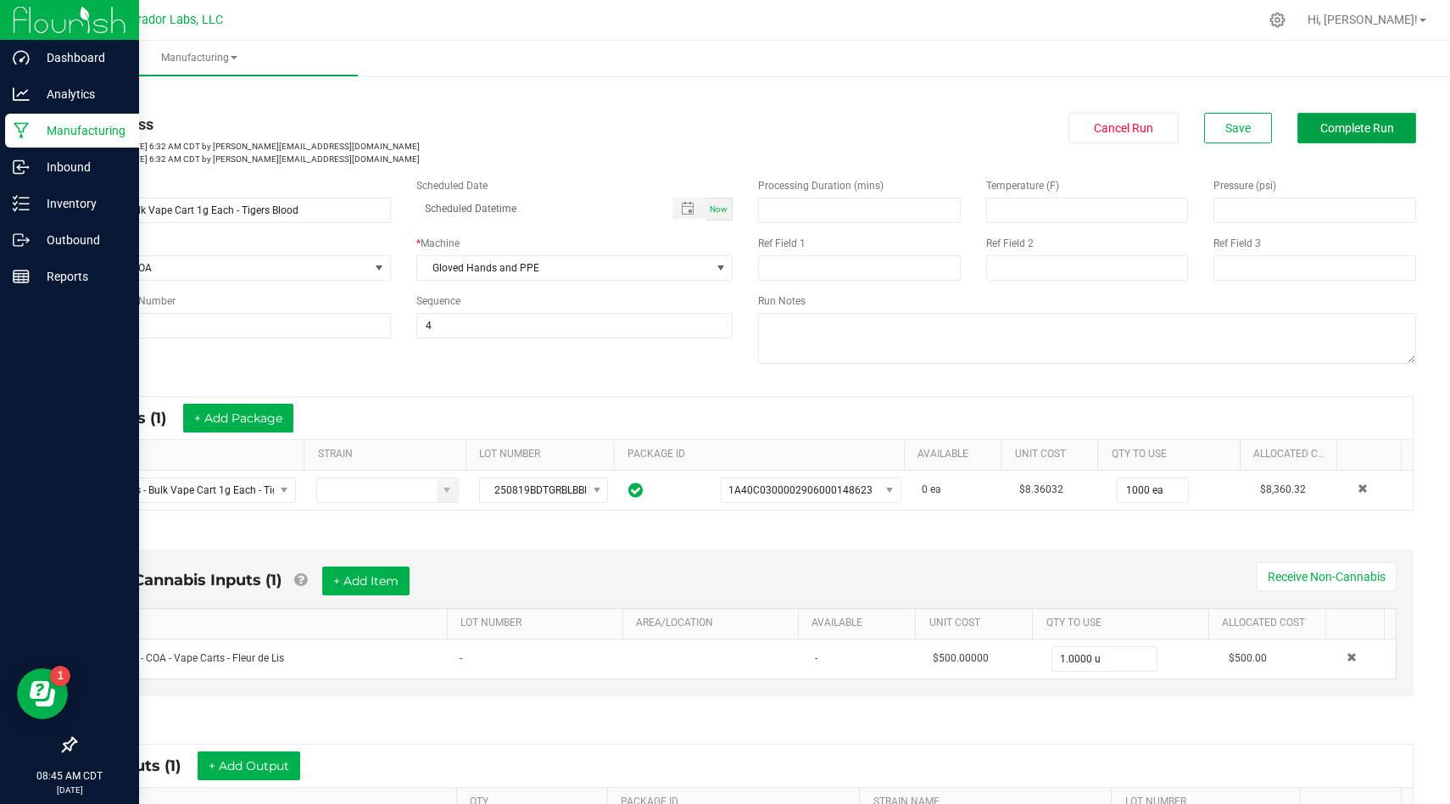
click at [1333, 124] on span "Complete Run" at bounding box center [1358, 128] width 74 height 14
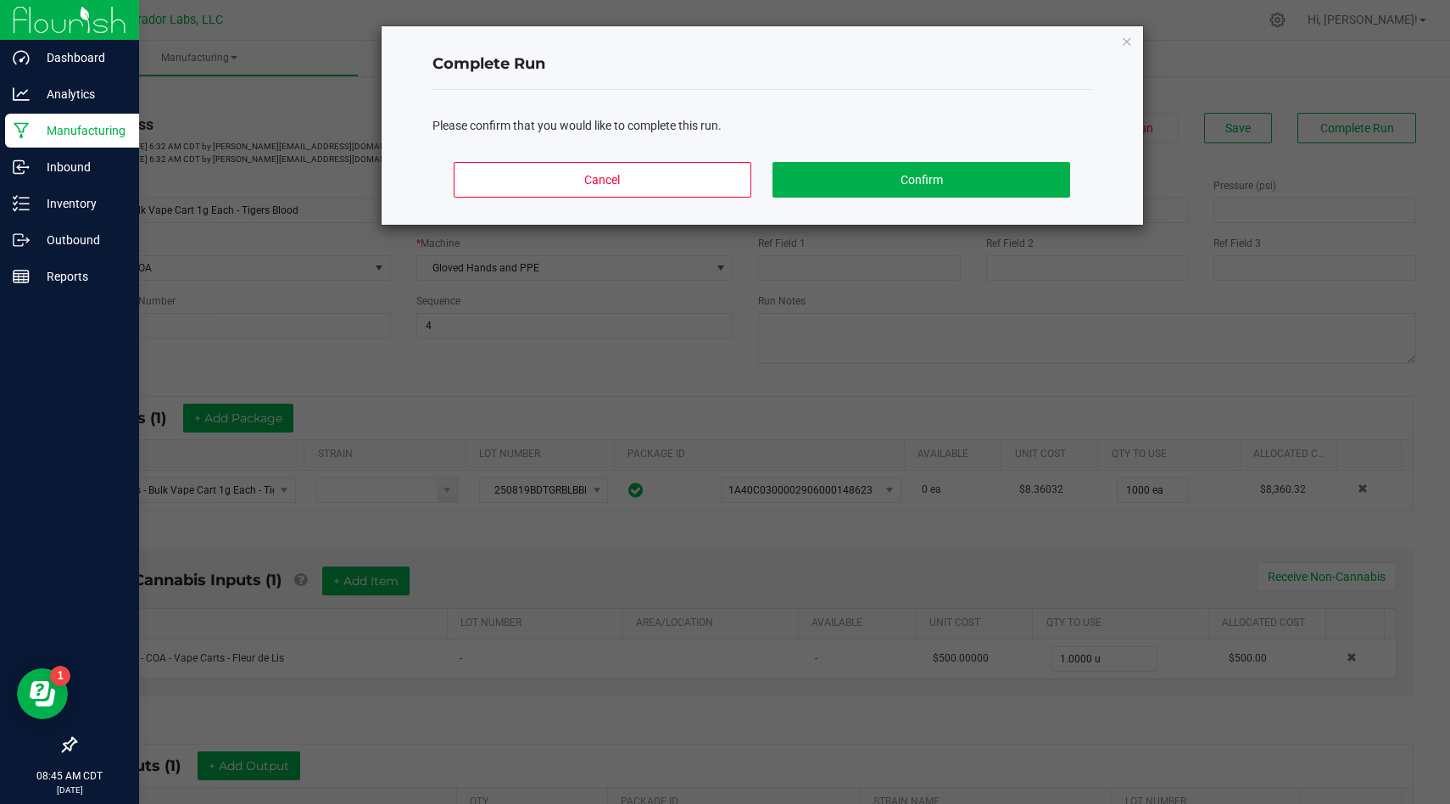
click at [1003, 158] on div "Cancel Confirm" at bounding box center [763, 186] width 660 height 76
click at [999, 175] on button "Confirm" at bounding box center [921, 180] width 297 height 36
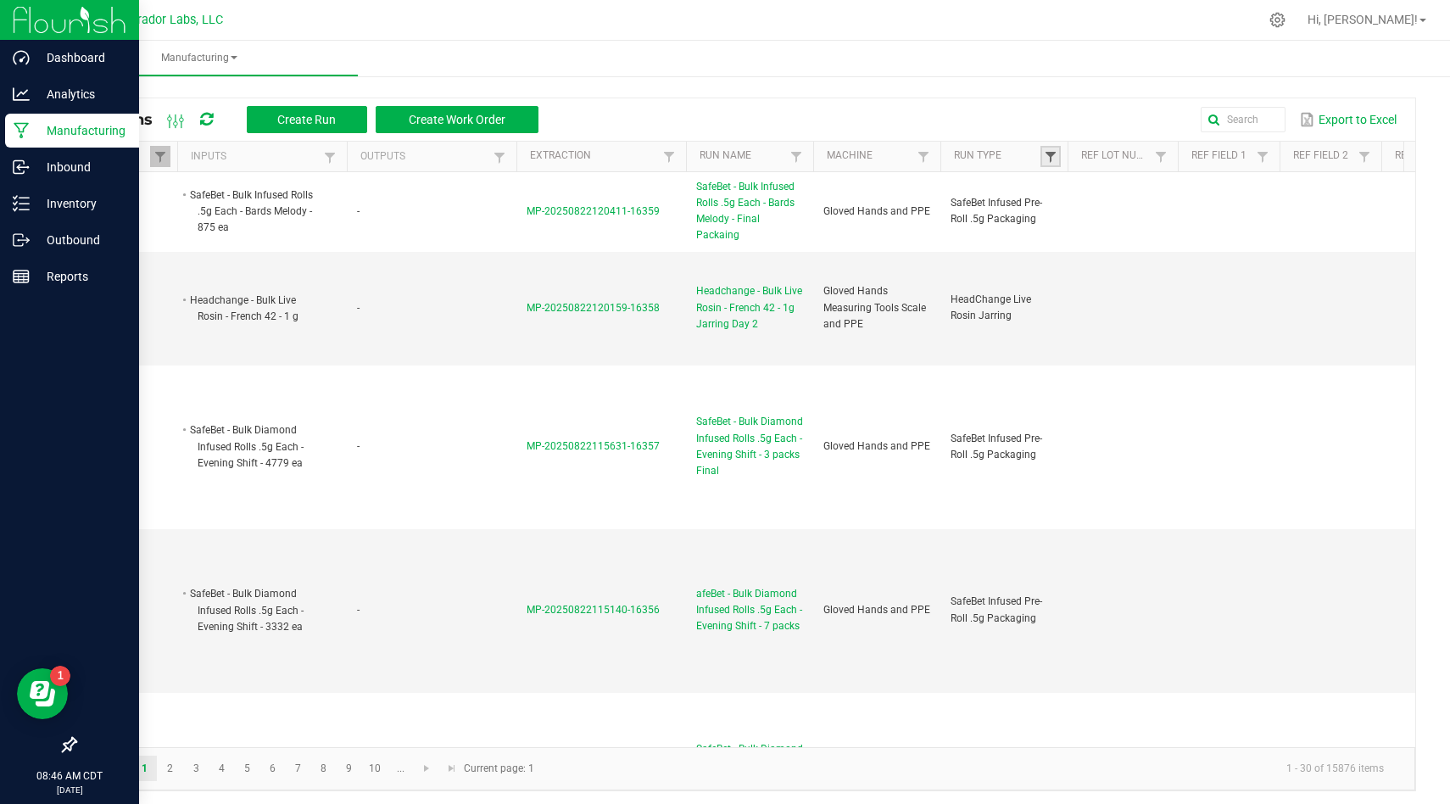
click at [1051, 159] on span at bounding box center [1051, 157] width 14 height 14
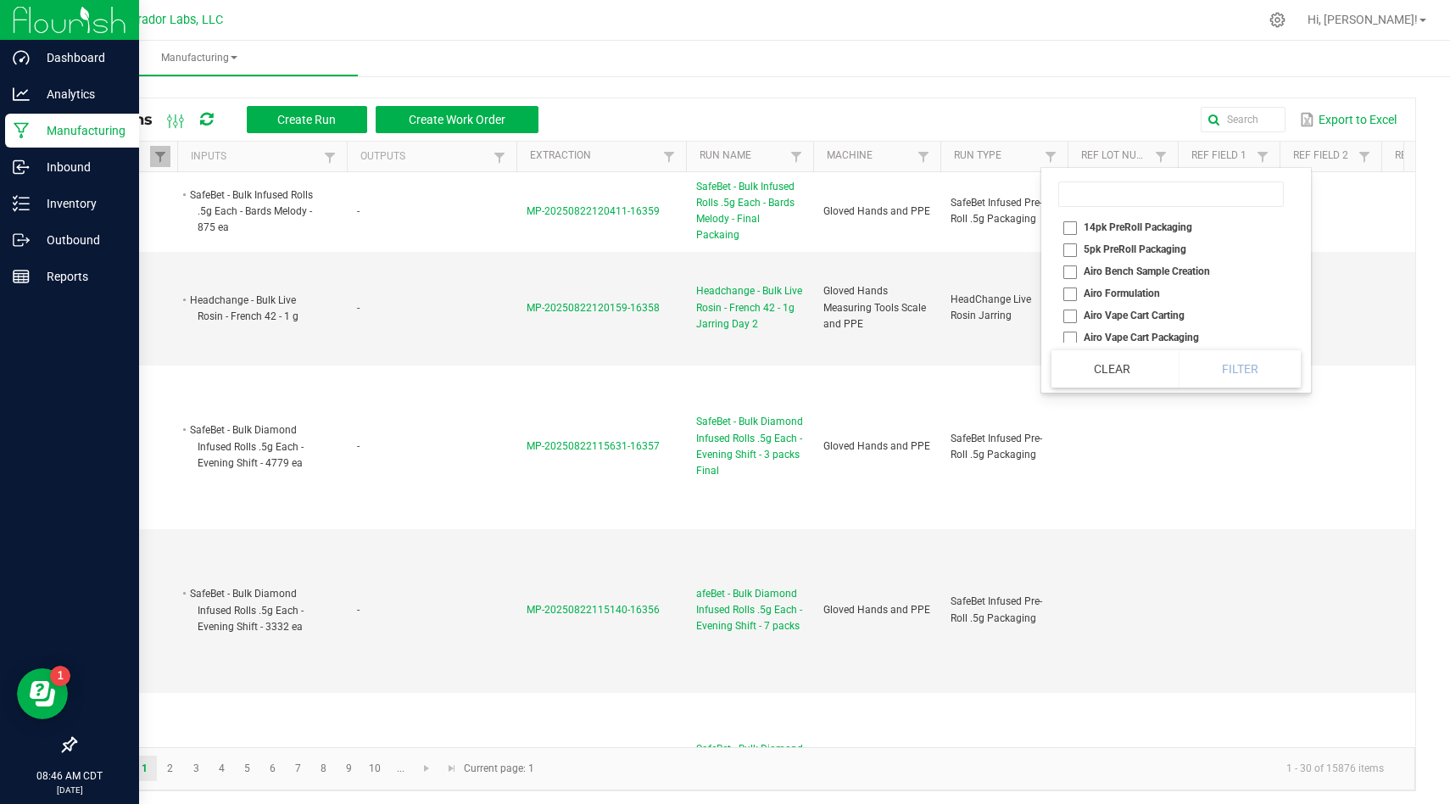
click at [1073, 191] on input at bounding box center [1172, 194] width 226 height 25
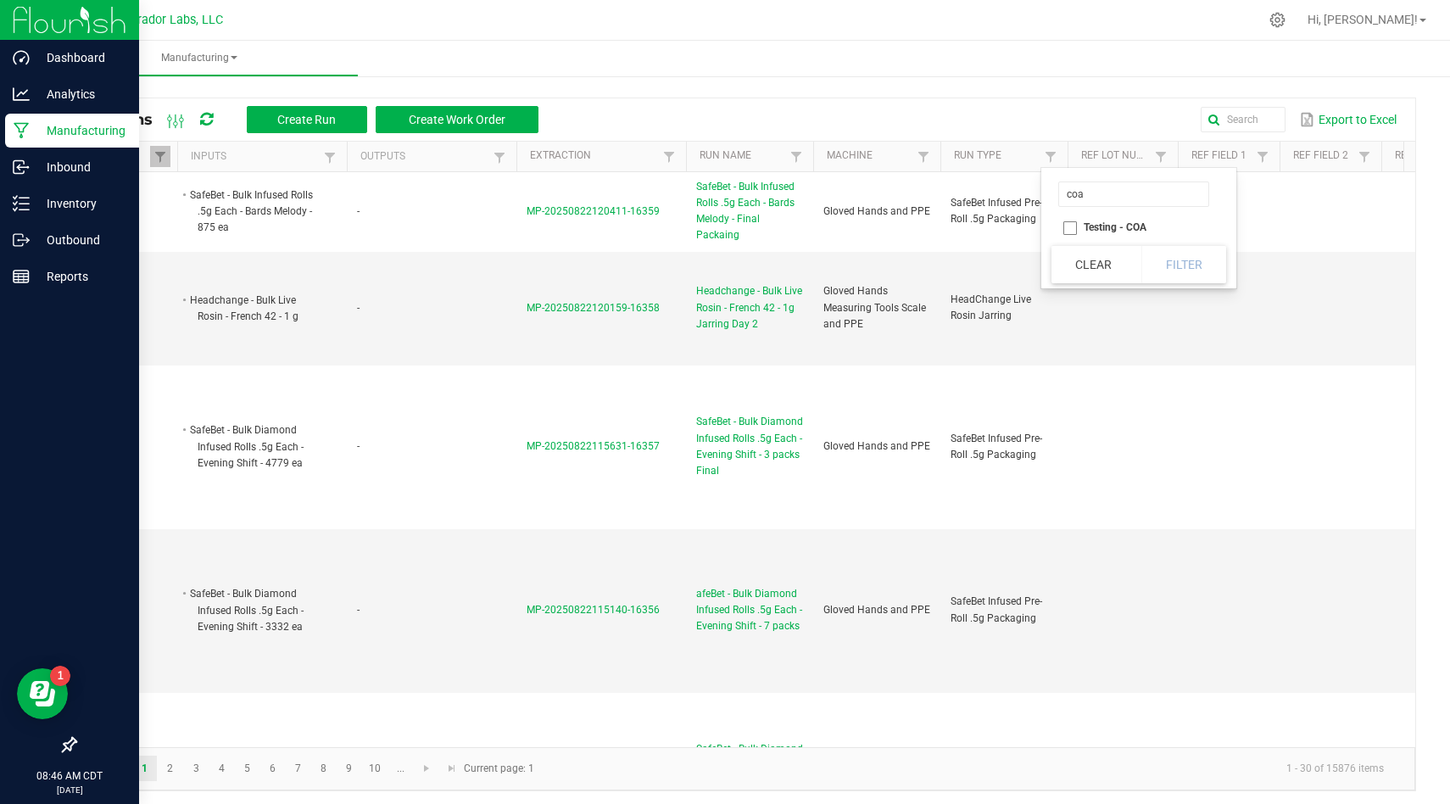
type input "coa"
click at [1074, 232] on li "Testing - COA" at bounding box center [1134, 227] width 165 height 22
checkbox COA "true"
click at [1177, 250] on button "Filter" at bounding box center [1184, 264] width 85 height 37
